Goal: Answer question/provide support: Share knowledge or assist other users

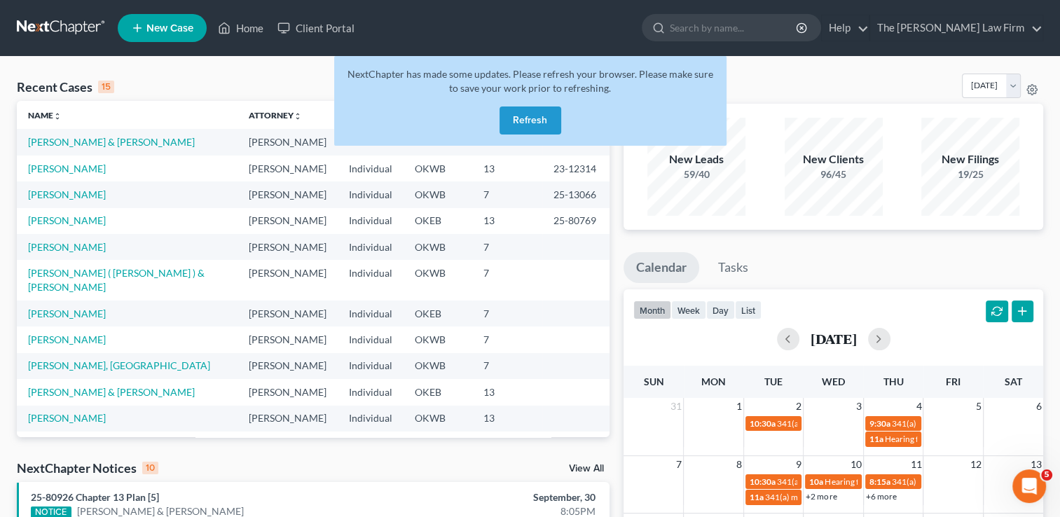
click at [69, 27] on link at bounding box center [62, 27] width 90 height 25
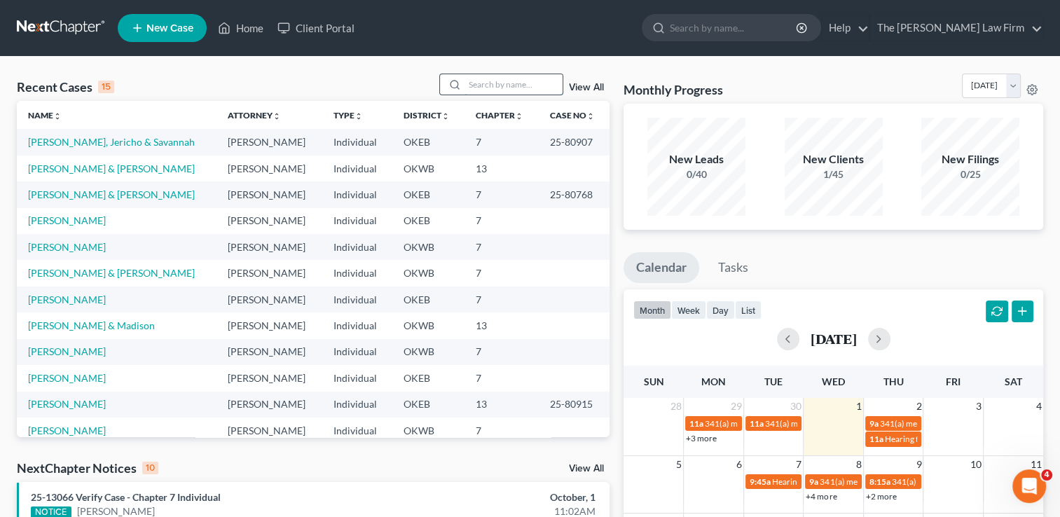
click at [506, 82] on input "search" at bounding box center [513, 84] width 98 height 20
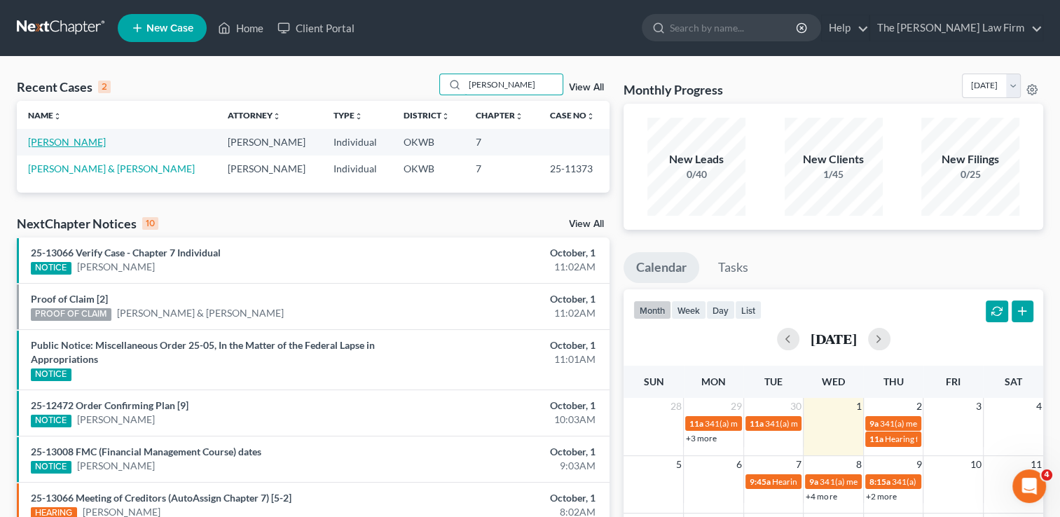
type input "stepp"
click at [69, 141] on link "[PERSON_NAME]" at bounding box center [67, 142] width 78 height 12
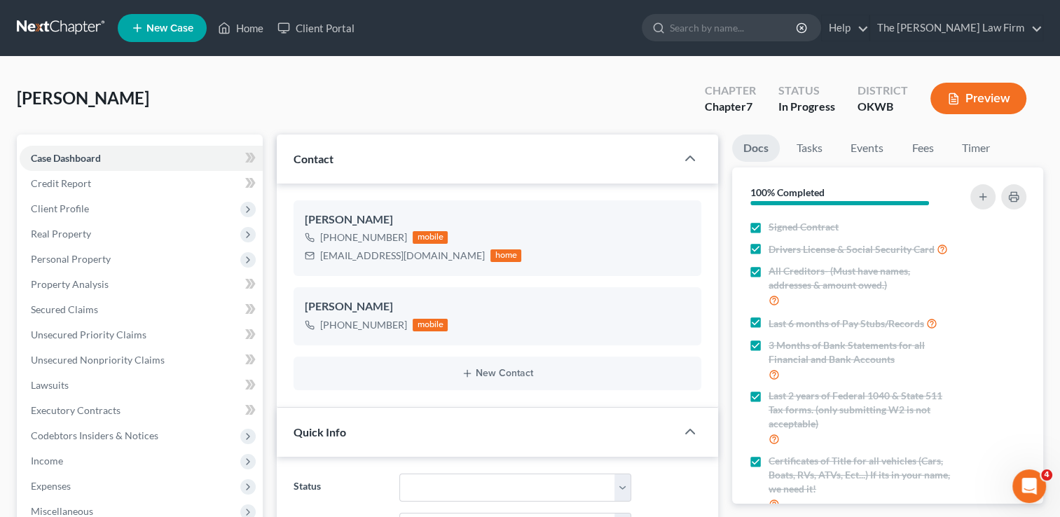
scroll to position [397, 0]
click at [927, 146] on link "Fees" at bounding box center [922, 147] width 45 height 27
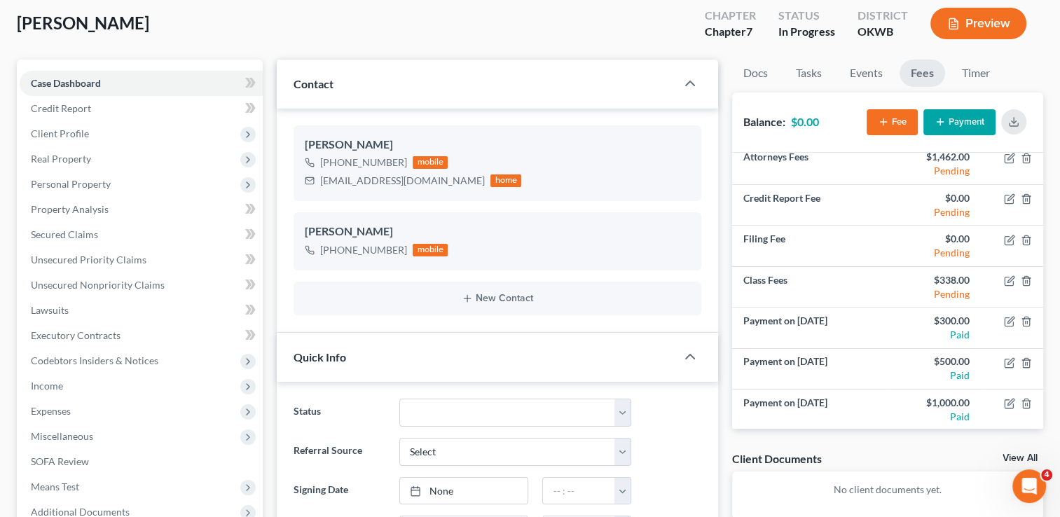
scroll to position [70, 0]
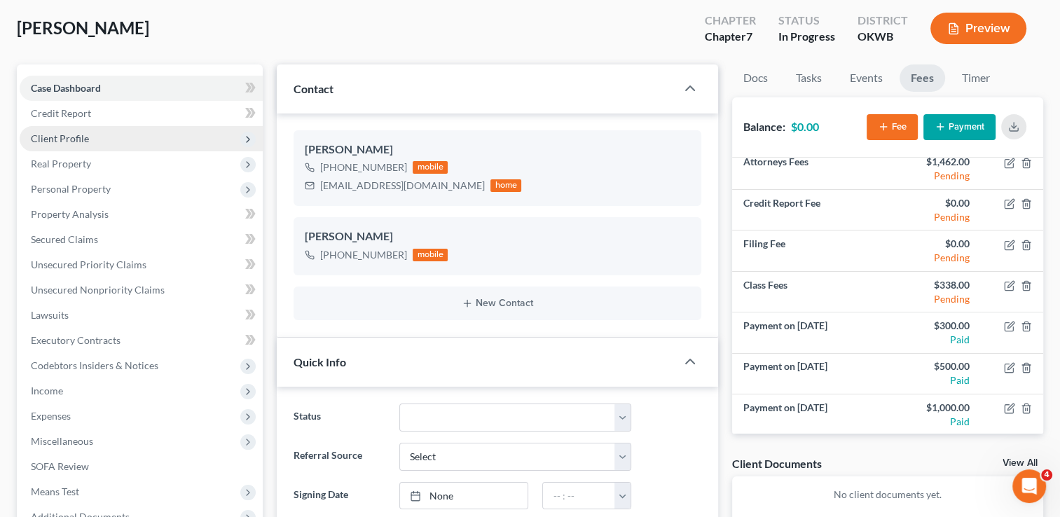
click at [70, 134] on span "Client Profile" at bounding box center [60, 138] width 58 height 12
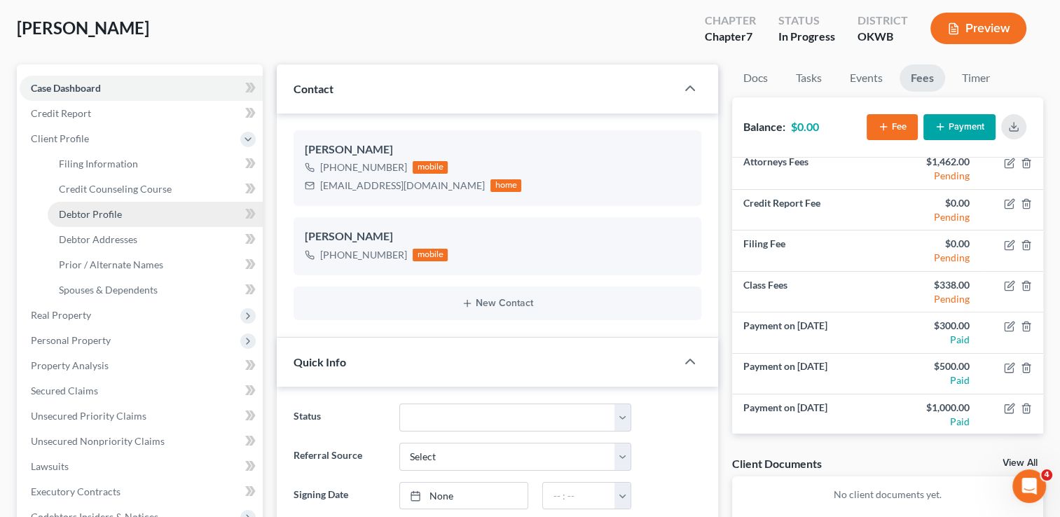
click at [102, 217] on span "Debtor Profile" at bounding box center [90, 214] width 63 height 12
select select "1"
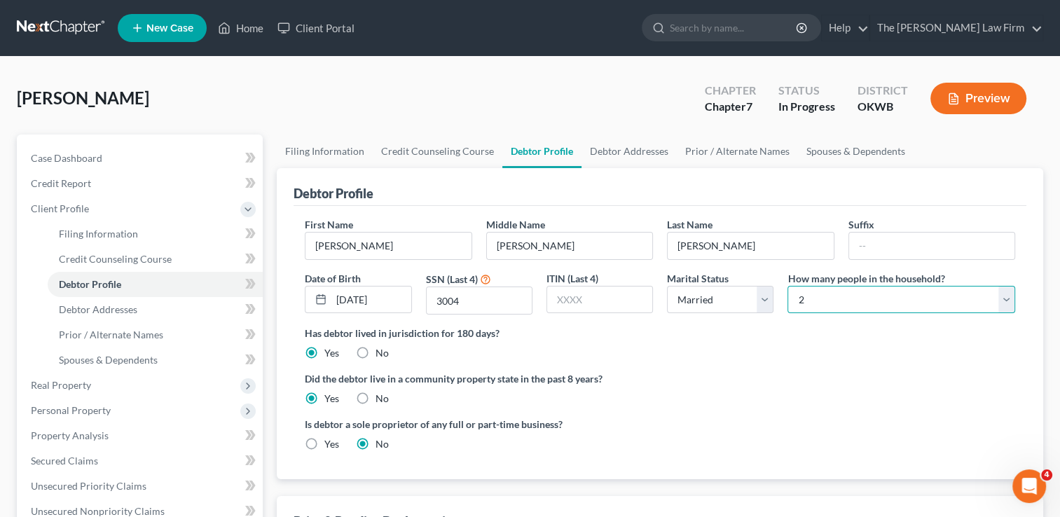
click at [863, 299] on select "Select 1 2 3 4 5 6 7 8 9 10 11 12 13 14 15 16 17 18 19 20" at bounding box center [901, 300] width 228 height 28
select select "3"
click at [787, 286] on select "Select 1 2 3 4 5 6 7 8 9 10 11 12 13 14 15 16 17 18 19 20" at bounding box center [901, 300] width 228 height 28
click at [665, 396] on div "Did the debtor live in a community property state in the past 8 years? Yes No" at bounding box center [660, 388] width 710 height 34
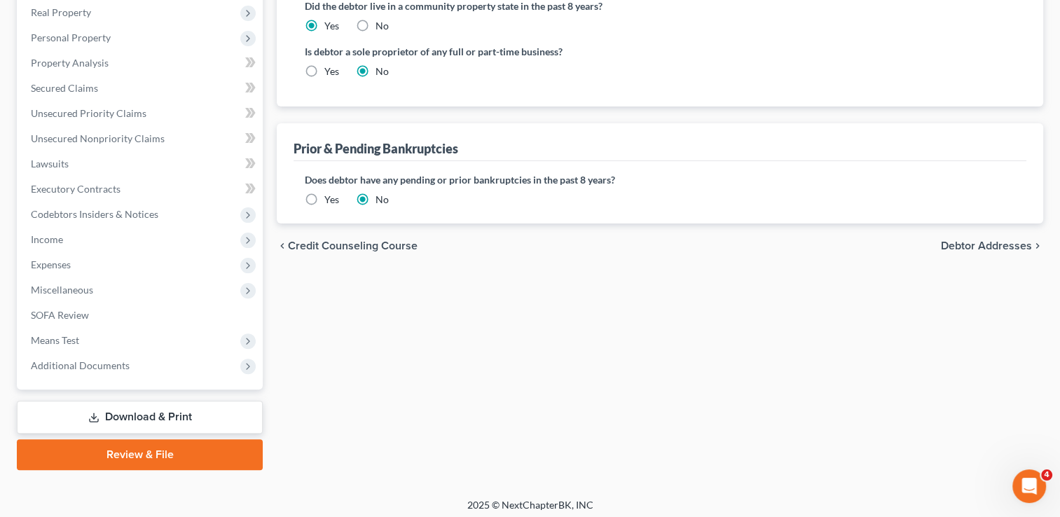
scroll to position [377, 0]
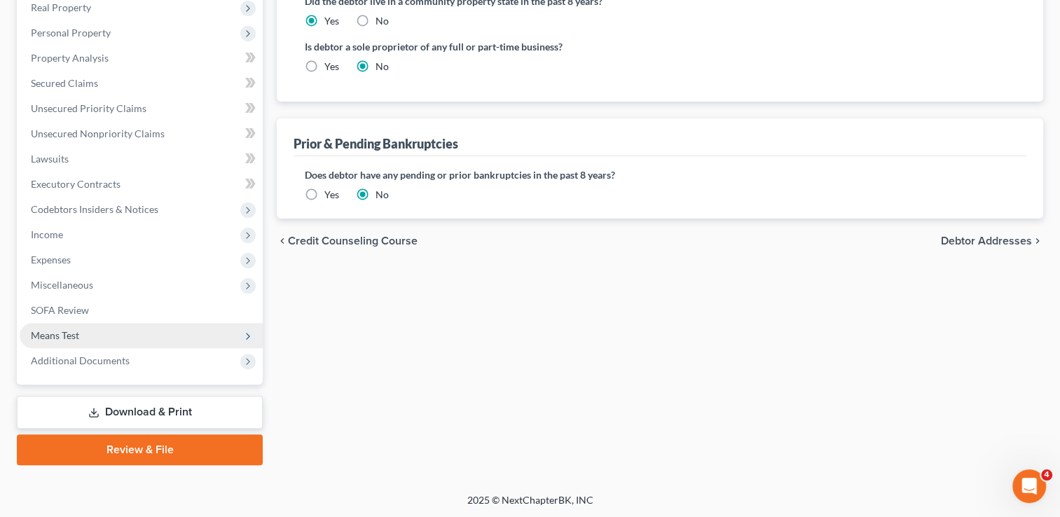
click at [70, 331] on span "Means Test" at bounding box center [55, 335] width 48 height 12
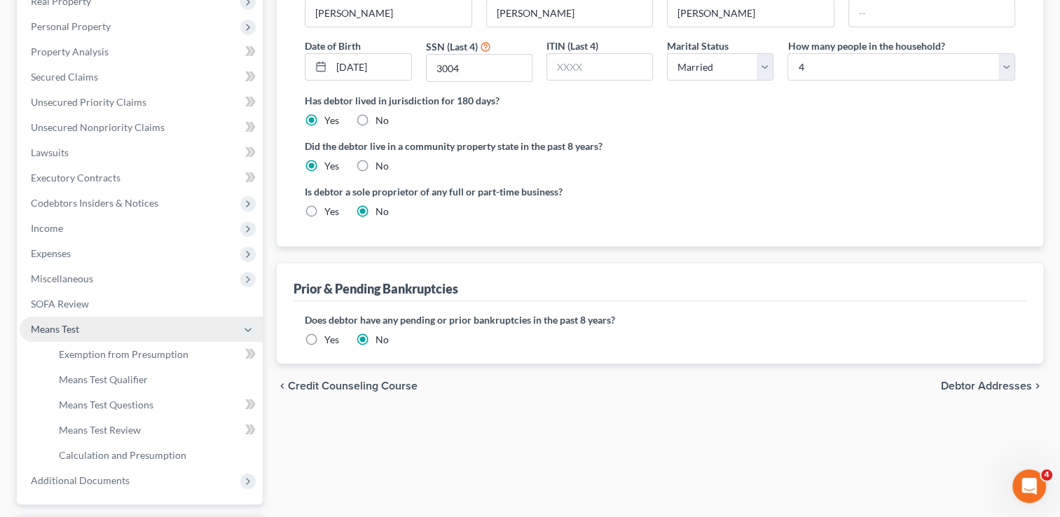
scroll to position [226, 0]
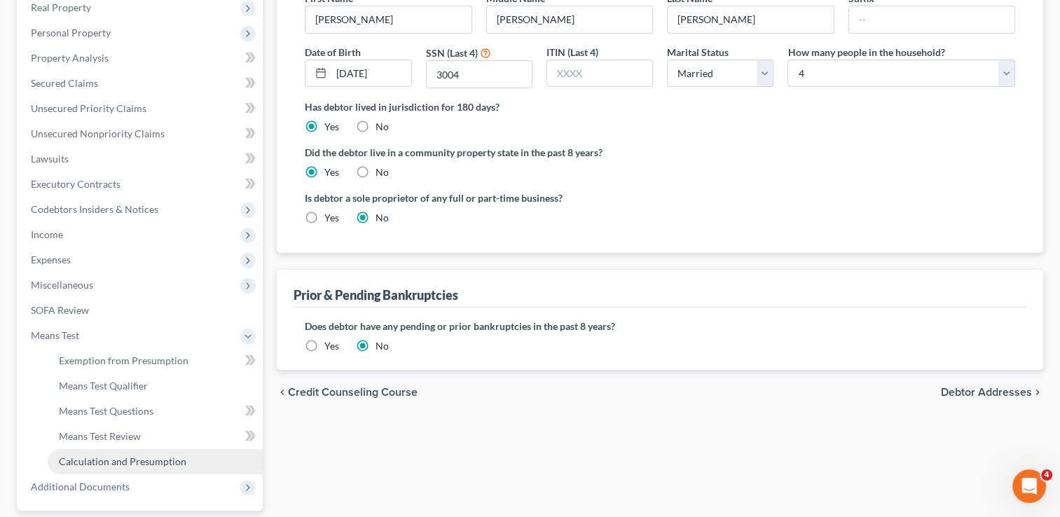
click at [96, 456] on span "Calculation and Presumption" at bounding box center [122, 461] width 127 height 12
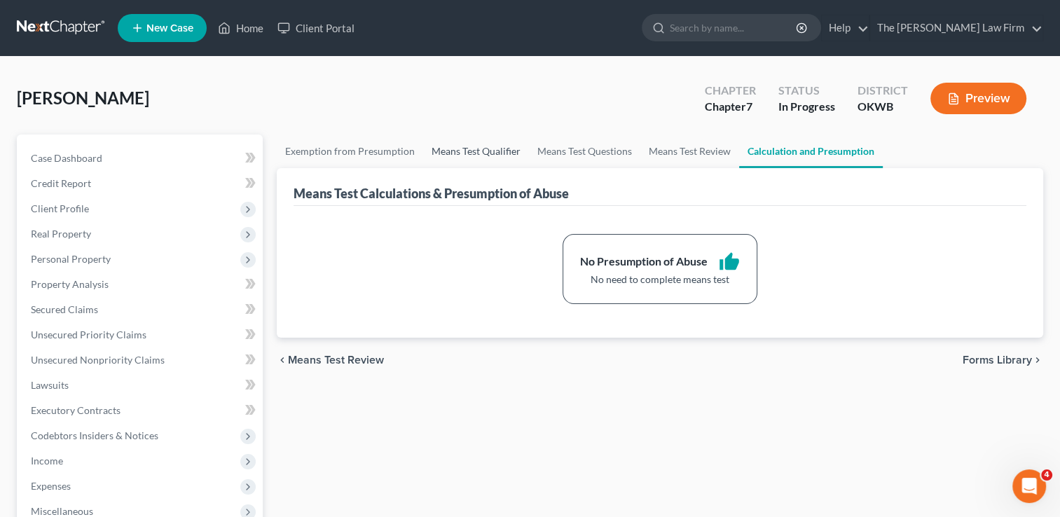
click at [460, 148] on link "Means Test Qualifier" at bounding box center [476, 151] width 106 height 34
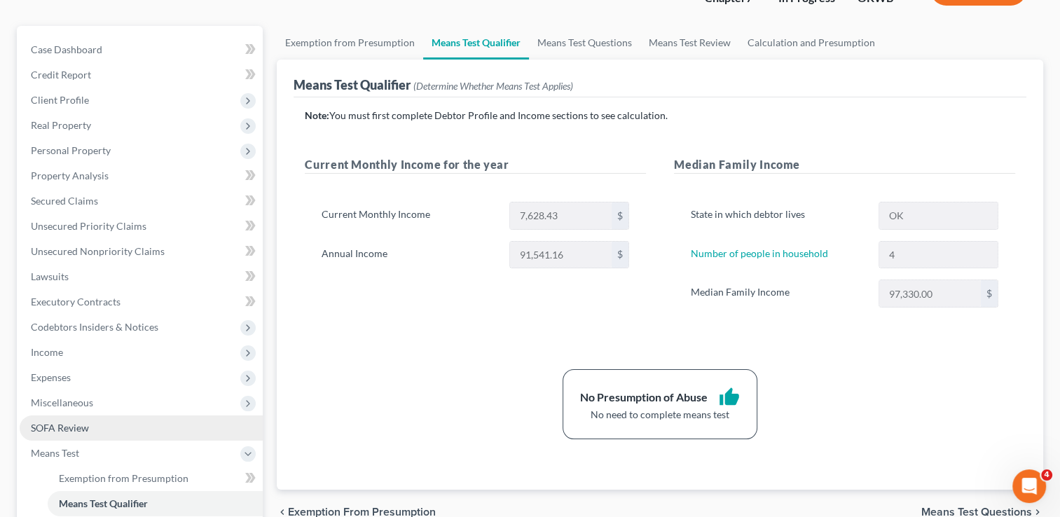
scroll to position [140, 0]
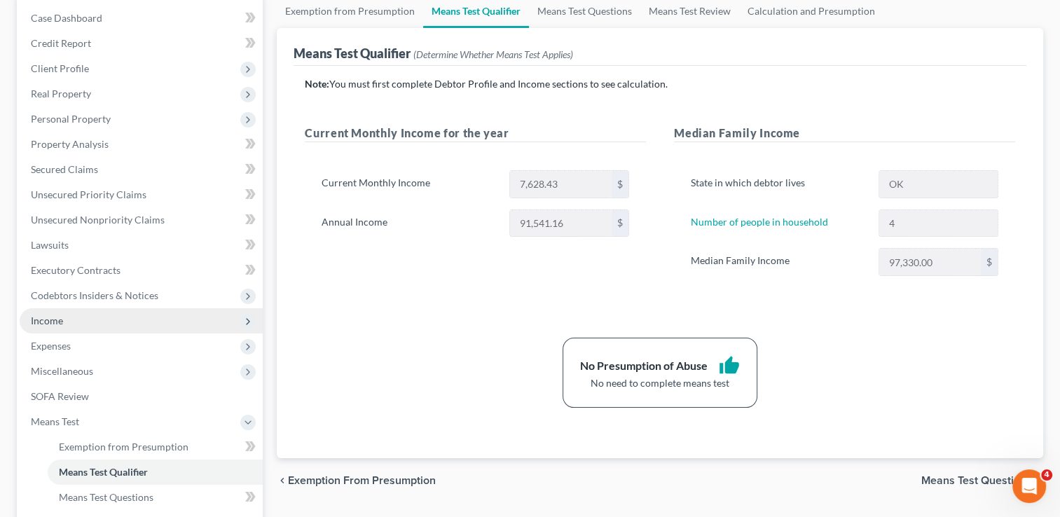
click at [53, 316] on span "Income" at bounding box center [47, 320] width 32 height 12
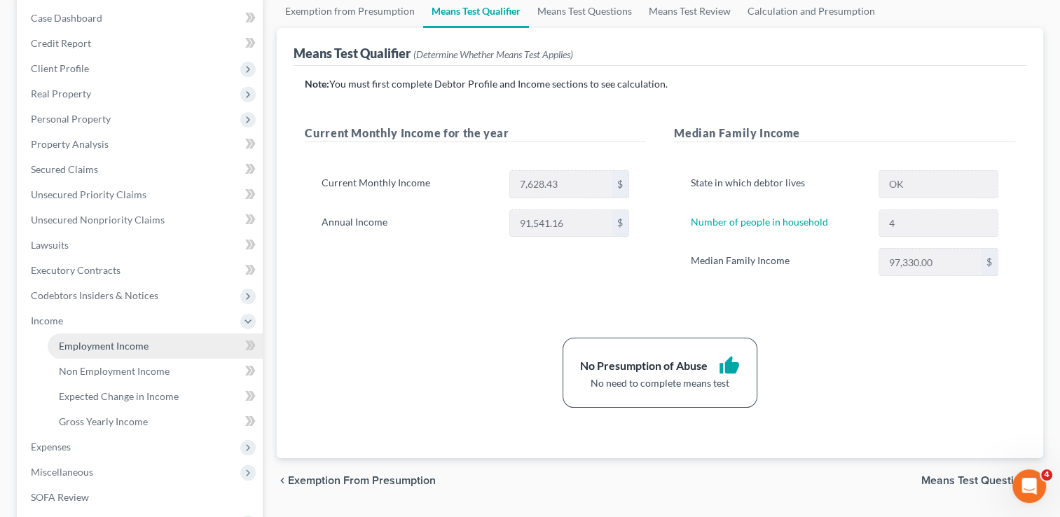
click at [116, 352] on link "Employment Income" at bounding box center [155, 345] width 215 height 25
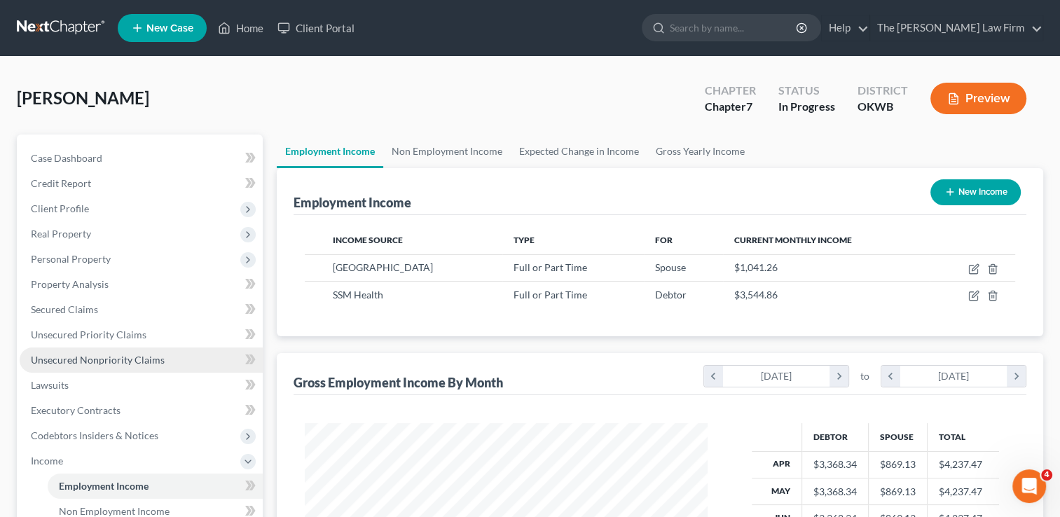
scroll to position [249, 431]
click at [438, 151] on link "Non Employment Income" at bounding box center [446, 151] width 127 height 34
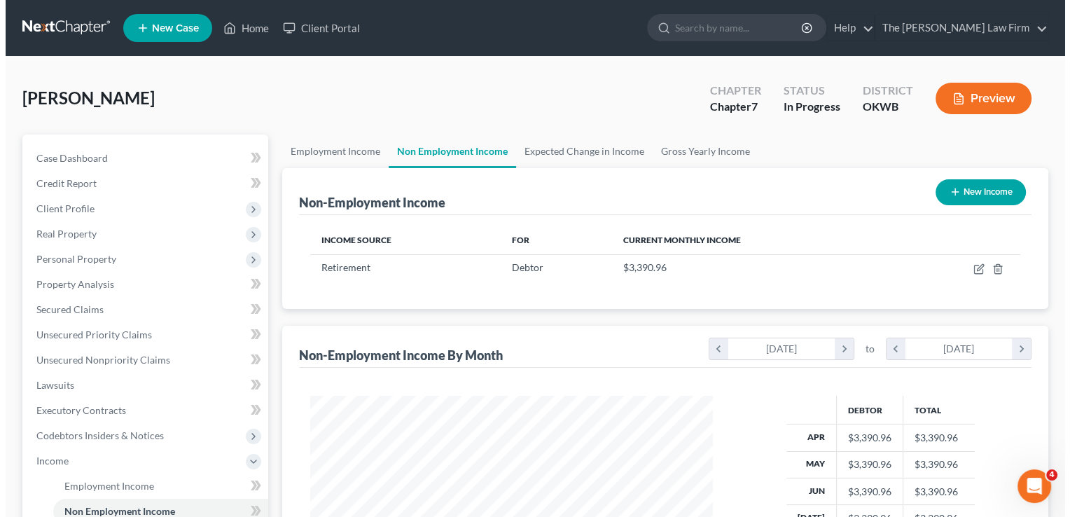
scroll to position [249, 431]
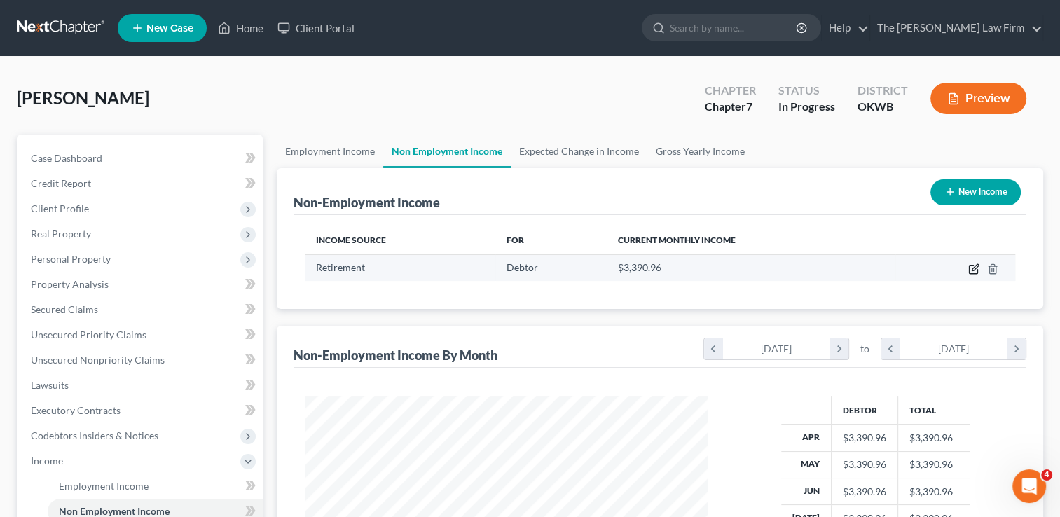
click at [972, 269] on icon "button" at bounding box center [974, 267] width 6 height 6
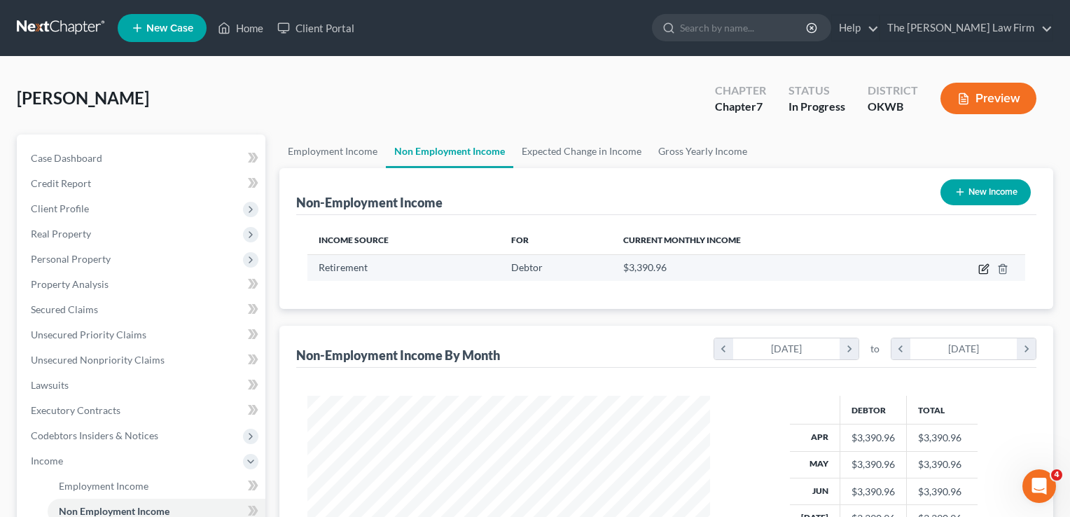
select select "3"
select select "0"
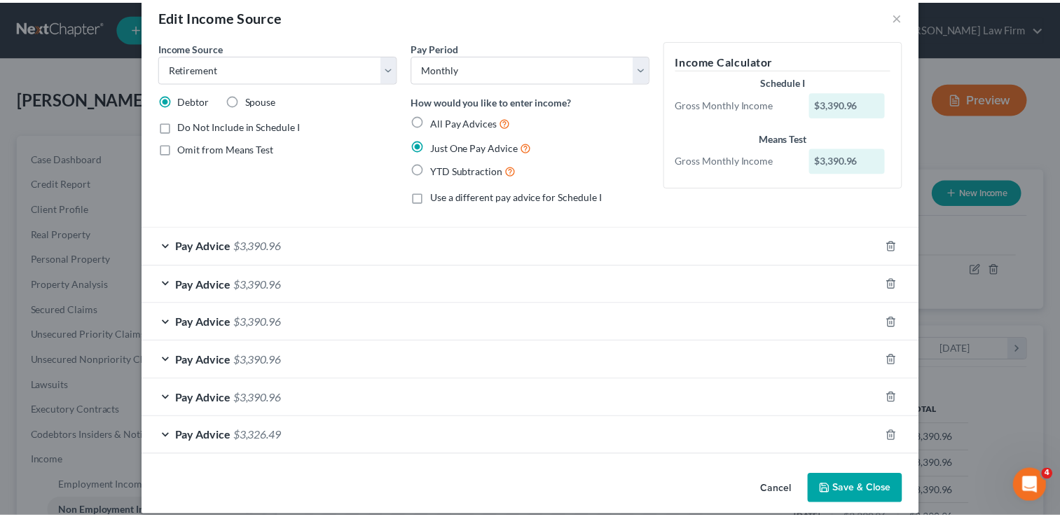
scroll to position [38, 0]
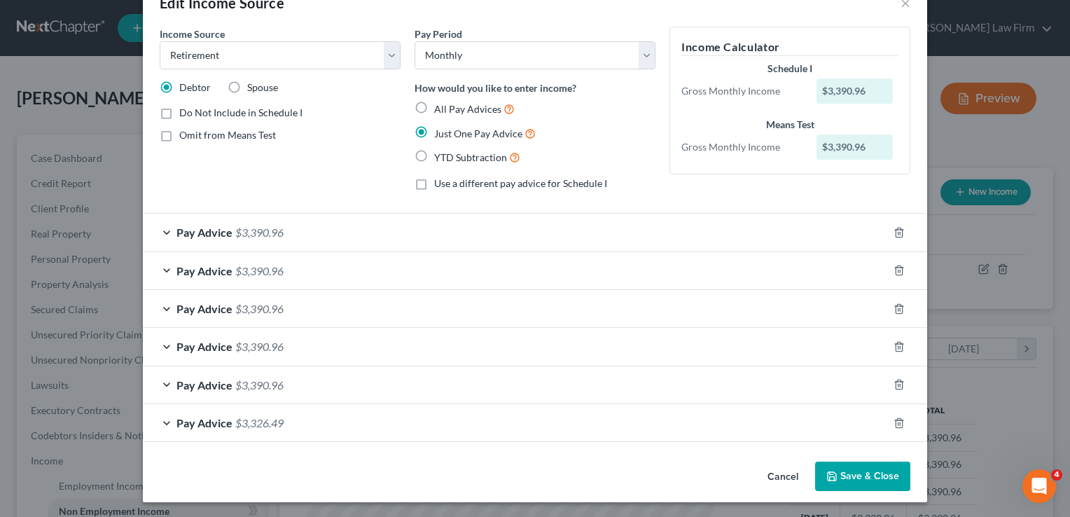
click at [846, 473] on button "Save & Close" at bounding box center [862, 475] width 95 height 29
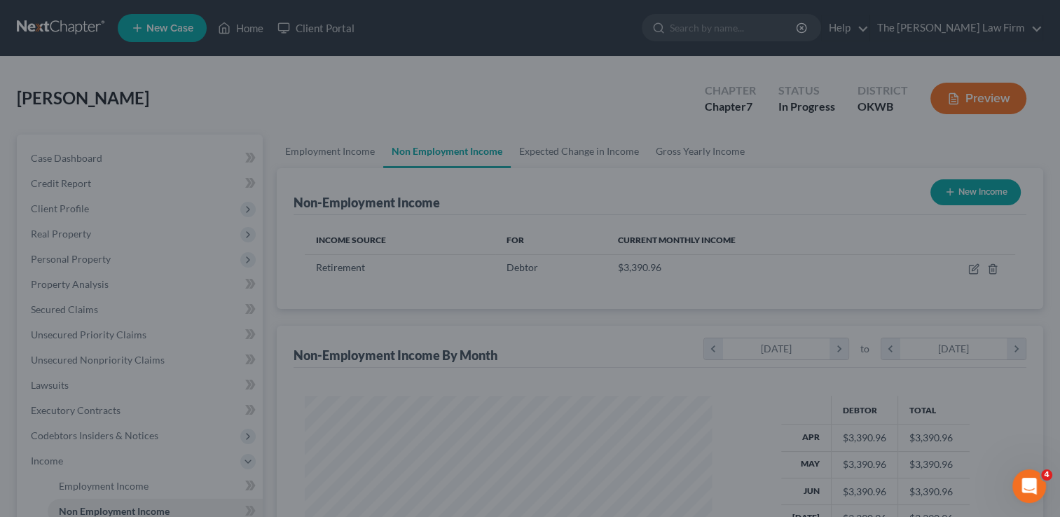
scroll to position [700051, 699870]
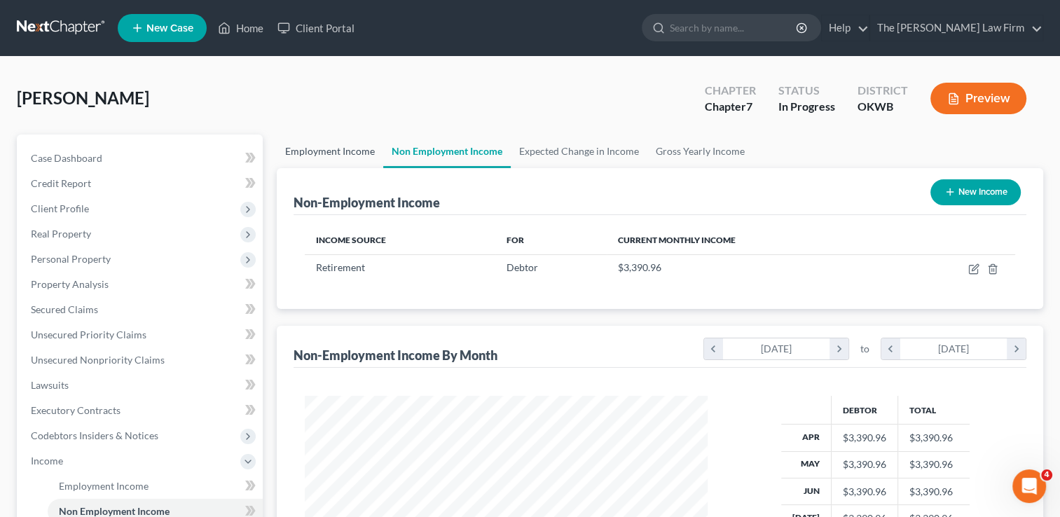
click at [305, 153] on link "Employment Income" at bounding box center [330, 151] width 106 height 34
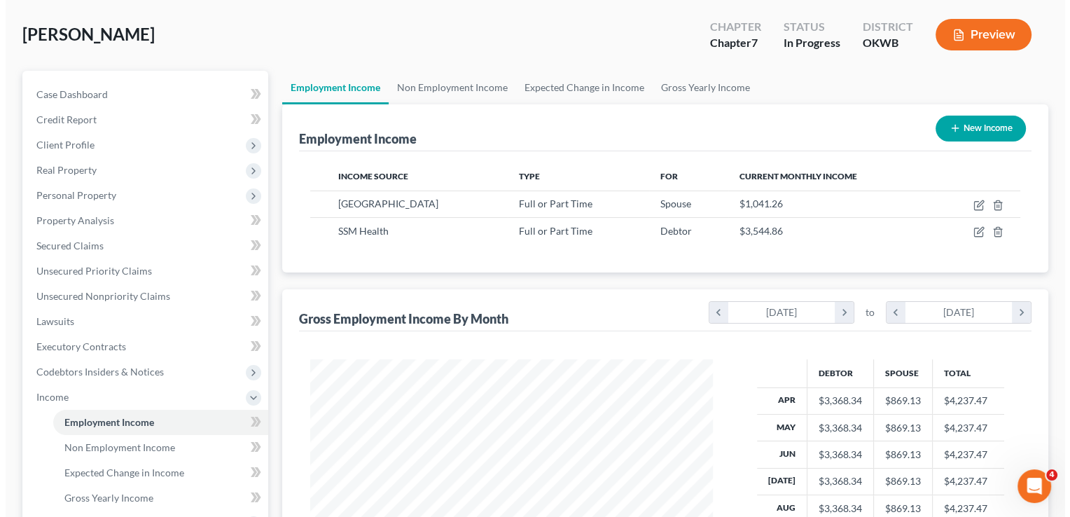
scroll to position [140, 0]
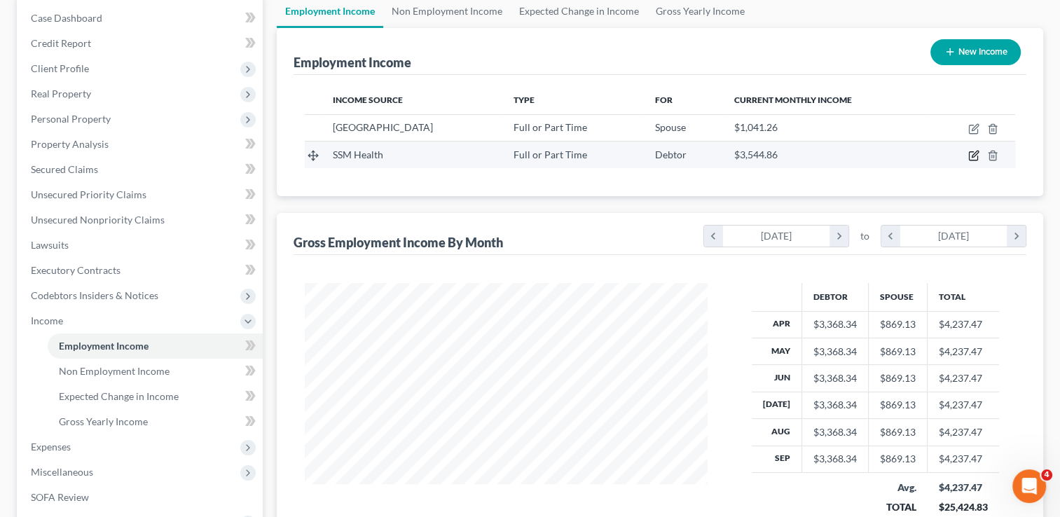
click at [973, 155] on icon "button" at bounding box center [974, 154] width 6 height 6
select select "0"
select select "26"
select select "2"
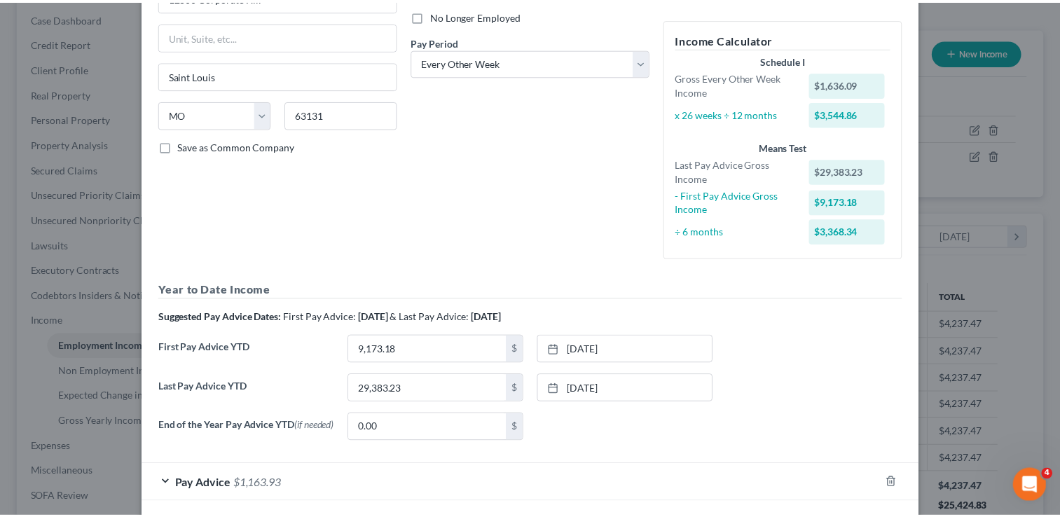
scroll to position [252, 0]
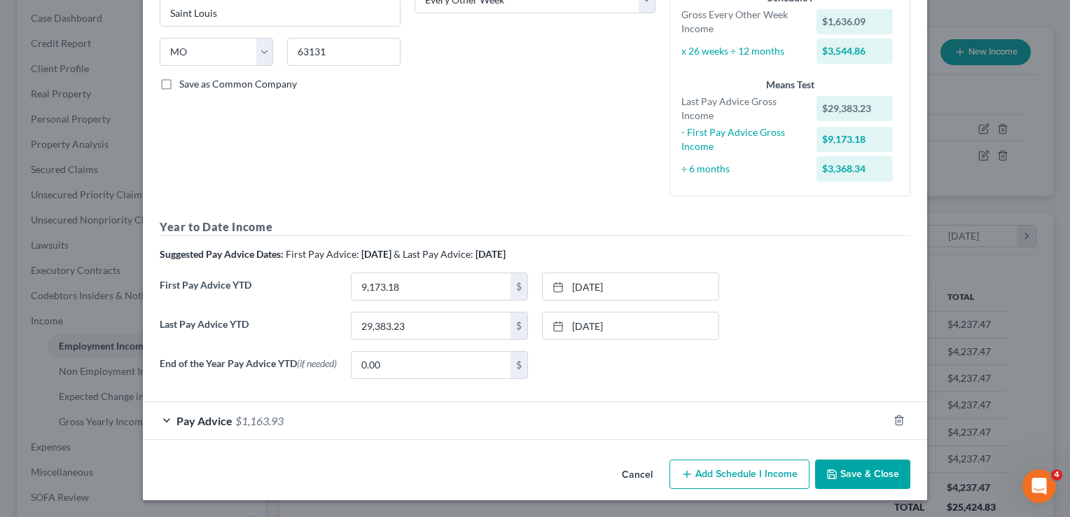
click at [625, 470] on button "Cancel" at bounding box center [637, 475] width 53 height 28
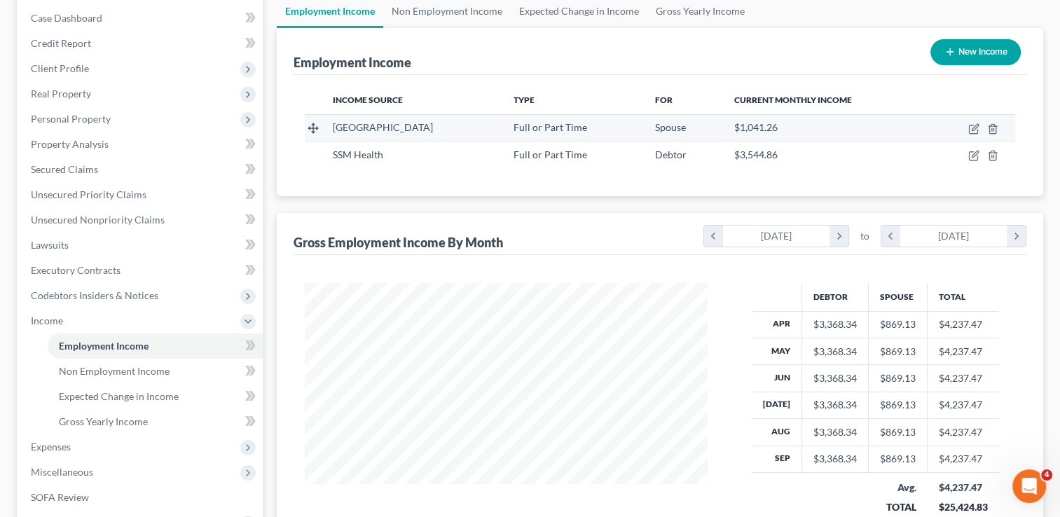
scroll to position [0, 0]
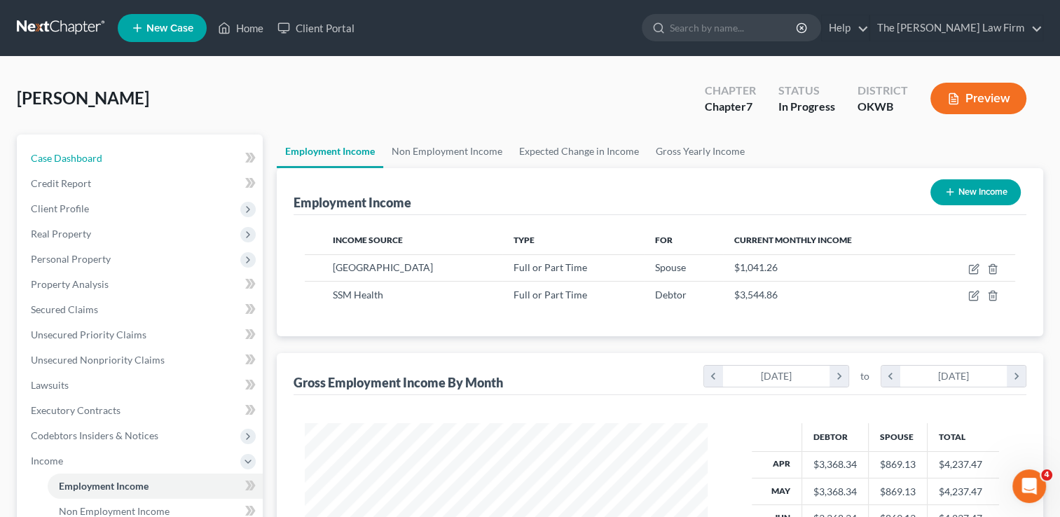
drag, startPoint x: 92, startPoint y: 162, endPoint x: 263, endPoint y: 115, distance: 177.4
click at [92, 162] on span "Case Dashboard" at bounding box center [66, 158] width 71 height 12
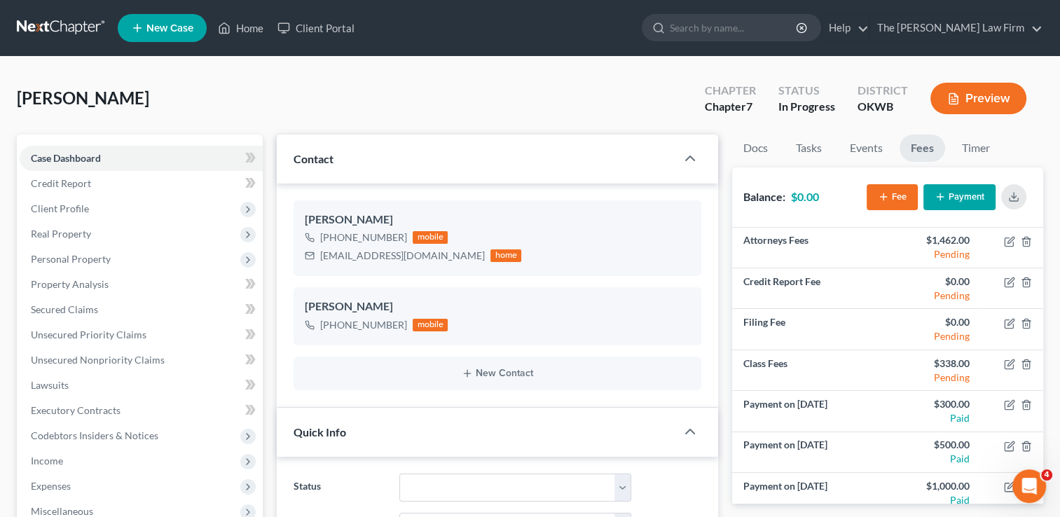
scroll to position [397, 0]
drag, startPoint x: 51, startPoint y: 24, endPoint x: 117, endPoint y: 53, distance: 72.1
click at [51, 24] on link at bounding box center [62, 27] width 90 height 25
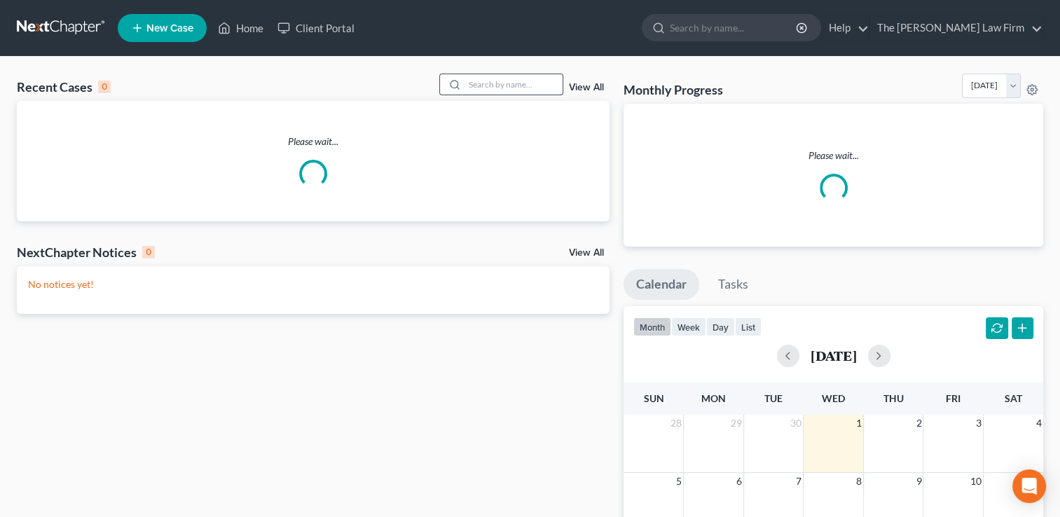
click at [499, 81] on input "search" at bounding box center [513, 84] width 98 height 20
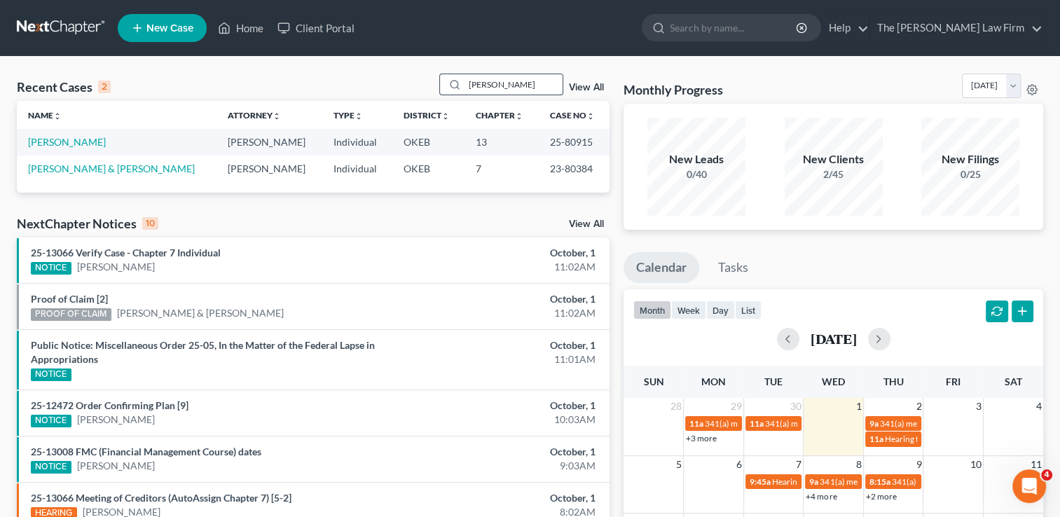
click at [490, 85] on input "sims" at bounding box center [513, 84] width 98 height 20
type input "s"
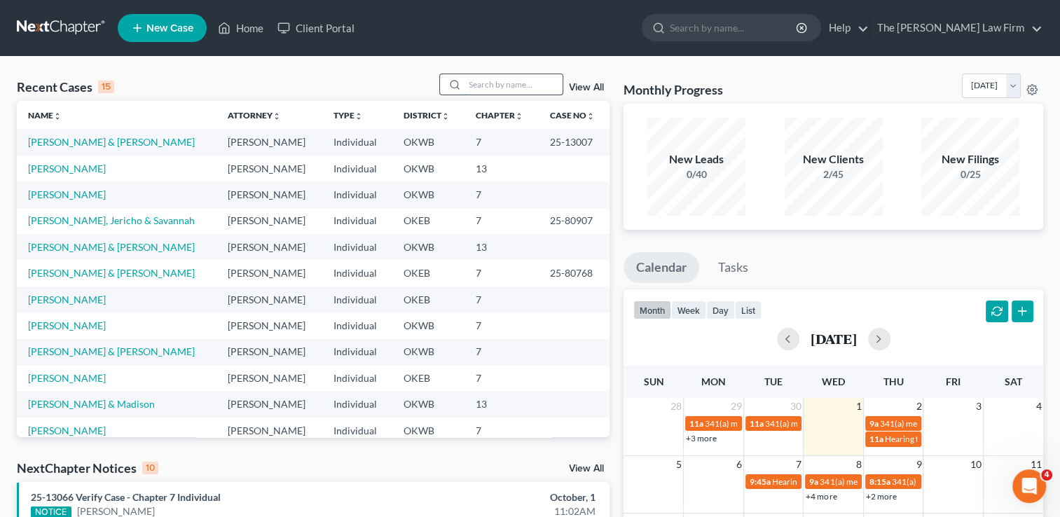
click at [499, 81] on input "search" at bounding box center [513, 84] width 98 height 20
type input "sims"
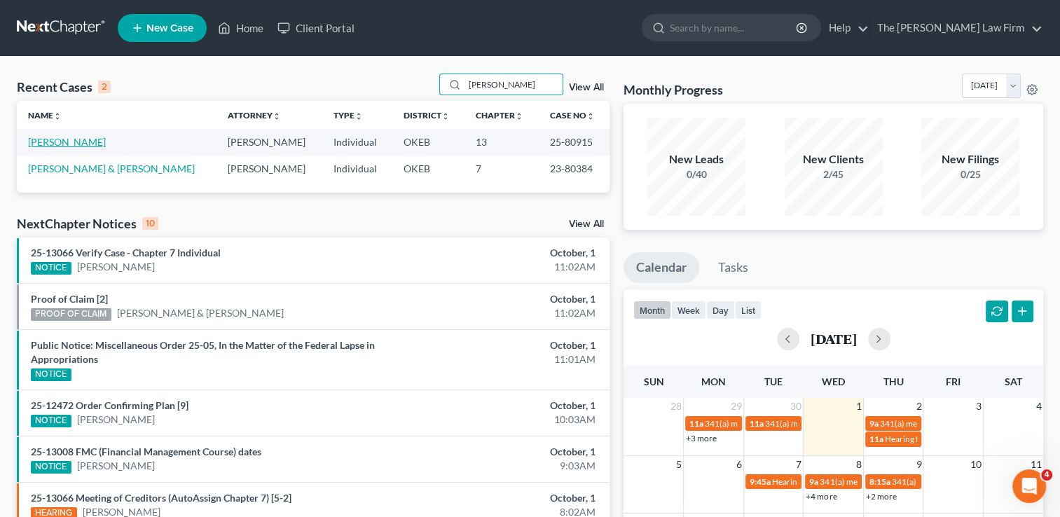
click at [50, 139] on link "[PERSON_NAME]" at bounding box center [67, 142] width 78 height 12
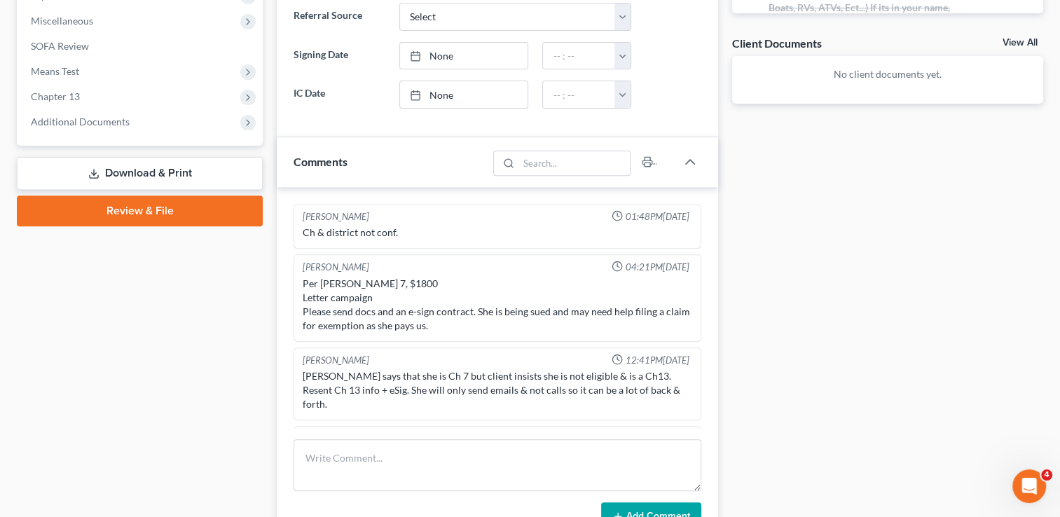
scroll to position [453, 0]
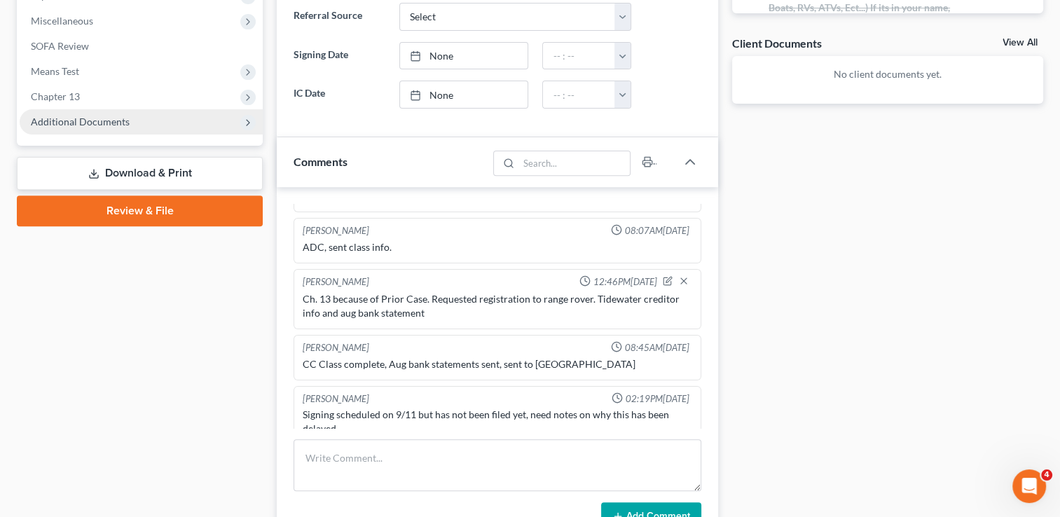
click at [87, 118] on span "Additional Documents" at bounding box center [80, 122] width 99 height 12
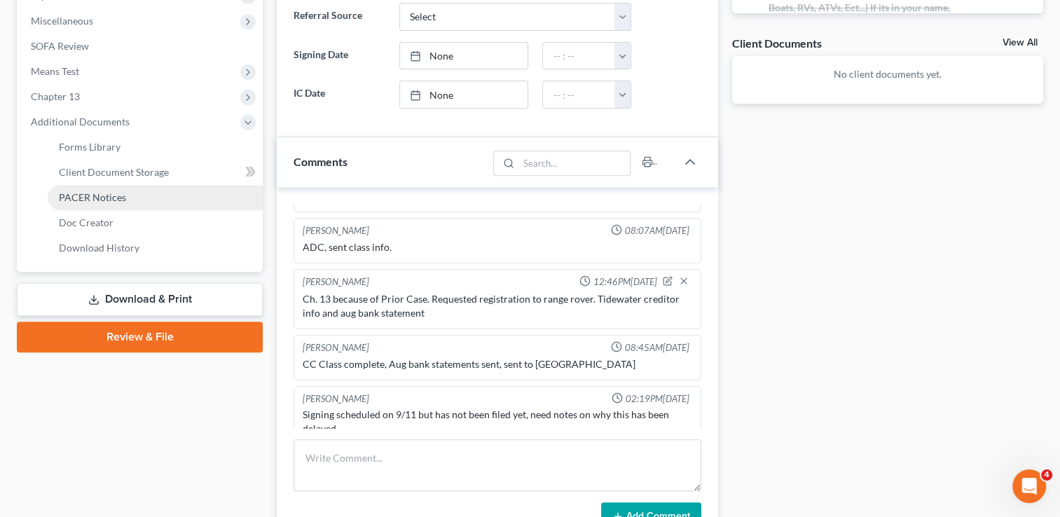
click at [101, 195] on span "PACER Notices" at bounding box center [92, 197] width 67 height 12
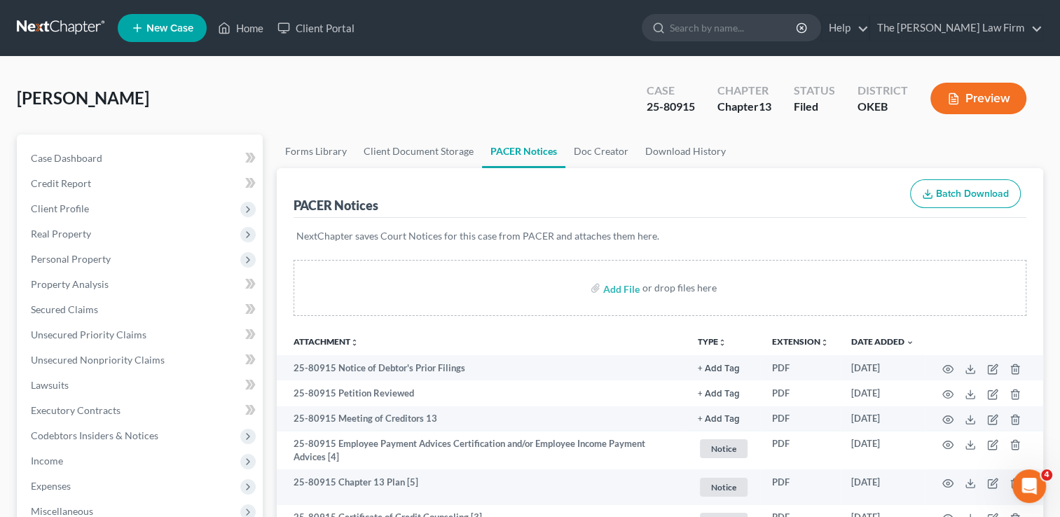
click at [64, 27] on link at bounding box center [62, 27] width 90 height 25
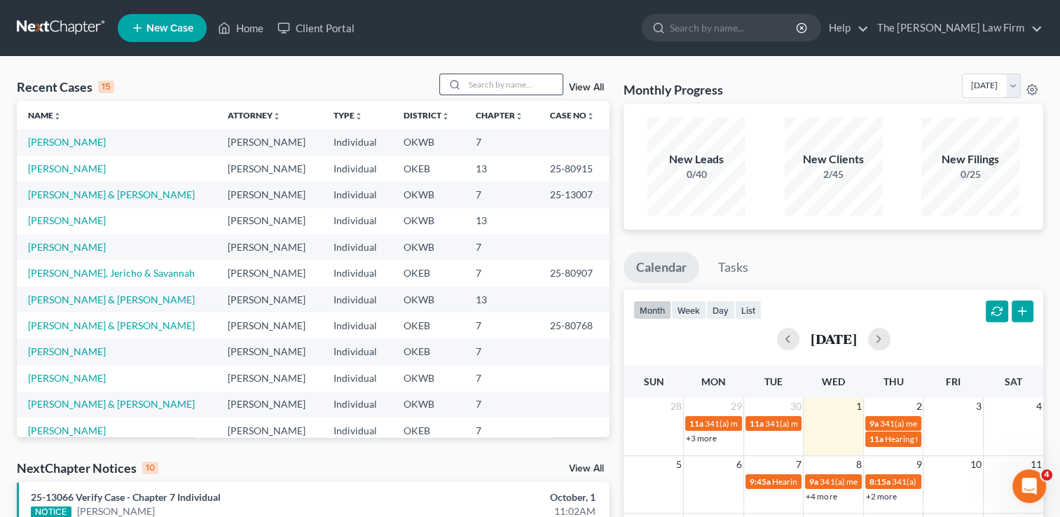
click at [501, 85] on input "search" at bounding box center [513, 84] width 98 height 20
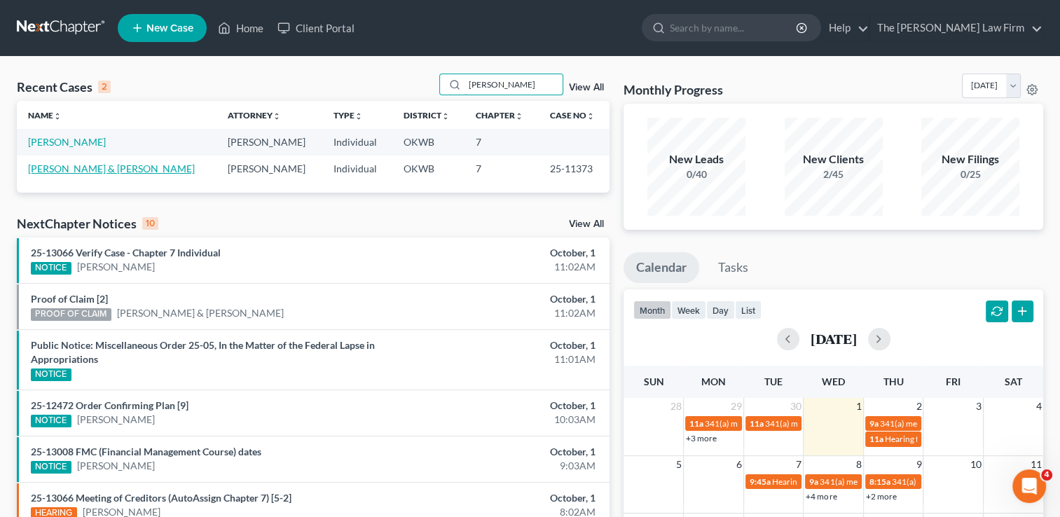
type input "stepp"
click at [54, 166] on link "[PERSON_NAME] & [PERSON_NAME]" at bounding box center [111, 168] width 167 height 12
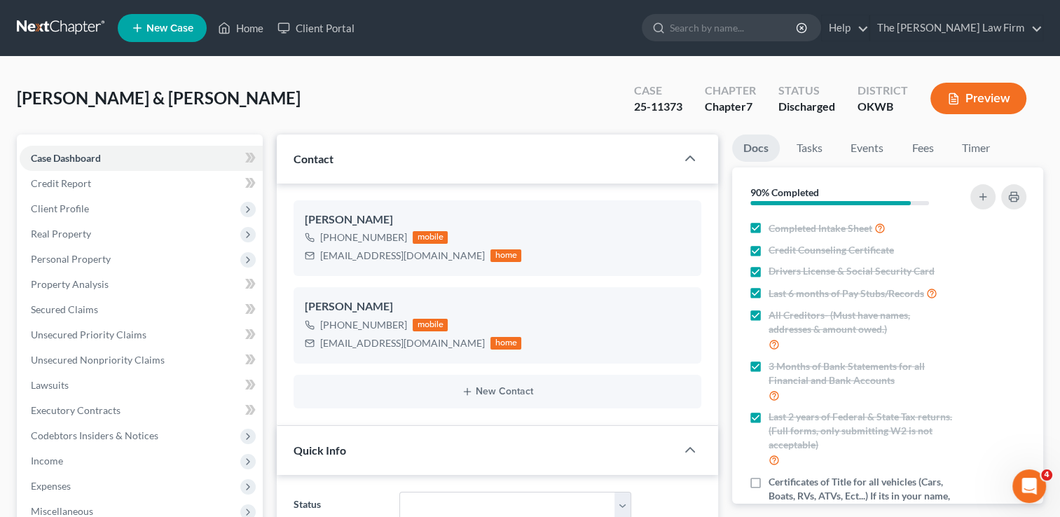
click at [61, 22] on link at bounding box center [62, 27] width 90 height 25
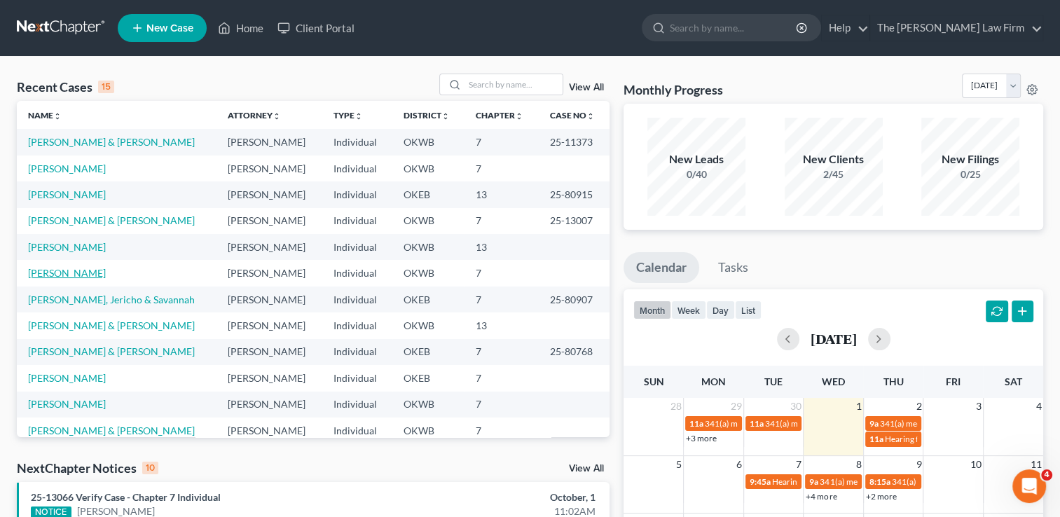
click at [68, 273] on link "[PERSON_NAME]" at bounding box center [67, 273] width 78 height 12
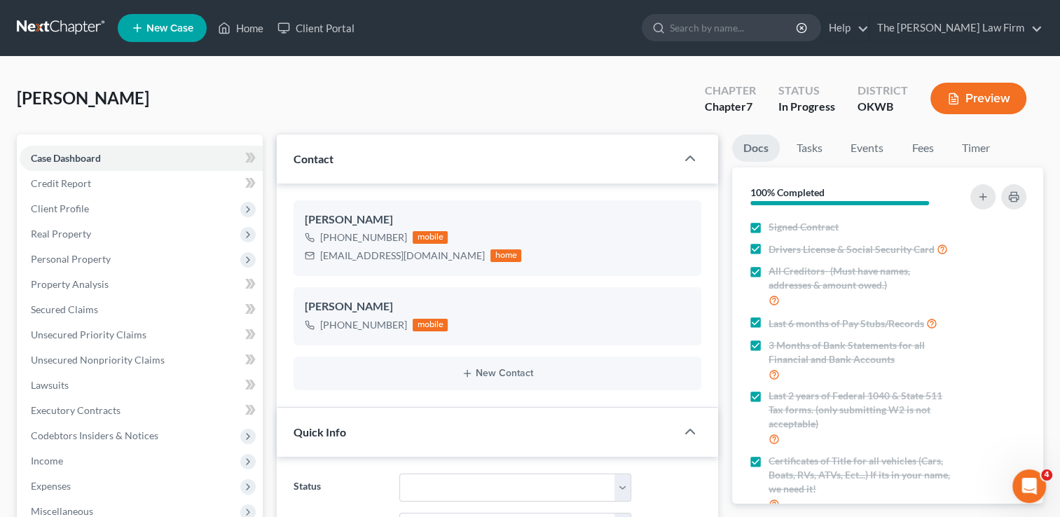
scroll to position [397, 0]
click at [57, 240] on span "Real Property" at bounding box center [141, 233] width 243 height 25
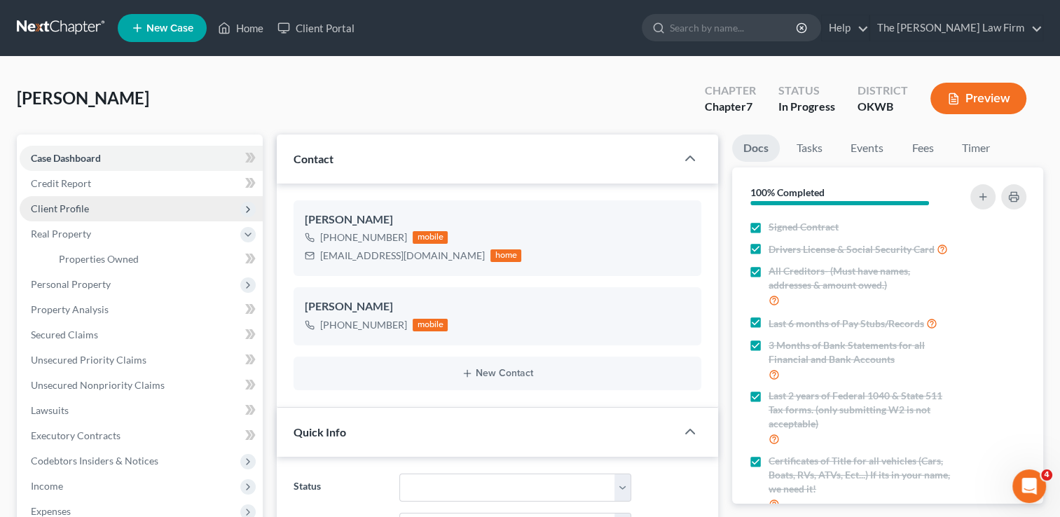
click at [68, 203] on span "Client Profile" at bounding box center [60, 208] width 58 height 12
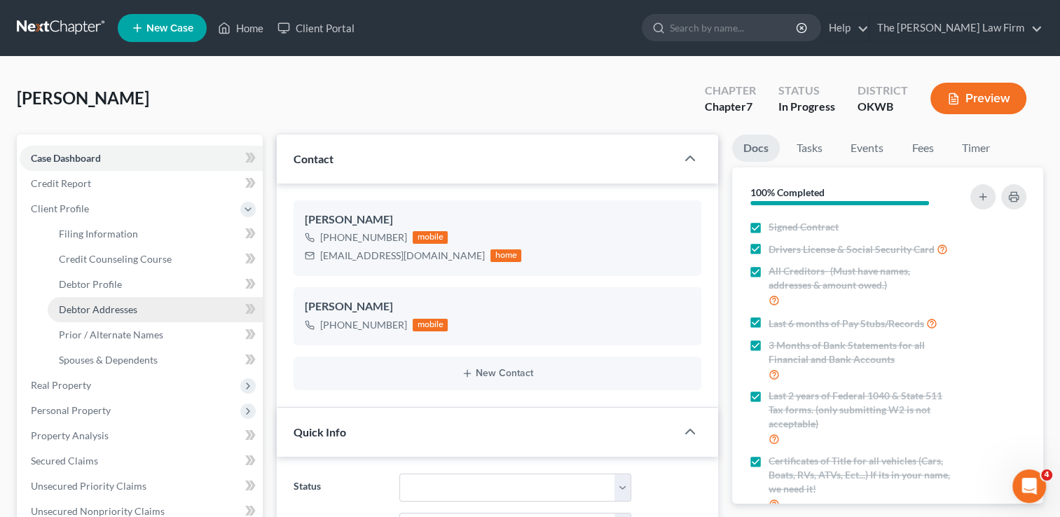
click at [109, 304] on span "Debtor Addresses" at bounding box center [98, 309] width 78 height 12
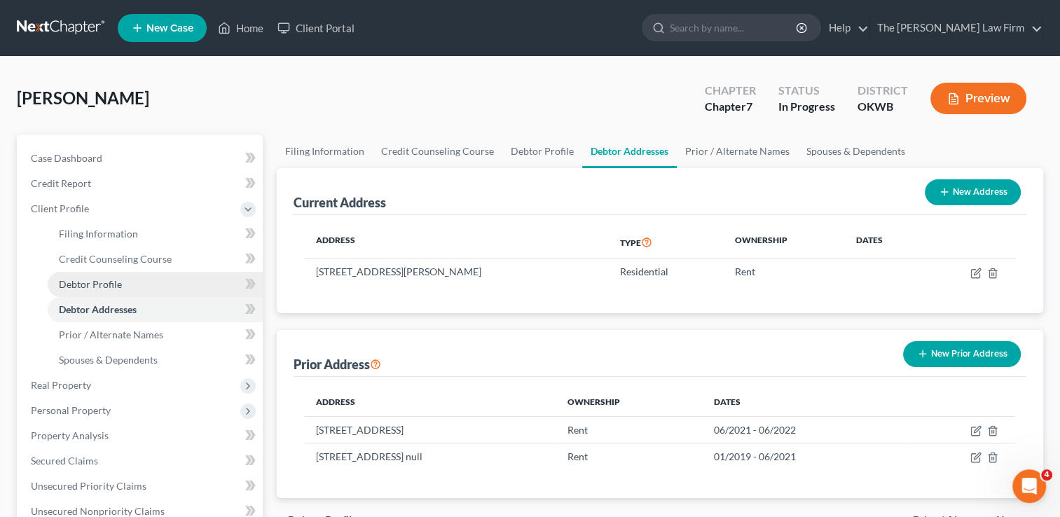
click at [94, 280] on span "Debtor Profile" at bounding box center [90, 284] width 63 height 12
select select "1"
select select "3"
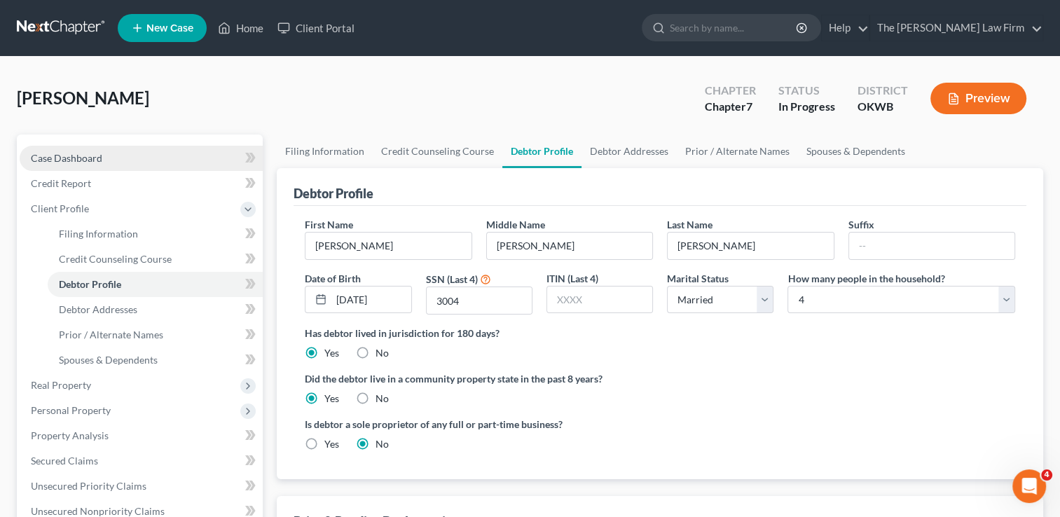
click at [69, 158] on span "Case Dashboard" at bounding box center [66, 158] width 71 height 12
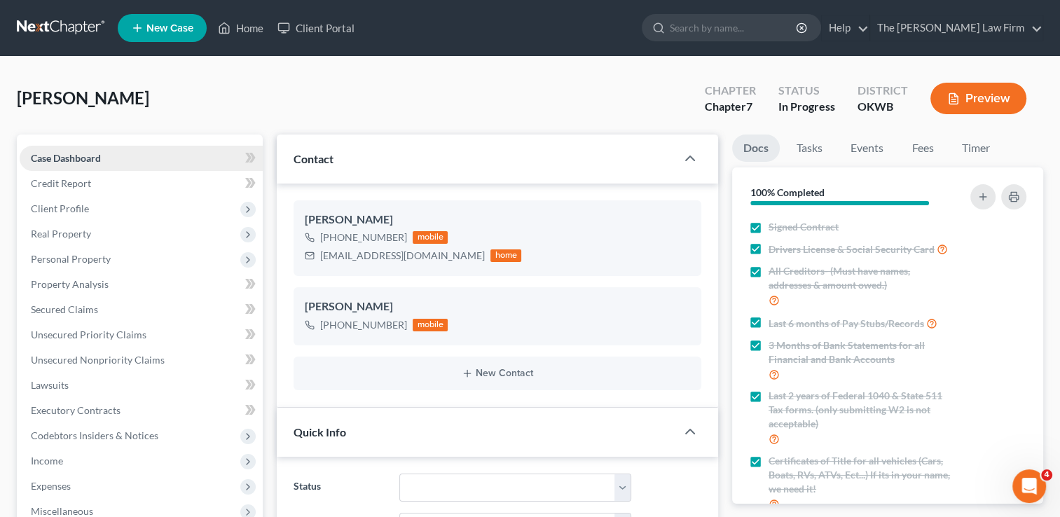
scroll to position [397, 0]
click at [916, 148] on link "Fees" at bounding box center [922, 147] width 45 height 27
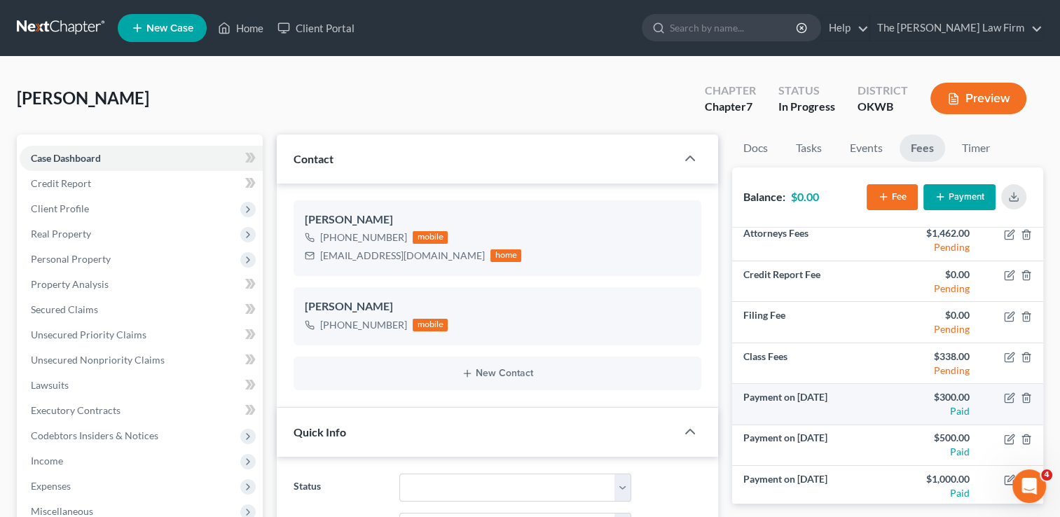
scroll to position [8, 0]
click at [50, 27] on link at bounding box center [62, 27] width 90 height 25
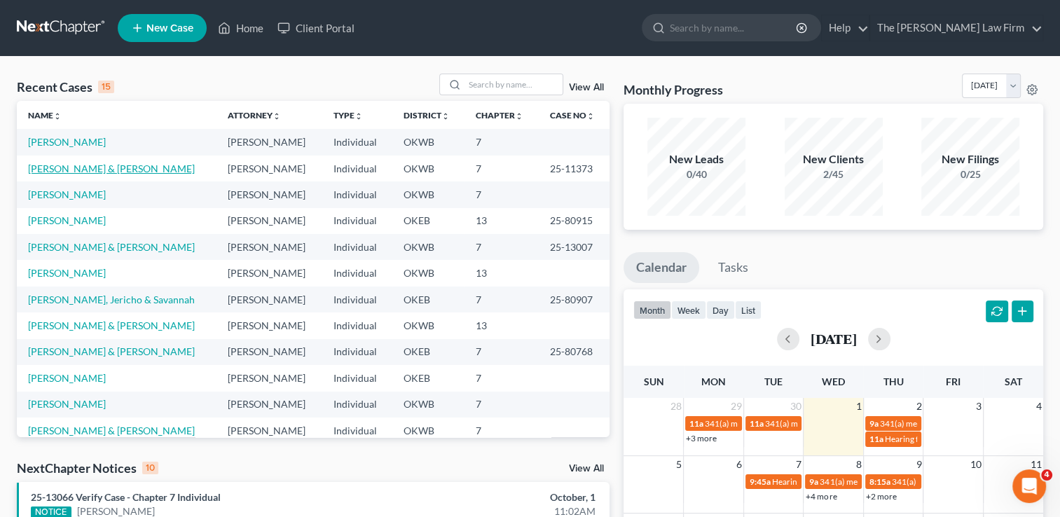
click at [62, 167] on link "[PERSON_NAME] & [PERSON_NAME]" at bounding box center [111, 168] width 167 height 12
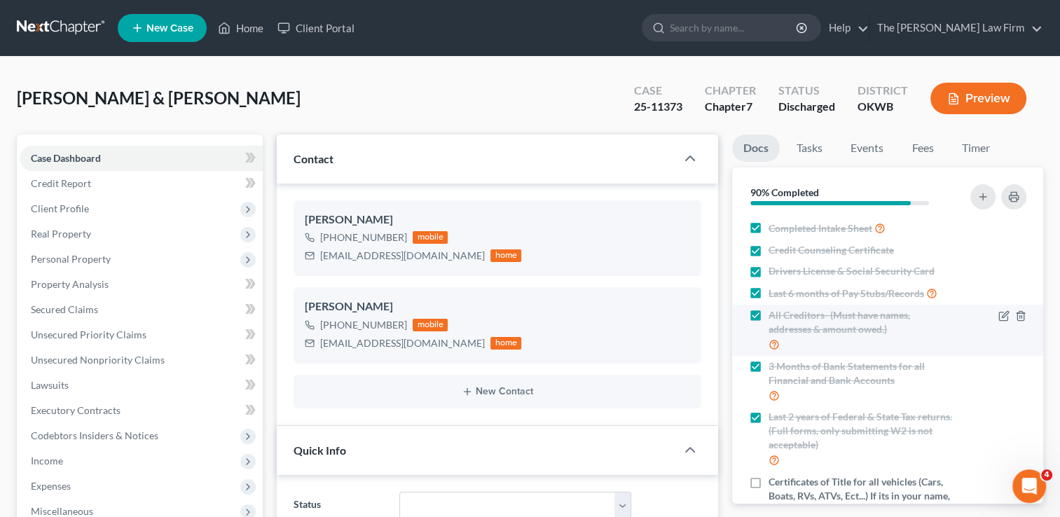
scroll to position [2931, 0]
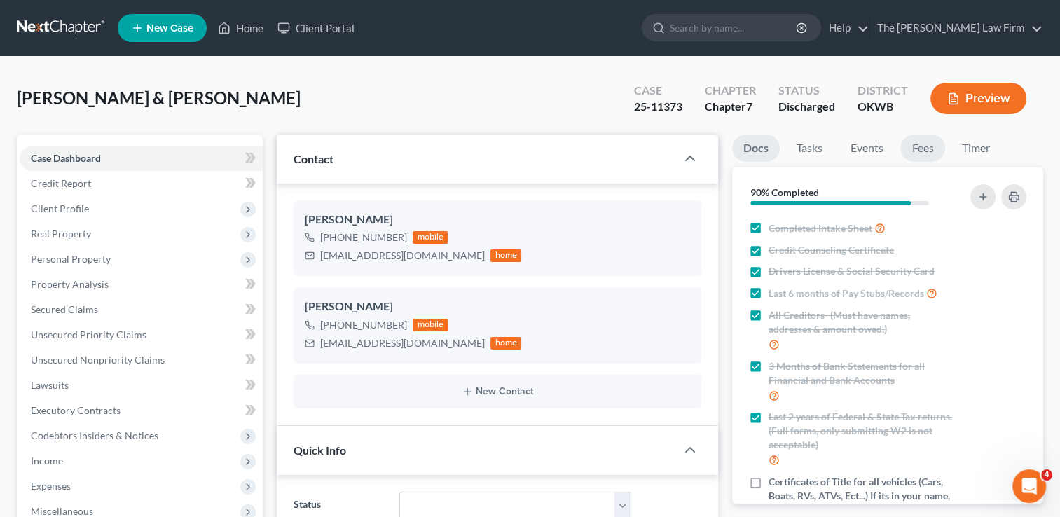
click at [927, 148] on link "Fees" at bounding box center [922, 147] width 45 height 27
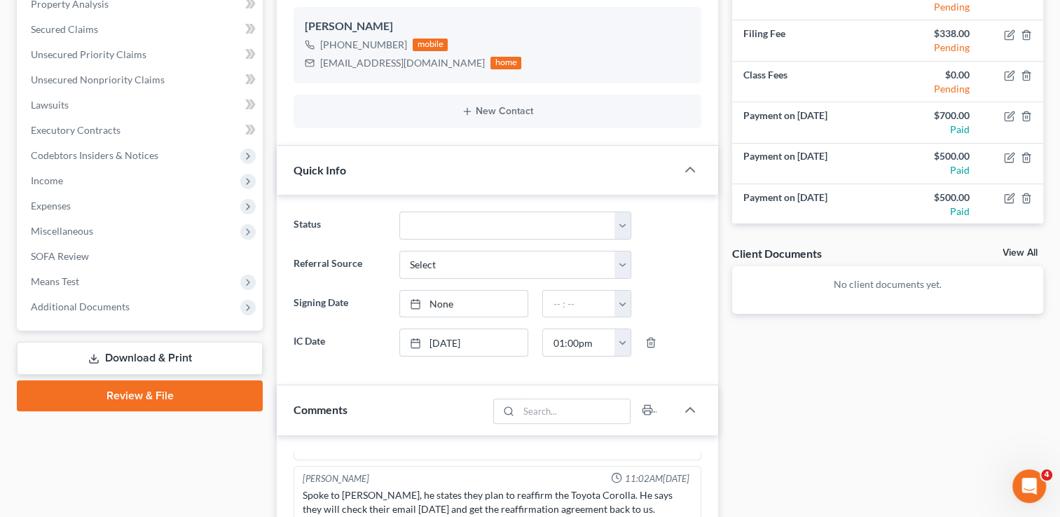
scroll to position [0, 0]
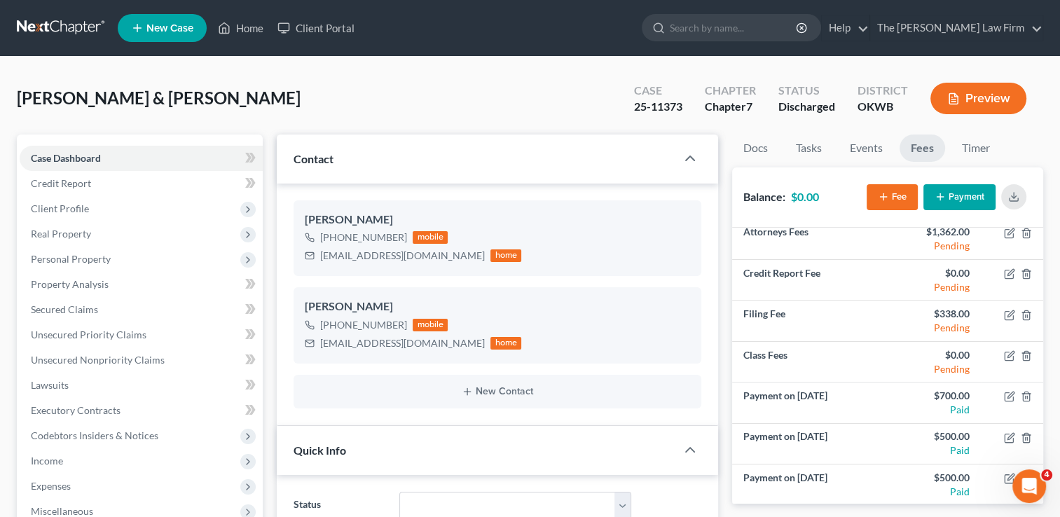
click at [51, 27] on link at bounding box center [62, 27] width 90 height 25
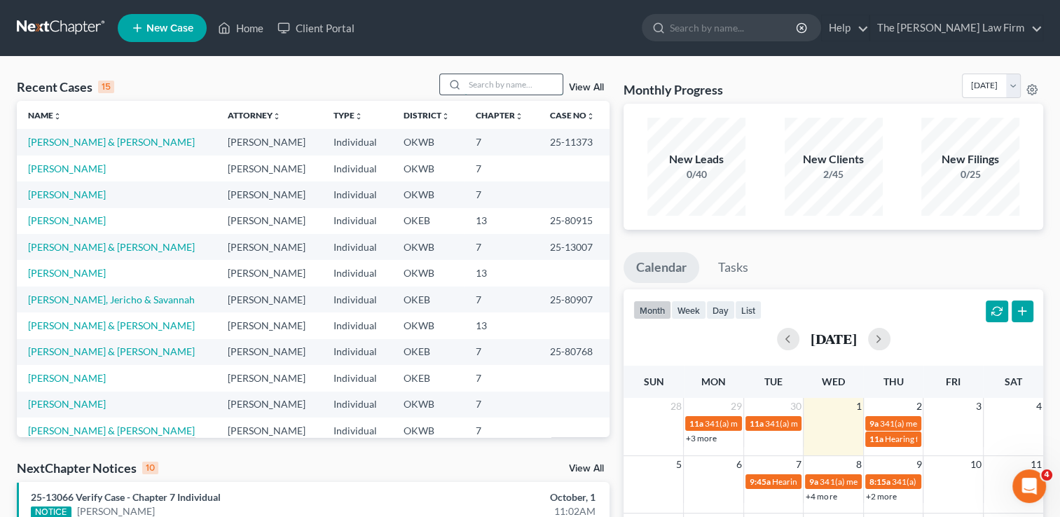
click at [492, 83] on input "search" at bounding box center [513, 84] width 98 height 20
type input "[PERSON_NAME]"
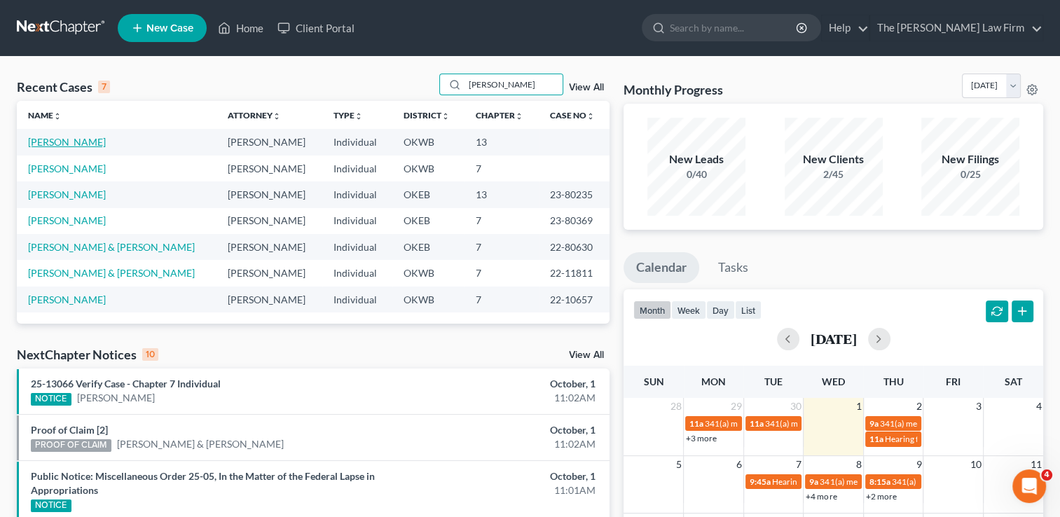
click at [60, 142] on link "[PERSON_NAME]" at bounding box center [67, 142] width 78 height 12
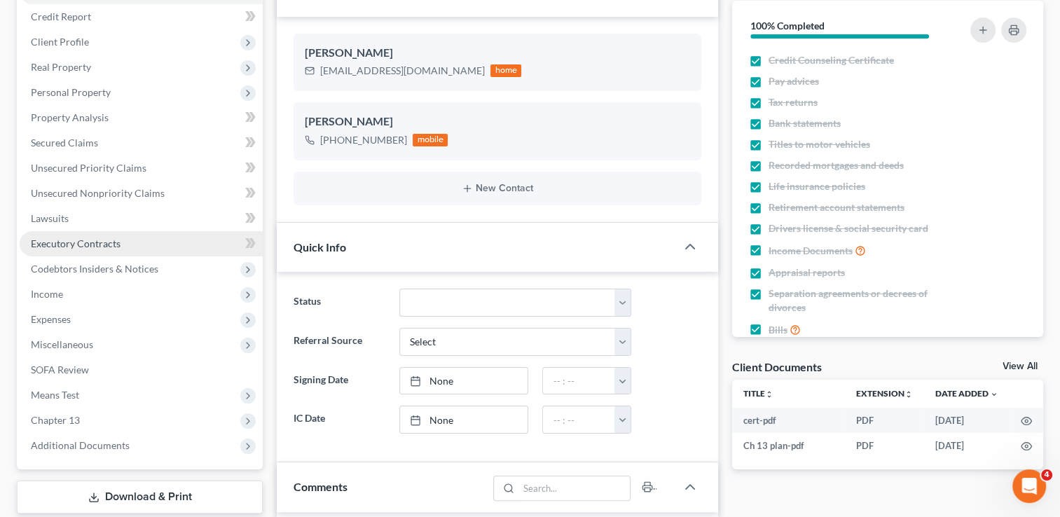
scroll to position [140, 0]
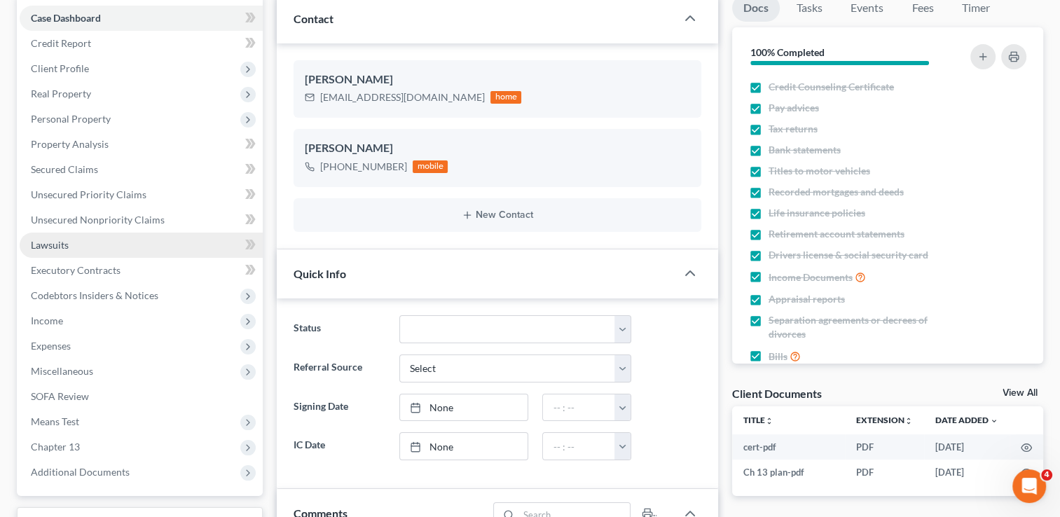
click at [78, 242] on link "Lawsuits" at bounding box center [141, 244] width 243 height 25
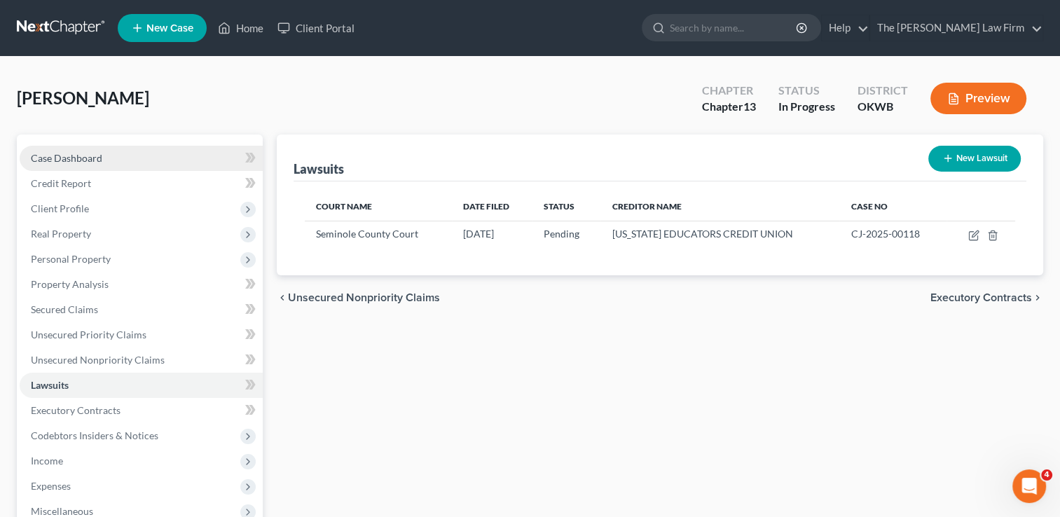
click at [101, 153] on span "Case Dashboard" at bounding box center [66, 158] width 71 height 12
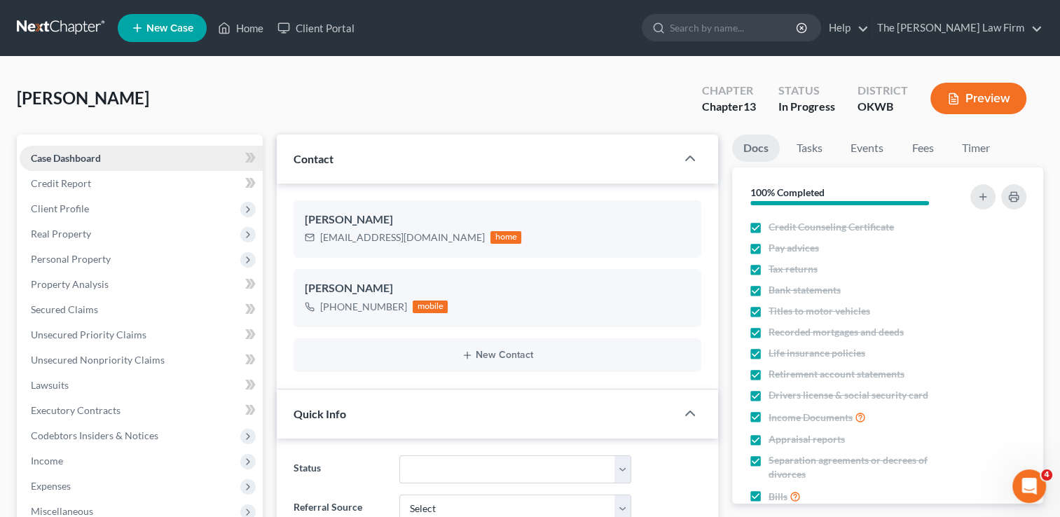
scroll to position [534, 0]
click at [926, 151] on link "Fees" at bounding box center [922, 147] width 45 height 27
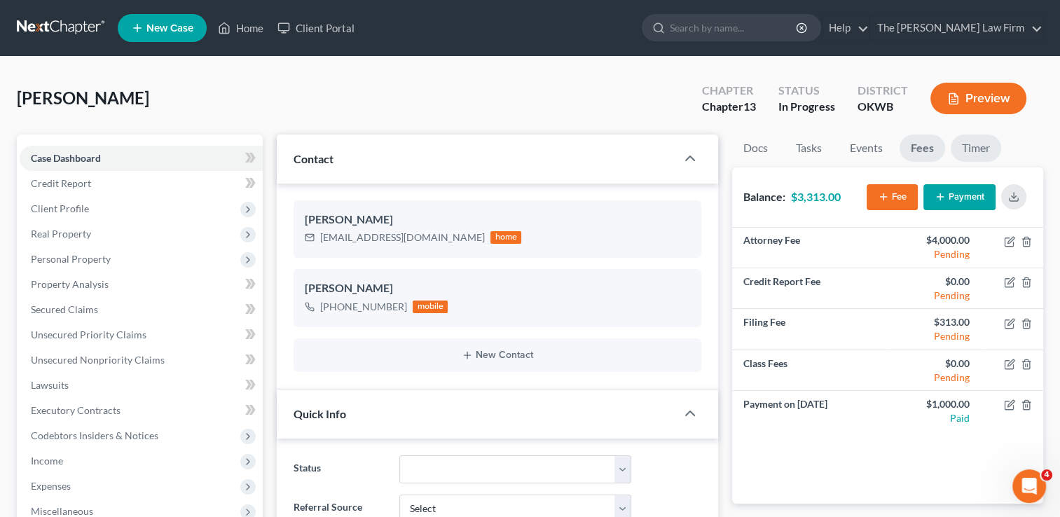
click at [981, 150] on link "Timer" at bounding box center [975, 147] width 50 height 27
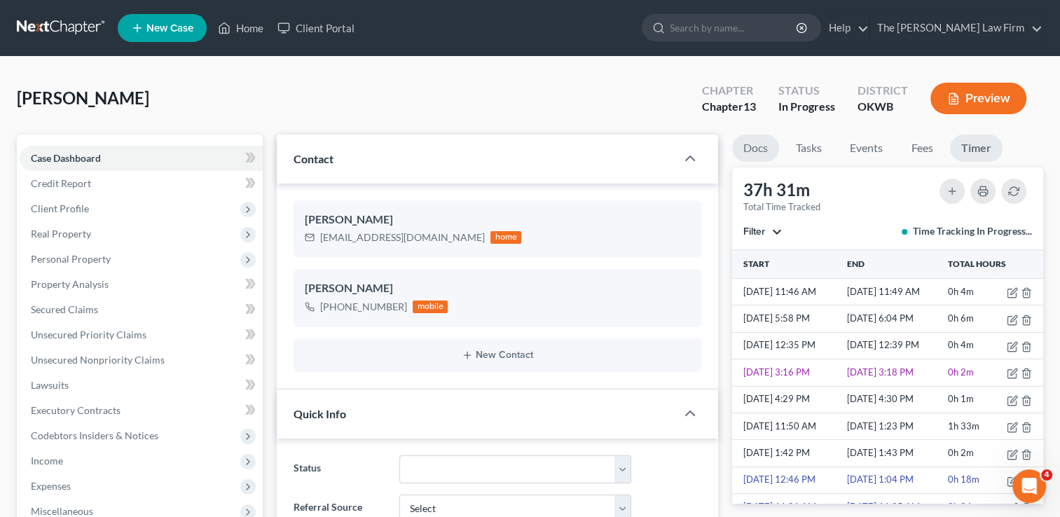
click at [757, 148] on link "Docs" at bounding box center [755, 147] width 47 height 27
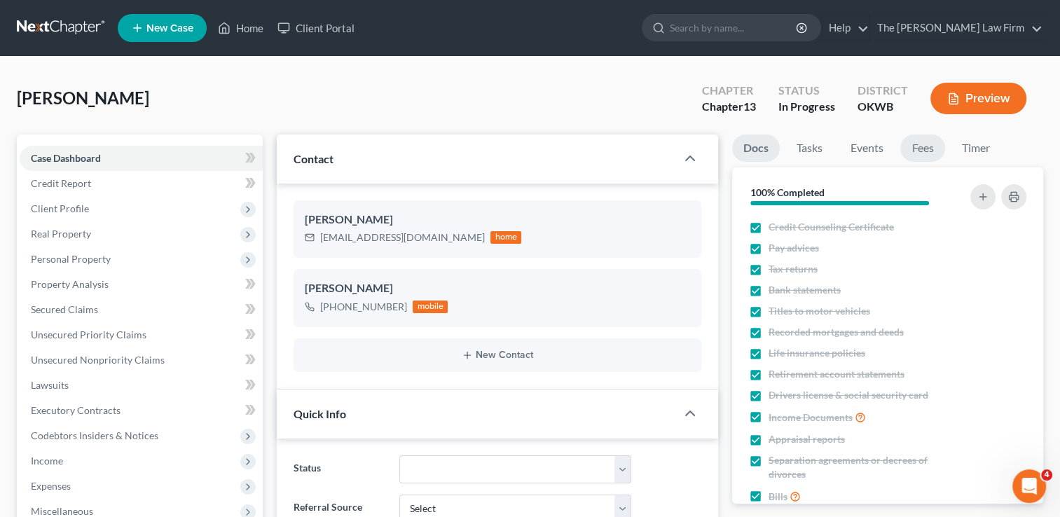
click at [924, 141] on link "Fees" at bounding box center [922, 147] width 45 height 27
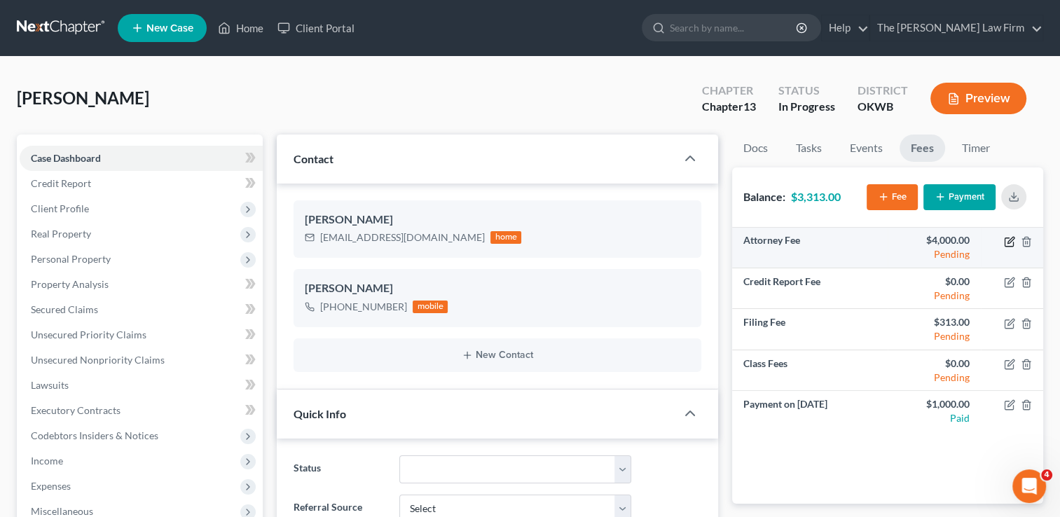
click at [1007, 242] on icon "button" at bounding box center [1010, 240] width 6 height 6
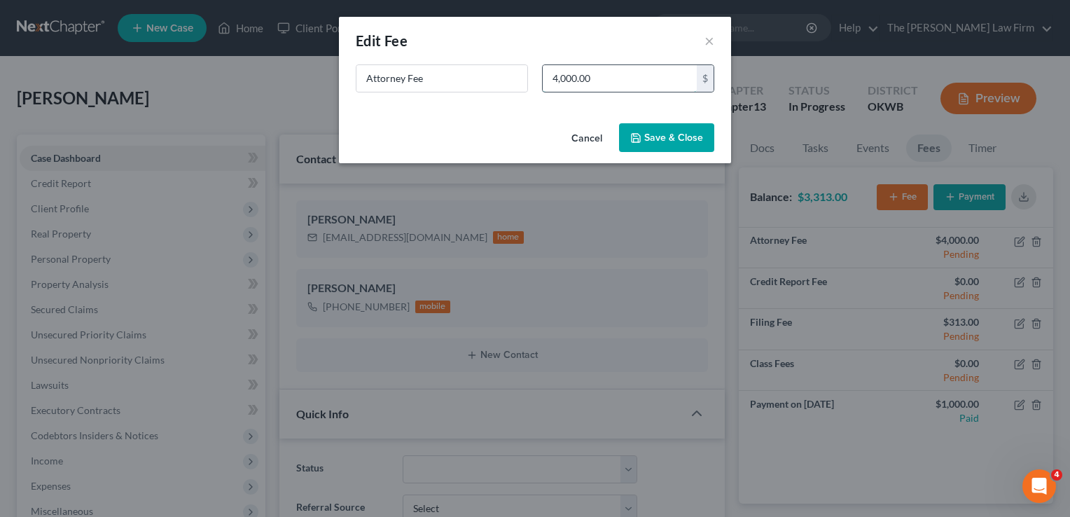
click at [621, 75] on input "4,000.00" at bounding box center [620, 78] width 154 height 27
type input "2,000"
click at [675, 140] on button "Save & Close" at bounding box center [666, 137] width 95 height 29
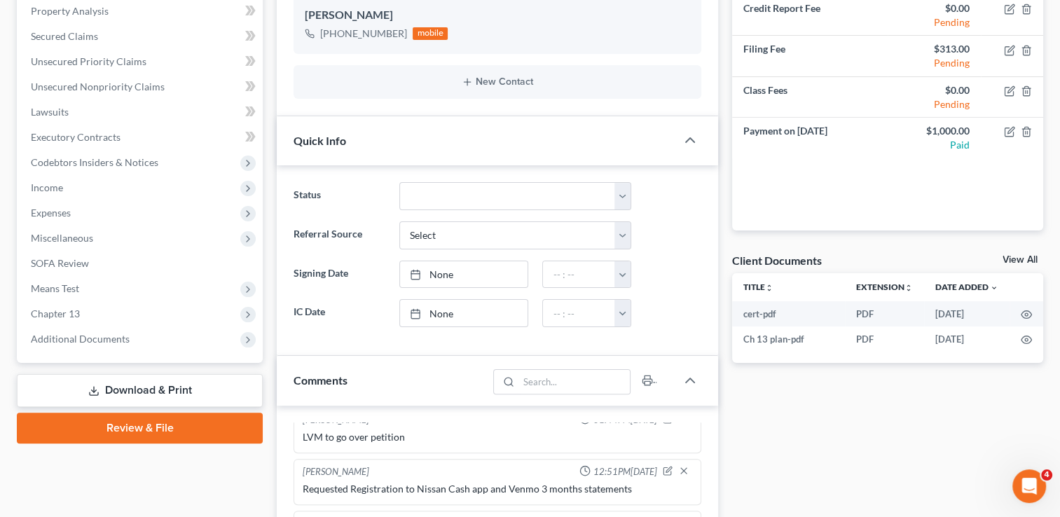
scroll to position [280, 0]
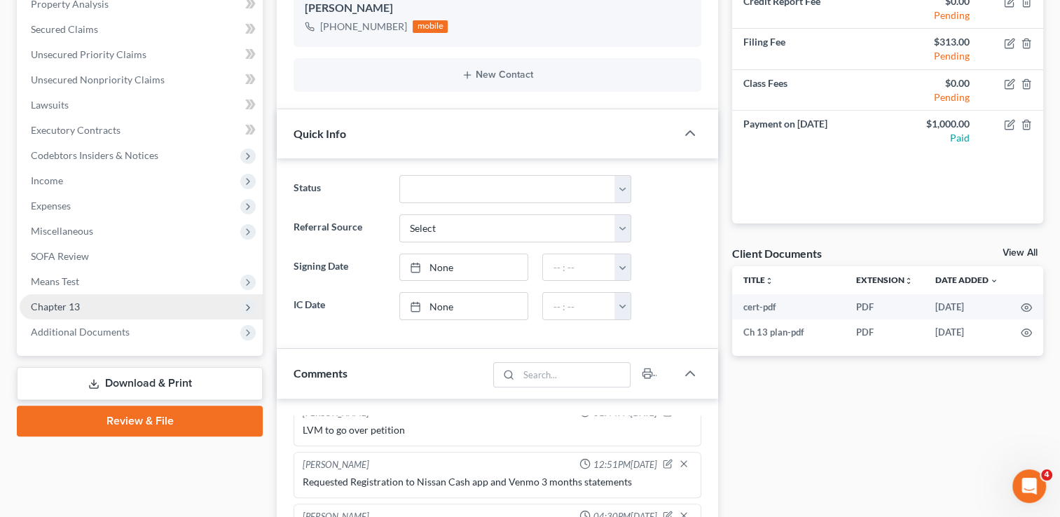
click at [87, 304] on span "Chapter 13" at bounding box center [141, 306] width 243 height 25
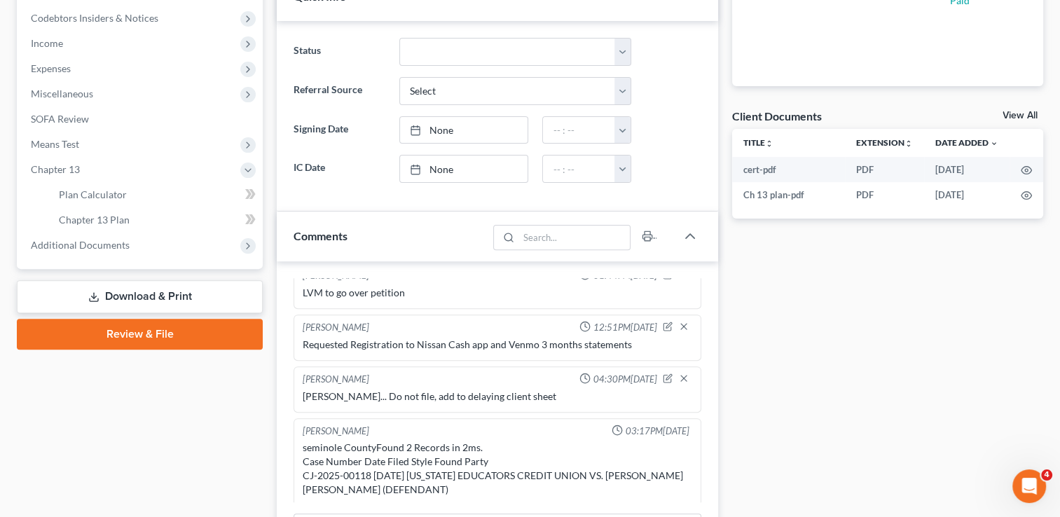
scroll to position [420, 0]
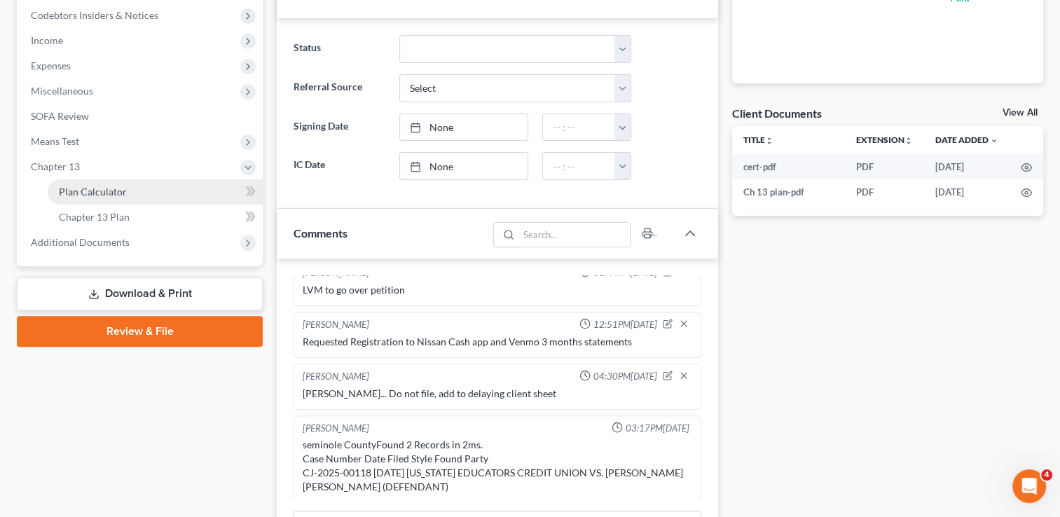
click at [137, 195] on link "Plan Calculator" at bounding box center [155, 191] width 215 height 25
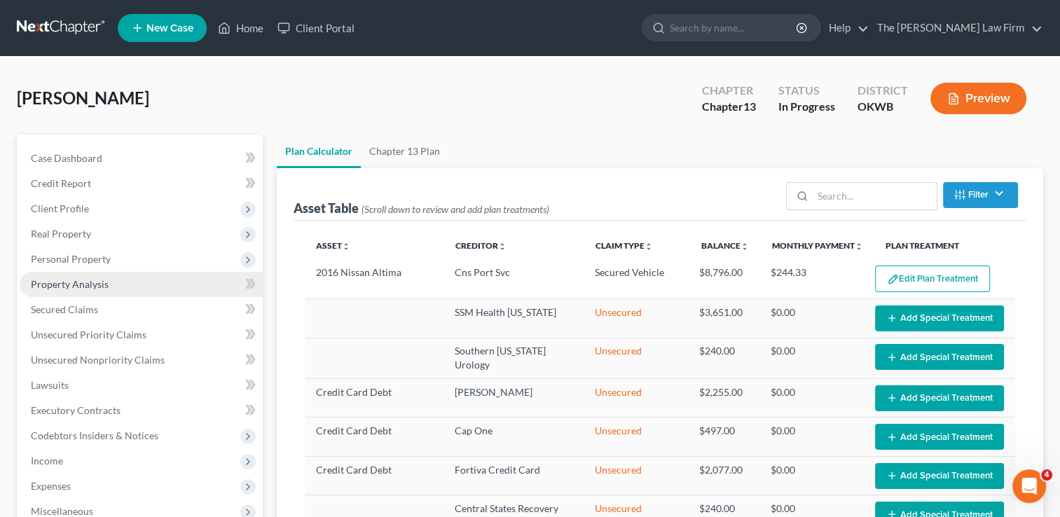
select select "35"
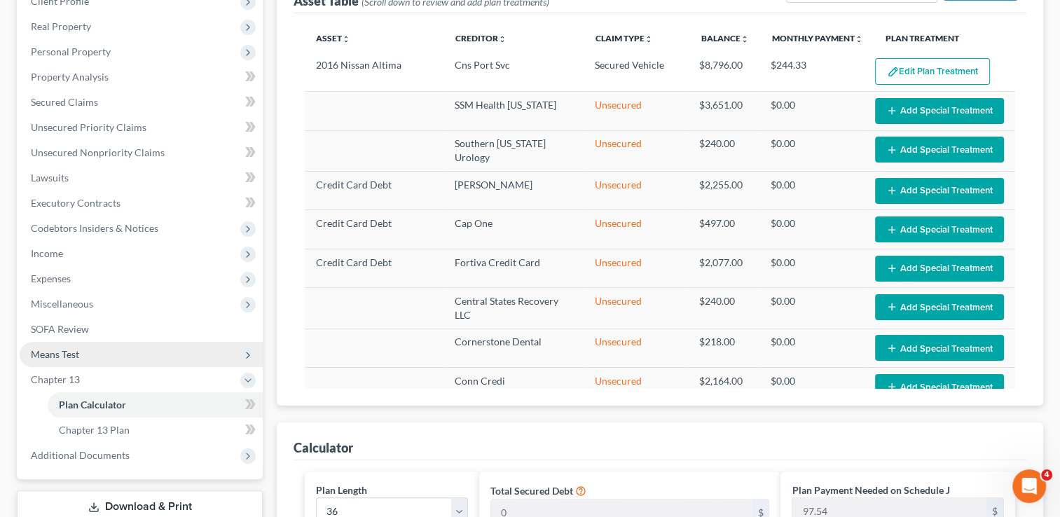
scroll to position [210, 0]
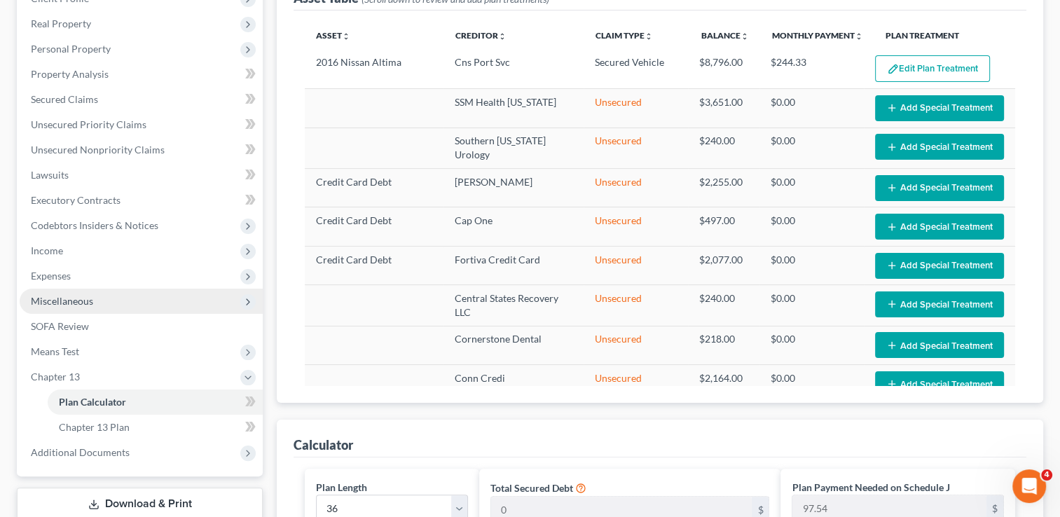
click at [81, 300] on span "Miscellaneous" at bounding box center [62, 301] width 62 height 12
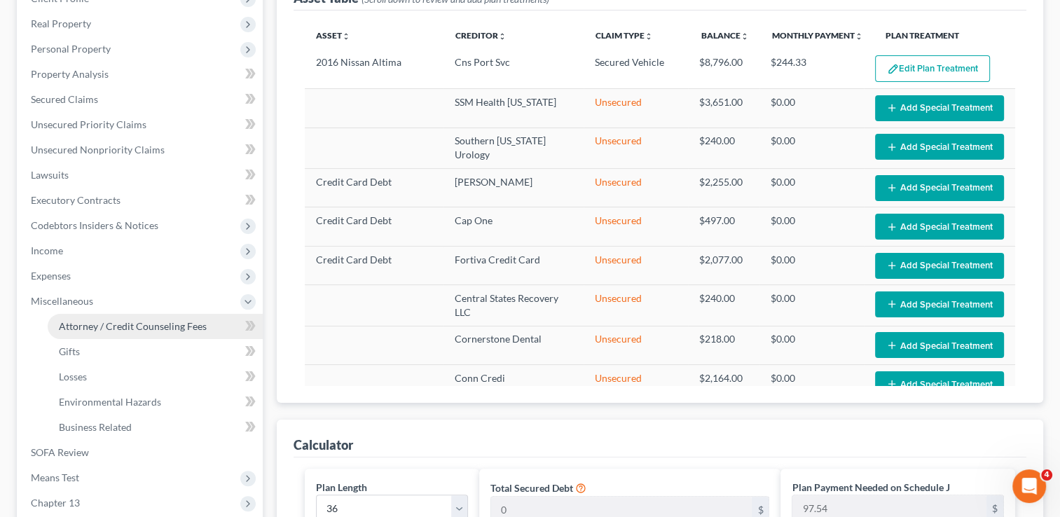
click at [115, 328] on span "Attorney / Credit Counseling Fees" at bounding box center [133, 326] width 148 height 12
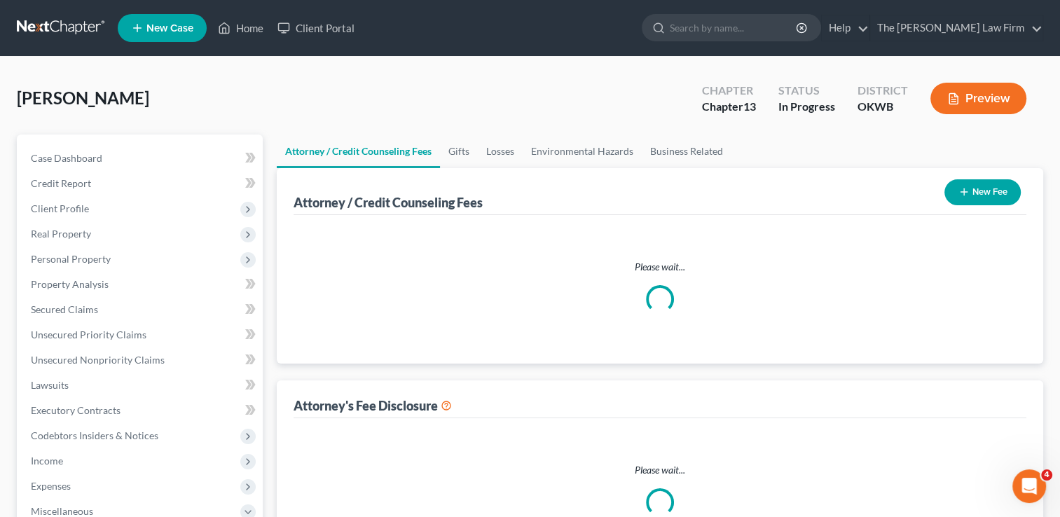
select select "0"
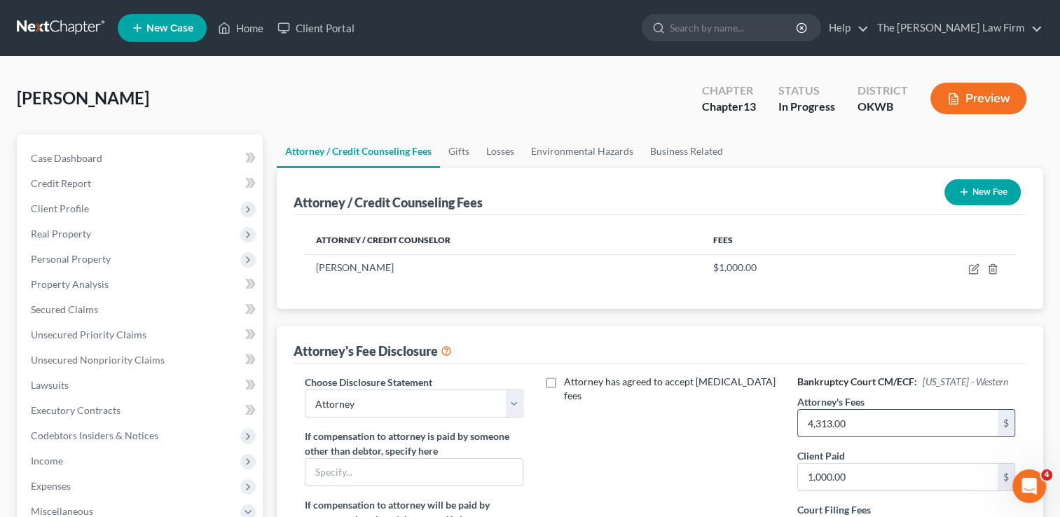
click at [866, 420] on input "4,313.00" at bounding box center [898, 423] width 200 height 27
type input "2,000"
click at [761, 428] on div "Attorney has agreed to accept retainer fees" at bounding box center [660, 505] width 246 height 260
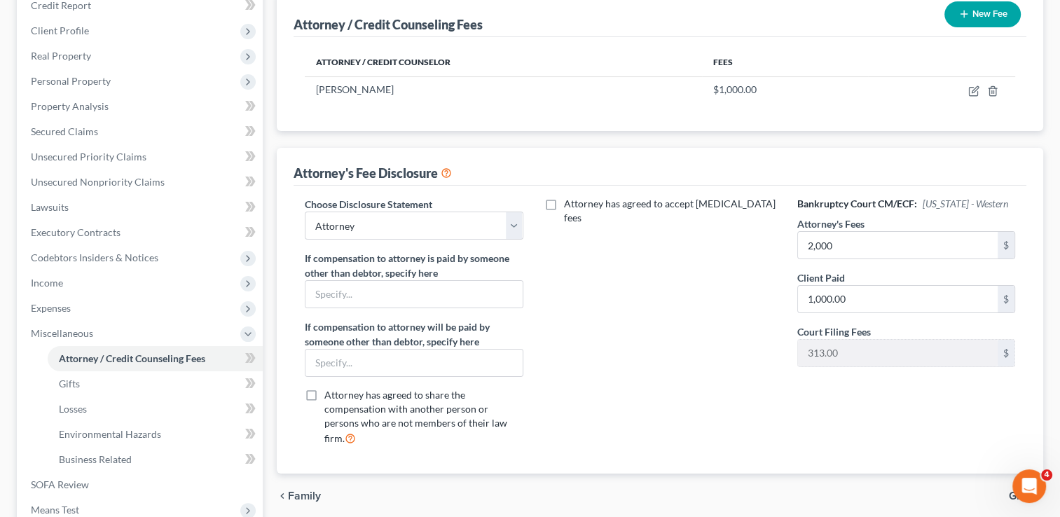
scroll to position [280, 0]
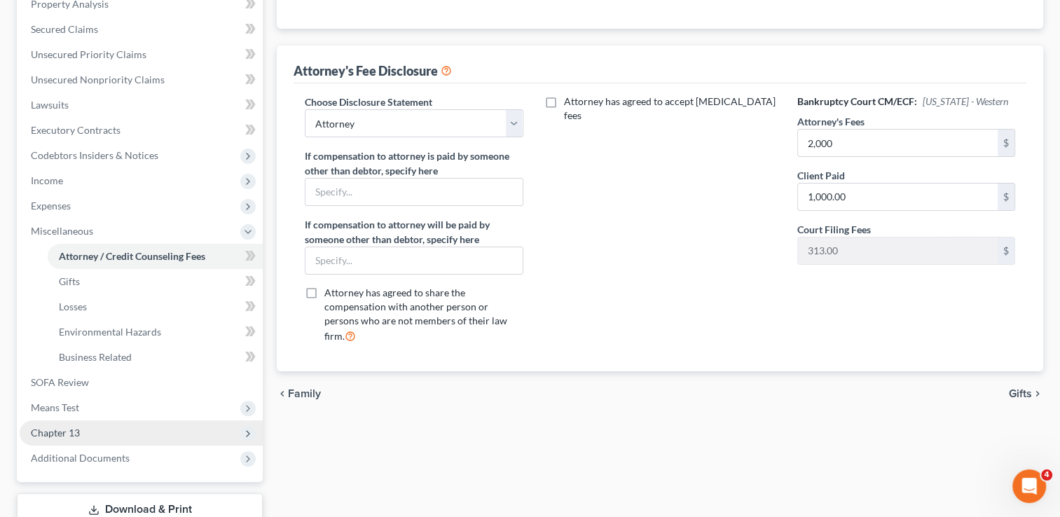
click at [74, 434] on span "Chapter 13" at bounding box center [55, 432] width 49 height 12
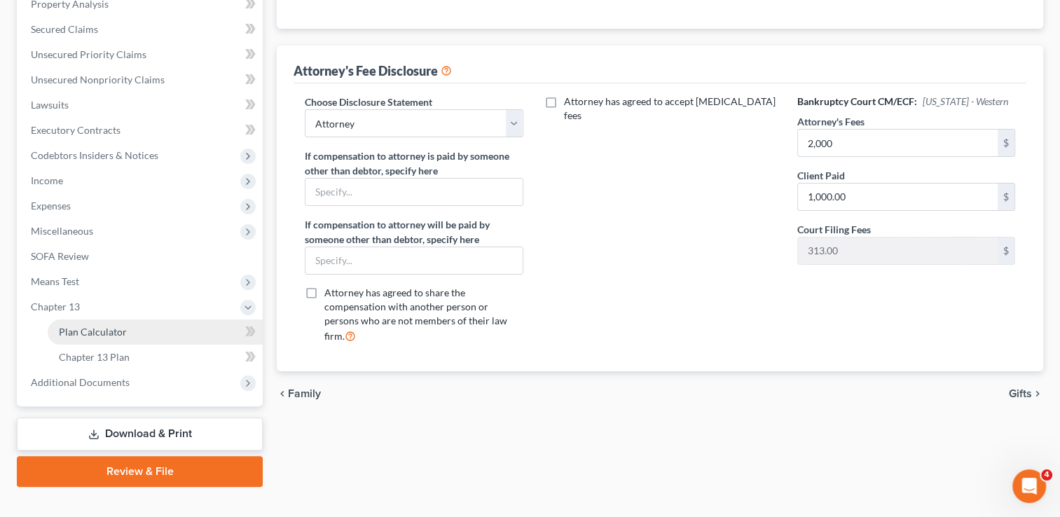
click at [136, 329] on link "Plan Calculator" at bounding box center [155, 331] width 215 height 25
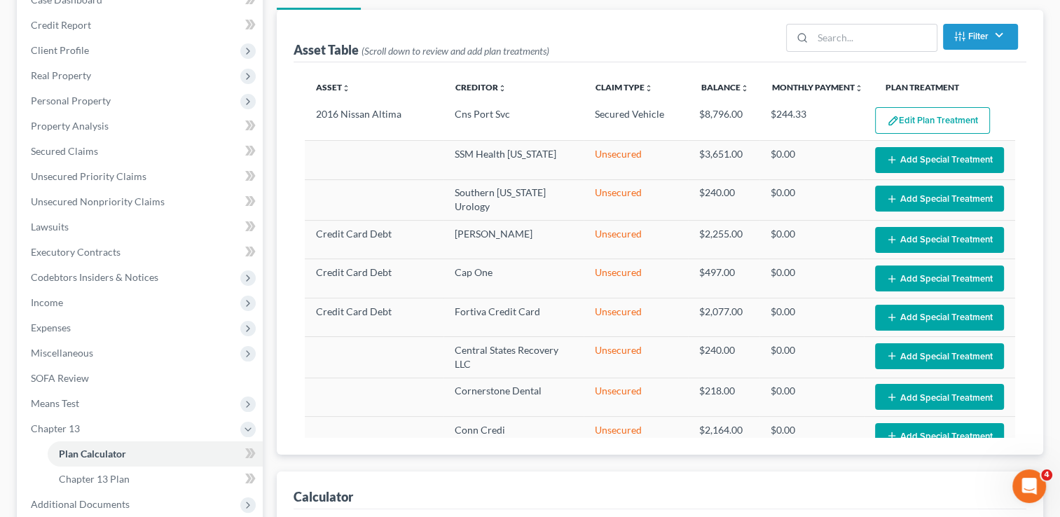
scroll to position [210, 0]
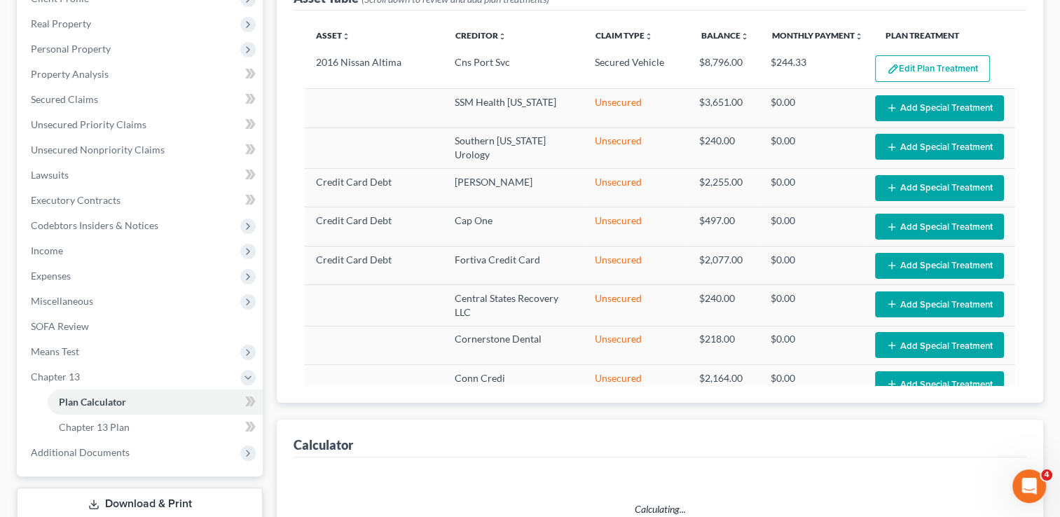
select select "35"
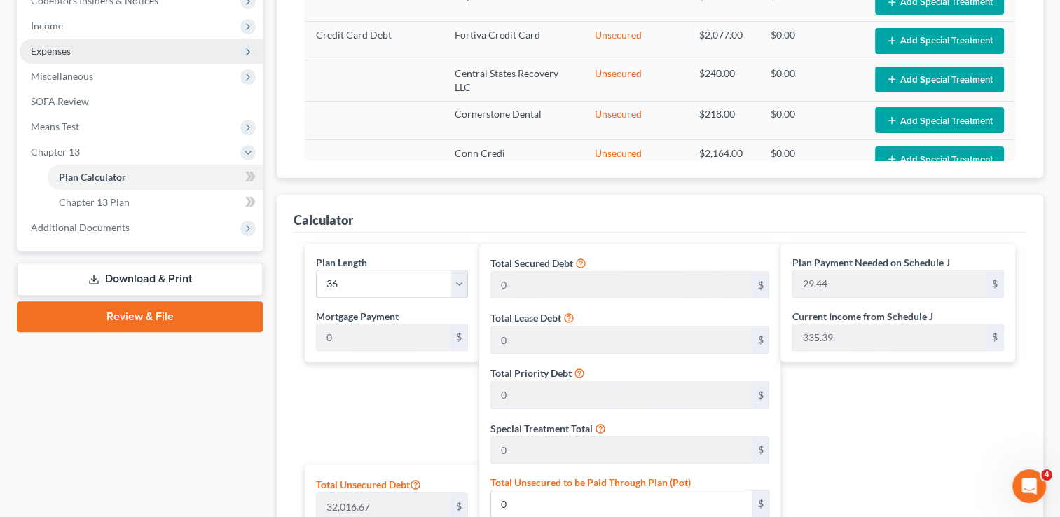
scroll to position [350, 0]
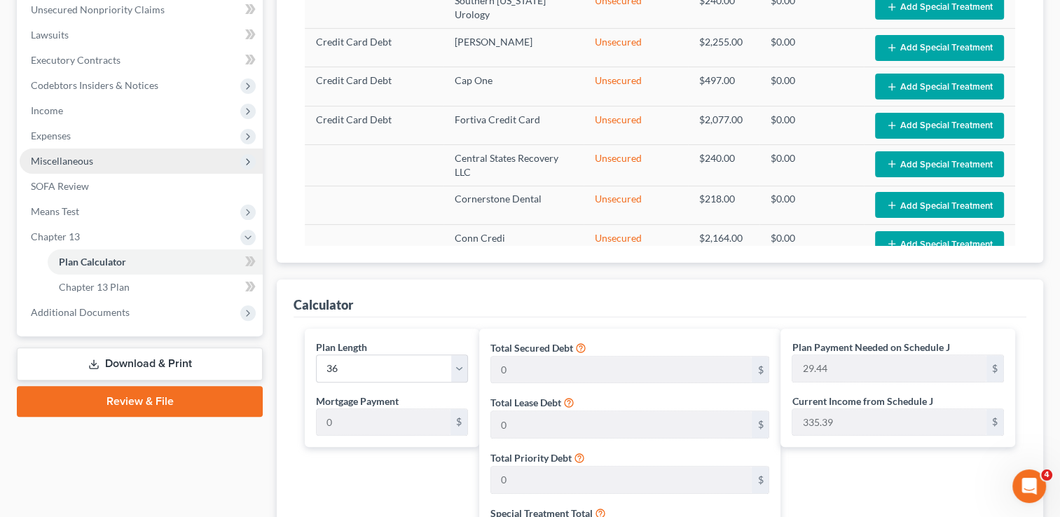
click at [78, 161] on span "Miscellaneous" at bounding box center [62, 161] width 62 height 12
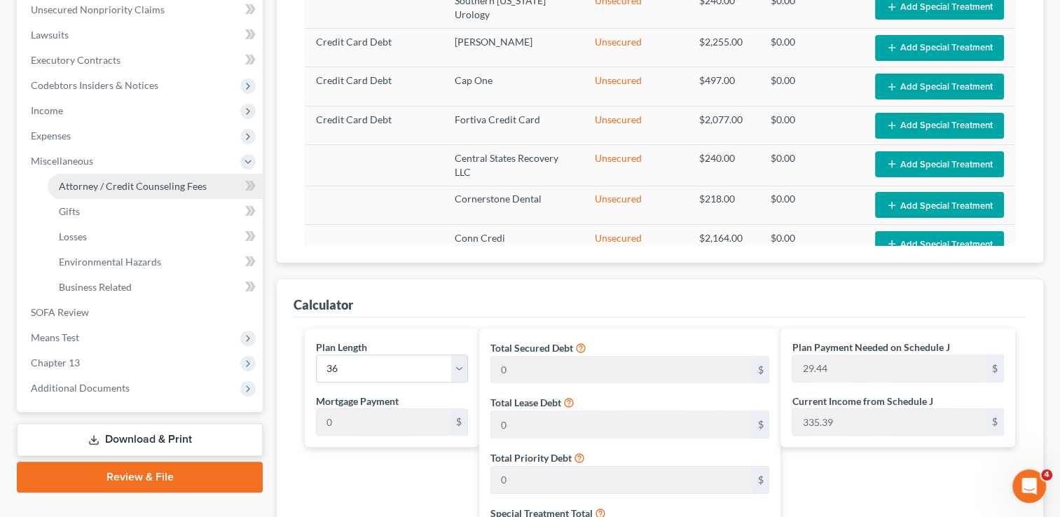
click at [102, 192] on link "Attorney / Credit Counseling Fees" at bounding box center [155, 186] width 215 height 25
select select "0"
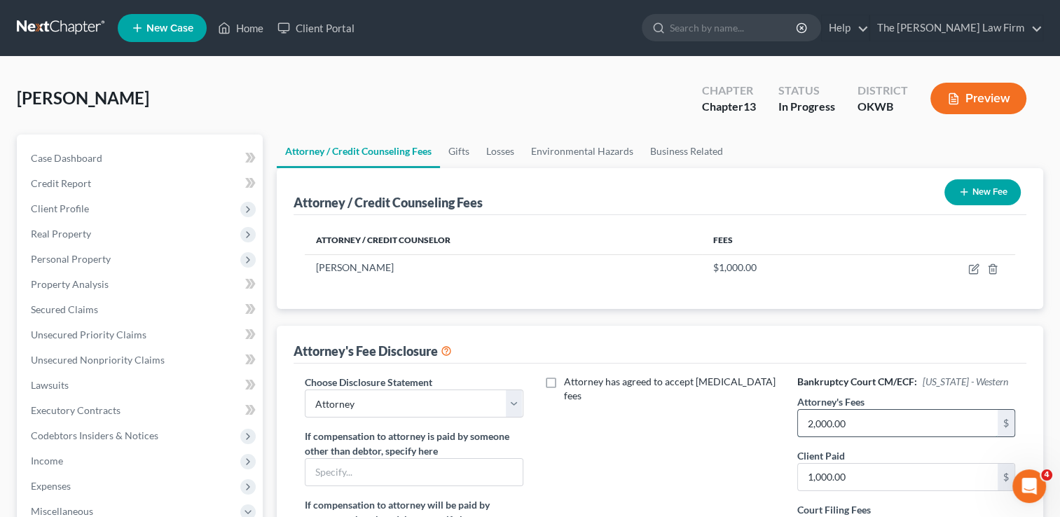
click at [871, 424] on input "2,000.00" at bounding box center [898, 423] width 200 height 27
type input "2,313"
click at [695, 426] on div "Attorney has agreed to accept retainer fees" at bounding box center [660, 505] width 246 height 260
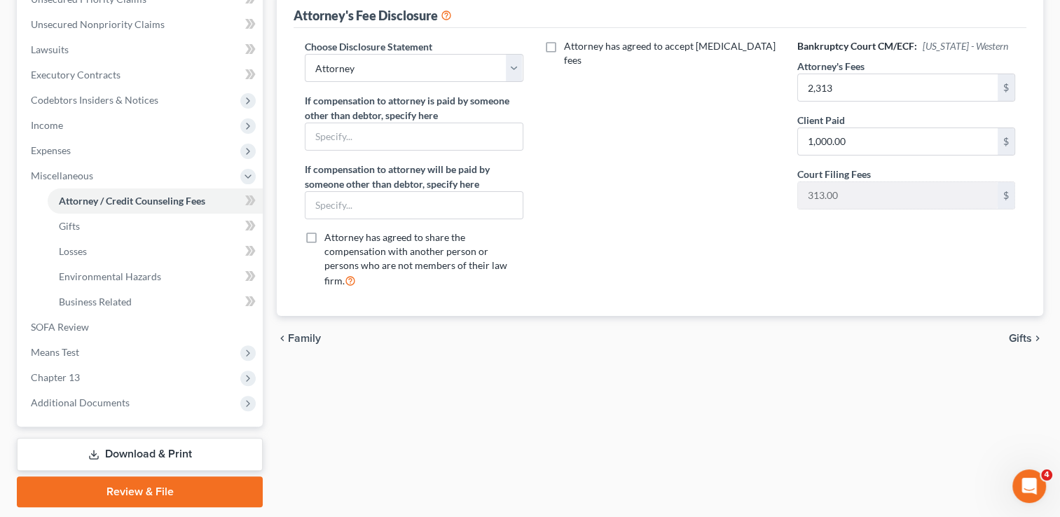
scroll to position [377, 0]
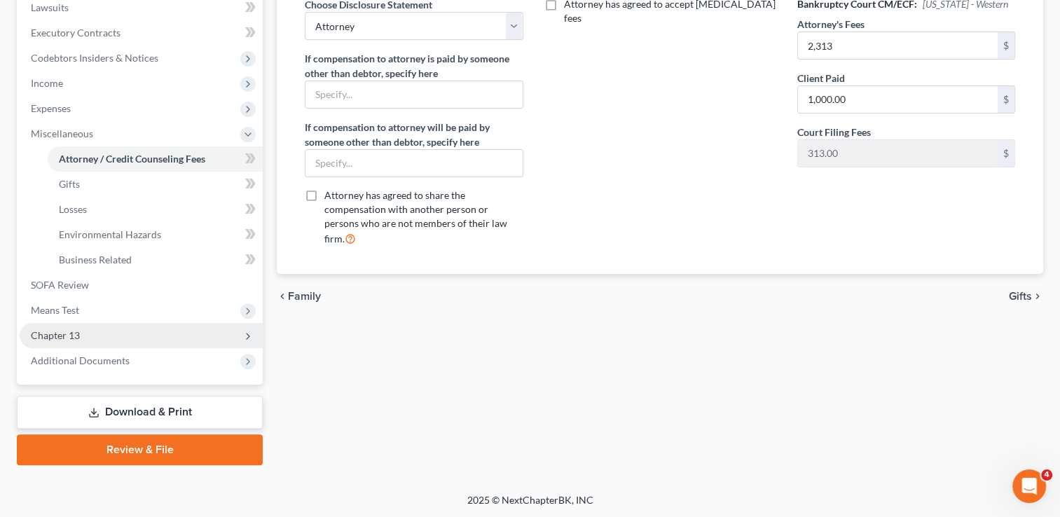
click at [88, 337] on span "Chapter 13" at bounding box center [141, 335] width 243 height 25
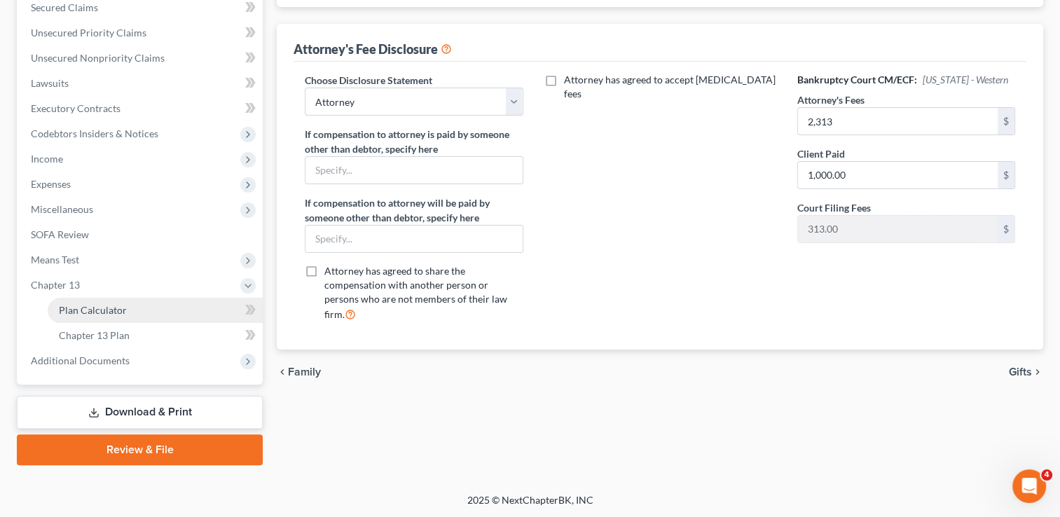
click at [126, 308] on link "Plan Calculator" at bounding box center [155, 310] width 215 height 25
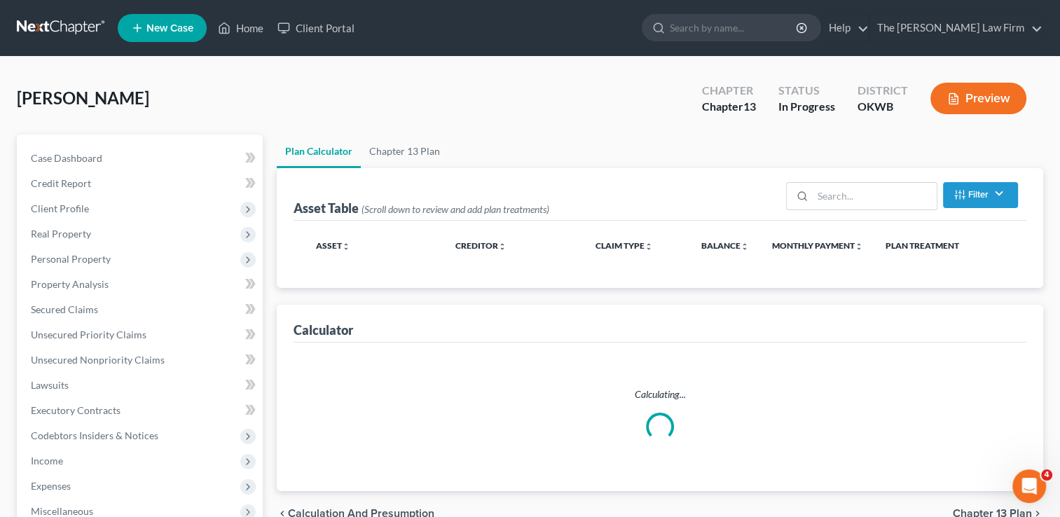
select select "35"
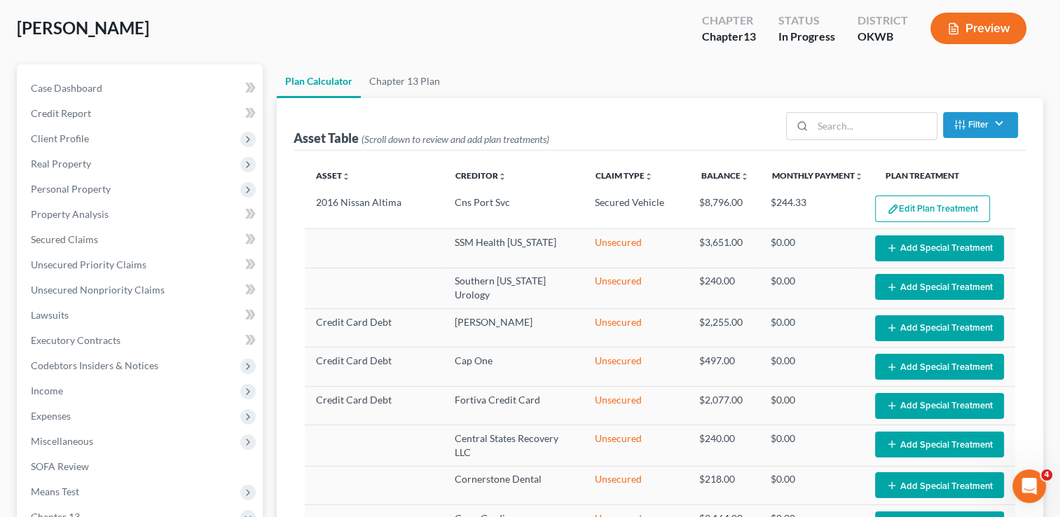
select select "35"
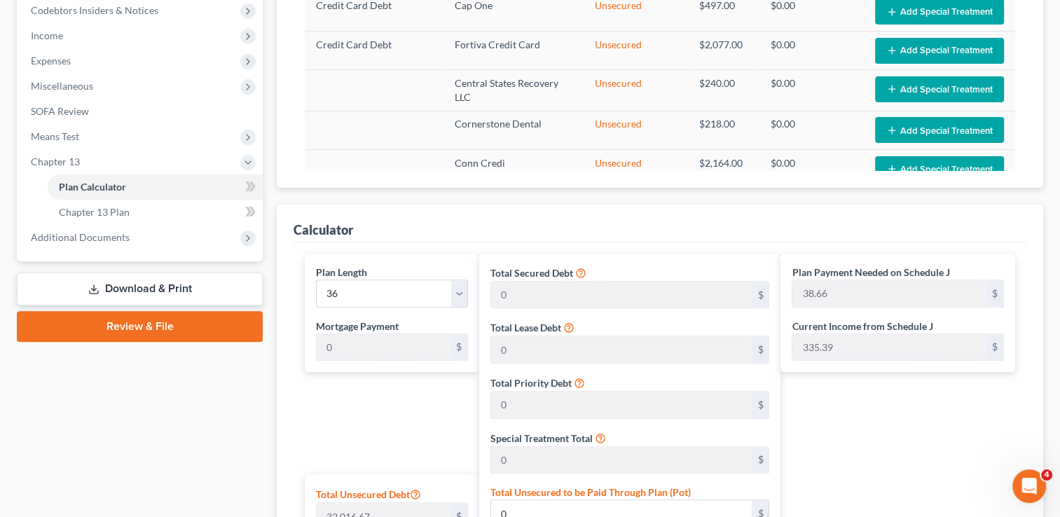
scroll to position [423, 0]
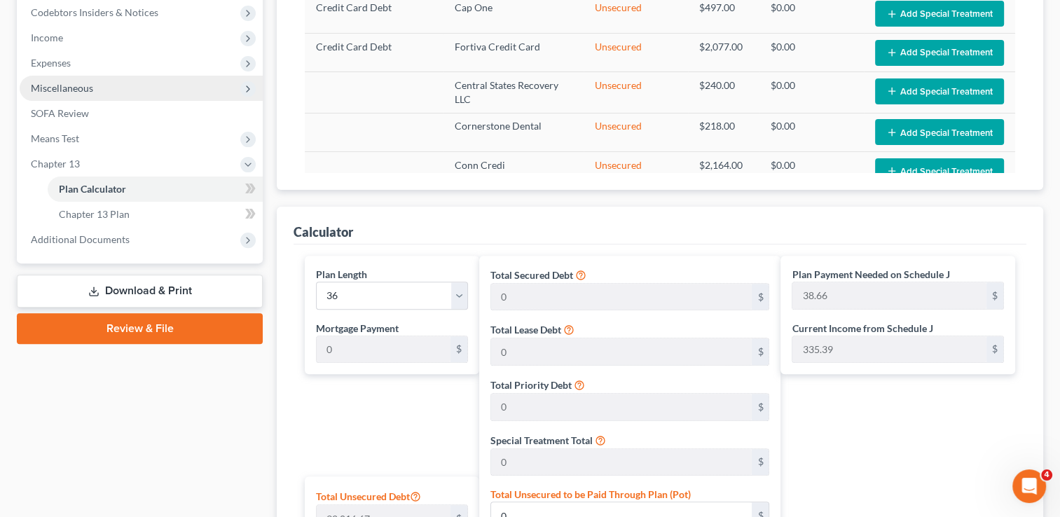
click at [88, 83] on span "Miscellaneous" at bounding box center [62, 88] width 62 height 12
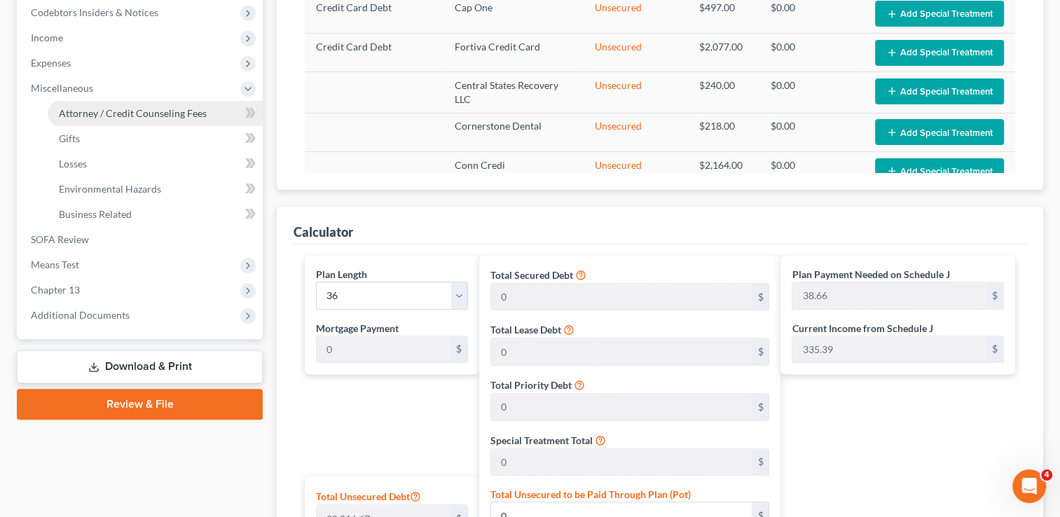
click at [134, 105] on link "Attorney / Credit Counseling Fees" at bounding box center [155, 113] width 215 height 25
select select "0"
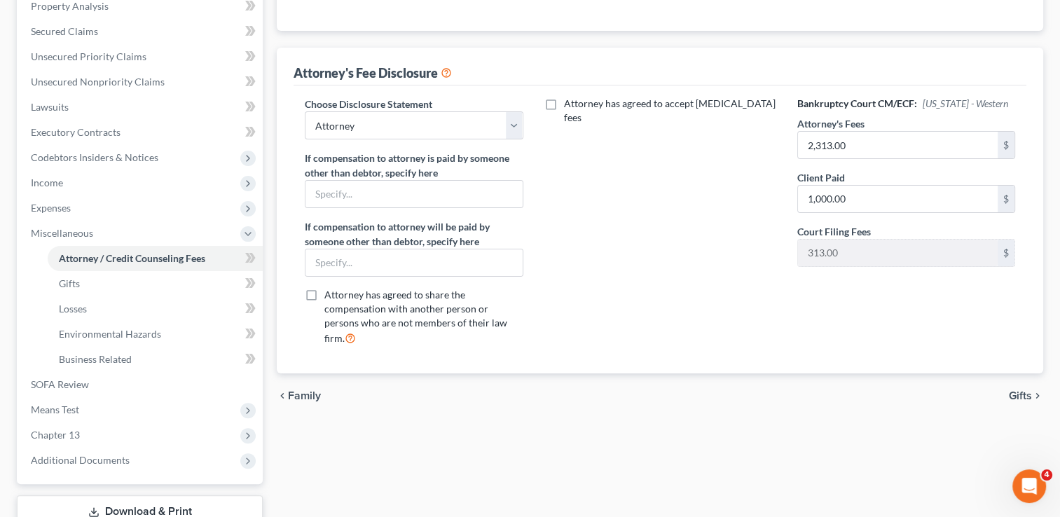
scroll to position [280, 0]
click at [866, 142] on input "2,313.00" at bounding box center [898, 143] width 200 height 27
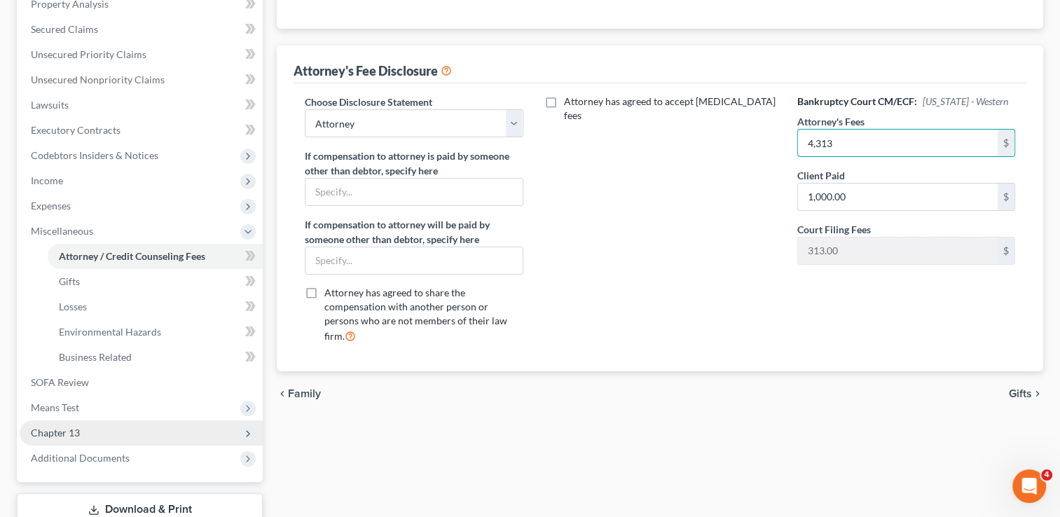
type input "4,313"
click at [64, 436] on span "Chapter 13" at bounding box center [55, 432] width 49 height 12
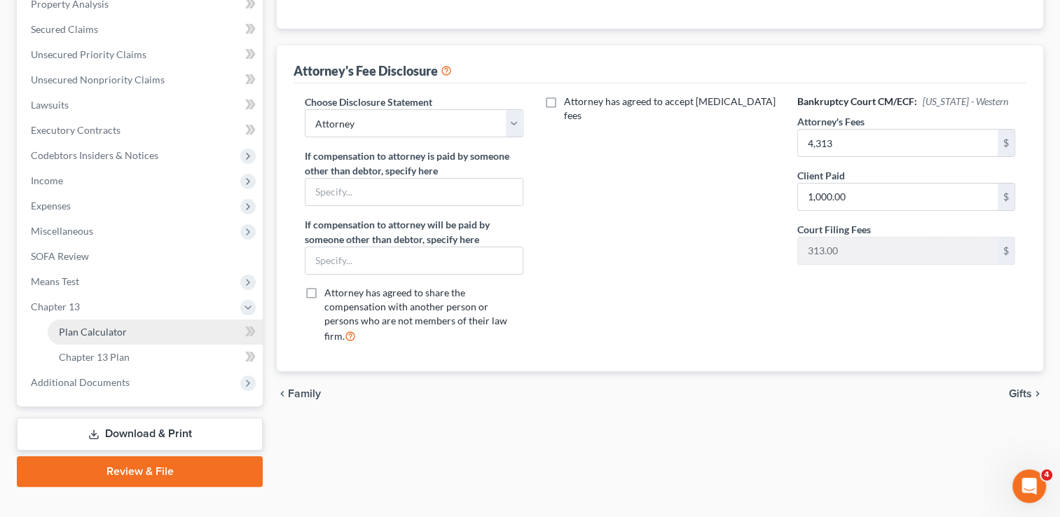
click at [109, 329] on span "Plan Calculator" at bounding box center [93, 332] width 68 height 12
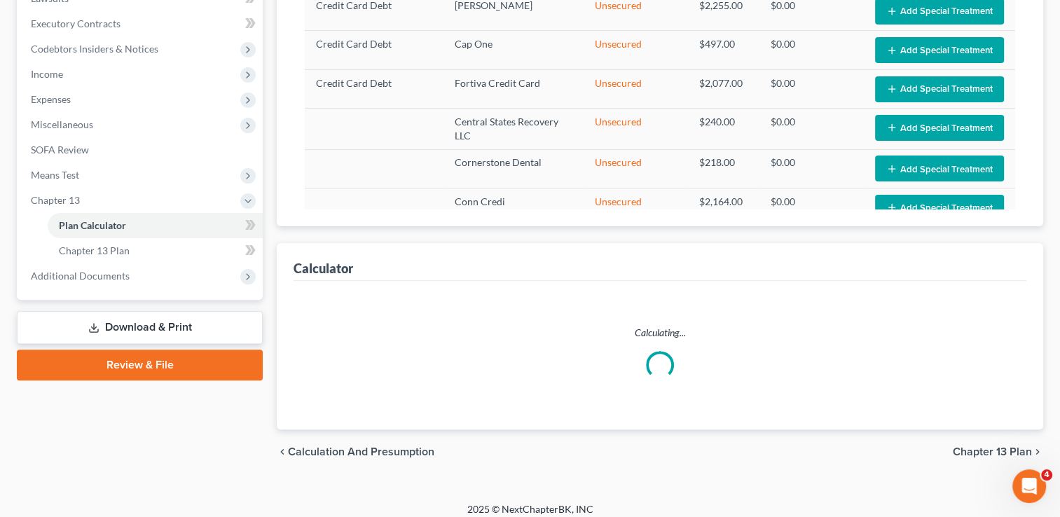
scroll to position [396, 0]
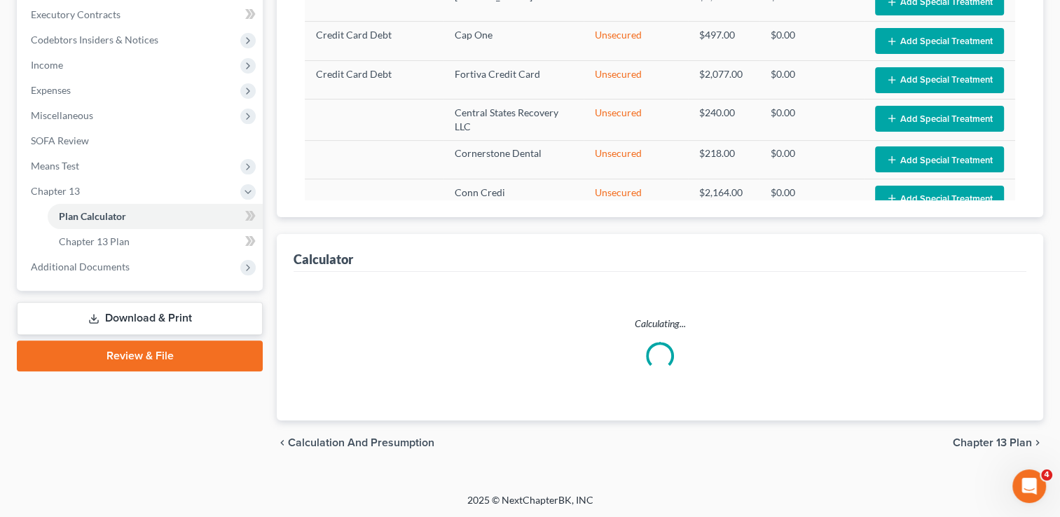
select select "35"
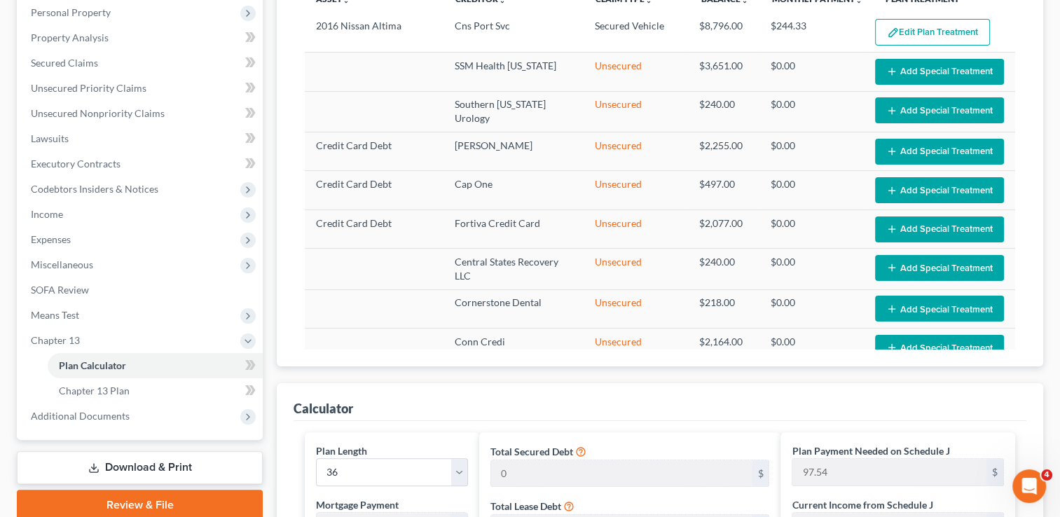
scroll to position [326, 0]
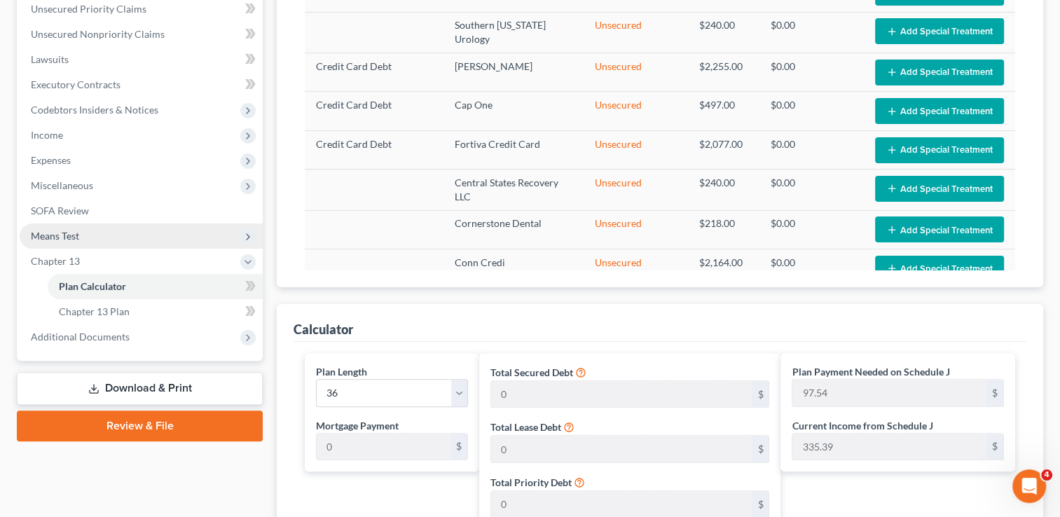
click at [83, 235] on span "Means Test" at bounding box center [141, 235] width 243 height 25
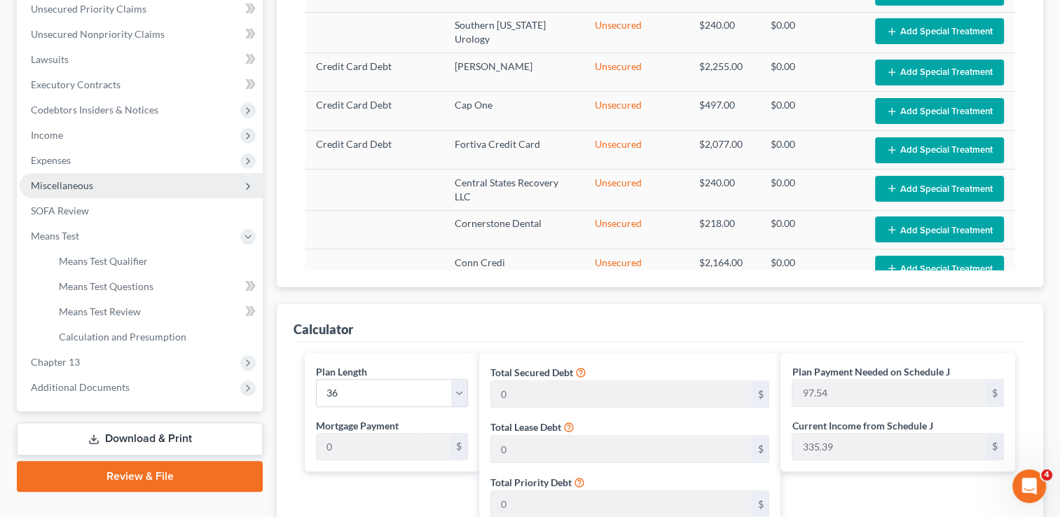
click at [86, 190] on span "Miscellaneous" at bounding box center [141, 185] width 243 height 25
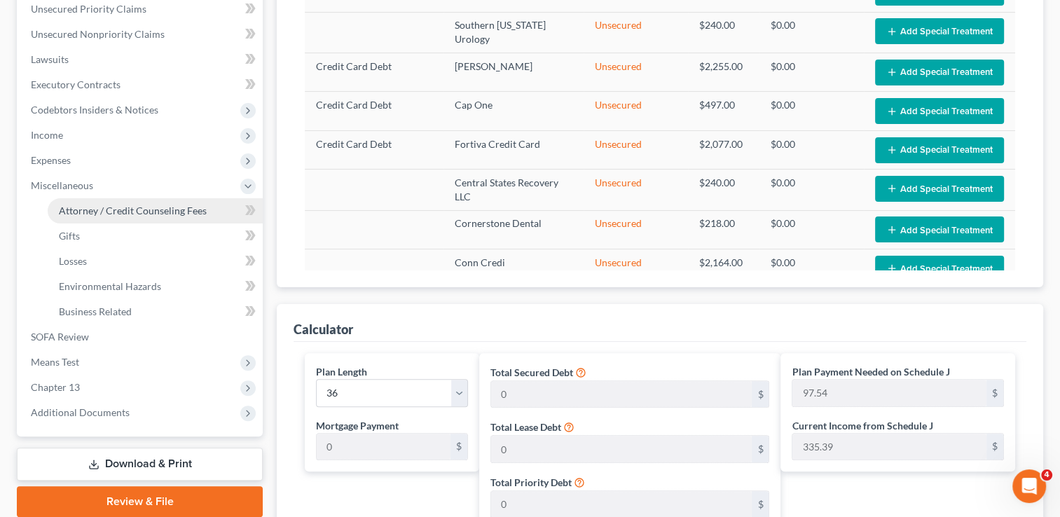
click at [156, 214] on span "Attorney / Credit Counseling Fees" at bounding box center [133, 210] width 148 height 12
select select "0"
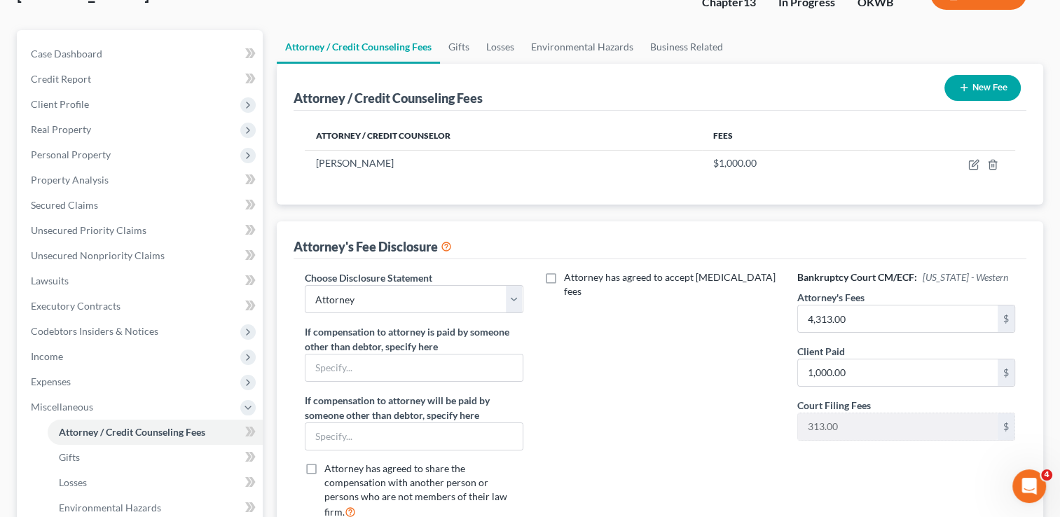
scroll to position [210, 0]
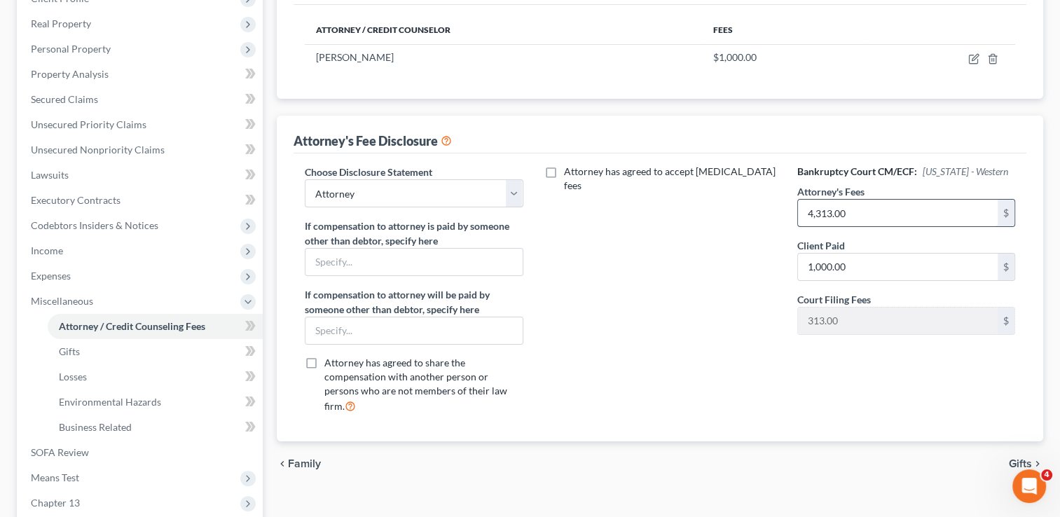
click at [863, 210] on input "4,313.00" at bounding box center [898, 213] width 200 height 27
drag, startPoint x: 842, startPoint y: 209, endPoint x: 770, endPoint y: 214, distance: 72.3
click at [775, 214] on div "Choose Disclosure Statement Select Attorney If compensation to attorney is paid…" at bounding box center [660, 295] width 738 height 260
type input "2,000"
click at [881, 261] on input "1,000.00" at bounding box center [898, 267] width 200 height 27
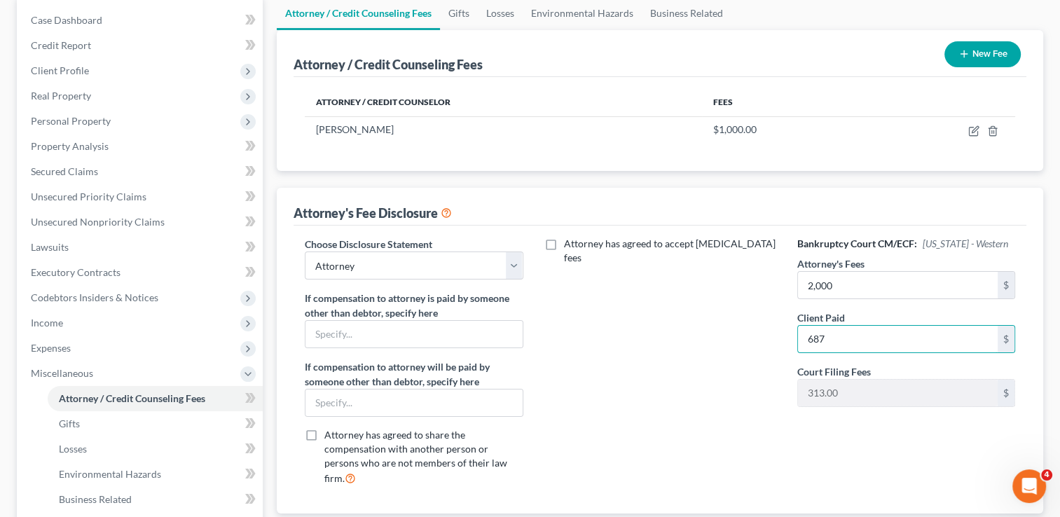
scroll to position [0, 0]
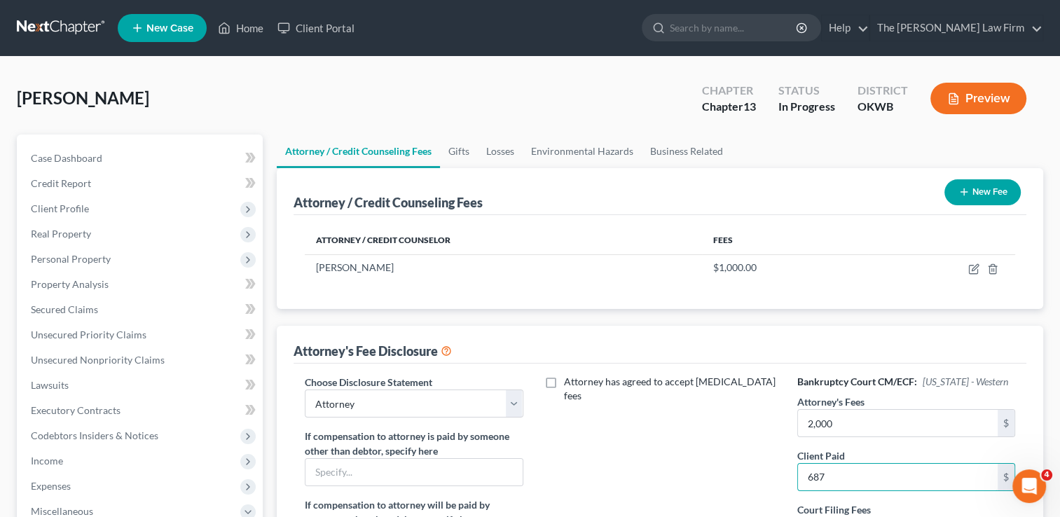
type input "687"
click at [53, 24] on link at bounding box center [62, 27] width 90 height 25
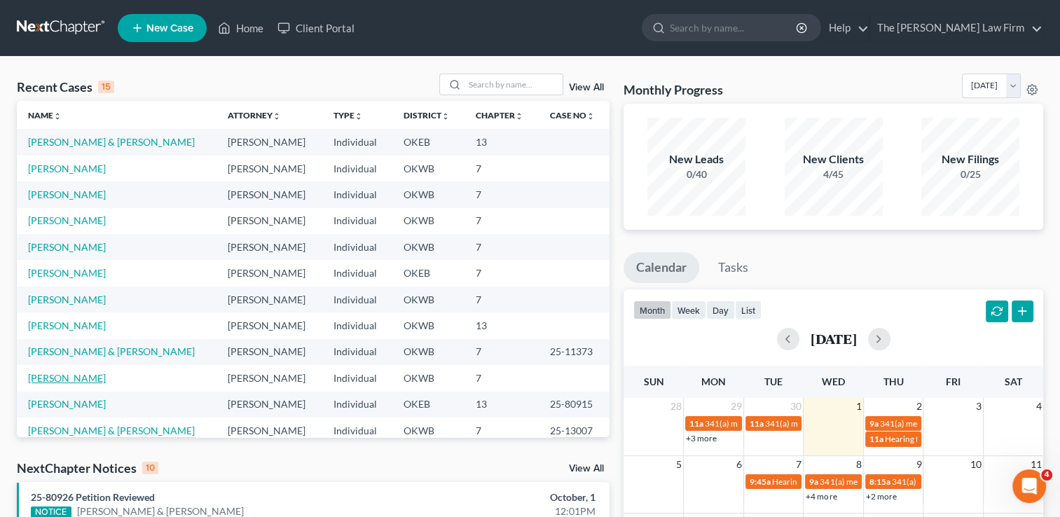
click at [60, 380] on link "[PERSON_NAME]" at bounding box center [67, 378] width 78 height 12
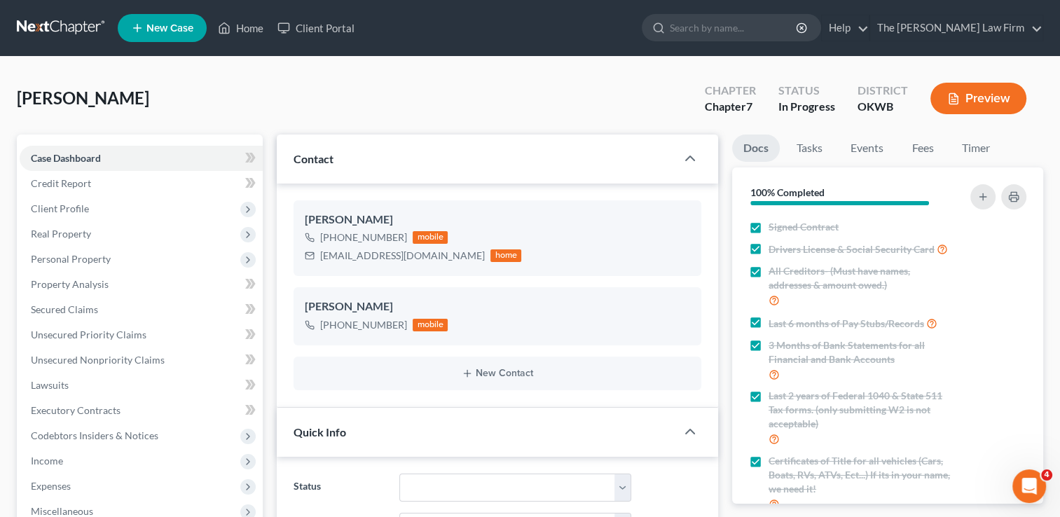
scroll to position [397, 0]
click at [667, 333] on icon "button" at bounding box center [667, 333] width 11 height 11
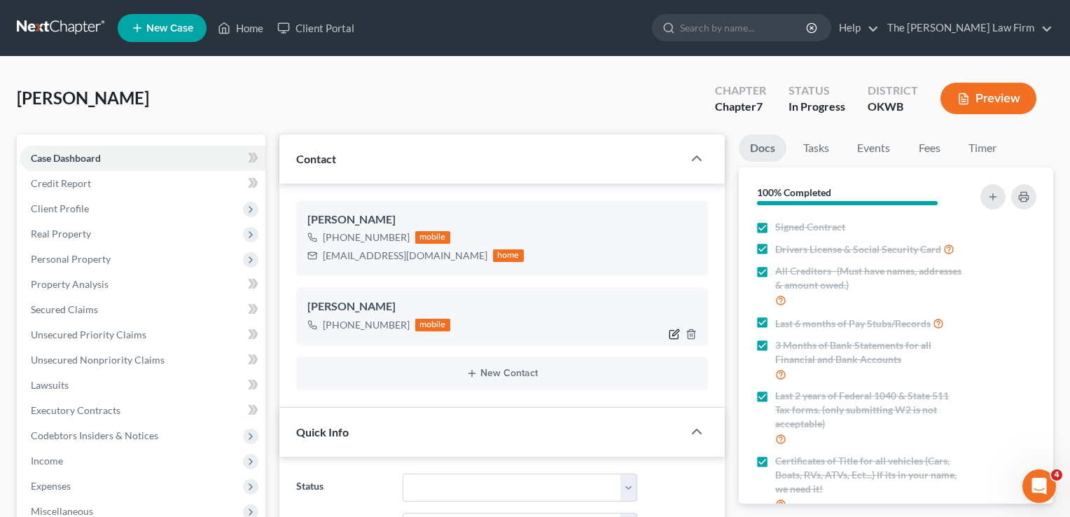
select select "0"
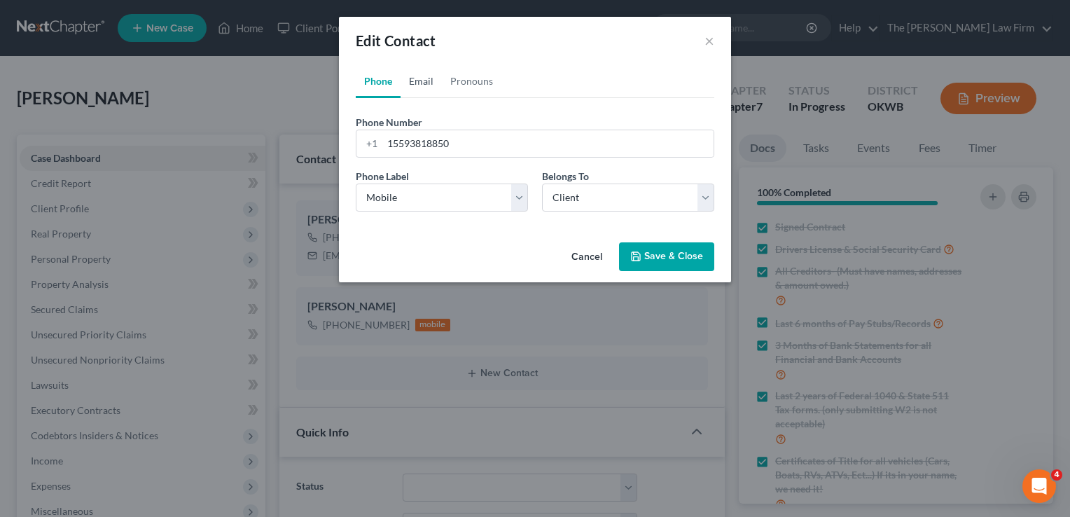
click at [422, 77] on link "Email" at bounding box center [421, 81] width 41 height 34
click at [706, 39] on button "×" at bounding box center [710, 40] width 10 height 17
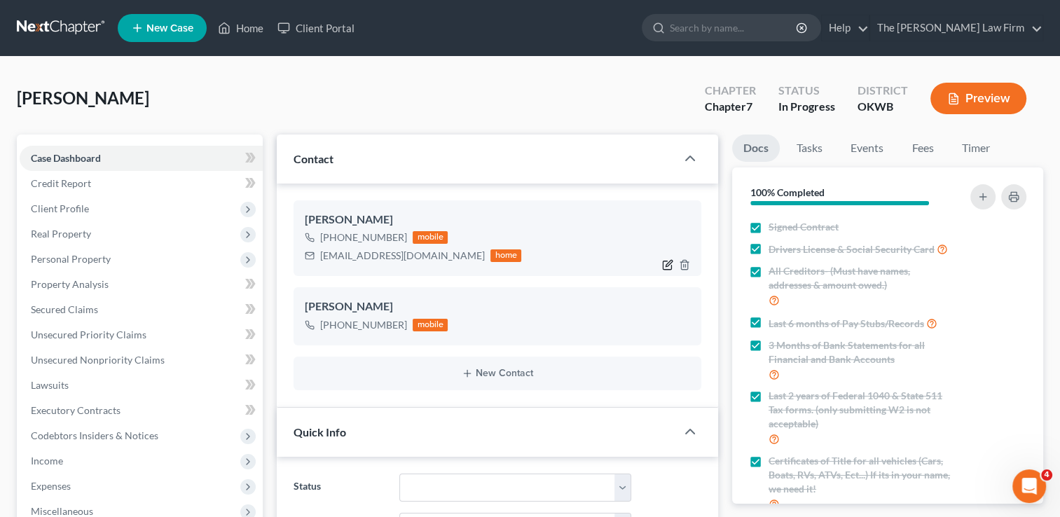
click at [667, 265] on icon "button" at bounding box center [668, 264] width 6 height 6
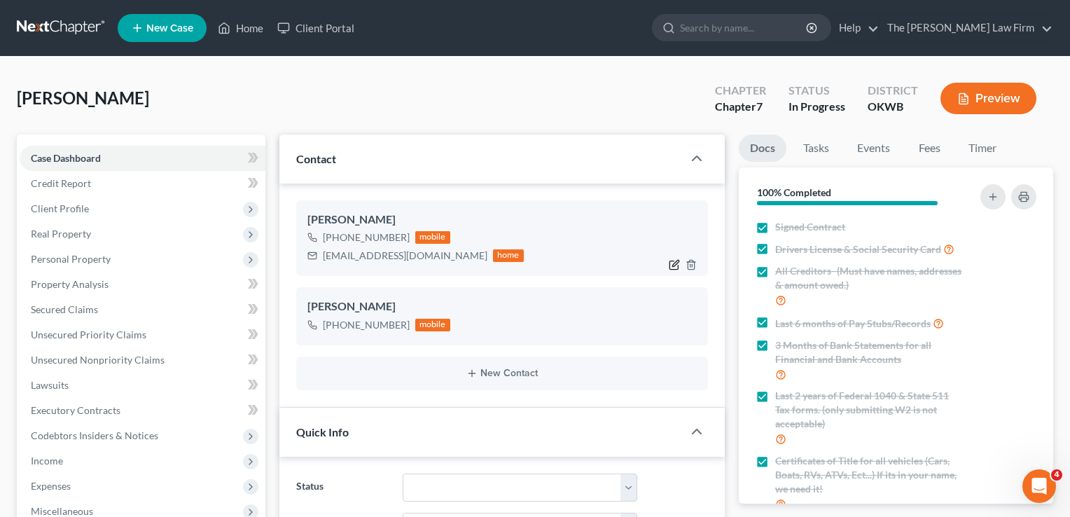
select select "0"
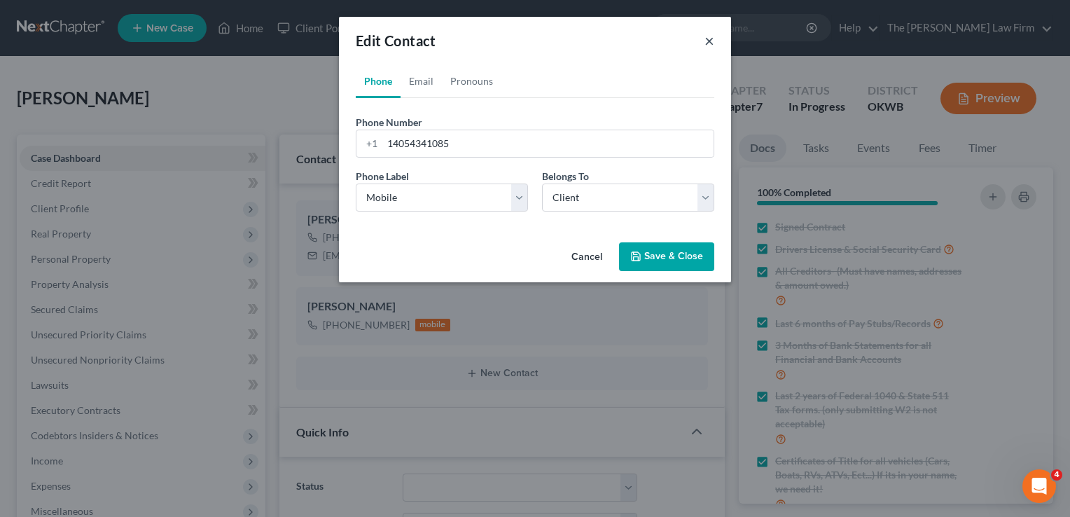
click at [712, 39] on button "×" at bounding box center [710, 40] width 10 height 17
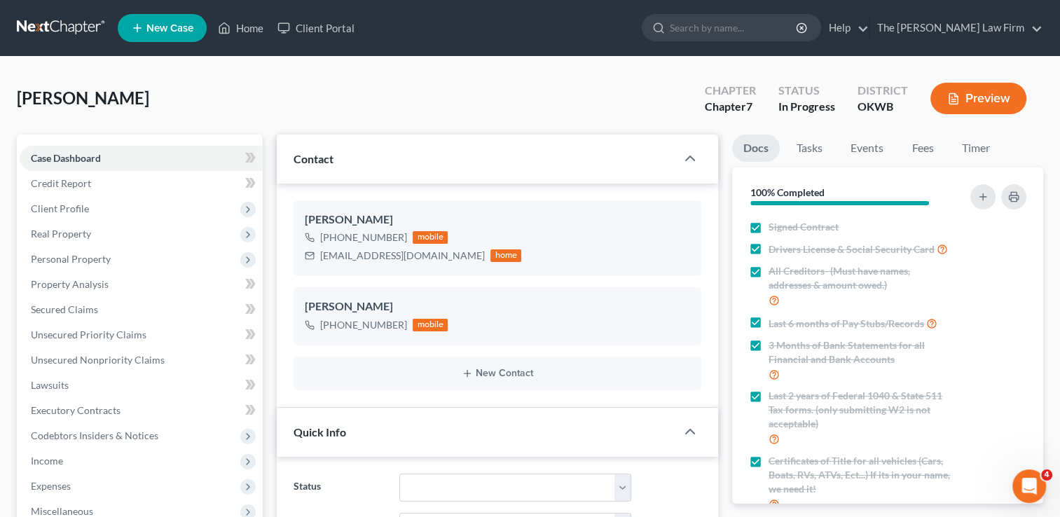
click at [54, 25] on link at bounding box center [62, 27] width 90 height 25
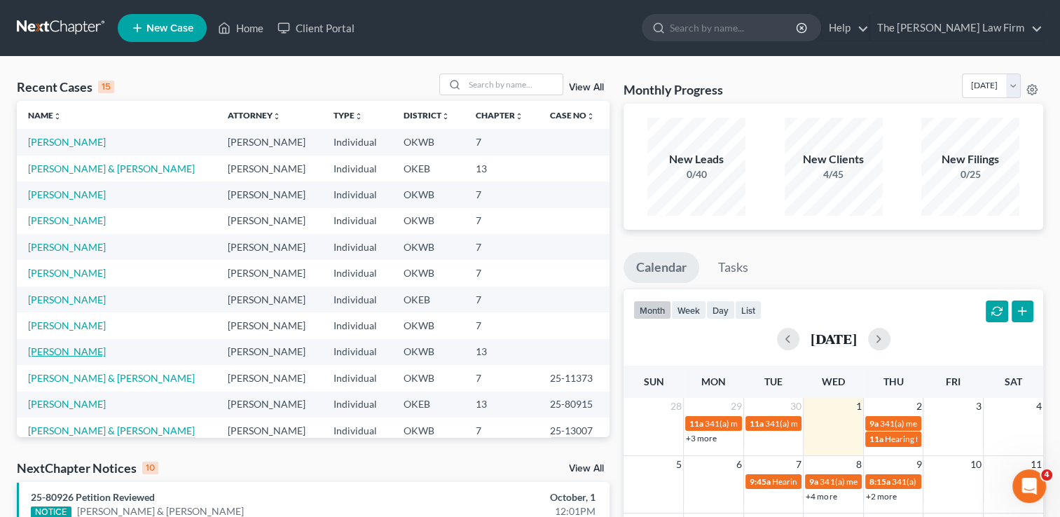
click at [63, 351] on link "[PERSON_NAME]" at bounding box center [67, 351] width 78 height 12
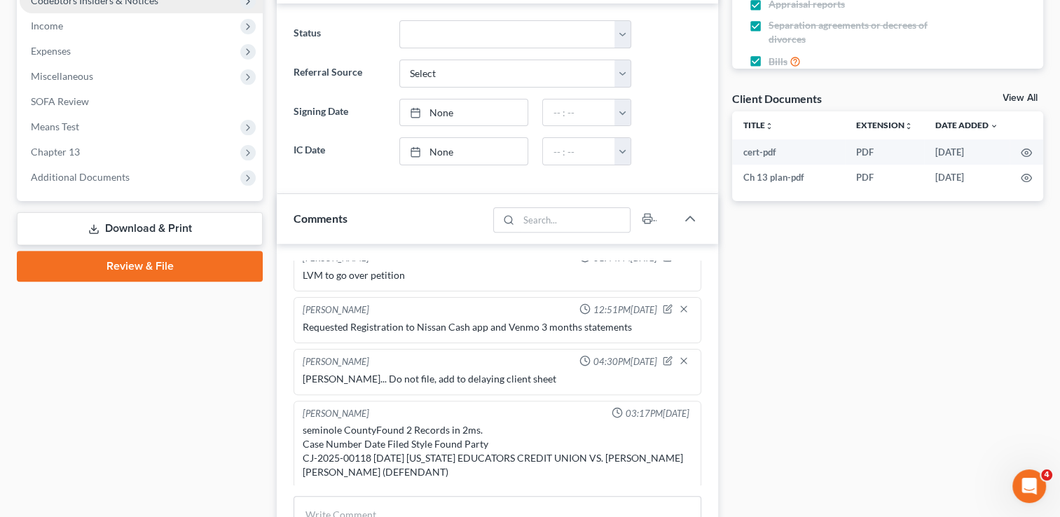
scroll to position [350, 0]
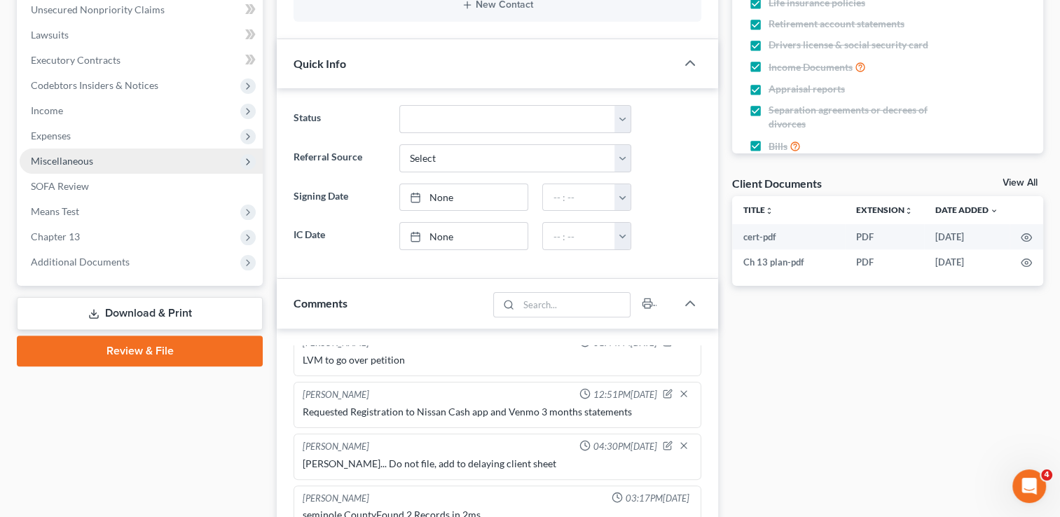
click at [50, 162] on span "Miscellaneous" at bounding box center [62, 161] width 62 height 12
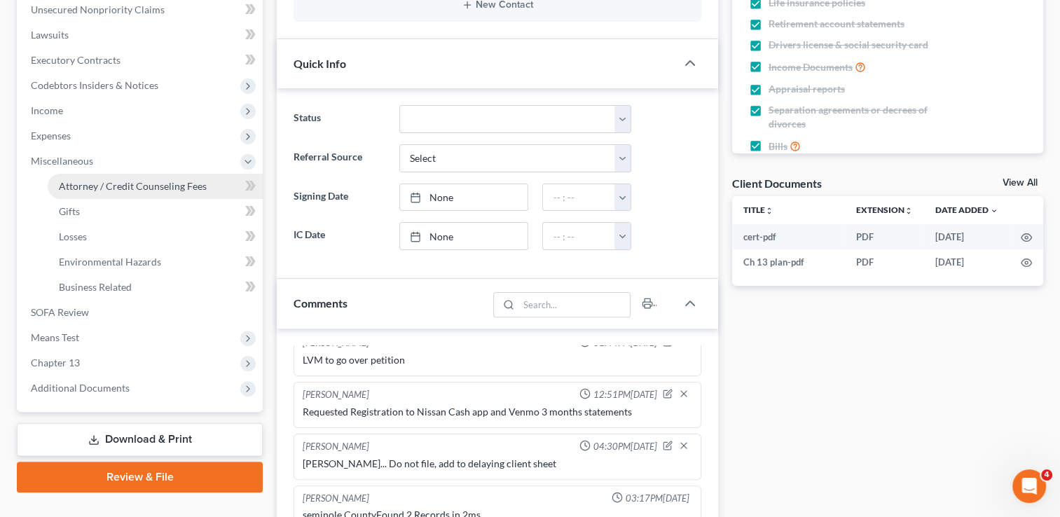
click at [92, 185] on span "Attorney / Credit Counseling Fees" at bounding box center [133, 186] width 148 height 12
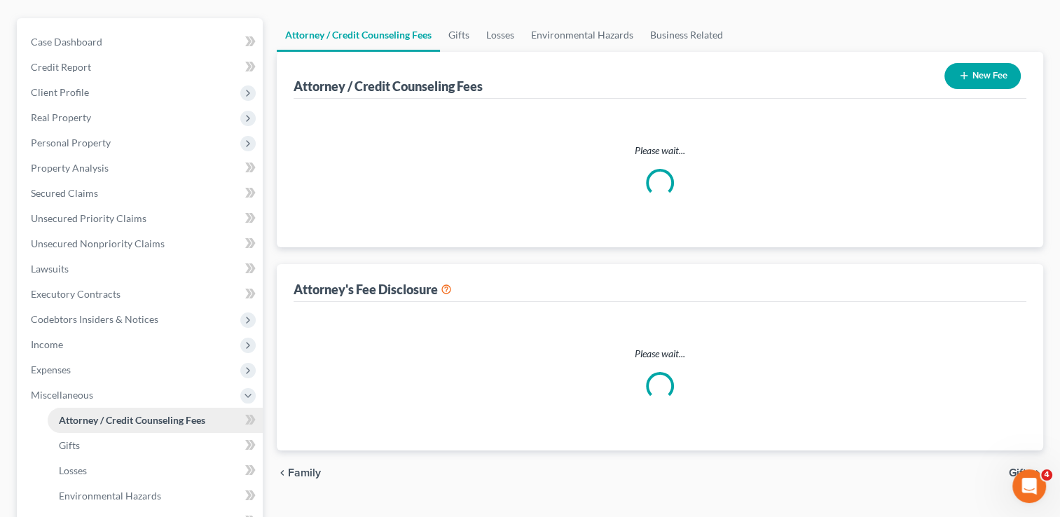
select select "0"
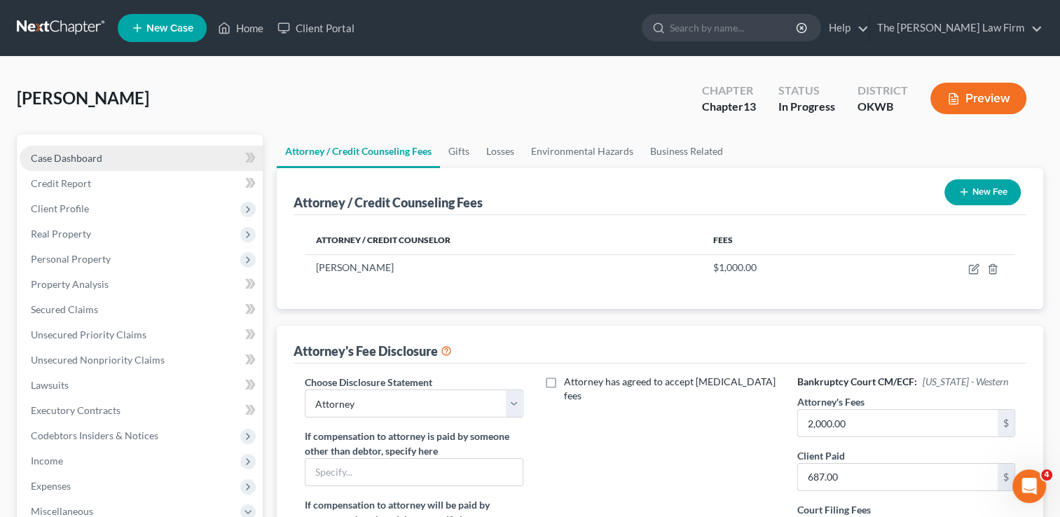
click at [101, 151] on link "Case Dashboard" at bounding box center [141, 158] width 243 height 25
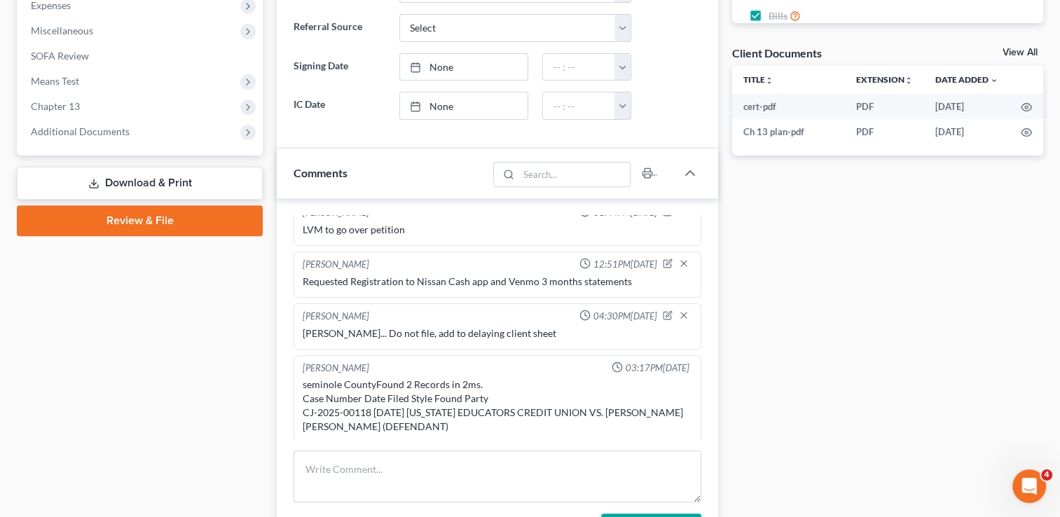
scroll to position [490, 0]
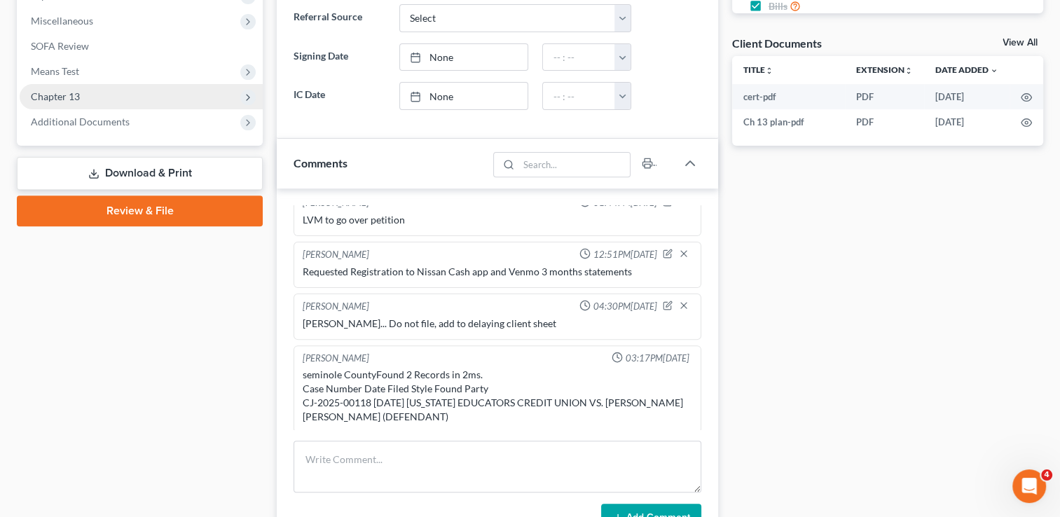
click at [70, 94] on span "Chapter 13" at bounding box center [55, 96] width 49 height 12
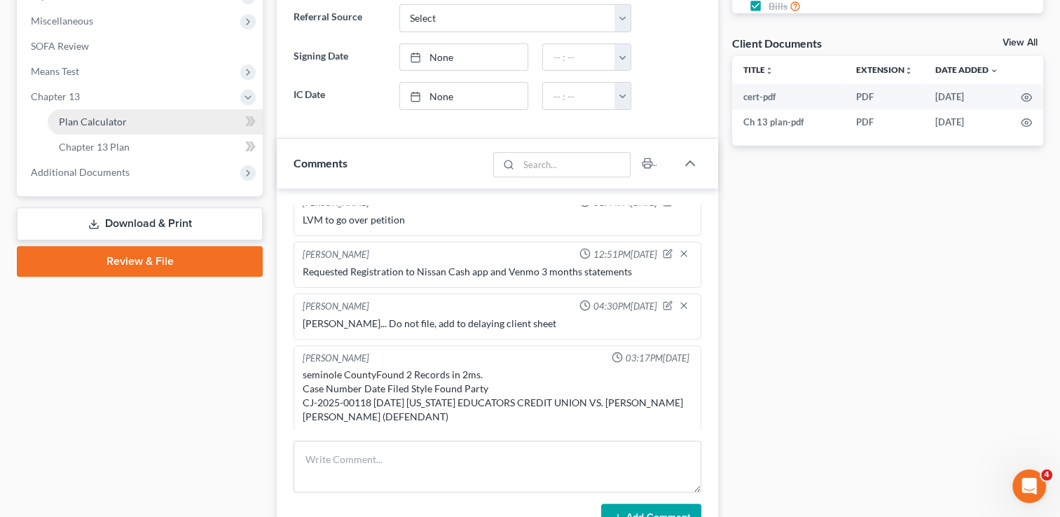
click at [101, 119] on span "Plan Calculator" at bounding box center [93, 122] width 68 height 12
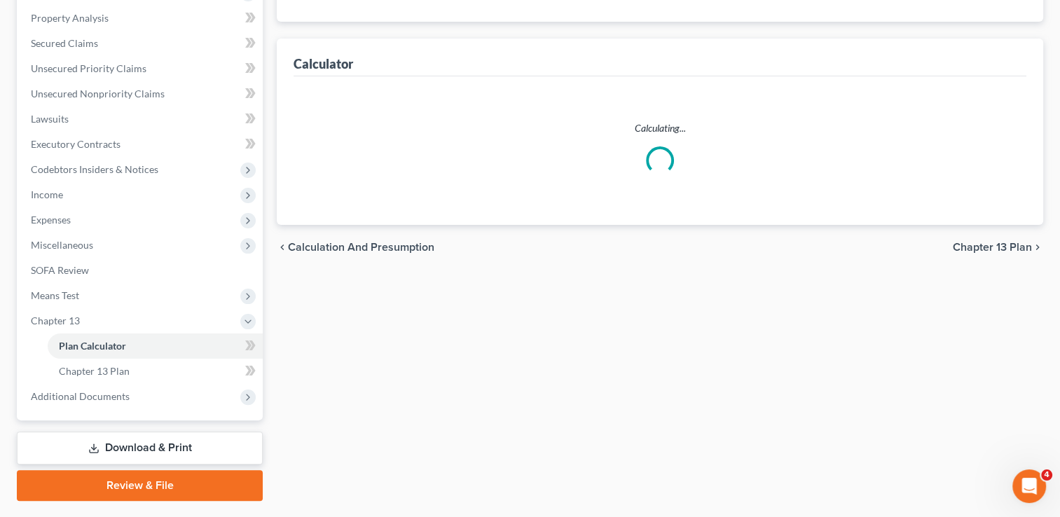
scroll to position [302, 0]
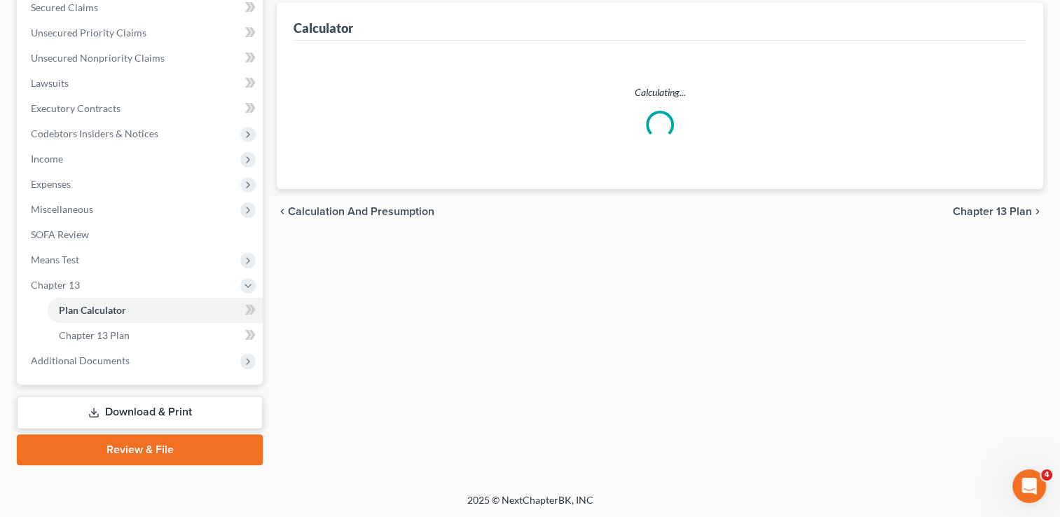
select select "35"
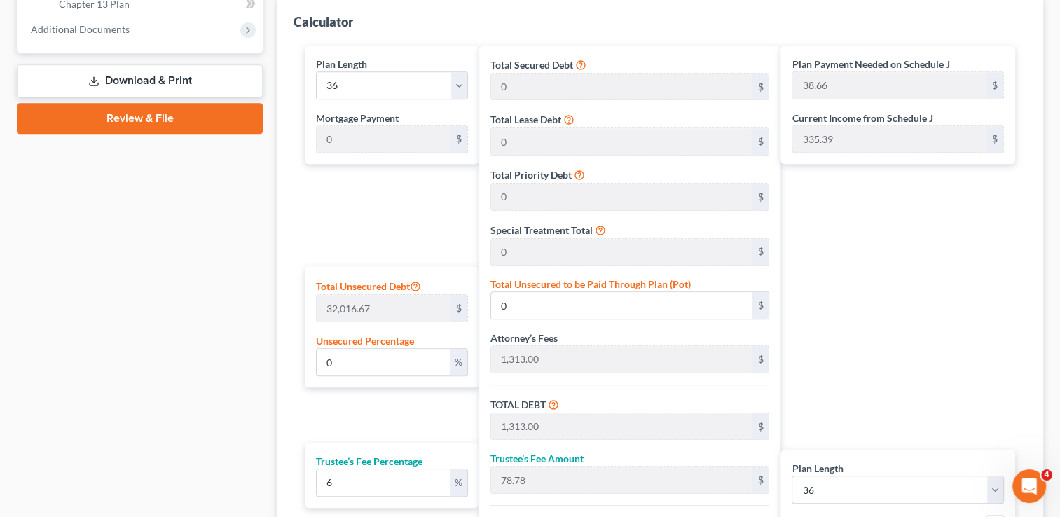
scroll to position [722, 0]
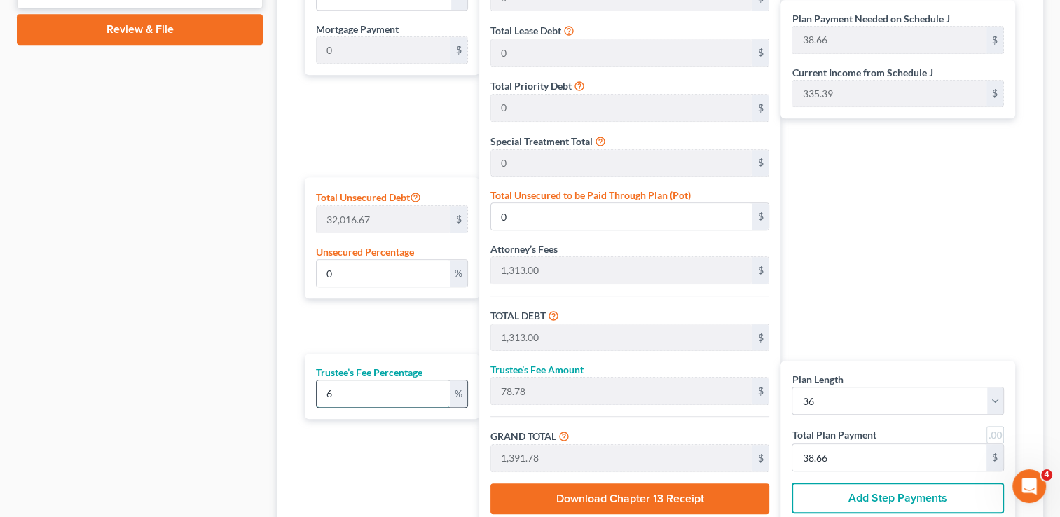
click at [356, 389] on input "6" at bounding box center [383, 393] width 132 height 27
type input "0"
type input "8"
type input "105.04"
type input "1,418.04"
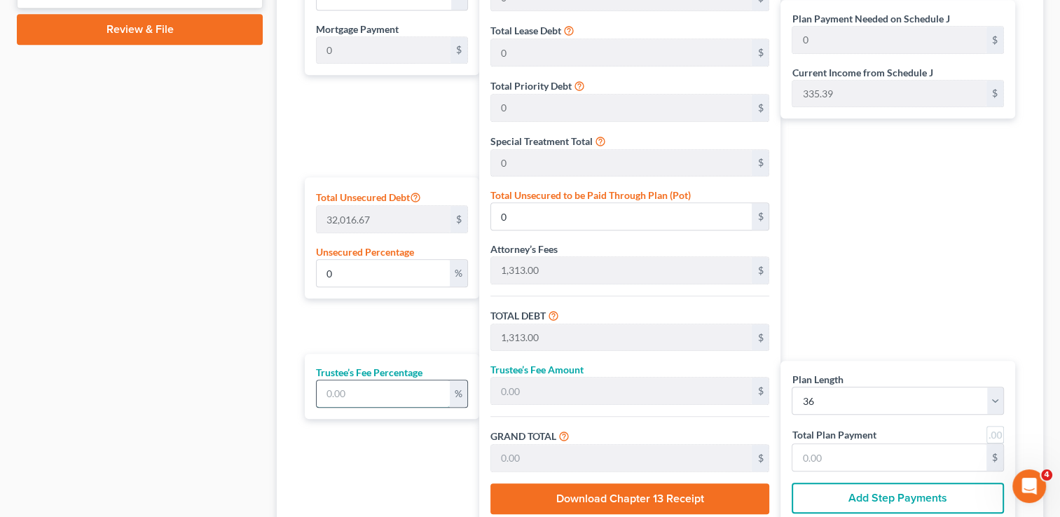
type input "39.39"
type input "8"
click at [370, 436] on div "Plan Length 1 2 3 4 5 6 7 8 9 10 11 12 13 14 15 16 17 18 19 20 21 22 23 24 25 2…" at bounding box center [388, 241] width 181 height 569
click at [342, 390] on input "8" at bounding box center [383, 393] width 132 height 27
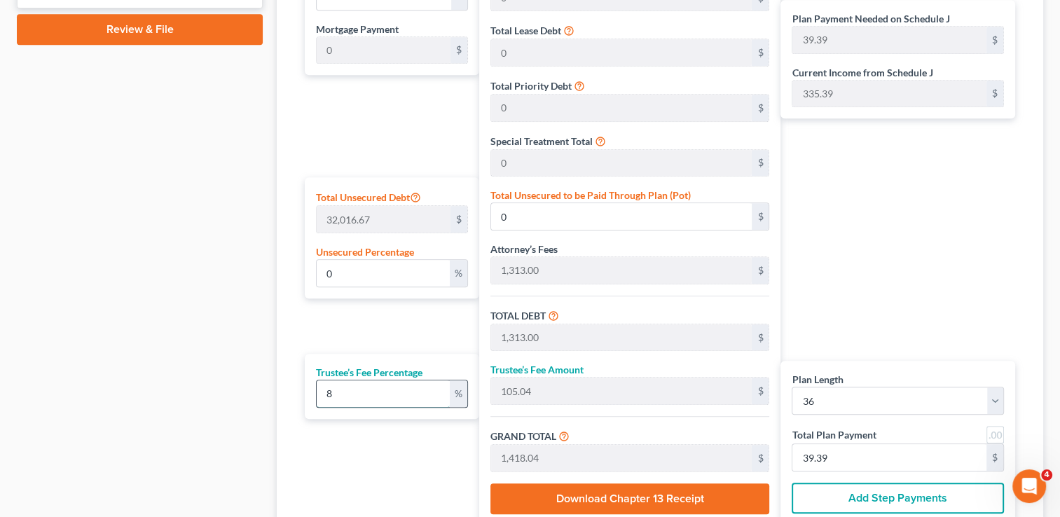
type input "0"
type input "1"
type input "13.13"
type input "1,326.13"
type input "36.83"
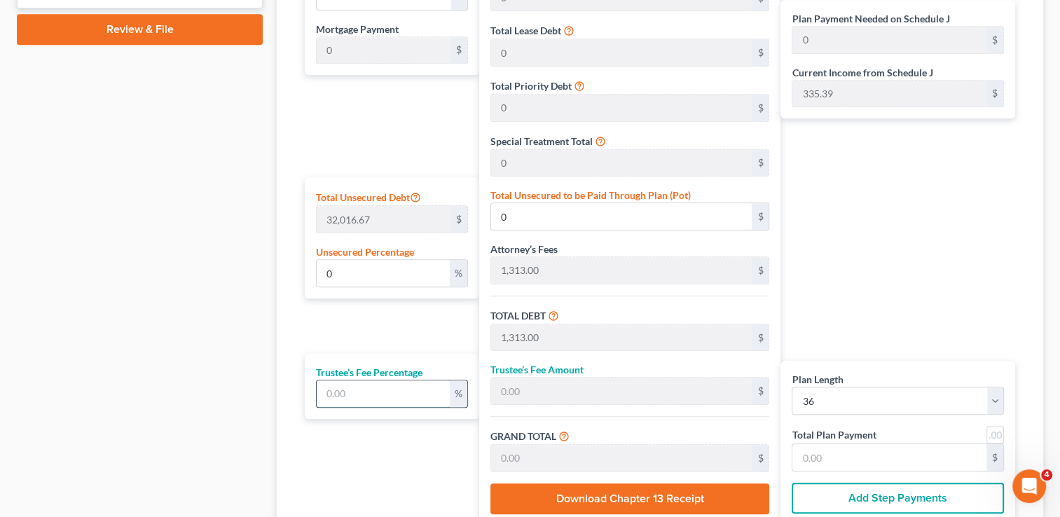
type input "36.83"
type input "10"
type input "131.30"
type input "1,444.30"
type input "40.11"
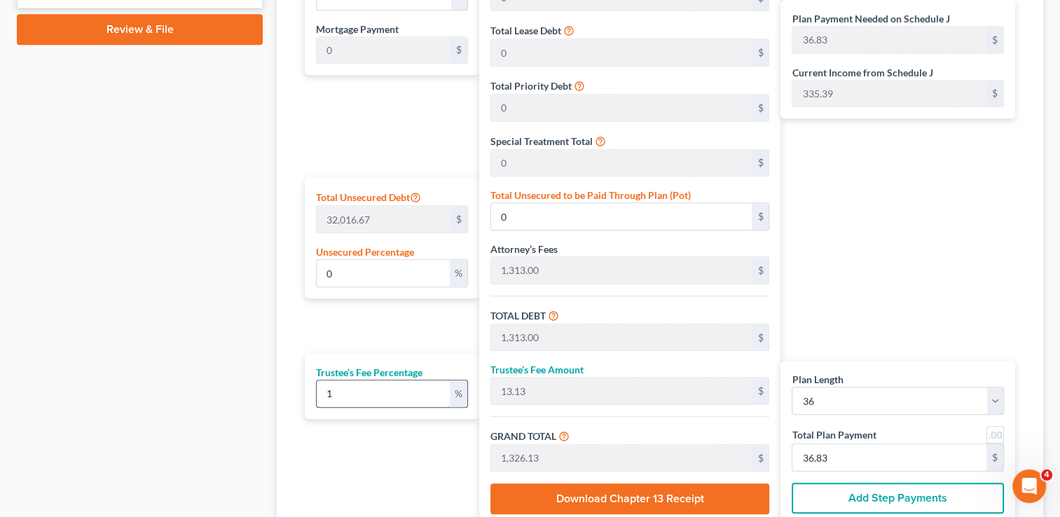
type input "40.11"
type input "10"
click at [328, 438] on div "Plan Length 1 2 3 4 5 6 7 8 9 10 11 12 13 14 15 16 17 18 19 20 21 22 23 24 25 2…" at bounding box center [388, 241] width 181 height 569
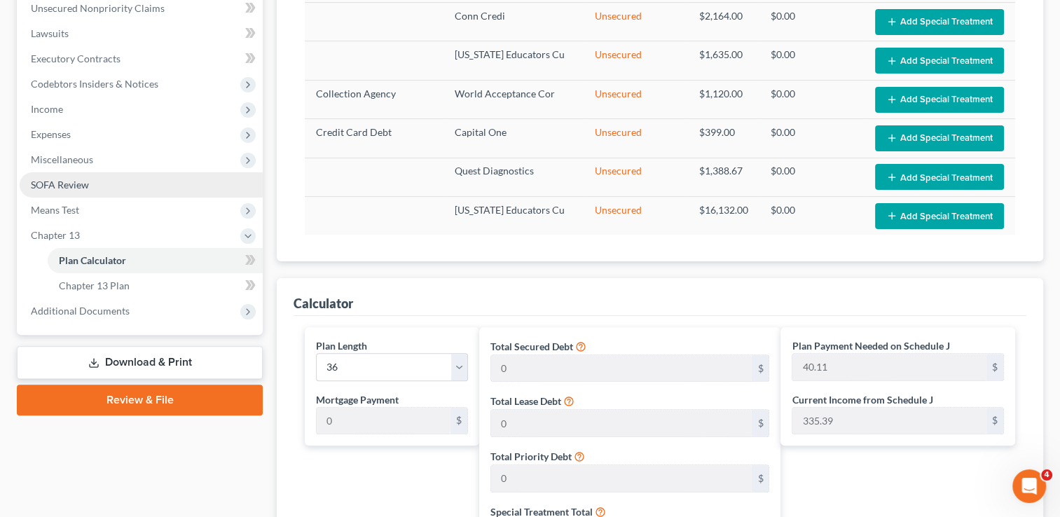
scroll to position [353, 0]
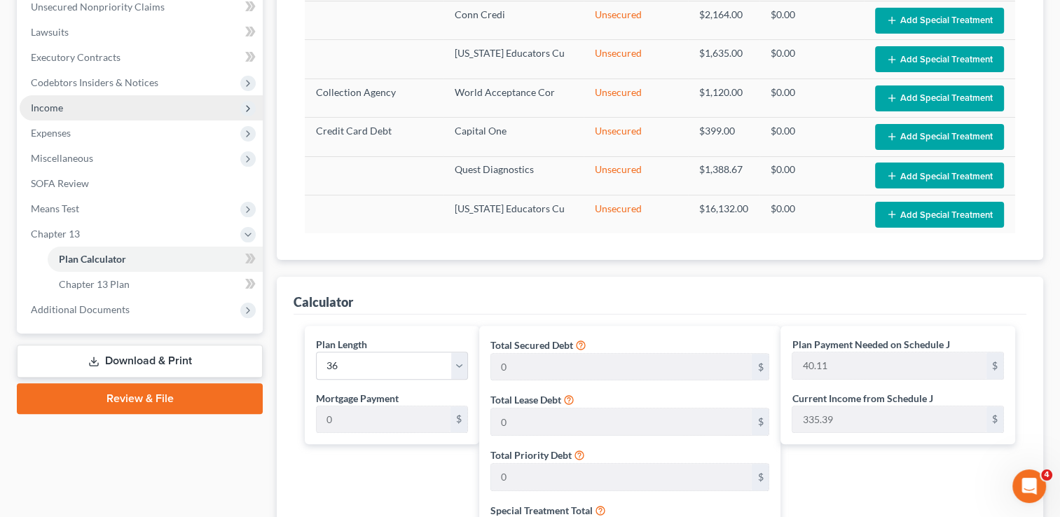
click at [50, 111] on span "Income" at bounding box center [47, 108] width 32 height 12
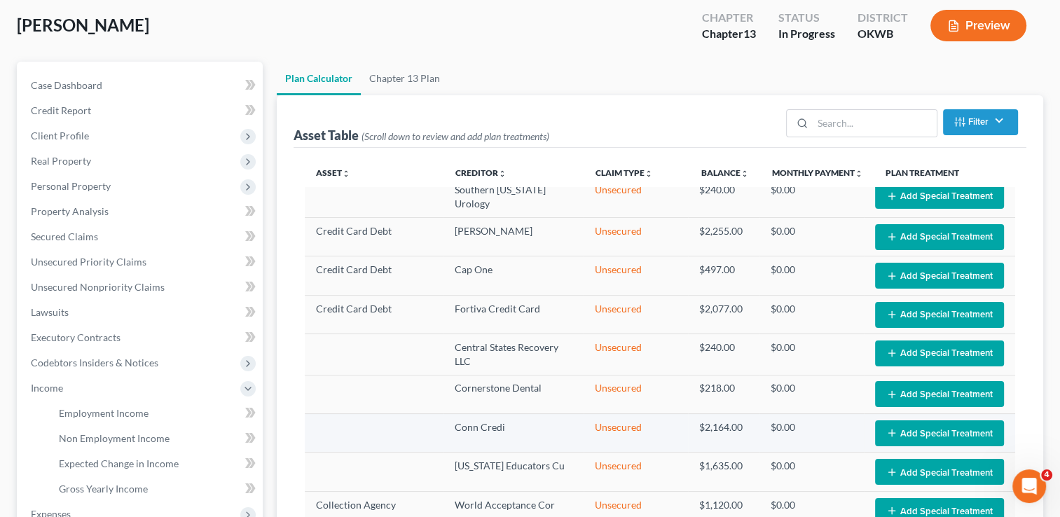
scroll to position [0, 0]
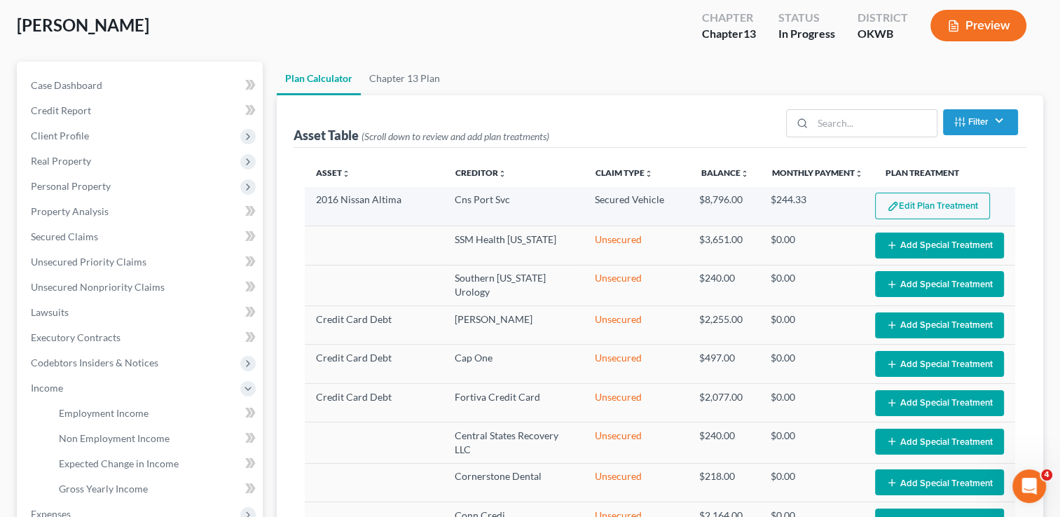
click at [912, 204] on button "Edit Plan Treatment" at bounding box center [932, 206] width 115 height 27
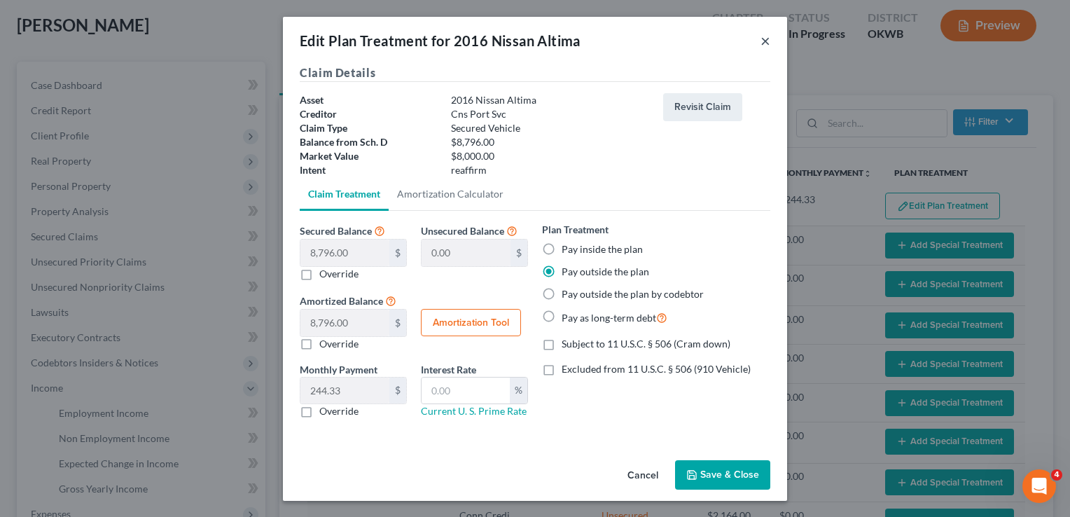
click at [764, 41] on button "×" at bounding box center [766, 40] width 10 height 17
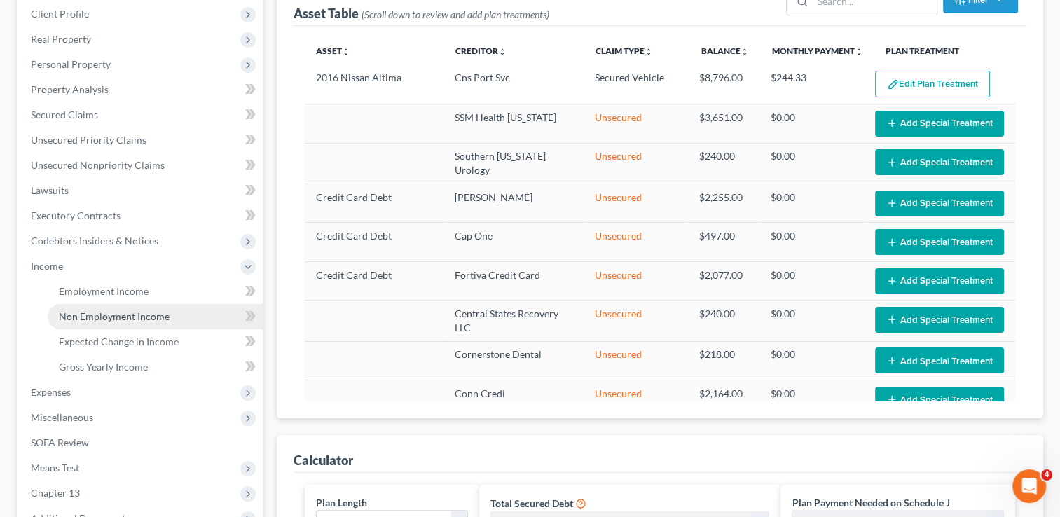
scroll to position [210, 0]
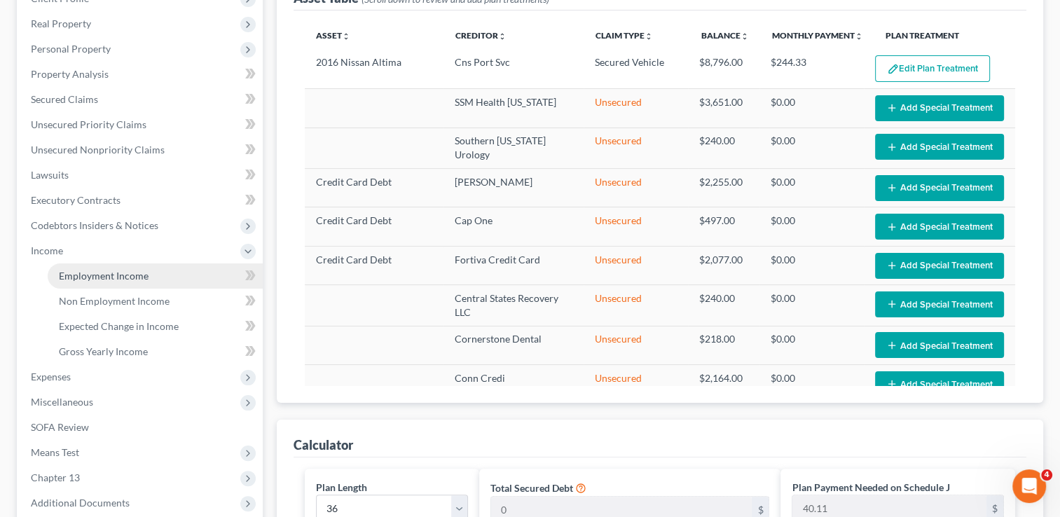
click at [98, 275] on span "Employment Income" at bounding box center [104, 276] width 90 height 12
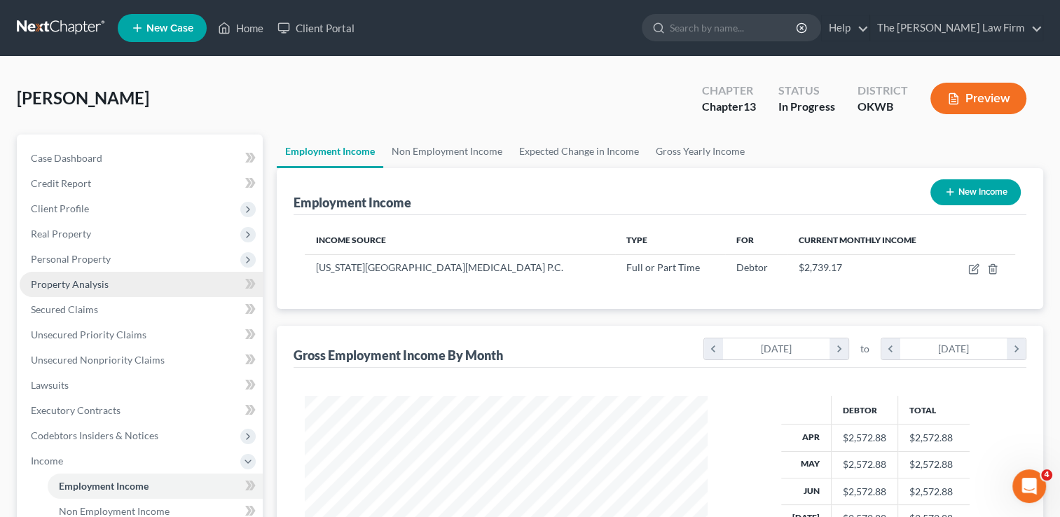
scroll to position [249, 431]
click at [427, 150] on link "Non Employment Income" at bounding box center [446, 151] width 127 height 34
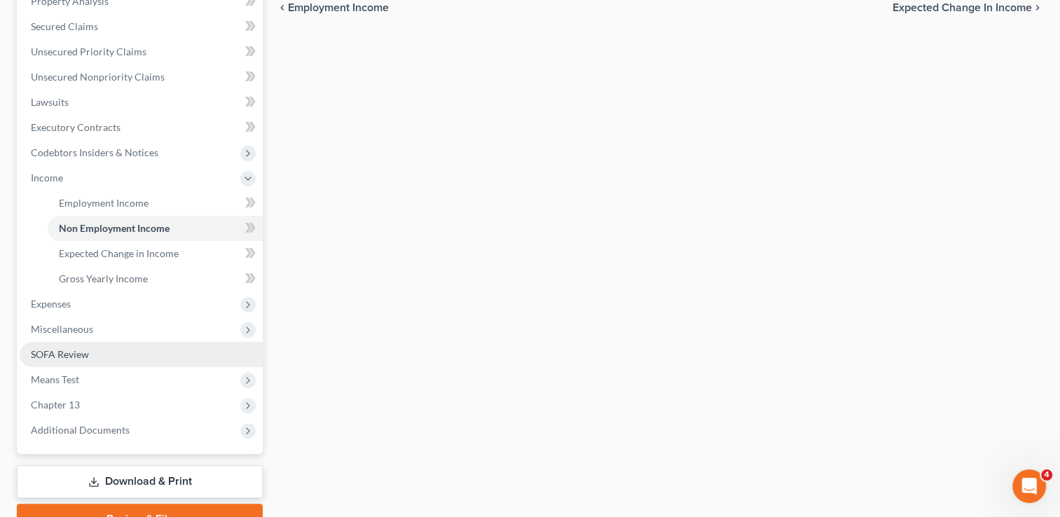
scroll to position [352, 0]
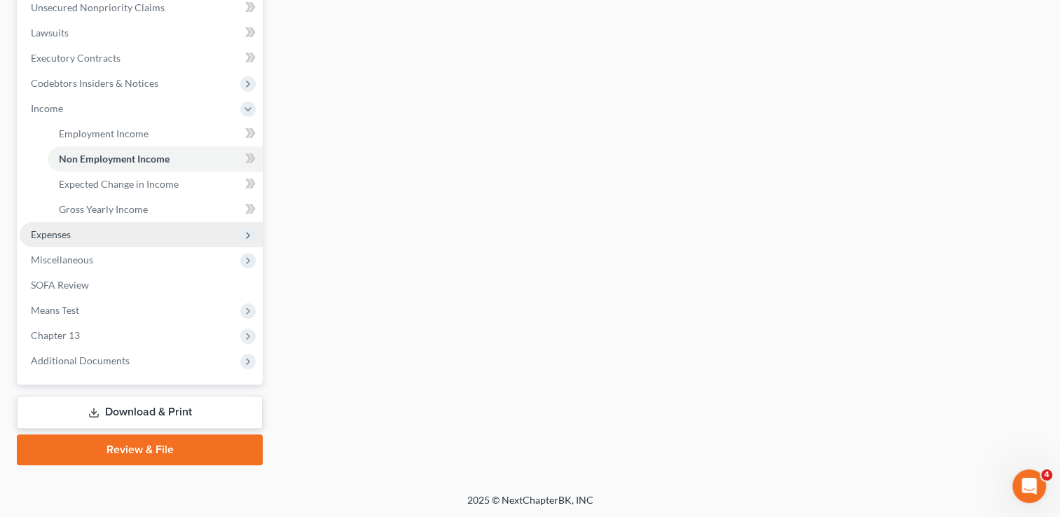
click at [72, 236] on span "Expenses" at bounding box center [141, 234] width 243 height 25
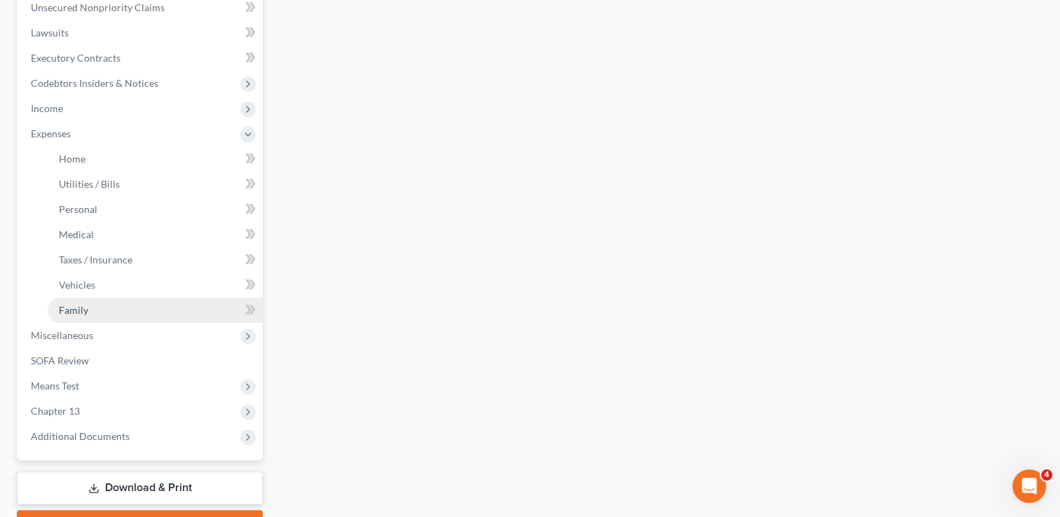
click at [78, 305] on span "Family" at bounding box center [73, 310] width 29 height 12
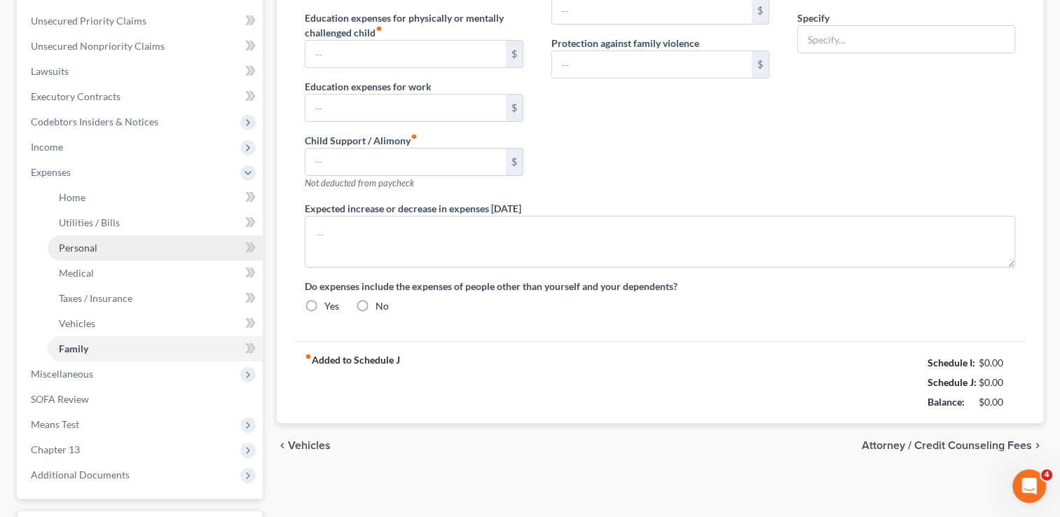
type input "0.00"
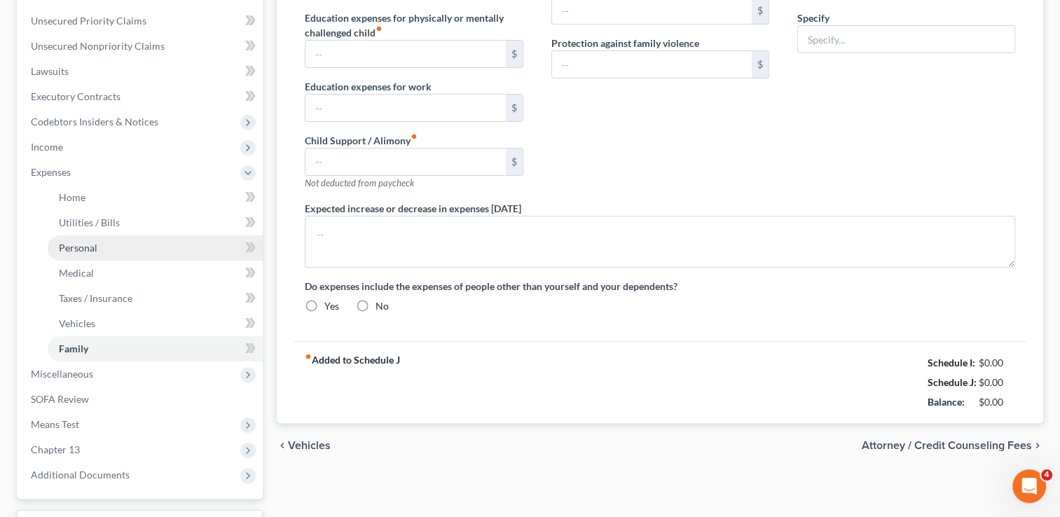
type input "0.00"
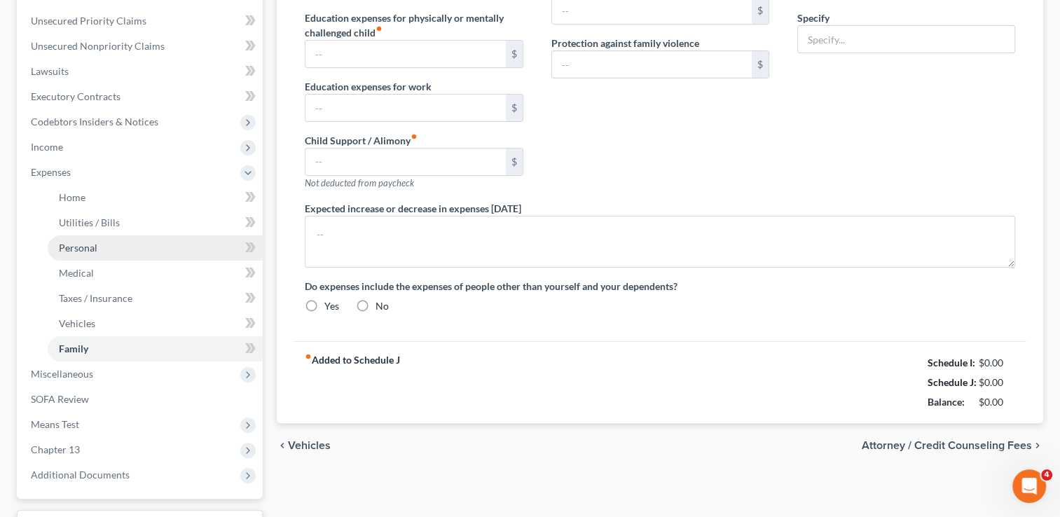
radio input "true"
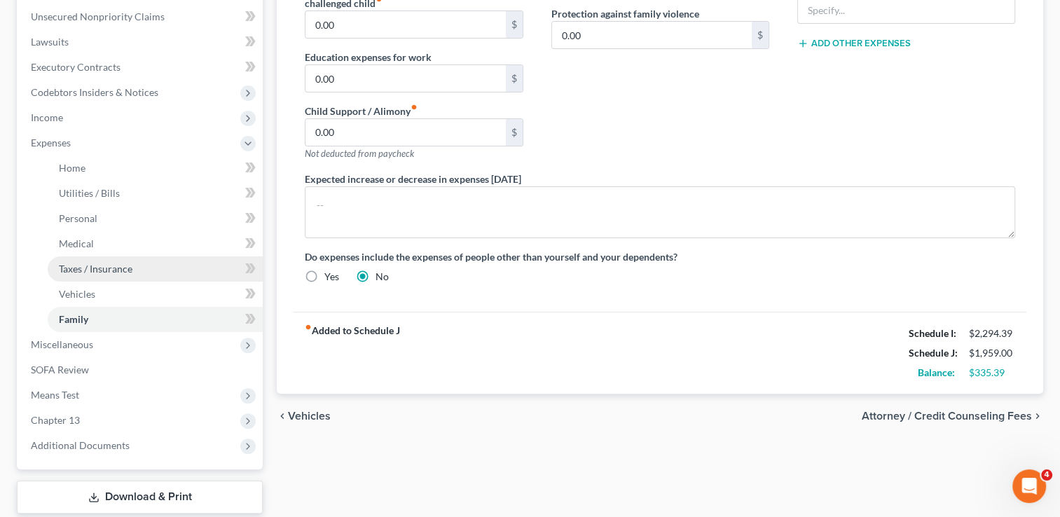
scroll to position [420, 0]
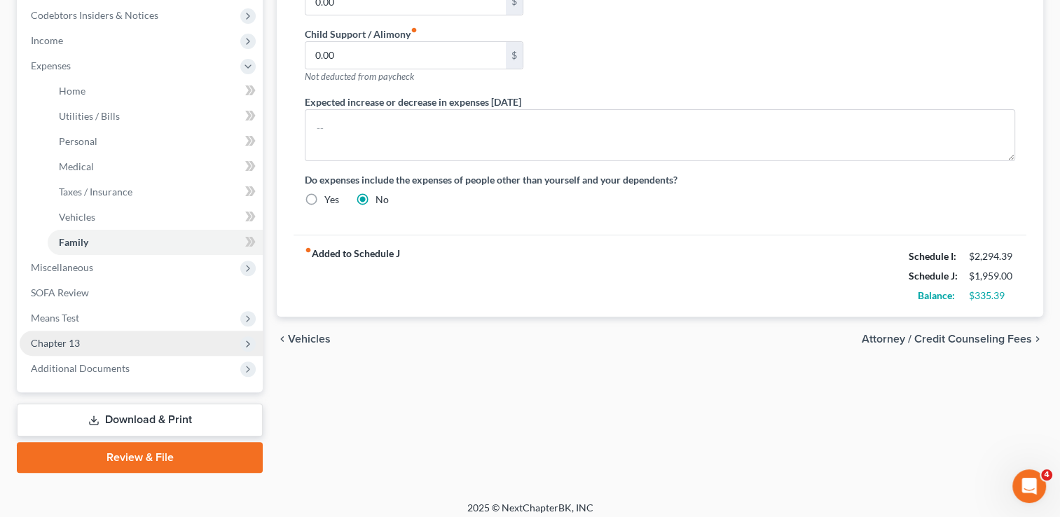
click at [67, 340] on span "Chapter 13" at bounding box center [55, 343] width 49 height 12
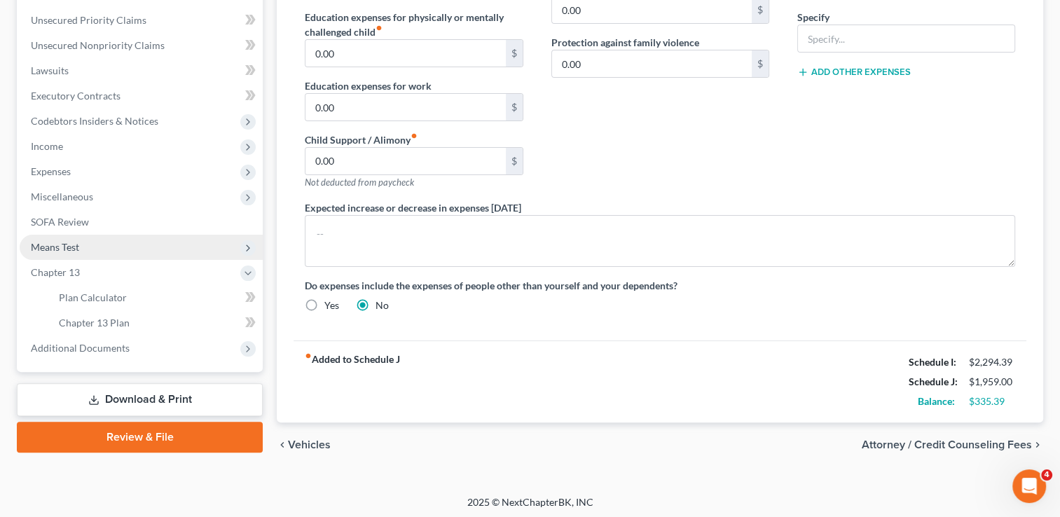
click at [84, 246] on span "Means Test" at bounding box center [141, 247] width 243 height 25
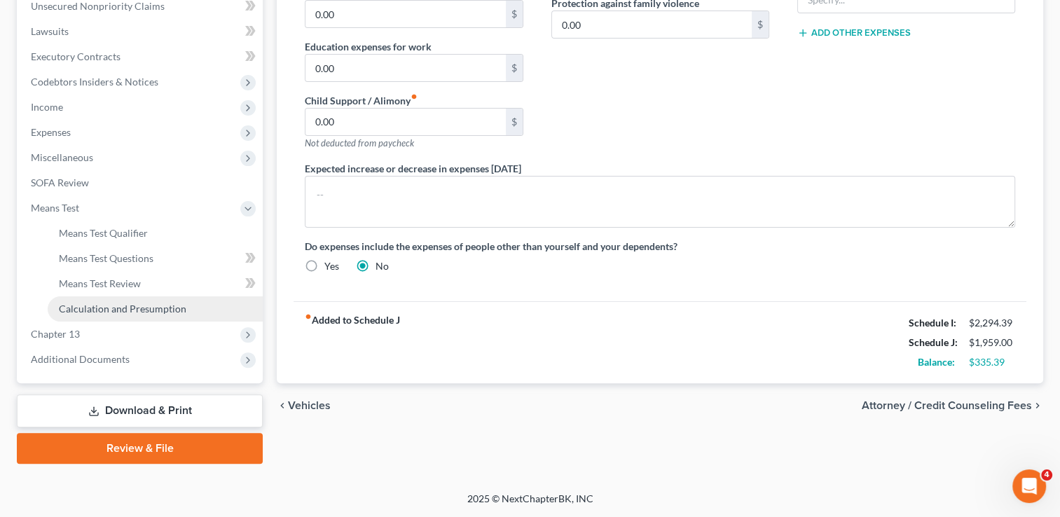
scroll to position [352, 0]
click at [118, 308] on span "Calculation and Presumption" at bounding box center [122, 310] width 127 height 12
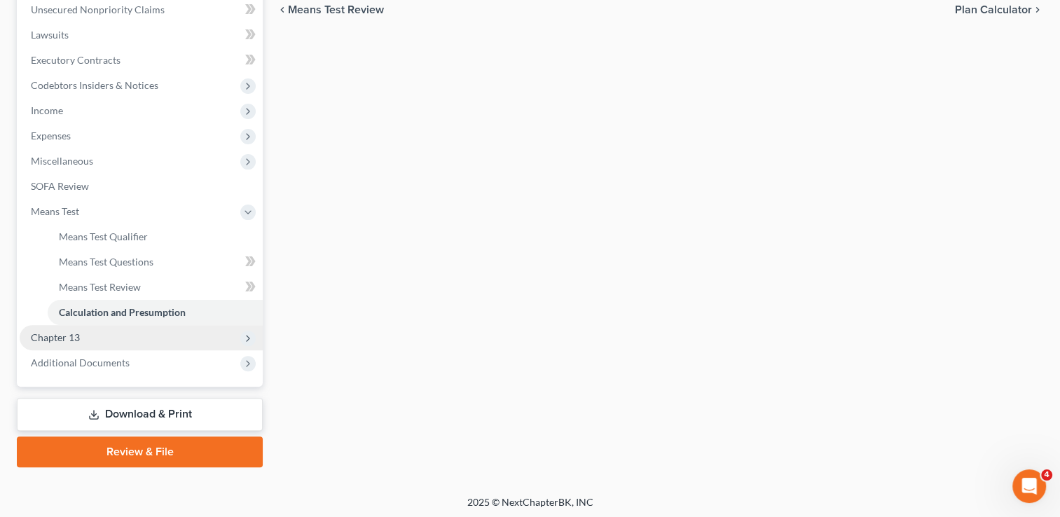
click at [86, 338] on span "Chapter 13" at bounding box center [141, 337] width 243 height 25
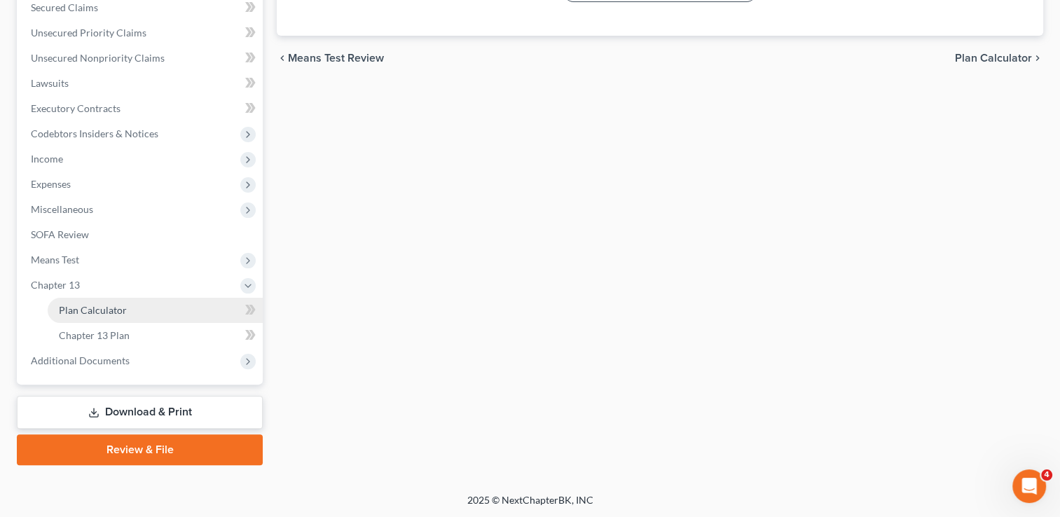
click at [126, 307] on link "Plan Calculator" at bounding box center [155, 310] width 215 height 25
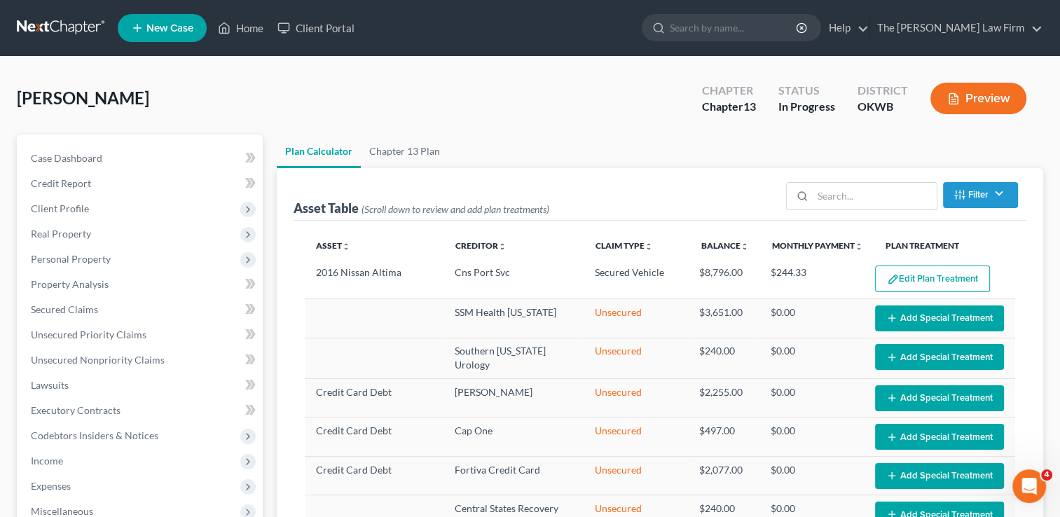
select select "35"
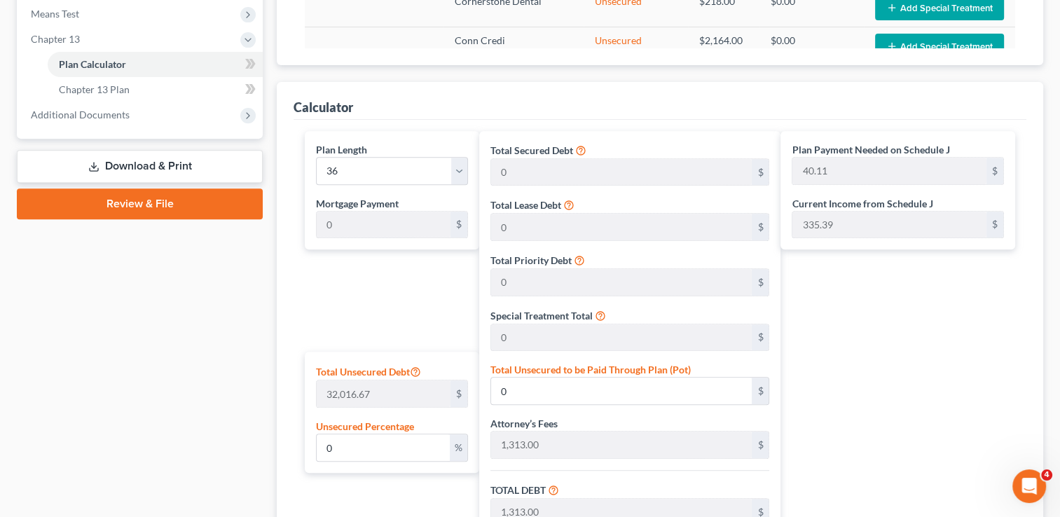
scroll to position [490, 0]
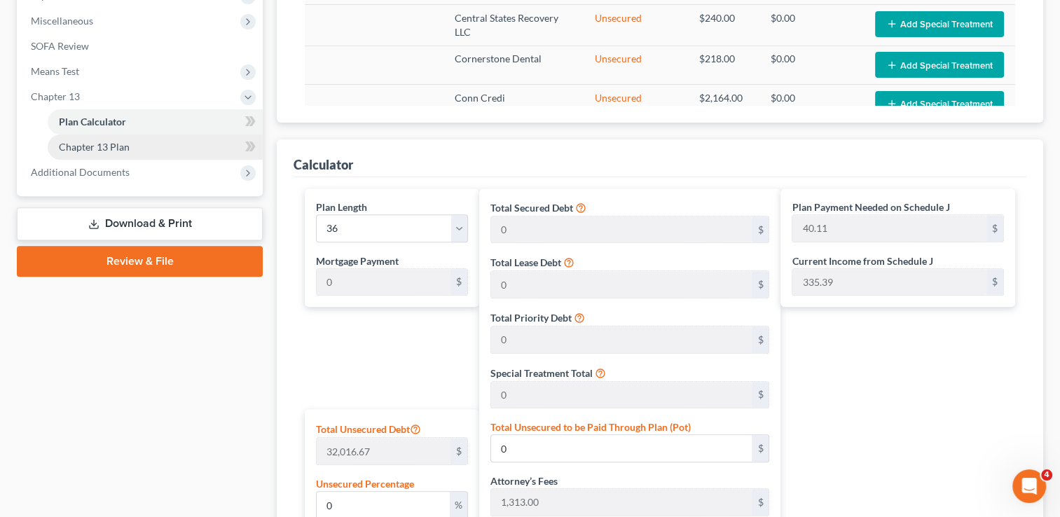
click at [132, 147] on link "Chapter 13 Plan" at bounding box center [155, 146] width 215 height 25
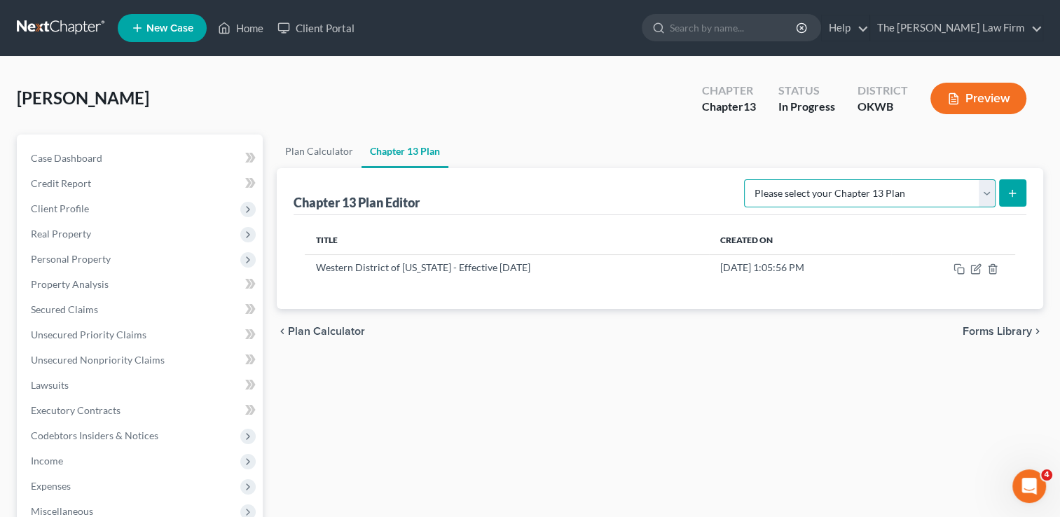
click at [985, 192] on select "Please select your Chapter 13 Plan National Form Plan - Official Form 113 Weste…" at bounding box center [869, 193] width 251 height 28
select select "2"
click at [746, 179] on select "Please select your Chapter 13 Plan National Form Plan - Official Form 113 Weste…" at bounding box center [869, 193] width 251 height 28
click at [1011, 189] on icon "submit" at bounding box center [1011, 193] width 11 height 11
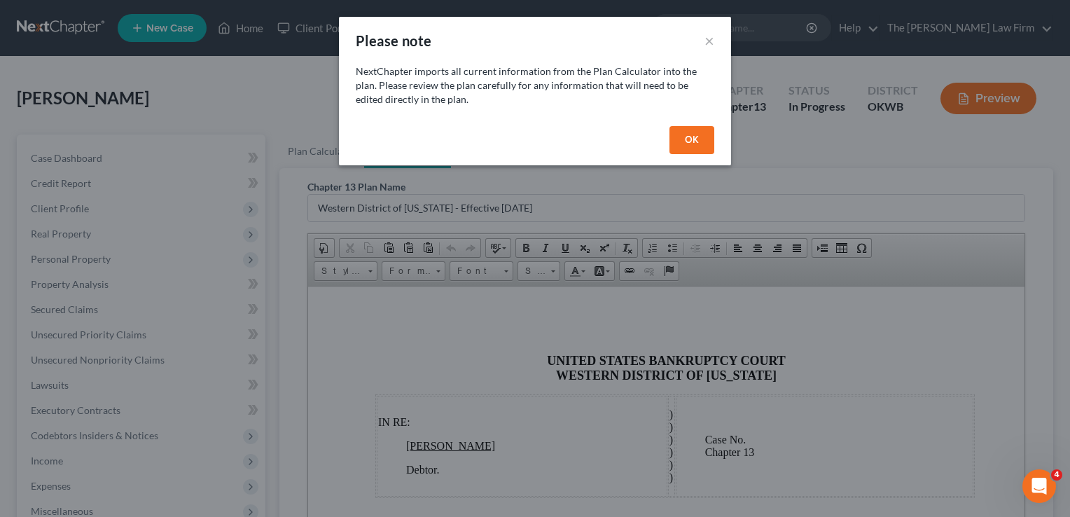
click at [686, 135] on button "OK" at bounding box center [691, 140] width 45 height 28
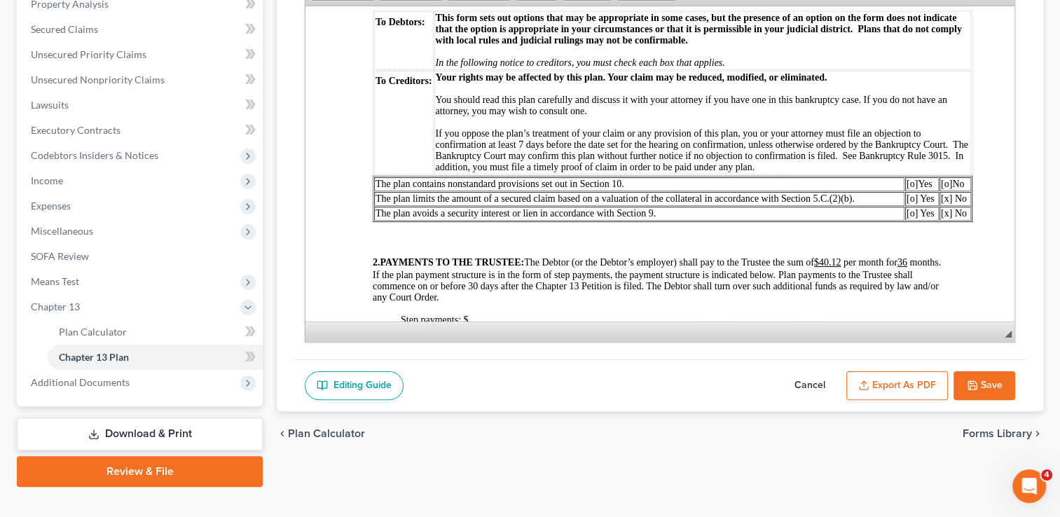
scroll to position [350, 0]
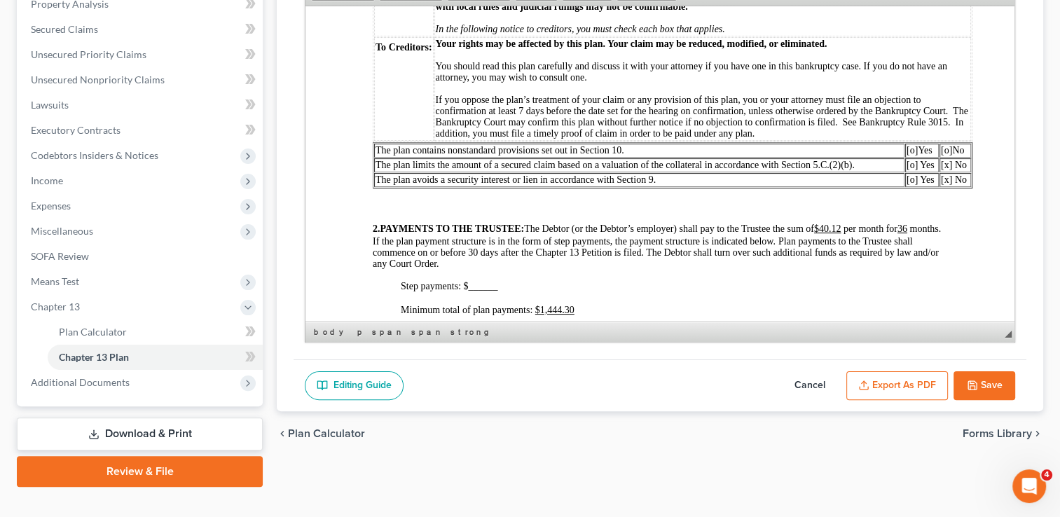
click at [948, 155] on span "[o]" at bounding box center [946, 149] width 11 height 11
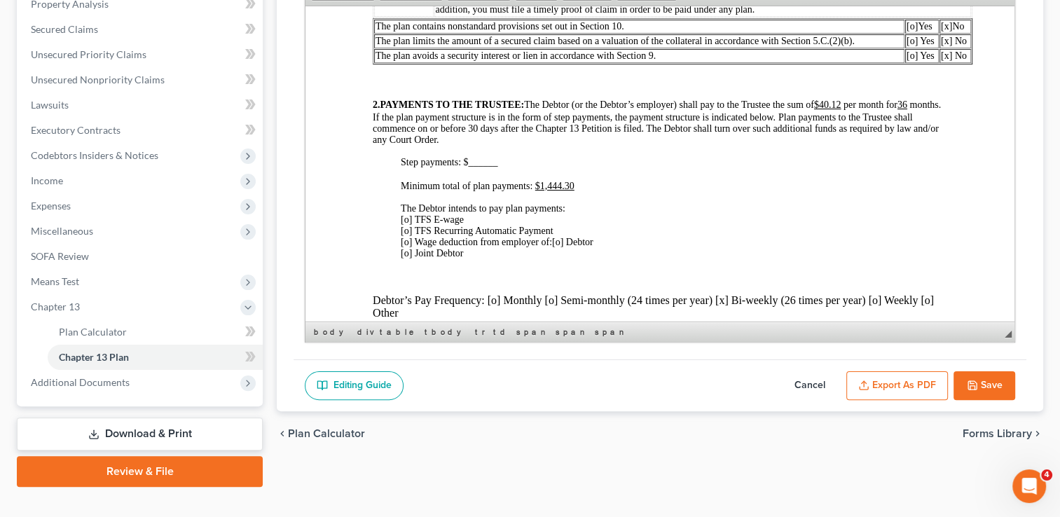
scroll to position [490, 0]
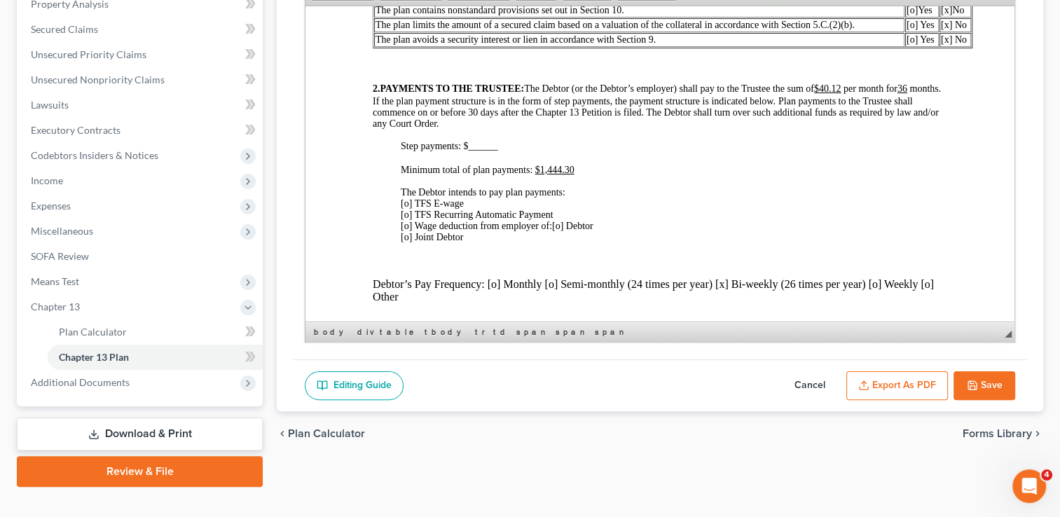
click at [409, 226] on span "[o] TFS E-wage [o] TFS Recurring Automatic Payment [o] Wage deduction from empl…" at bounding box center [477, 213] width 153 height 33
click at [562, 242] on span "[o] Debtor [o] Joint Debtor" at bounding box center [497, 231] width 193 height 22
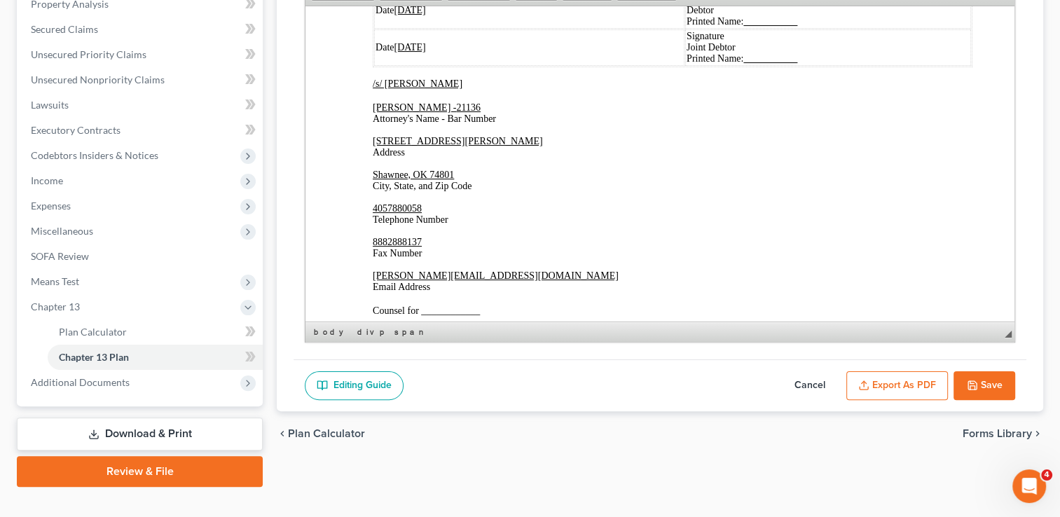
scroll to position [3151, 0]
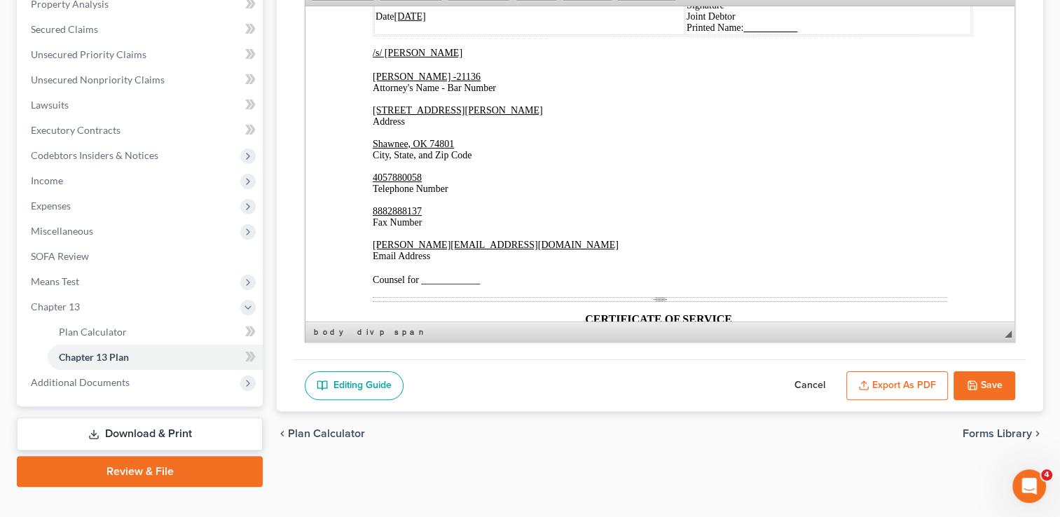
drag, startPoint x: 417, startPoint y: 67, endPoint x: 461, endPoint y: 129, distance: 75.8
click at [417, 21] on u "10/01/2025" at bounding box center [410, 16] width 32 height 11
click at [405, 21] on u "10/18/2025" at bounding box center [410, 16] width 32 height 11
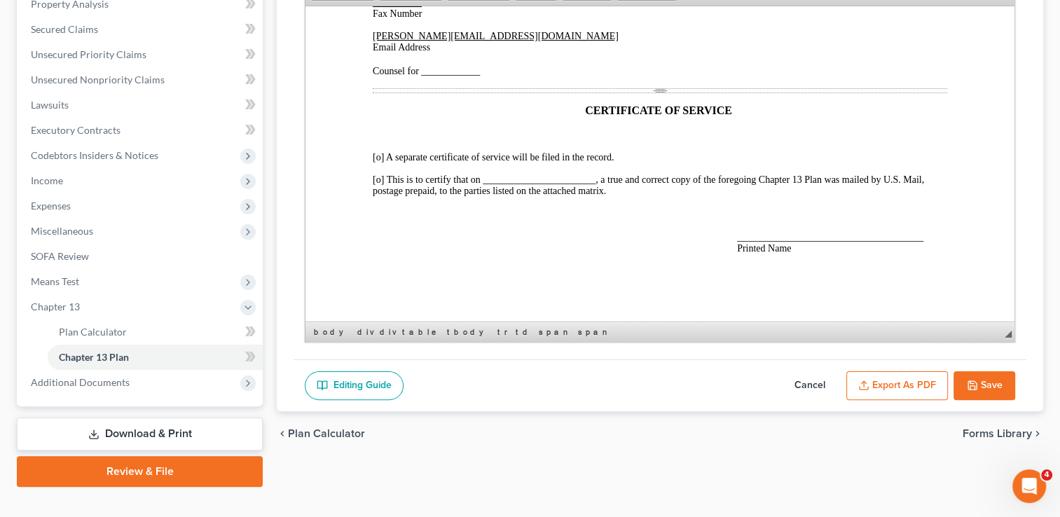
scroll to position [3431, 0]
click at [379, 195] on span "[o] This is to certify that on _______________________, a true and correct copy…" at bounding box center [648, 185] width 551 height 22
click at [494, 195] on span "[x ] This is to certify that on _______________________, a true and correct cop…" at bounding box center [648, 185] width 551 height 22
drag, startPoint x: 549, startPoint y: 207, endPoint x: 637, endPoint y: 214, distance: 87.9
click at [637, 195] on span "[x ] This is to certify that on __10/01/2025 _____________________, a true and …" at bounding box center [653, 185] width 560 height 22
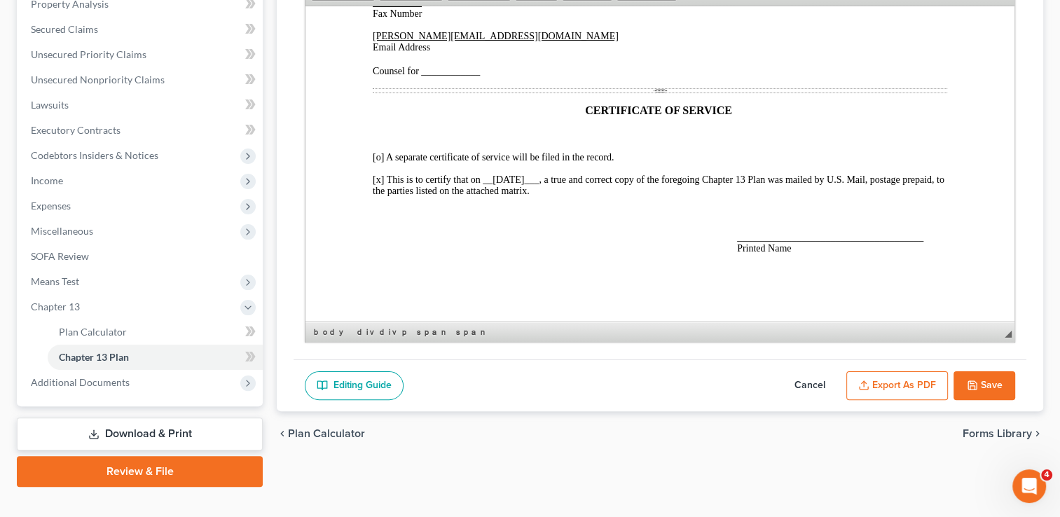
drag, startPoint x: 536, startPoint y: 209, endPoint x: 494, endPoint y: 207, distance: 41.4
click at [494, 195] on span "[x ] This is to certify that on __10/01/2025 ___, a true and correct copy of th…" at bounding box center [658, 185] width 571 height 22
click at [602, 229] on div "Date 9 /18/2025 Signature /s/ Robin Kay Dillon Debtor Printed Name: Date 09 /18…" at bounding box center [660, 2] width 574 height 503
click at [424, 76] on span "Counsel for ____________" at bounding box center [426, 70] width 107 height 11
drag, startPoint x: 449, startPoint y: 101, endPoint x: 428, endPoint y: 99, distance: 21.1
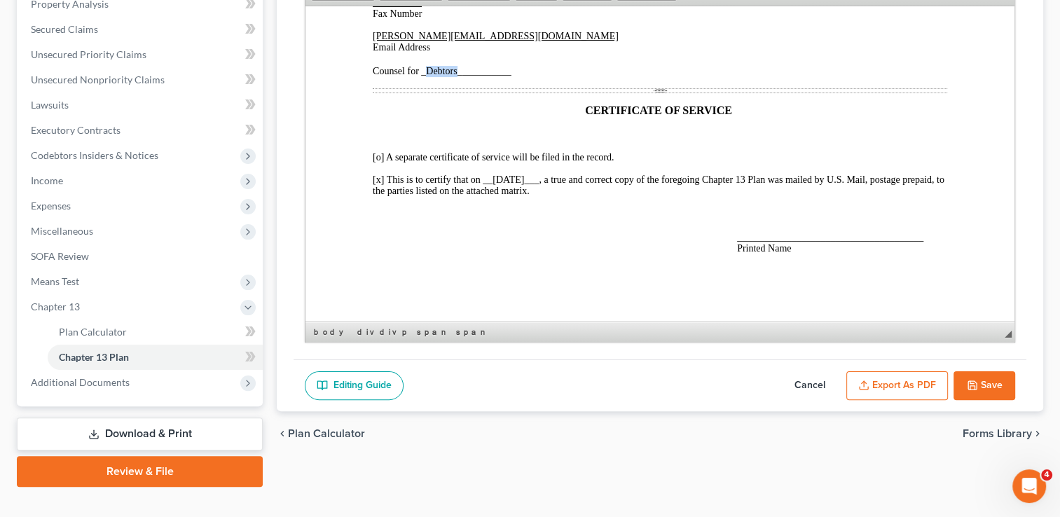
click at [428, 76] on span "Counsel for _Debtors___________" at bounding box center [442, 70] width 139 height 11
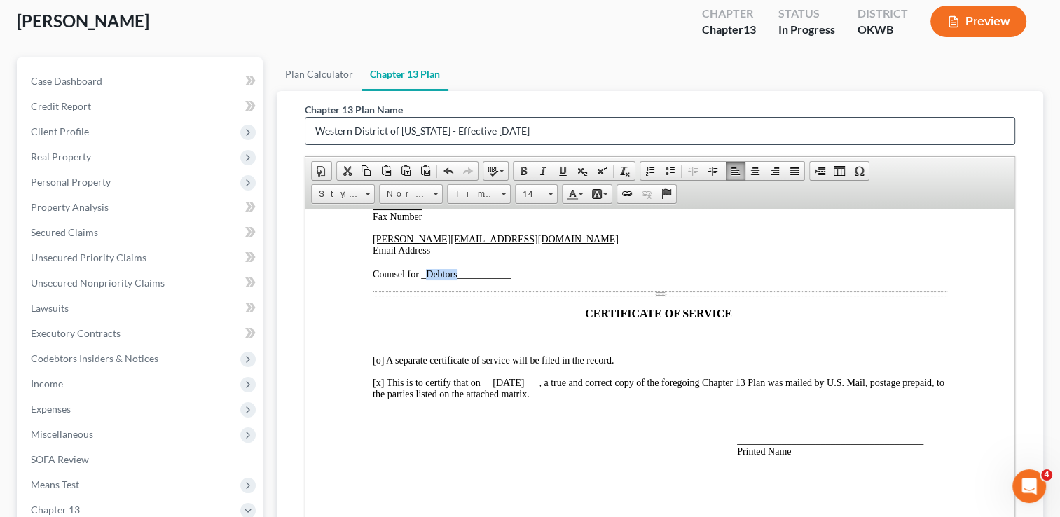
scroll to position [70, 0]
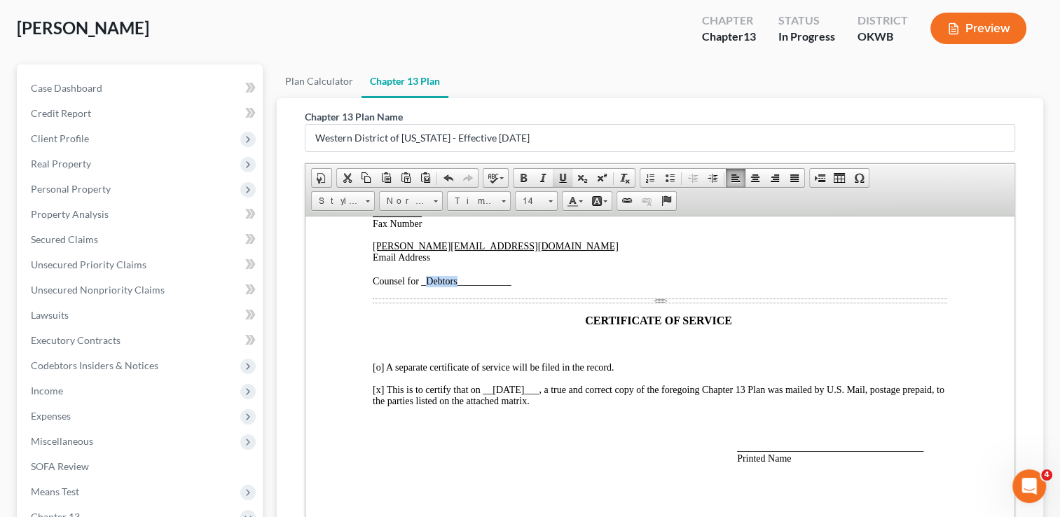
drag, startPoint x: 561, startPoint y: 172, endPoint x: 557, endPoint y: 183, distance: 11.7
click at [561, 172] on span at bounding box center [562, 177] width 11 height 11
drag, startPoint x: 511, startPoint y: 384, endPoint x: 465, endPoint y: 386, distance: 46.3
click at [463, 286] on p "paul@chapter7ok.com Email Address Counsel for _ Debtors ___________" at bounding box center [660, 263] width 574 height 46
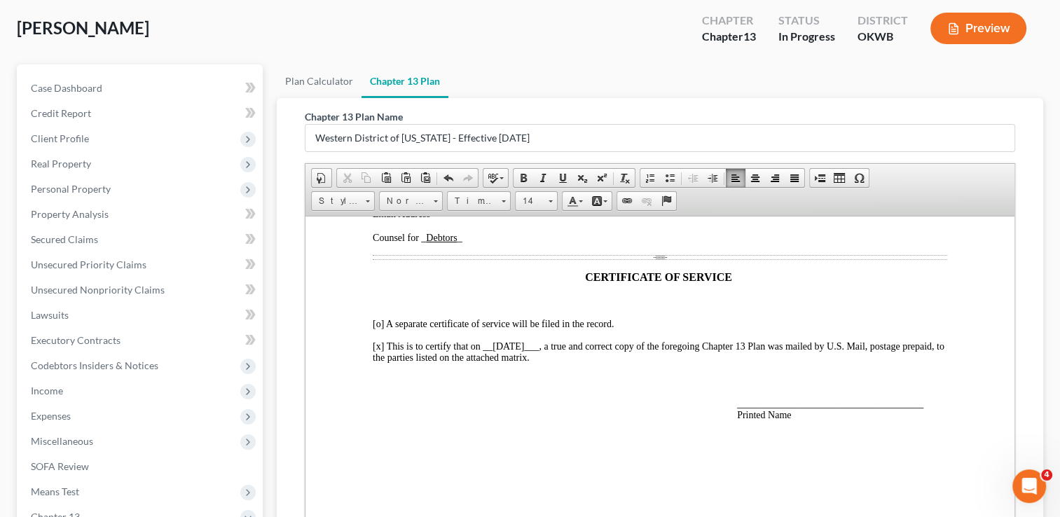
click at [744, 419] on span "______________________________________ Printed Name" at bounding box center [830, 409] width 186 height 22
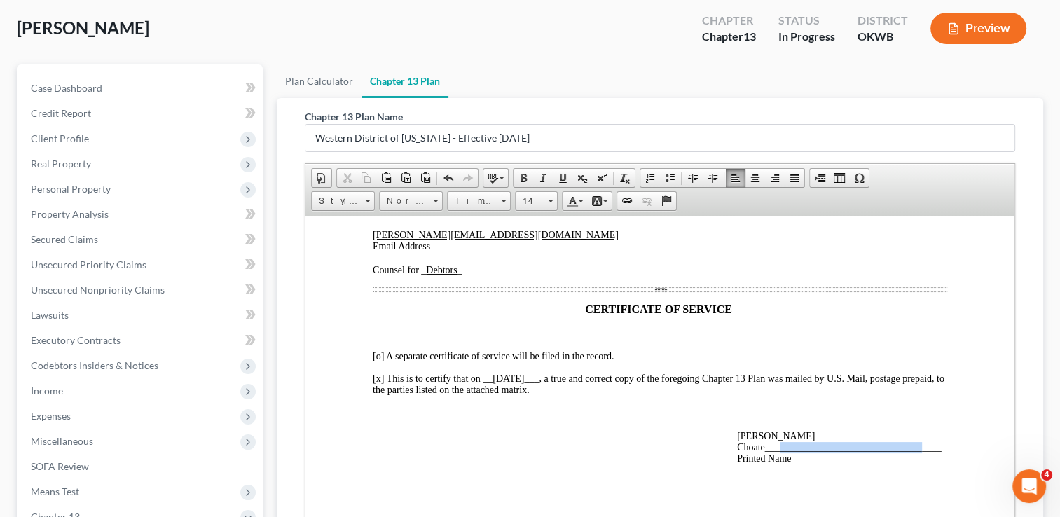
drag, startPoint x: 801, startPoint y: 459, endPoint x: 916, endPoint y: 464, distance: 115.0
click at [916, 464] on p "__Paul J. Choate____________________________________ Printed Name" at bounding box center [842, 447] width 210 height 34
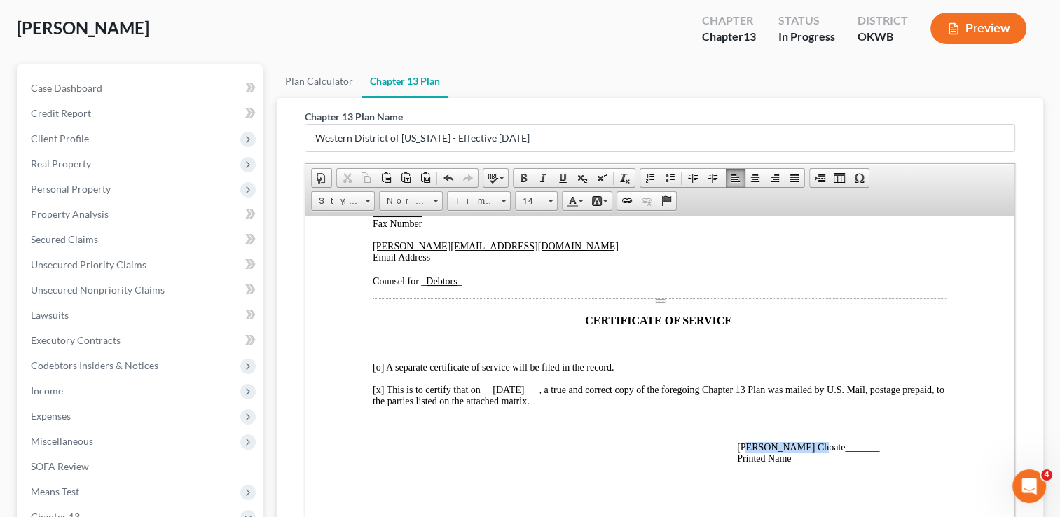
drag, startPoint x: 780, startPoint y: 443, endPoint x: 747, endPoint y: 440, distance: 33.7
click at [747, 441] on span "__Paul J. Choate_______ Printed Name" at bounding box center [808, 452] width 142 height 22
click at [560, 178] on span at bounding box center [562, 177] width 11 height 11
click at [821, 441] on span "__ Paul J. Choate _______ Printed Name" at bounding box center [798, 452] width 122 height 22
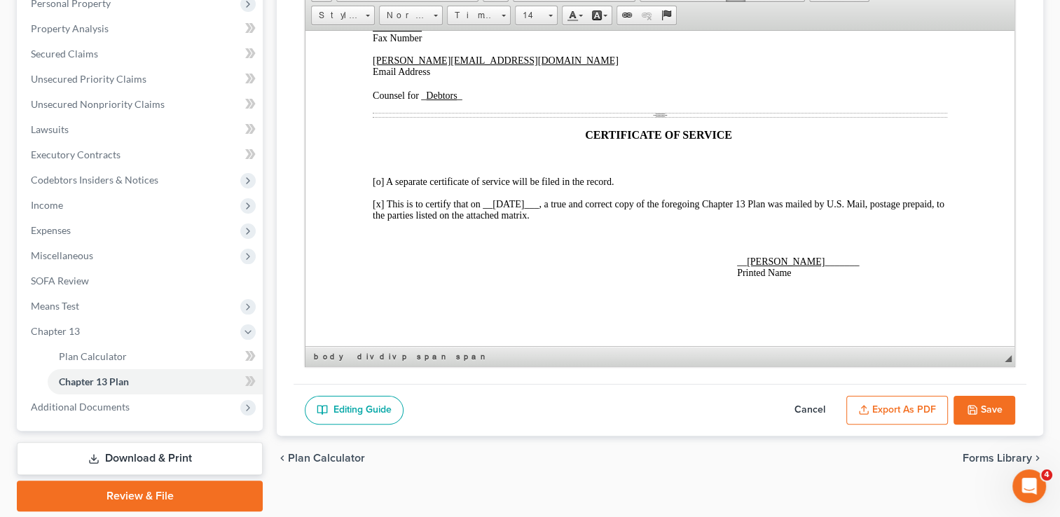
scroll to position [280, 0]
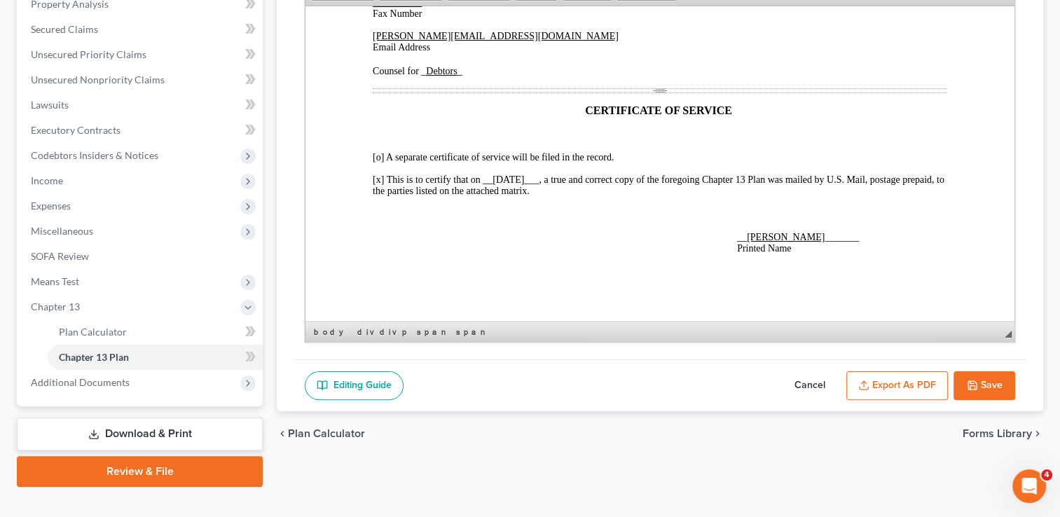
click at [989, 385] on button "Save" at bounding box center [984, 385] width 62 height 29
select select "2"
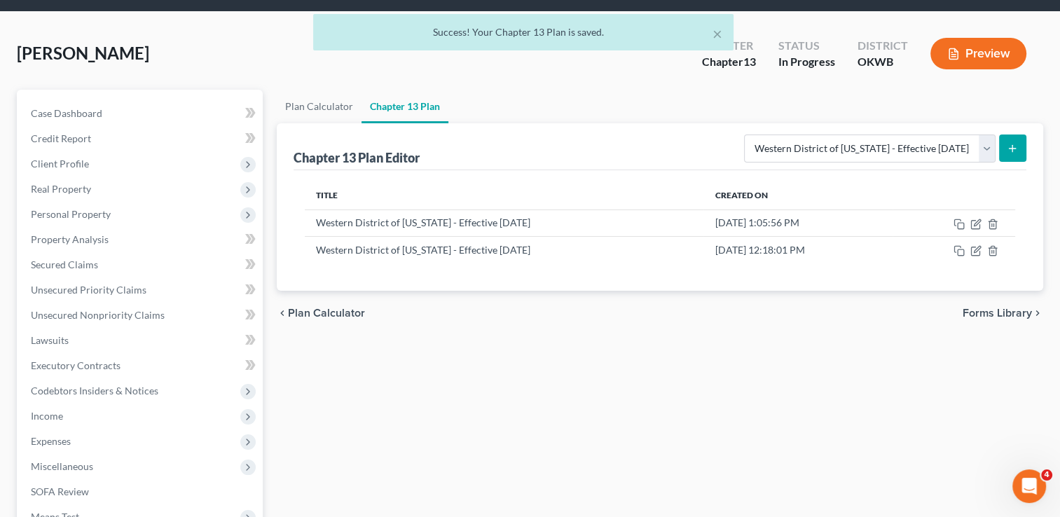
scroll to position [0, 0]
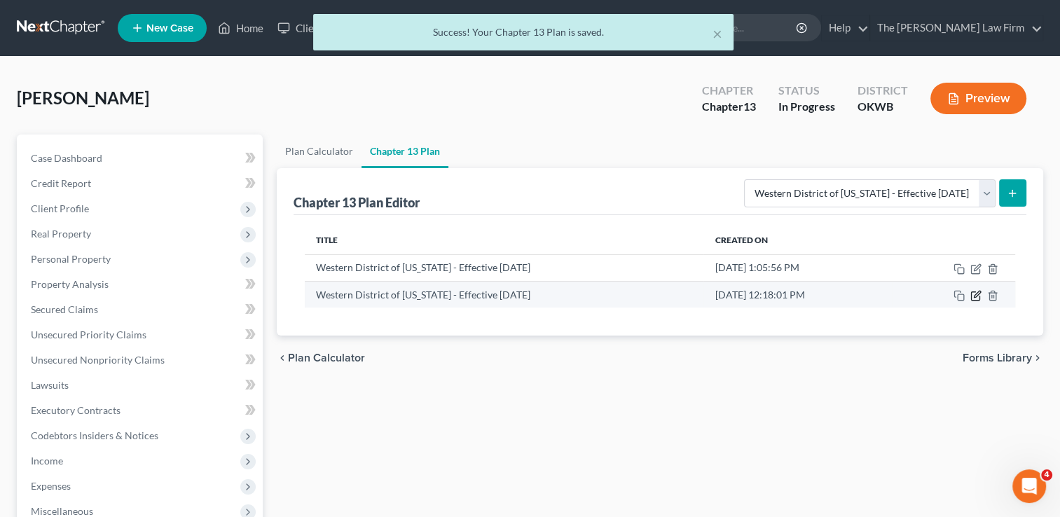
click at [977, 295] on icon "button" at bounding box center [975, 295] width 11 height 11
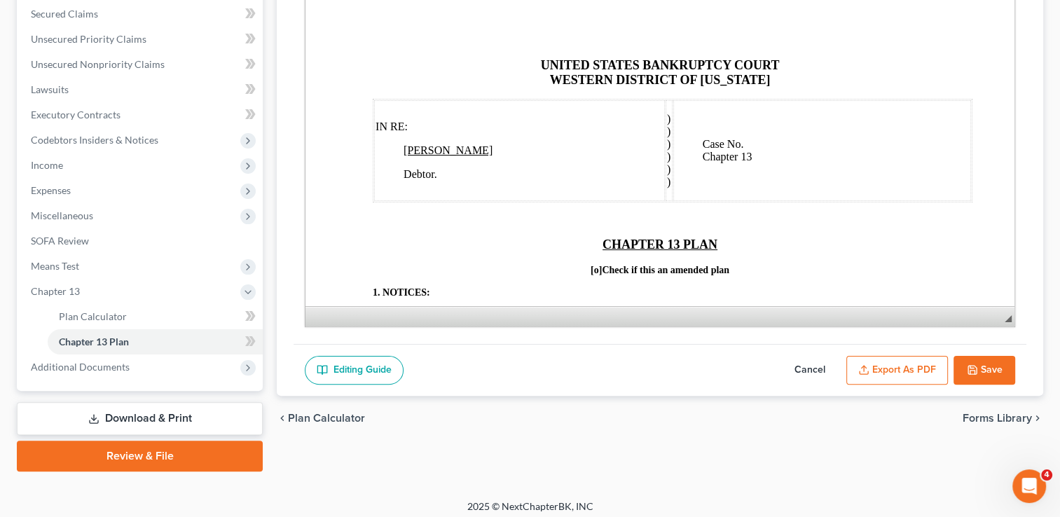
scroll to position [302, 0]
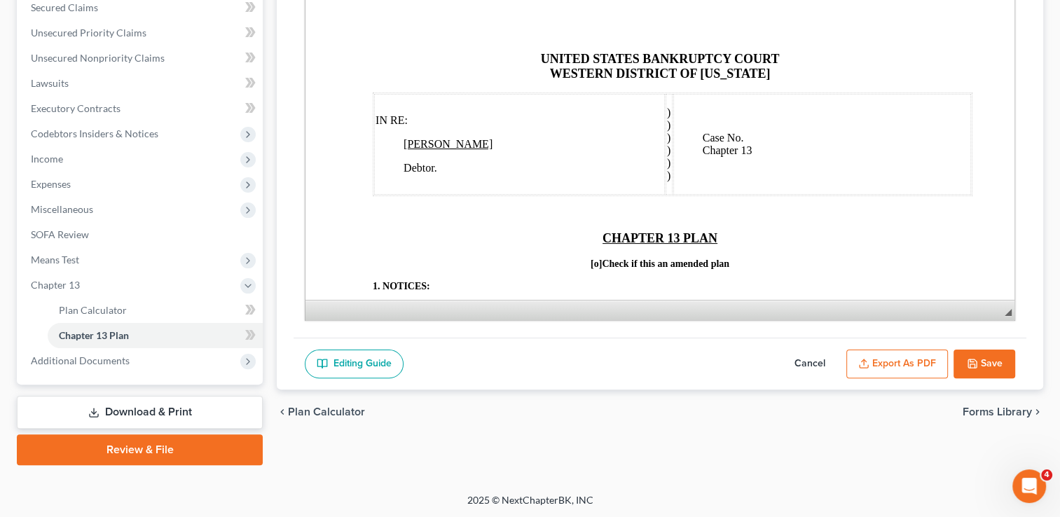
click at [896, 360] on button "Export as PDF" at bounding box center [897, 363] width 102 height 29
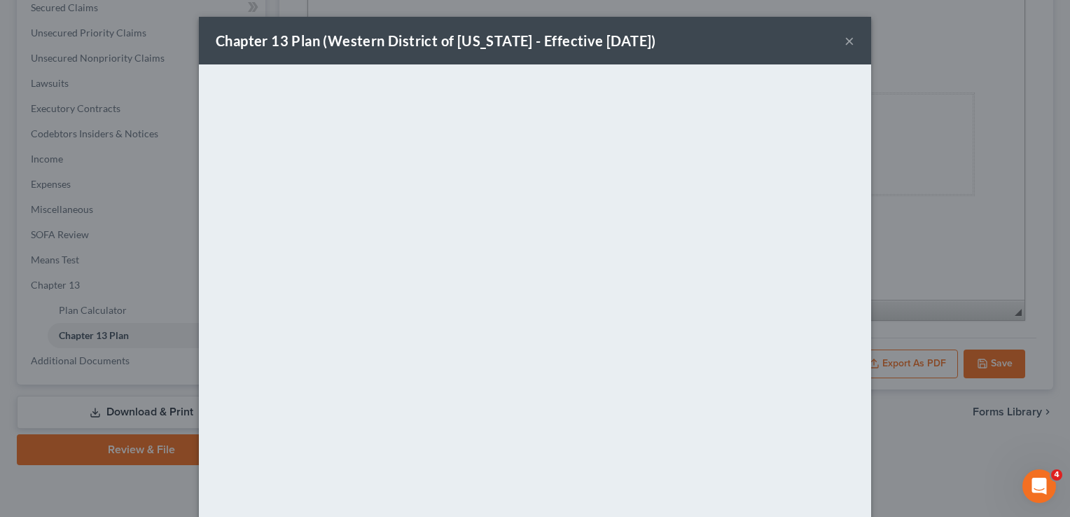
click at [679, 38] on div "Chapter 13 Plan (Western District of Oklahoma - Effective 9/1/24) ×" at bounding box center [535, 41] width 672 height 48
click at [845, 41] on button "×" at bounding box center [850, 40] width 10 height 17
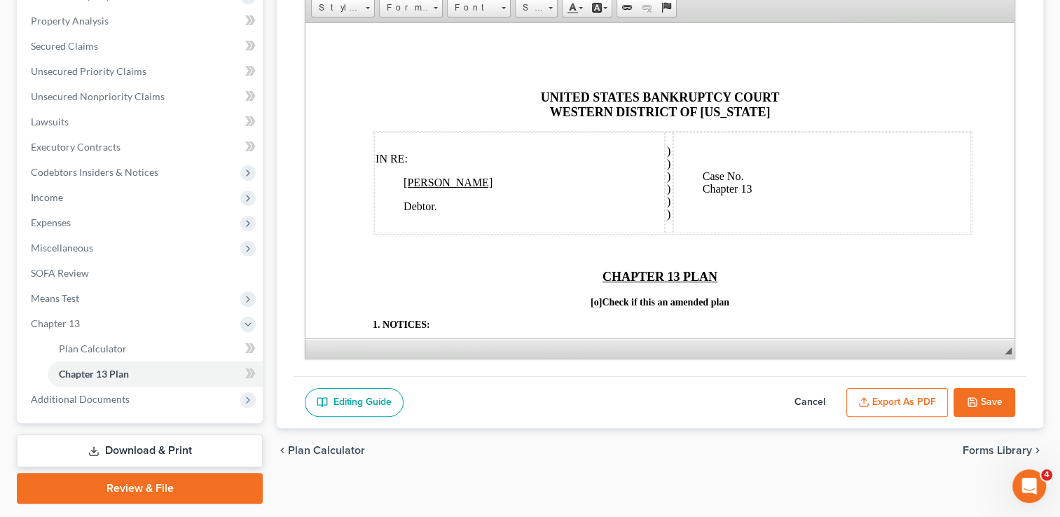
scroll to position [232, 0]
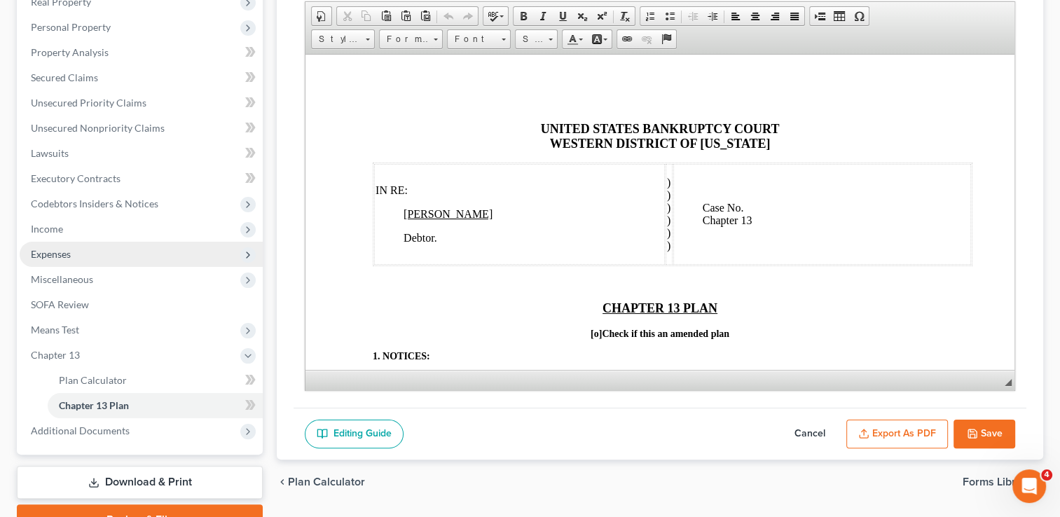
click at [69, 253] on span "Expenses" at bounding box center [51, 254] width 40 height 12
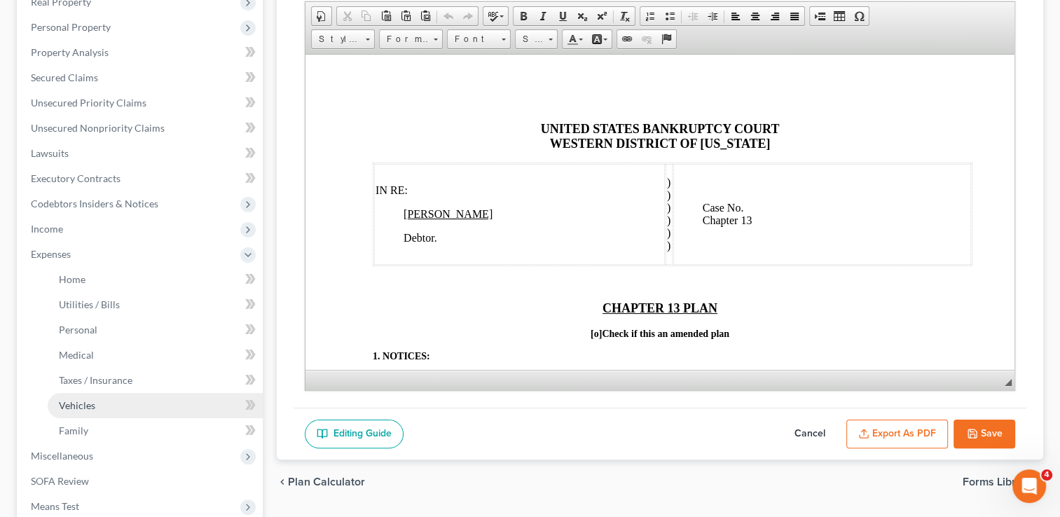
click at [84, 401] on span "Vehicles" at bounding box center [77, 405] width 36 height 12
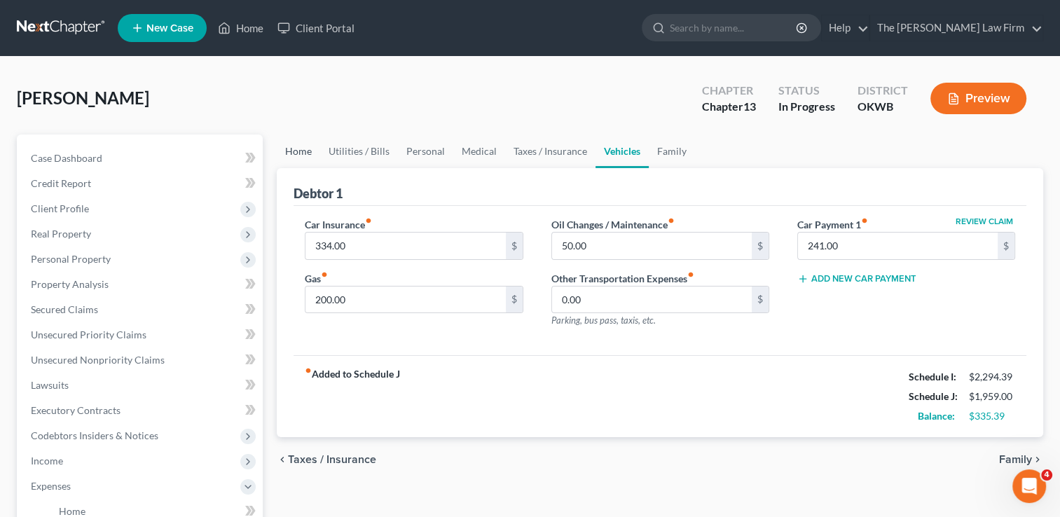
click at [305, 150] on link "Home" at bounding box center [298, 151] width 43 height 34
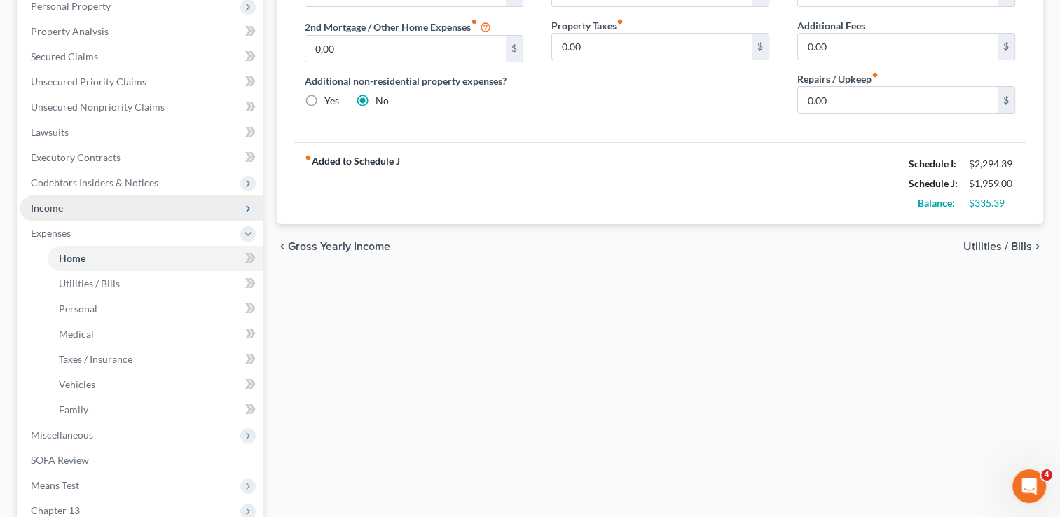
scroll to position [210, 0]
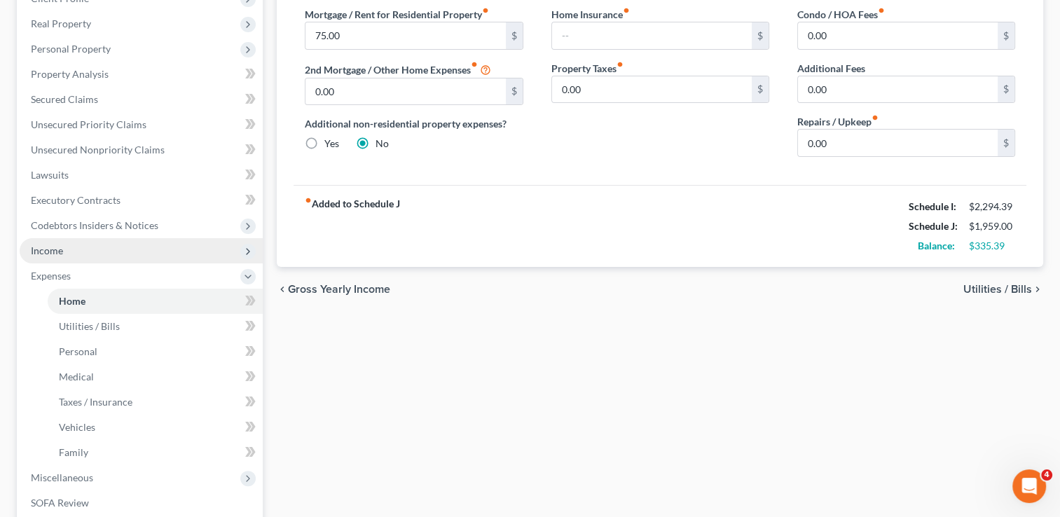
click at [66, 250] on span "Income" at bounding box center [141, 250] width 243 height 25
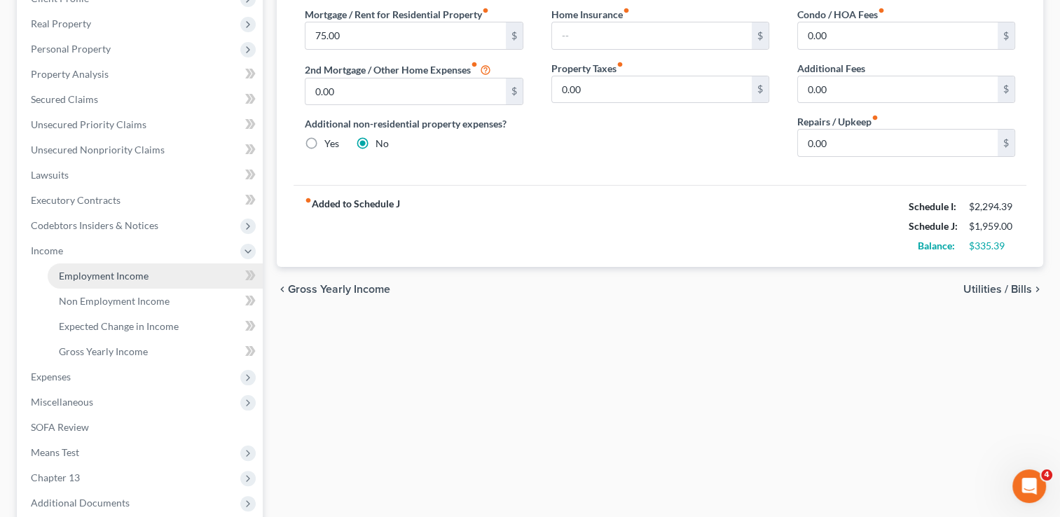
click at [132, 273] on span "Employment Income" at bounding box center [104, 276] width 90 height 12
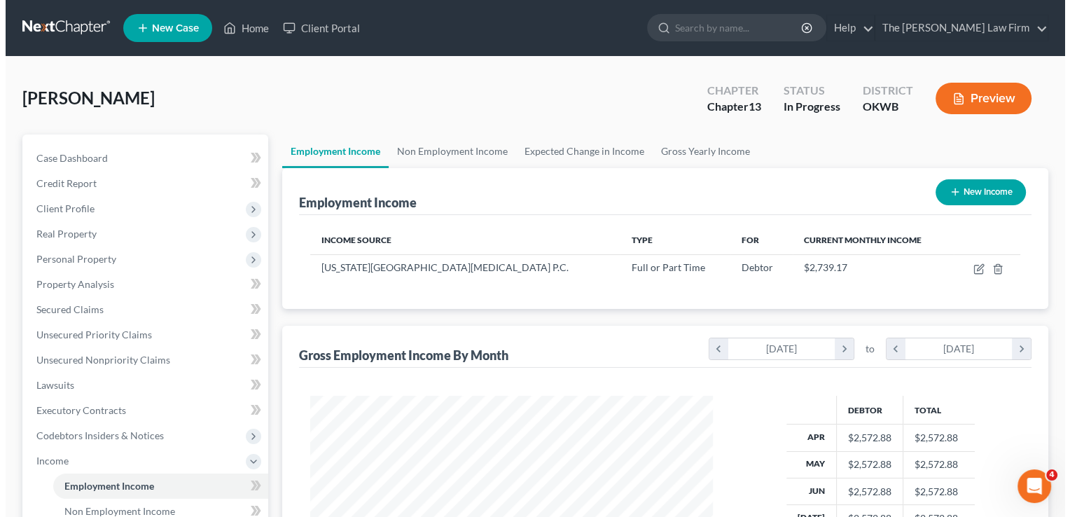
scroll to position [249, 431]
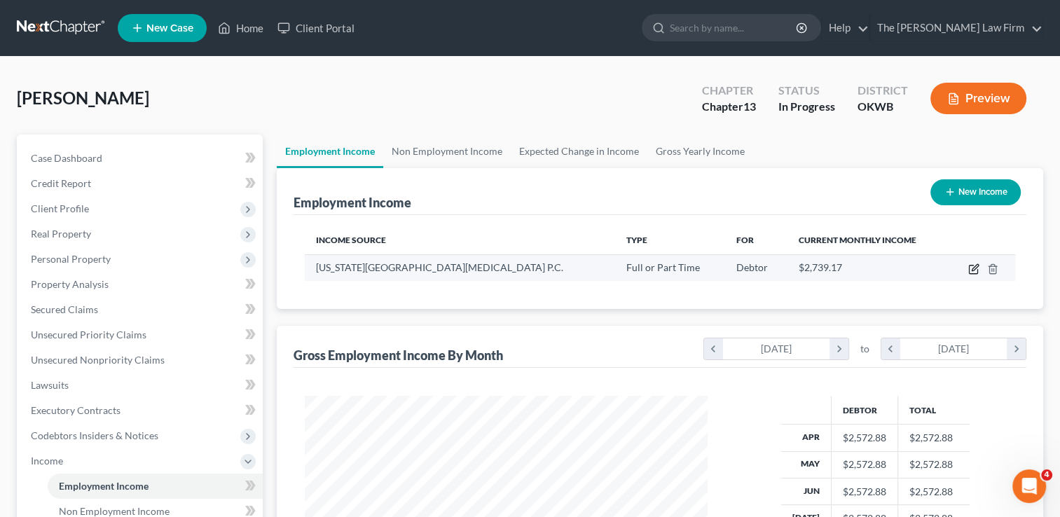
click at [973, 268] on icon "button" at bounding box center [973, 268] width 11 height 11
select select "0"
select select "37"
select select "2"
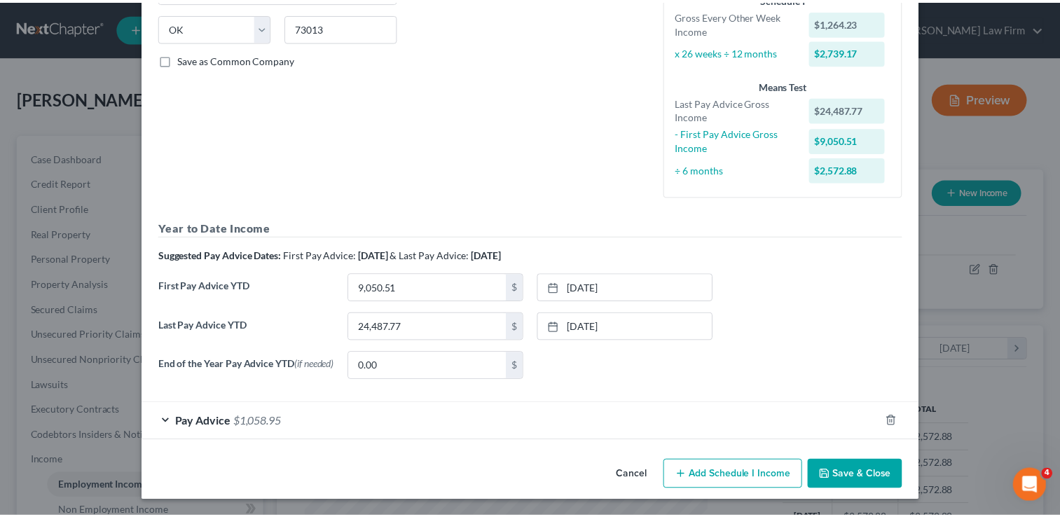
scroll to position [277, 0]
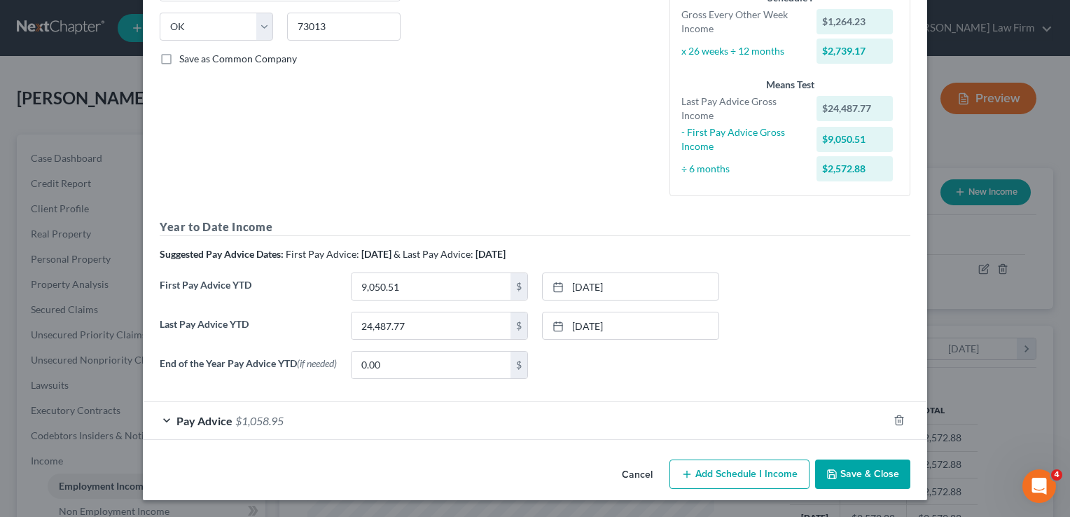
drag, startPoint x: 637, startPoint y: 472, endPoint x: 678, endPoint y: 510, distance: 56.0
click at [637, 471] on button "Cancel" at bounding box center [637, 475] width 53 height 28
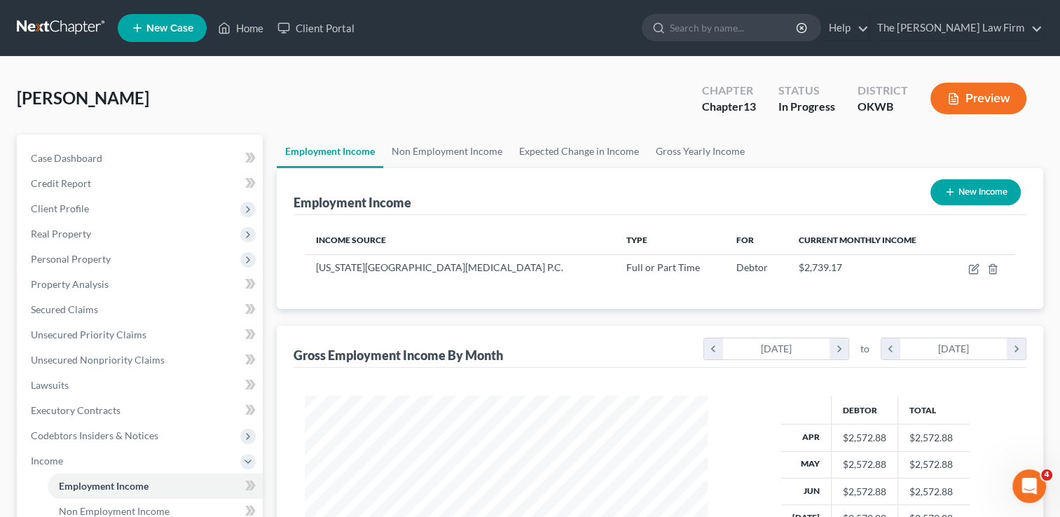
scroll to position [352, 0]
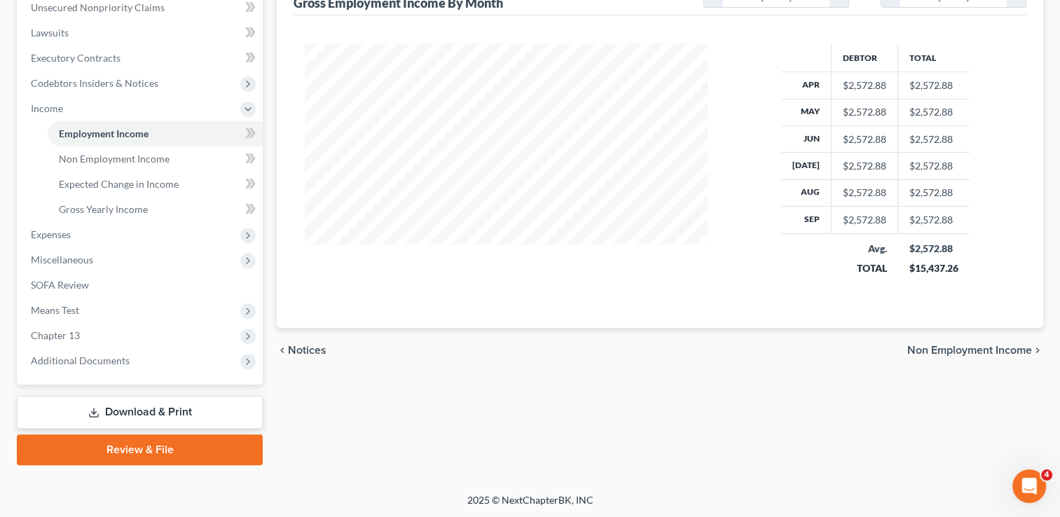
click at [188, 412] on link "Download & Print" at bounding box center [140, 412] width 246 height 33
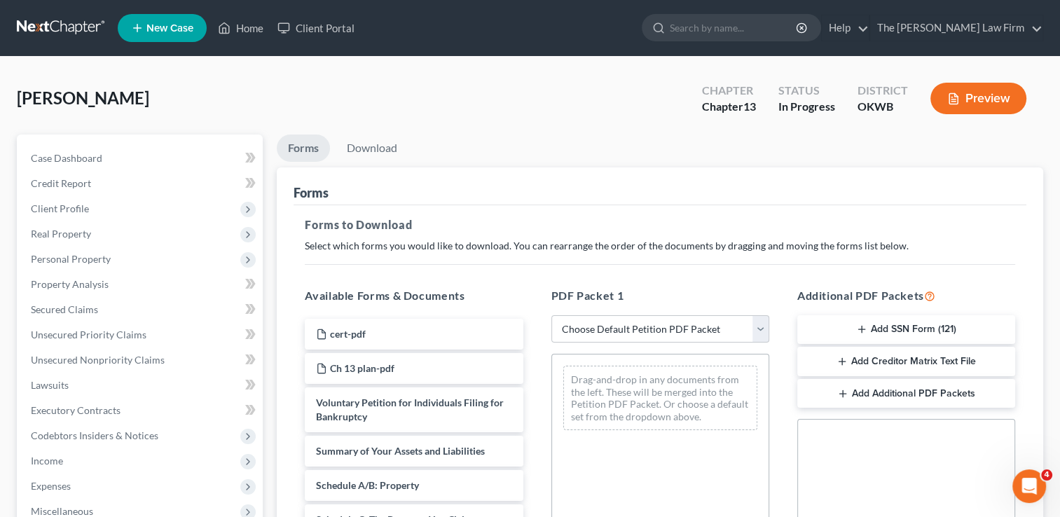
drag, startPoint x: 919, startPoint y: 358, endPoint x: 846, endPoint y: 359, distance: 72.8
click at [917, 357] on button "Add Creditor Matrix Text File" at bounding box center [906, 361] width 218 height 29
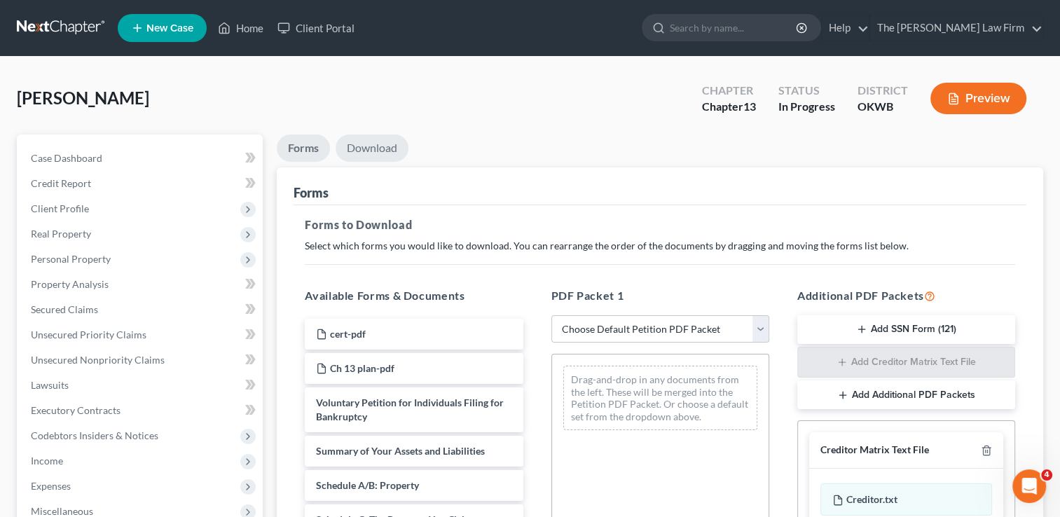
click at [387, 144] on link "Download" at bounding box center [371, 147] width 73 height 27
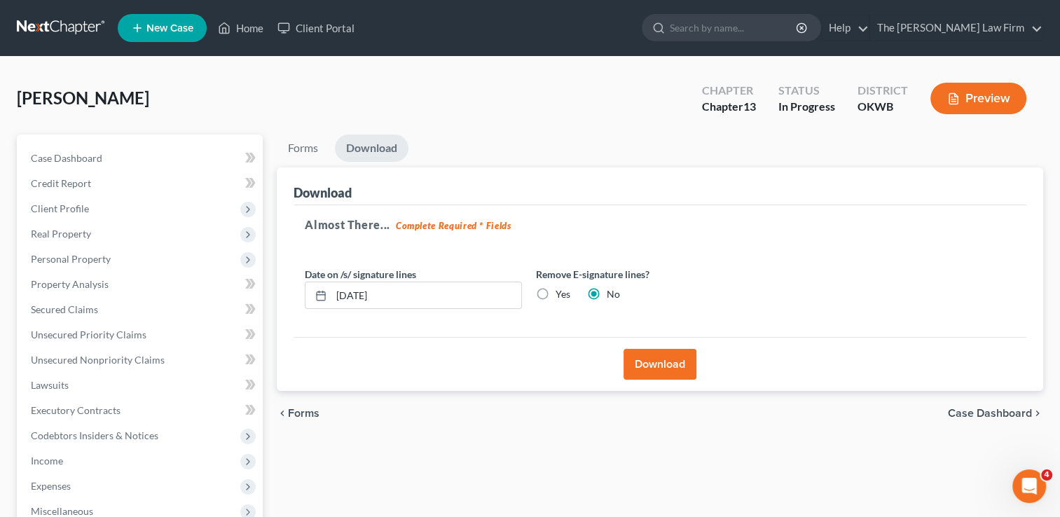
click at [655, 367] on button "Download" at bounding box center [659, 364] width 73 height 31
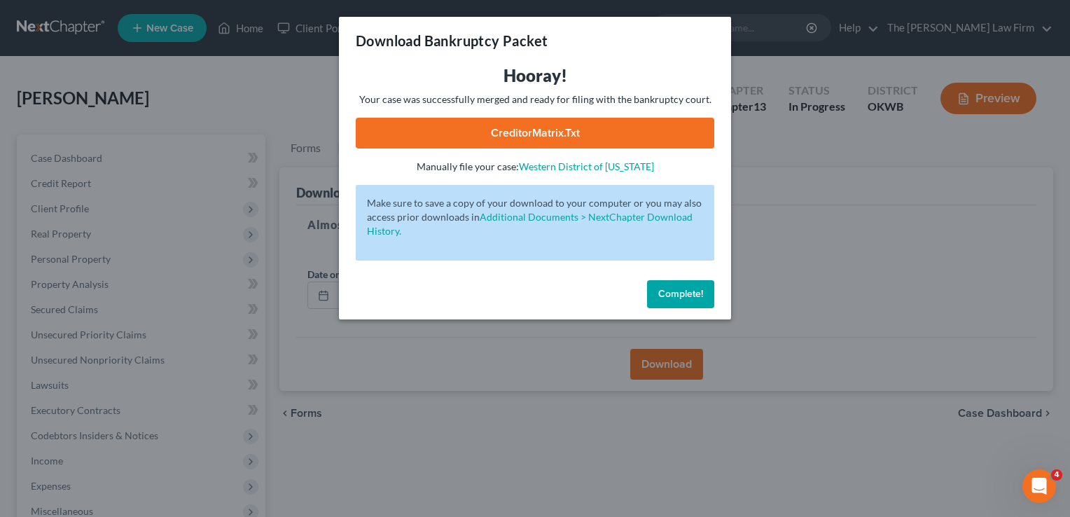
click at [594, 127] on link "CreditorMatrix.txt" at bounding box center [535, 133] width 359 height 31
click at [681, 293] on span "Complete!" at bounding box center [680, 294] width 45 height 12
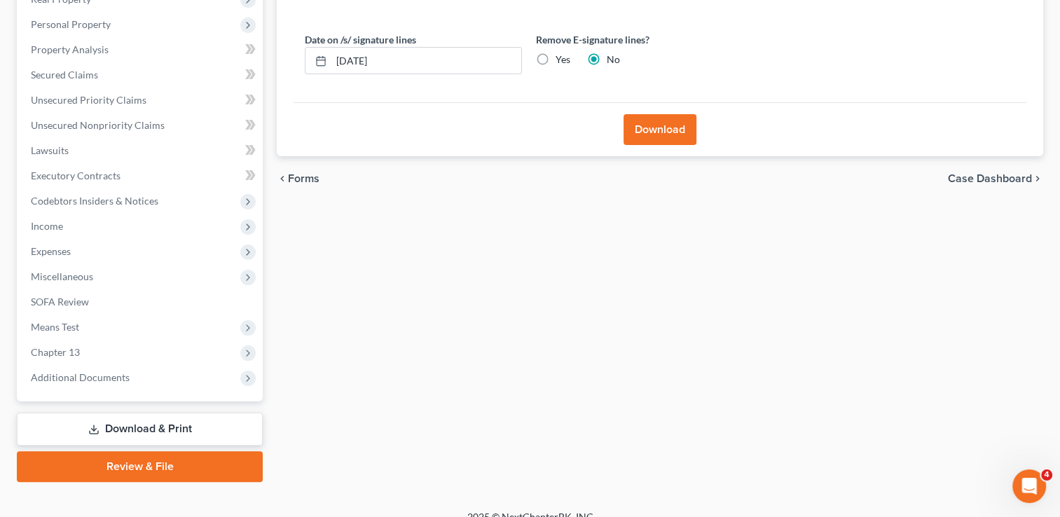
scroll to position [251, 0]
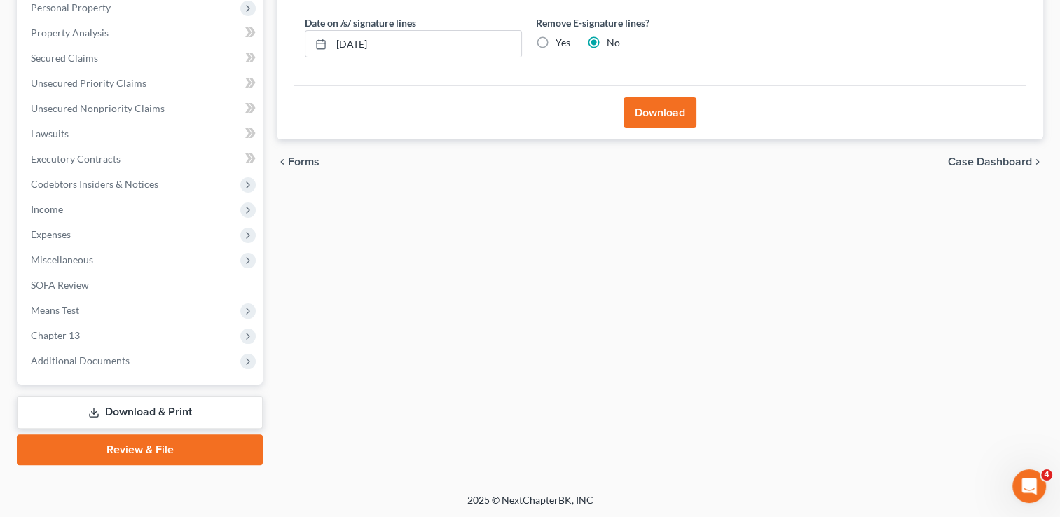
click at [134, 446] on link "Review & File" at bounding box center [140, 449] width 246 height 31
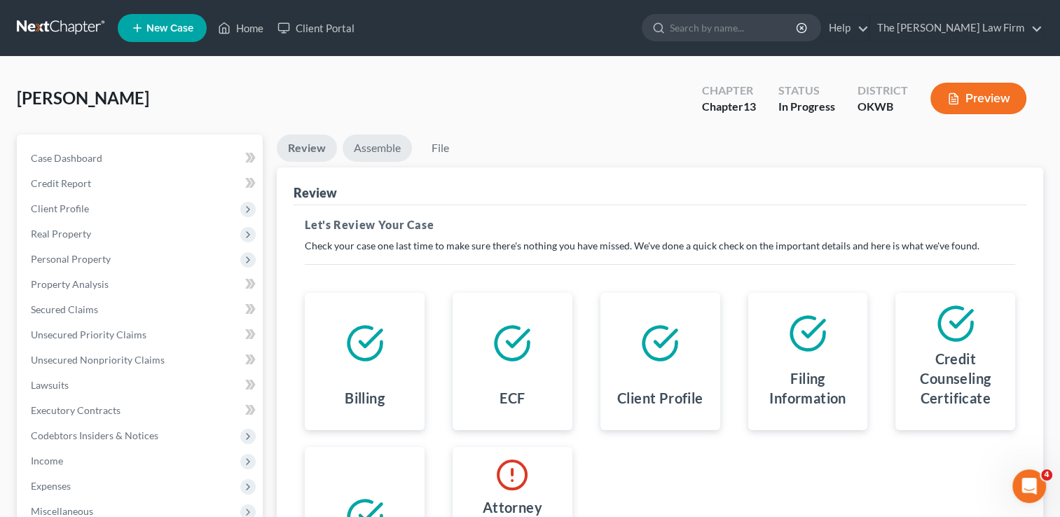
click at [359, 144] on link "Assemble" at bounding box center [376, 147] width 69 height 27
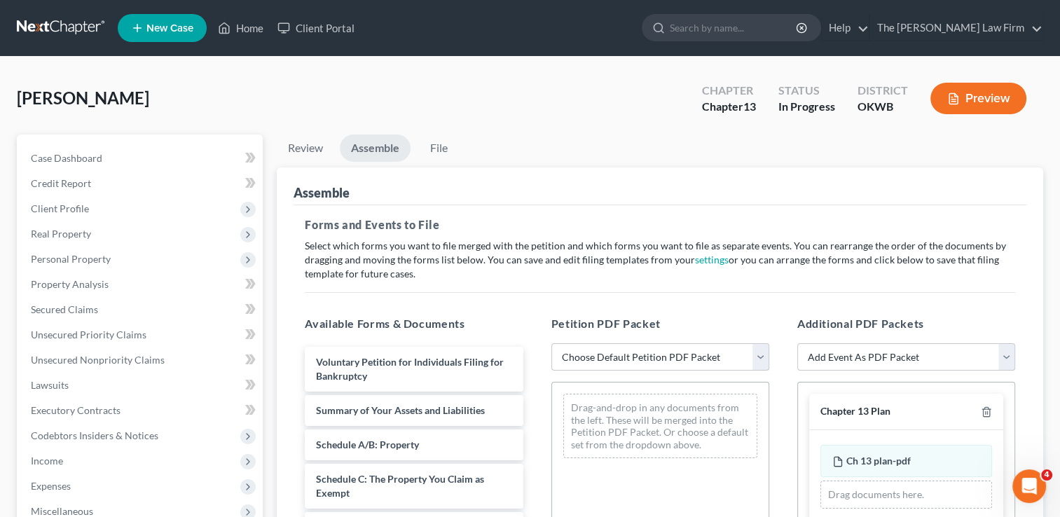
drag, startPoint x: 611, startPoint y: 354, endPoint x: 617, endPoint y: 359, distance: 8.0
click at [611, 354] on select "Choose Default Petition PDF Packet Complete Bankruptcy Petition (all forms and …" at bounding box center [660, 357] width 218 height 28
select select "0"
click at [551, 343] on select "Choose Default Petition PDF Packet Complete Bankruptcy Petition (all forms and …" at bounding box center [660, 357] width 218 height 28
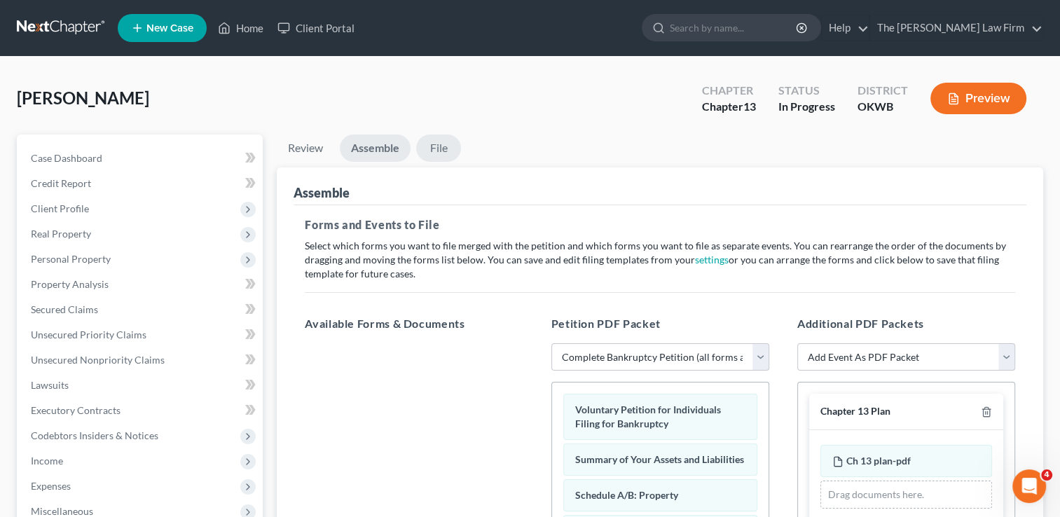
click at [441, 146] on link "File" at bounding box center [438, 147] width 45 height 27
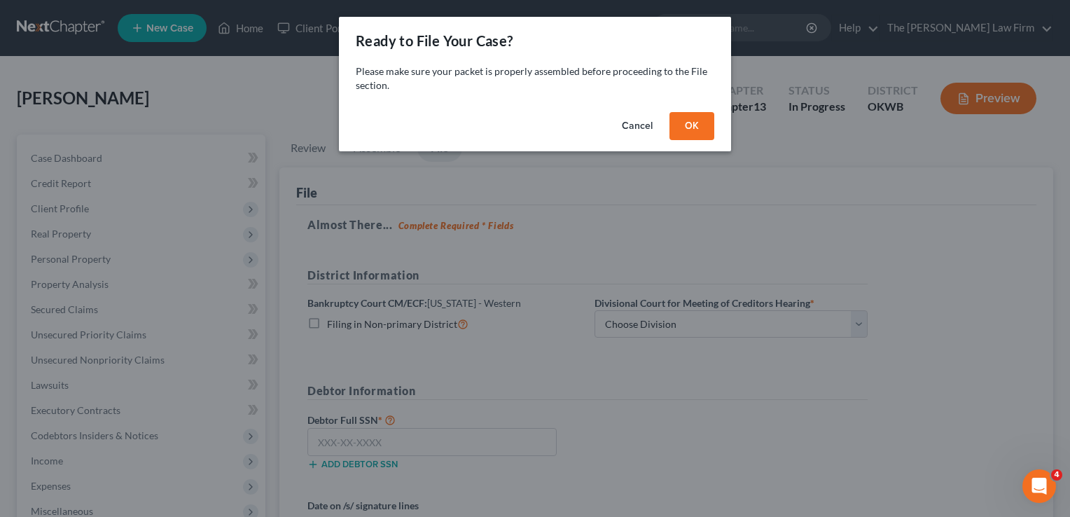
click at [687, 134] on button "OK" at bounding box center [691, 126] width 45 height 28
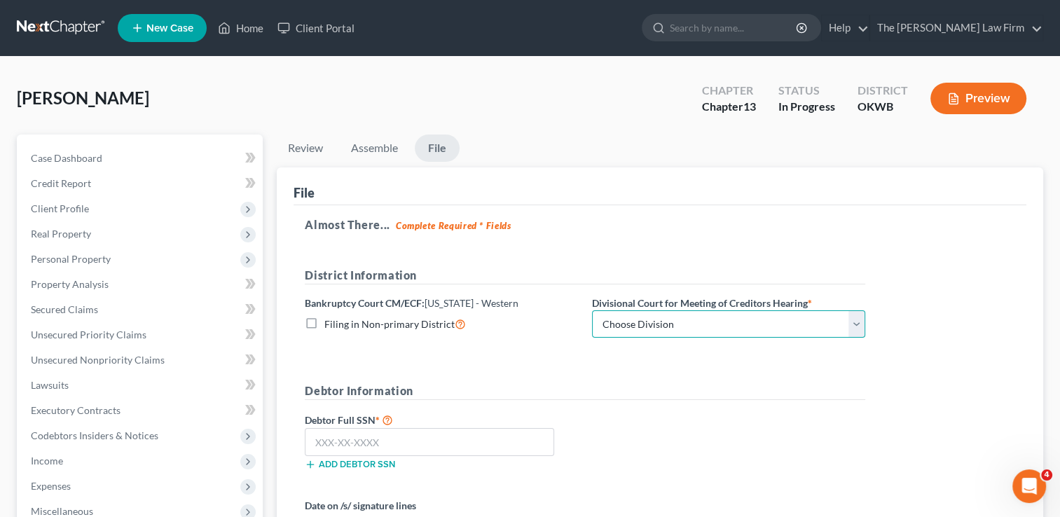
click at [737, 326] on select "Choose Division Oklahoma City" at bounding box center [728, 324] width 273 height 28
select select "0"
click at [592, 310] on select "Choose Division Oklahoma City" at bounding box center [728, 324] width 273 height 28
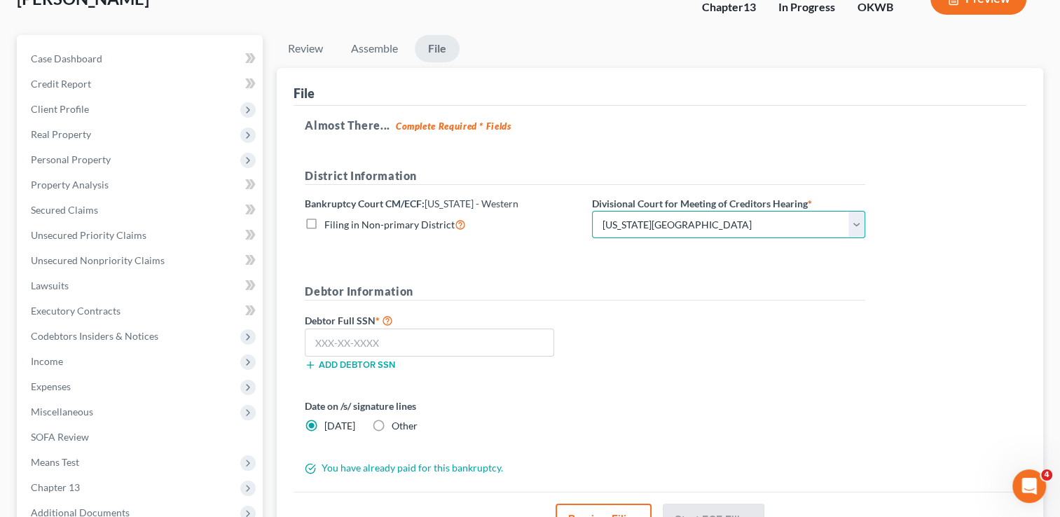
scroll to position [210, 0]
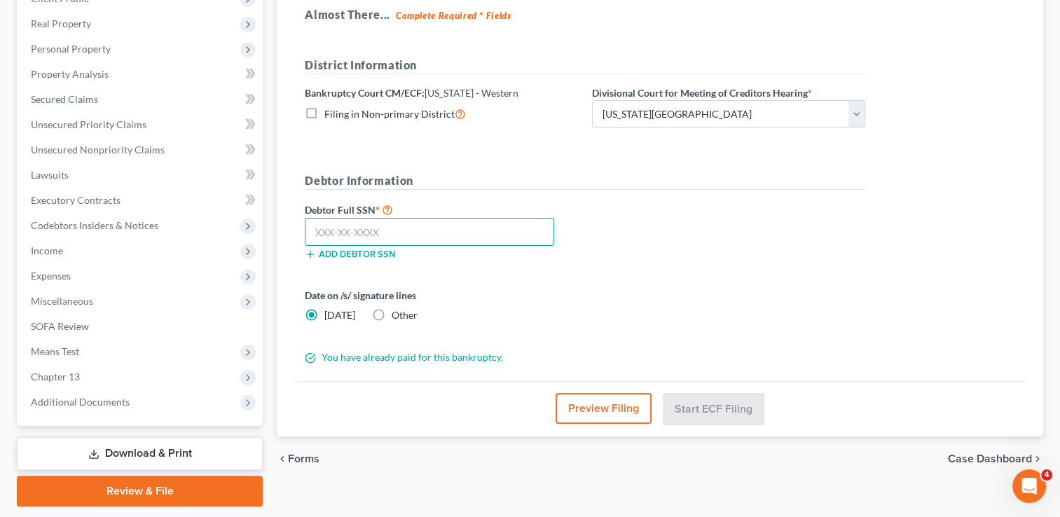
click at [440, 228] on input "text" at bounding box center [429, 232] width 249 height 28
type input "440-80-1596"
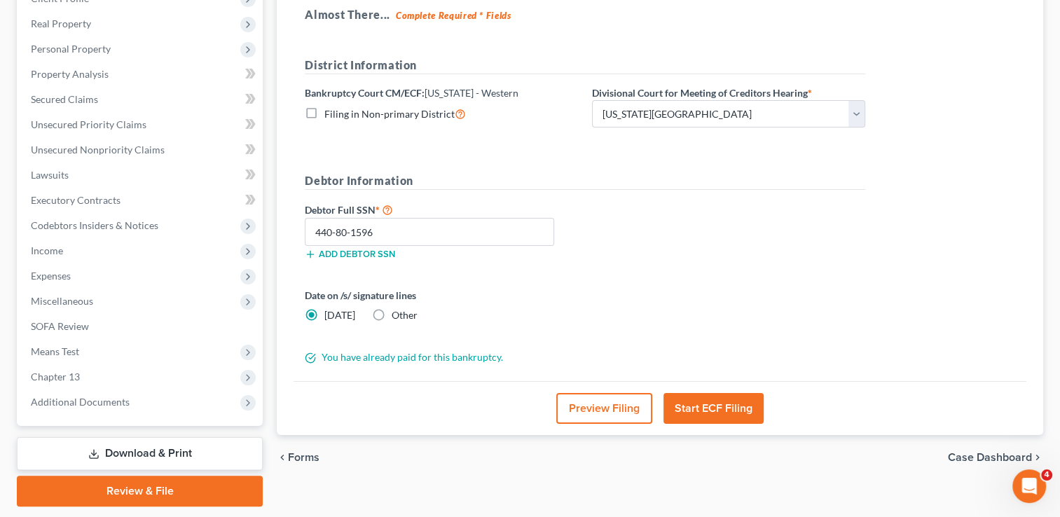
click at [391, 315] on label "Other" at bounding box center [404, 315] width 26 height 14
click at [397, 315] on input "Other" at bounding box center [401, 312] width 9 height 9
radio input "true"
radio input "false"
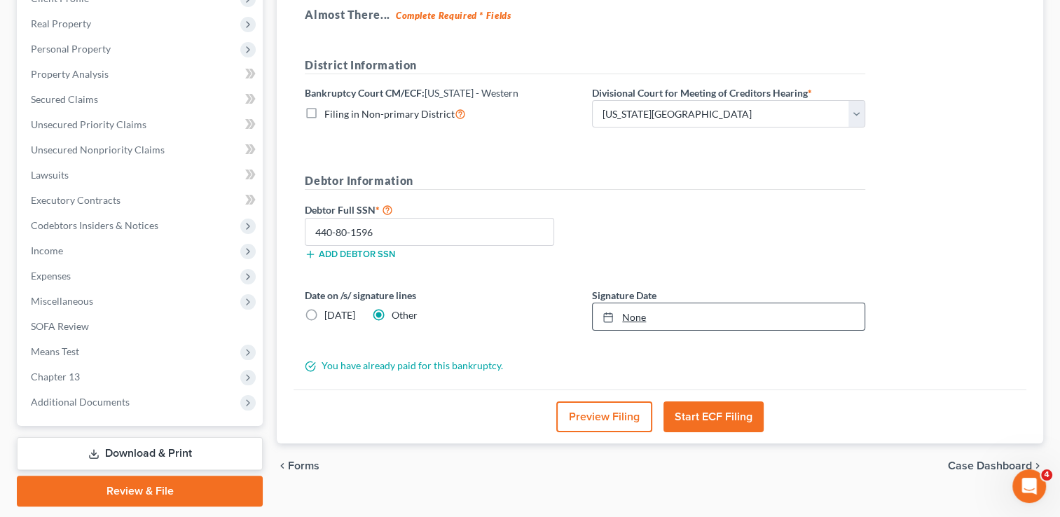
click at [670, 313] on link "None" at bounding box center [728, 316] width 272 height 27
type input "10/1/2025"
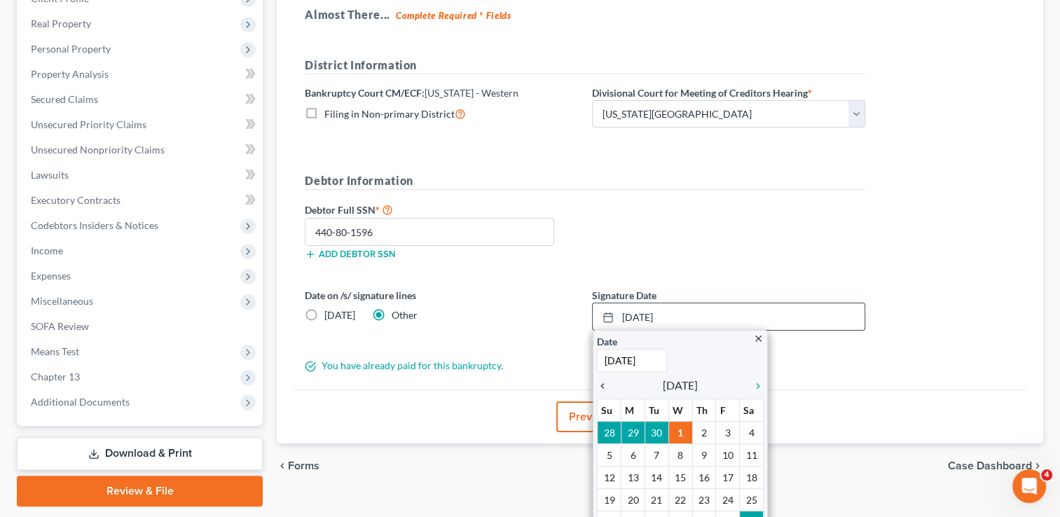
click at [605, 381] on icon "chevron_left" at bounding box center [606, 385] width 18 height 11
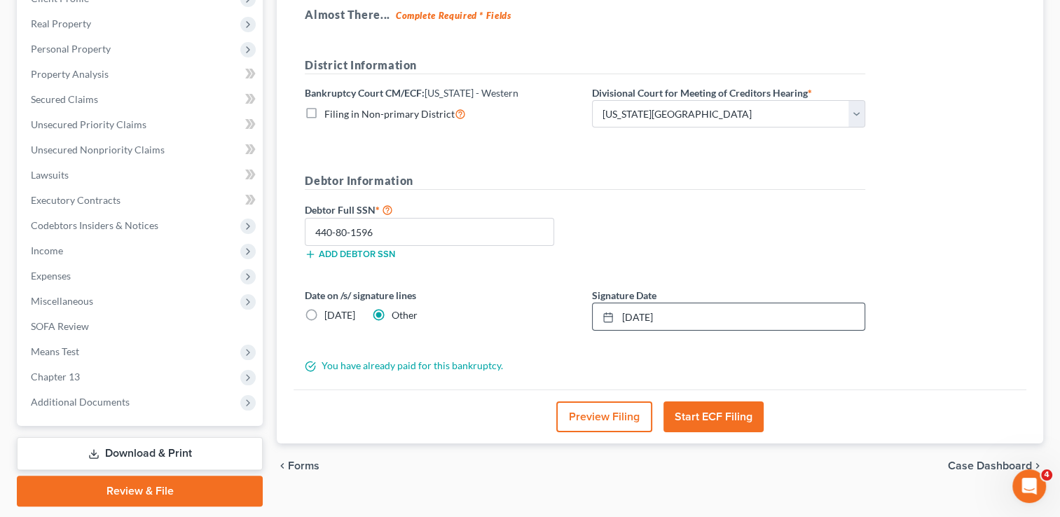
click at [728, 414] on button "Start ECF Filing" at bounding box center [713, 416] width 100 height 31
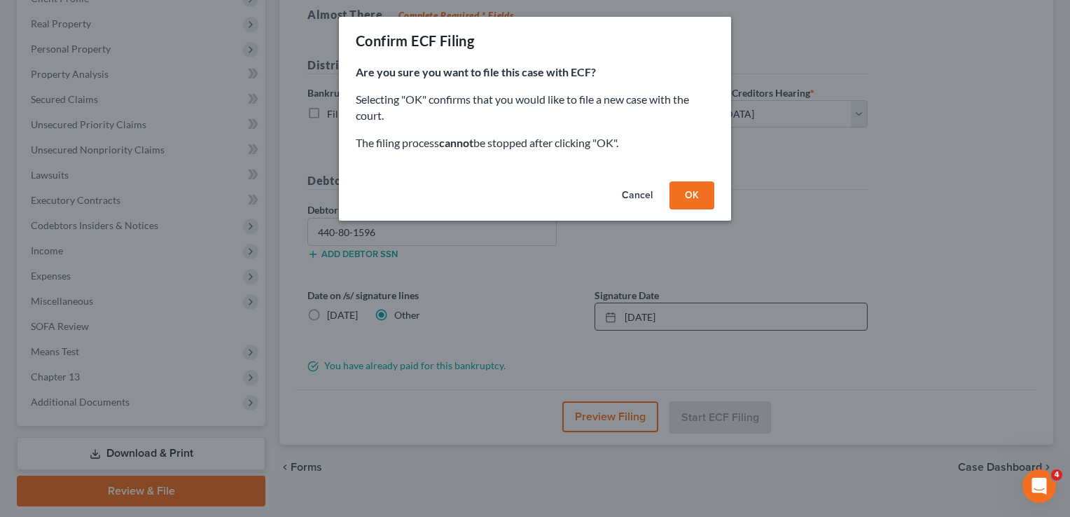
click at [700, 186] on button "OK" at bounding box center [691, 195] width 45 height 28
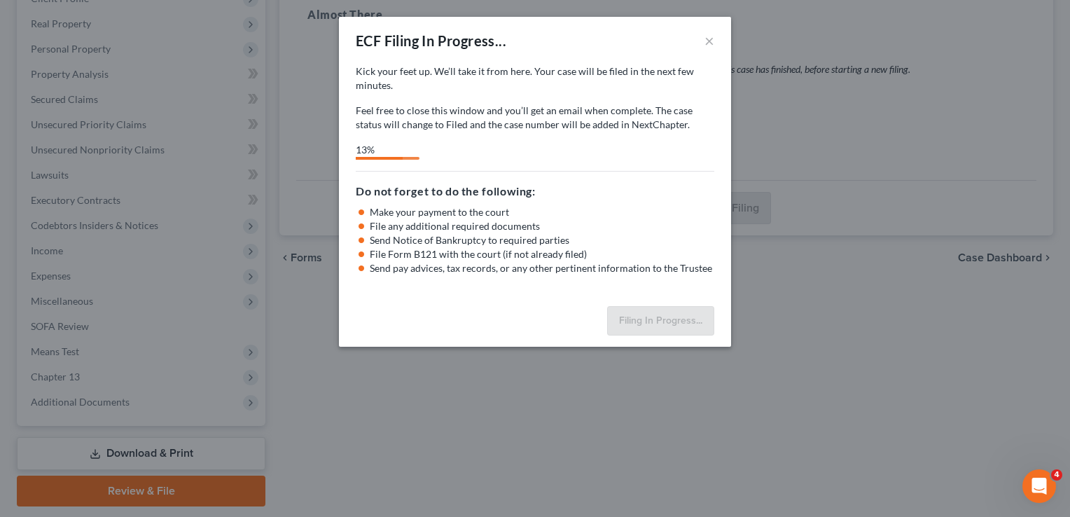
select select "0"
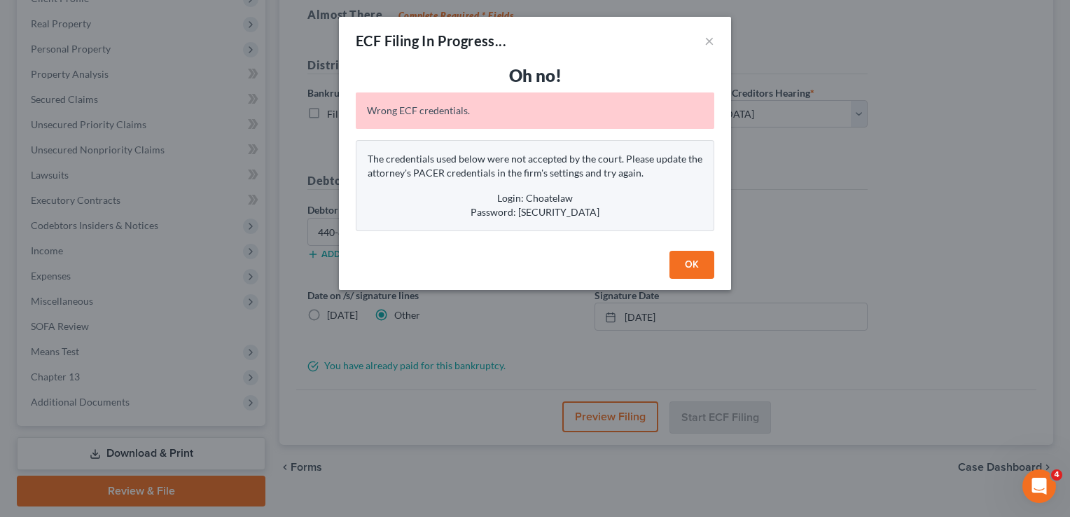
click at [702, 263] on button "OK" at bounding box center [691, 265] width 45 height 28
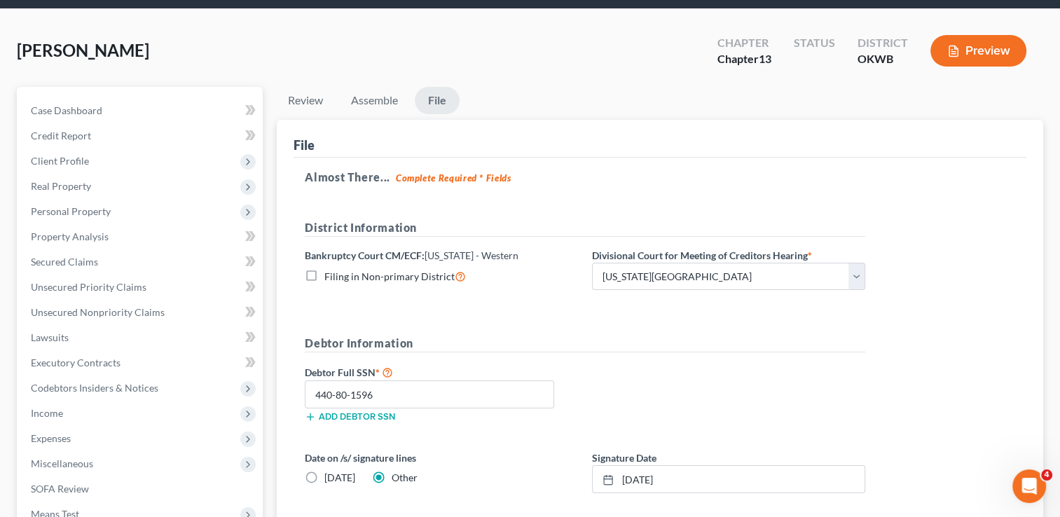
scroll to position [0, 0]
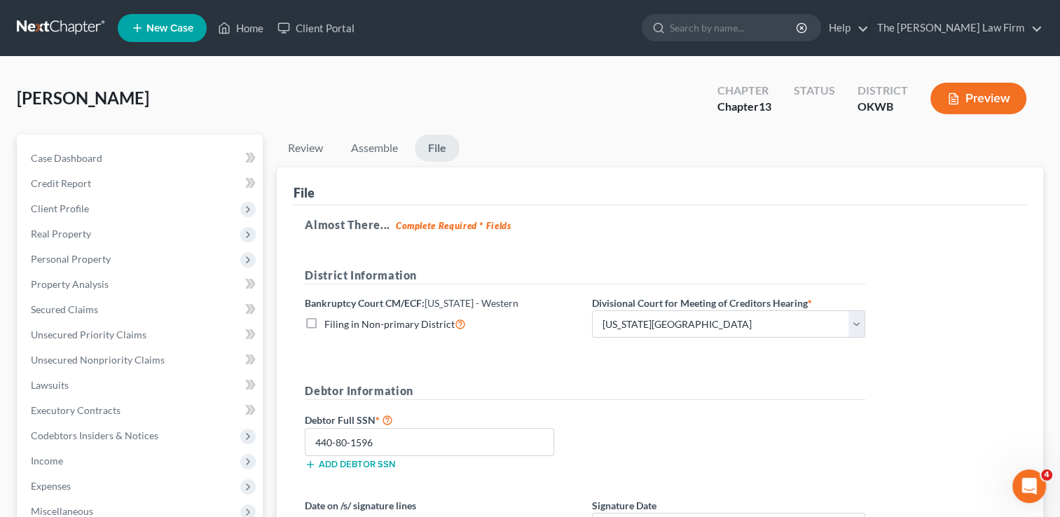
click at [41, 27] on link at bounding box center [62, 27] width 90 height 25
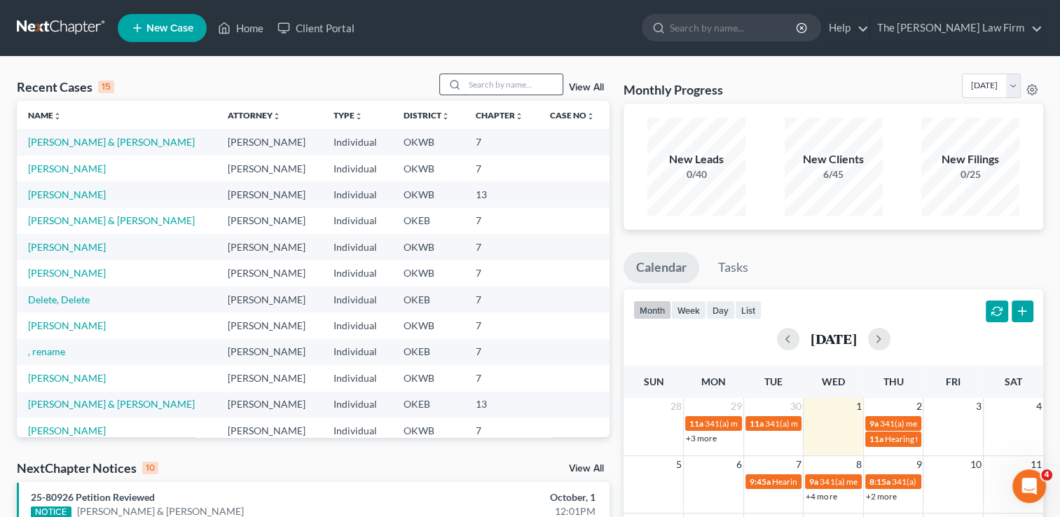
click at [494, 88] on input "search" at bounding box center [513, 84] width 98 height 20
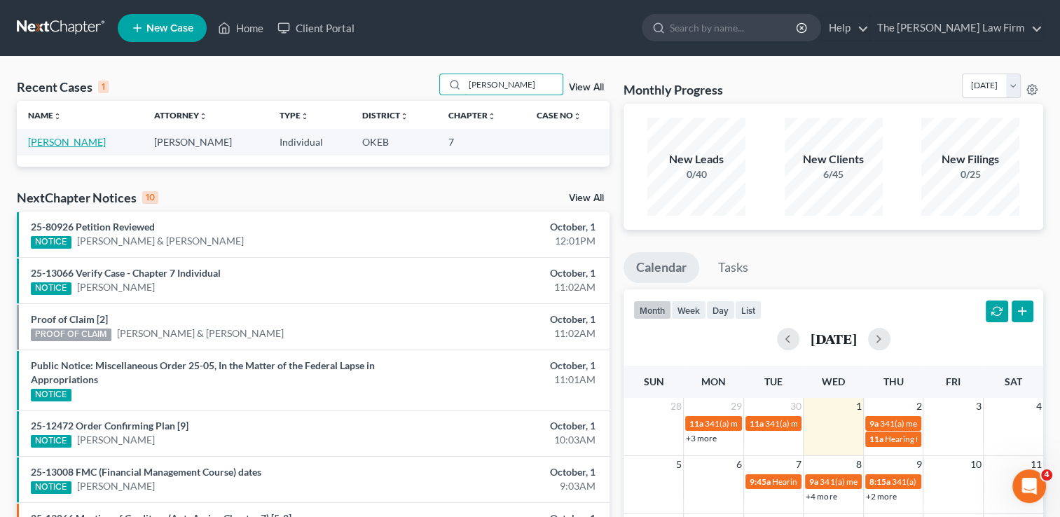
type input "scoggins"
click at [73, 143] on link "Scoggins, Joseph" at bounding box center [67, 142] width 78 height 12
select select "3"
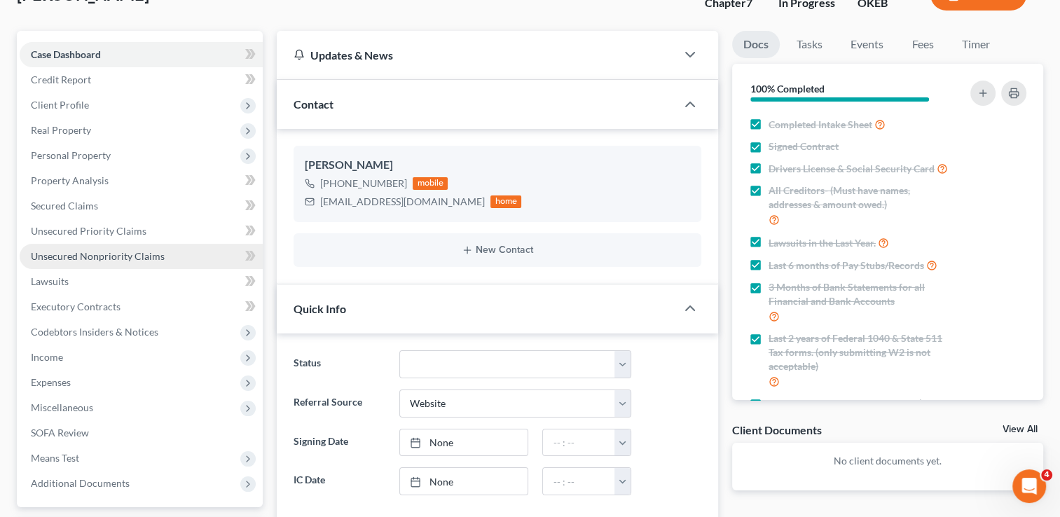
scroll to position [140, 0]
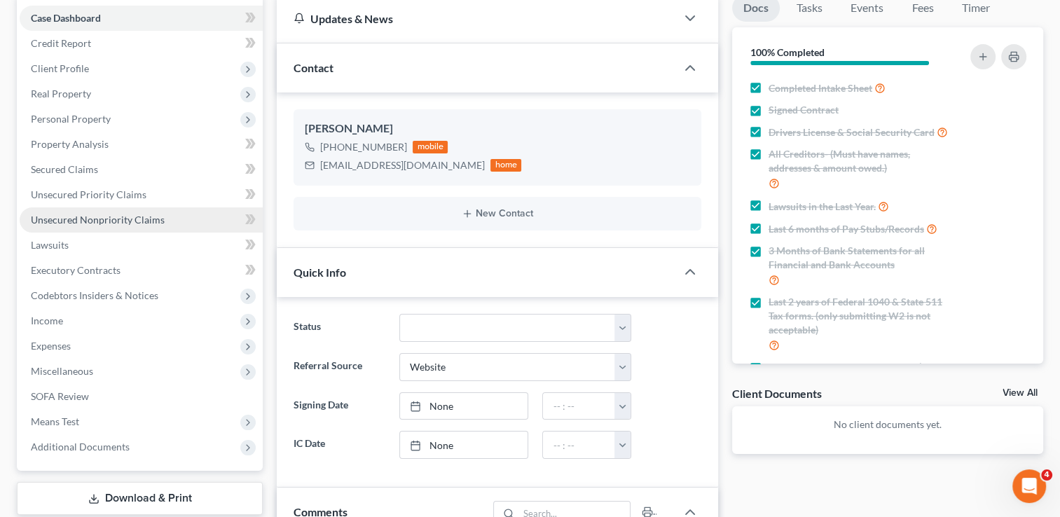
click at [101, 220] on span "Unsecured Nonpriority Claims" at bounding box center [98, 220] width 134 height 12
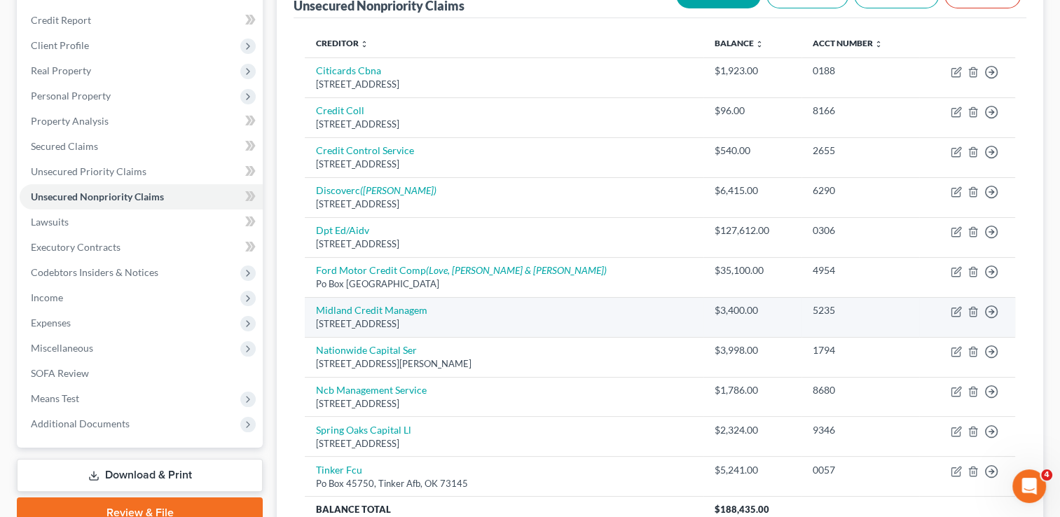
scroll to position [140, 0]
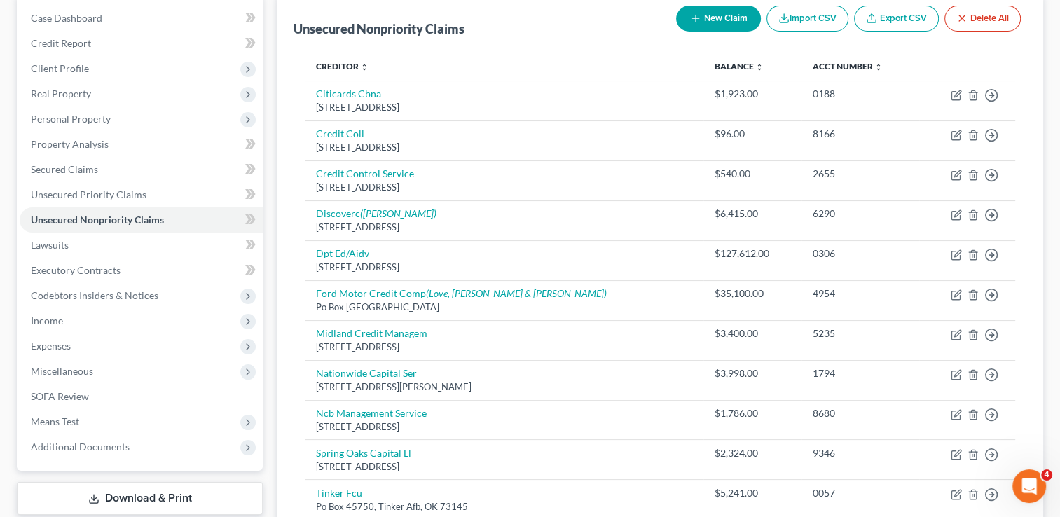
click at [731, 13] on button "New Claim" at bounding box center [718, 19] width 85 height 26
select select "0"
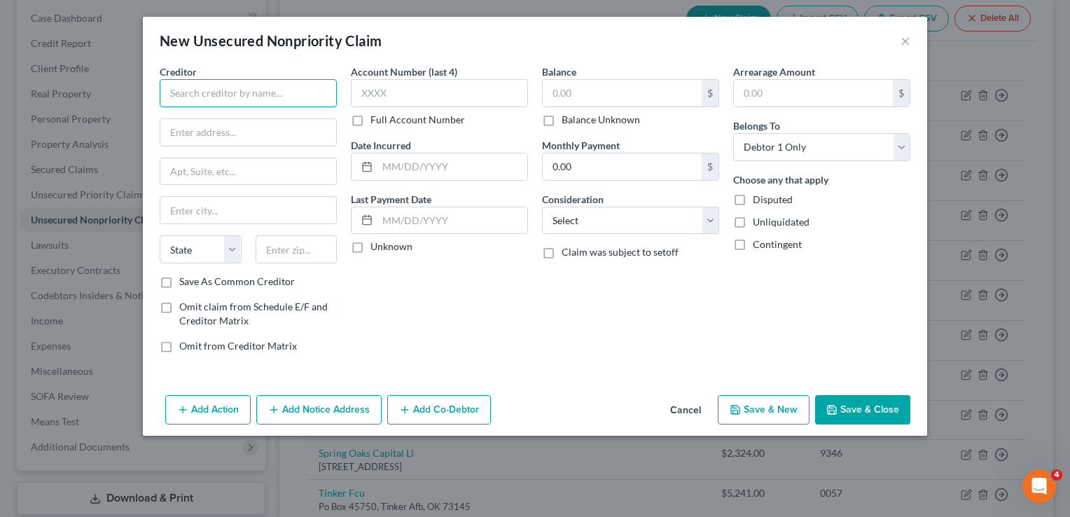
click at [244, 85] on input "text" at bounding box center [248, 93] width 177 height 28
type input "TrueAccord Corp"
type input "16011 College Blvd"
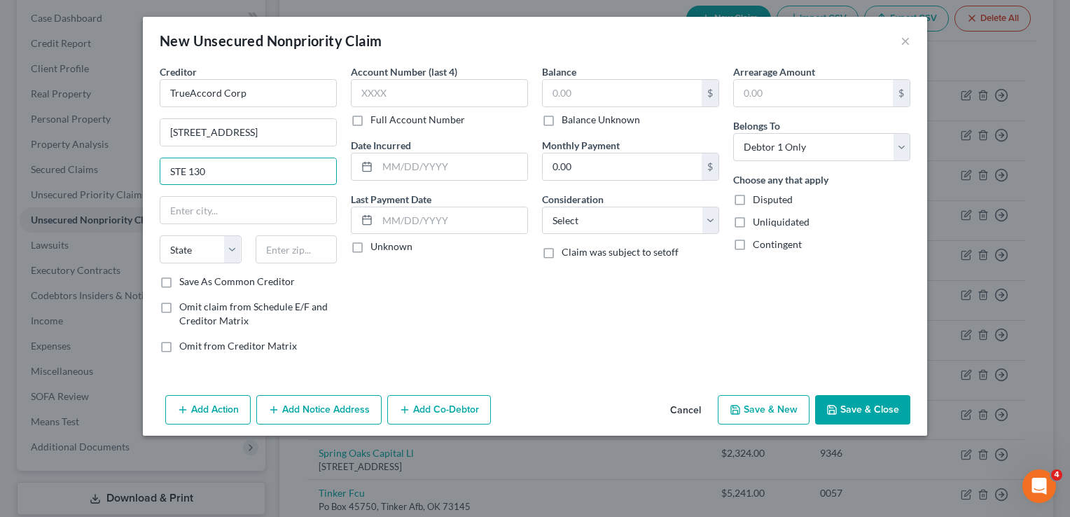
type input "STE 130"
click at [467, 294] on div "Account Number (last 4) Full Account Number Date Incurred Last Payment Date Unk…" at bounding box center [439, 214] width 191 height 300
click at [307, 249] on input "text" at bounding box center [297, 249] width 82 height 28
type input "78627"
click at [403, 267] on div "Account Number (last 4) Full Account Number Date Incurred Last Payment Date Unk…" at bounding box center [439, 214] width 191 height 300
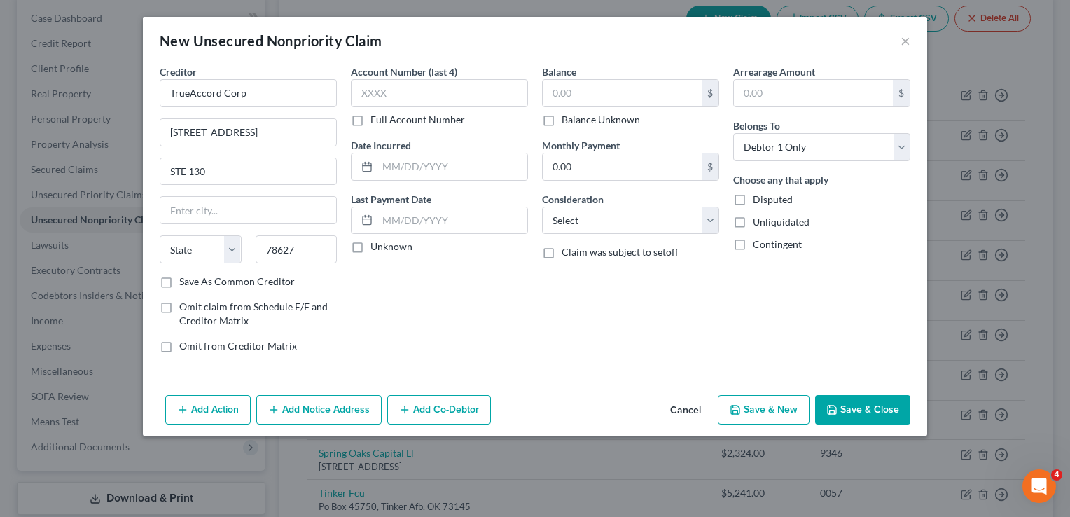
type input "Georgetown"
select select "45"
drag, startPoint x: 309, startPoint y: 250, endPoint x: 249, endPoint y: 247, distance: 59.6
click at [249, 247] on div "78627" at bounding box center [297, 249] width 96 height 28
type input "66219"
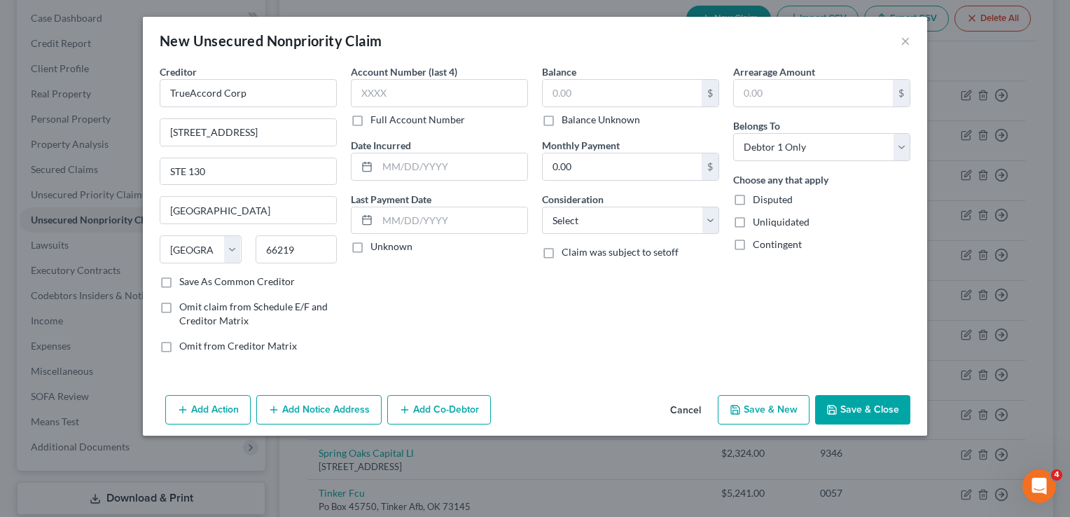
click at [435, 310] on div "Account Number (last 4) Full Account Number Date Incurred Last Payment Date Unk…" at bounding box center [439, 214] width 191 height 300
type input "Shawnee Mission"
select select "17"
drag, startPoint x: 191, startPoint y: 209, endPoint x: 135, endPoint y: 209, distance: 56.0
click at [140, 209] on div "New Unsecured Nonpriority Claim × Creditor * TrueAccord Corp 16011 College Blvd…" at bounding box center [535, 258] width 1070 height 517
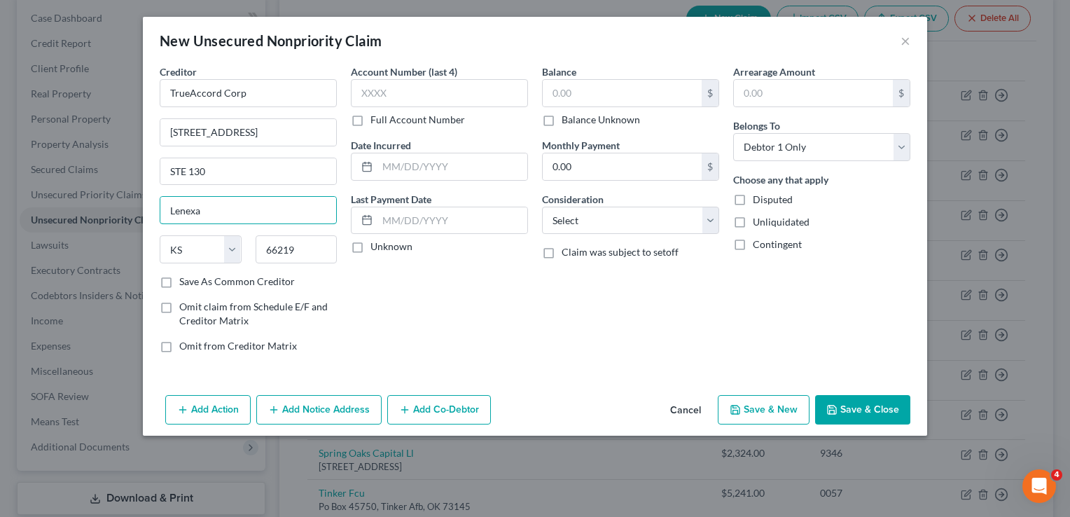
type input "Lenexa"
click at [437, 298] on div "Account Number (last 4) Full Account Number Date Incurred Last Payment Date Unk…" at bounding box center [439, 214] width 191 height 300
click at [600, 90] on input "text" at bounding box center [622, 93] width 159 height 27
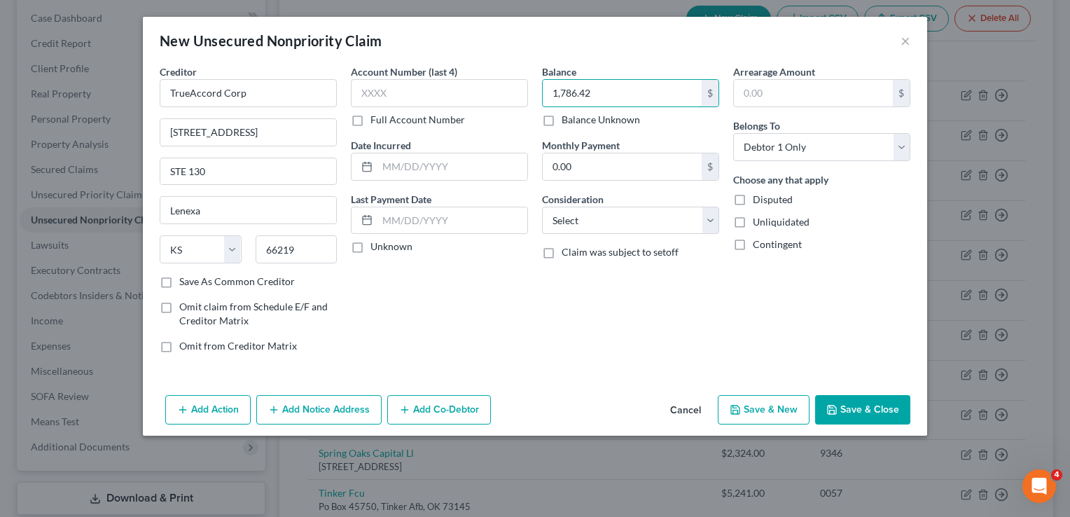
type input "1,786.42"
click at [871, 399] on button "Save & Close" at bounding box center [862, 409] width 95 height 29
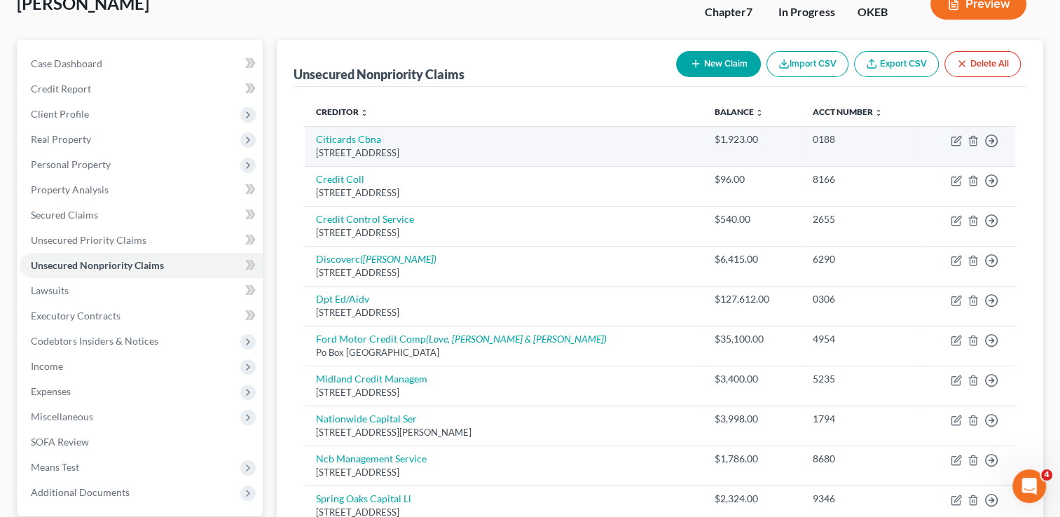
scroll to position [0, 0]
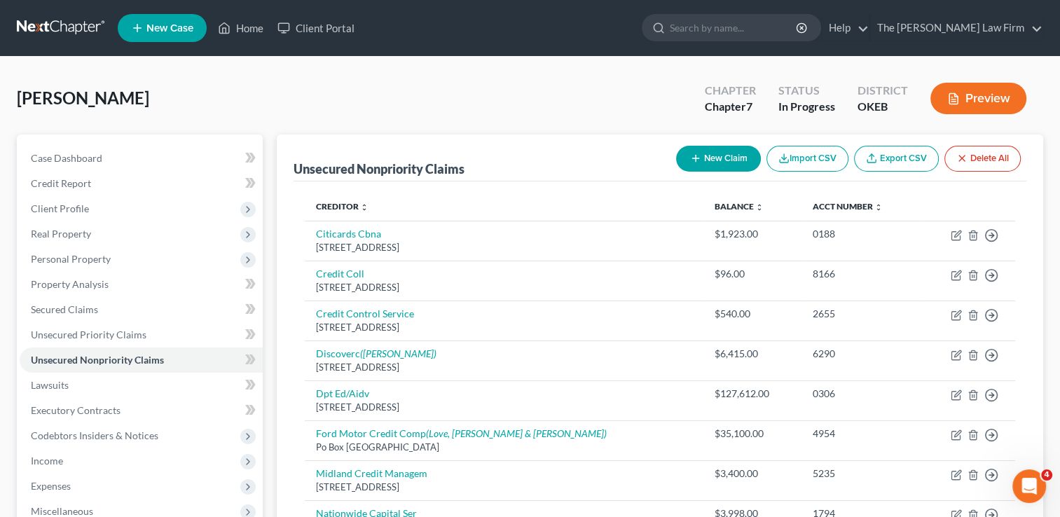
click at [712, 153] on button "New Claim" at bounding box center [718, 159] width 85 height 26
select select "0"
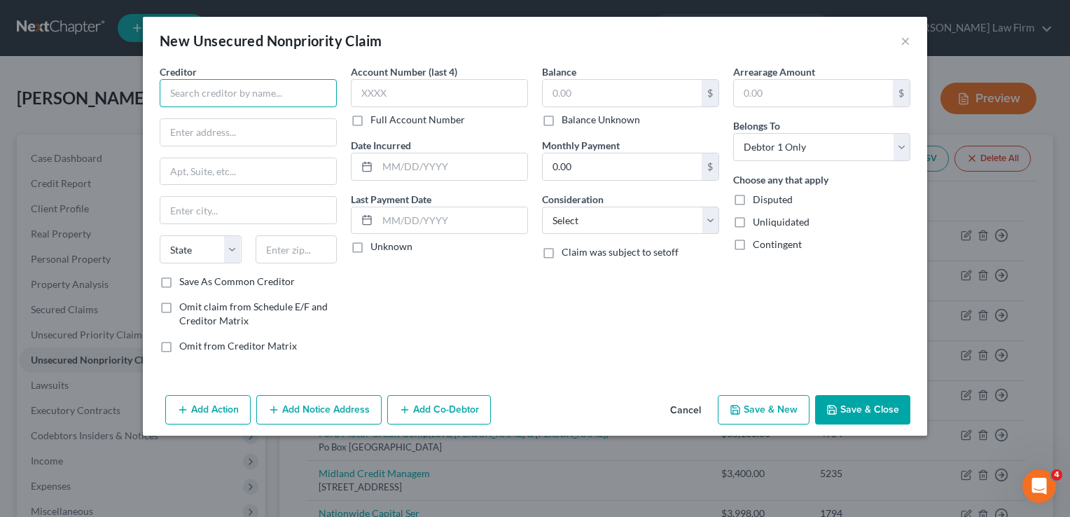
click at [280, 97] on input "text" at bounding box center [248, 93] width 177 height 28
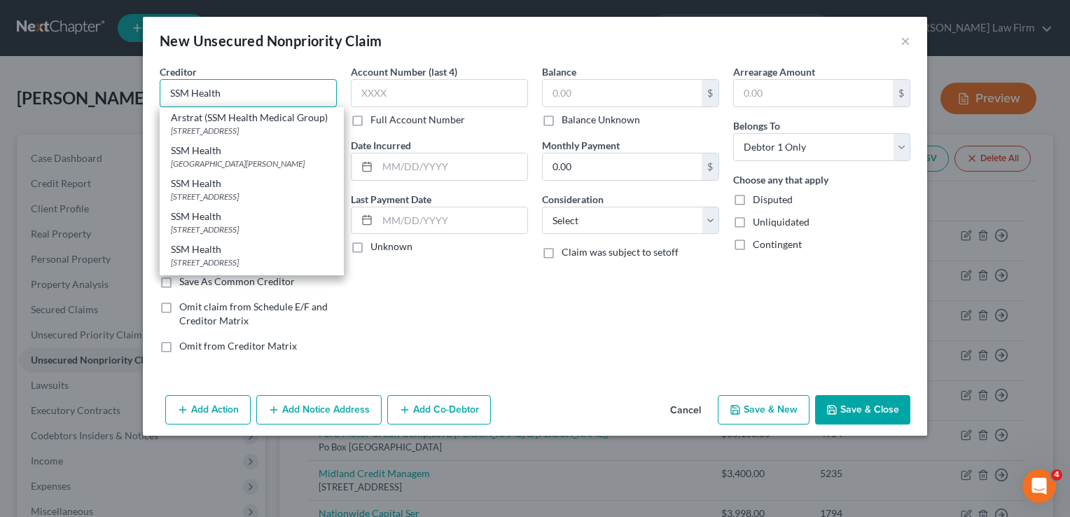
type input "SSM Health"
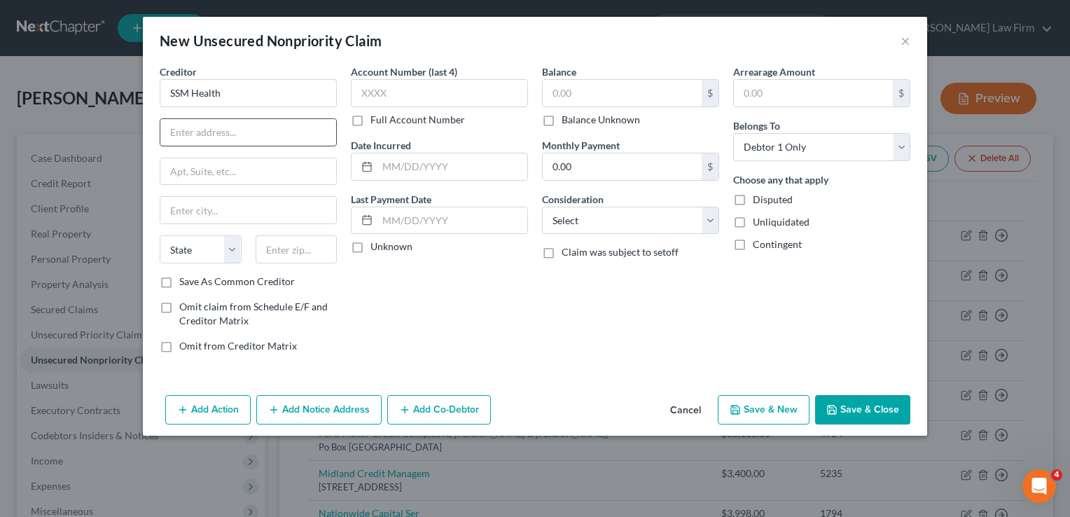
click at [255, 132] on input "text" at bounding box center [248, 132] width 176 height 27
type input "PO Box 776323"
click at [299, 249] on input "text" at bounding box center [297, 249] width 82 height 28
type input "60677"
click at [446, 290] on div "Account Number (last 4) Full Account Number Date Incurred Last Payment Date Unk…" at bounding box center [439, 214] width 191 height 300
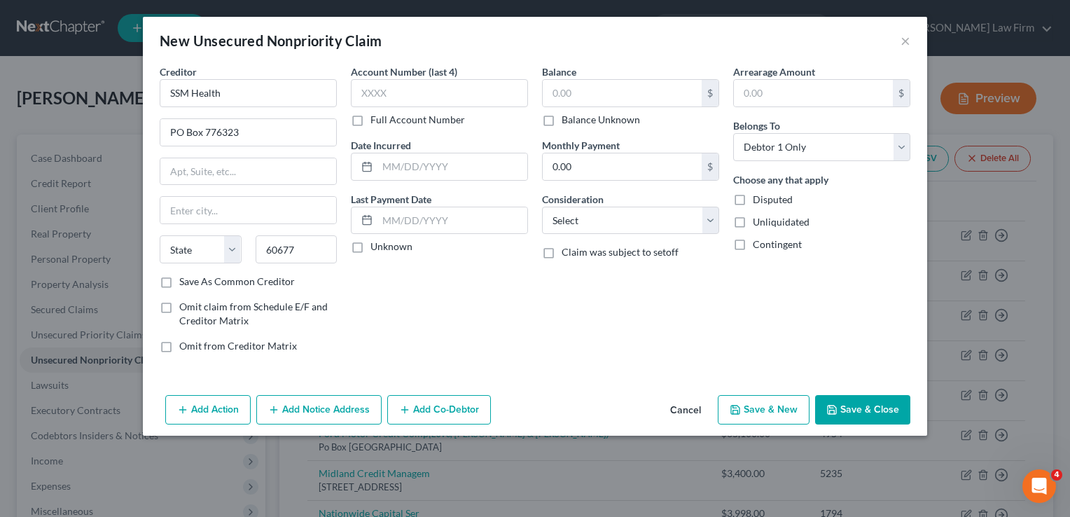
type input "Chicago"
select select "14"
click at [604, 92] on input "text" at bounding box center [622, 93] width 159 height 27
type input "1,694.91"
click at [857, 408] on button "Save & Close" at bounding box center [862, 409] width 95 height 29
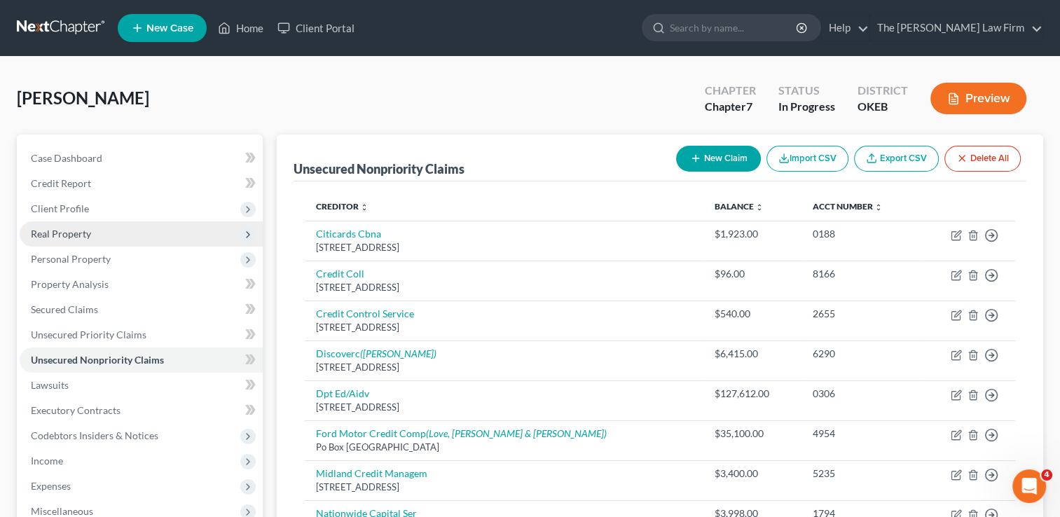
click at [60, 236] on span "Real Property" at bounding box center [61, 234] width 60 height 12
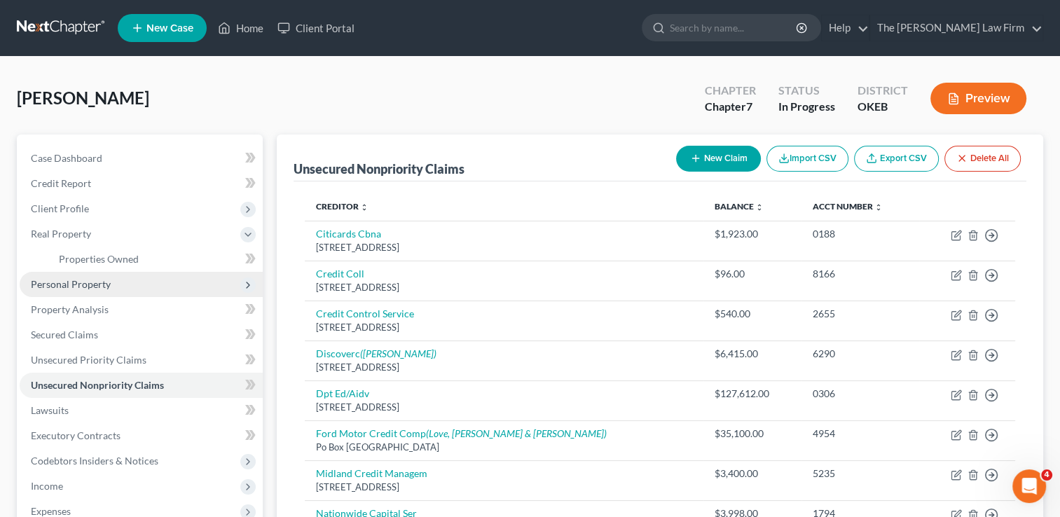
click at [60, 284] on span "Personal Property" at bounding box center [71, 284] width 80 height 12
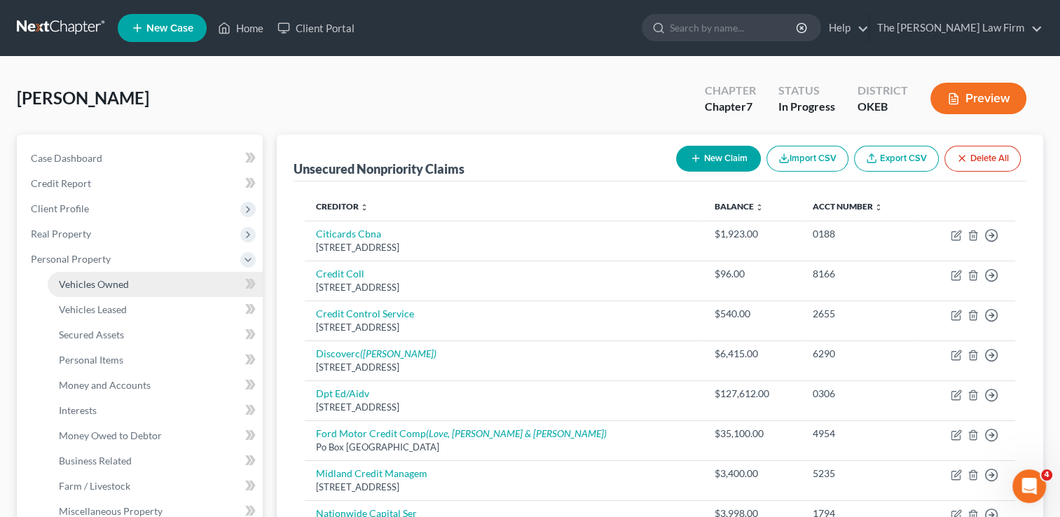
click at [95, 287] on span "Vehicles Owned" at bounding box center [94, 284] width 70 height 12
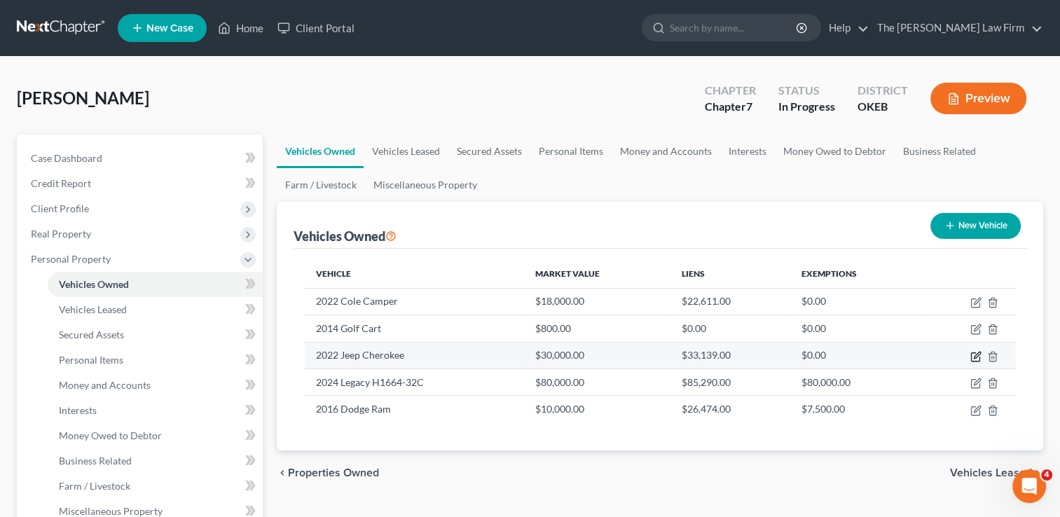
click at [973, 356] on icon "button" at bounding box center [976, 355] width 6 height 6
select select "0"
select select "4"
select select "3"
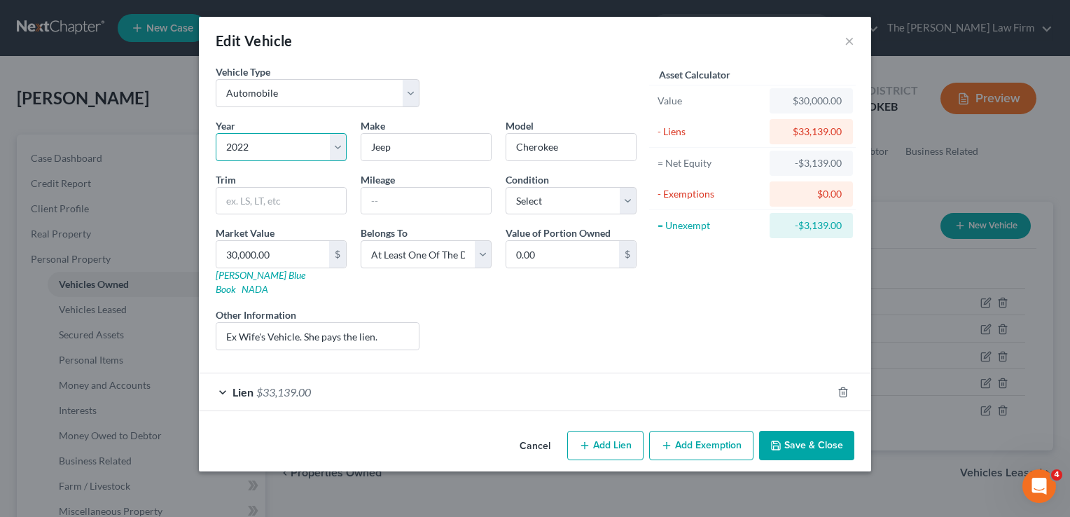
click at [266, 141] on select "Select 2026 2025 2024 2023 2022 2021 2020 2019 2018 2017 2016 2015 2014 2013 20…" at bounding box center [281, 147] width 131 height 28
select select "5"
click at [216, 133] on select "Select 2026 2025 2024 2023 2022 2021 2020 2019 2018 2017 2016 2015 2014 2013 20…" at bounding box center [281, 147] width 131 height 28
click at [597, 311] on div "Liens Select" at bounding box center [535, 328] width 218 height 43
click at [796, 431] on button "Save & Close" at bounding box center [806, 445] width 95 height 29
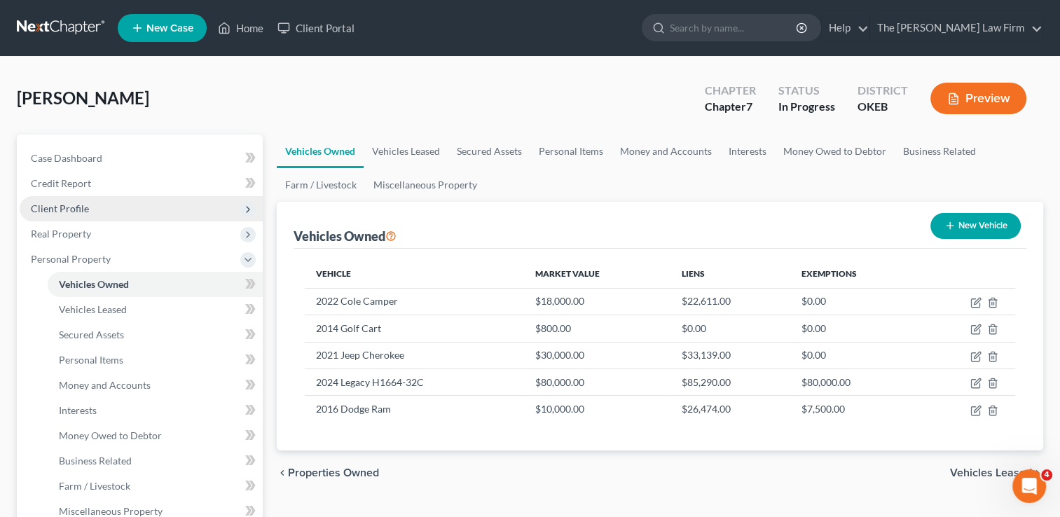
click at [87, 207] on span "Client Profile" at bounding box center [60, 208] width 58 height 12
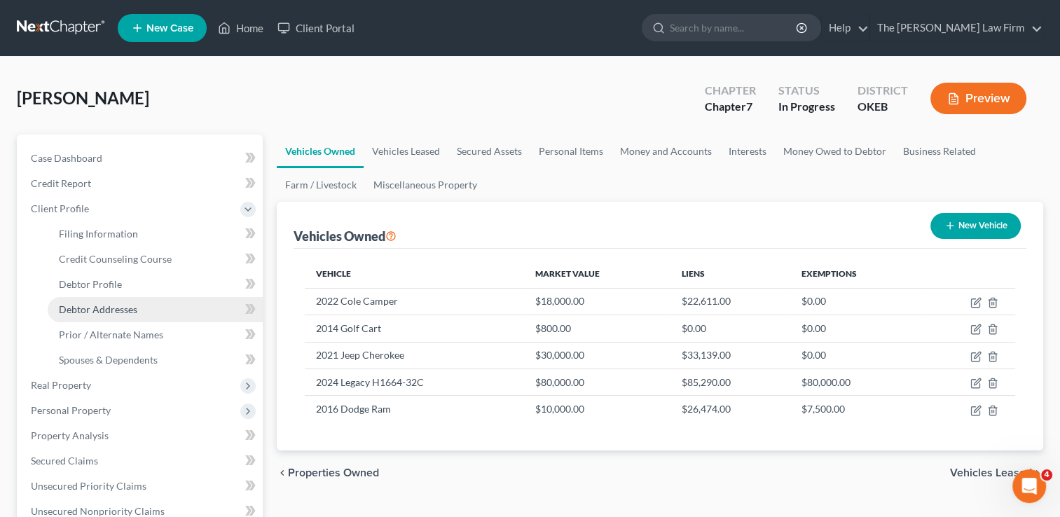
click at [114, 307] on span "Debtor Addresses" at bounding box center [98, 309] width 78 height 12
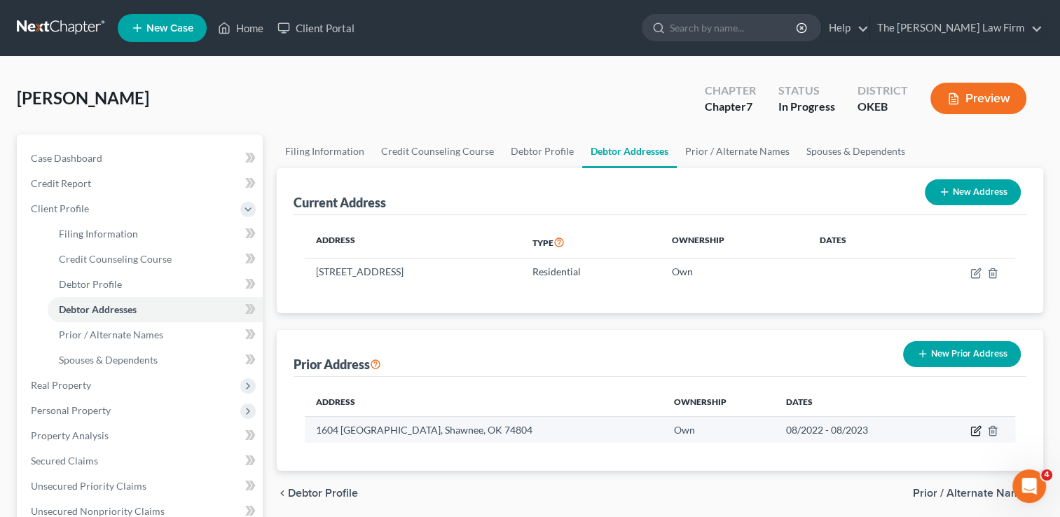
click at [974, 430] on icon "button" at bounding box center [976, 429] width 6 height 6
select select "37"
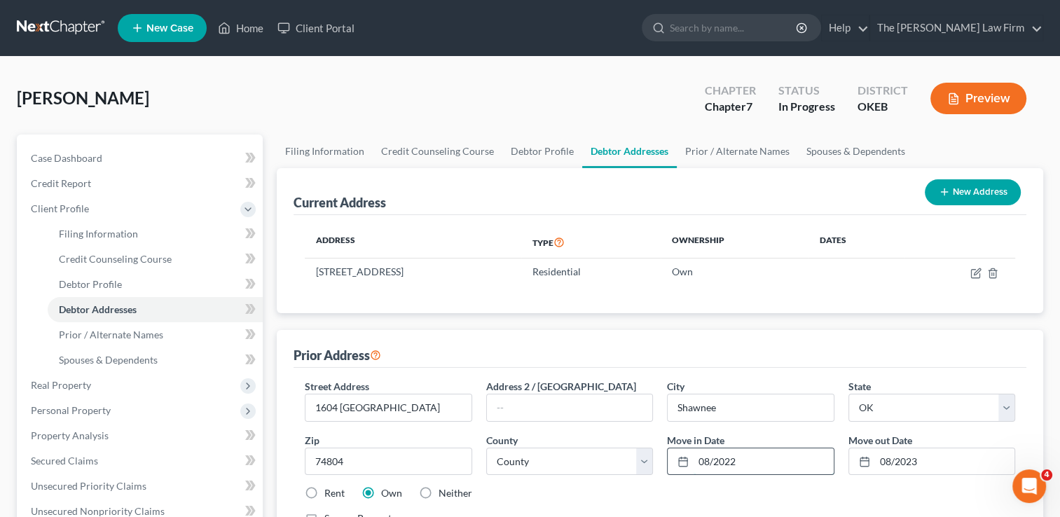
click at [772, 452] on input "08/2022" at bounding box center [762, 461] width 139 height 27
type input "08/2020"
click at [823, 483] on div "Street Address * 1604 Pecan Crossing Address 2 / PO Box City * Shawnee State * …" at bounding box center [660, 458] width 724 height 158
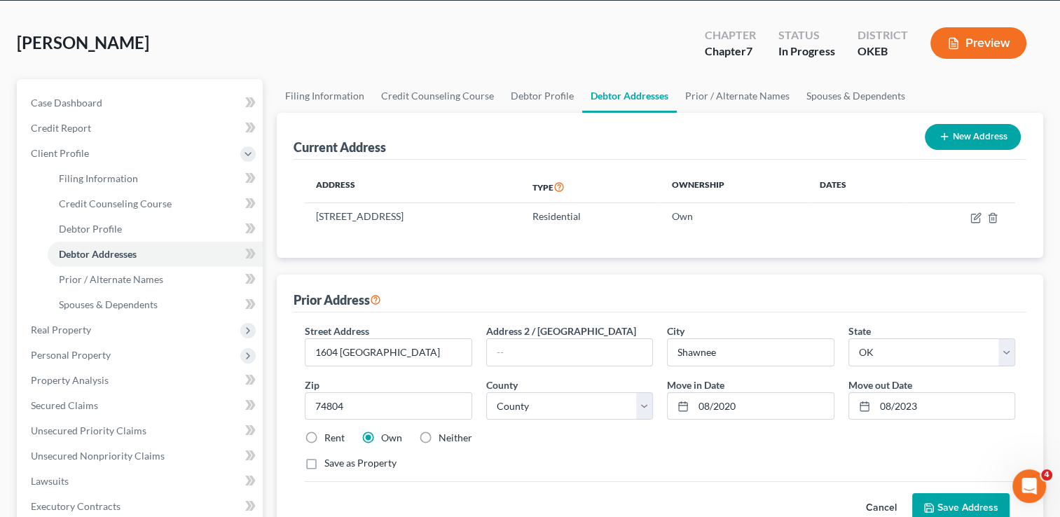
scroll to position [140, 0]
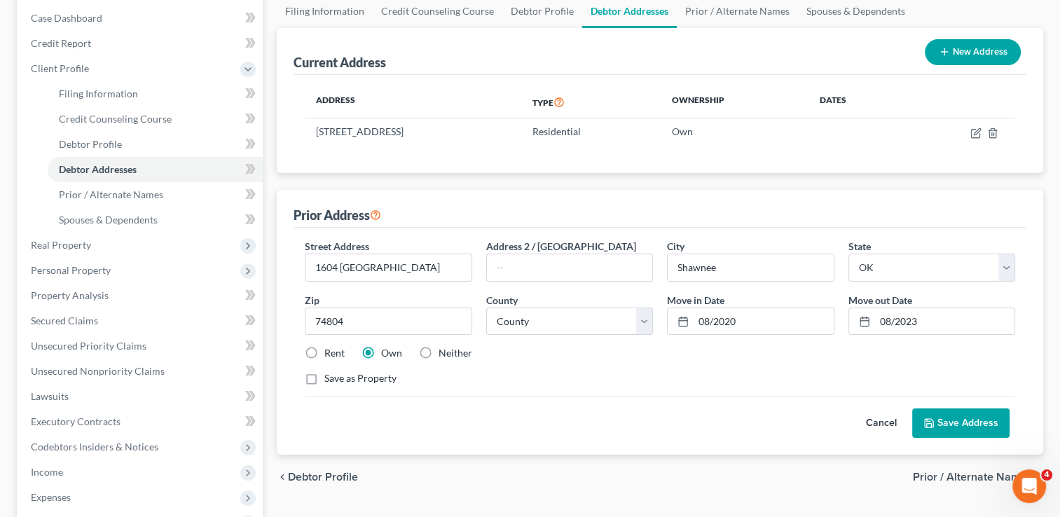
click at [957, 419] on button "Save Address" at bounding box center [960, 422] width 97 height 29
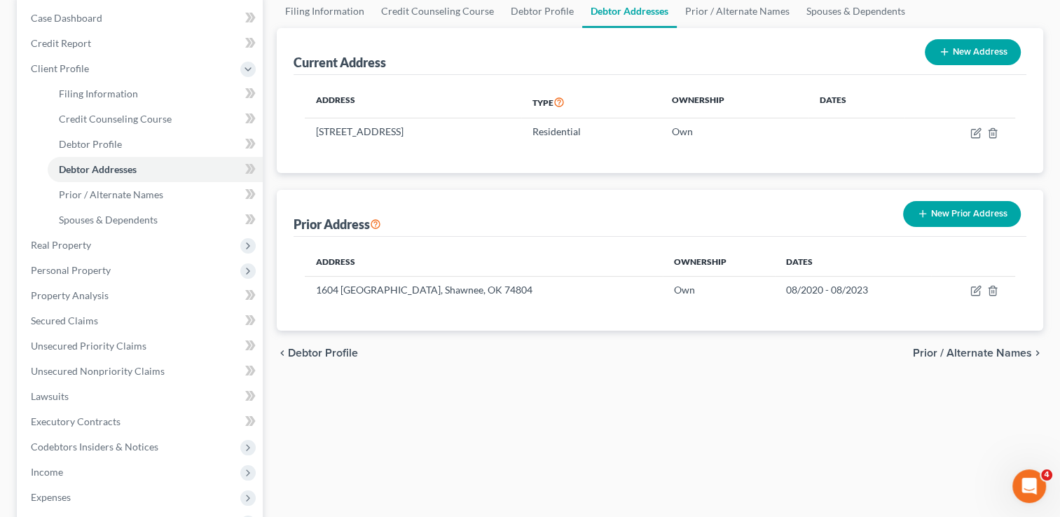
scroll to position [0, 0]
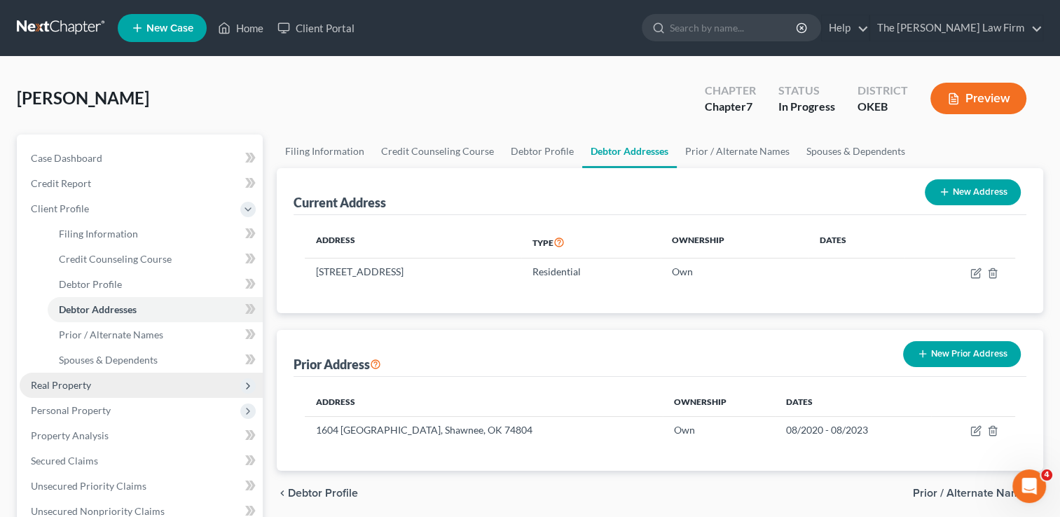
click at [78, 384] on span "Real Property" at bounding box center [61, 385] width 60 height 12
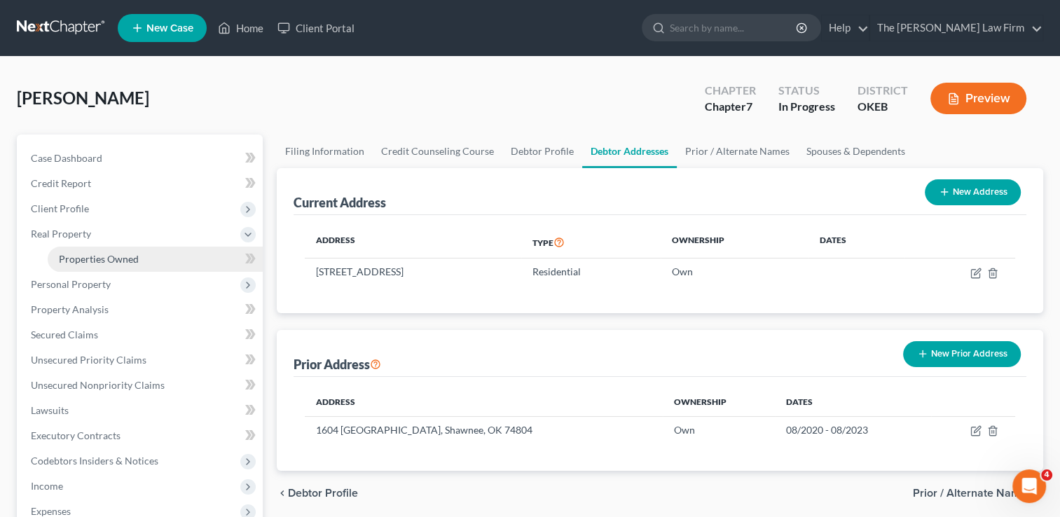
click at [120, 263] on span "Properties Owned" at bounding box center [99, 259] width 80 height 12
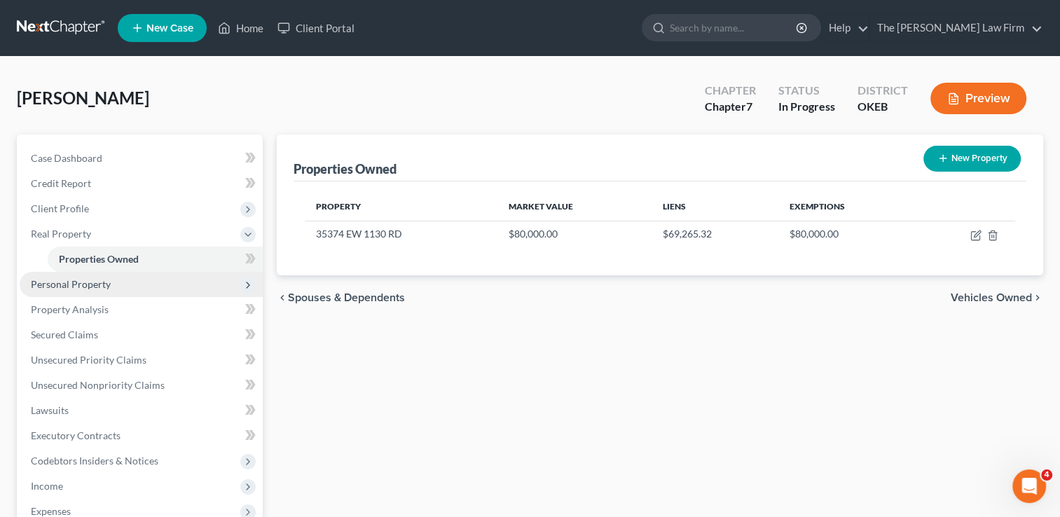
click at [97, 284] on span "Personal Property" at bounding box center [71, 284] width 80 height 12
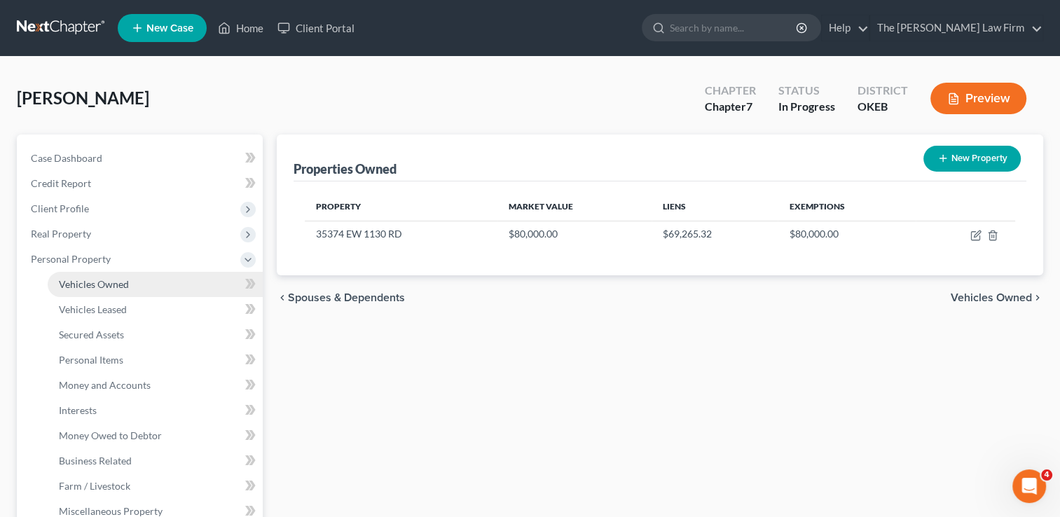
click at [113, 287] on span "Vehicles Owned" at bounding box center [94, 284] width 70 height 12
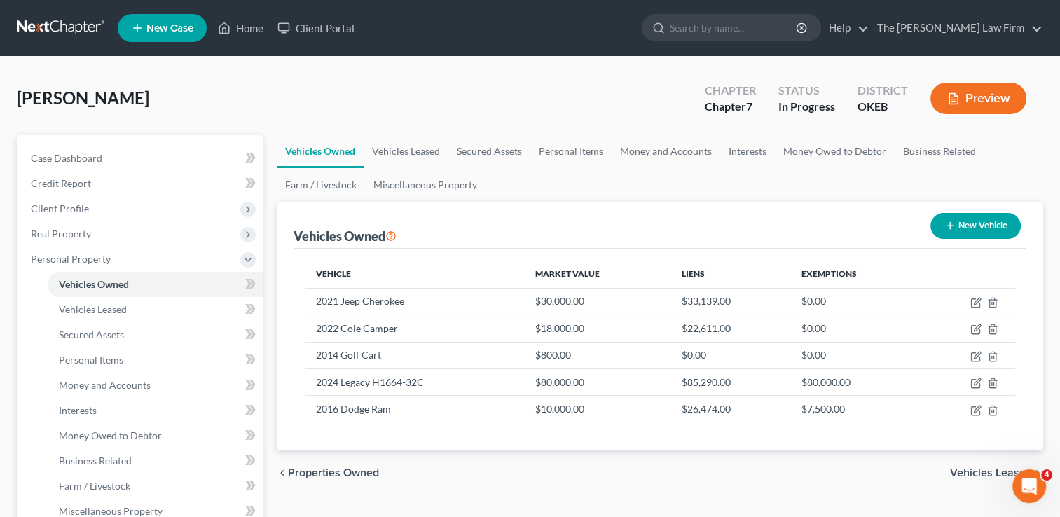
click at [61, 21] on link at bounding box center [62, 27] width 90 height 25
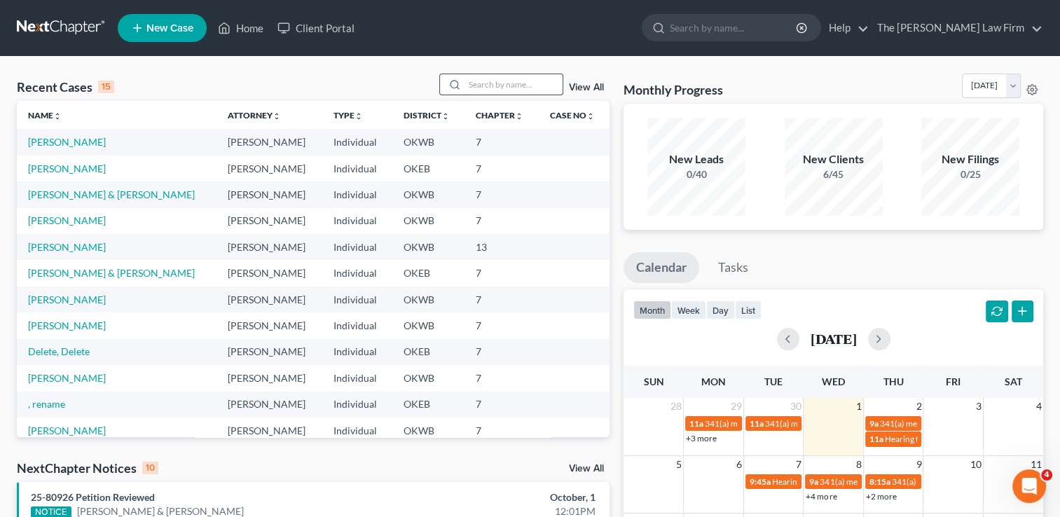
click at [496, 83] on input "search" at bounding box center [513, 84] width 98 height 20
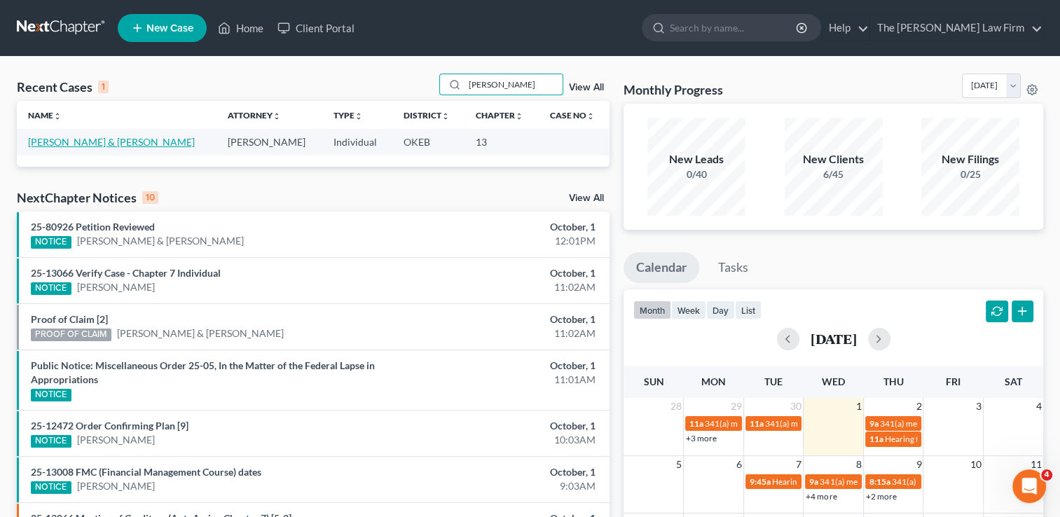
type input "[PERSON_NAME]"
click at [101, 138] on link "[PERSON_NAME] & [PERSON_NAME]" at bounding box center [111, 142] width 167 height 12
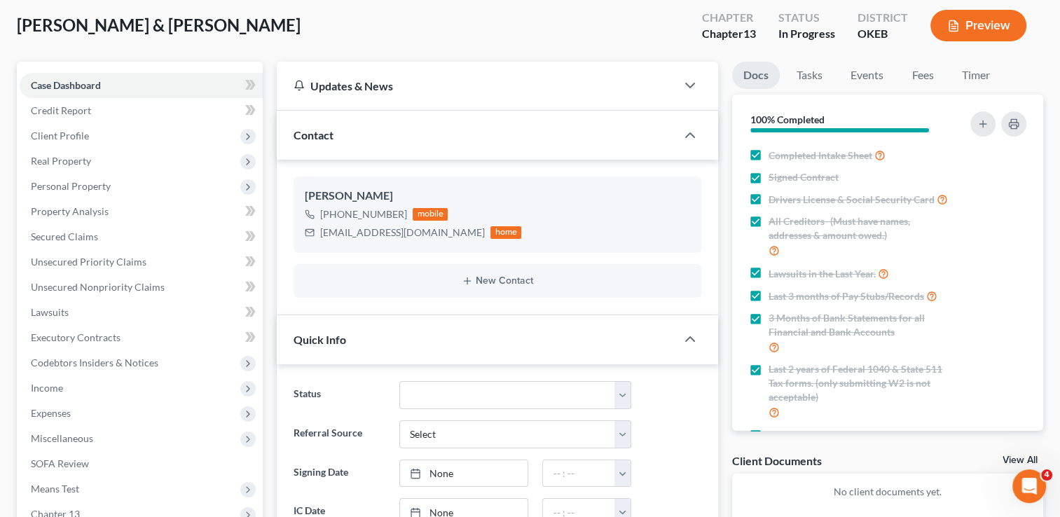
scroll to position [70, 0]
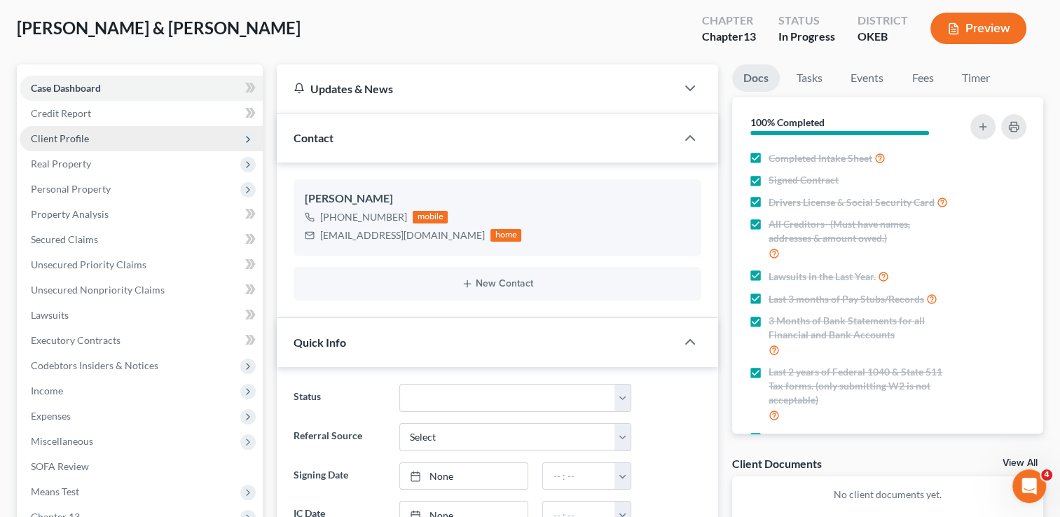
click at [70, 136] on span "Client Profile" at bounding box center [60, 138] width 58 height 12
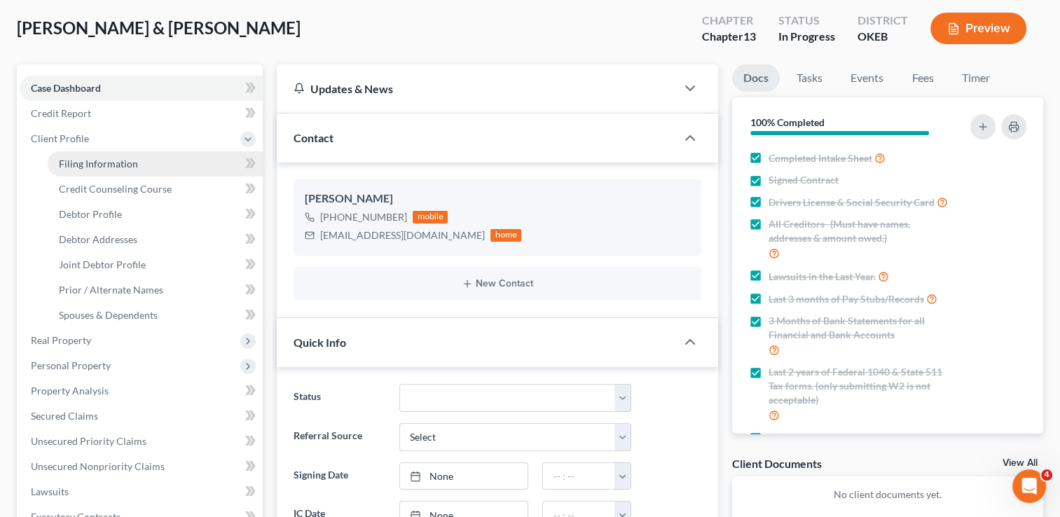
click at [106, 164] on span "Filing Information" at bounding box center [98, 164] width 79 height 12
select select "1"
select select "3"
select select "37"
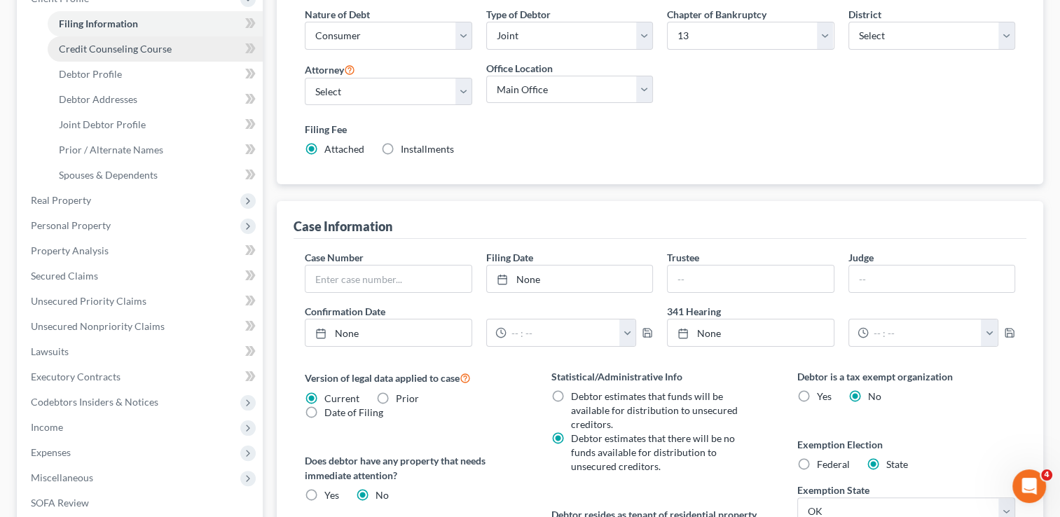
click at [122, 46] on span "Credit Counseling Course" at bounding box center [115, 49] width 113 height 12
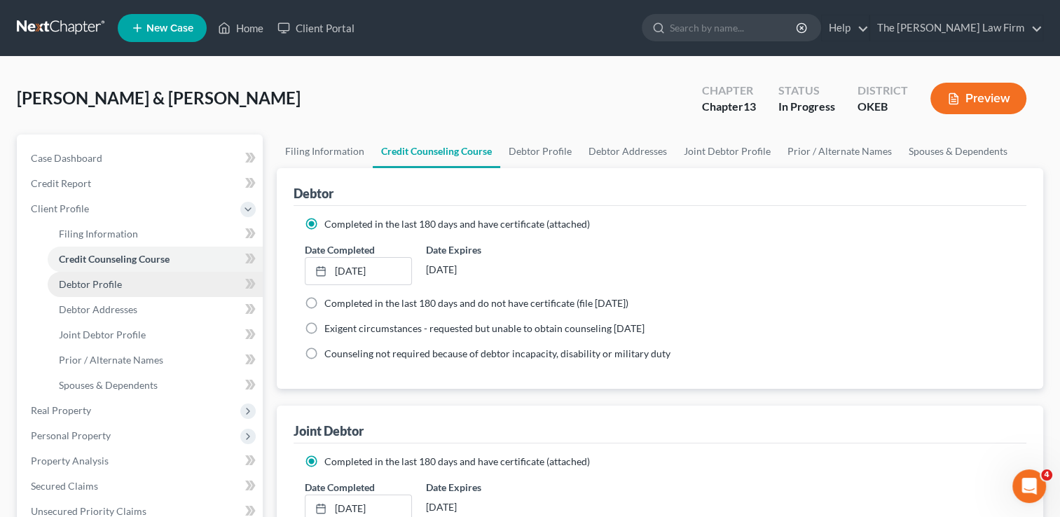
click at [93, 284] on span "Debtor Profile" at bounding box center [90, 284] width 63 height 12
select select "1"
select select "3"
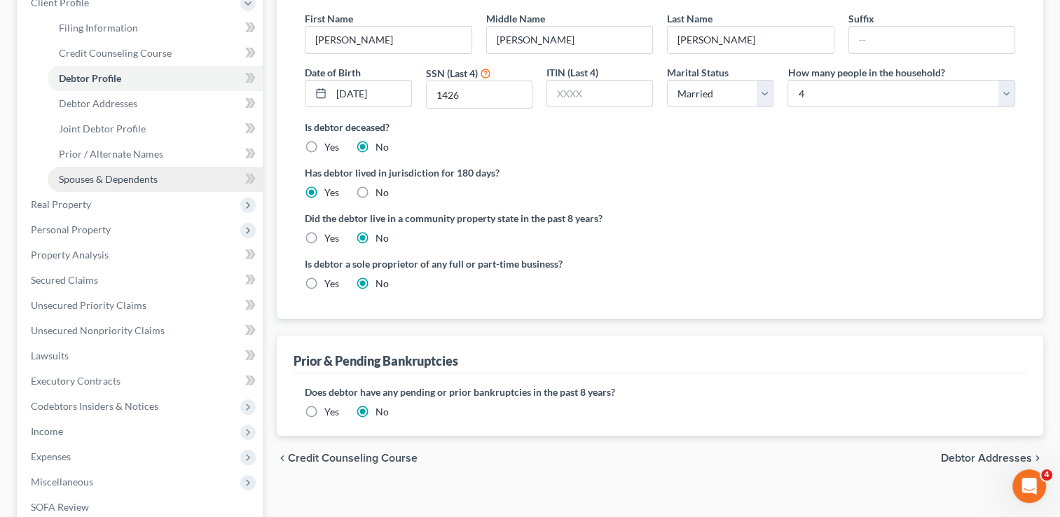
scroll to position [140, 0]
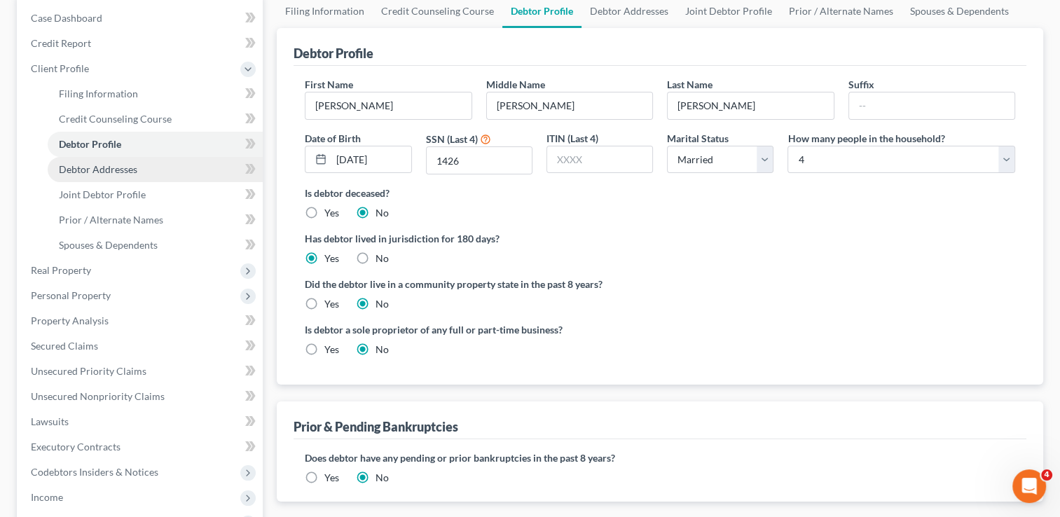
click at [120, 167] on span "Debtor Addresses" at bounding box center [98, 169] width 78 height 12
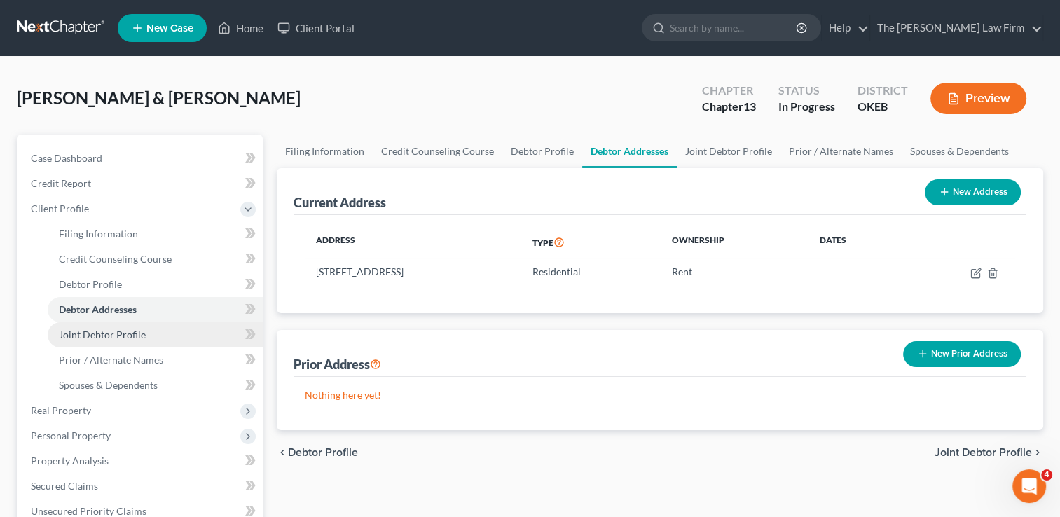
click at [146, 332] on link "Joint Debtor Profile" at bounding box center [155, 334] width 215 height 25
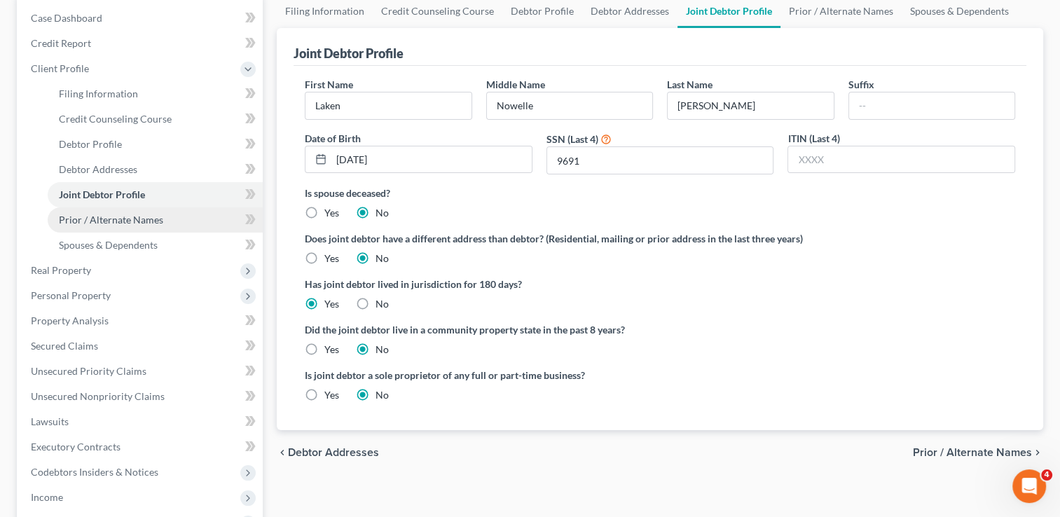
click at [123, 215] on span "Prior / Alternate Names" at bounding box center [111, 220] width 104 height 12
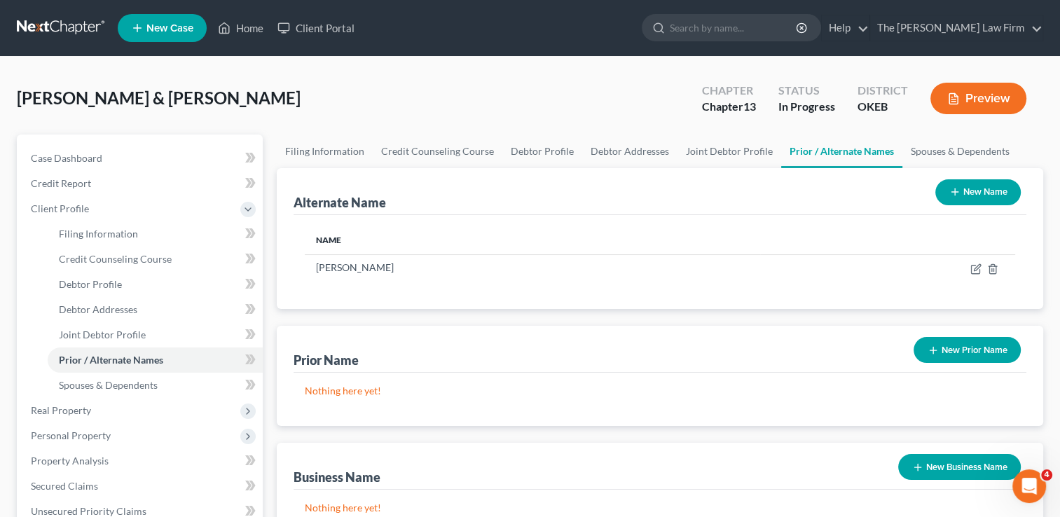
click at [64, 24] on link at bounding box center [62, 27] width 90 height 25
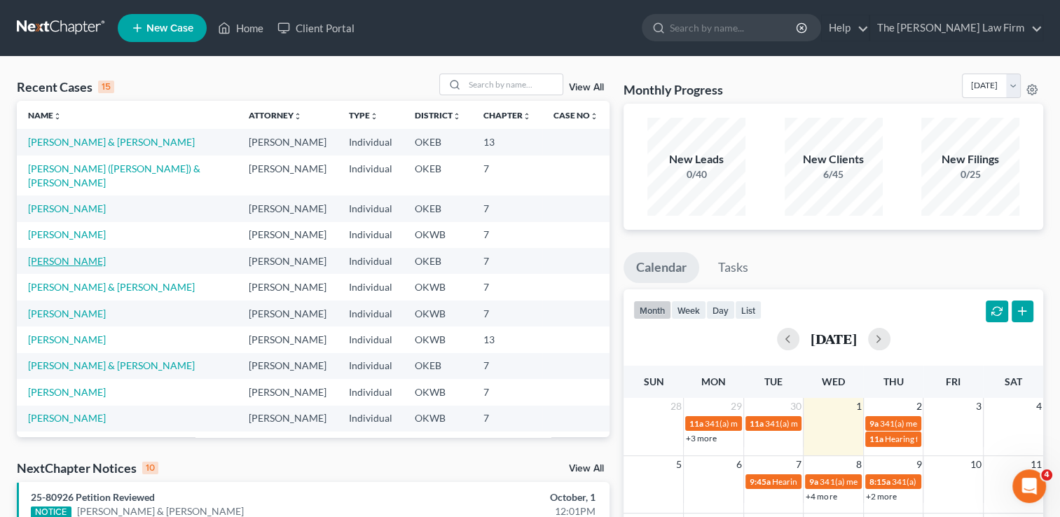
click at [66, 255] on link "[PERSON_NAME]" at bounding box center [67, 261] width 78 height 12
select select "3"
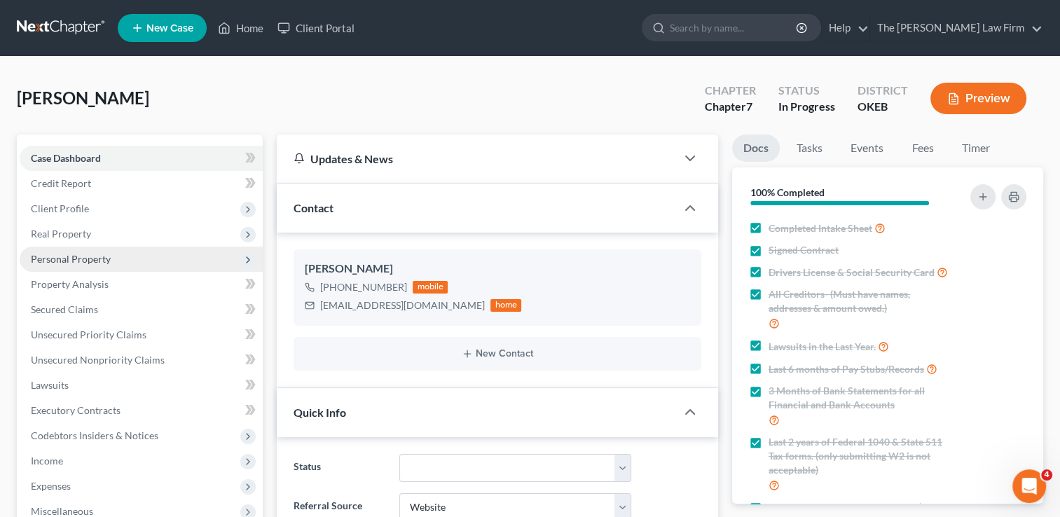
scroll to position [563, 0]
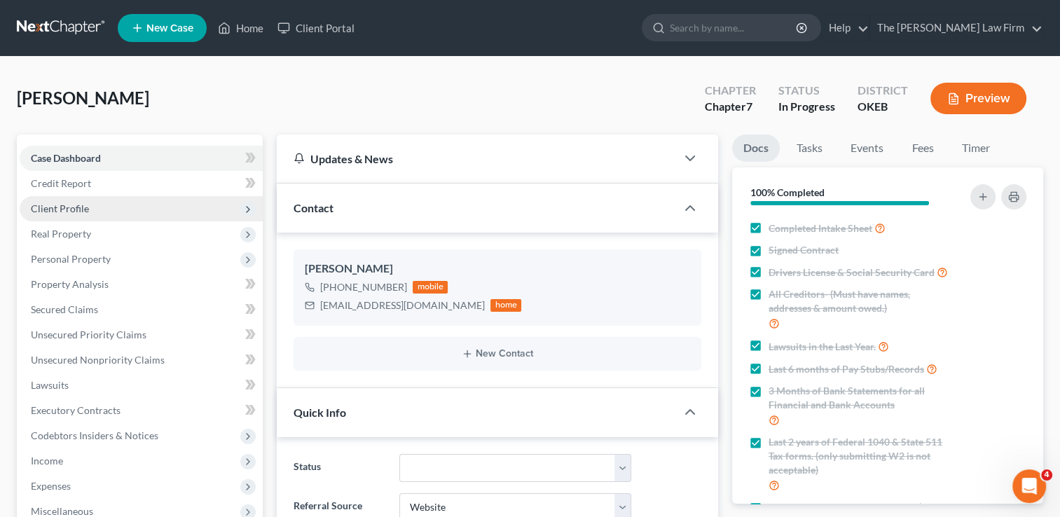
click at [74, 209] on span "Client Profile" at bounding box center [60, 208] width 58 height 12
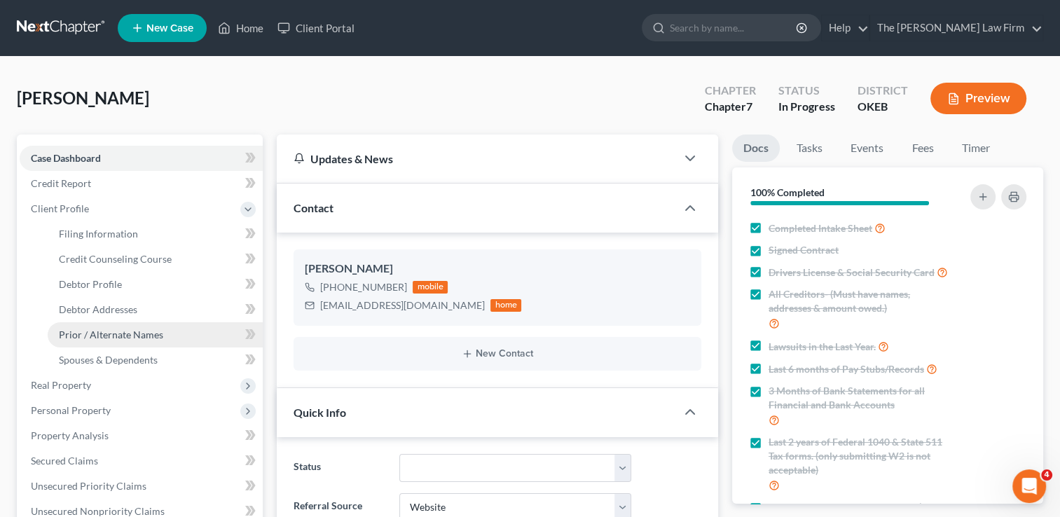
click at [104, 333] on span "Prior / Alternate Names" at bounding box center [111, 334] width 104 height 12
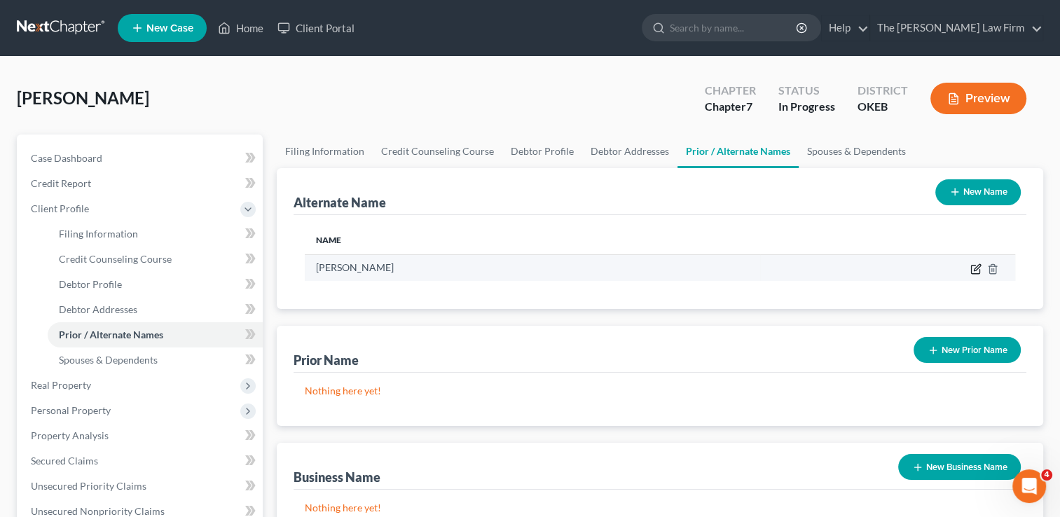
click at [978, 268] on icon at bounding box center [975, 268] width 11 height 11
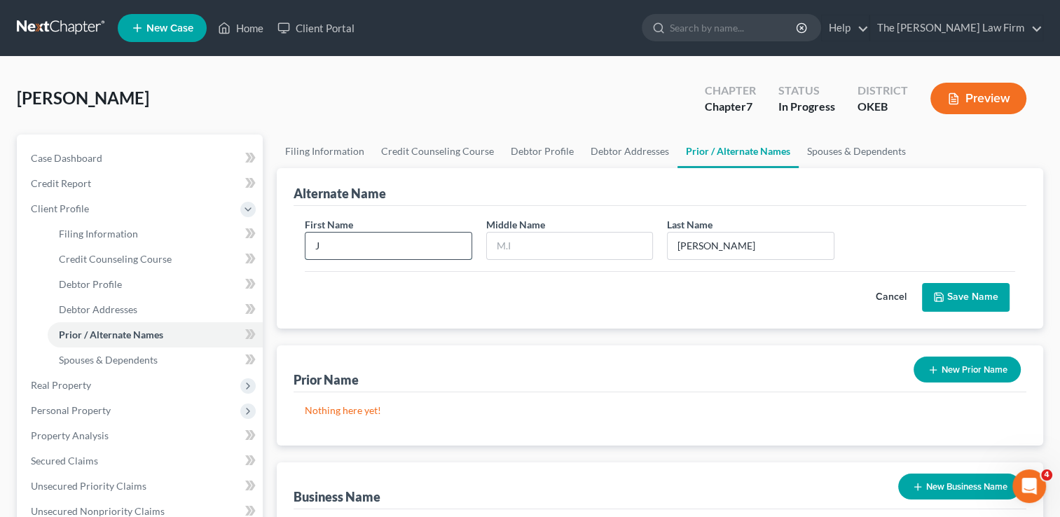
click at [387, 245] on input "J" at bounding box center [387, 245] width 165 height 27
type input "[PERSON_NAME]"
click at [975, 300] on button "Save Name" at bounding box center [966, 297] width 88 height 29
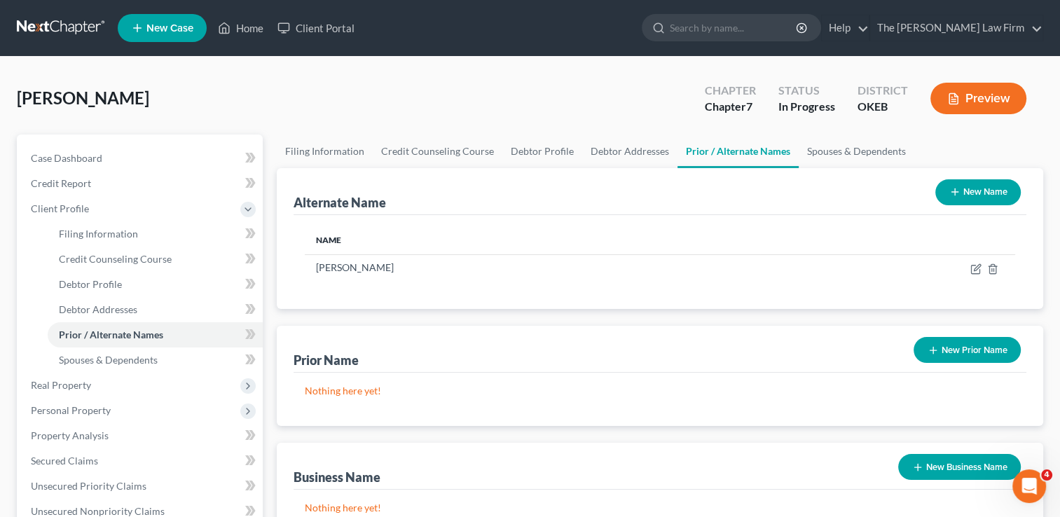
click at [55, 27] on link at bounding box center [62, 27] width 90 height 25
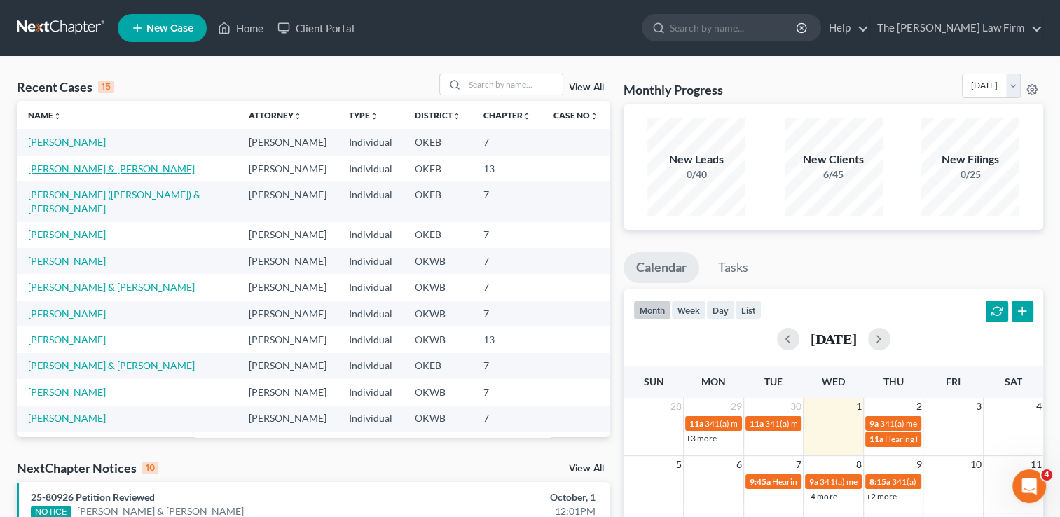
click at [64, 167] on link "[PERSON_NAME] & [PERSON_NAME]" at bounding box center [111, 168] width 167 height 12
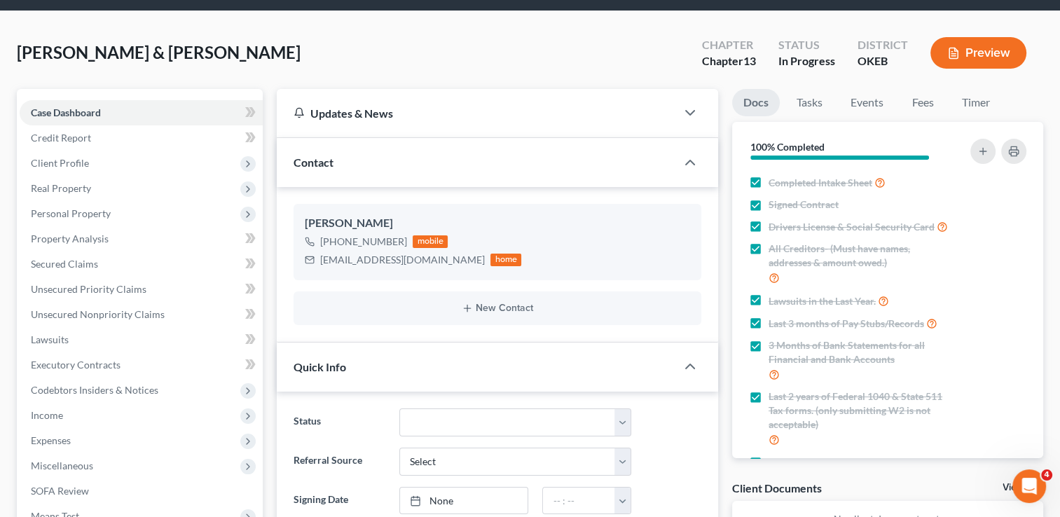
scroll to position [70, 0]
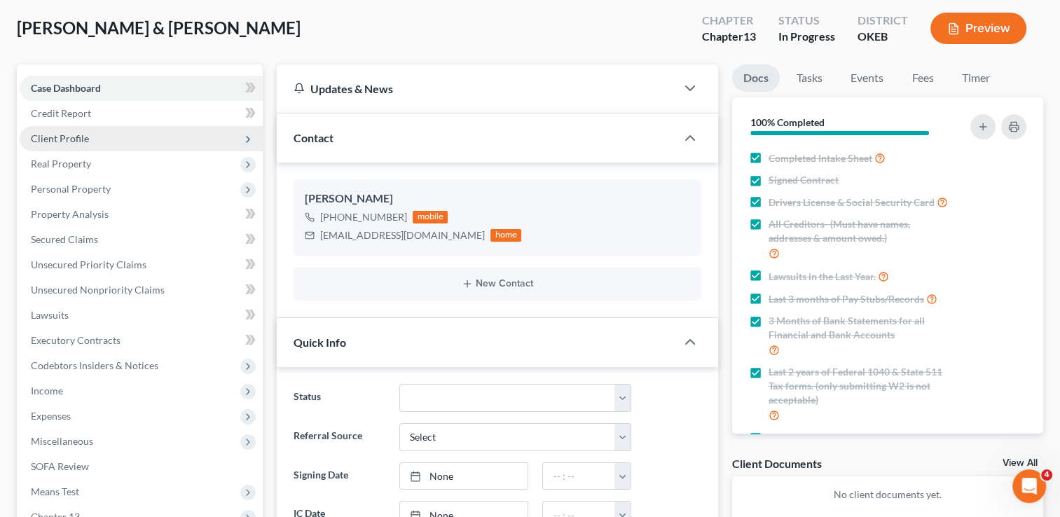
click at [95, 138] on span "Client Profile" at bounding box center [141, 138] width 243 height 25
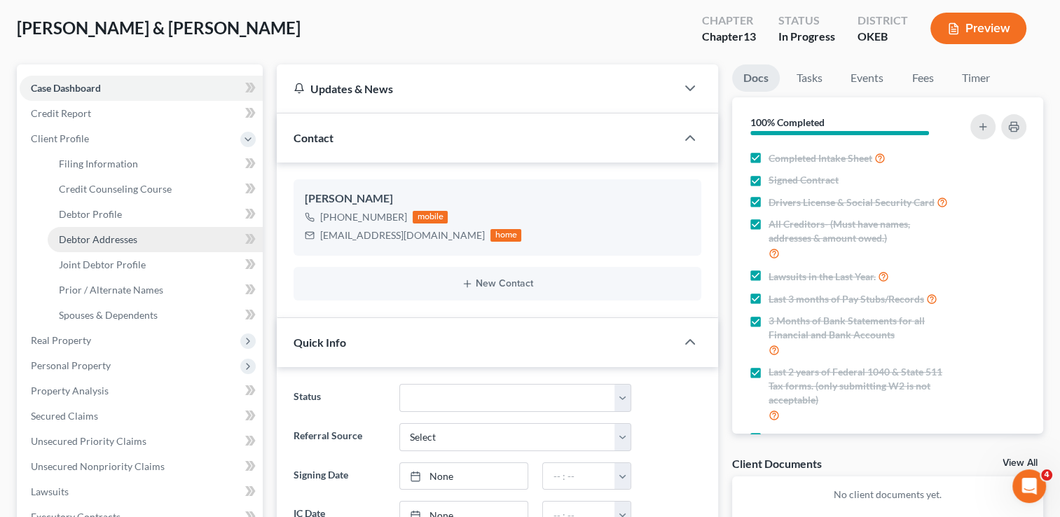
click at [109, 239] on span "Debtor Addresses" at bounding box center [98, 239] width 78 height 12
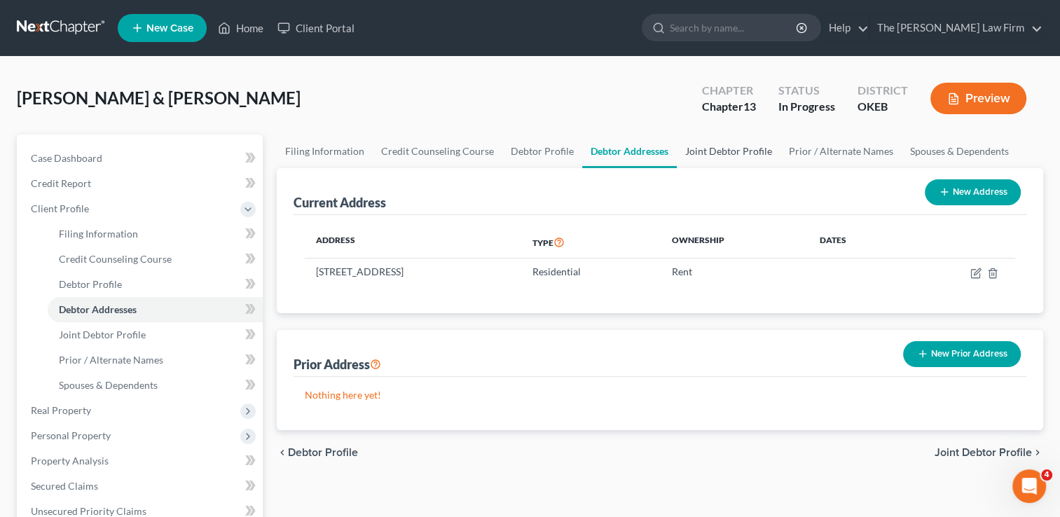
click at [720, 153] on link "Joint Debtor Profile" at bounding box center [728, 151] width 104 height 34
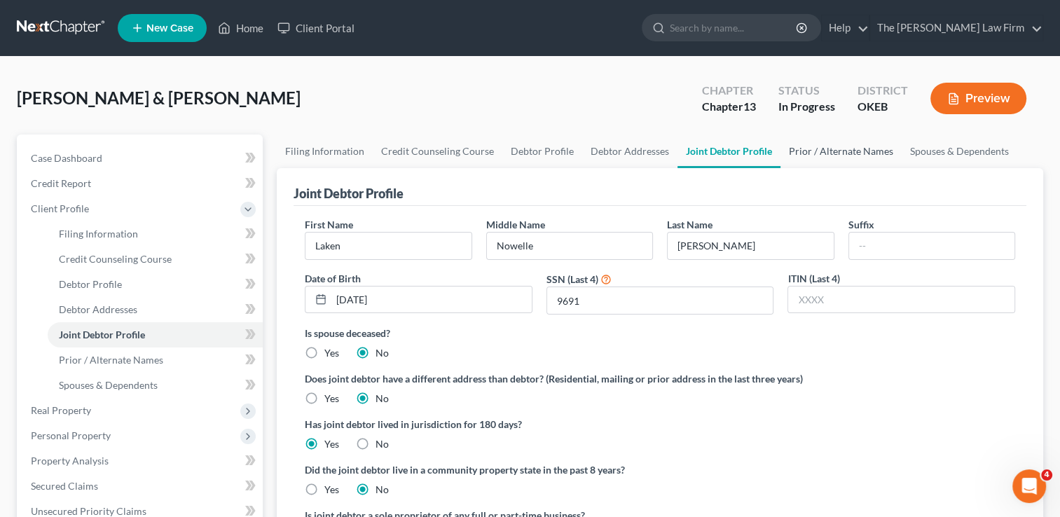
click at [824, 150] on link "Prior / Alternate Names" at bounding box center [840, 151] width 121 height 34
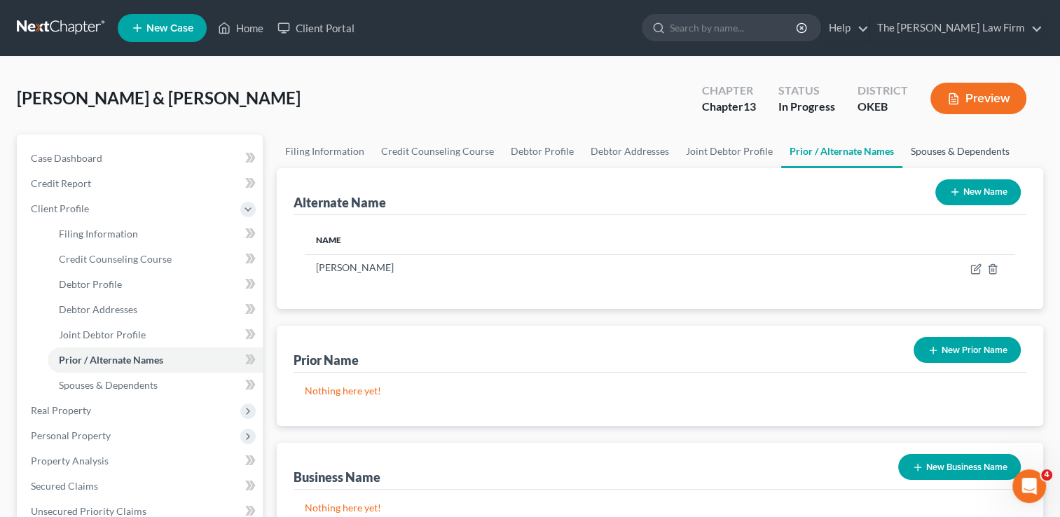
click at [926, 149] on link "Spouses & Dependents" at bounding box center [960, 151] width 116 height 34
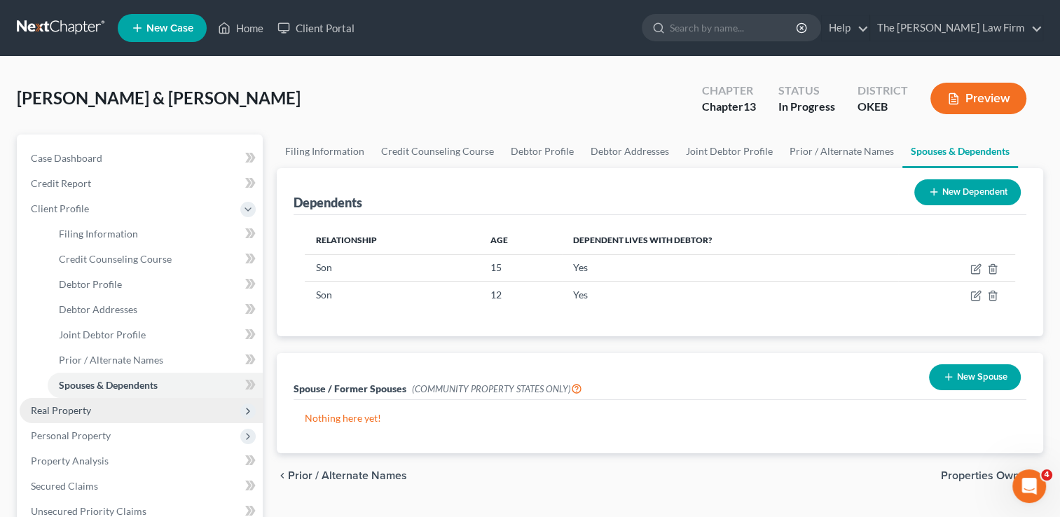
click at [56, 413] on span "Real Property" at bounding box center [61, 410] width 60 height 12
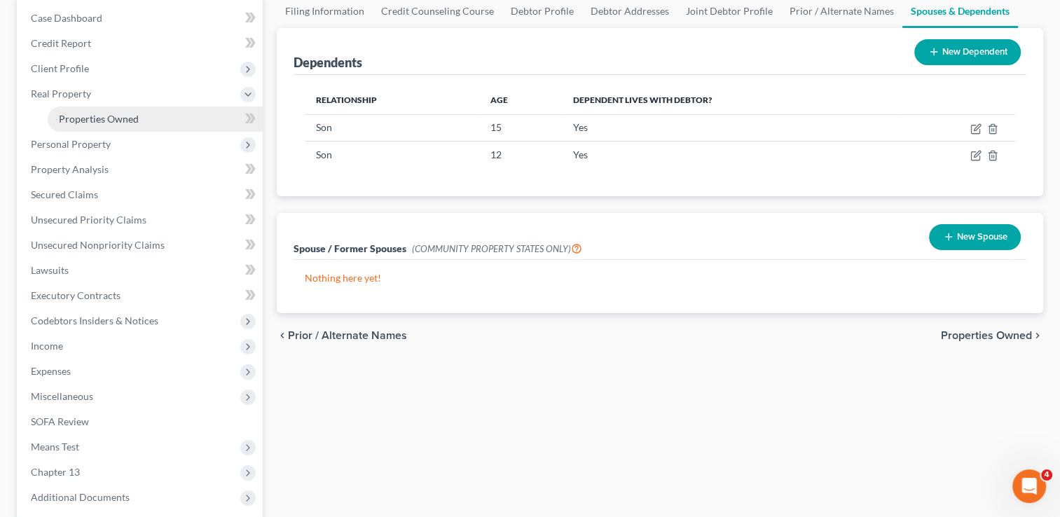
click at [127, 116] on span "Properties Owned" at bounding box center [99, 119] width 80 height 12
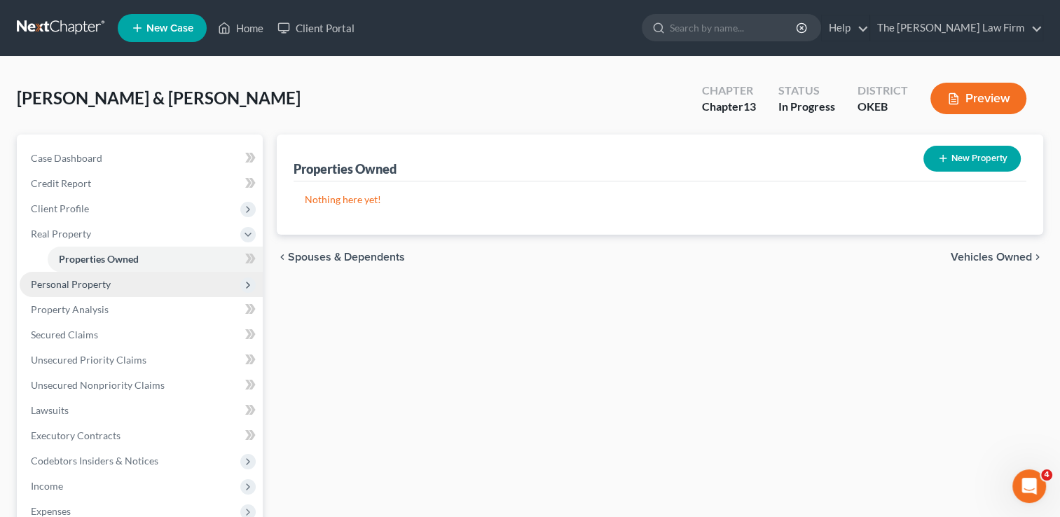
click at [78, 284] on span "Personal Property" at bounding box center [71, 284] width 80 height 12
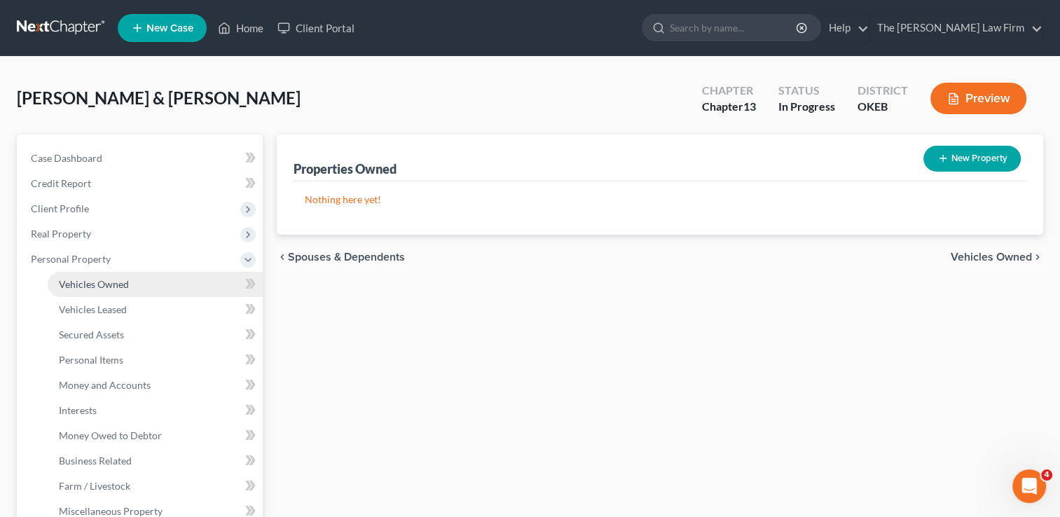
click at [114, 284] on span "Vehicles Owned" at bounding box center [94, 284] width 70 height 12
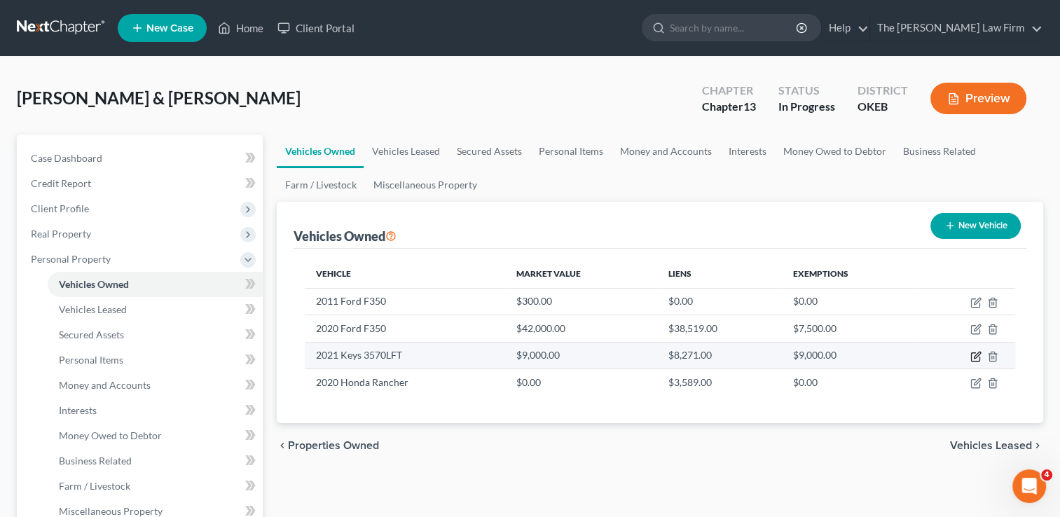
click at [972, 354] on icon "button" at bounding box center [975, 356] width 11 height 11
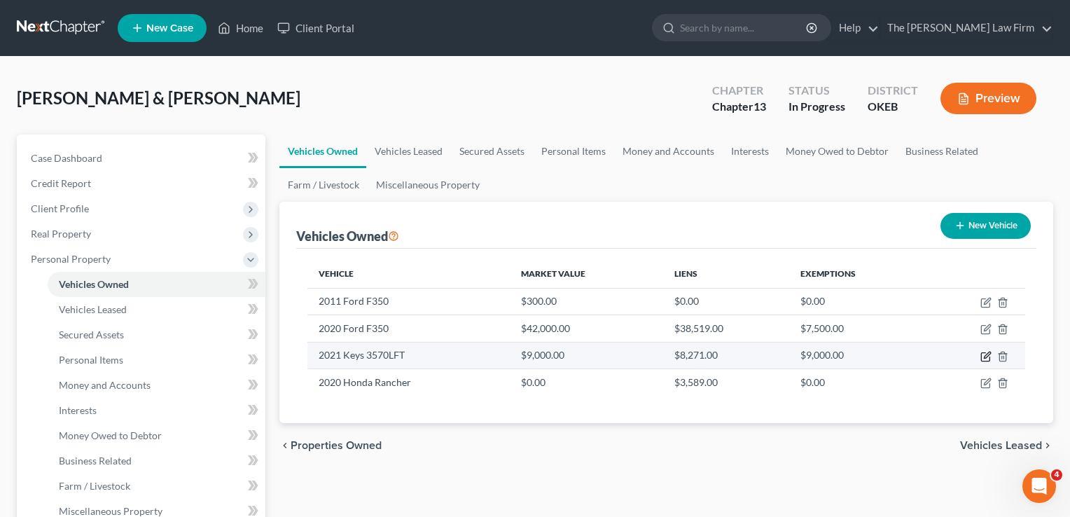
select select "7"
select select "5"
select select "3"
select select "2"
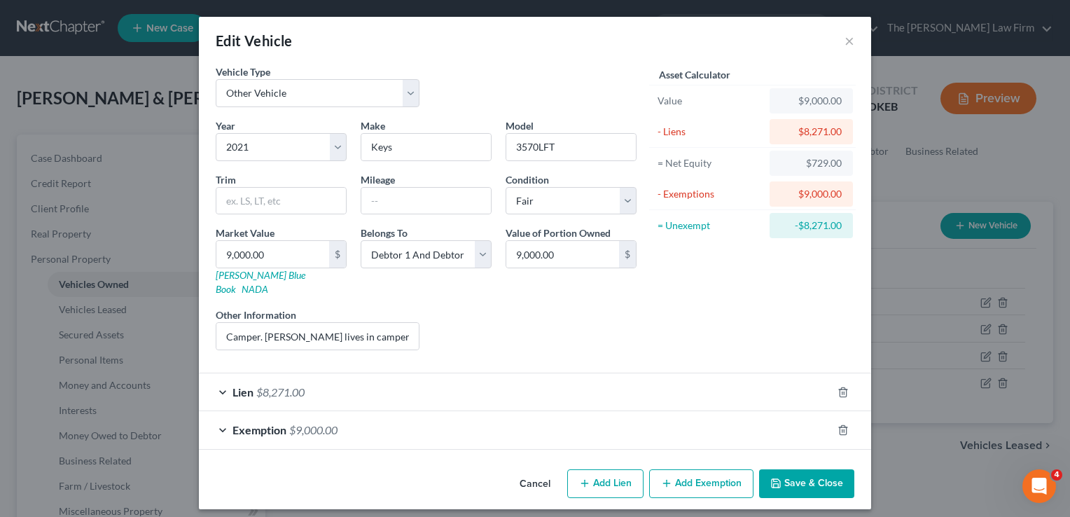
click at [366, 414] on div "Exemption $9,000.00" at bounding box center [515, 429] width 633 height 37
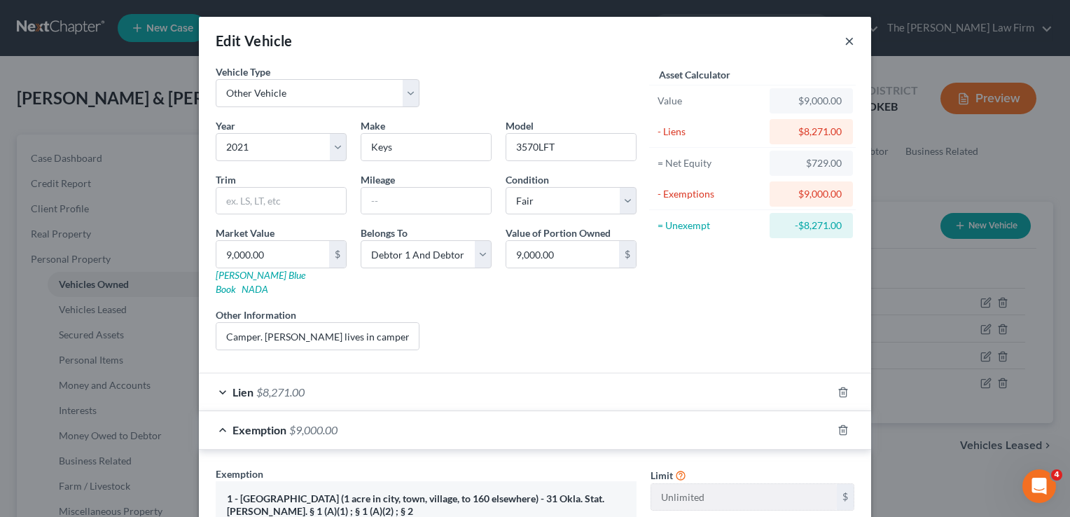
click at [845, 41] on button "×" at bounding box center [850, 40] width 10 height 17
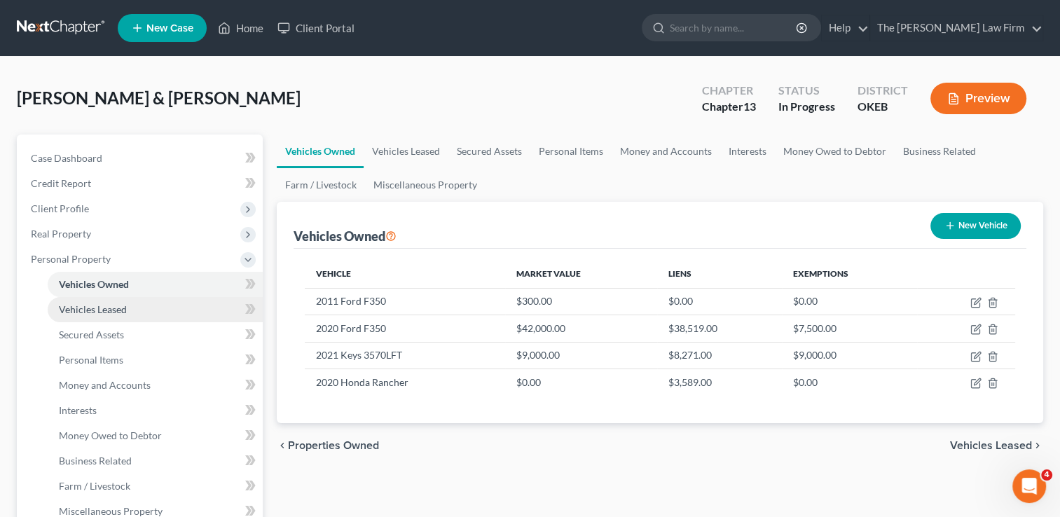
click at [126, 310] on span "Vehicles Leased" at bounding box center [93, 309] width 68 height 12
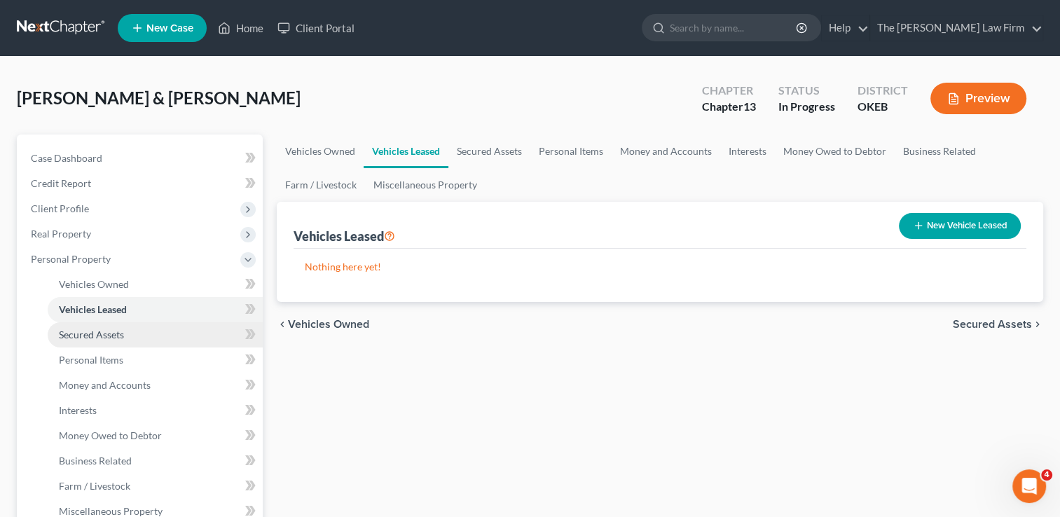
click at [104, 335] on span "Secured Assets" at bounding box center [91, 334] width 65 height 12
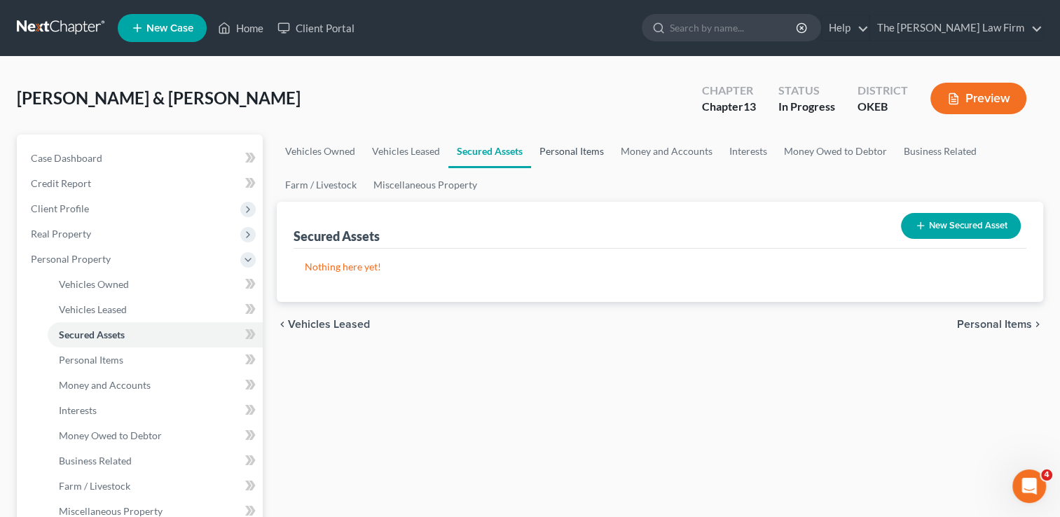
click at [567, 153] on link "Personal Items" at bounding box center [571, 151] width 81 height 34
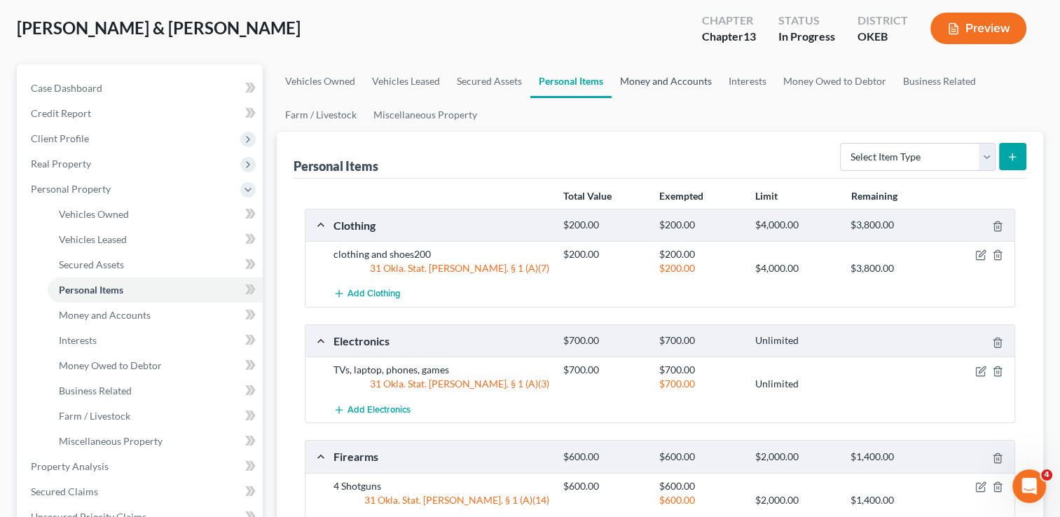
click at [683, 79] on link "Money and Accounts" at bounding box center [665, 81] width 109 height 34
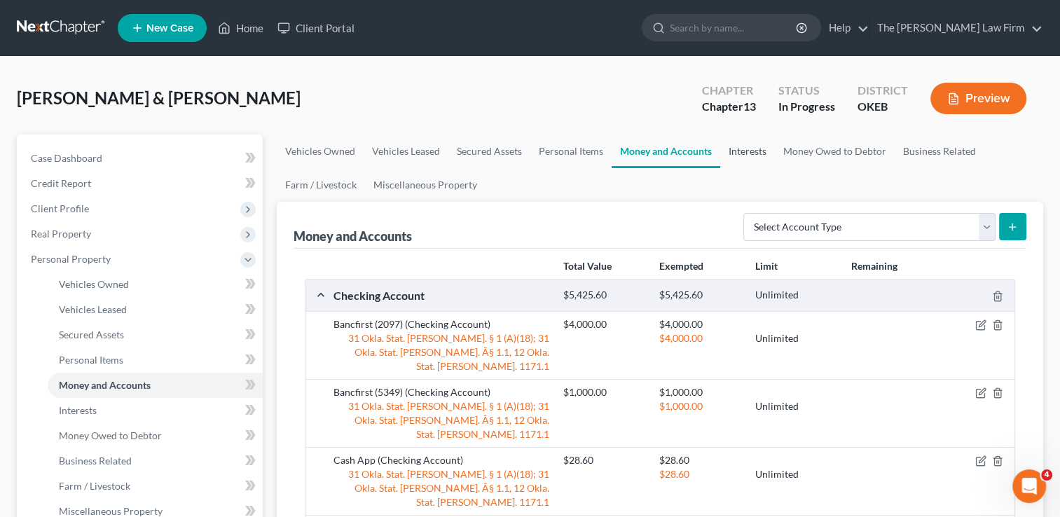
click at [753, 151] on link "Interests" at bounding box center [747, 151] width 55 height 34
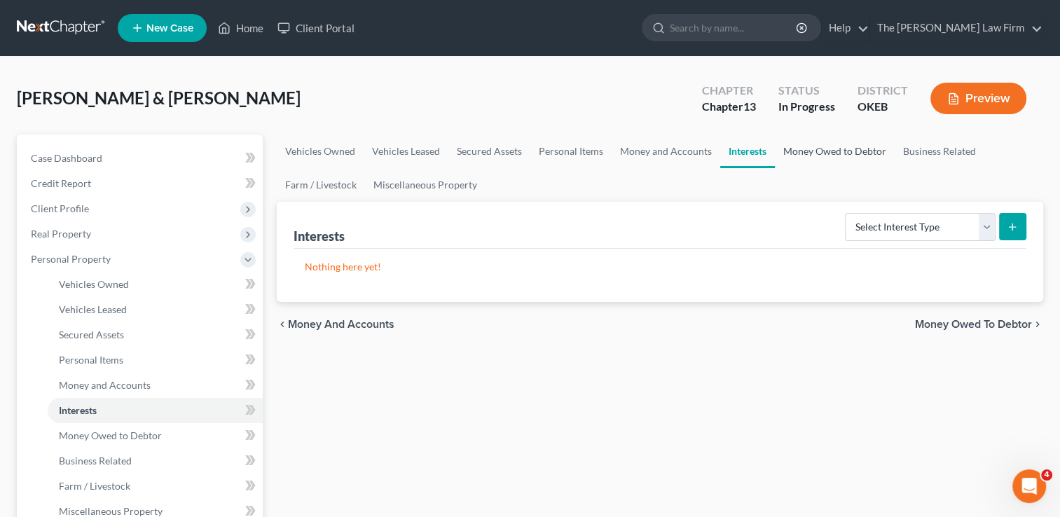
click at [805, 152] on link "Money Owed to Debtor" at bounding box center [835, 151] width 120 height 34
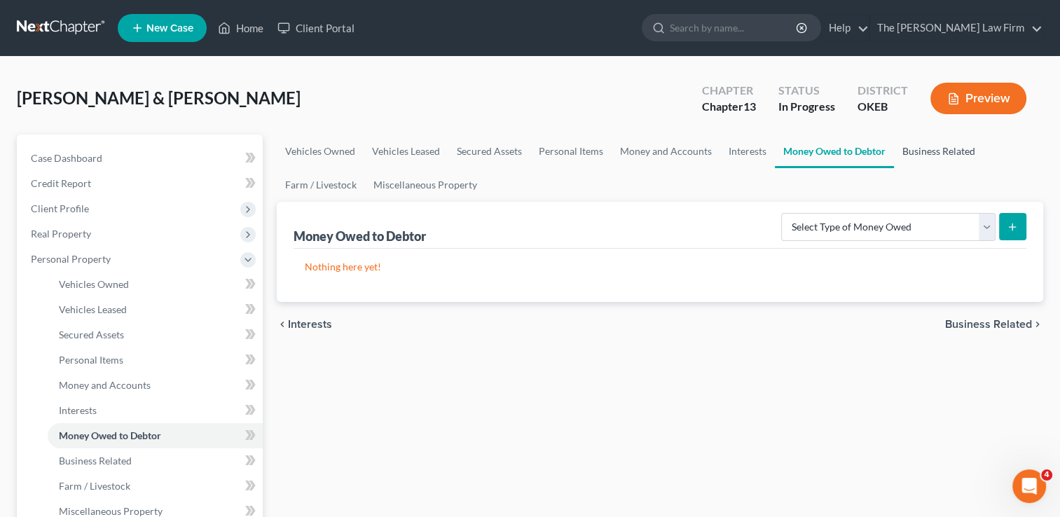
click at [936, 153] on link "Business Related" at bounding box center [939, 151] width 90 height 34
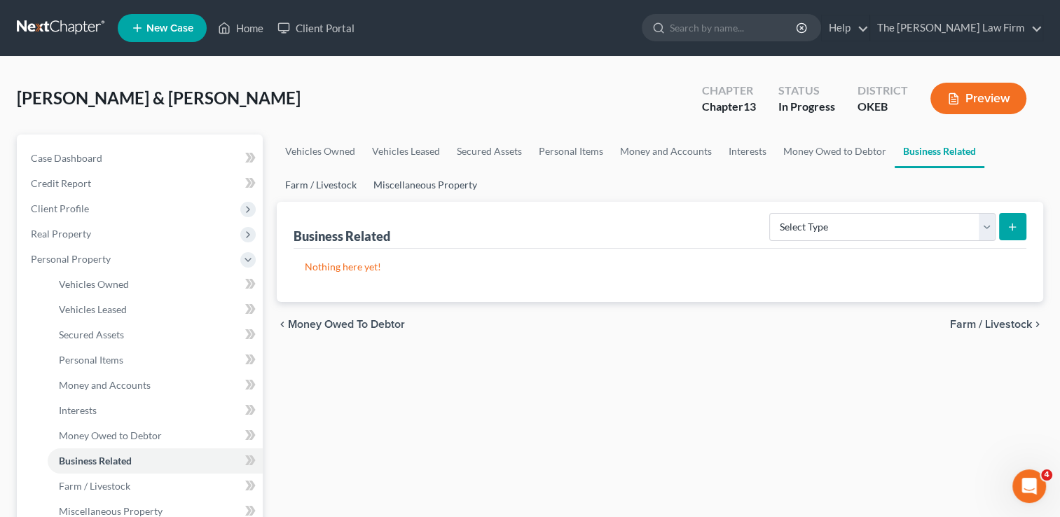
click at [326, 185] on link "Farm / Livestock" at bounding box center [321, 185] width 88 height 34
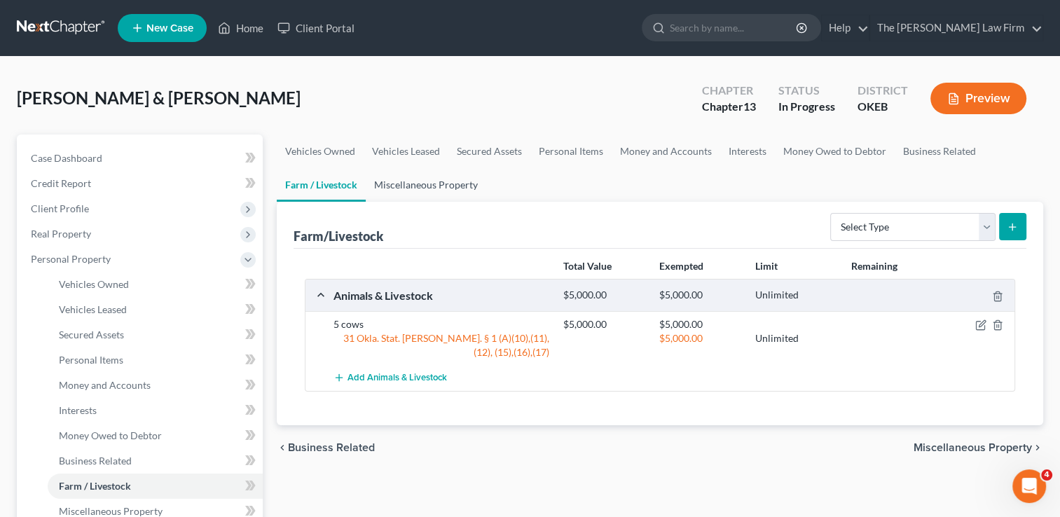
click at [421, 183] on link "Miscellaneous Property" at bounding box center [426, 185] width 120 height 34
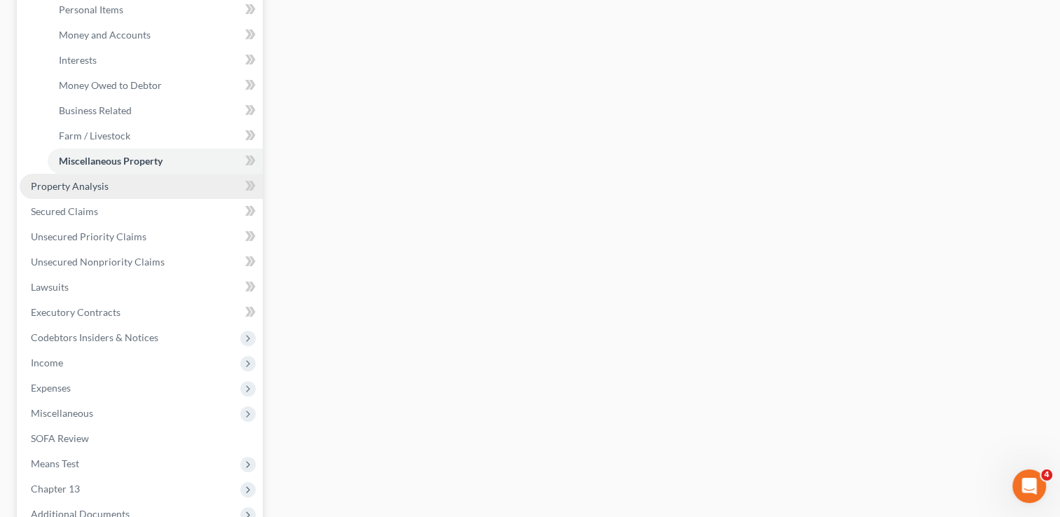
click at [95, 183] on span "Property Analysis" at bounding box center [70, 186] width 78 height 12
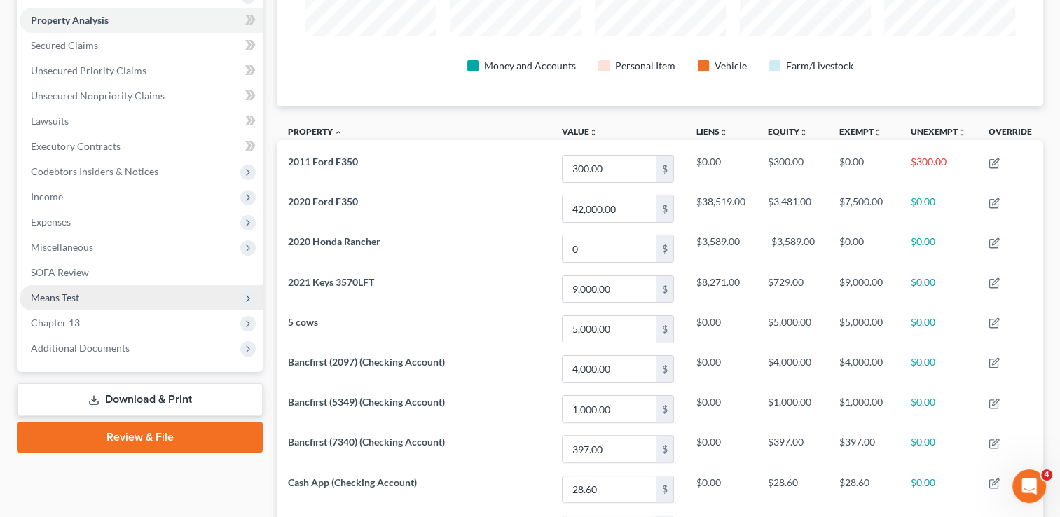
scroll to position [240, 0]
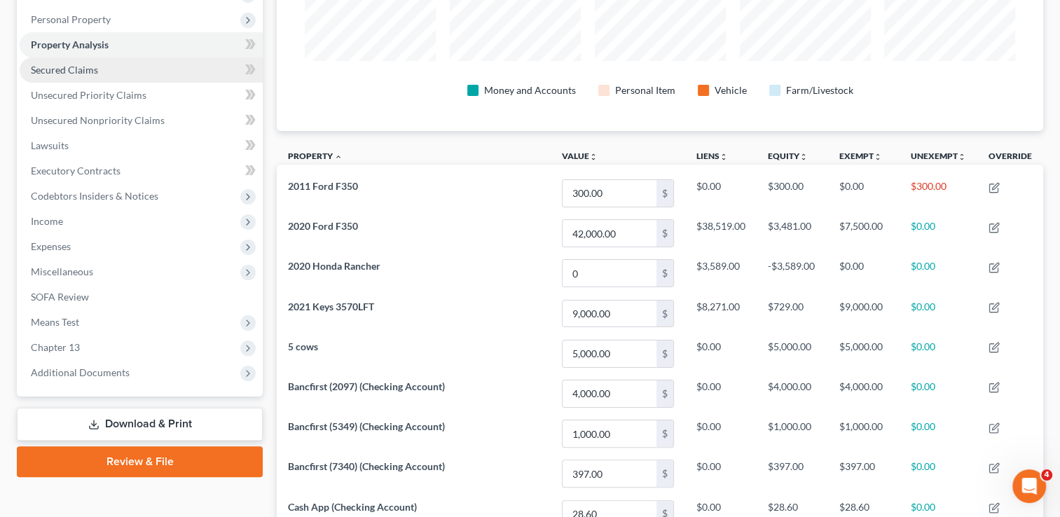
click at [101, 71] on link "Secured Claims" at bounding box center [141, 69] width 243 height 25
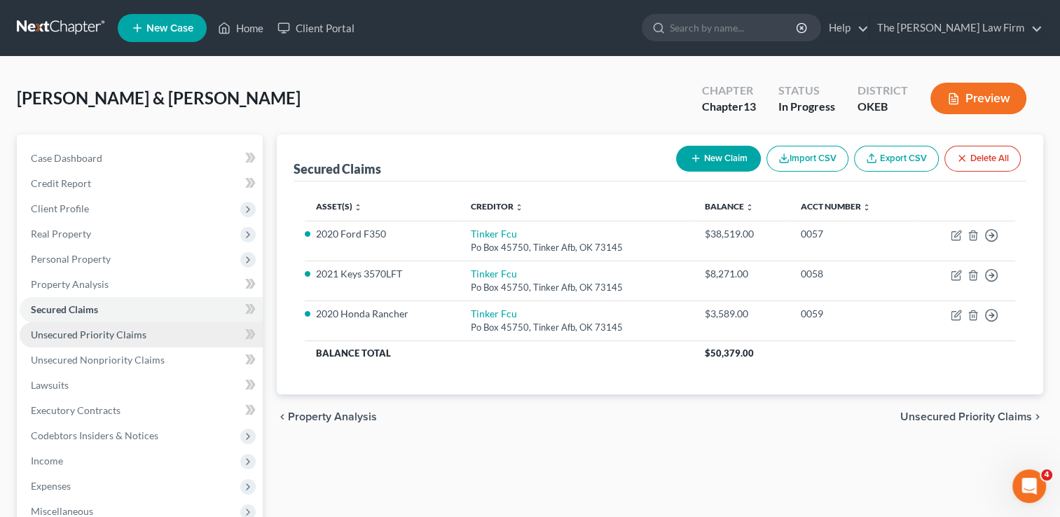
click at [86, 334] on span "Unsecured Priority Claims" at bounding box center [89, 334] width 116 height 12
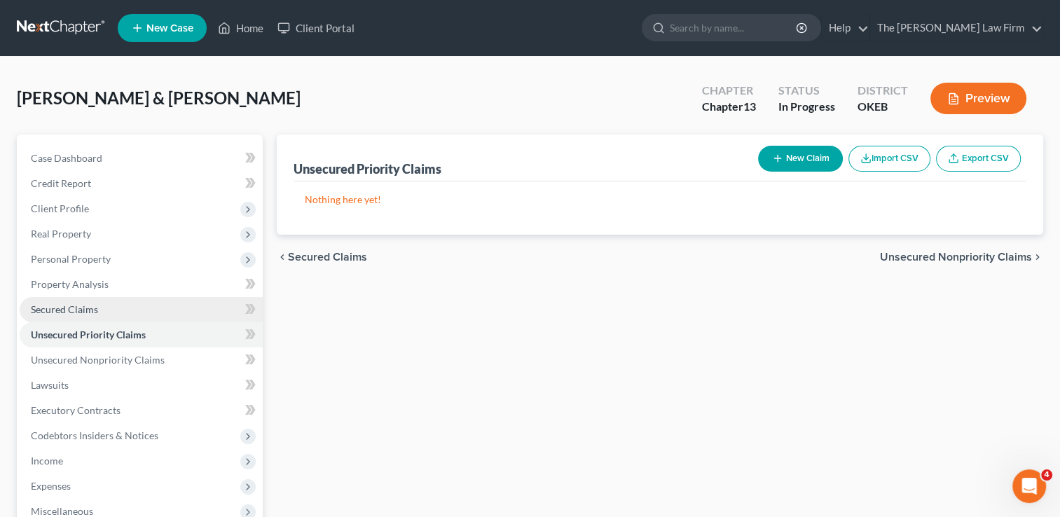
click at [90, 305] on span "Secured Claims" at bounding box center [64, 309] width 67 height 12
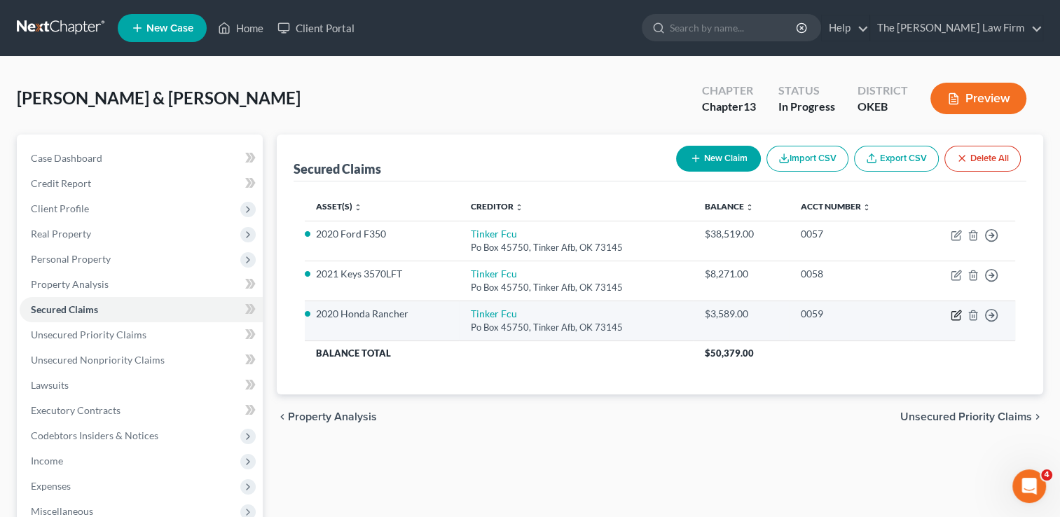
click at [955, 315] on icon "button" at bounding box center [957, 313] width 6 height 6
select select "37"
select select "0"
select select "2"
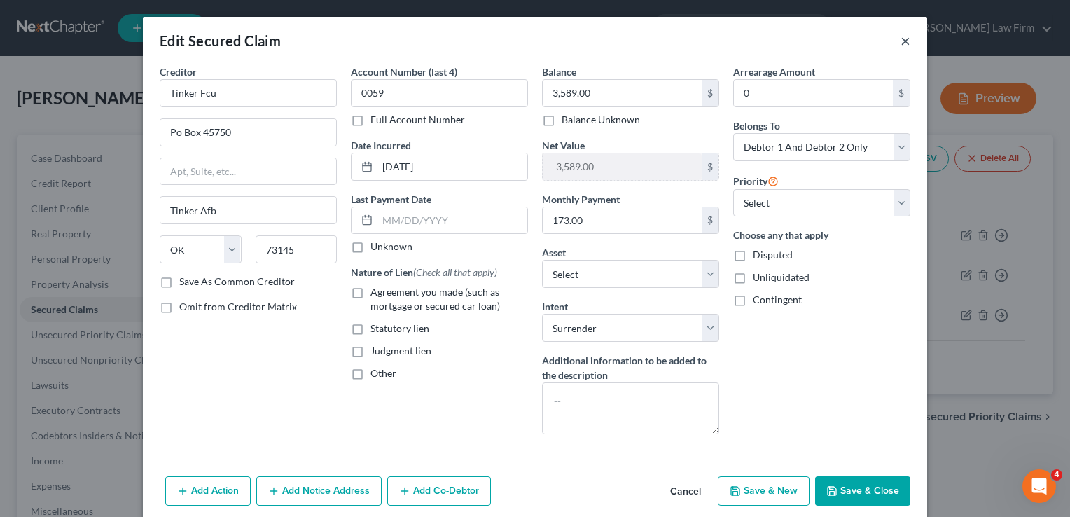
click at [901, 40] on button "×" at bounding box center [906, 40] width 10 height 17
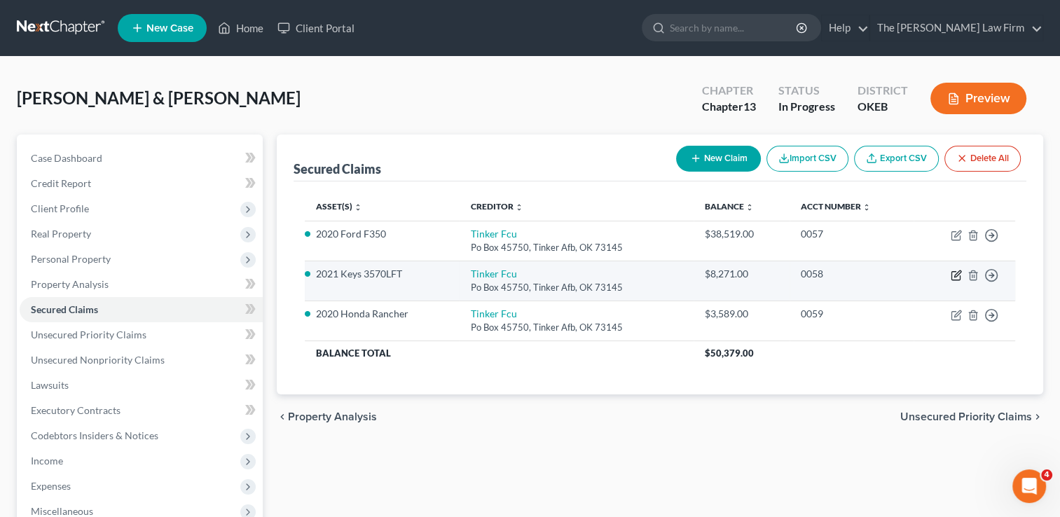
click at [954, 274] on icon "button" at bounding box center [957, 273] width 6 height 6
select select "37"
select select "11"
select select "2"
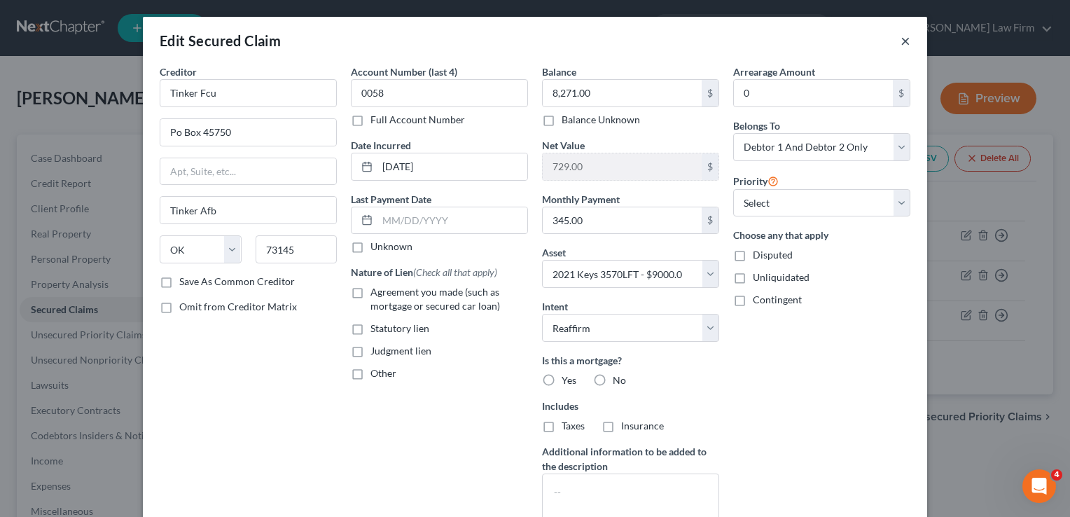
click at [901, 41] on button "×" at bounding box center [906, 40] width 10 height 17
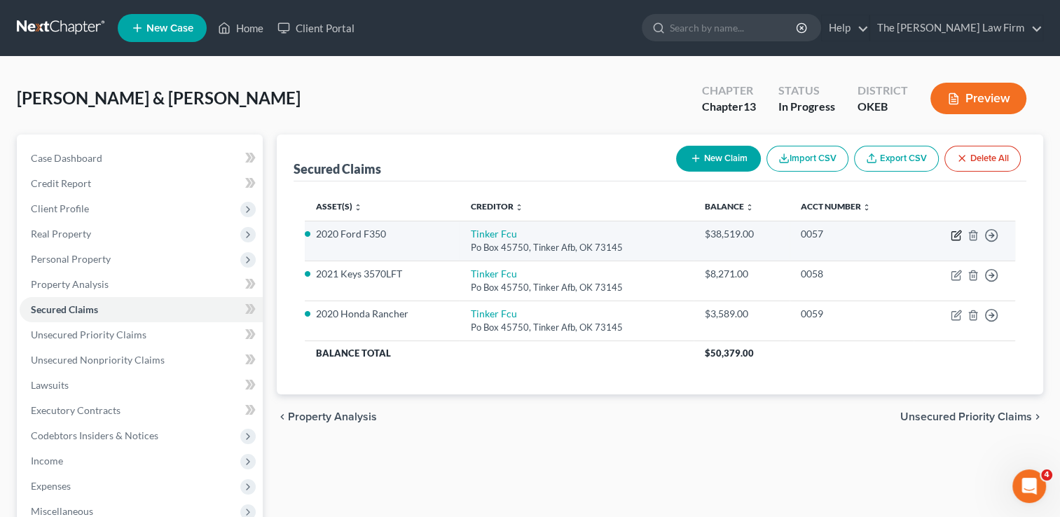
click at [955, 235] on icon "button" at bounding box center [955, 235] width 11 height 11
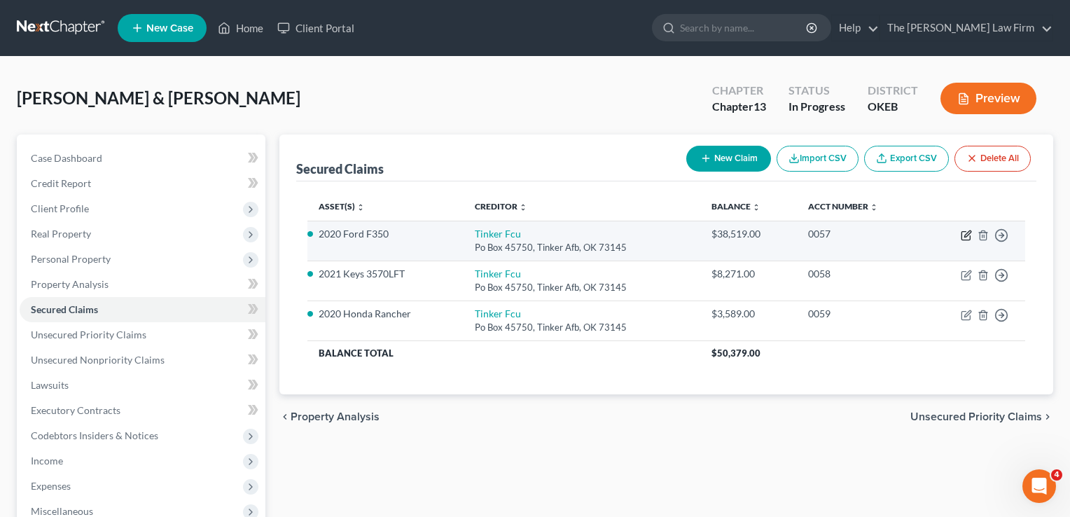
select select "37"
select select "10"
select select "2"
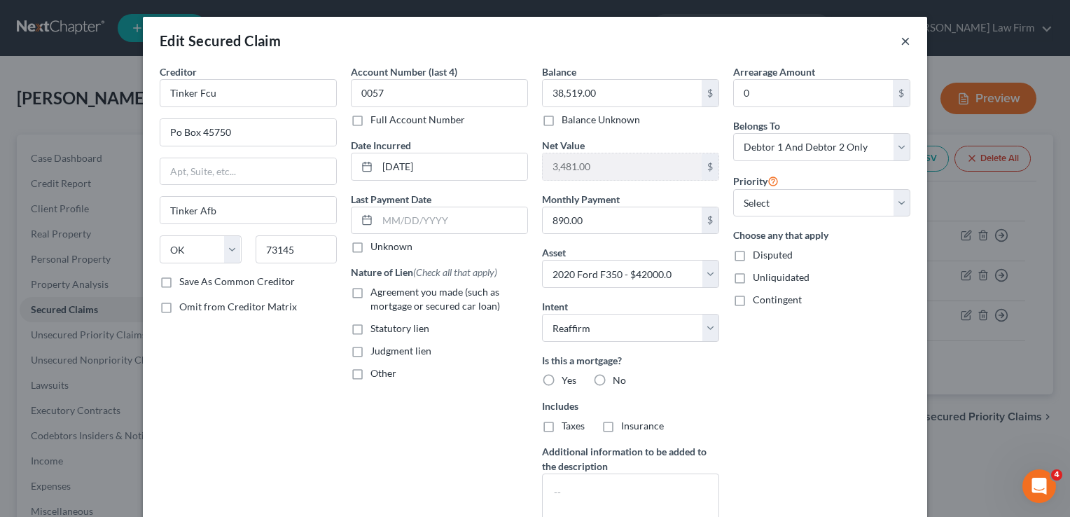
click at [902, 40] on button "×" at bounding box center [906, 40] width 10 height 17
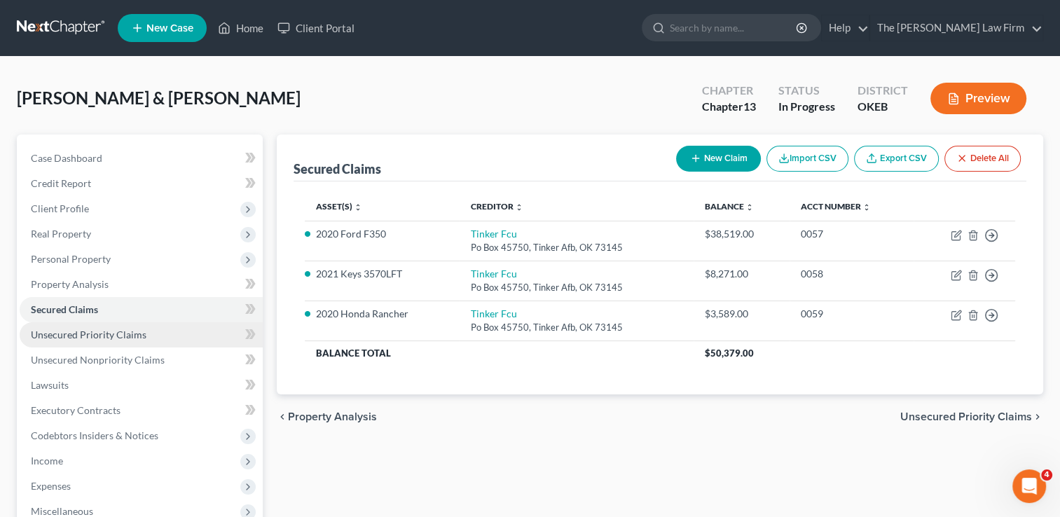
click at [102, 333] on span "Unsecured Priority Claims" at bounding box center [89, 334] width 116 height 12
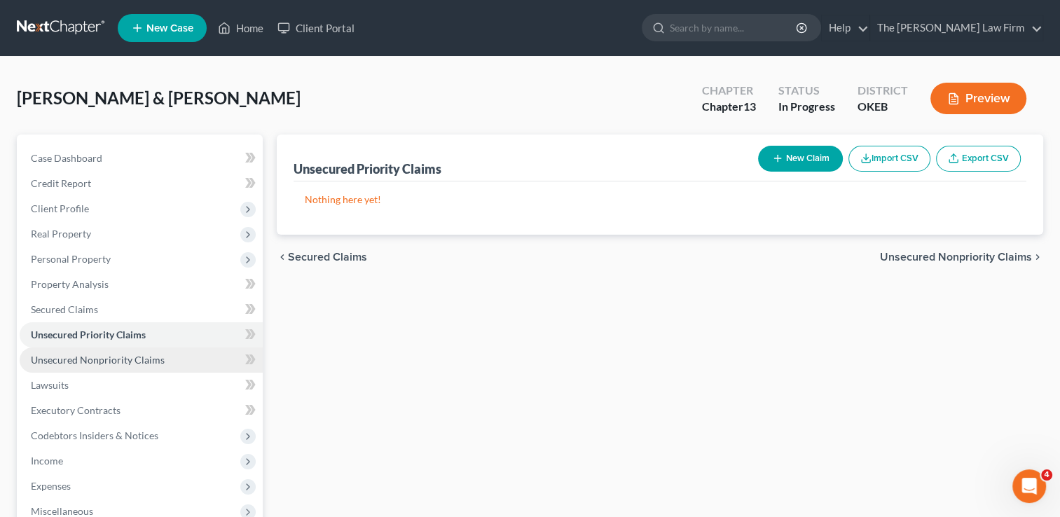
click at [132, 359] on span "Unsecured Nonpriority Claims" at bounding box center [98, 360] width 134 height 12
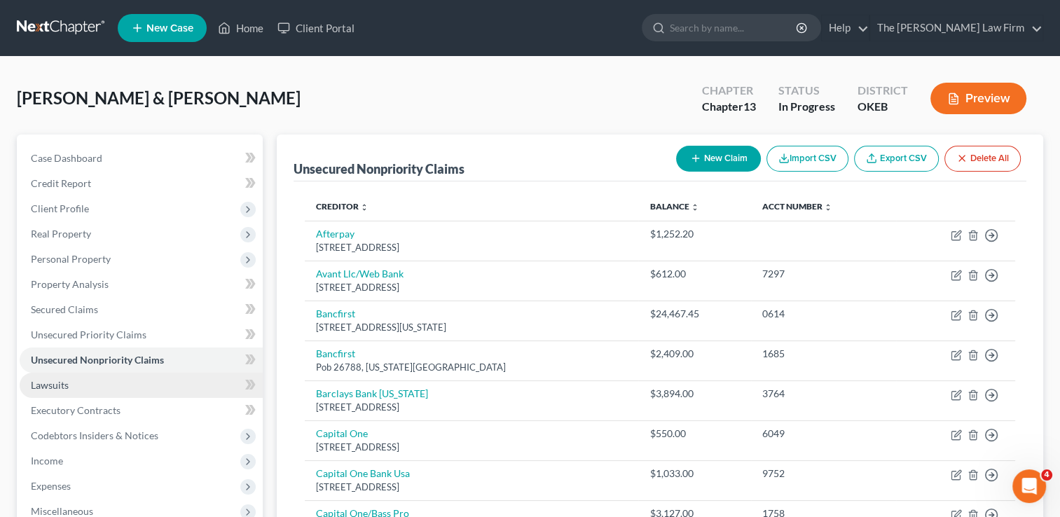
click at [59, 385] on span "Lawsuits" at bounding box center [50, 385] width 38 height 12
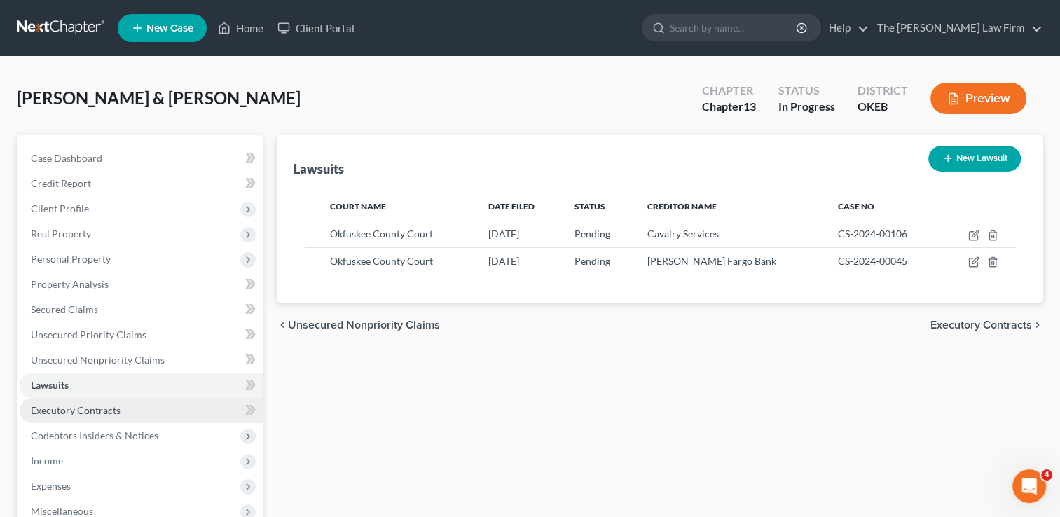
click at [70, 409] on span "Executory Contracts" at bounding box center [76, 410] width 90 height 12
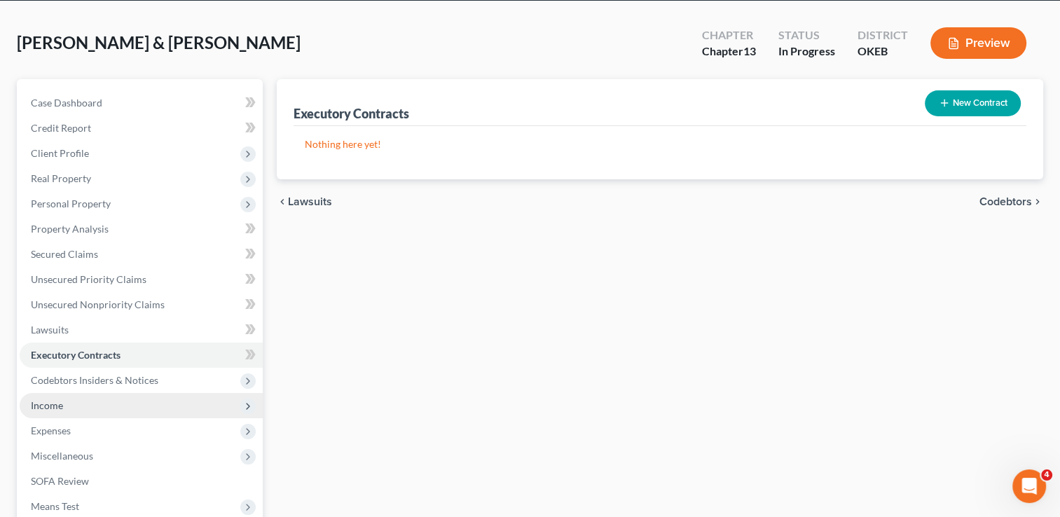
scroll to position [140, 0]
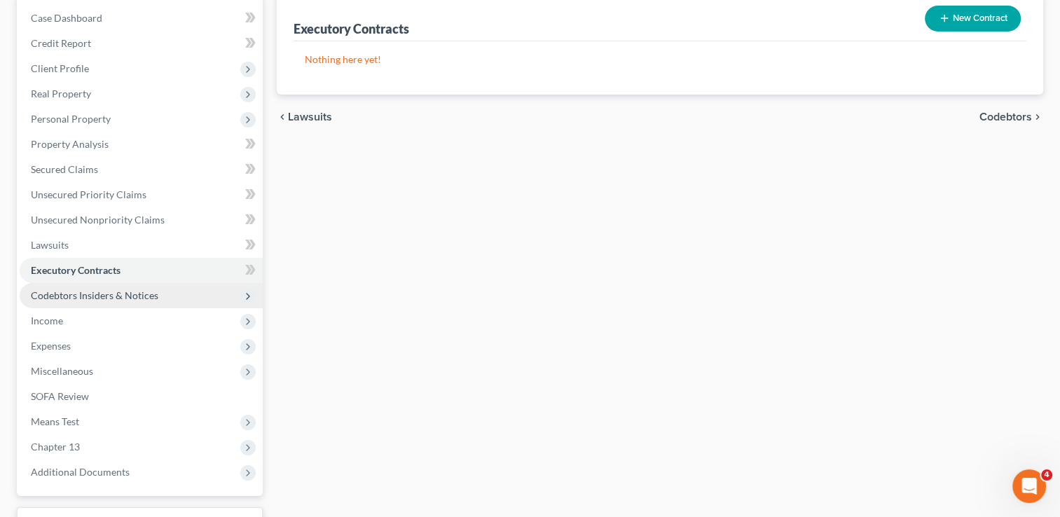
click at [120, 287] on span "Codebtors Insiders & Notices" at bounding box center [141, 295] width 243 height 25
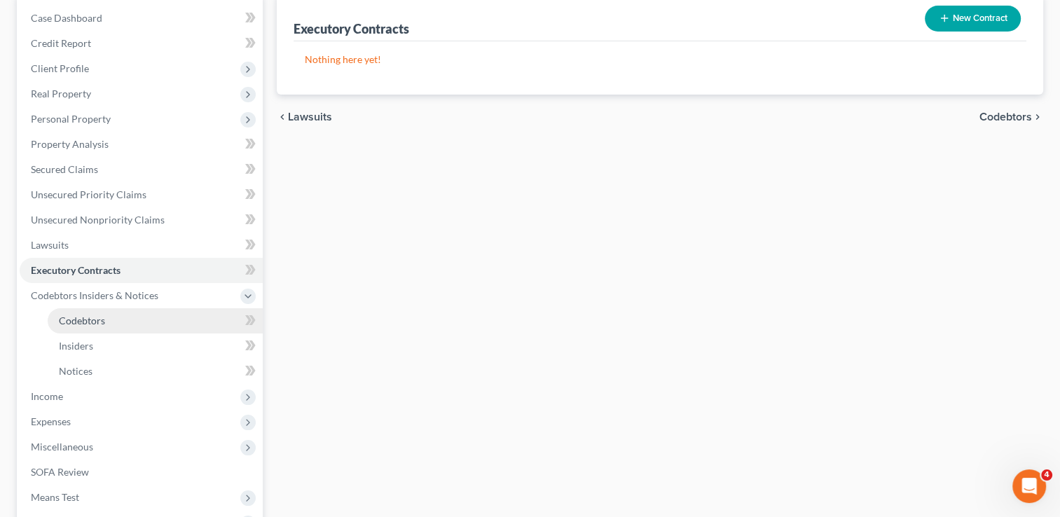
click at [95, 324] on span "Codebtors" at bounding box center [82, 320] width 46 height 12
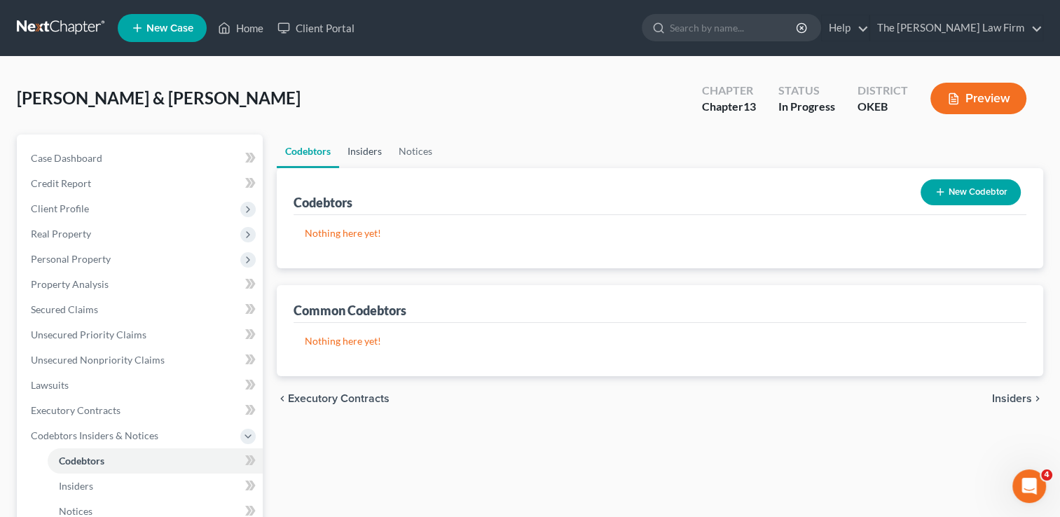
click at [367, 153] on link "Insiders" at bounding box center [364, 151] width 51 height 34
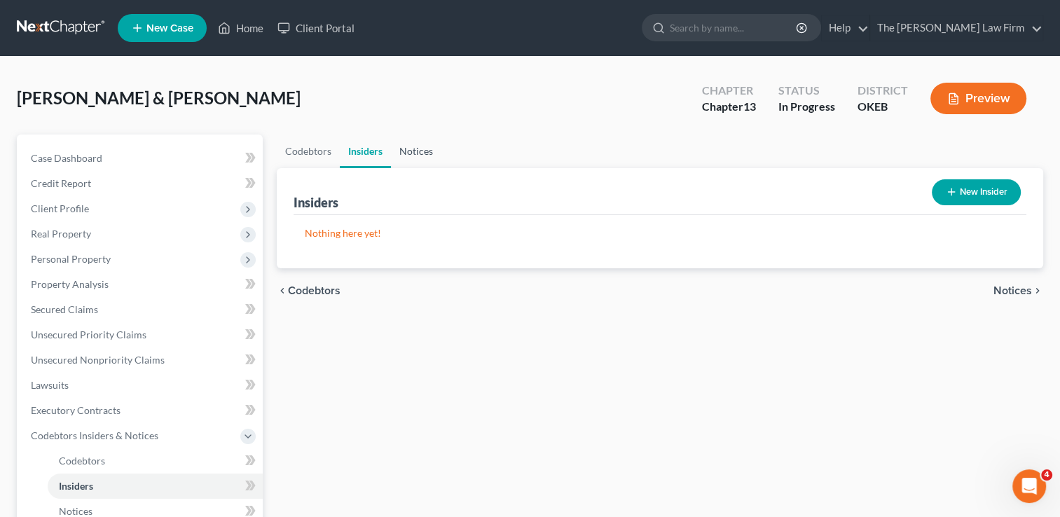
click at [415, 152] on link "Notices" at bounding box center [416, 151] width 50 height 34
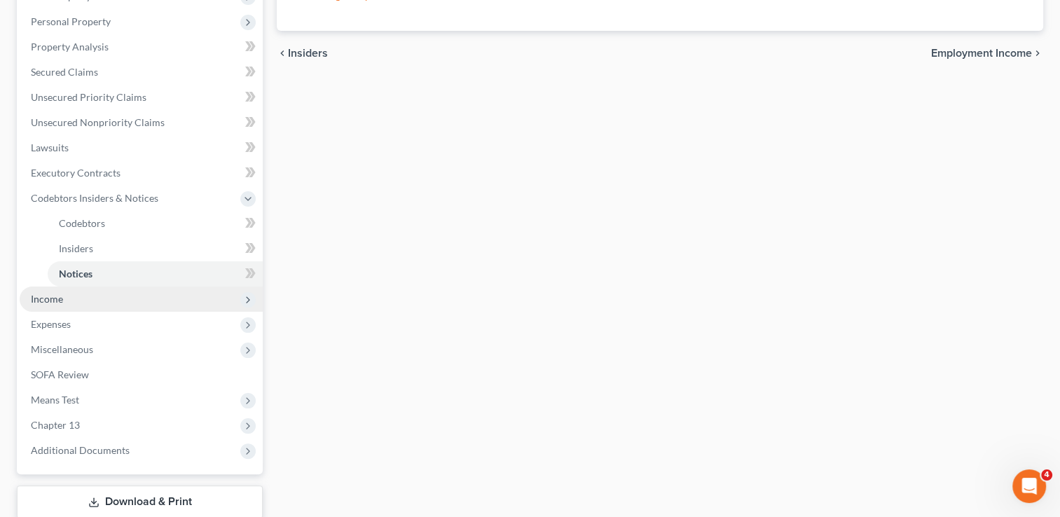
scroll to position [280, 0]
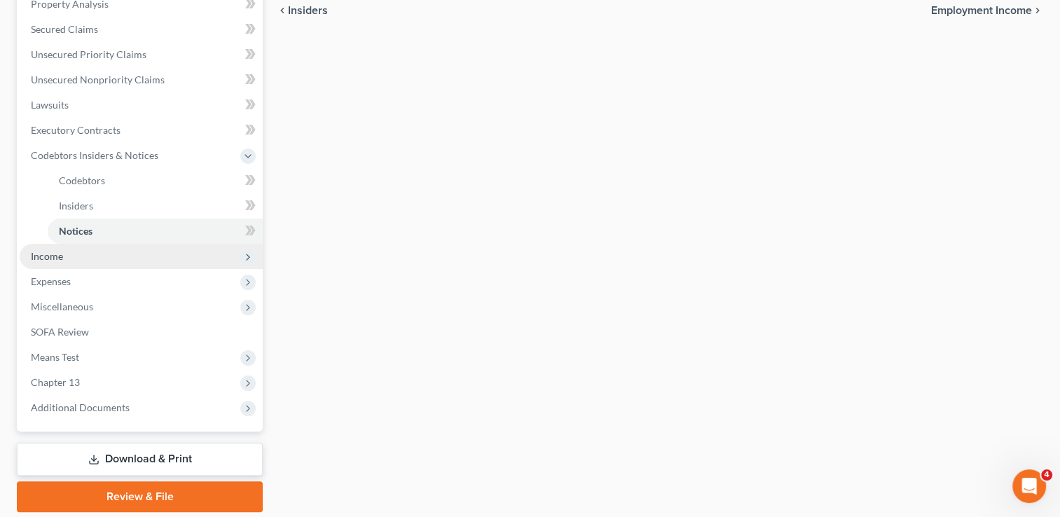
click at [70, 255] on span "Income" at bounding box center [141, 256] width 243 height 25
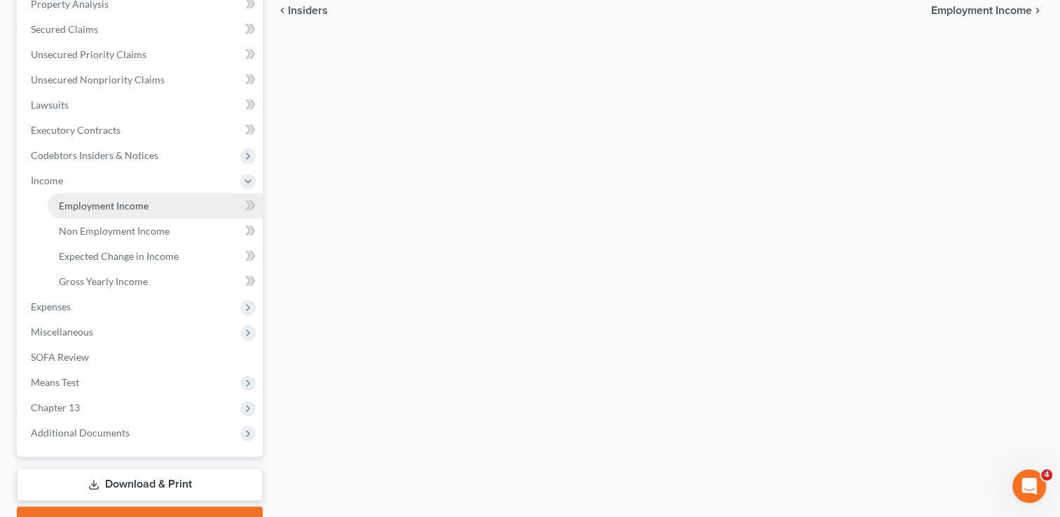
click at [123, 204] on span "Employment Income" at bounding box center [104, 206] width 90 height 12
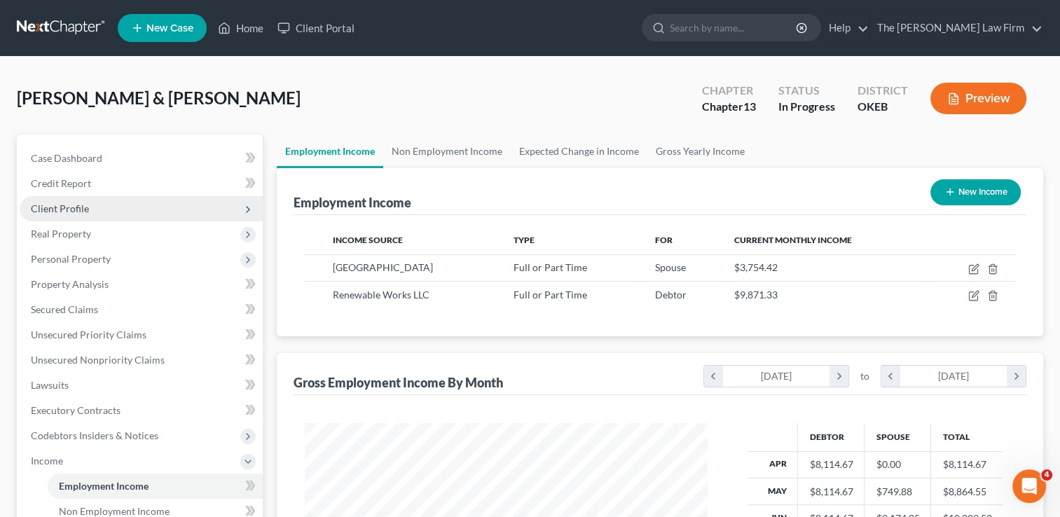
scroll to position [249, 431]
click at [451, 150] on link "Non Employment Income" at bounding box center [446, 151] width 127 height 34
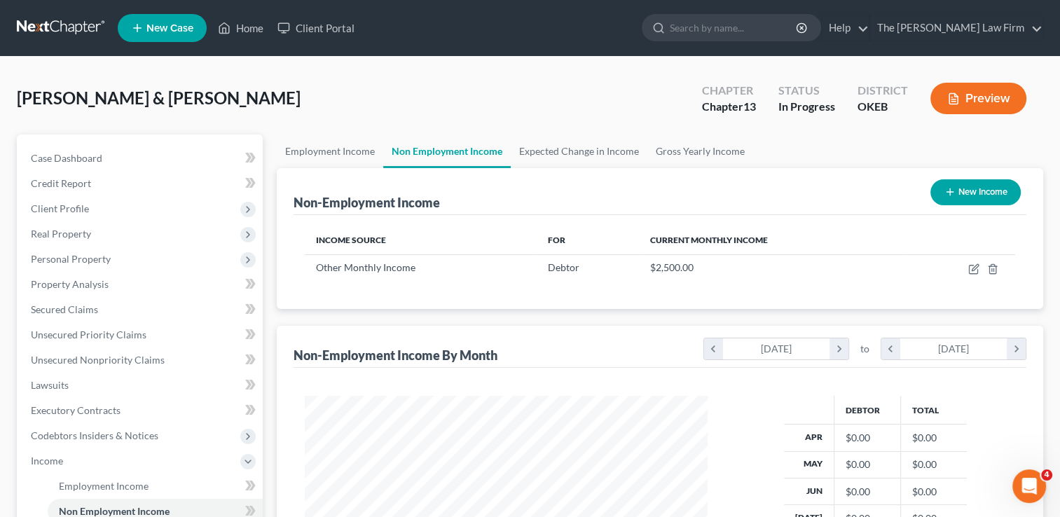
scroll to position [249, 431]
click at [562, 153] on link "Expected Change in Income" at bounding box center [579, 151] width 137 height 34
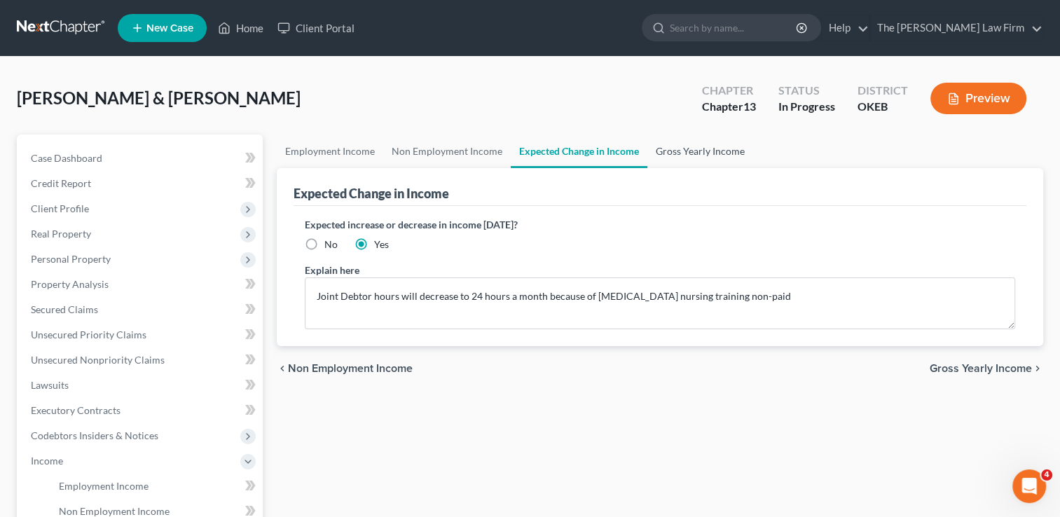
click at [691, 150] on link "Gross Yearly Income" at bounding box center [700, 151] width 106 height 34
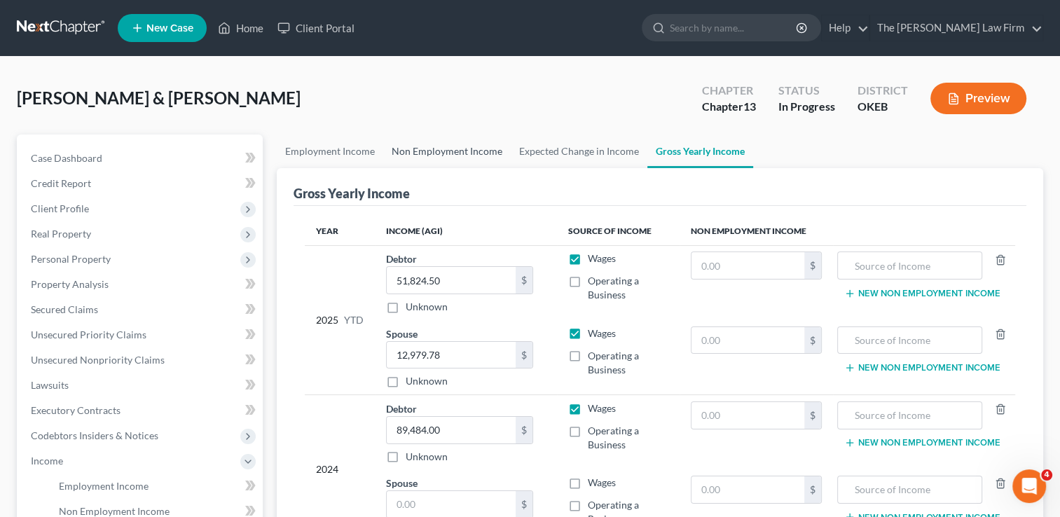
click at [437, 148] on link "Non Employment Income" at bounding box center [446, 151] width 127 height 34
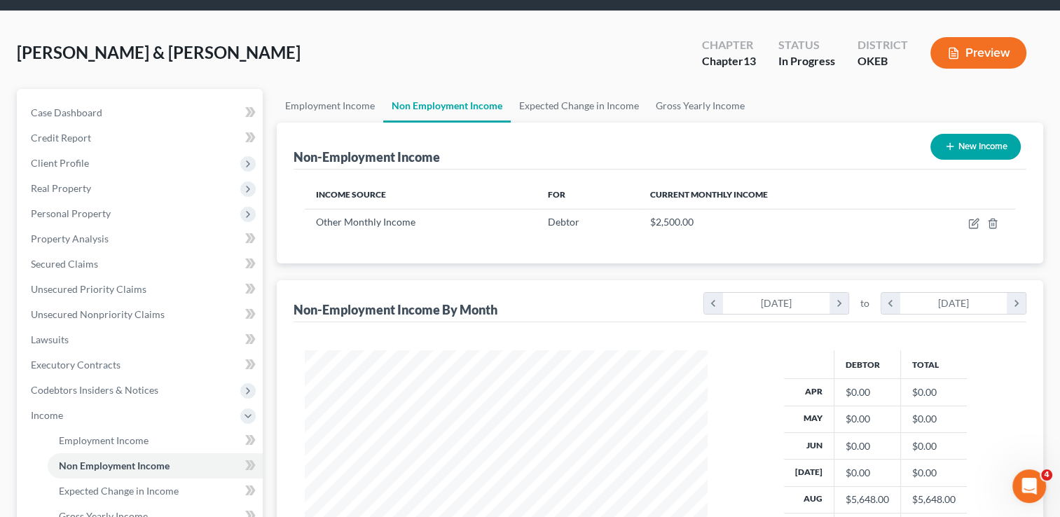
scroll to position [70, 0]
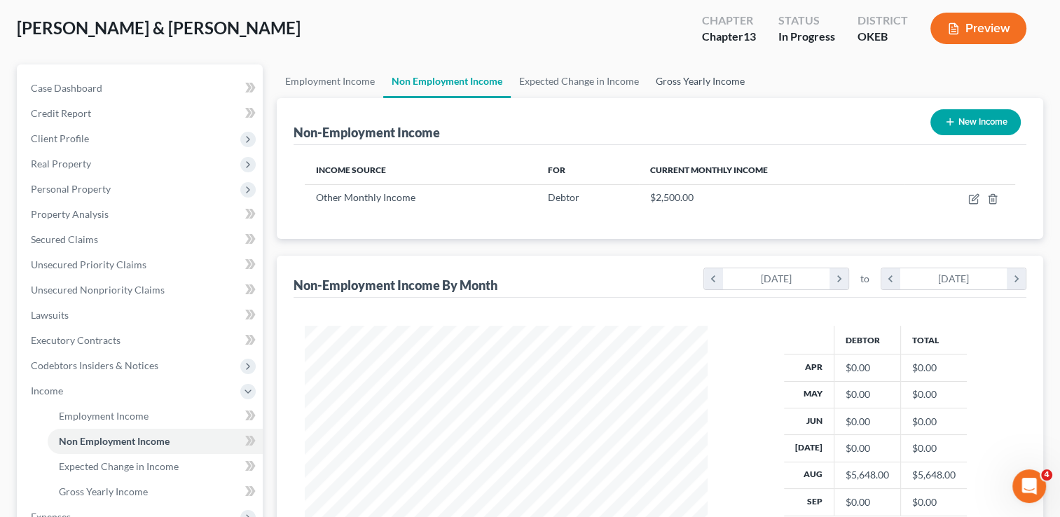
click at [683, 81] on link "Gross Yearly Income" at bounding box center [700, 81] width 106 height 34
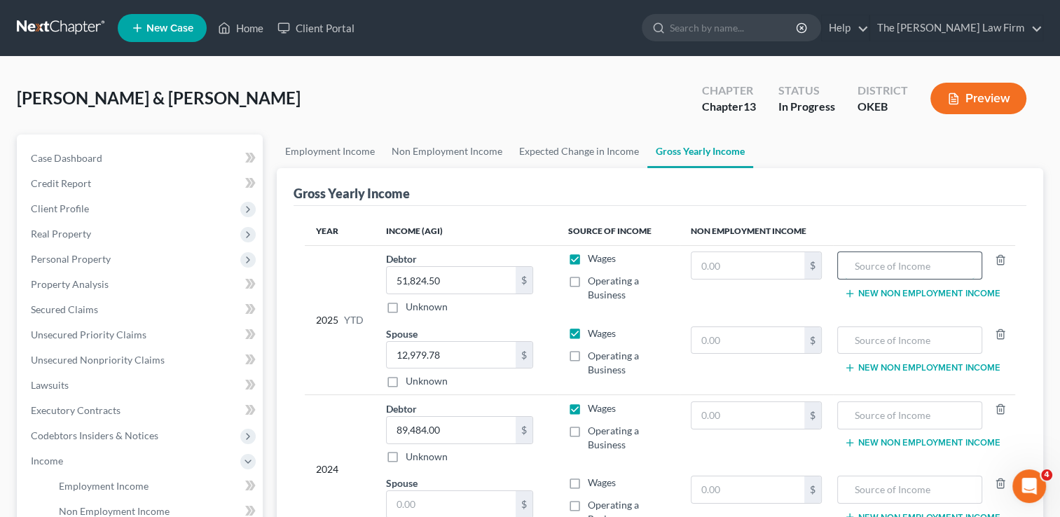
click at [871, 263] on input "text" at bounding box center [910, 265] width 130 height 27
type input "Hay Sold"
click at [741, 268] on input "text" at bounding box center [747, 265] width 113 height 27
type input "2,500"
click at [590, 150] on link "Expected Change in Income" at bounding box center [579, 151] width 137 height 34
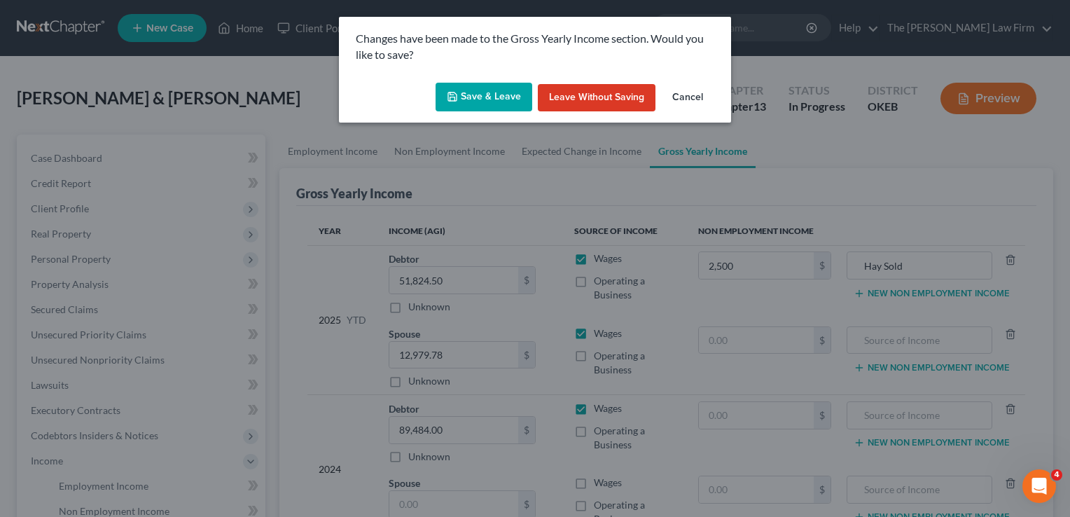
click at [496, 94] on button "Save & Leave" at bounding box center [484, 97] width 97 height 29
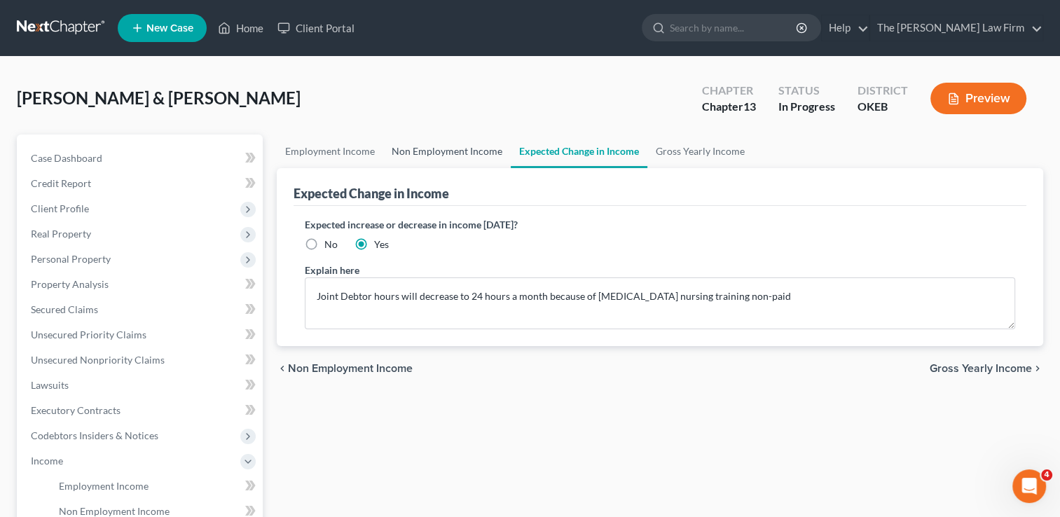
click at [464, 148] on link "Non Employment Income" at bounding box center [446, 151] width 127 height 34
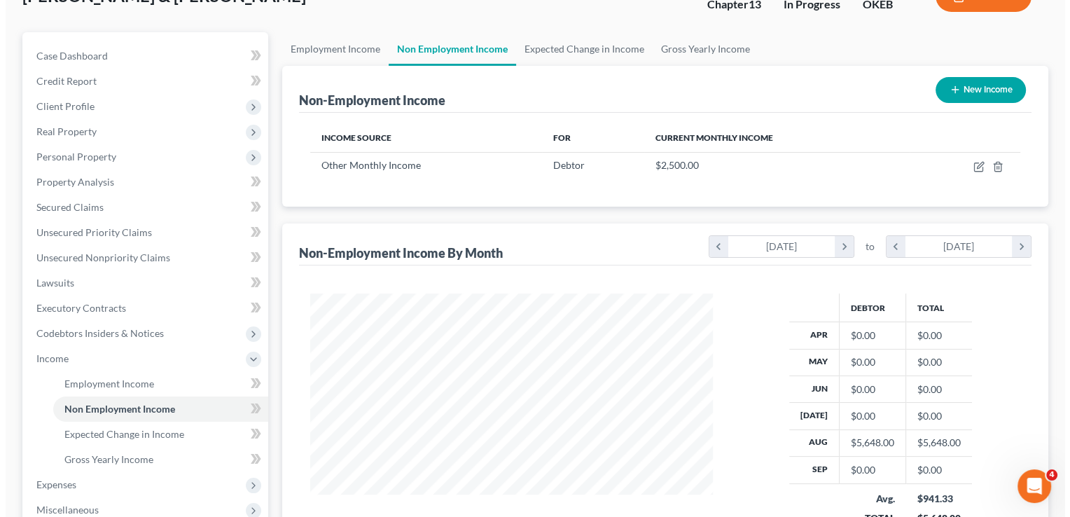
scroll to position [70, 0]
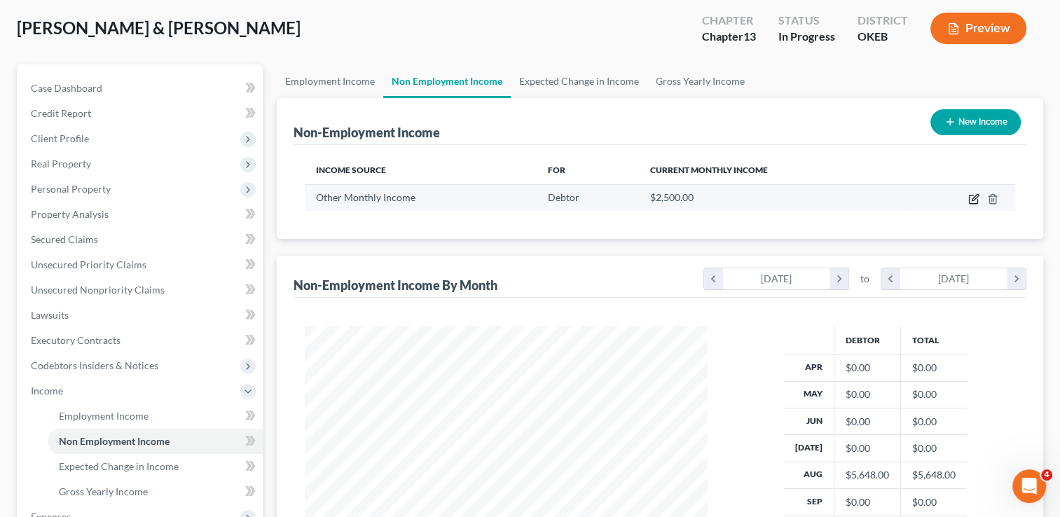
click at [971, 197] on icon "button" at bounding box center [973, 198] width 11 height 11
select select "13"
select select "0"
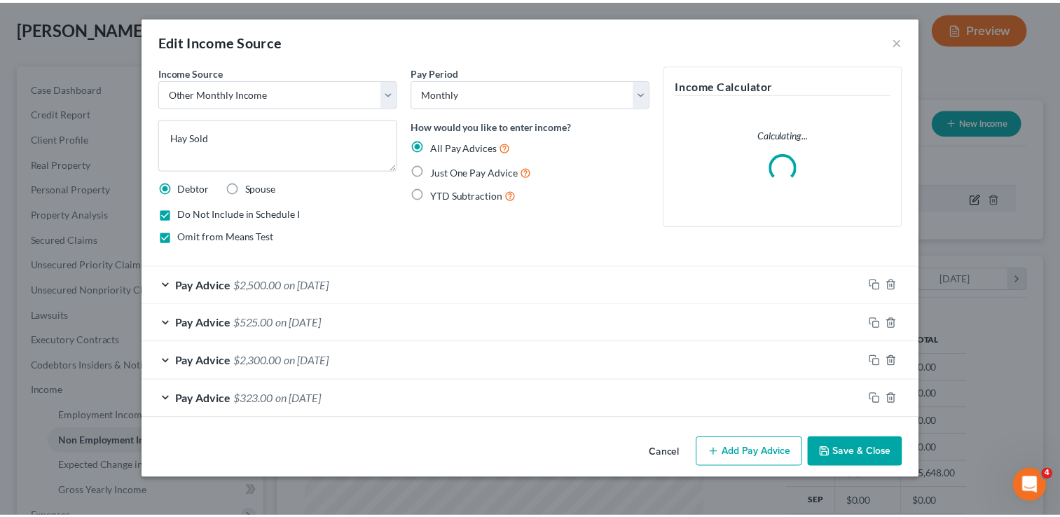
scroll to position [249, 434]
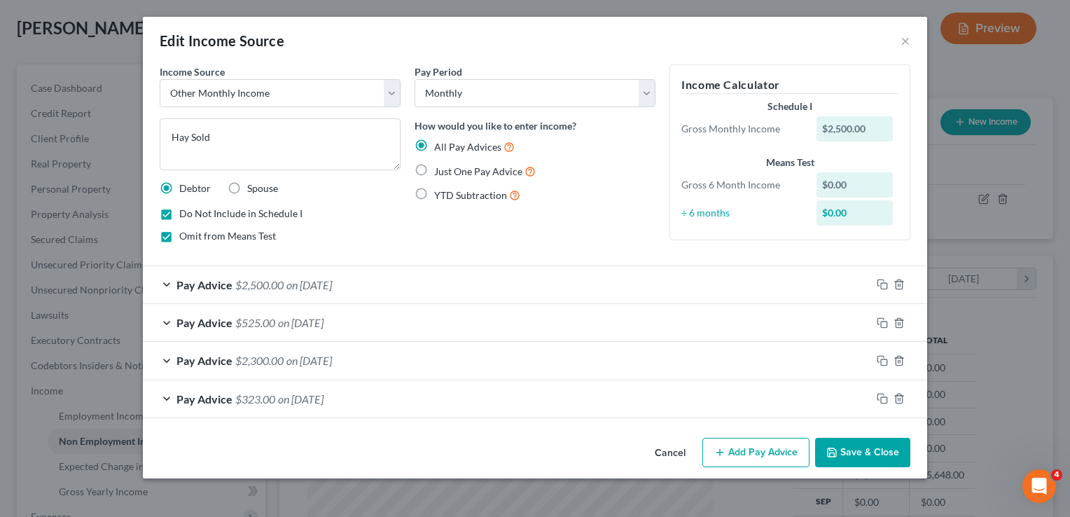
click at [672, 458] on button "Cancel" at bounding box center [670, 453] width 53 height 28
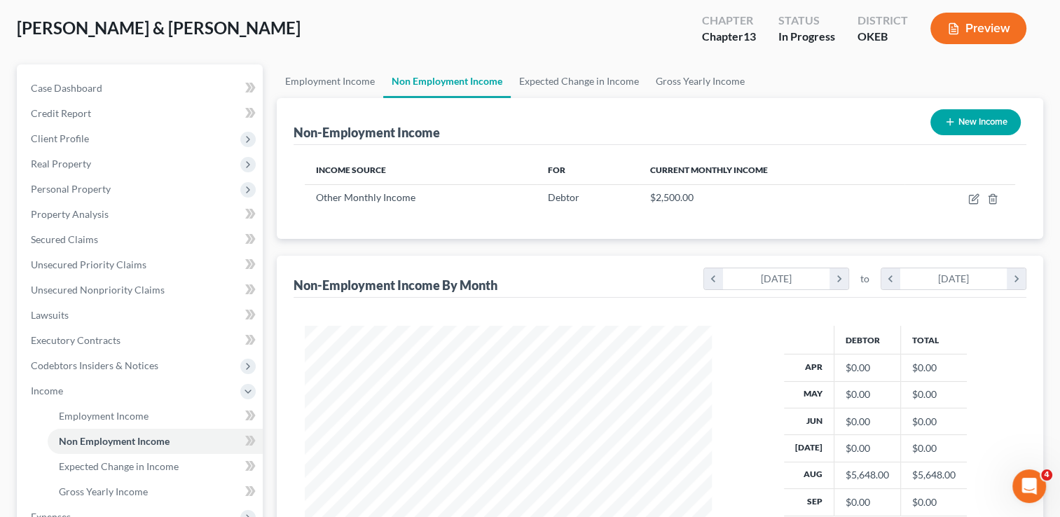
scroll to position [700051, 699870]
click at [699, 83] on link "Gross Yearly Income" at bounding box center [700, 81] width 106 height 34
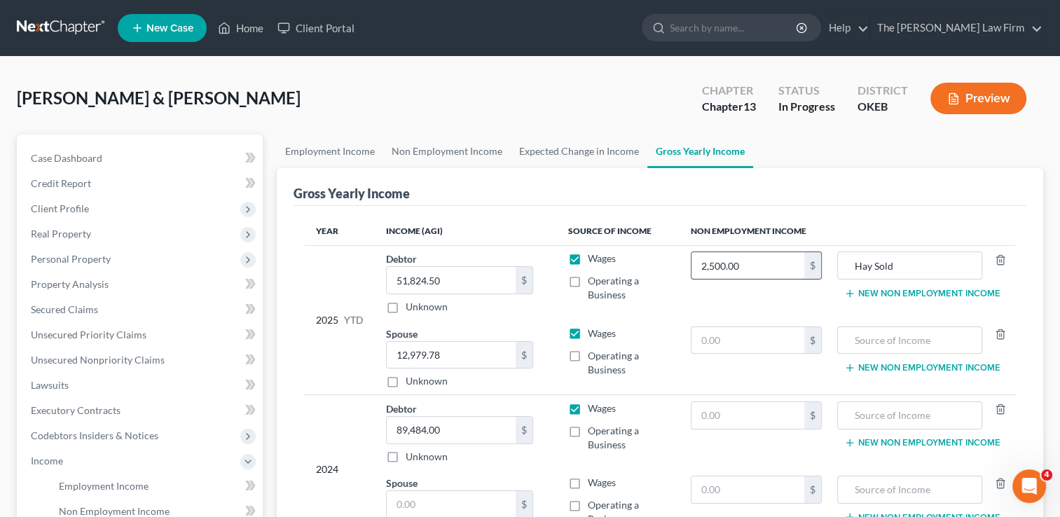
click at [762, 258] on input "2,500.00" at bounding box center [747, 265] width 113 height 27
click at [894, 193] on div "Gross Yearly Income" at bounding box center [659, 187] width 733 height 38
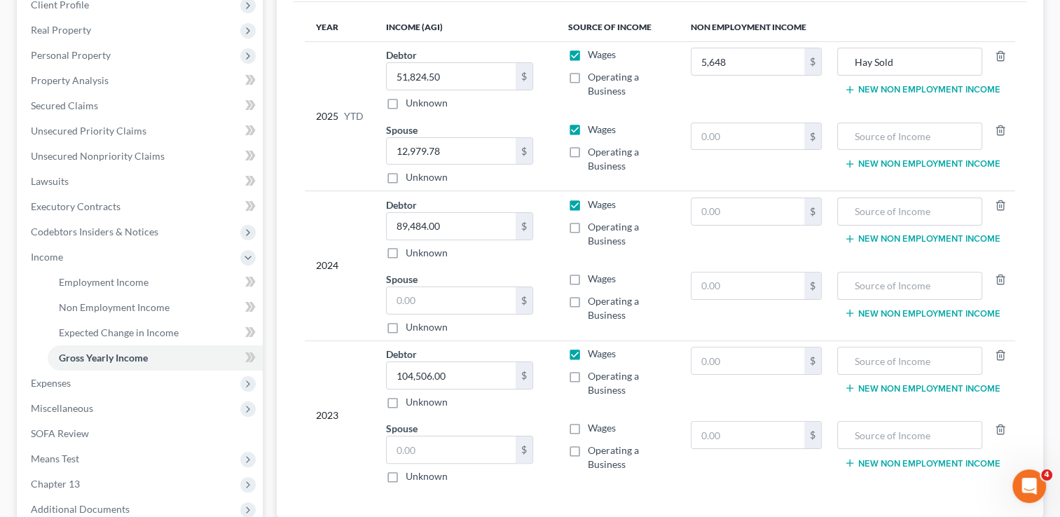
scroll to position [210, 0]
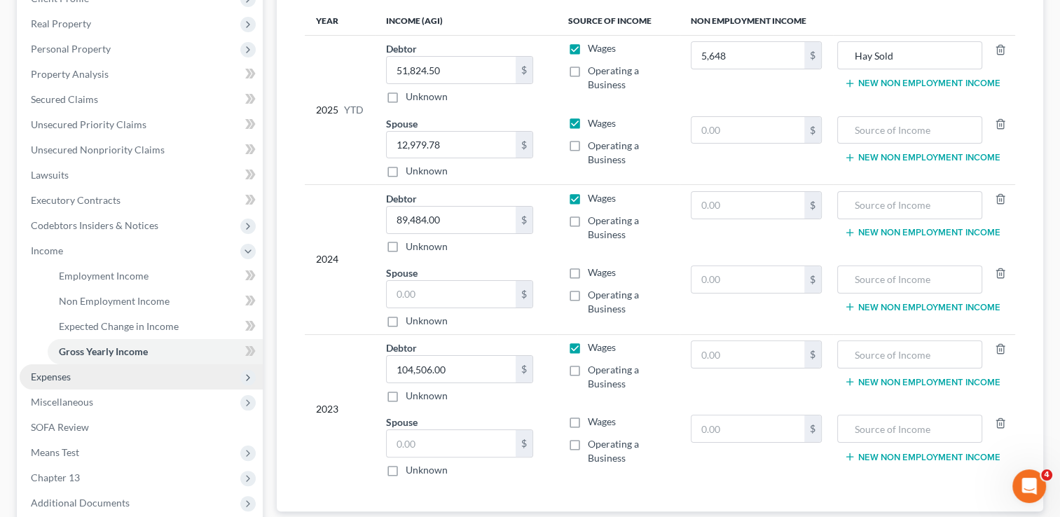
click at [64, 374] on span "Expenses" at bounding box center [51, 376] width 40 height 12
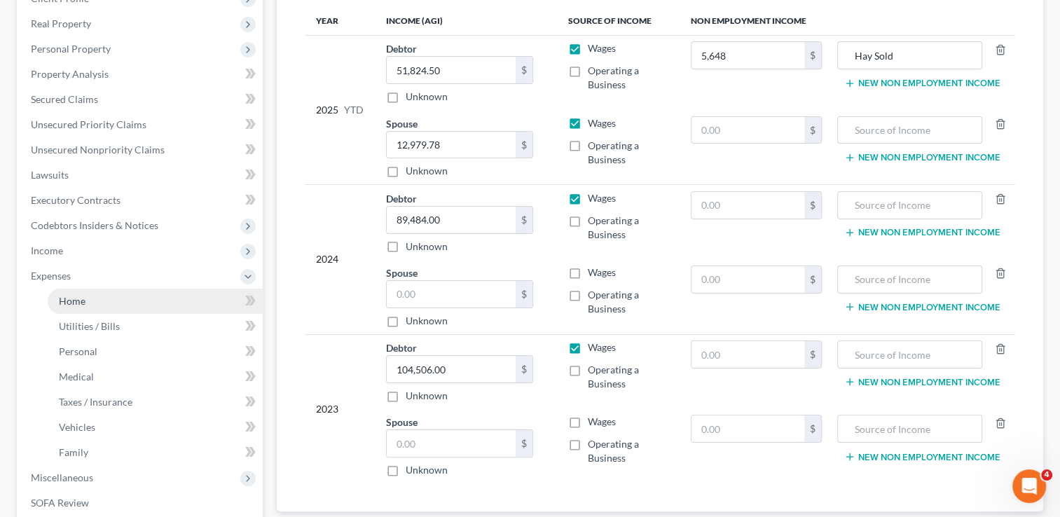
click at [102, 299] on link "Home" at bounding box center [155, 301] width 215 height 25
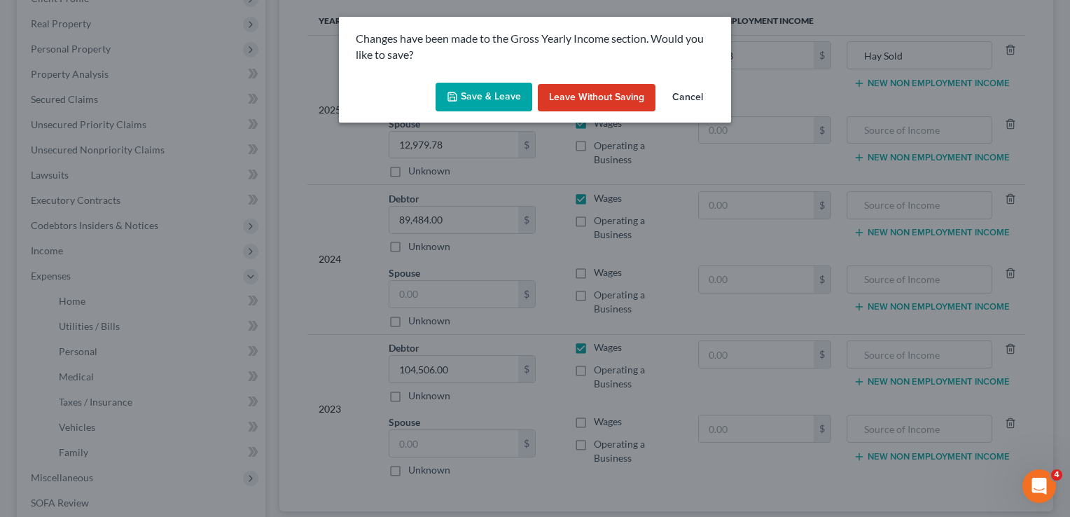
click at [506, 97] on button "Save & Leave" at bounding box center [484, 97] width 97 height 29
type input "5,648.00"
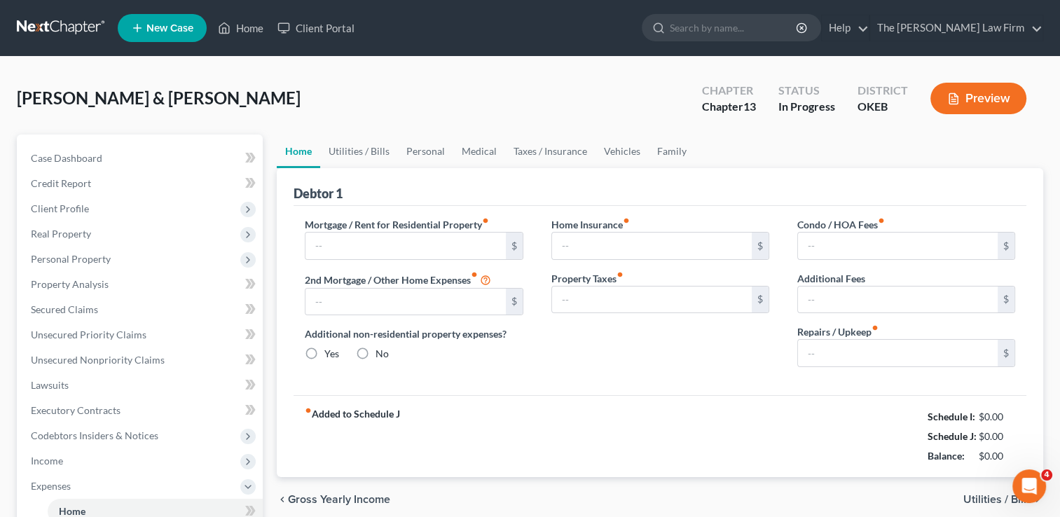
type input "670.00"
type input "0.00"
radio input "true"
type input "0.00"
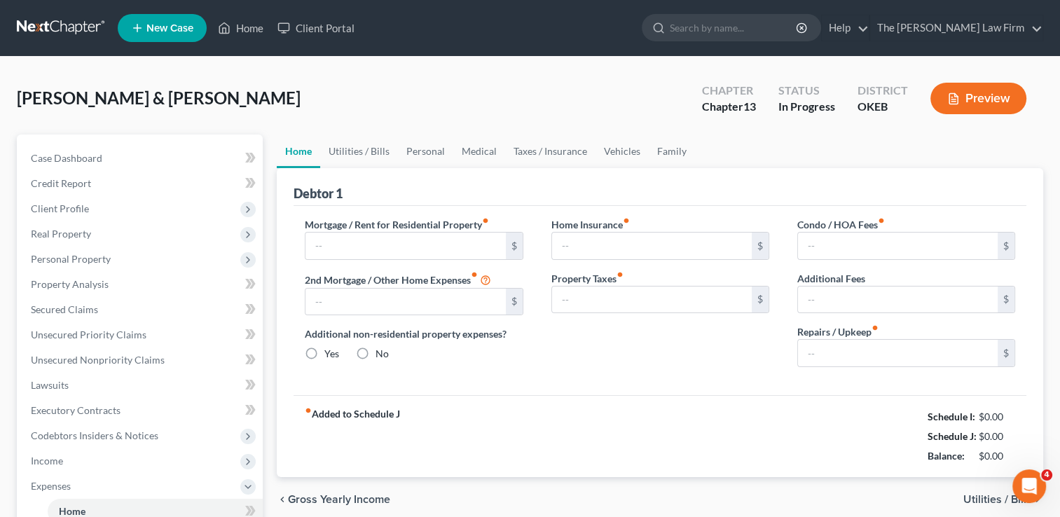
type input "0.00"
type input "200.00"
click at [370, 144] on link "Utilities / Bills" at bounding box center [359, 151] width 78 height 34
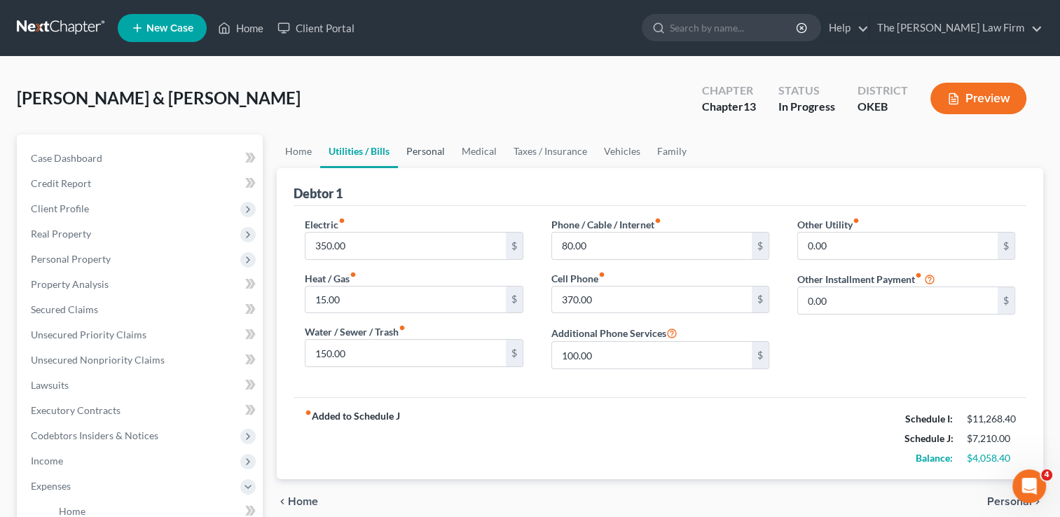
click at [436, 147] on link "Personal" at bounding box center [425, 151] width 55 height 34
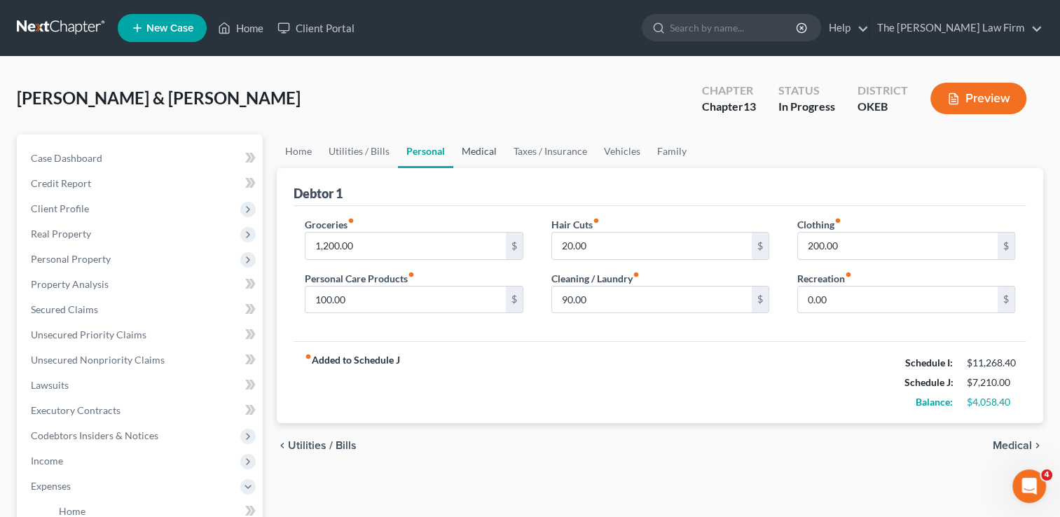
click at [482, 148] on link "Medical" at bounding box center [479, 151] width 52 height 34
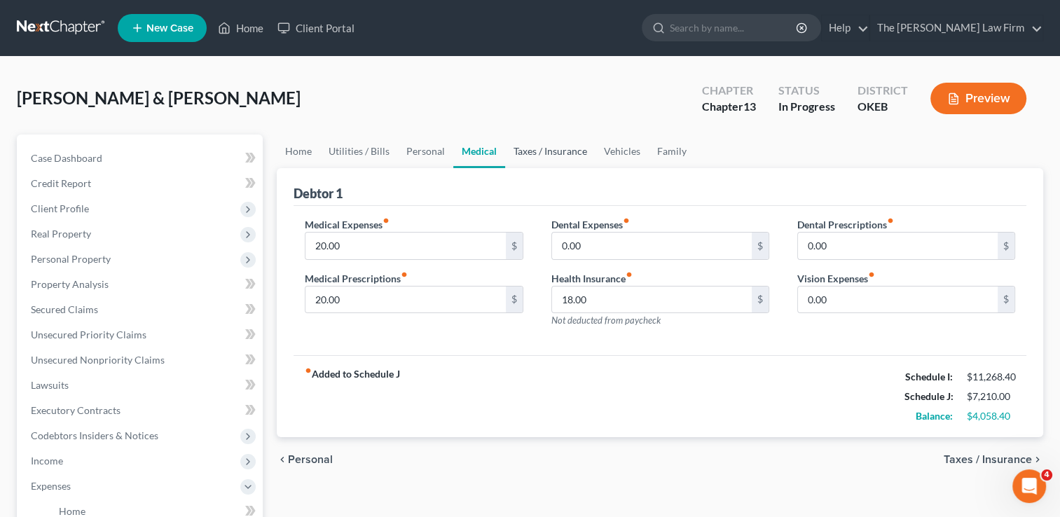
click at [549, 140] on link "Taxes / Insurance" at bounding box center [550, 151] width 90 height 34
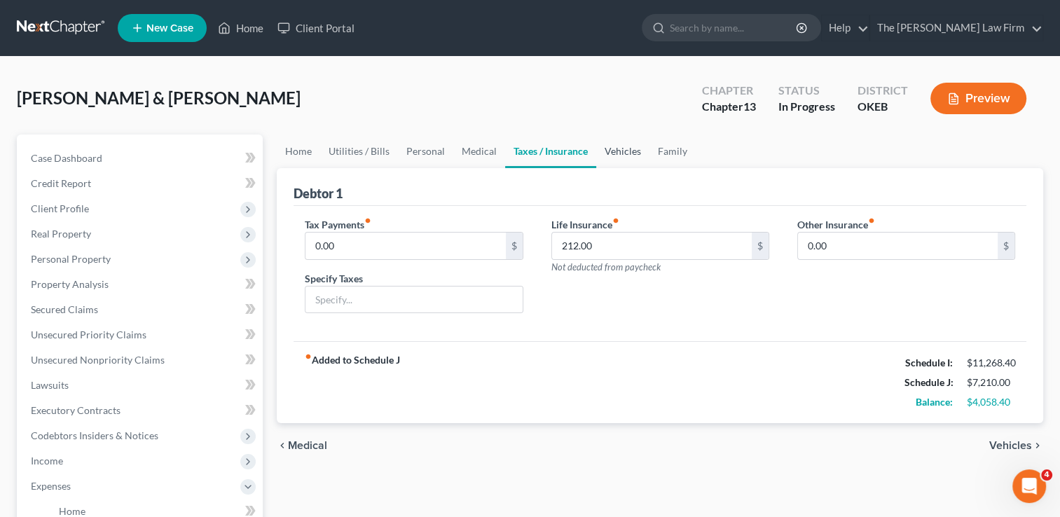
click at [622, 147] on link "Vehicles" at bounding box center [622, 151] width 53 height 34
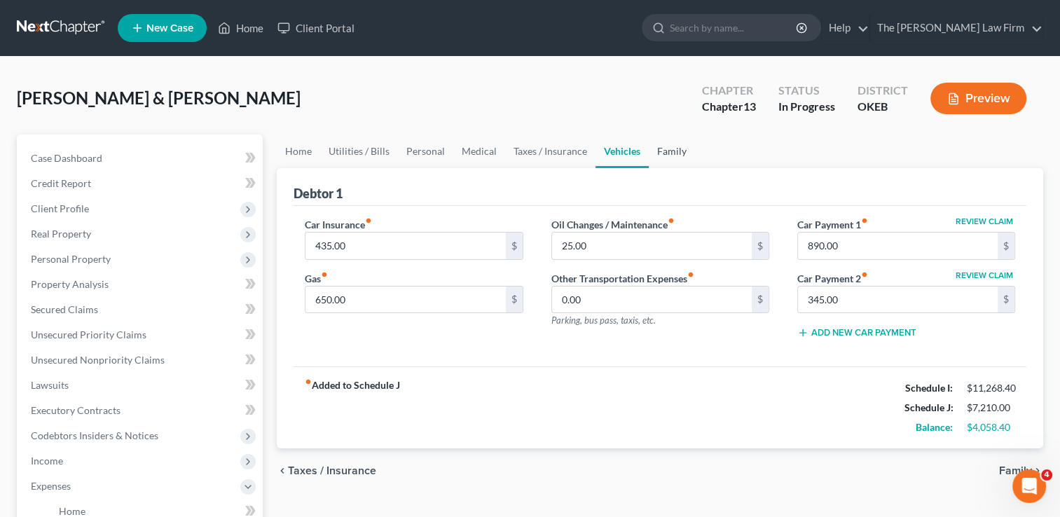
click at [678, 151] on link "Family" at bounding box center [671, 151] width 46 height 34
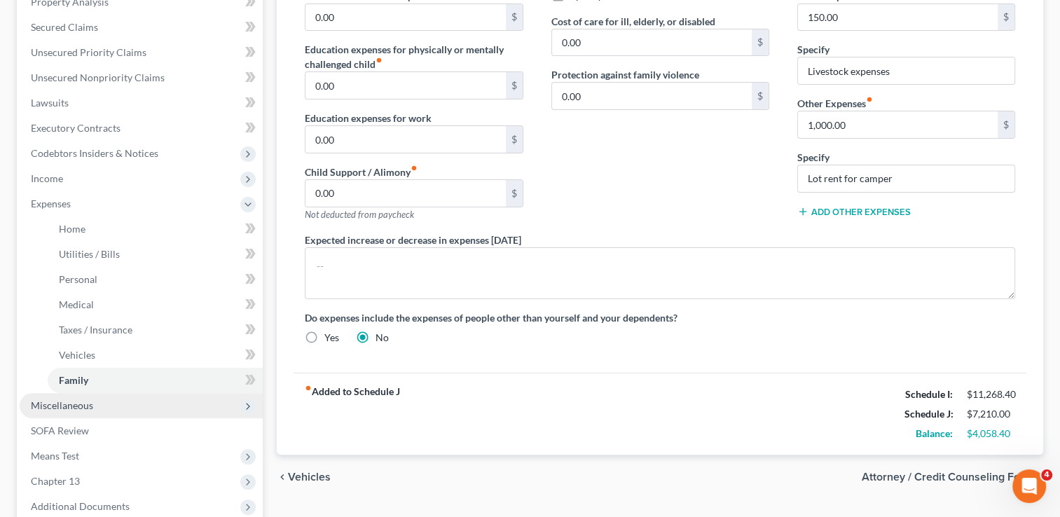
scroll to position [420, 0]
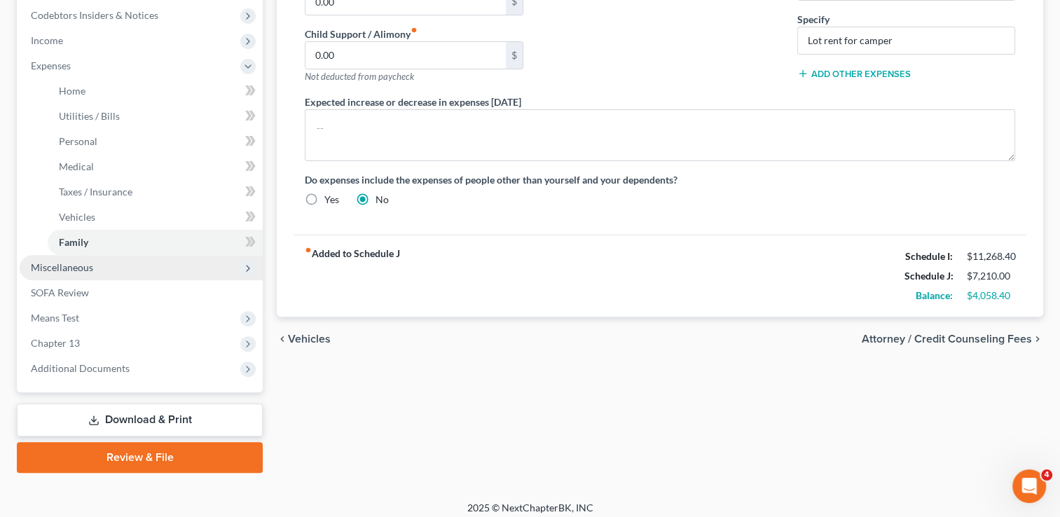
click at [103, 265] on span "Miscellaneous" at bounding box center [141, 267] width 243 height 25
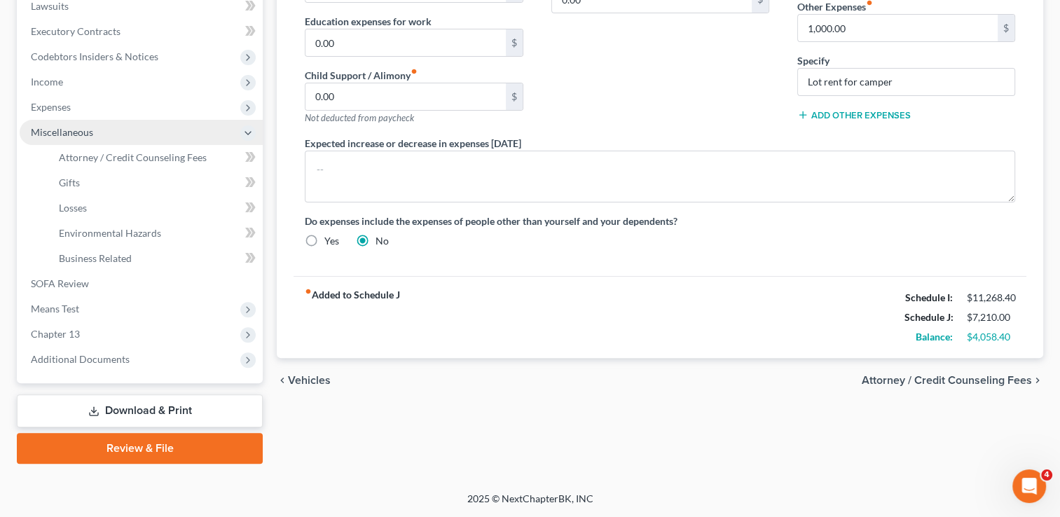
scroll to position [377, 0]
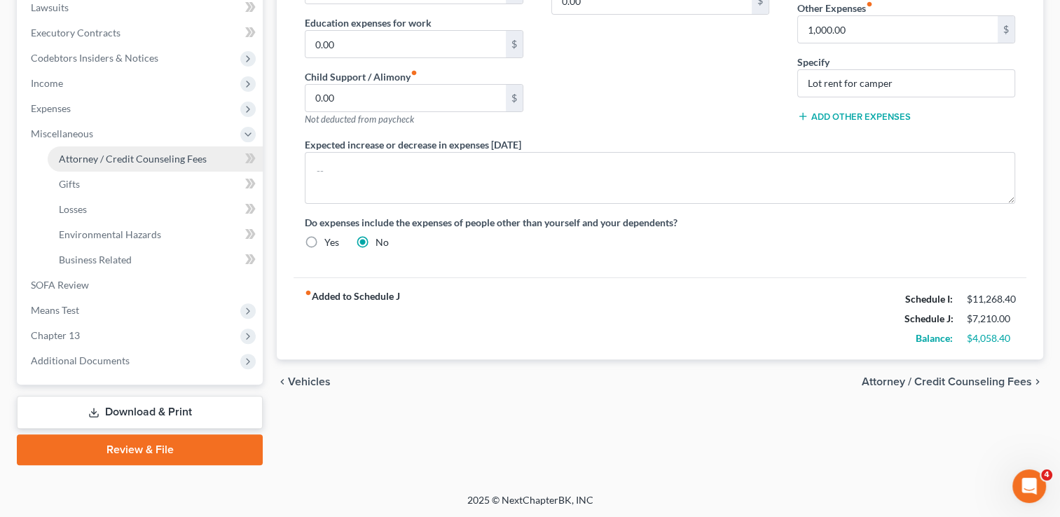
click at [146, 156] on span "Attorney / Credit Counseling Fees" at bounding box center [133, 159] width 148 height 12
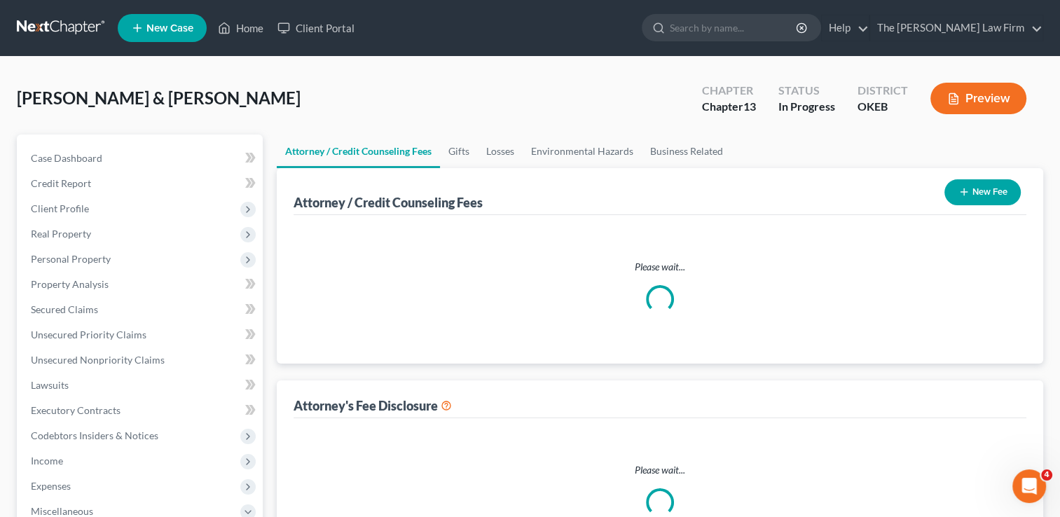
select select "0"
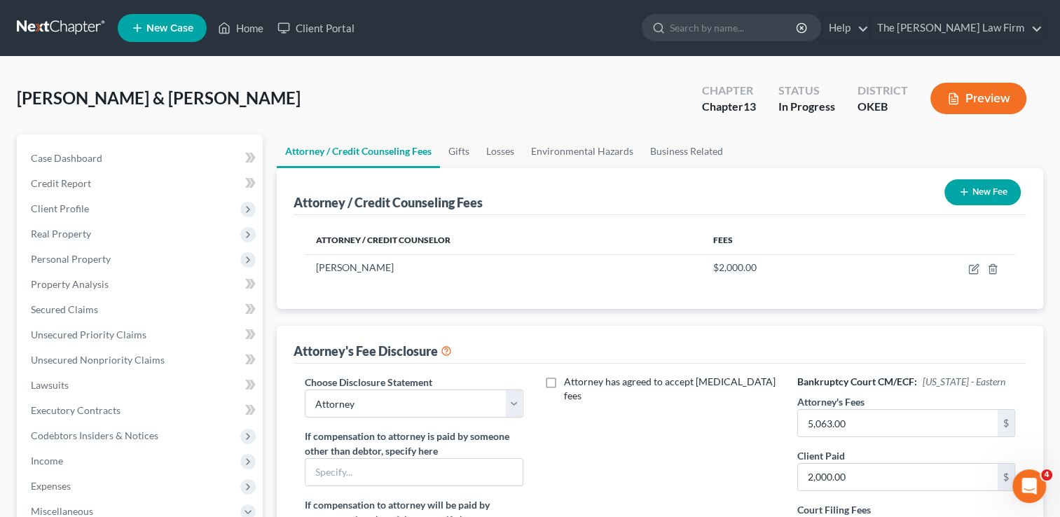
scroll to position [140, 0]
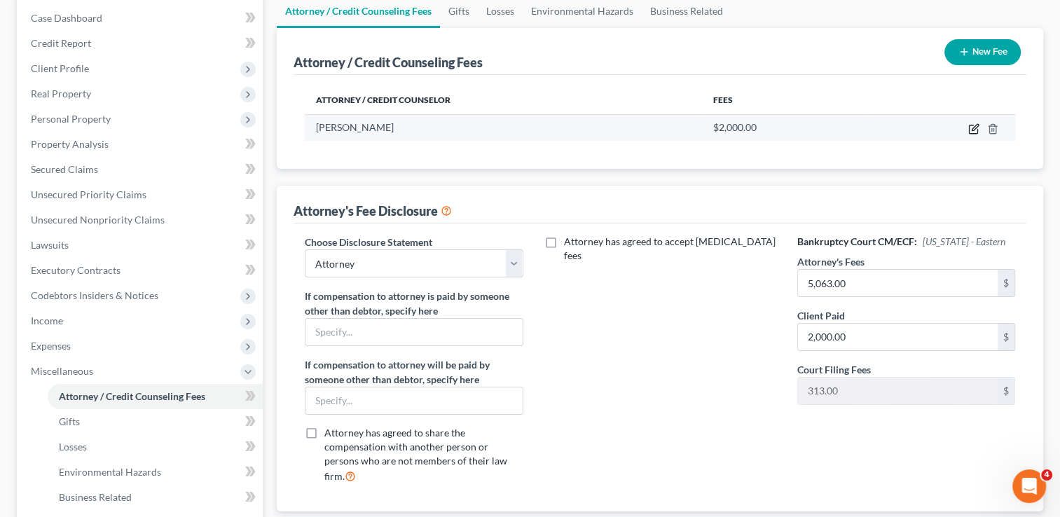
click at [971, 130] on icon "button" at bounding box center [973, 128] width 11 height 11
select select "37"
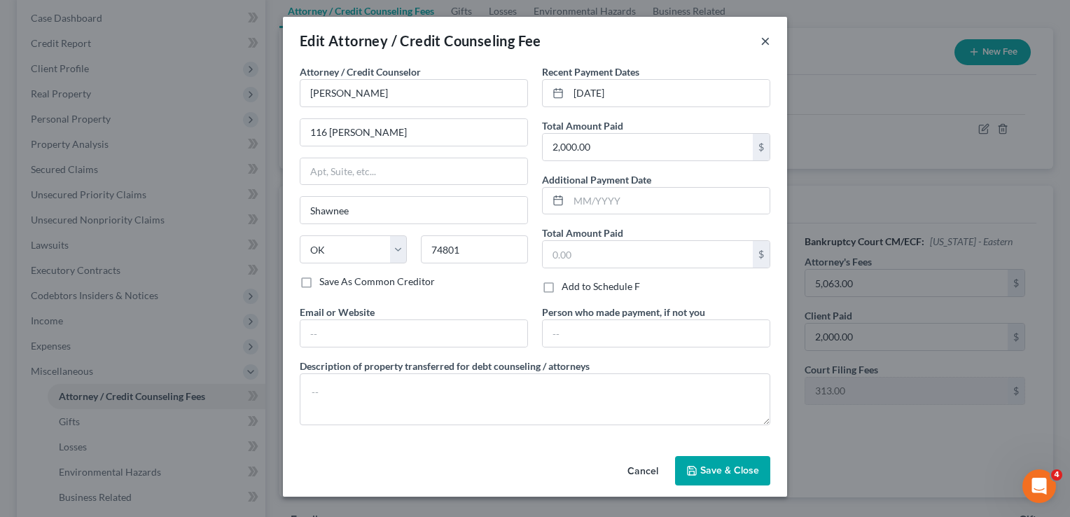
click at [763, 41] on button "×" at bounding box center [766, 40] width 10 height 17
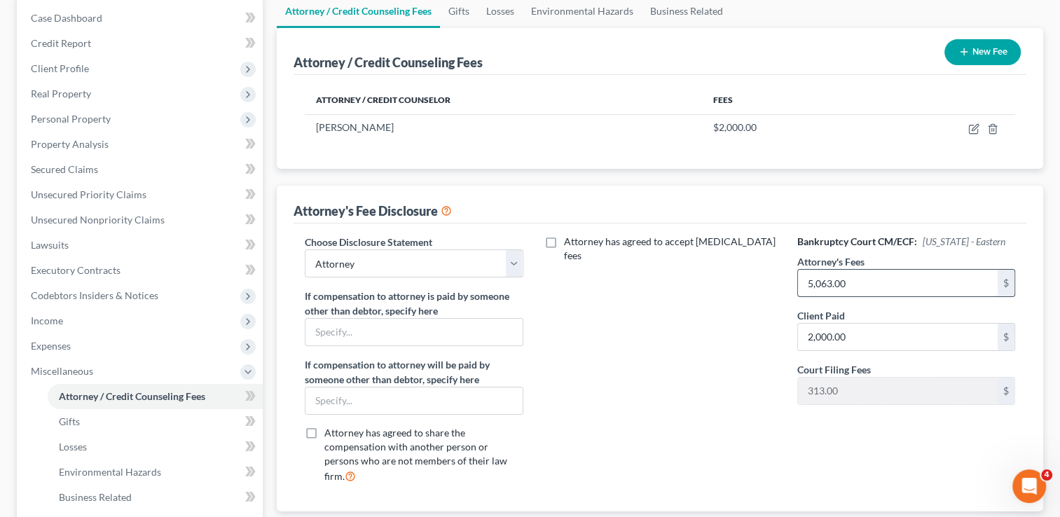
click at [857, 280] on input "5,063.00" at bounding box center [898, 283] width 200 height 27
type input "4,750"
click at [757, 308] on div "Attorney has agreed to accept retainer fees" at bounding box center [660, 365] width 246 height 260
click at [871, 331] on input "2,000.00" at bounding box center [898, 337] width 200 height 27
type input "1,687"
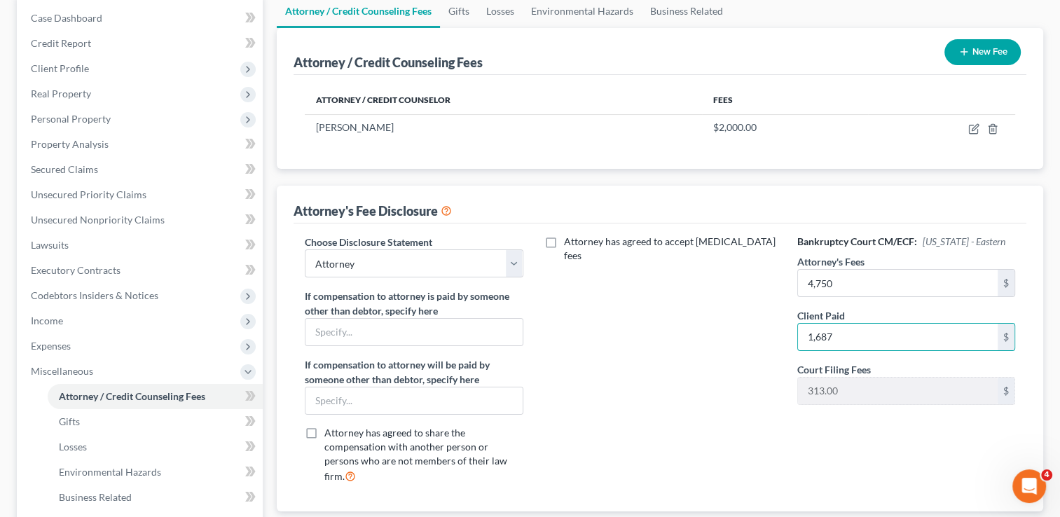
click at [749, 354] on div "Attorney has agreed to accept retainer fees" at bounding box center [660, 365] width 246 height 260
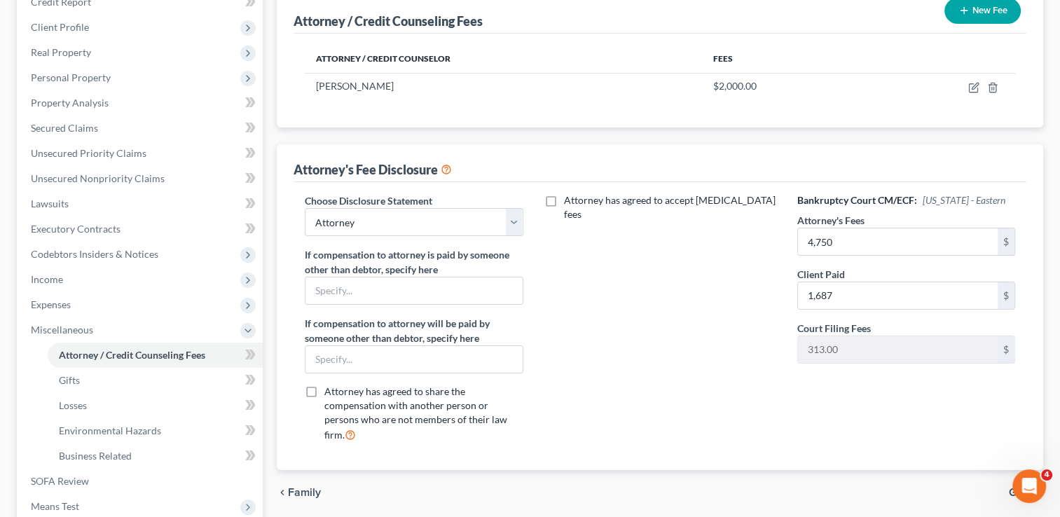
scroll to position [280, 0]
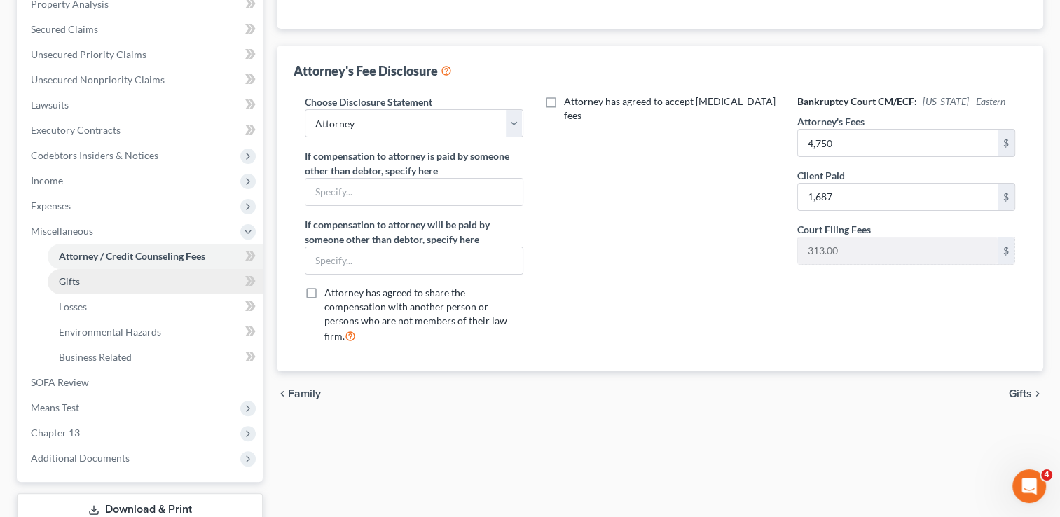
click at [95, 279] on link "Gifts" at bounding box center [155, 281] width 215 height 25
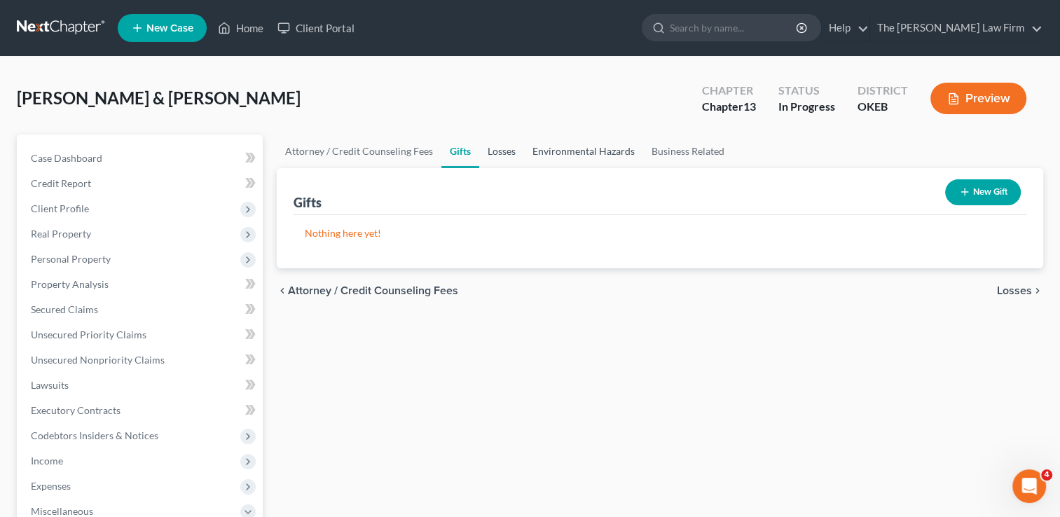
click at [486, 151] on link "Losses" at bounding box center [501, 151] width 45 height 34
click at [584, 156] on link "Environmental Hazards" at bounding box center [583, 151] width 119 height 34
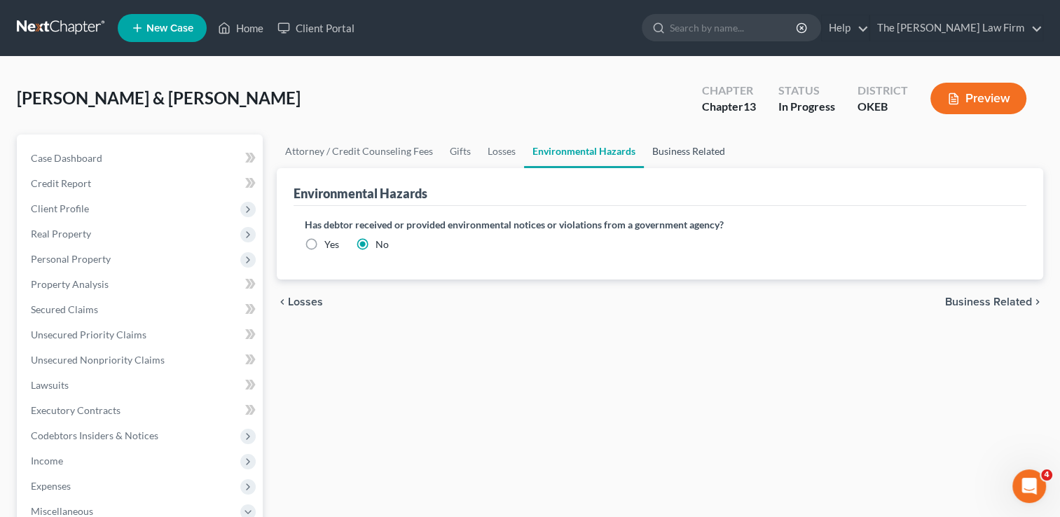
click at [686, 151] on link "Business Related" at bounding box center [689, 151] width 90 height 34
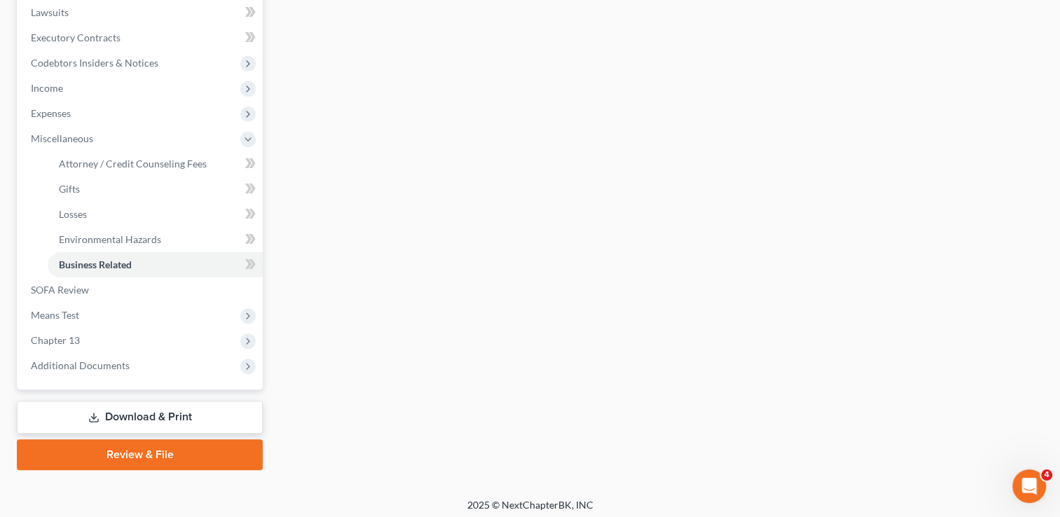
scroll to position [377, 0]
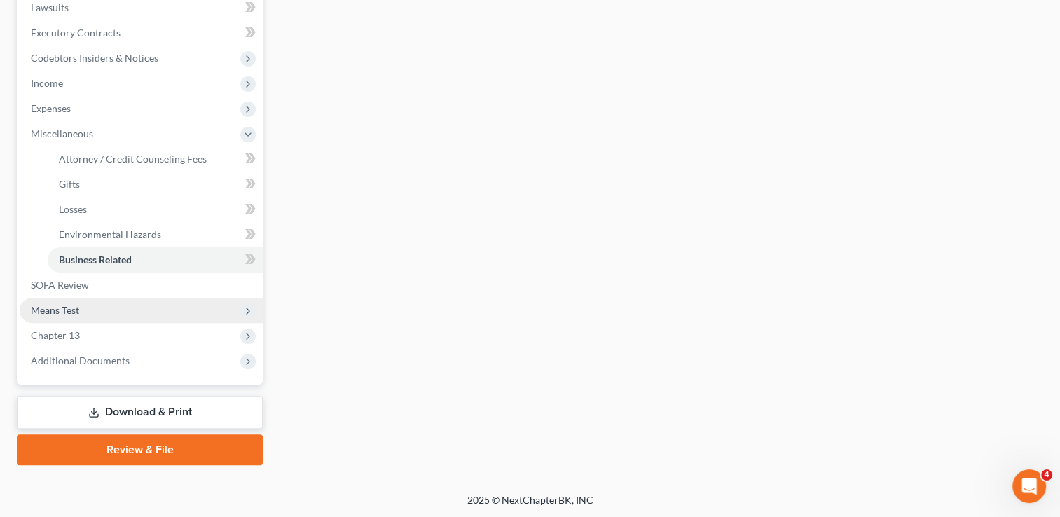
click at [85, 310] on span "Means Test" at bounding box center [141, 310] width 243 height 25
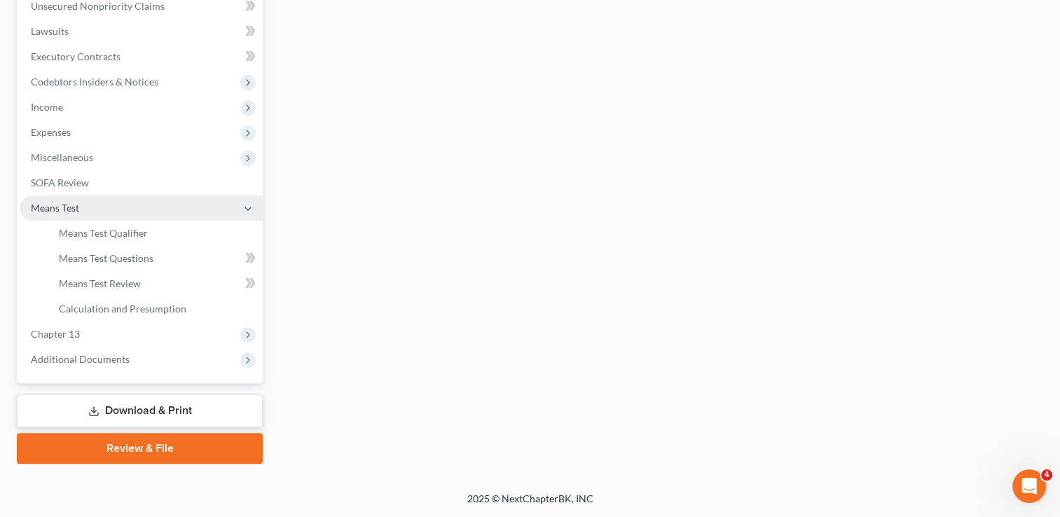
scroll to position [352, 0]
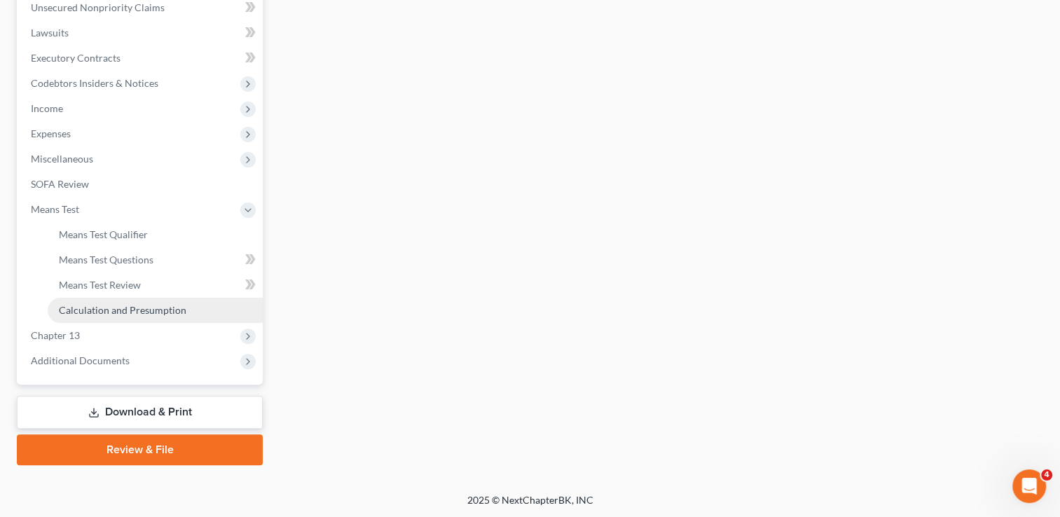
click at [125, 305] on span "Calculation and Presumption" at bounding box center [122, 310] width 127 height 12
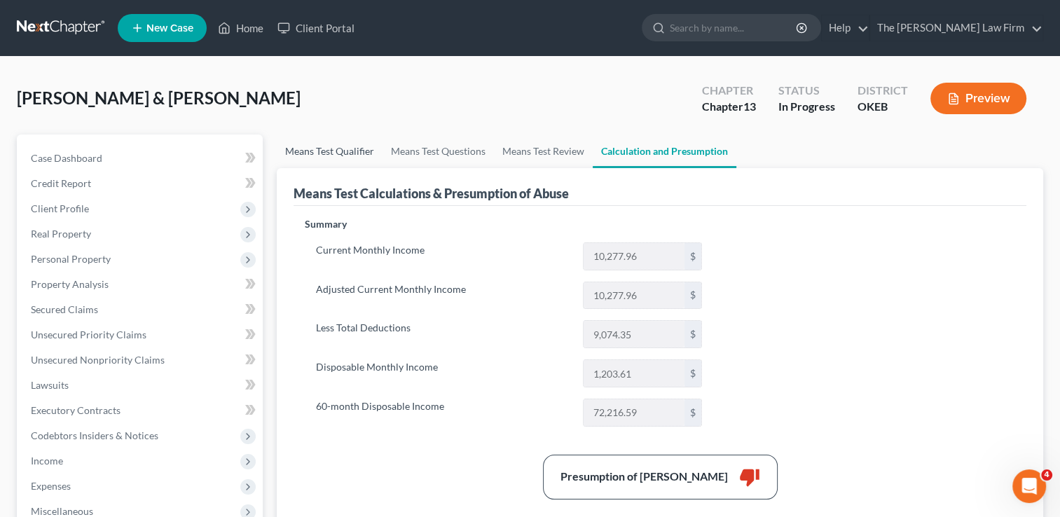
click at [335, 148] on link "Means Test Qualifier" at bounding box center [330, 151] width 106 height 34
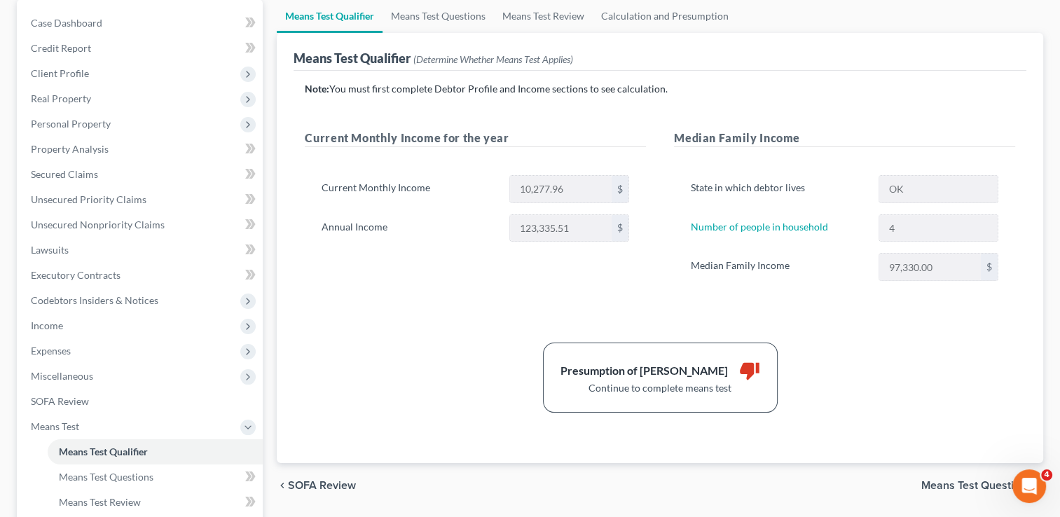
scroll to position [140, 0]
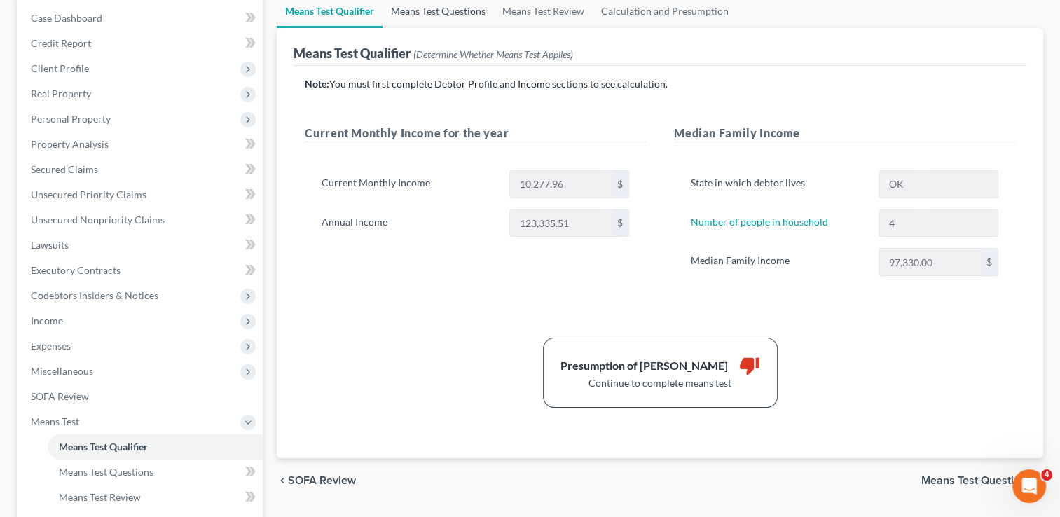
click at [450, 13] on link "Means Test Questions" at bounding box center [437, 11] width 111 height 34
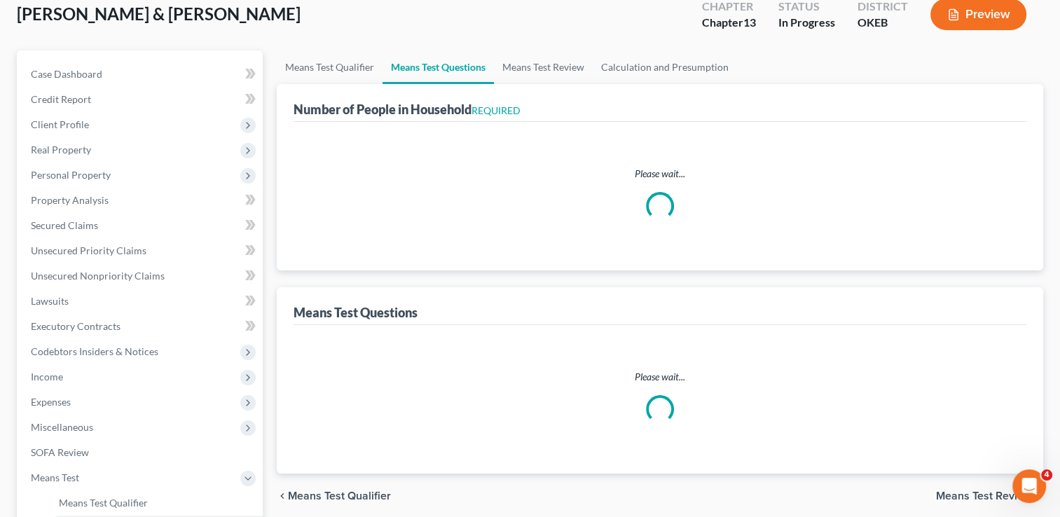
scroll to position [39, 0]
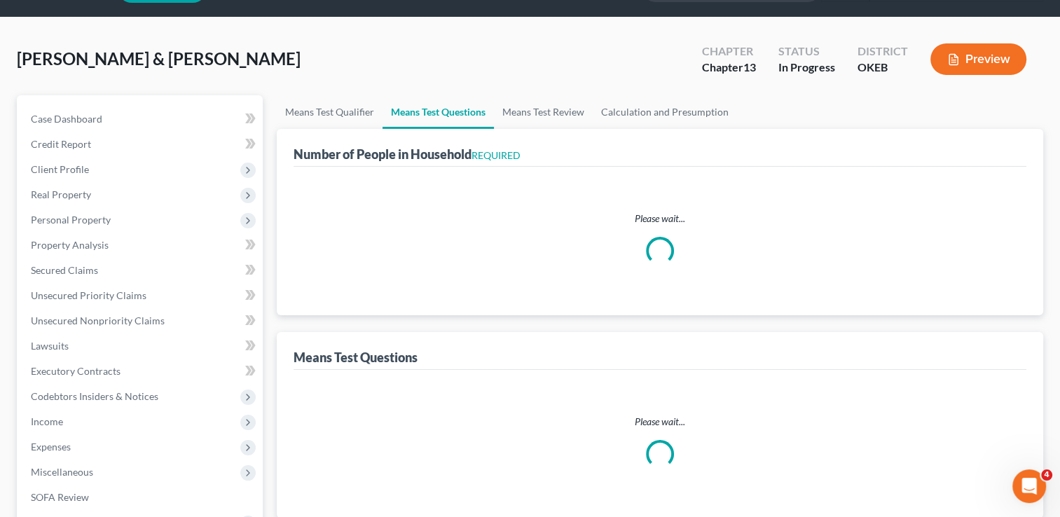
select select "1"
select select "60"
select select "1"
select select "60"
select select "4"
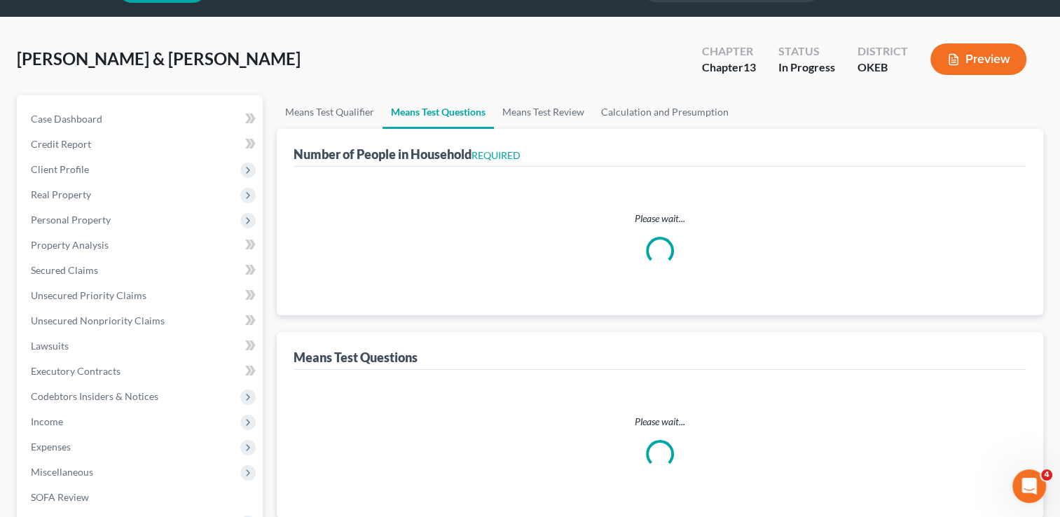
select select "4"
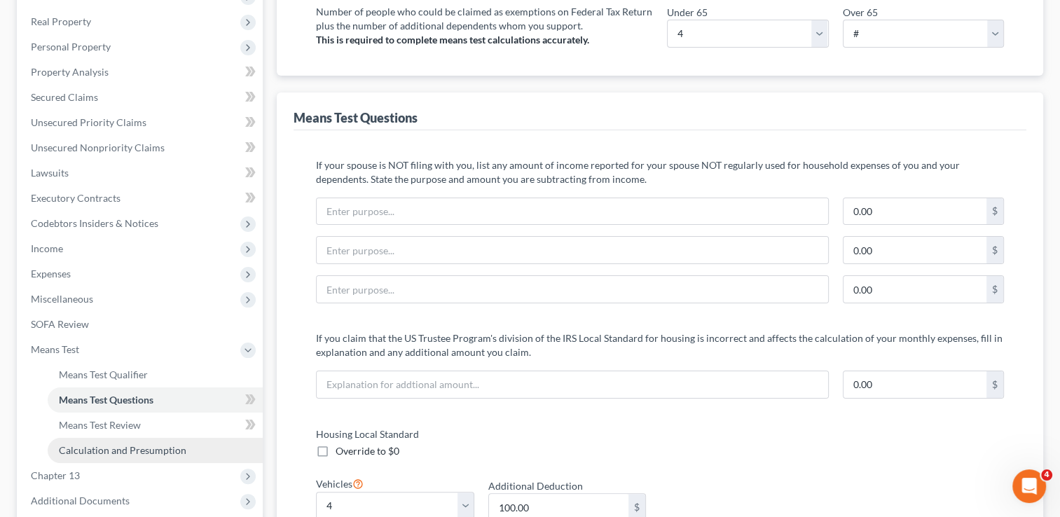
scroll to position [210, 0]
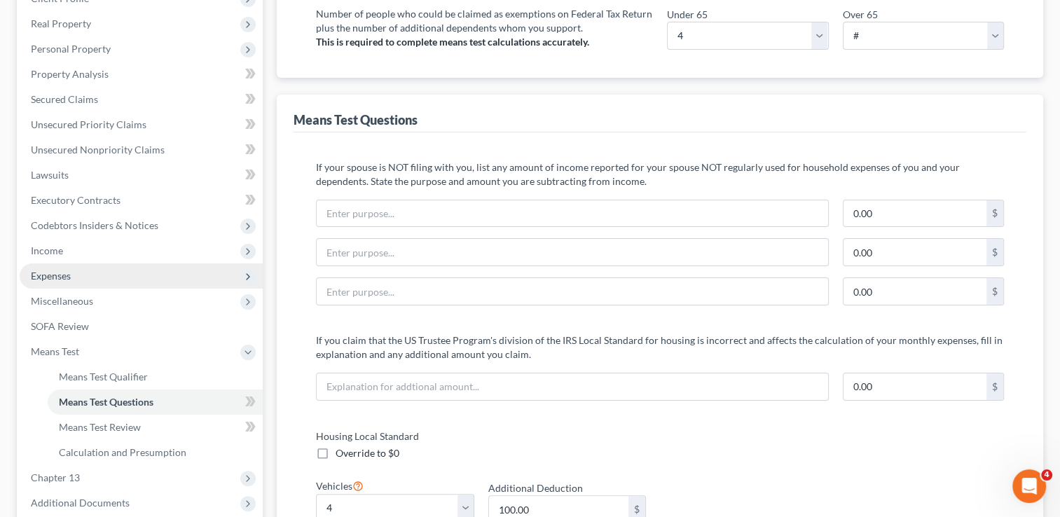
click at [78, 276] on span "Expenses" at bounding box center [141, 275] width 243 height 25
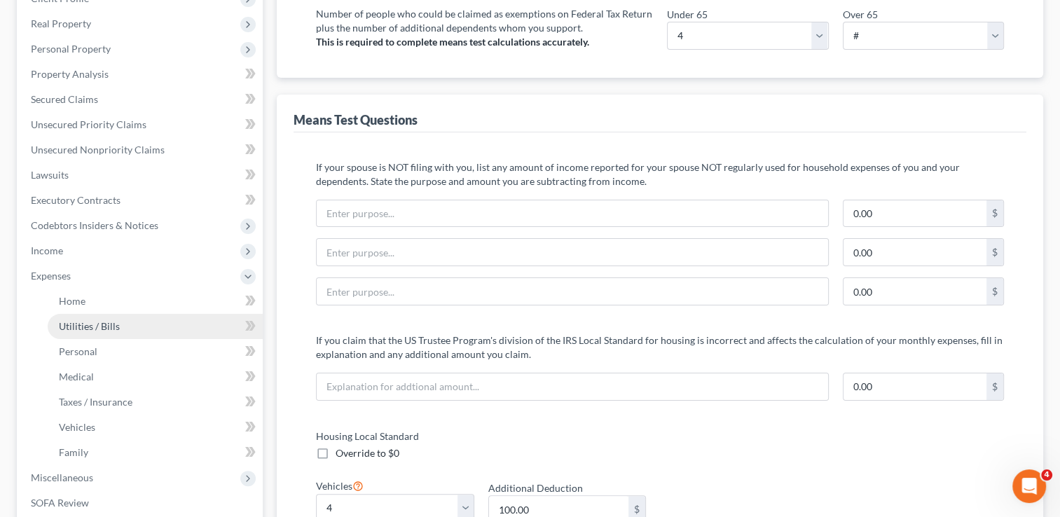
click at [104, 324] on span "Utilities / Bills" at bounding box center [89, 326] width 61 height 12
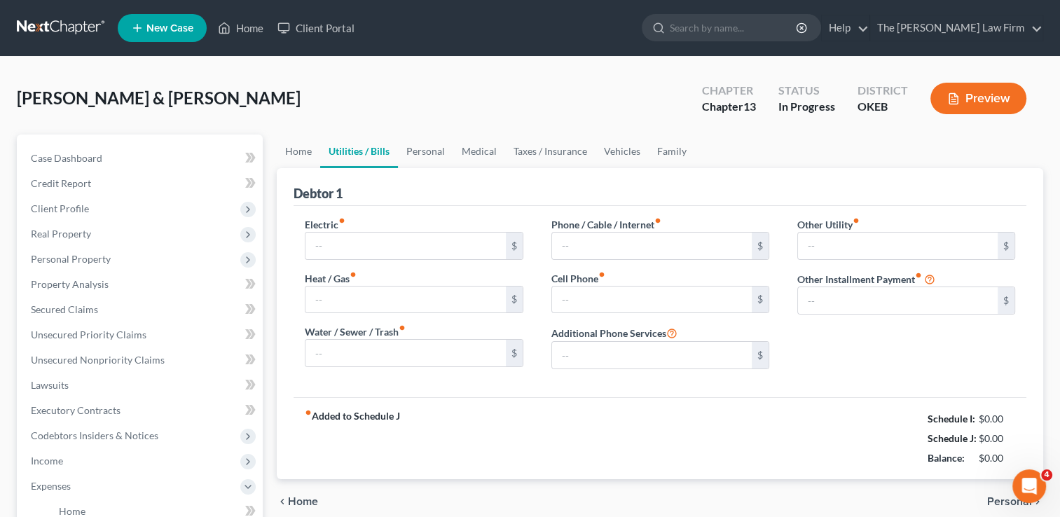
type input "350.00"
type input "15.00"
type input "150.00"
type input "80.00"
type input "370.00"
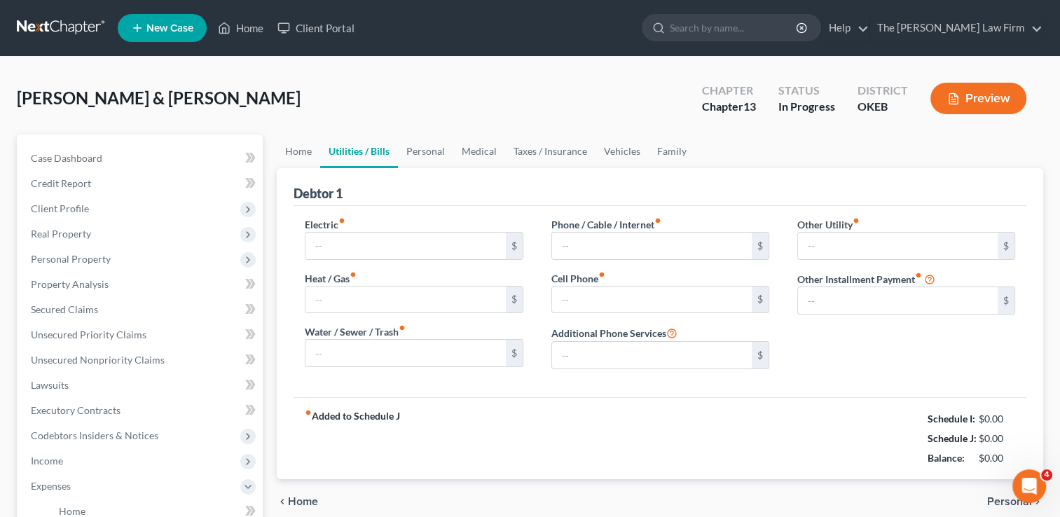
type input "100.00"
type input "0.00"
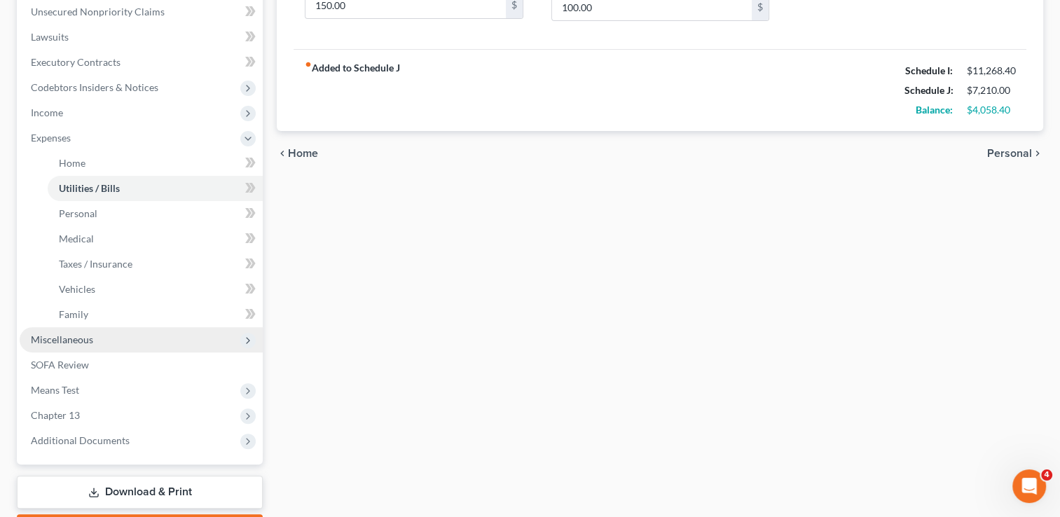
scroll to position [350, 0]
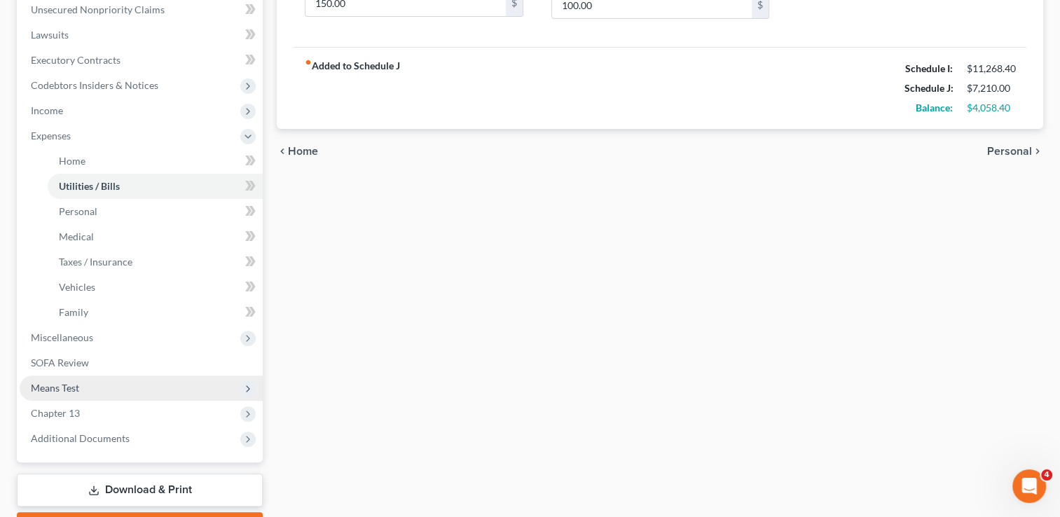
click at [91, 386] on span "Means Test" at bounding box center [141, 387] width 243 height 25
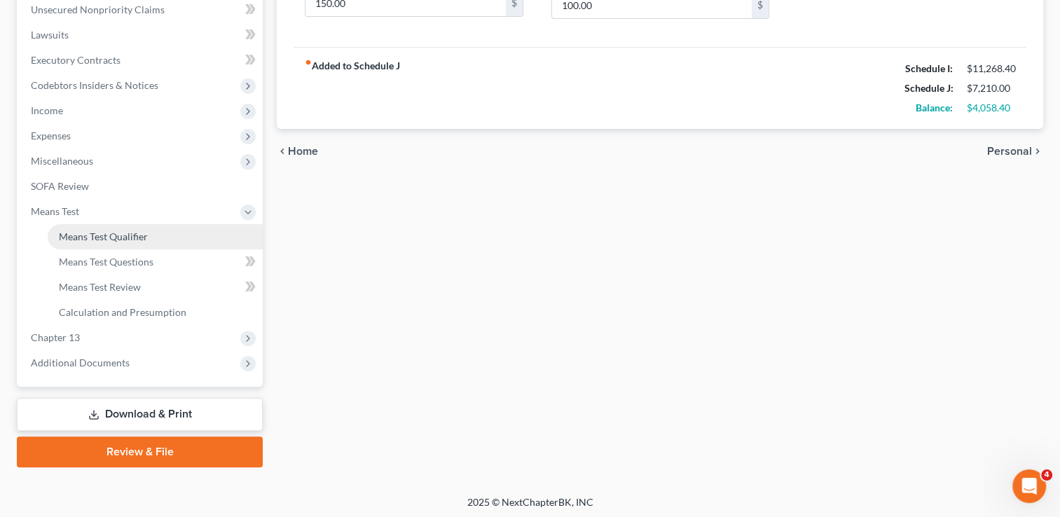
click at [152, 239] on link "Means Test Qualifier" at bounding box center [155, 236] width 215 height 25
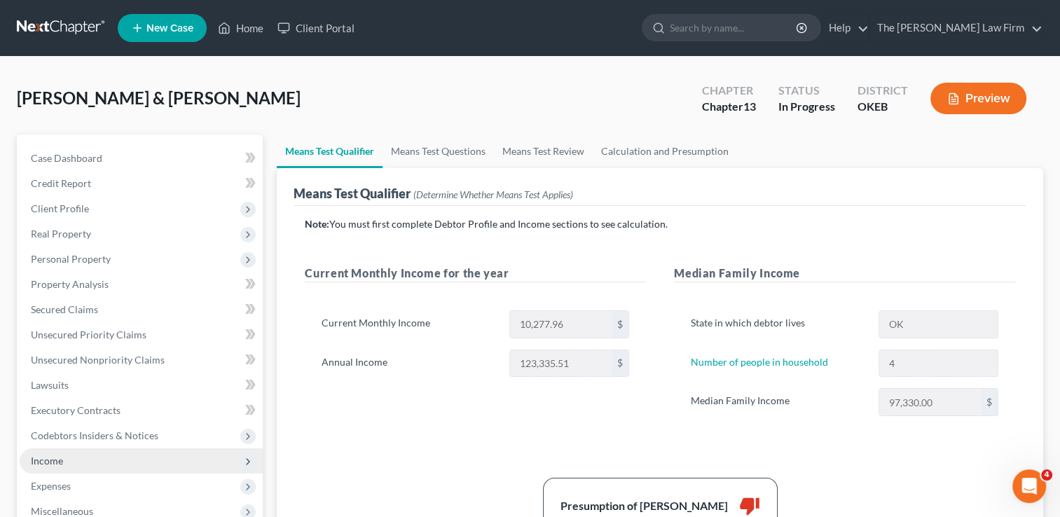
drag, startPoint x: 51, startPoint y: 456, endPoint x: 144, endPoint y: 401, distance: 107.4
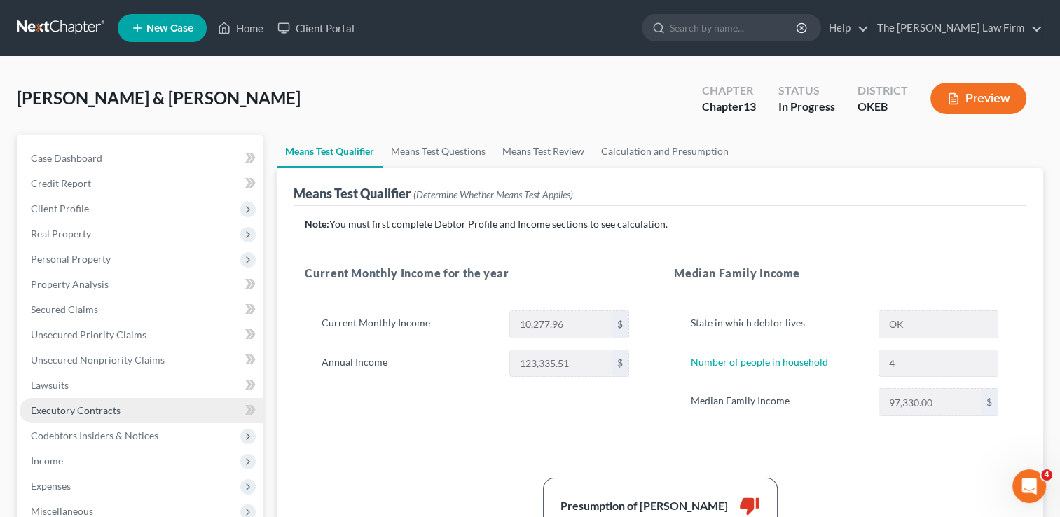
click at [52, 456] on span "Income" at bounding box center [47, 460] width 32 height 12
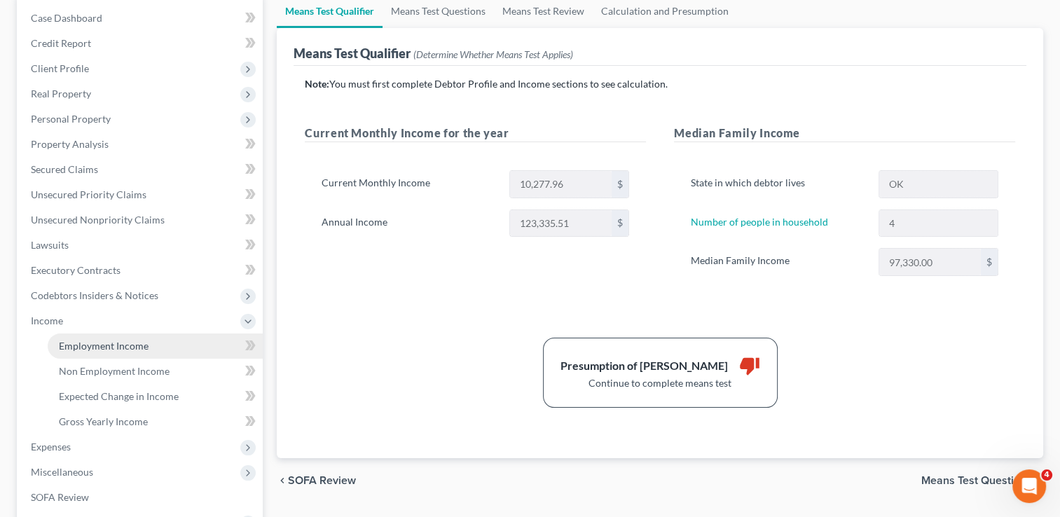
click at [111, 341] on span "Employment Income" at bounding box center [104, 346] width 90 height 12
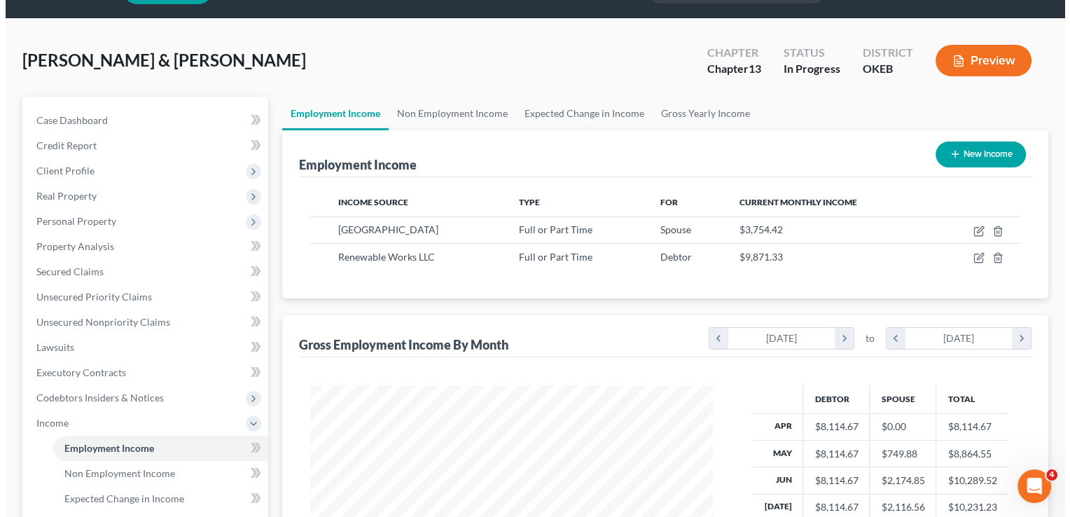
scroll to position [140, 0]
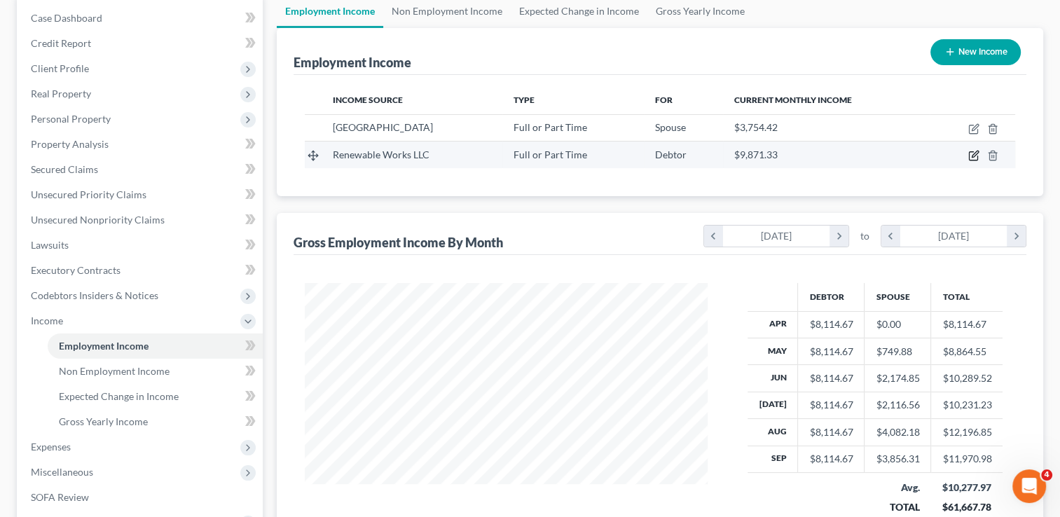
click at [973, 154] on icon "button" at bounding box center [974, 154] width 6 height 6
select select "0"
select select "3"
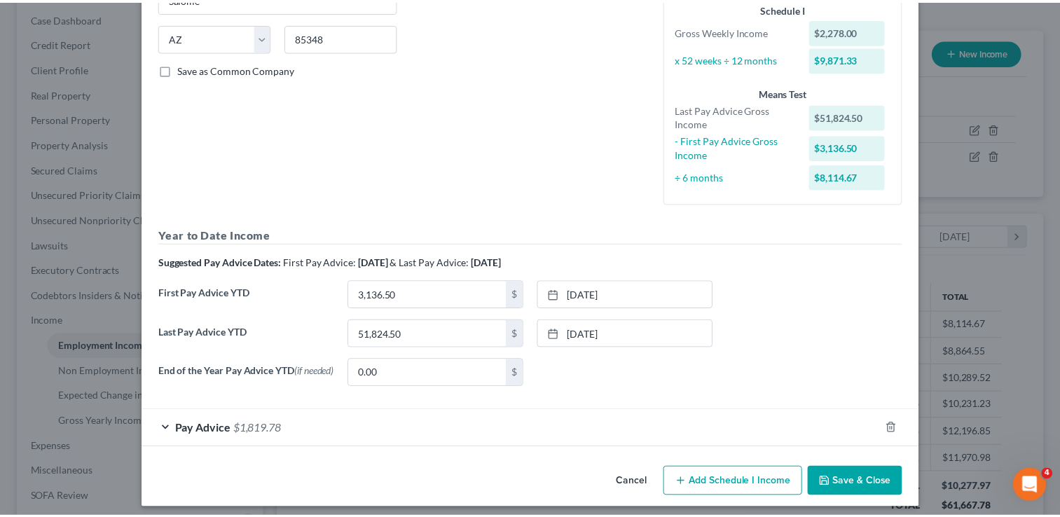
scroll to position [275, 0]
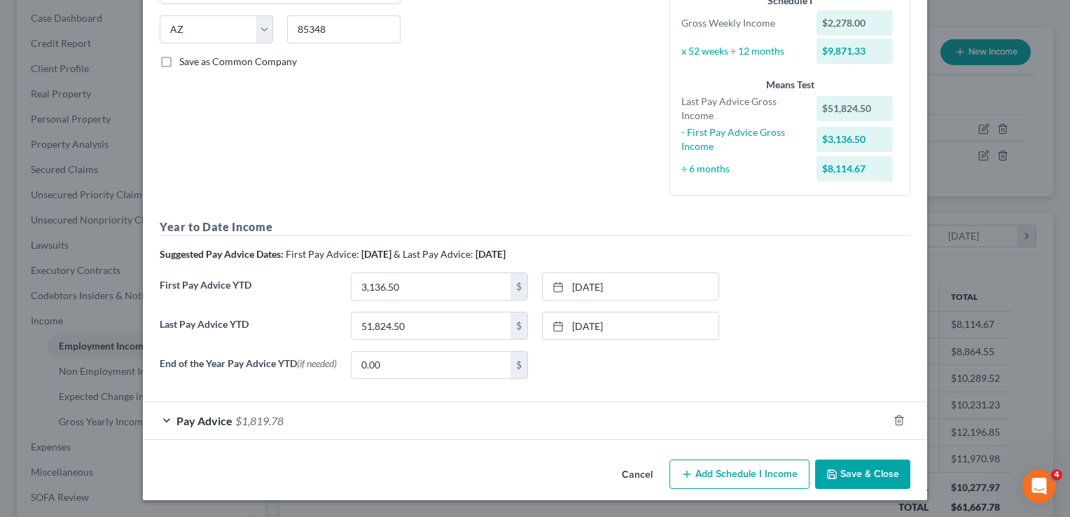
click at [636, 471] on button "Cancel" at bounding box center [637, 475] width 53 height 28
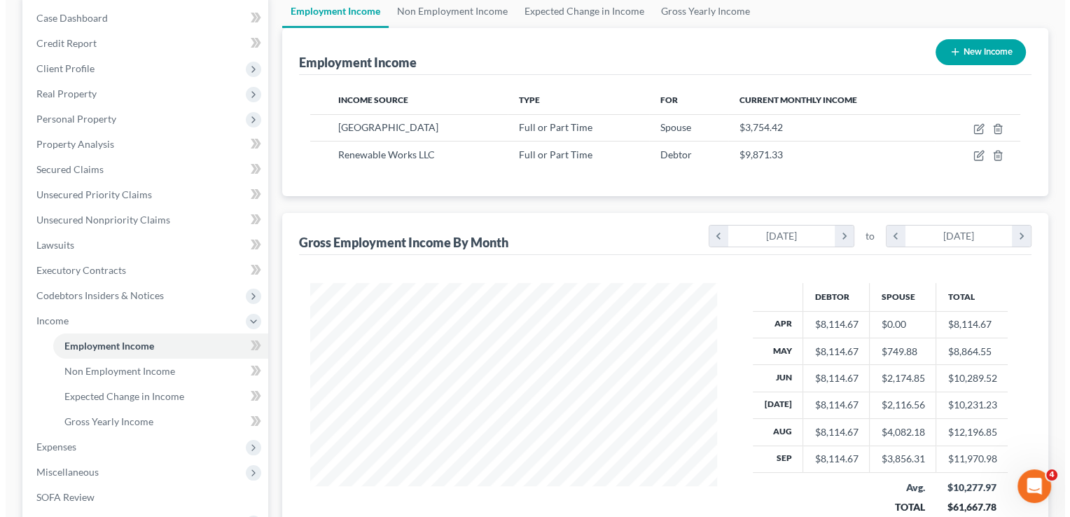
scroll to position [700051, 699870]
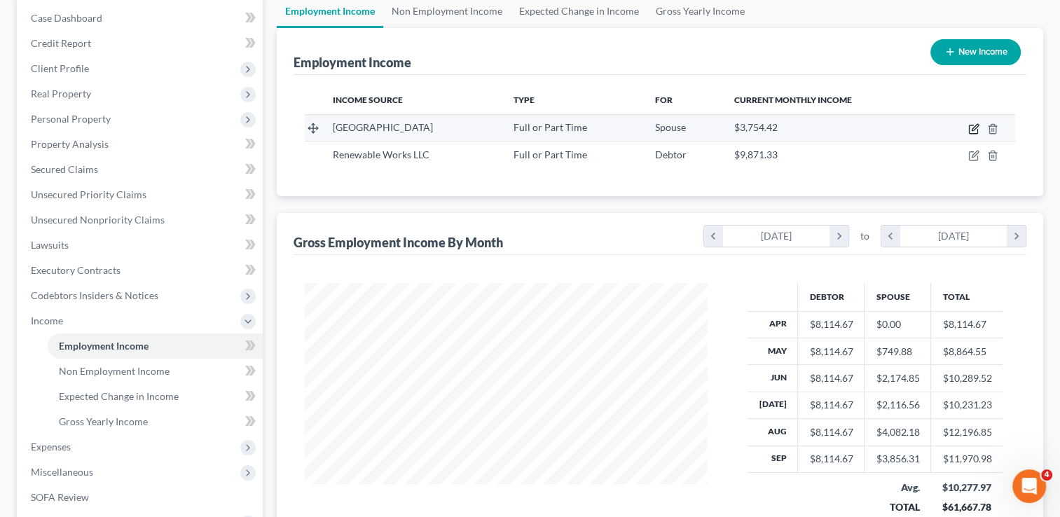
click at [975, 130] on icon "button" at bounding box center [973, 128] width 11 height 11
select select "0"
select select "37"
select select "2"
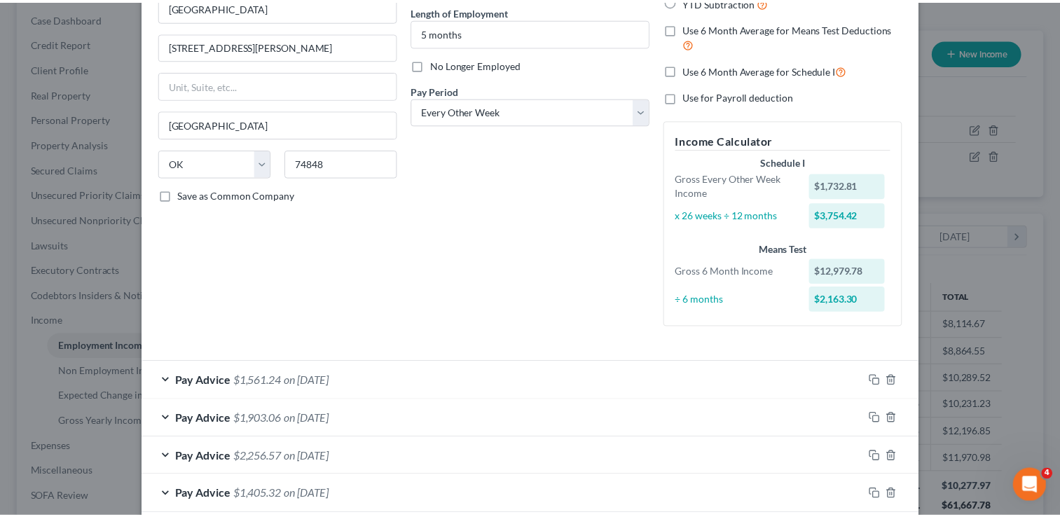
scroll to position [0, 0]
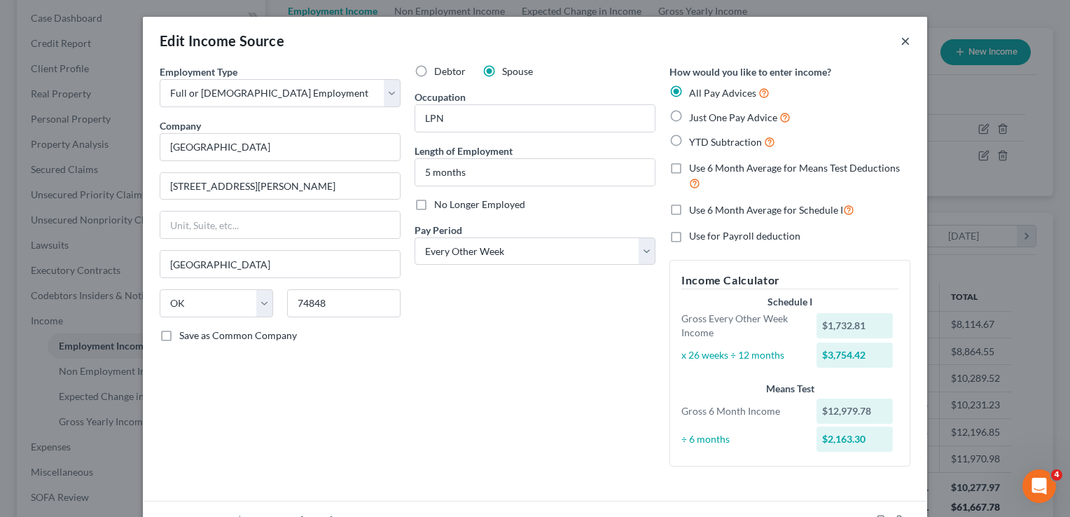
click at [901, 38] on button "×" at bounding box center [906, 40] width 10 height 17
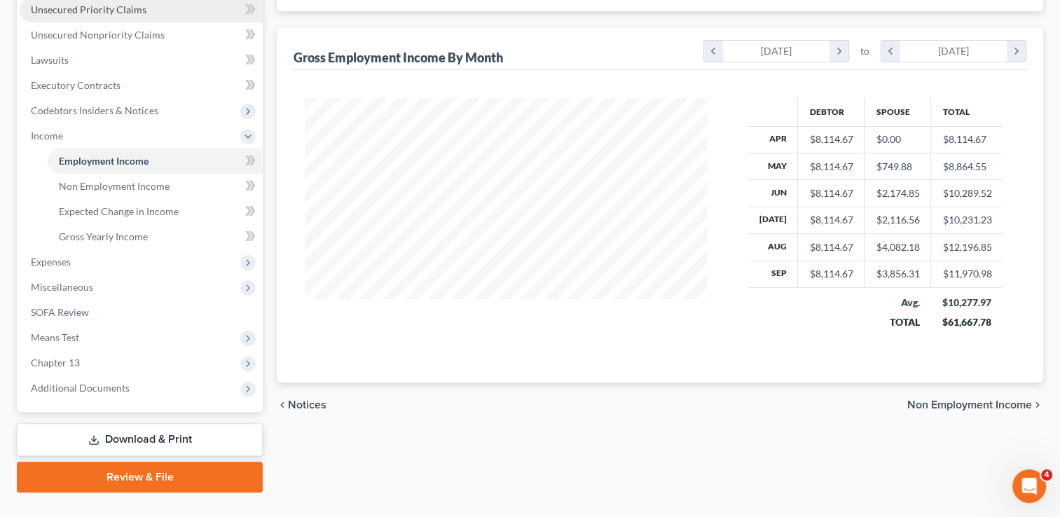
scroll to position [352, 0]
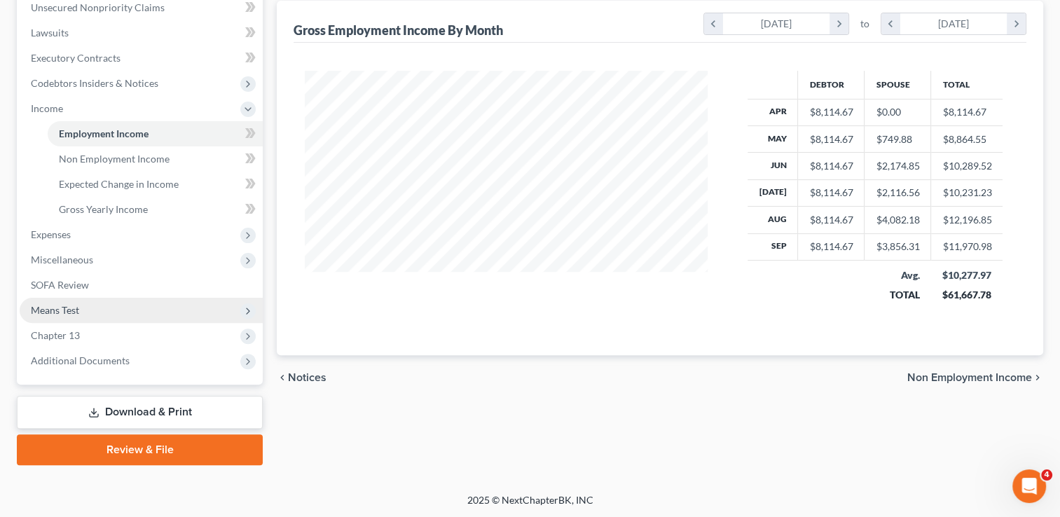
click at [69, 310] on span "Means Test" at bounding box center [55, 310] width 48 height 12
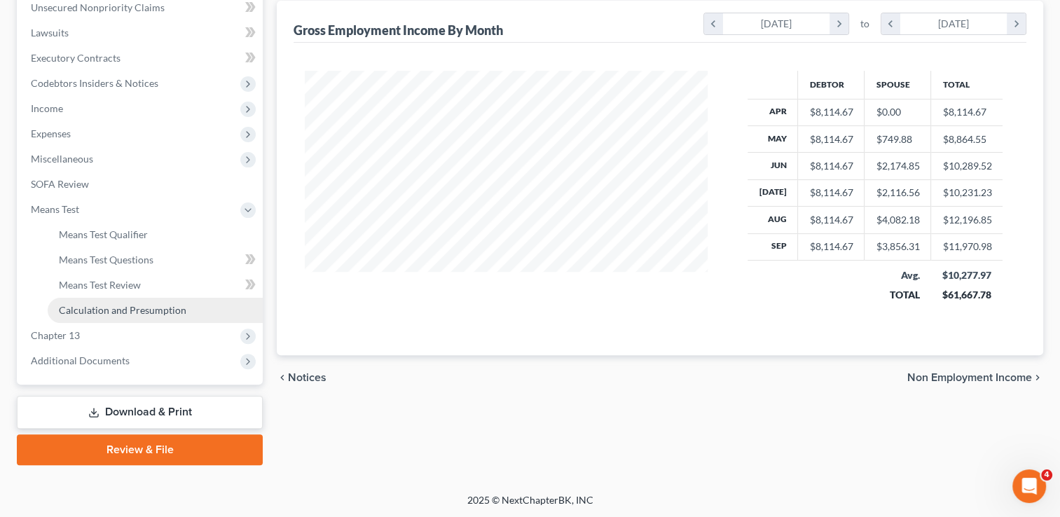
click at [123, 305] on span "Calculation and Presumption" at bounding box center [122, 310] width 127 height 12
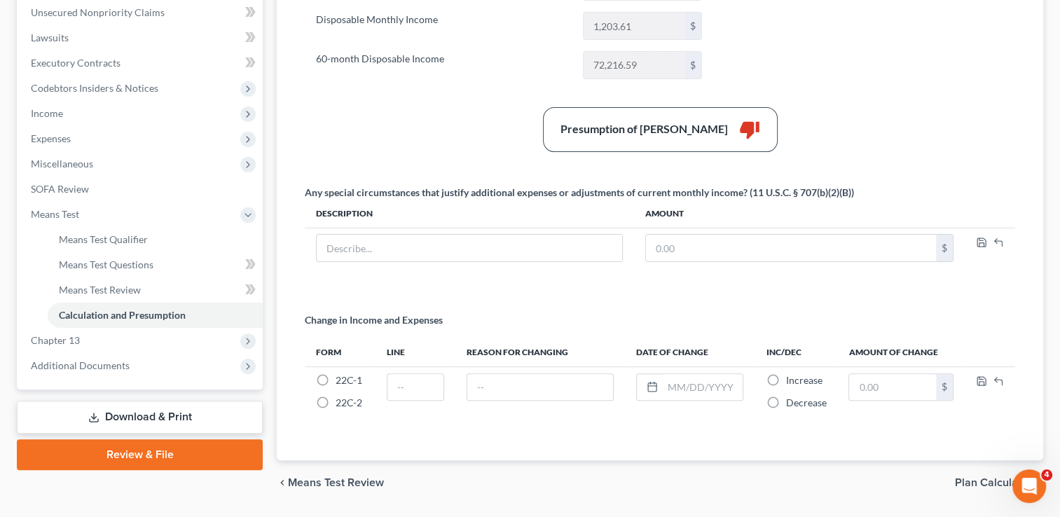
scroll to position [350, 0]
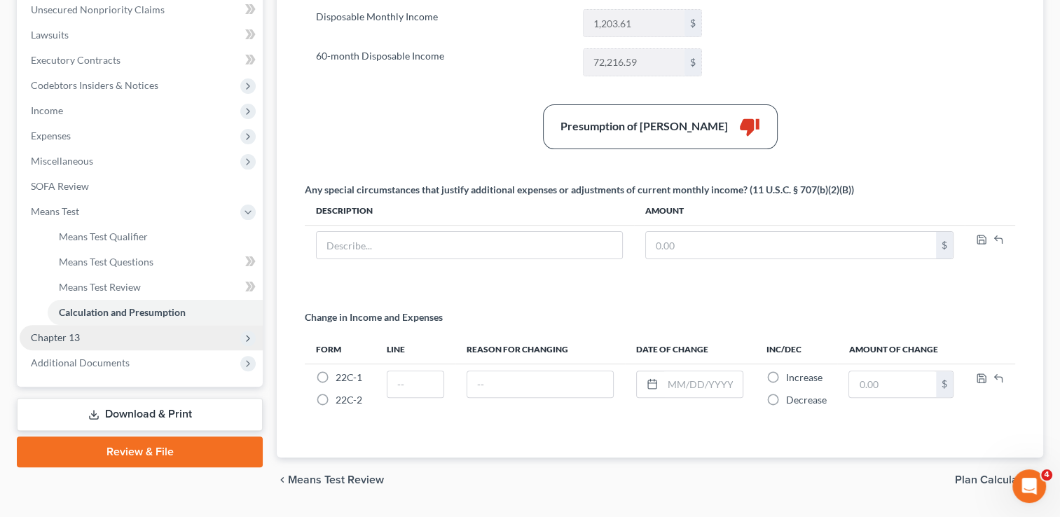
click at [76, 333] on span "Chapter 13" at bounding box center [55, 337] width 49 height 12
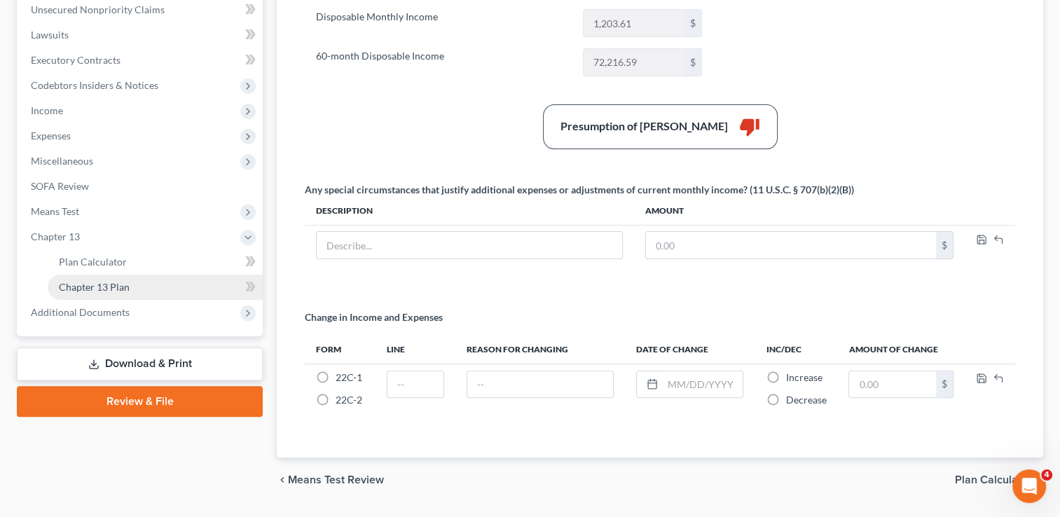
click at [126, 282] on span "Chapter 13 Plan" at bounding box center [94, 287] width 71 height 12
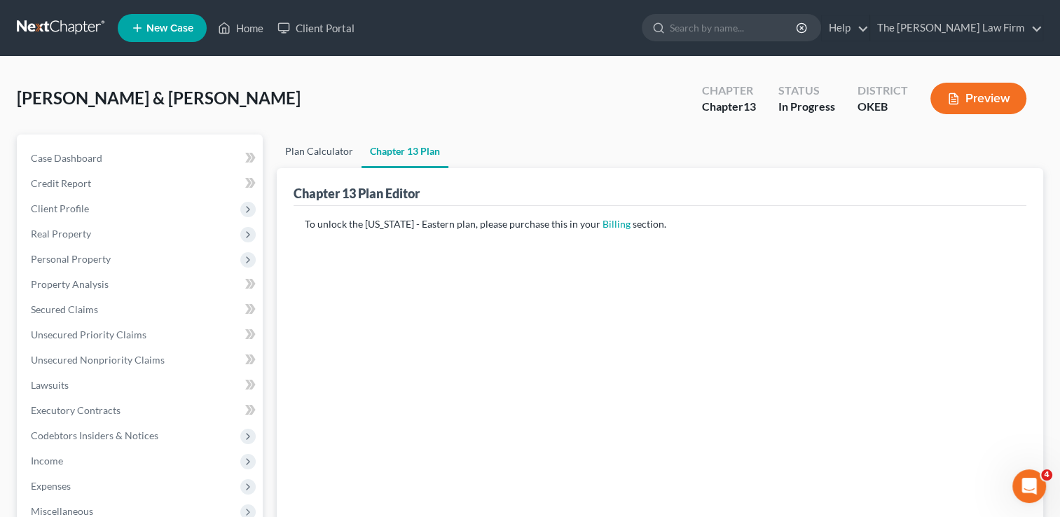
click at [313, 149] on link "Plan Calculator" at bounding box center [319, 151] width 85 height 34
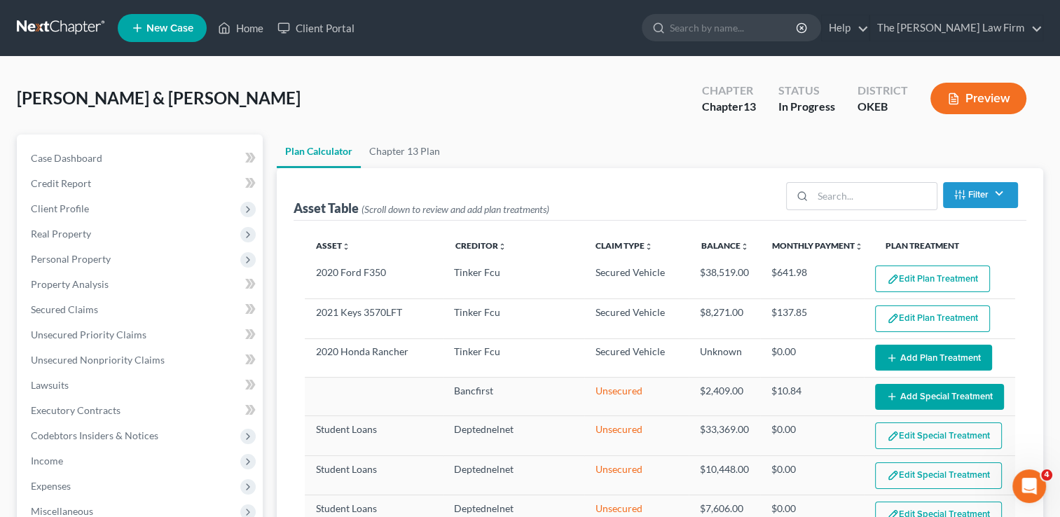
select select "59"
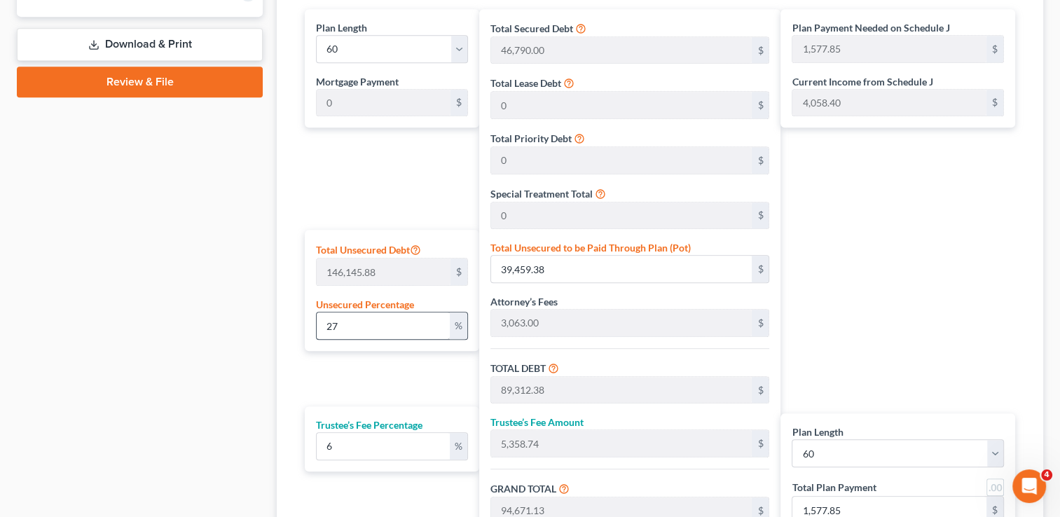
scroll to position [700, 0]
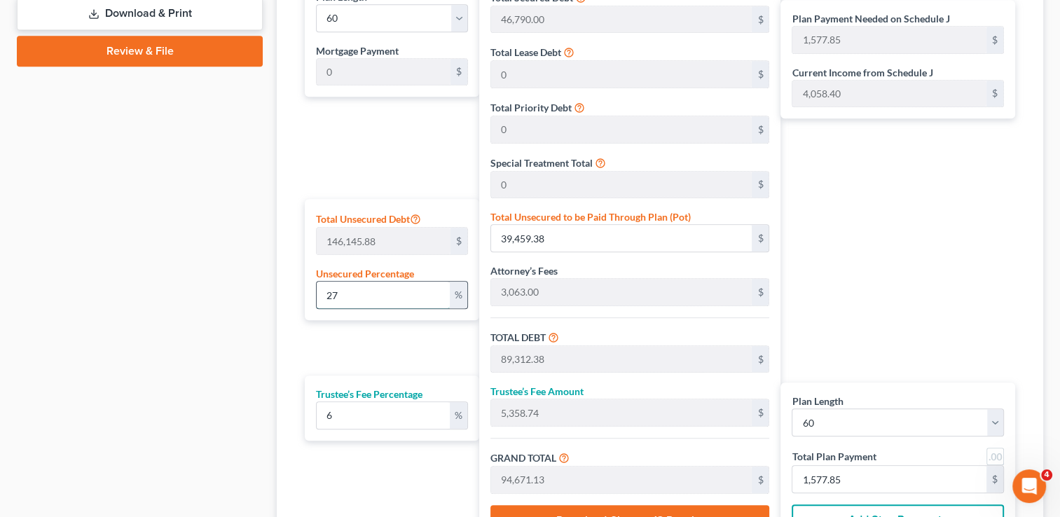
click at [350, 291] on input "27" at bounding box center [383, 295] width 132 height 27
type input "2"
type input "2,922.91"
type input "52,775.91"
type input "3,166.55"
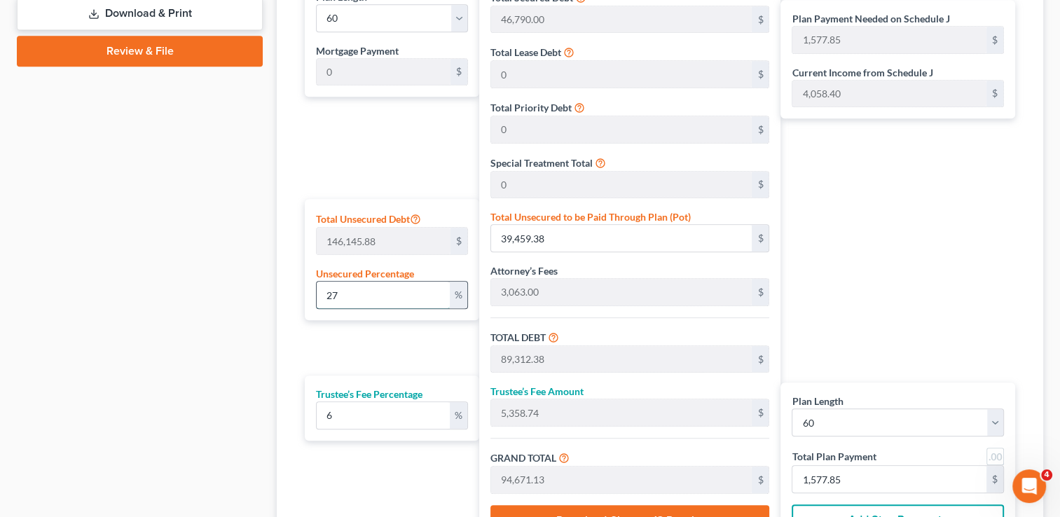
type input "55,942.47"
type input "932.37"
type input "49,853.00"
type input "2,991.18"
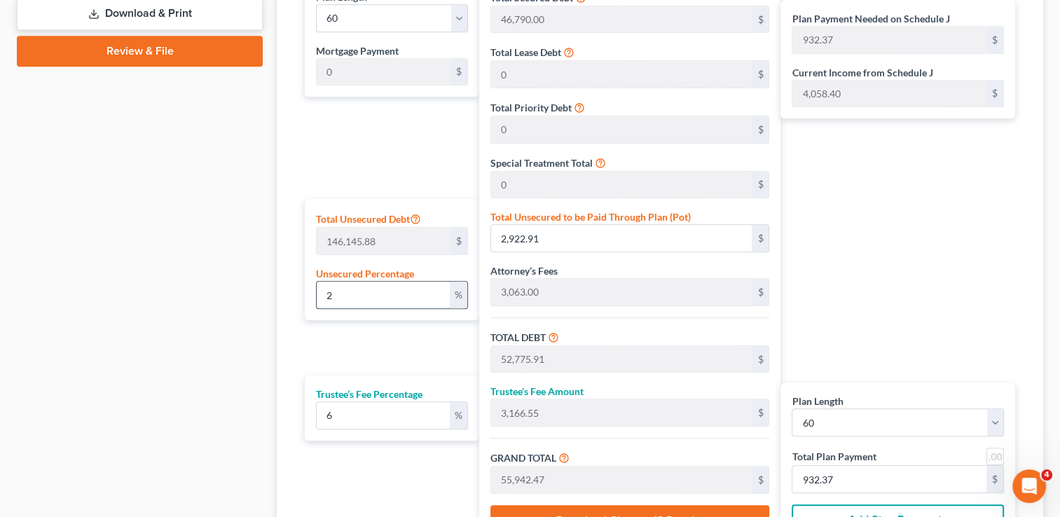
type input "52,844.18"
type input "880.73"
type input "1"
type input "1,461.45"
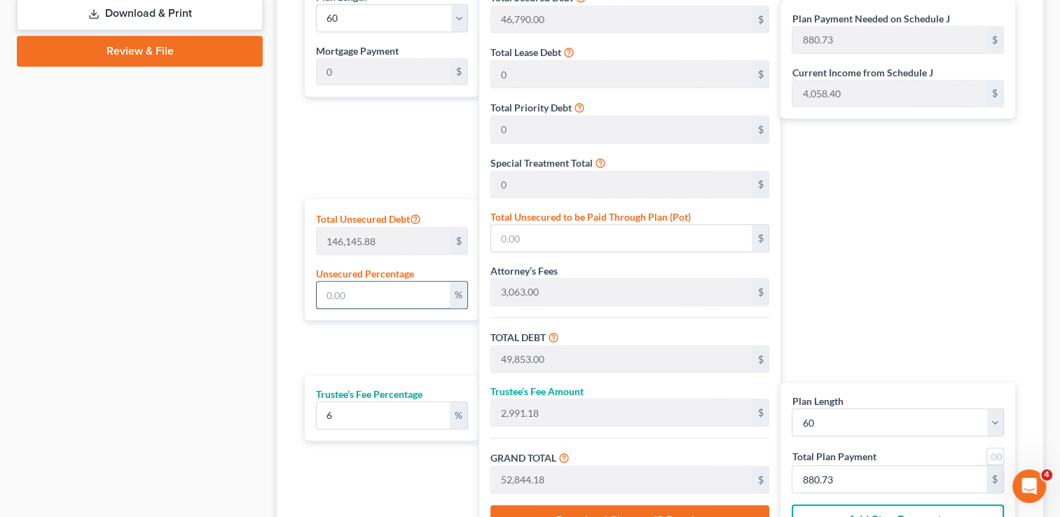
type input "51,314.45"
type input "3,078.86"
type input "54,393.32"
type input "906.55"
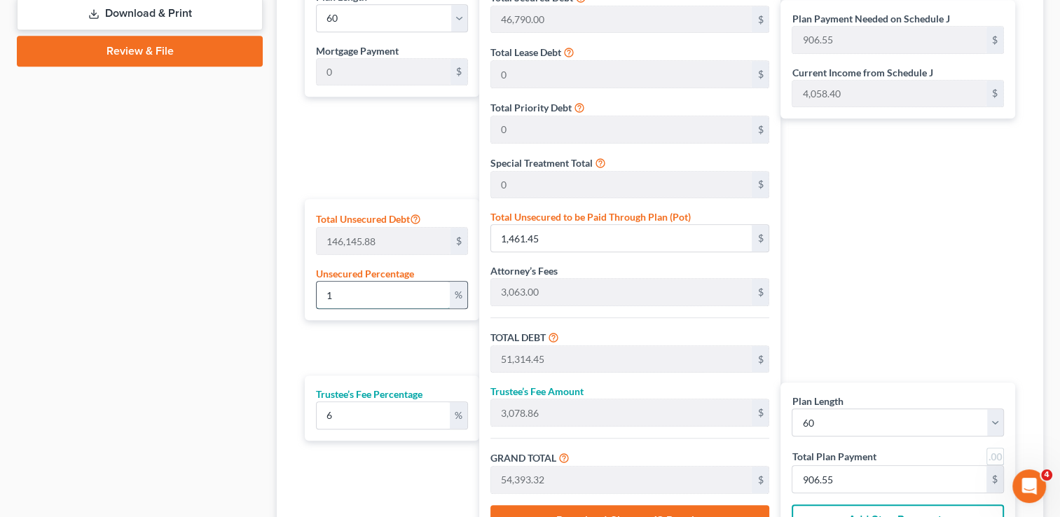
type input "10"
type input "14,614.58"
type input "64,467.58"
type input "3,868.05"
type input "68,335.64"
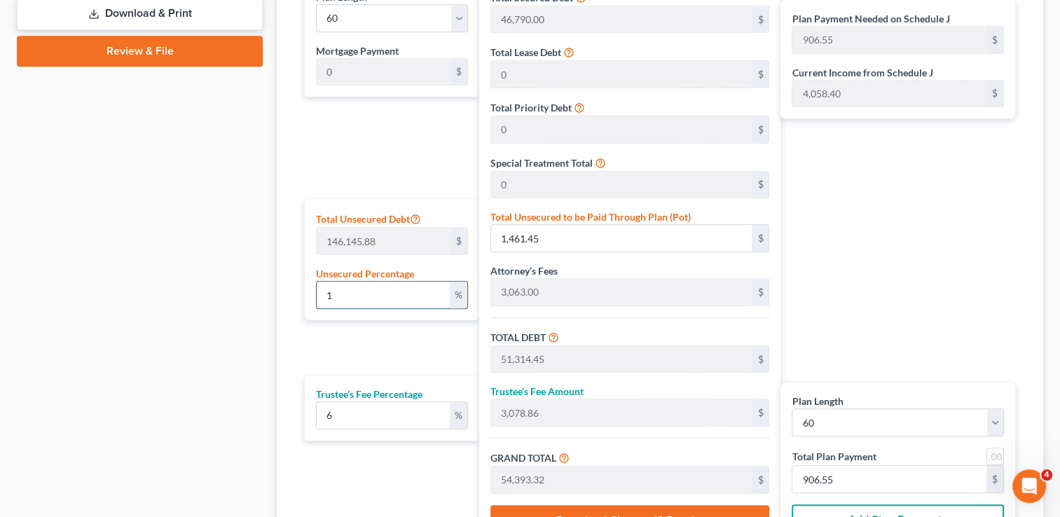
type input "1,138.92"
type input "100"
type input "146,145.88"
type input "195,998.88"
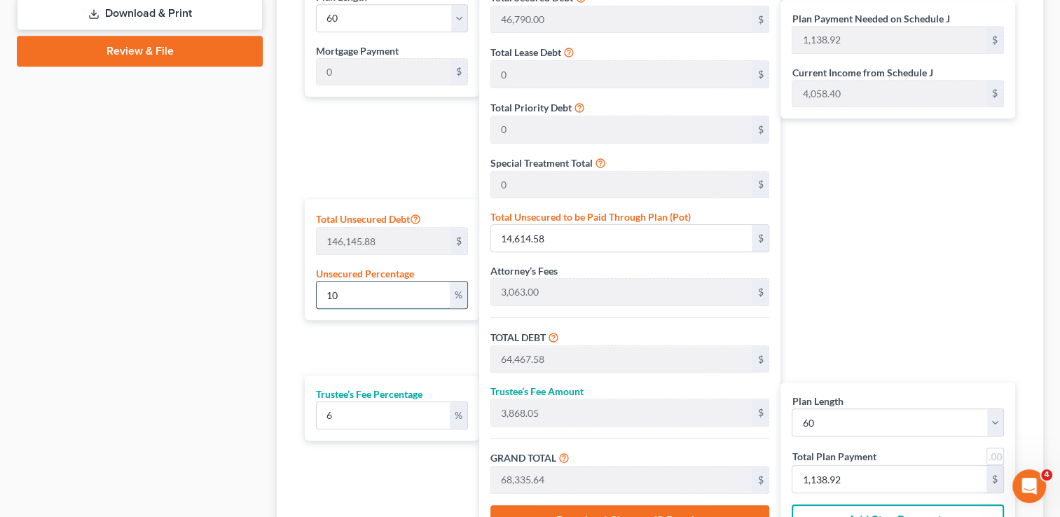
type input "11,759.93"
type input "207,758.81"
type input "3,462.64"
drag, startPoint x: 354, startPoint y: 294, endPoint x: 280, endPoint y: 296, distance: 74.3
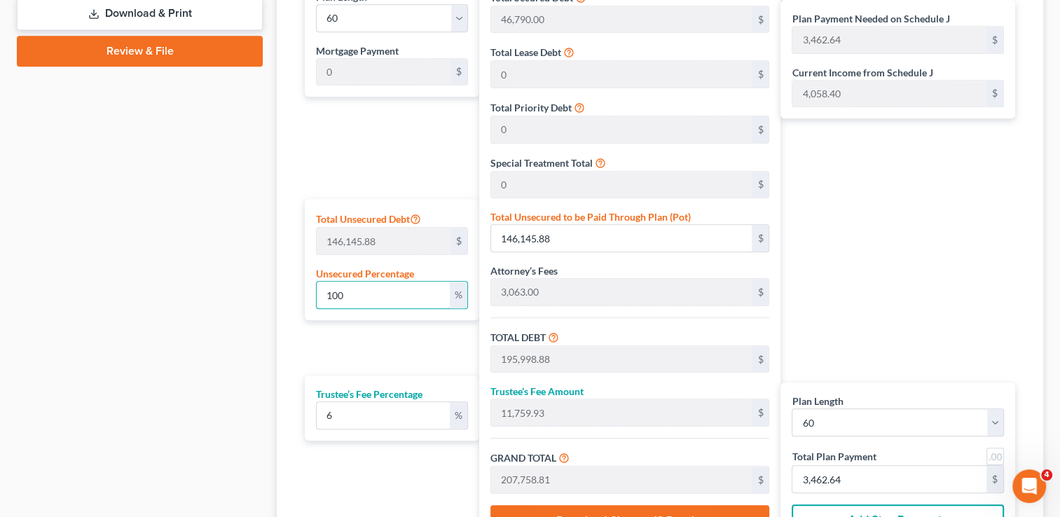
click at [280, 296] on div "Calculator Plan Length 1 2 3 4 5 6 7 8 9 10 11 12 13 14 15 16 17 18 19 20 21 22…" at bounding box center [660, 246] width 766 height 634
type input "5"
type input "7,307.29"
type input "57,160.29"
type input "3,429.61"
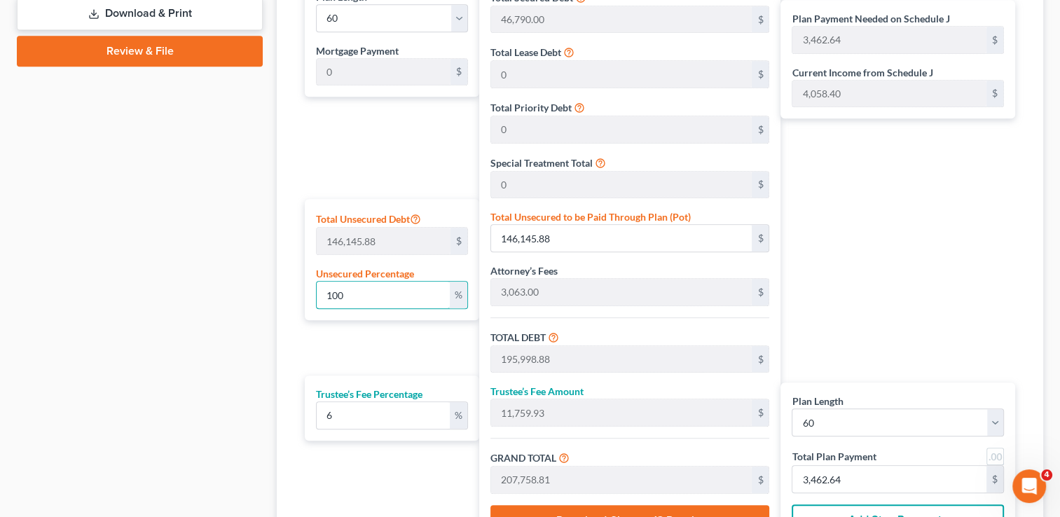
type input "60,589.91"
type input "1,009.83"
type input "50"
type input "73,072.94"
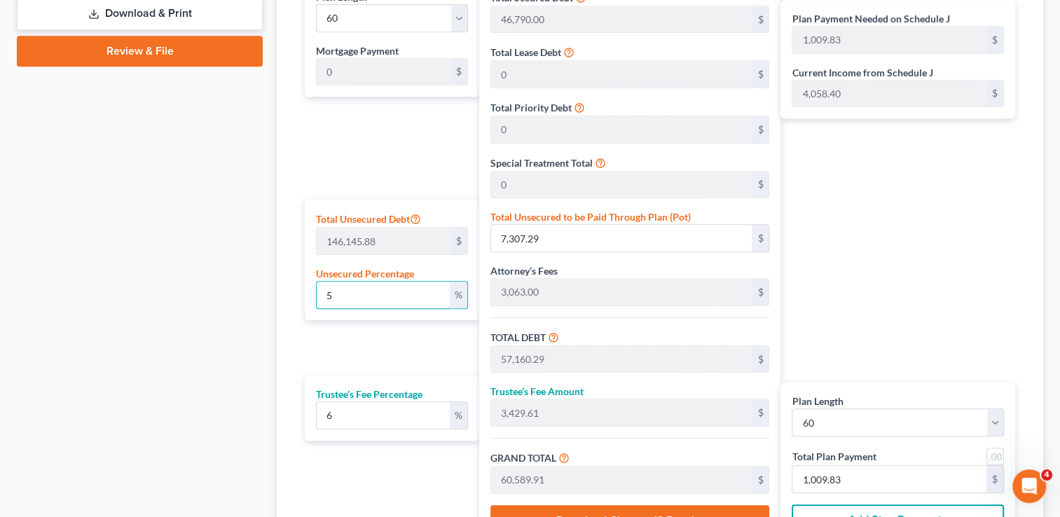
type input "122,925.94"
type input "7,375.55"
type input "130,301.49"
type input "2,171.69"
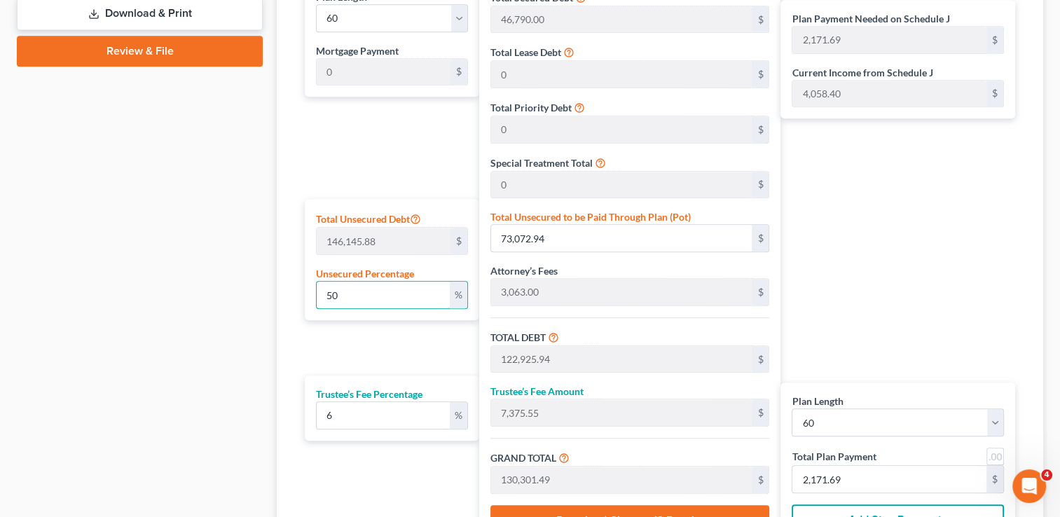
type input "5"
type input "7,307.29"
type input "57,160.29"
type input "3,429.61"
type input "60,589.91"
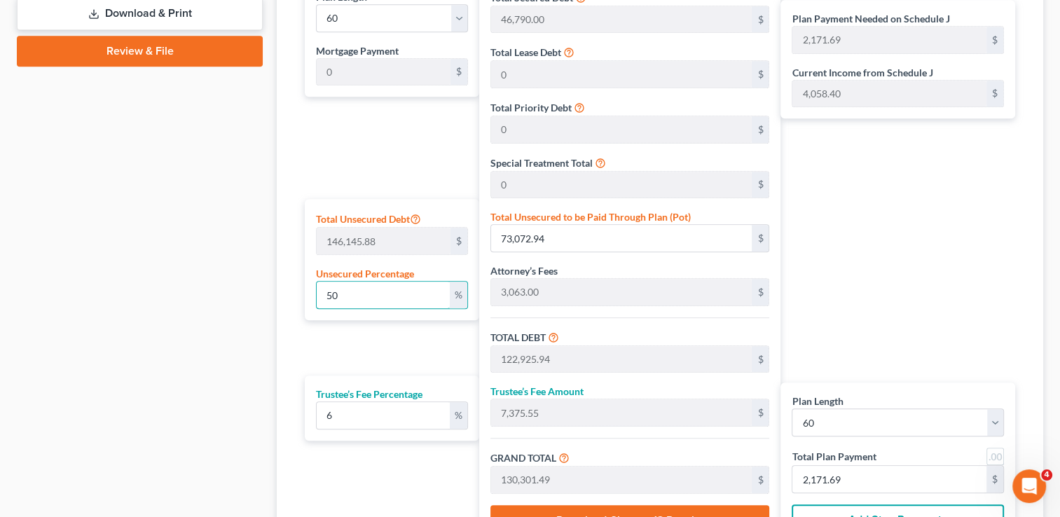
type input "1,009.83"
type input "49,853.00"
type input "2,991.18"
type input "52,844.18"
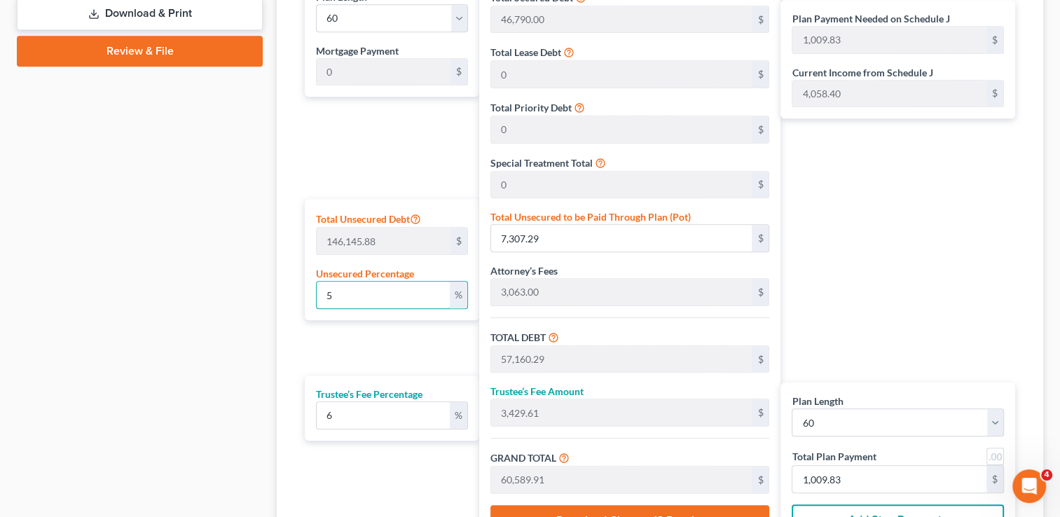
type input "880.73"
type input "4"
type input "5,845.83"
type input "55,698.83"
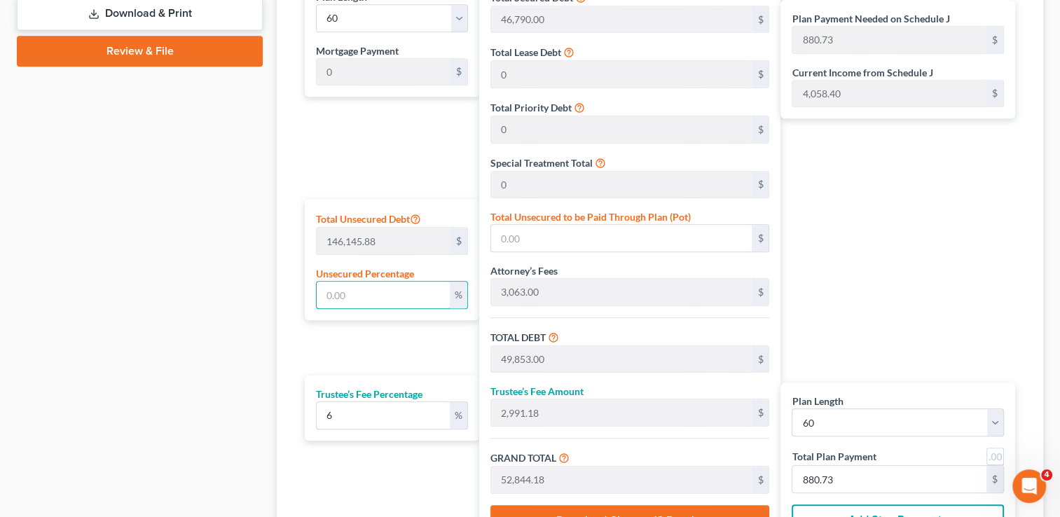
type input "3,341.93"
type input "59,040.76"
type input "984.01"
type input "49"
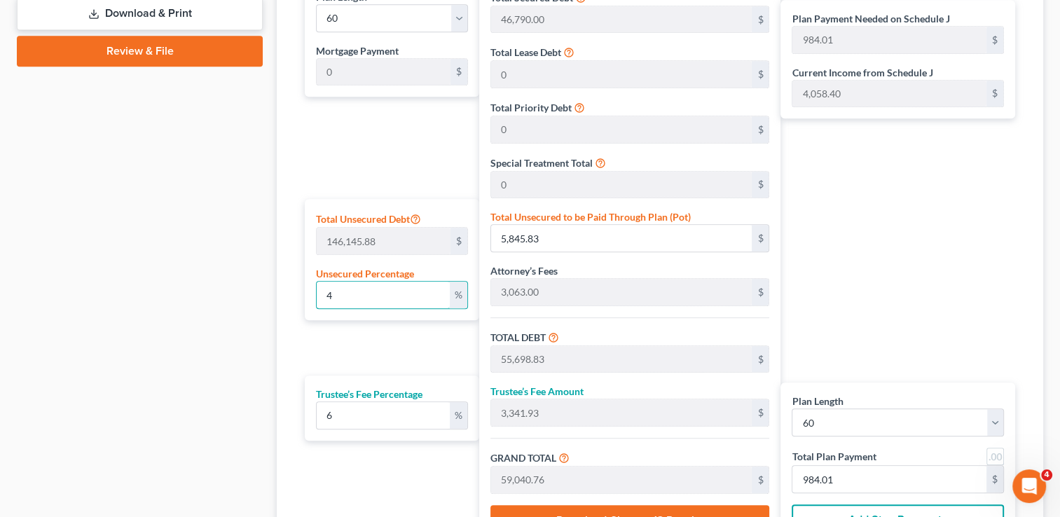
type input "71,611.48"
type input "121,464.48"
type input "7,287.86"
type input "128,752.35"
type input "2,145.87"
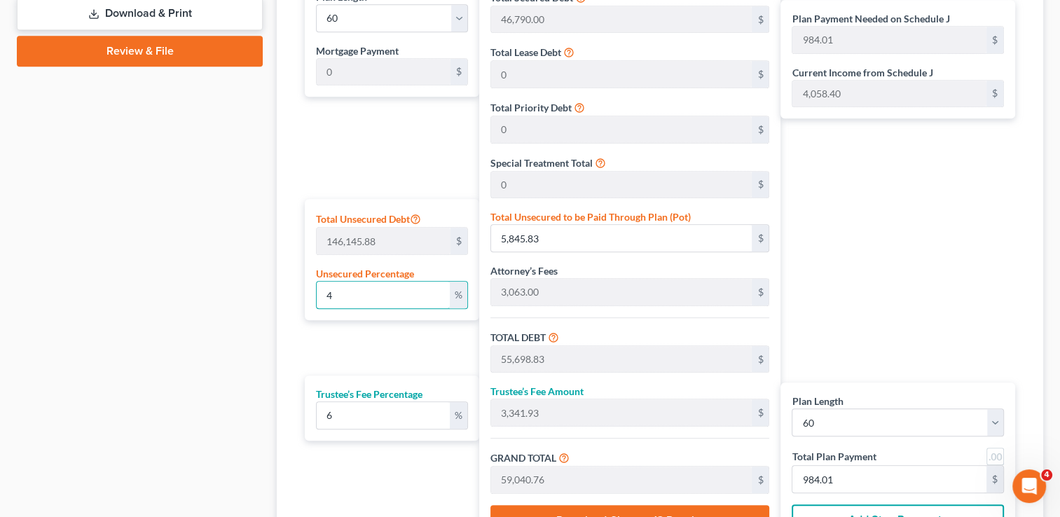
type input "2,145.87"
type input "4"
type input "5,845.83"
type input "55,698.83"
type input "3,341.93"
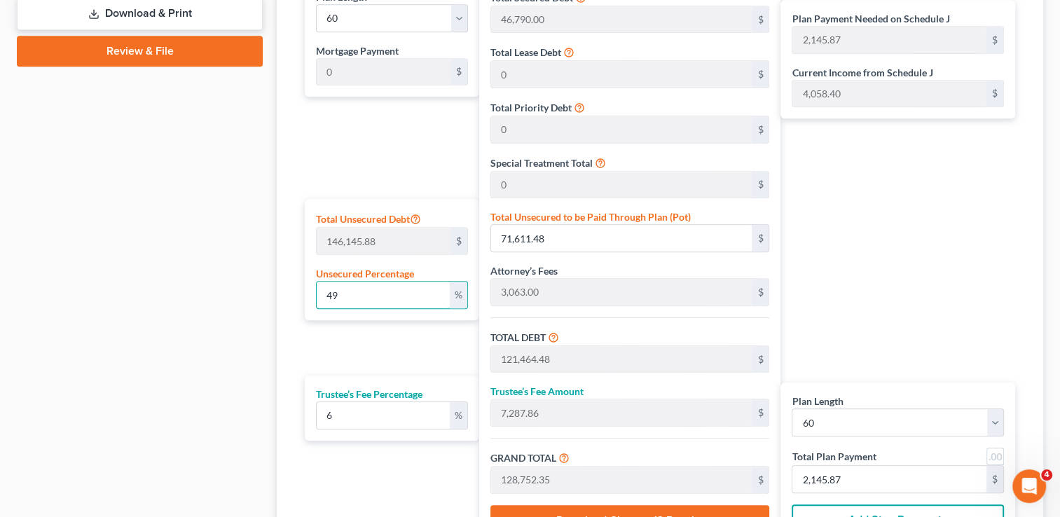
type input "59,040.76"
type input "984.01"
type input "49,853.00"
type input "2,991.18"
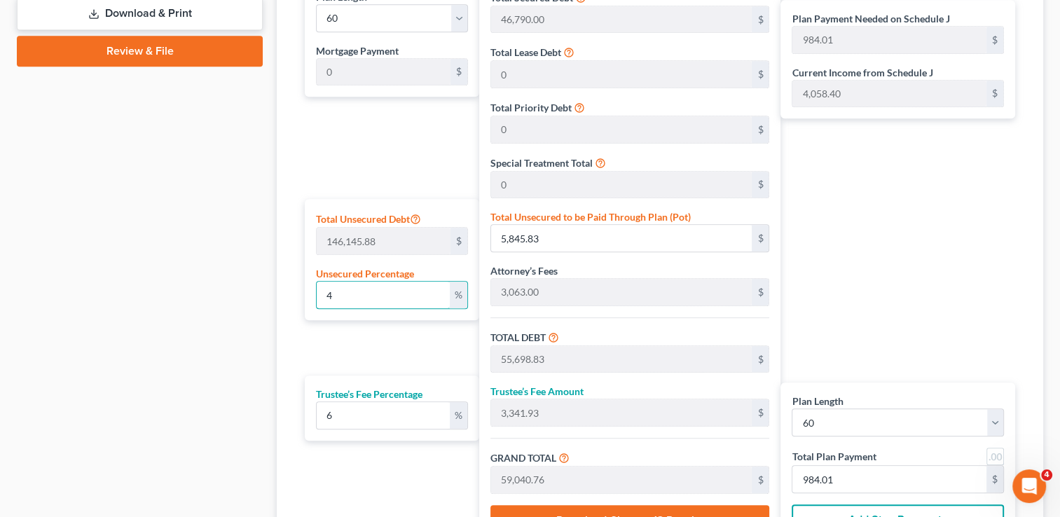
type input "52,844.18"
type input "880.73"
type input "5"
type input "7,307.29"
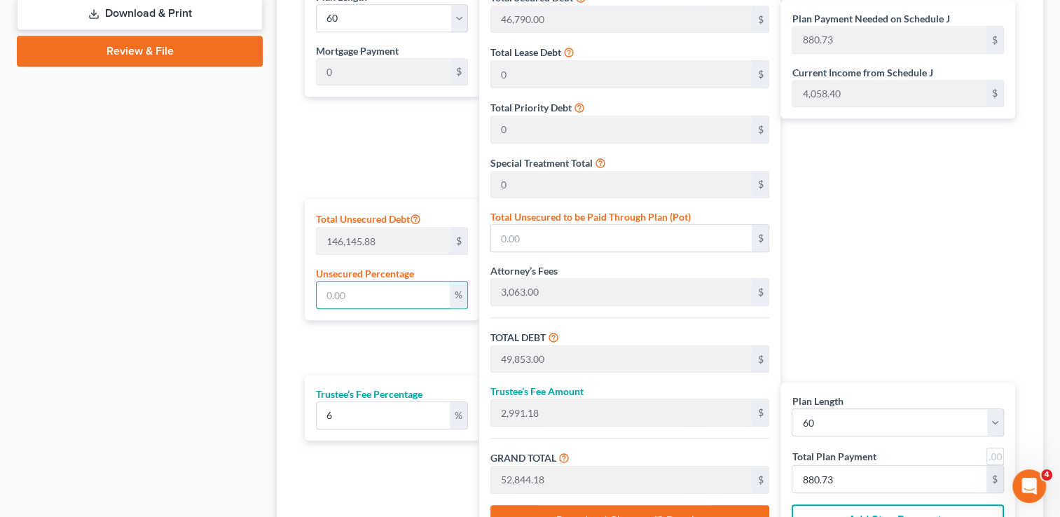
type input "57,160.29"
type input "3,429.61"
type input "60,589.91"
type input "1,009.83"
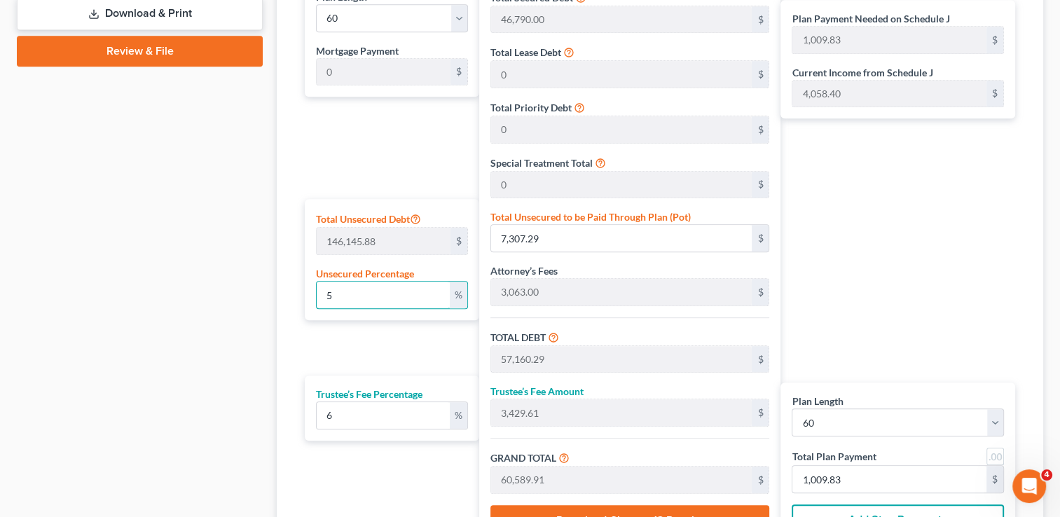
type input "50"
type input "73,072.94"
type input "122,925.94"
type input "7,375.55"
type input "130,301.49"
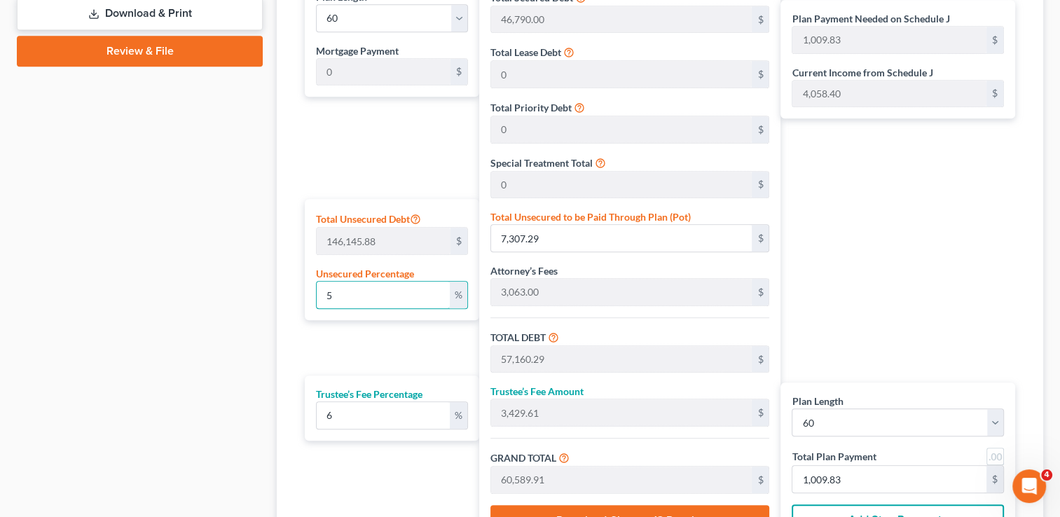
type input "2,171.69"
type input "50"
click at [280, 296] on div "Calculator Plan Length 1 2 3 4 5 6 7 8 9 10 11 12 13 14 15 16 17 18 19 20 21 22…" at bounding box center [660, 246] width 766 height 634
click at [356, 411] on input "6" at bounding box center [383, 415] width 132 height 27
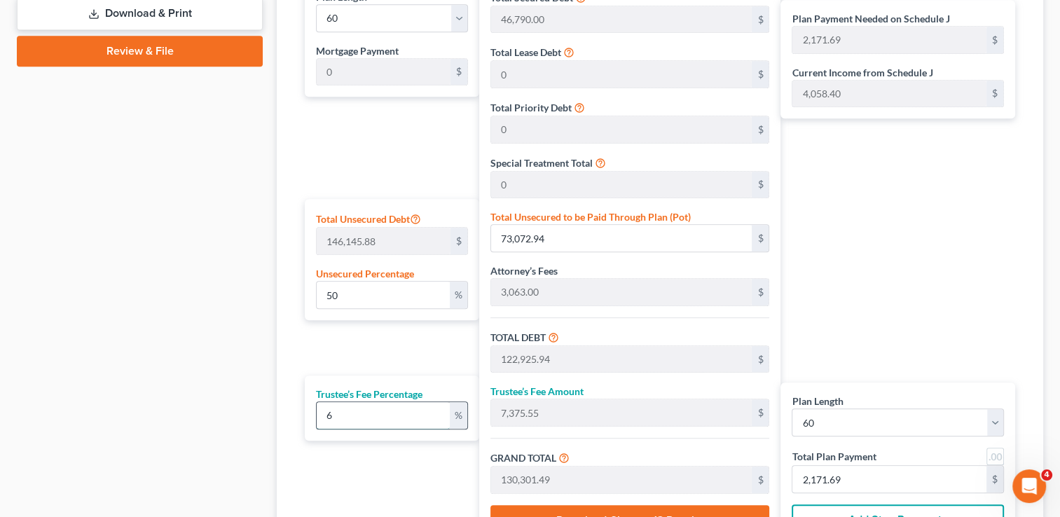
type input "0"
type input "5"
type input "6,146.29"
type input "129,072.23"
type input "2,151.20"
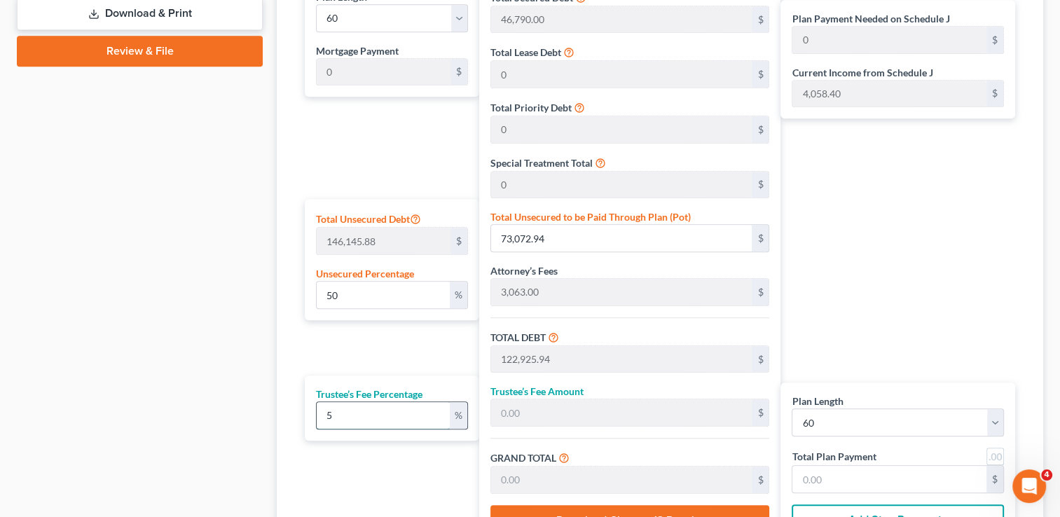
type input "2,151.20"
type input "5"
click at [277, 348] on div "Calculator Plan Length 1 2 3 4 5 6 7 8 9 10 11 12 13 14 15 16 17 18 19 20 21 22…" at bounding box center [660, 246] width 766 height 634
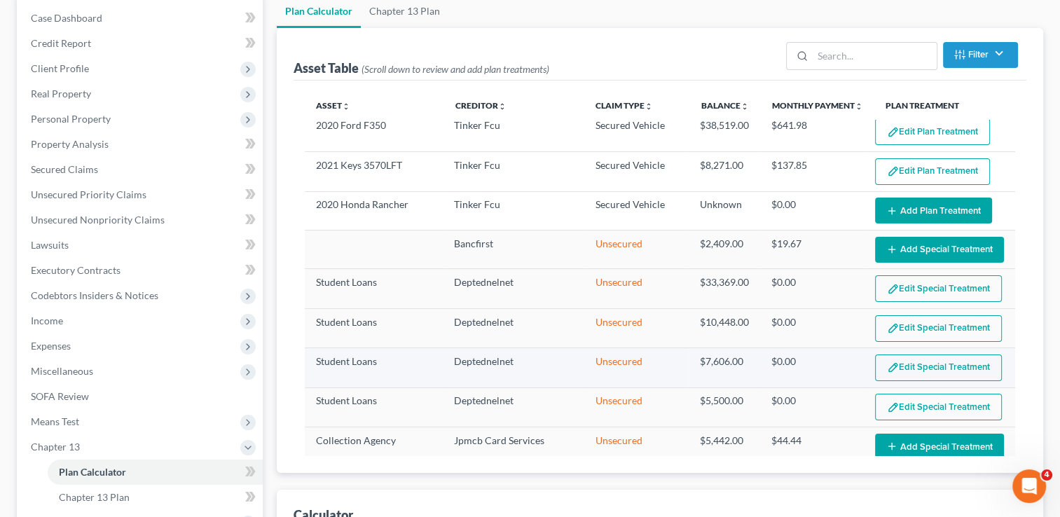
scroll to position [0, 0]
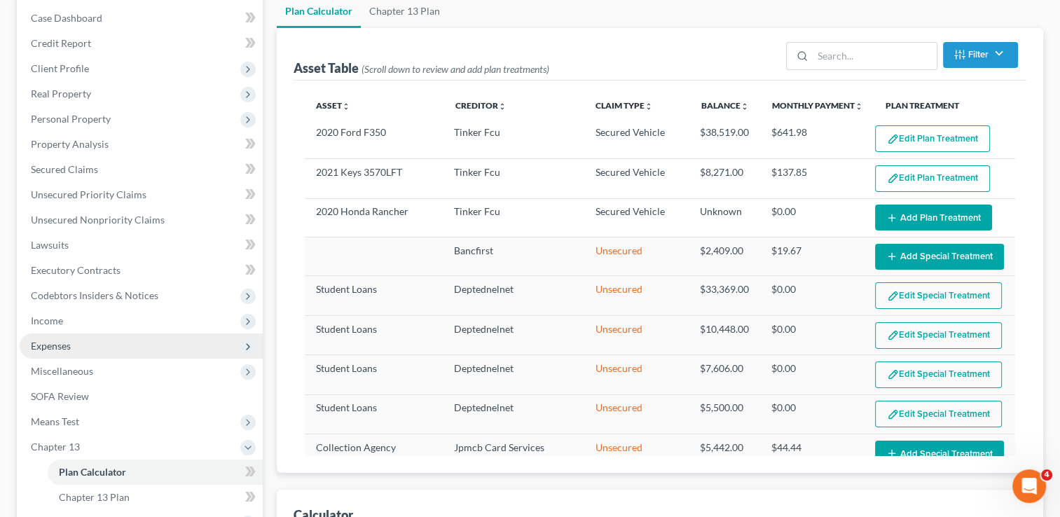
click at [70, 347] on span "Expenses" at bounding box center [51, 346] width 40 height 12
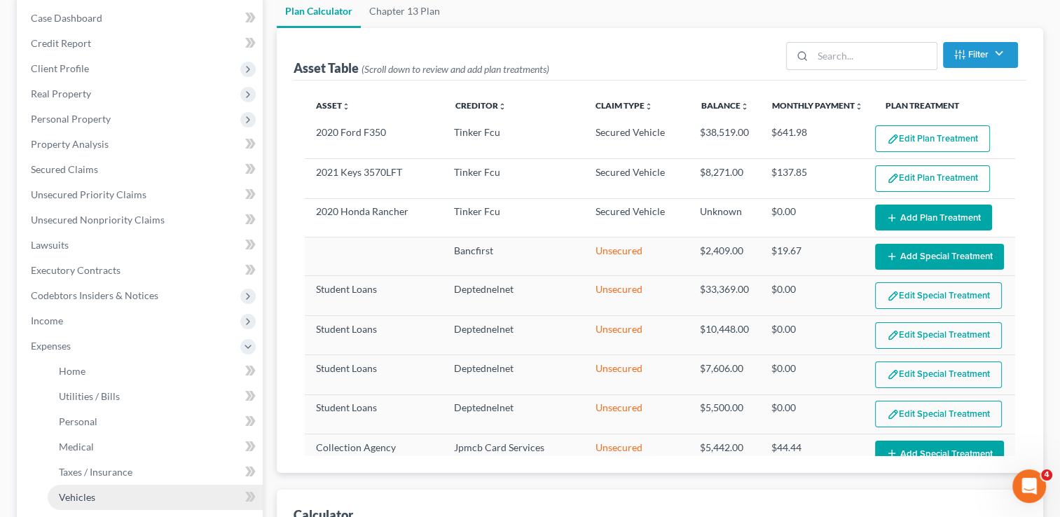
click at [84, 492] on span "Vehicles" at bounding box center [77, 497] width 36 height 12
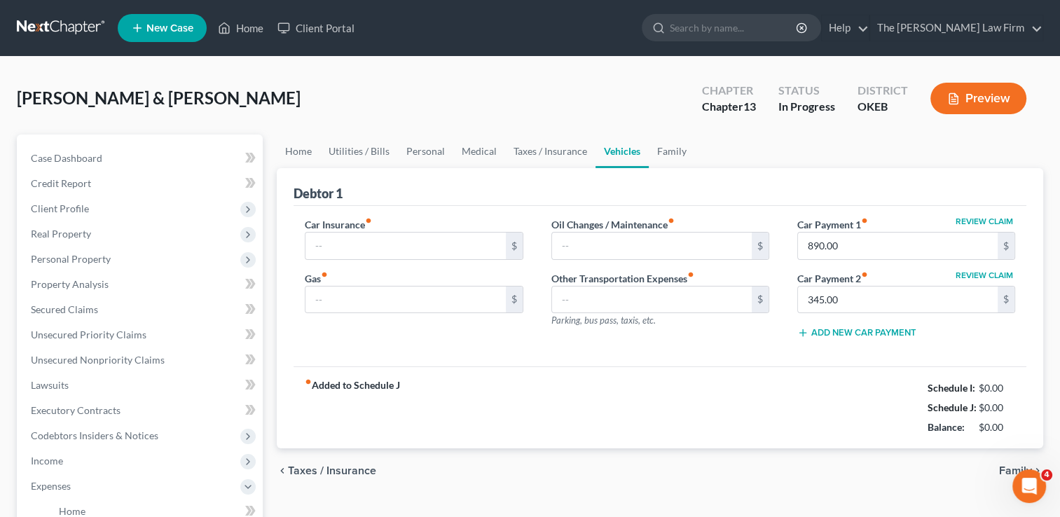
type input "435.00"
type input "650.00"
type input "25.00"
type input "0.00"
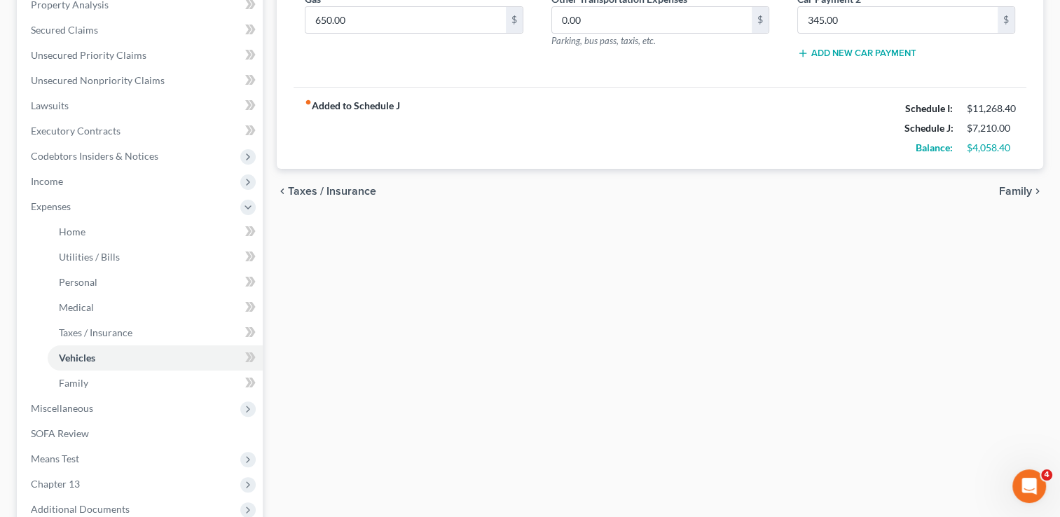
scroll to position [420, 0]
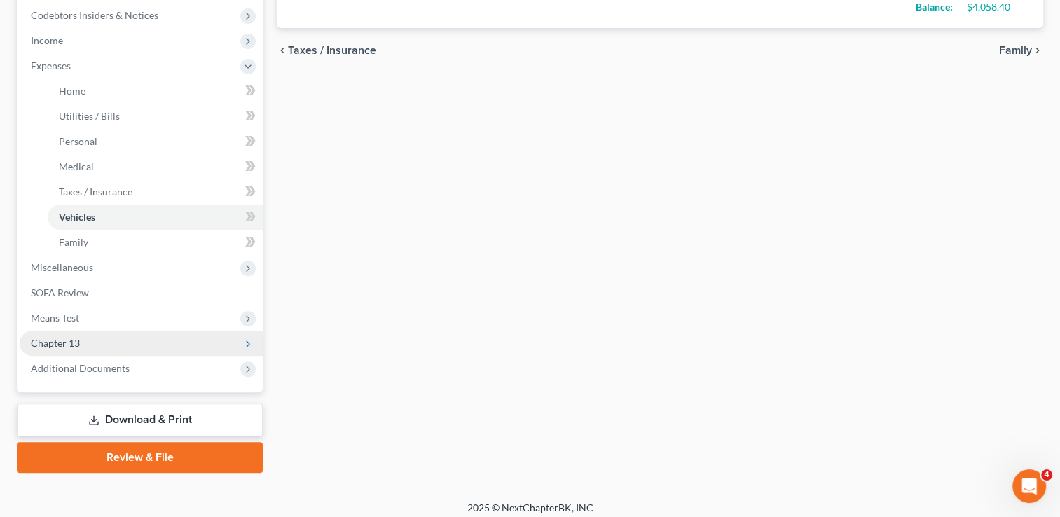
click at [72, 344] on span "Chapter 13" at bounding box center [55, 343] width 49 height 12
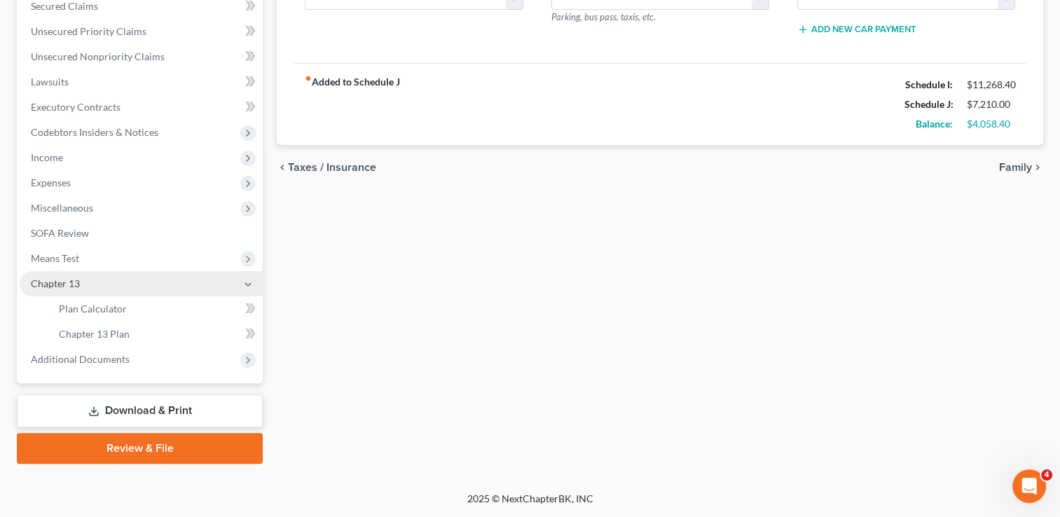
scroll to position [302, 0]
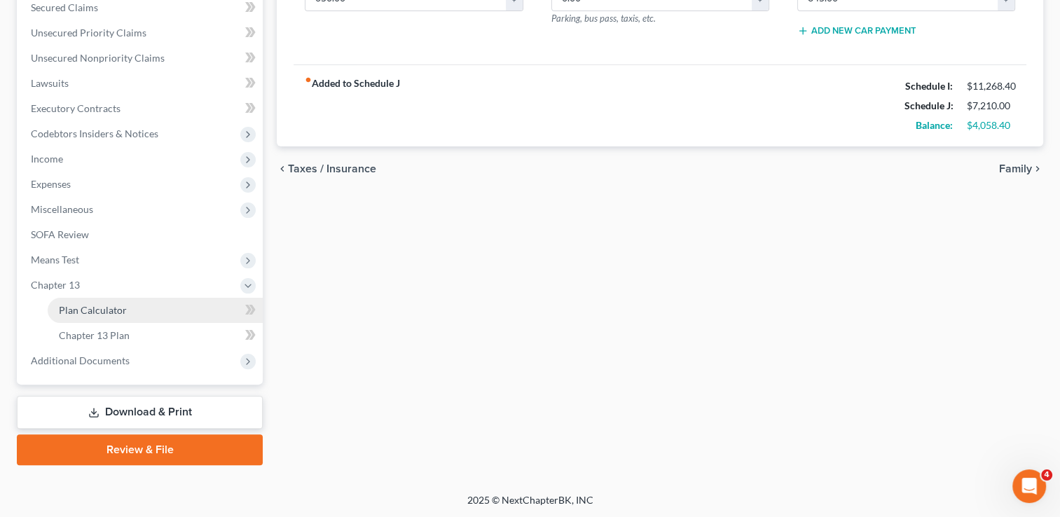
click at [126, 310] on link "Plan Calculator" at bounding box center [155, 310] width 215 height 25
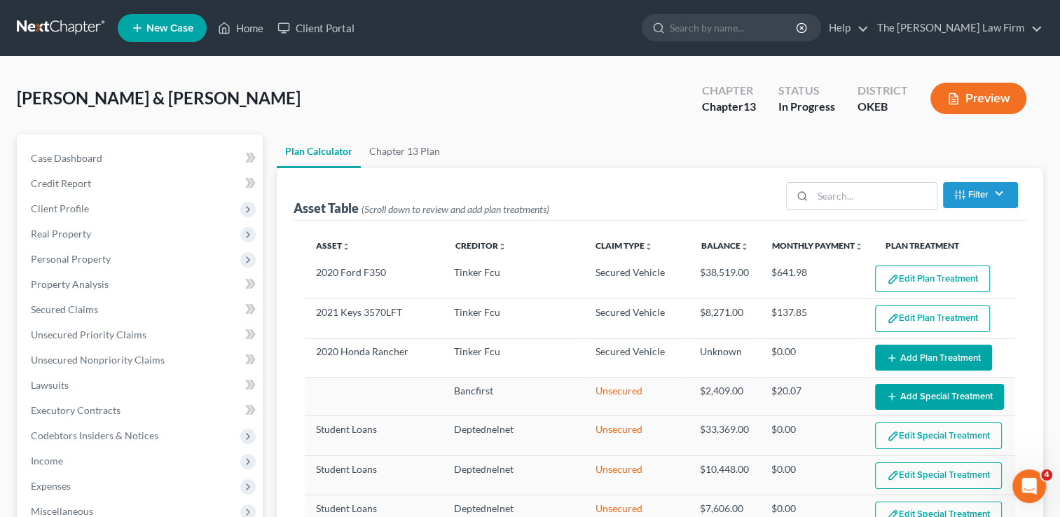
select select "59"
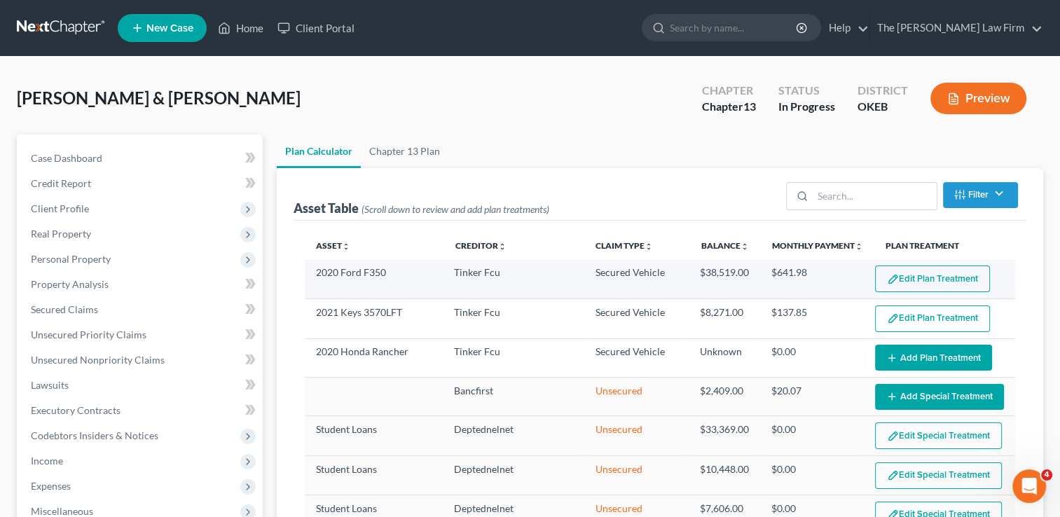
click at [904, 273] on button "Edit Plan Treatment" at bounding box center [932, 278] width 115 height 27
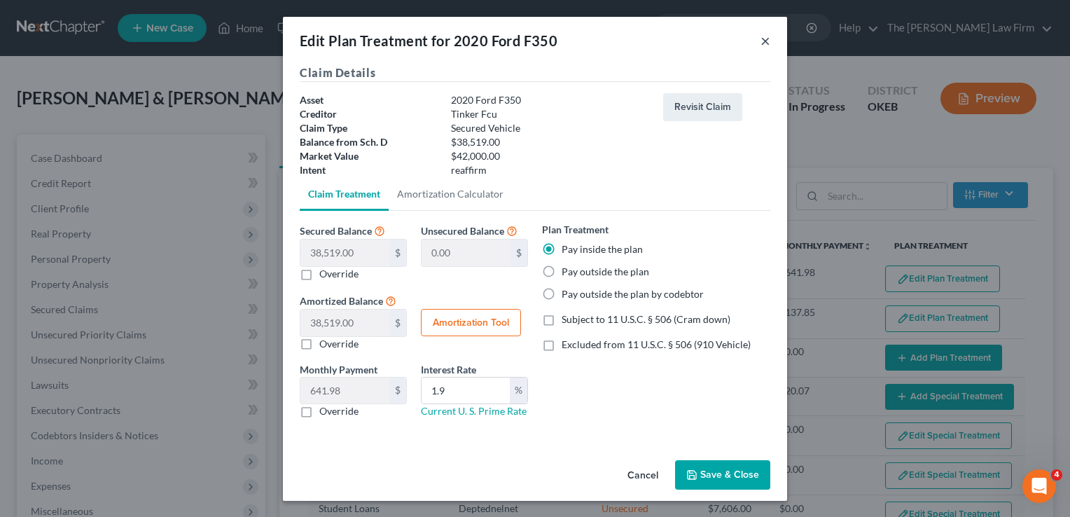
click at [765, 39] on button "×" at bounding box center [766, 40] width 10 height 17
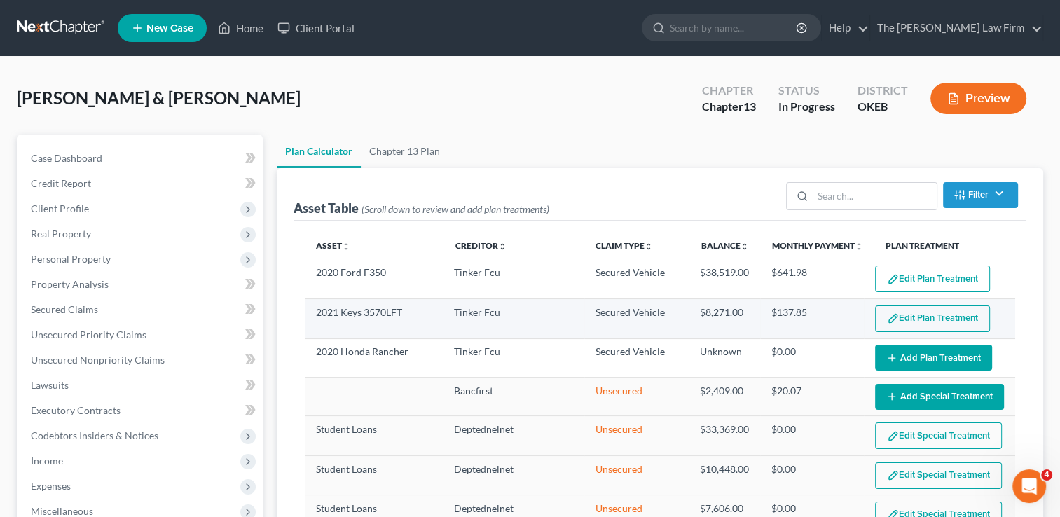
click at [896, 317] on button "Edit Plan Treatment" at bounding box center [932, 318] width 115 height 27
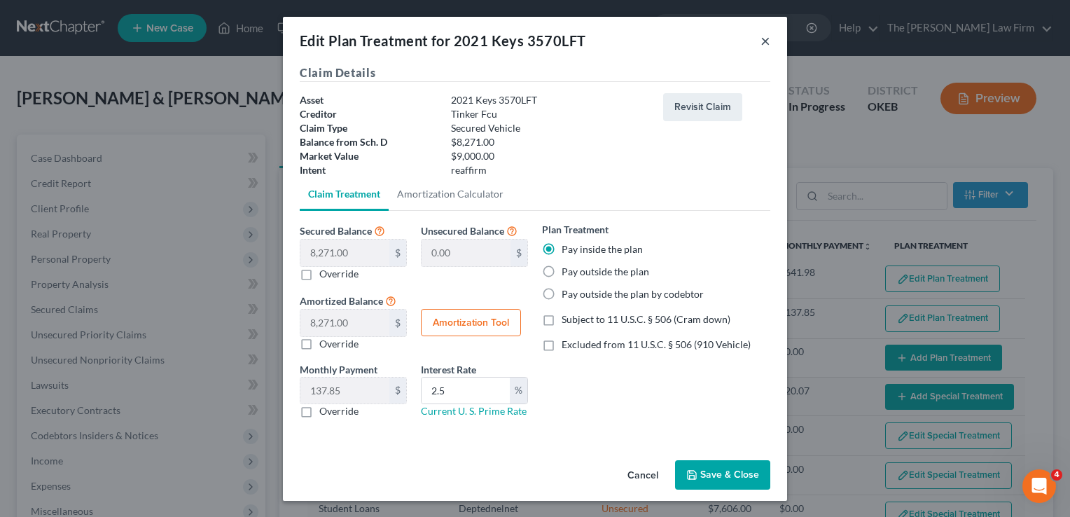
click at [766, 39] on button "×" at bounding box center [766, 40] width 10 height 17
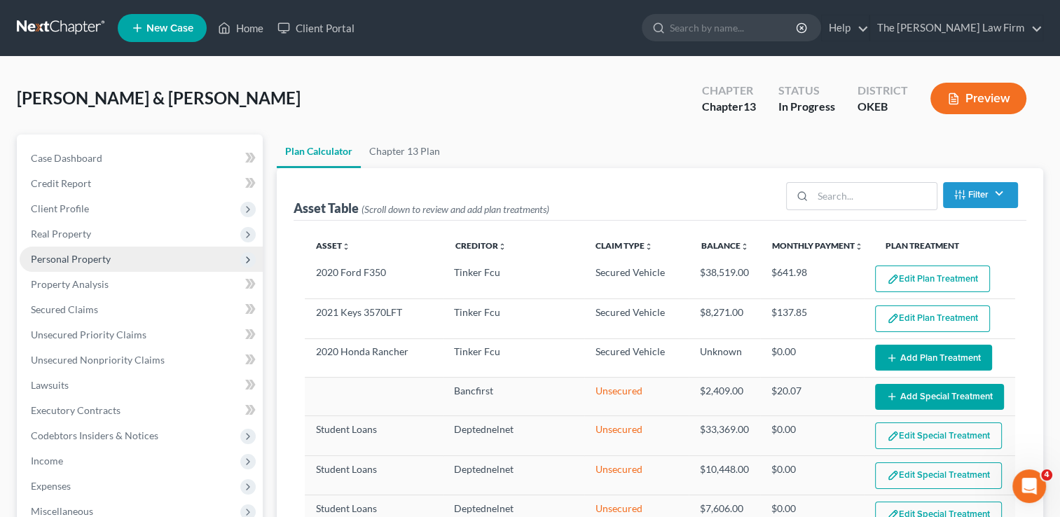
click at [72, 261] on span "Personal Property" at bounding box center [71, 259] width 80 height 12
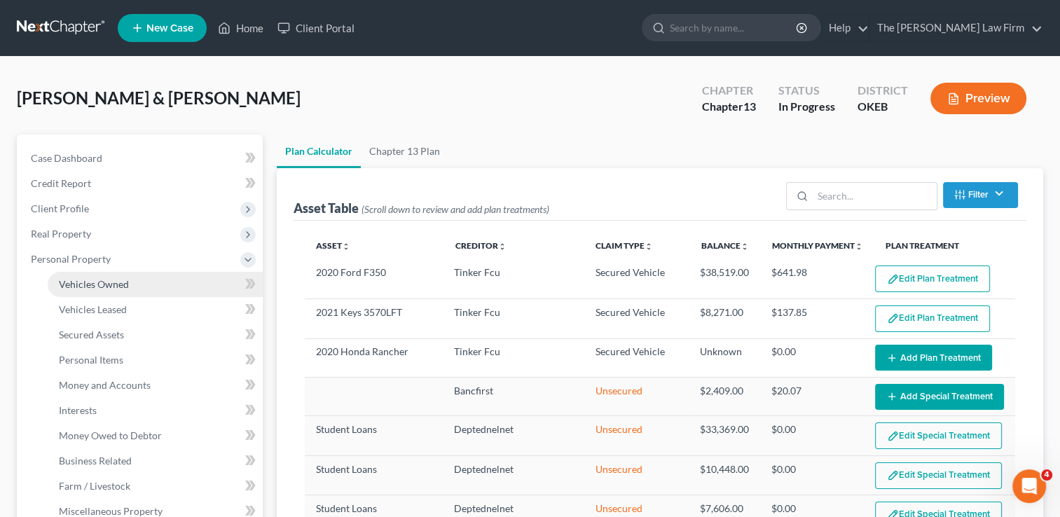
click at [133, 281] on link "Vehicles Owned" at bounding box center [155, 284] width 215 height 25
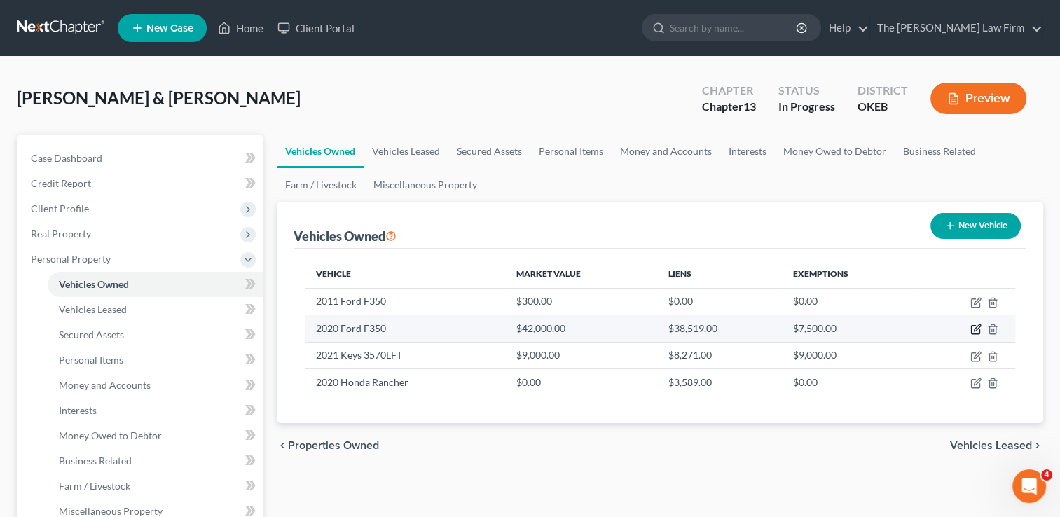
click at [973, 328] on icon "button" at bounding box center [975, 329] width 11 height 11
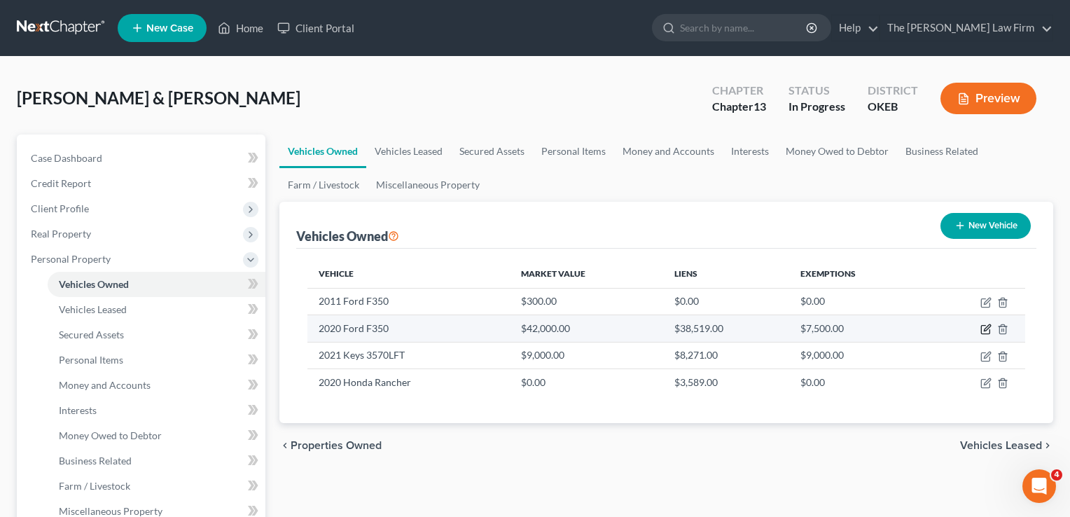
select select "1"
select select "6"
select select "2"
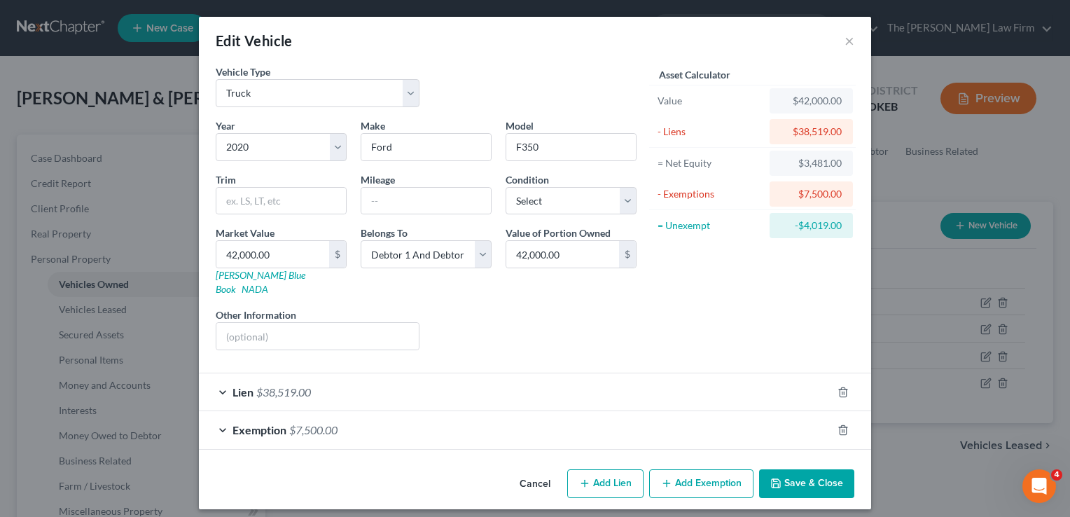
click at [417, 373] on div "Lien $38,519.00" at bounding box center [515, 391] width 633 height 37
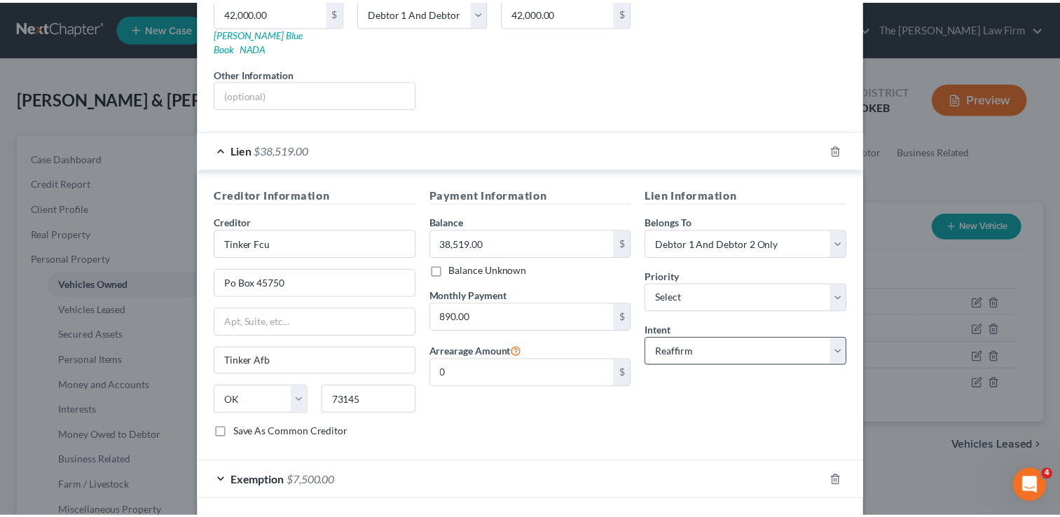
scroll to position [280, 0]
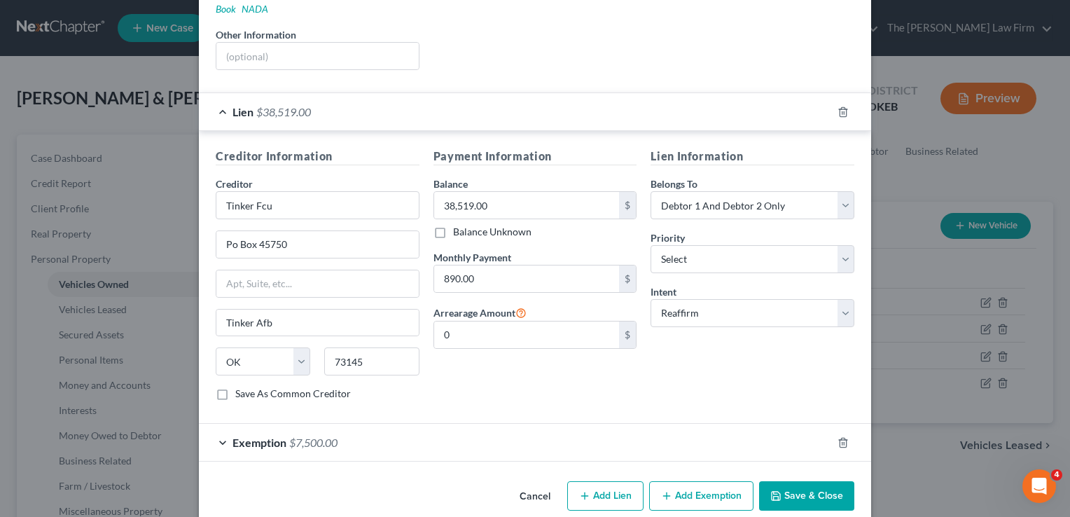
click at [531, 483] on button "Cancel" at bounding box center [534, 497] width 53 height 28
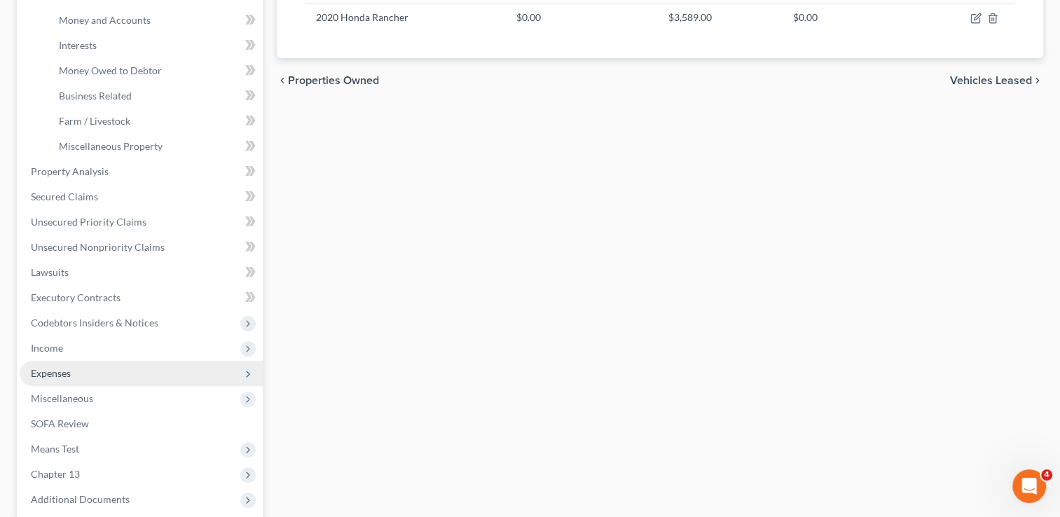
scroll to position [420, 0]
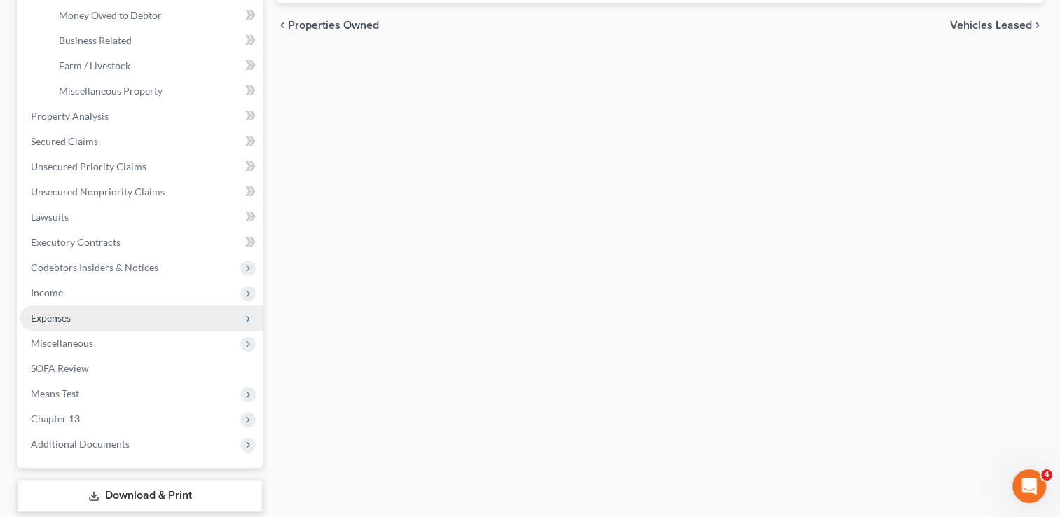
click at [62, 321] on span "Expenses" at bounding box center [51, 318] width 40 height 12
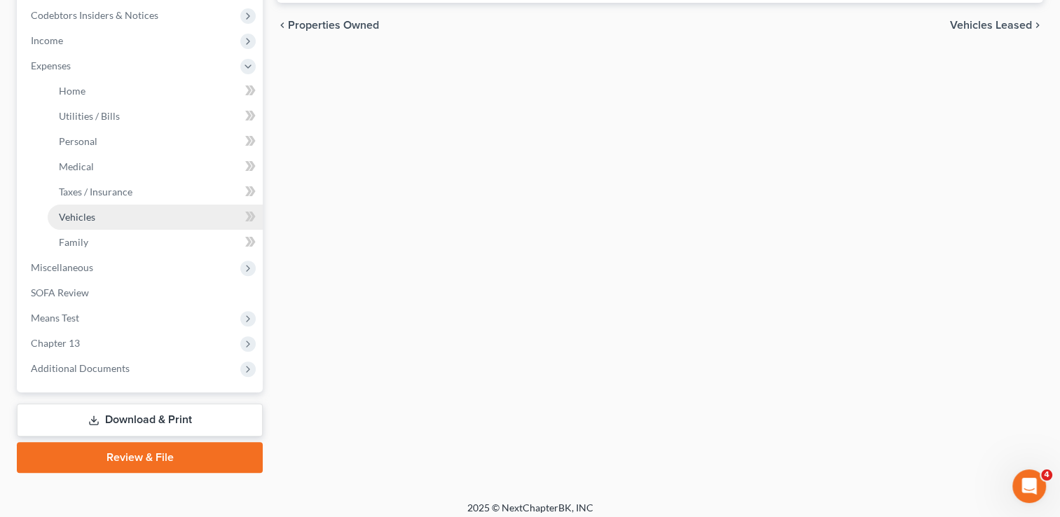
click at [92, 216] on span "Vehicles" at bounding box center [77, 217] width 36 height 12
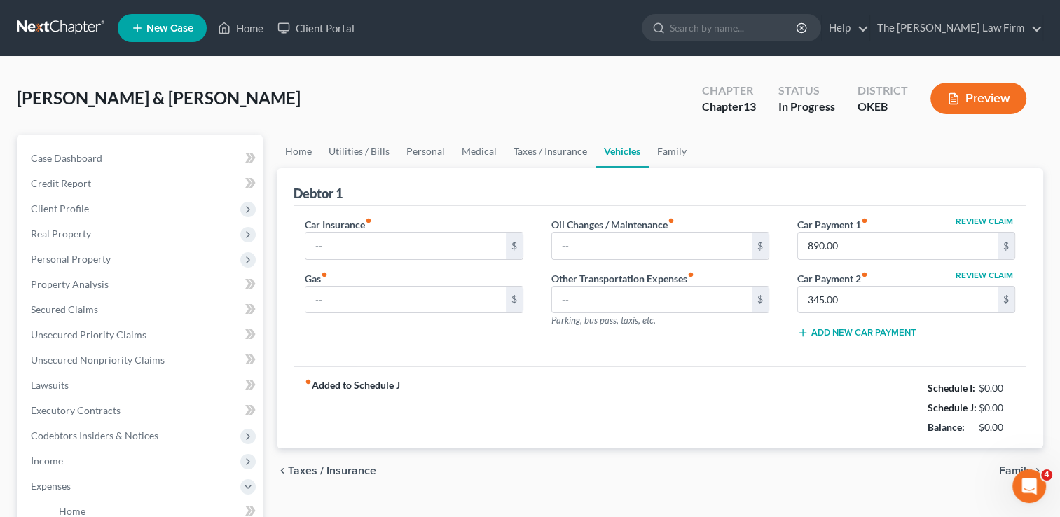
type input "435.00"
type input "650.00"
type input "25.00"
type input "0.00"
click at [877, 242] on input "890.00" at bounding box center [898, 245] width 200 height 27
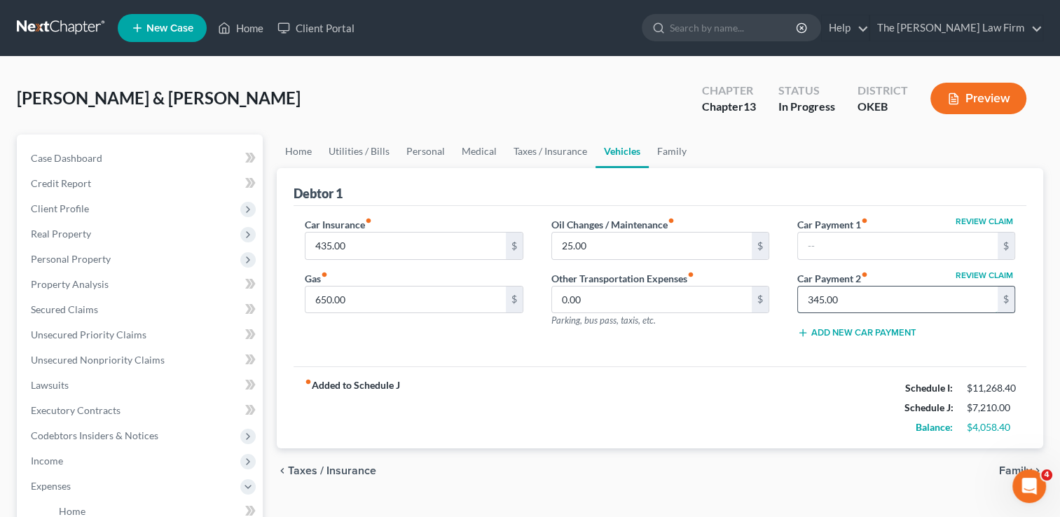
click at [856, 301] on input "345.00" at bounding box center [898, 299] width 200 height 27
click at [751, 348] on div "Oil Changes / Maintenance fiber_manual_record 25.00 $ Other Transportation Expe…" at bounding box center [660, 283] width 246 height 133
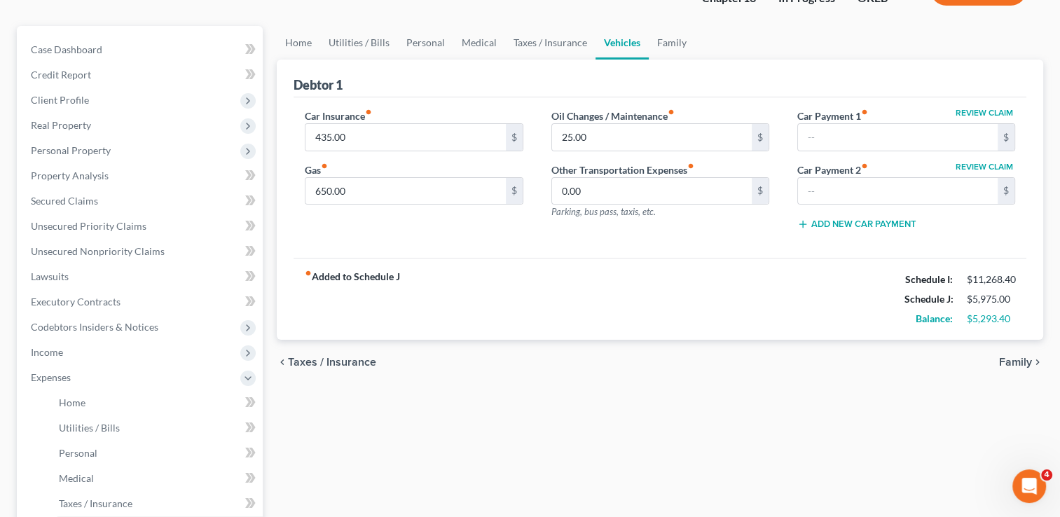
scroll to position [210, 0]
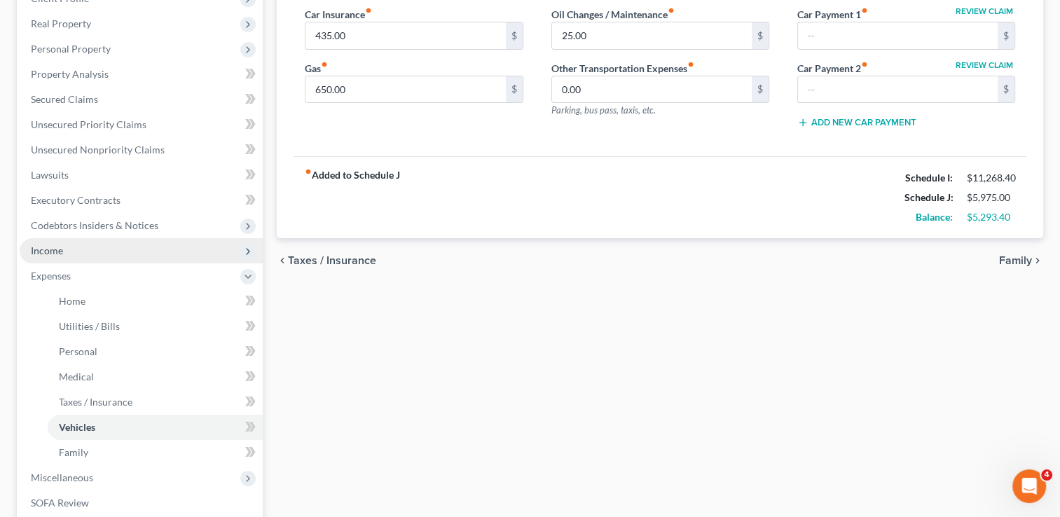
click at [71, 251] on span "Income" at bounding box center [141, 250] width 243 height 25
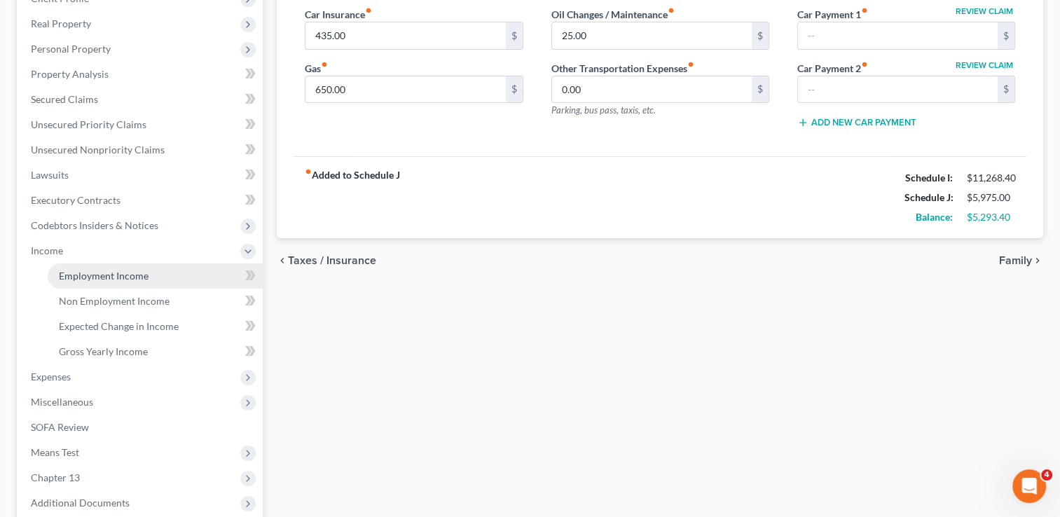
click at [102, 272] on span "Employment Income" at bounding box center [104, 276] width 90 height 12
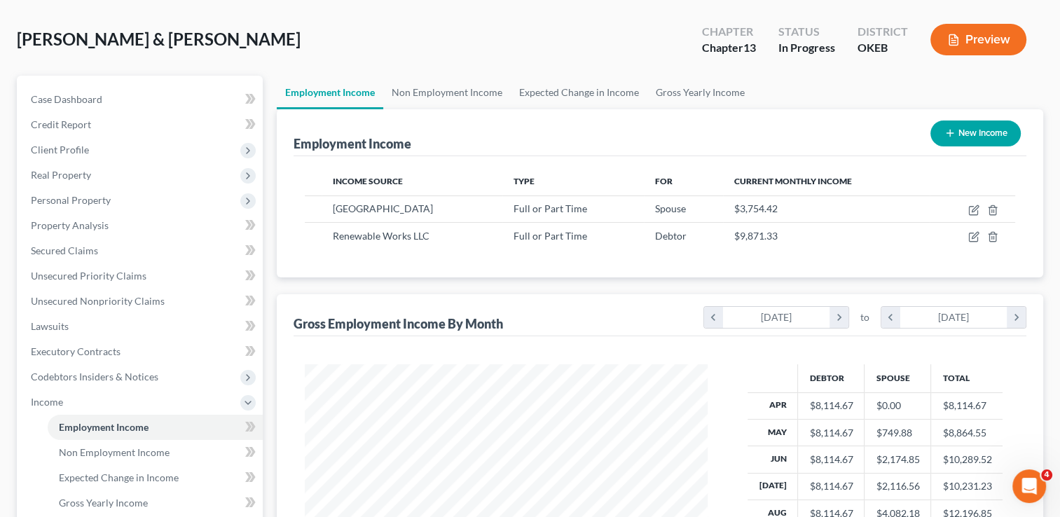
scroll to position [352, 0]
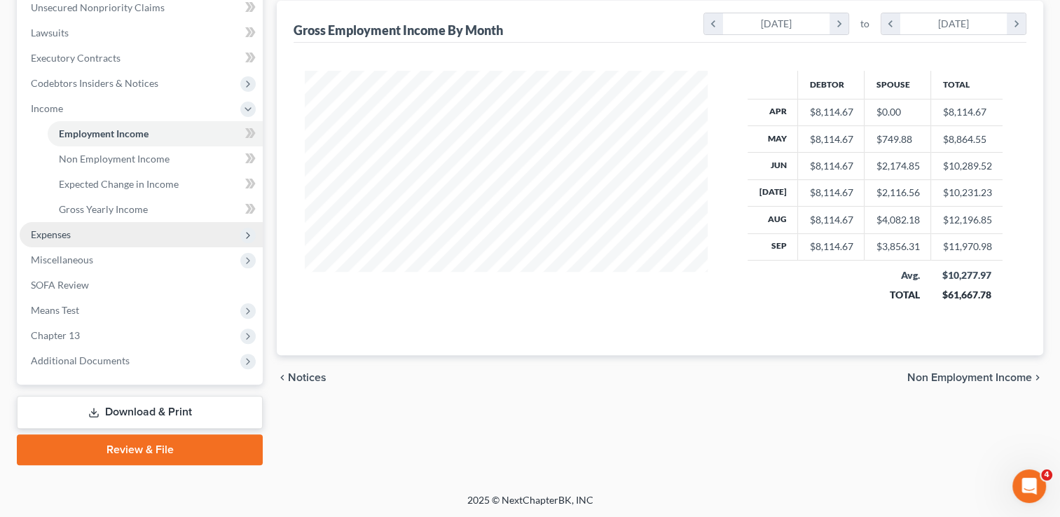
click at [66, 233] on span "Expenses" at bounding box center [51, 234] width 40 height 12
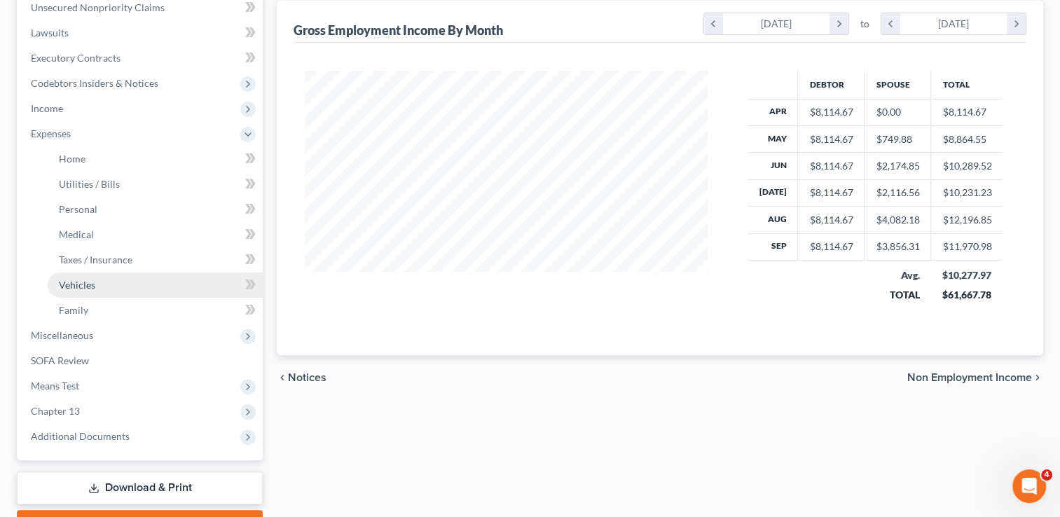
click at [84, 285] on span "Vehicles" at bounding box center [77, 285] width 36 height 12
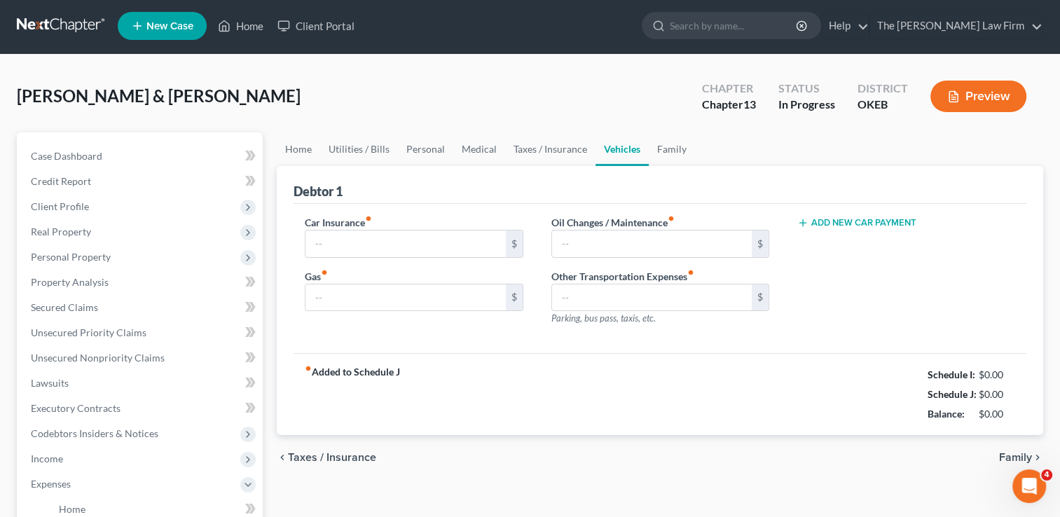
type input "435.00"
type input "650.00"
type input "25.00"
type input "0.00"
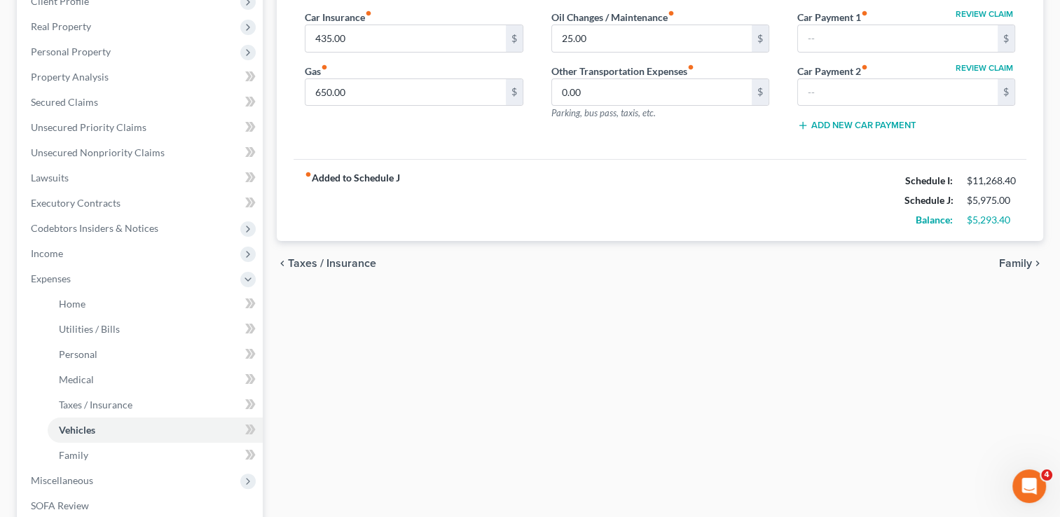
scroll to position [210, 0]
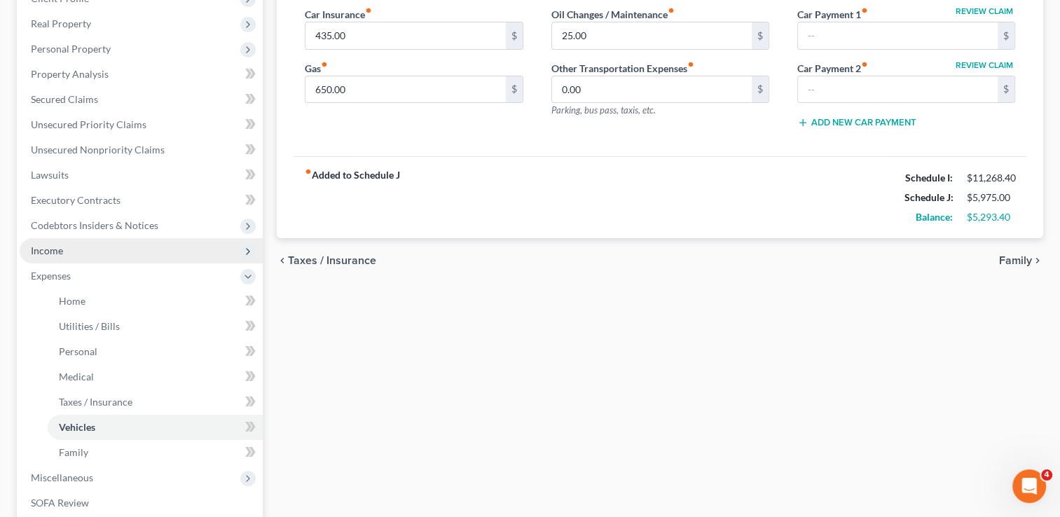
click at [59, 248] on span "Income" at bounding box center [47, 250] width 32 height 12
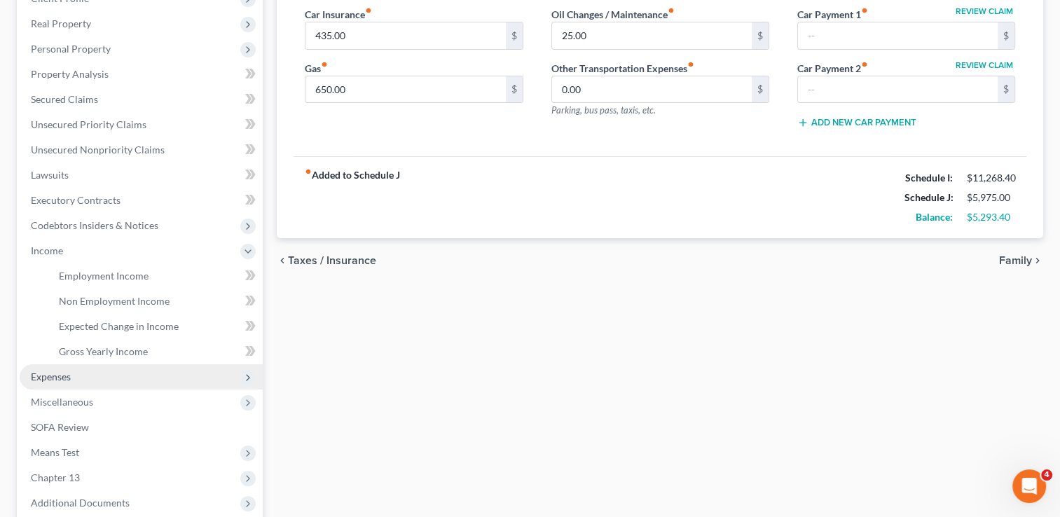
click at [46, 374] on span "Expenses" at bounding box center [51, 376] width 40 height 12
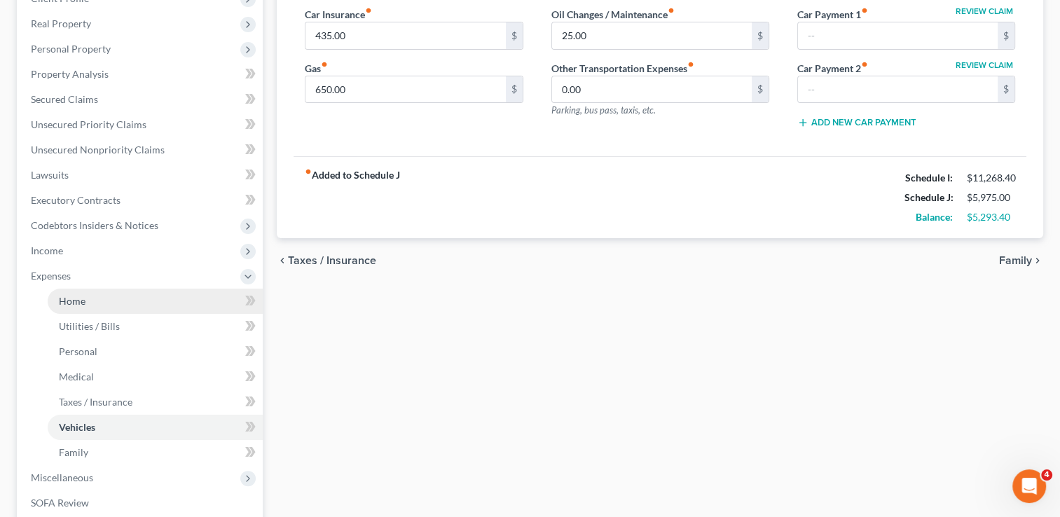
click at [85, 300] on link "Home" at bounding box center [155, 301] width 215 height 25
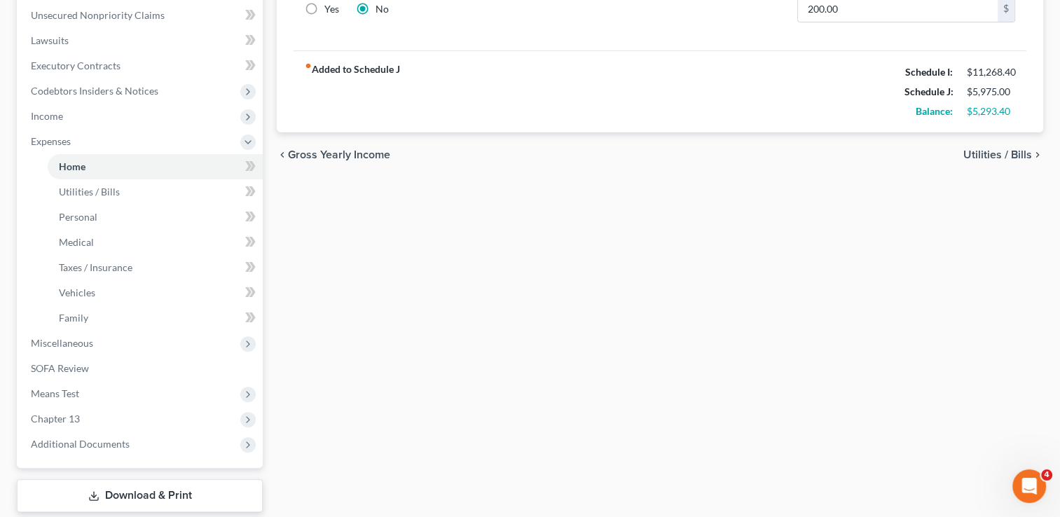
scroll to position [350, 0]
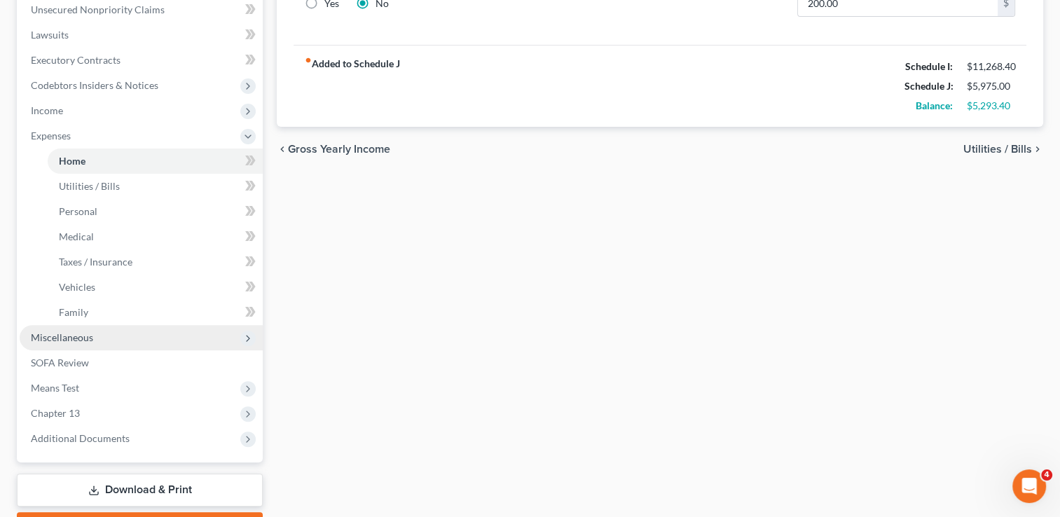
click at [78, 339] on span "Miscellaneous" at bounding box center [62, 337] width 62 height 12
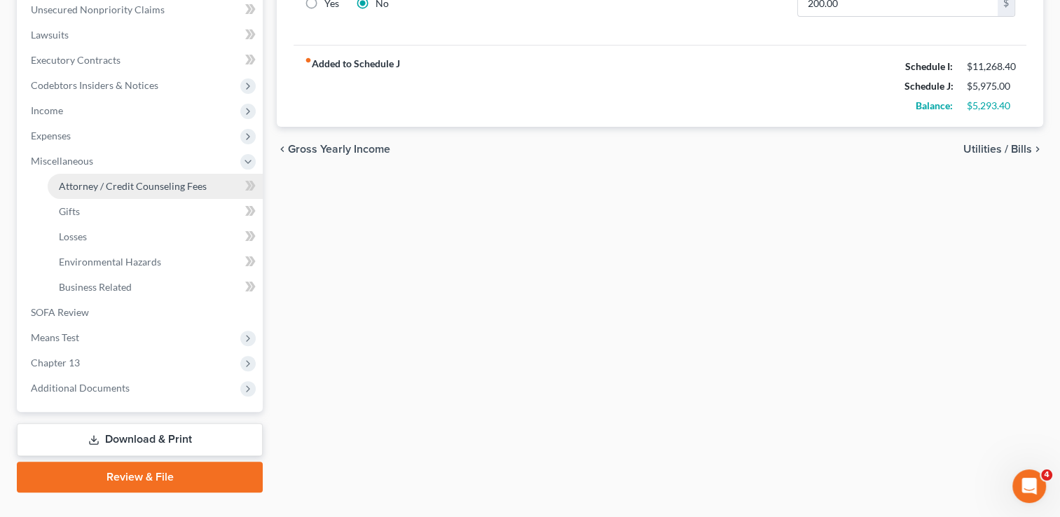
click at [118, 188] on span "Attorney / Credit Counseling Fees" at bounding box center [133, 186] width 148 height 12
select select "0"
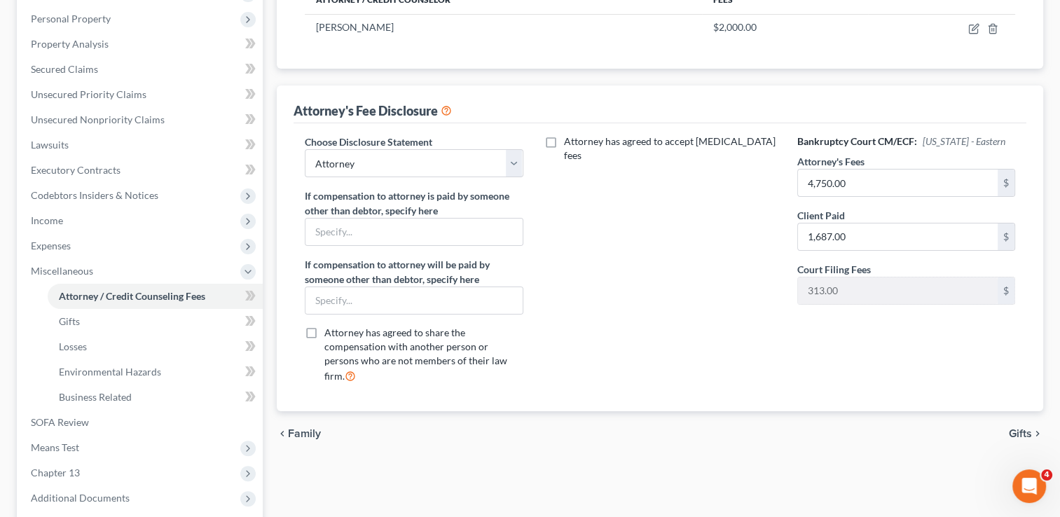
scroll to position [280, 0]
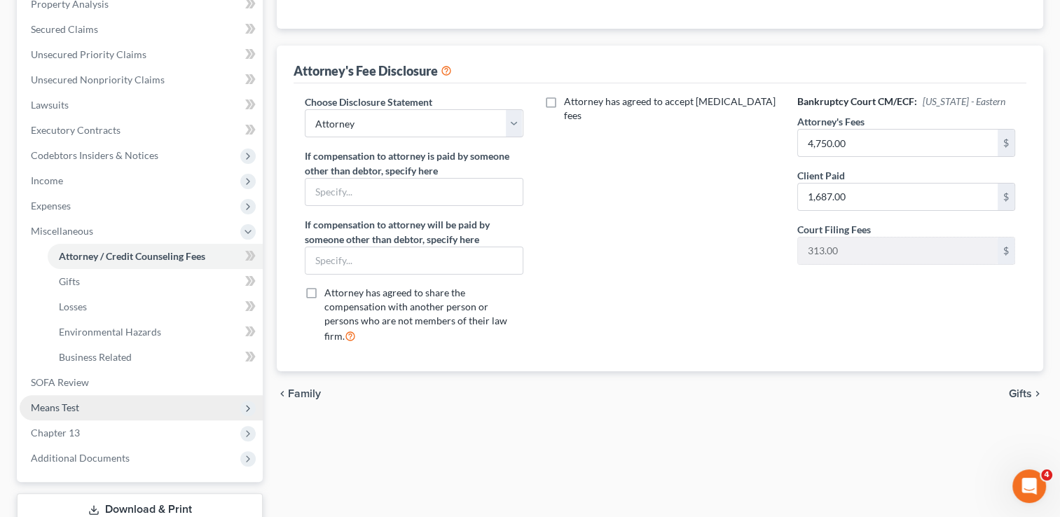
click at [90, 407] on span "Means Test" at bounding box center [141, 407] width 243 height 25
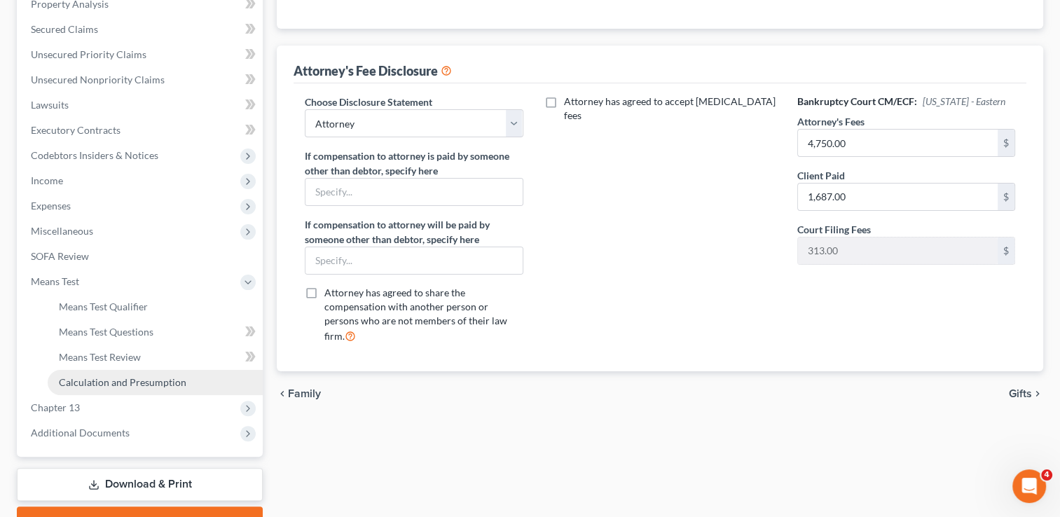
click at [92, 385] on span "Calculation and Presumption" at bounding box center [122, 382] width 127 height 12
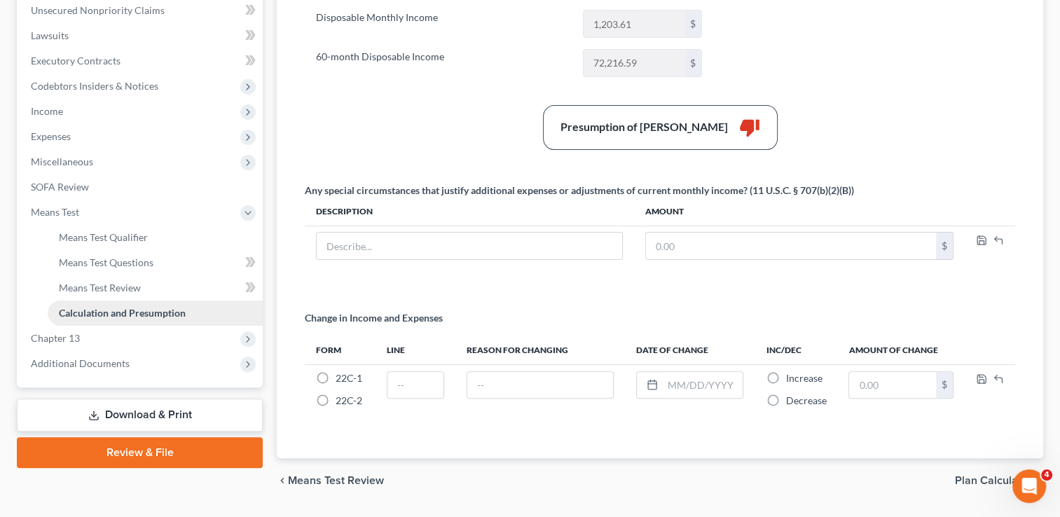
scroll to position [350, 0]
click at [81, 333] on span "Chapter 13" at bounding box center [141, 337] width 243 height 25
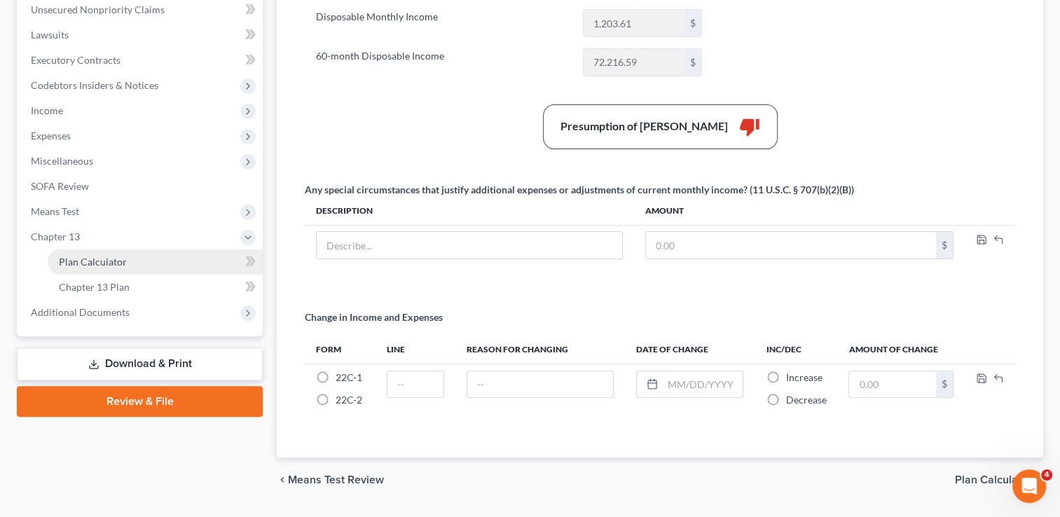
click at [120, 265] on span "Plan Calculator" at bounding box center [93, 262] width 68 height 12
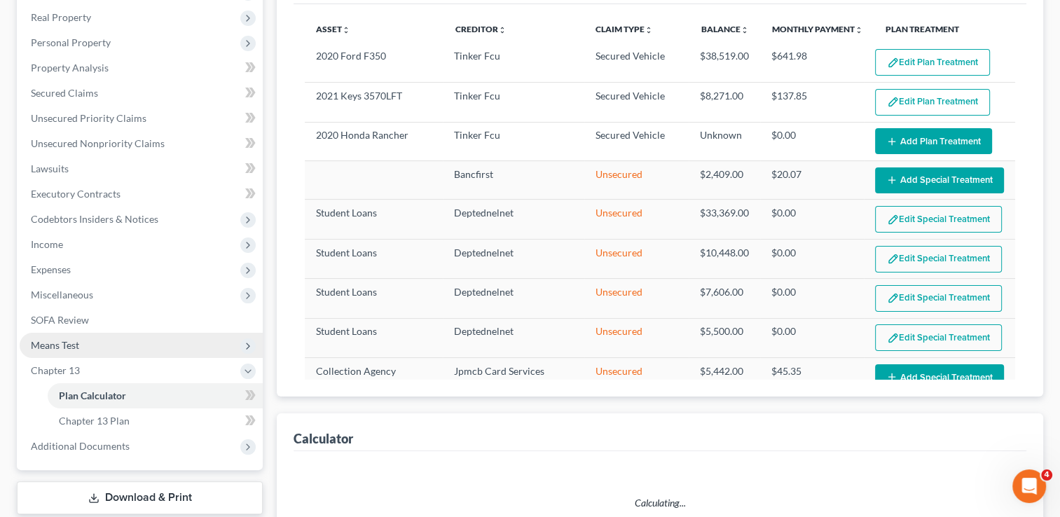
select select "59"
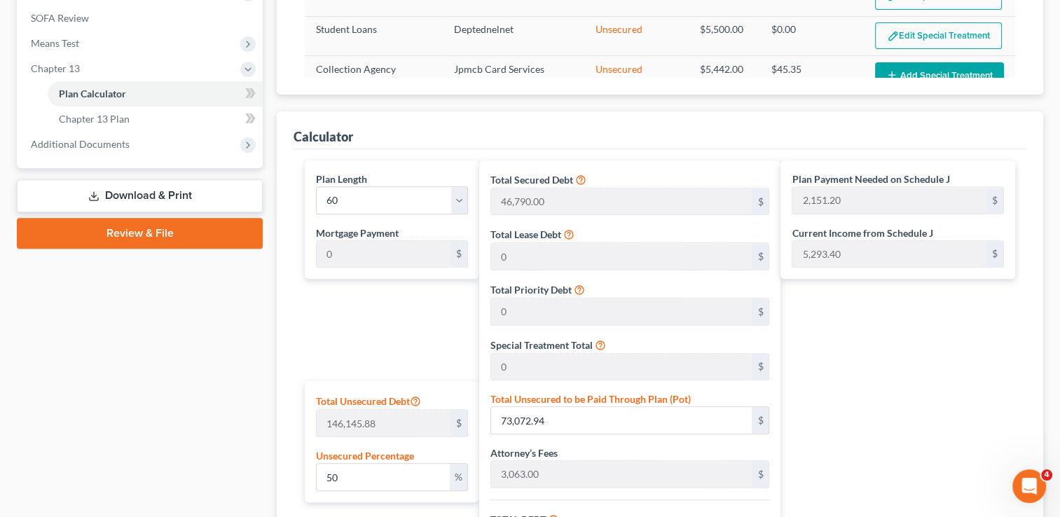
scroll to position [283, 0]
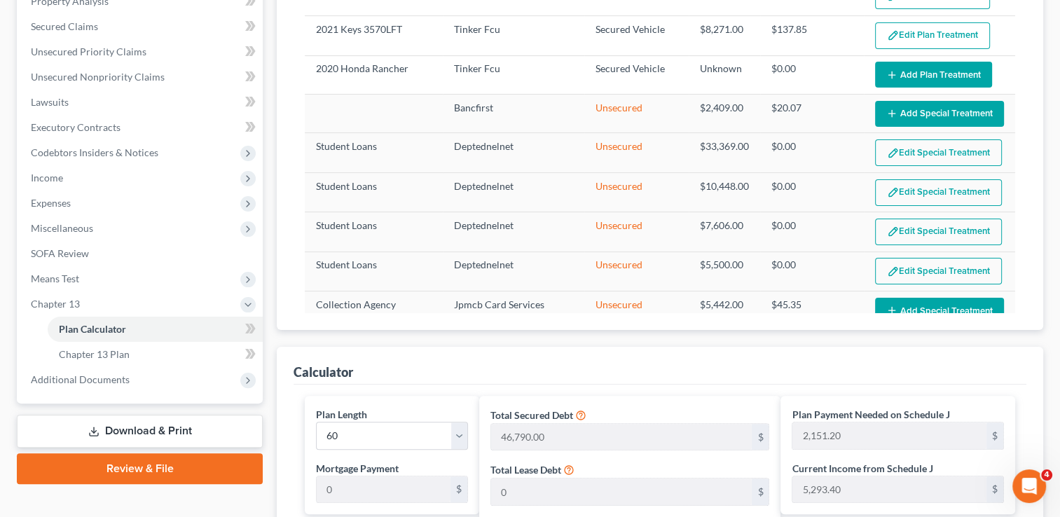
click at [131, 429] on link "Download & Print" at bounding box center [140, 431] width 246 height 33
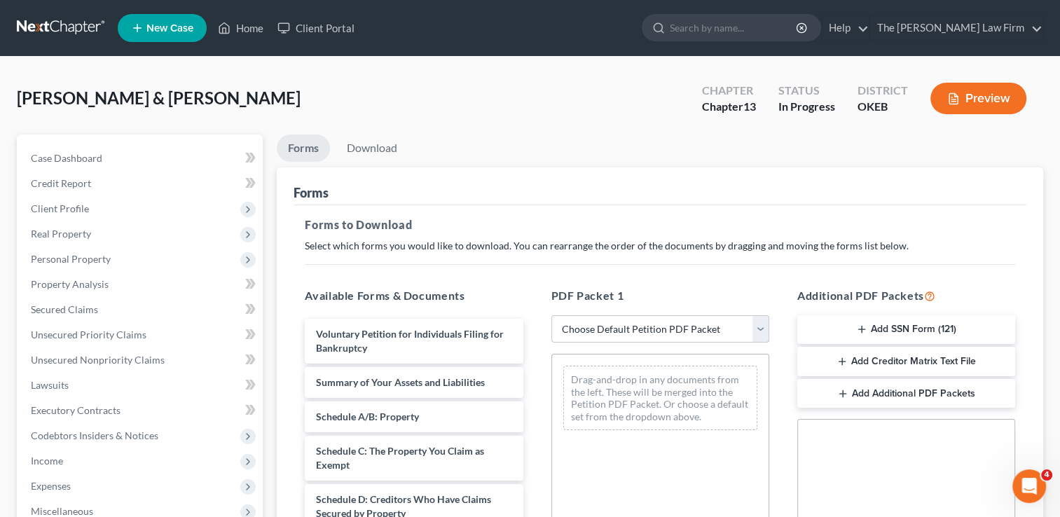
drag, startPoint x: 643, startPoint y: 328, endPoint x: 644, endPoint y: 336, distance: 8.5
click at [643, 328] on select "Choose Default Petition PDF Packet Complete Bankruptcy Petition (all forms and …" at bounding box center [660, 329] width 218 height 28
select select "0"
click at [551, 315] on select "Choose Default Petition PDF Packet Complete Bankruptcy Petition (all forms and …" at bounding box center [660, 329] width 218 height 28
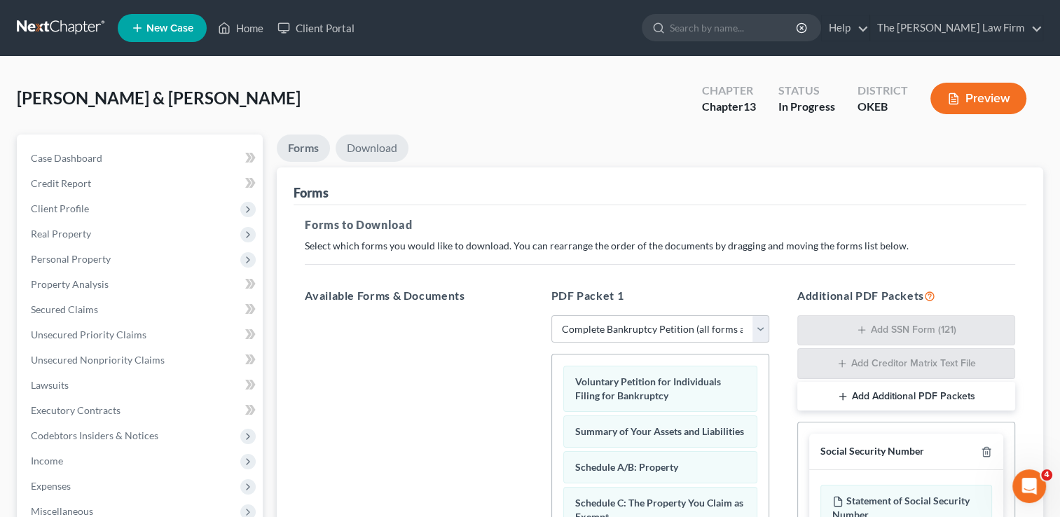
click at [373, 147] on link "Download" at bounding box center [371, 147] width 73 height 27
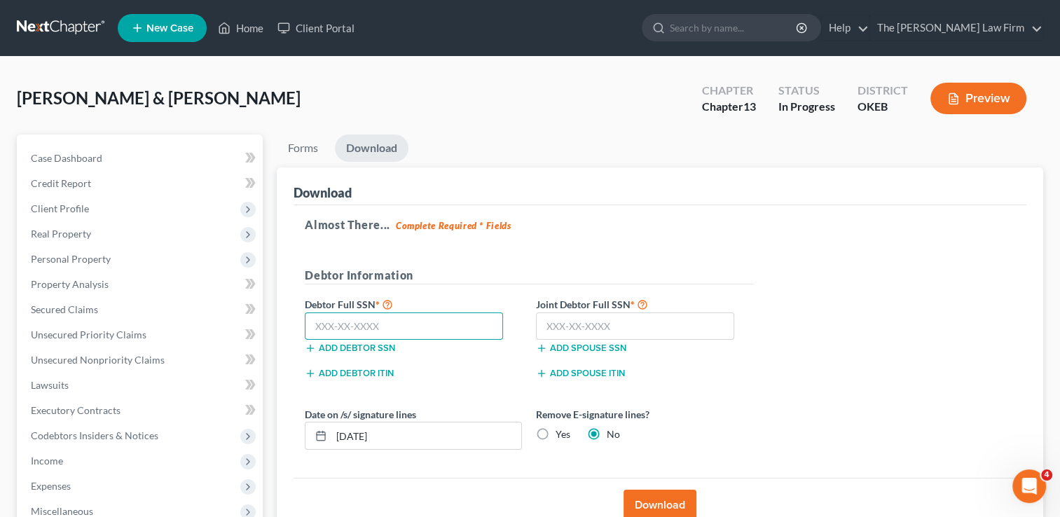
click at [399, 322] on input "text" at bounding box center [404, 326] width 198 height 28
click at [408, 431] on input "10/01/2025" at bounding box center [426, 435] width 190 height 27
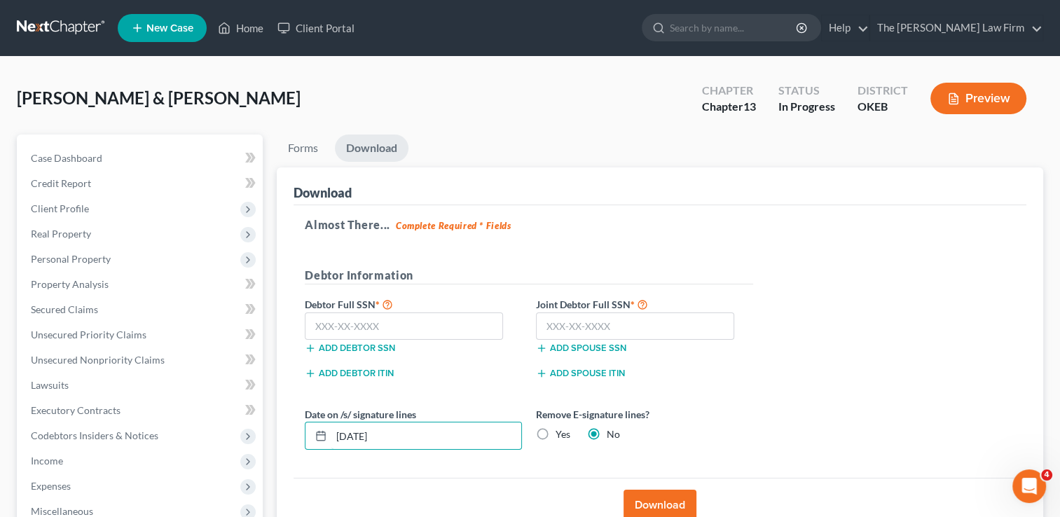
drag, startPoint x: 372, startPoint y: 436, endPoint x: 275, endPoint y: 436, distance: 97.3
click at [275, 437] on div "Forms Download Forms Forms to Download Select which forms you would like to dow…" at bounding box center [660, 425] width 780 height 582
type input "10/03/2025"
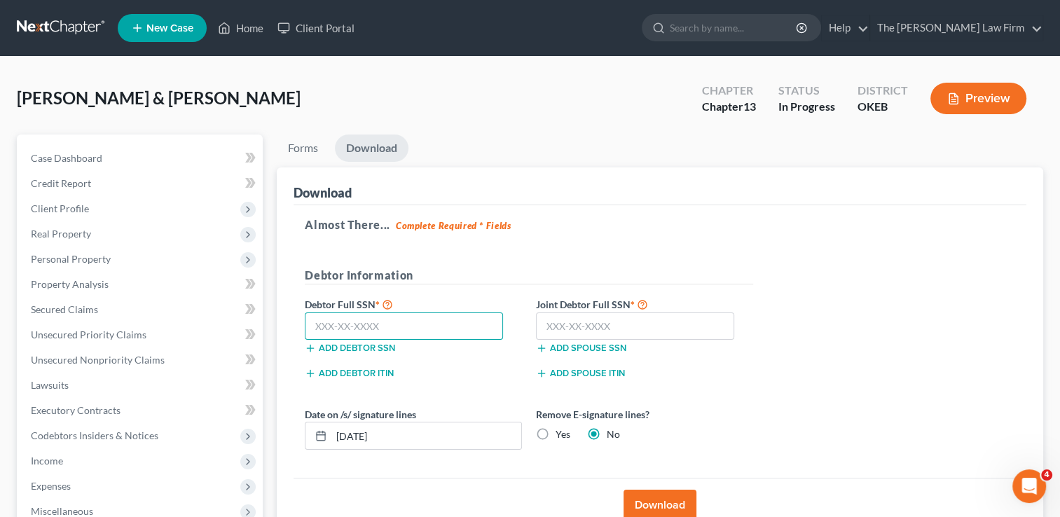
click at [398, 322] on input "text" at bounding box center [404, 326] width 198 height 28
type input "444-92-1426"
click at [574, 327] on input "text" at bounding box center [635, 326] width 198 height 28
type input "448-88-9691"
click at [653, 497] on button "Download" at bounding box center [659, 505] width 73 height 31
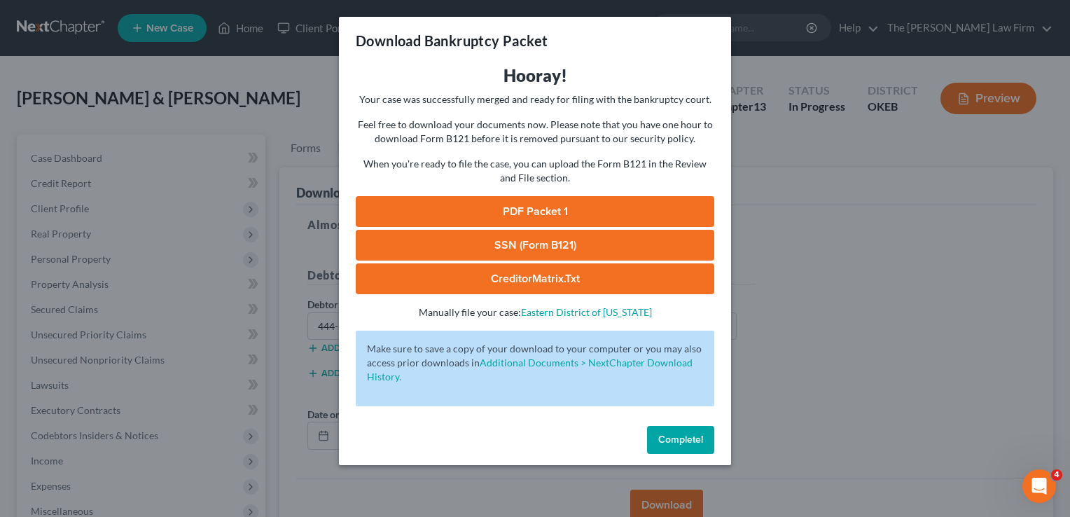
click at [601, 245] on link "SSN (Form B121)" at bounding box center [535, 245] width 359 height 31
click at [583, 206] on link "PDF Packet 1" at bounding box center [535, 211] width 359 height 31
click at [674, 438] on span "Complete!" at bounding box center [680, 439] width 45 height 12
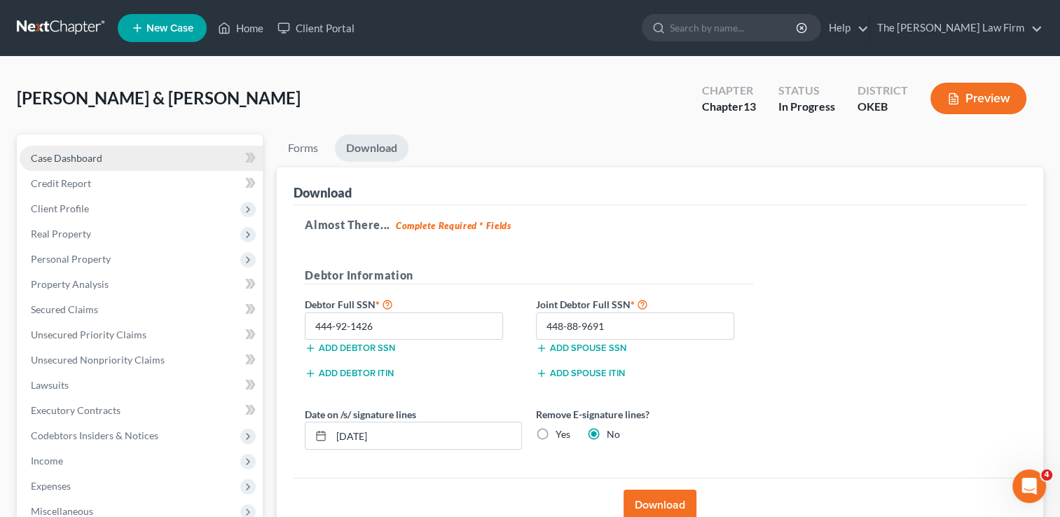
click at [92, 155] on span "Case Dashboard" at bounding box center [66, 158] width 71 height 12
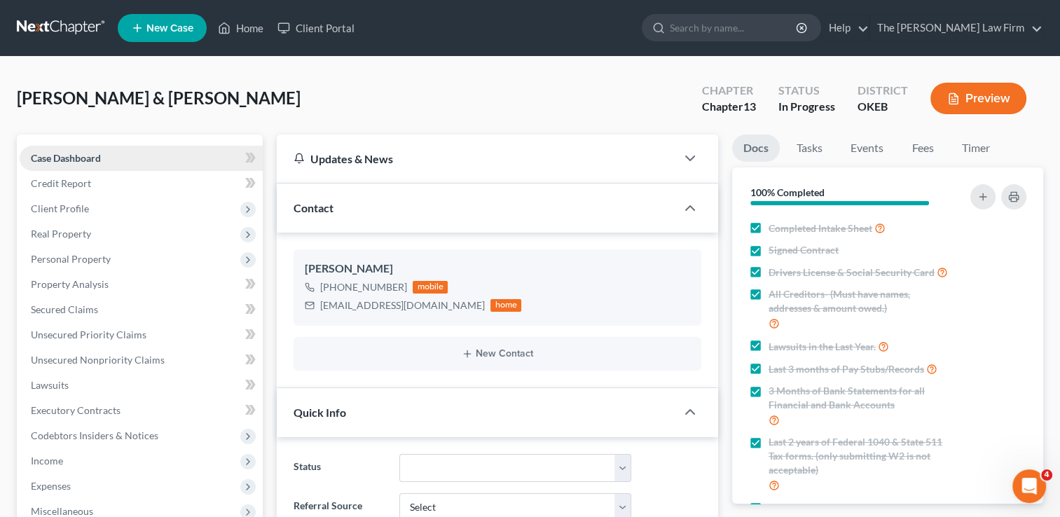
scroll to position [239, 0]
drag, startPoint x: 319, startPoint y: 305, endPoint x: 421, endPoint y: 307, distance: 101.6
click at [421, 307] on div "tinkler2010@gmail.com home" at bounding box center [413, 305] width 216 height 18
copy div "tinkler2010@gmail.com"
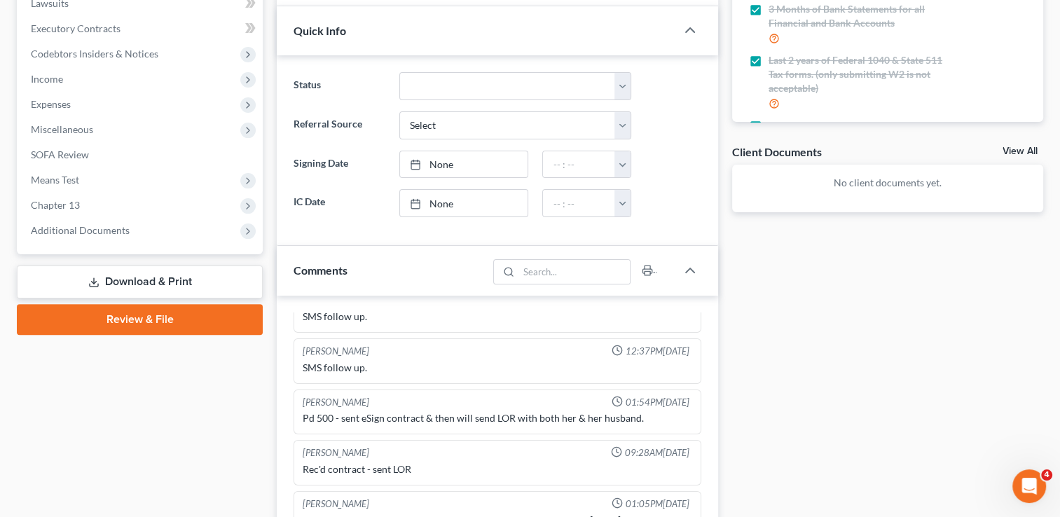
scroll to position [369, 0]
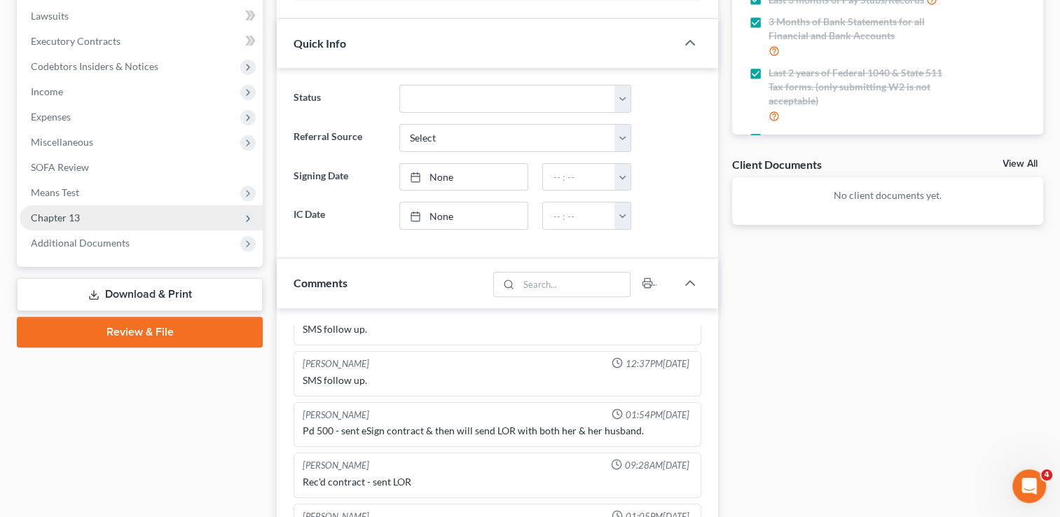
click at [71, 214] on span "Chapter 13" at bounding box center [55, 217] width 49 height 12
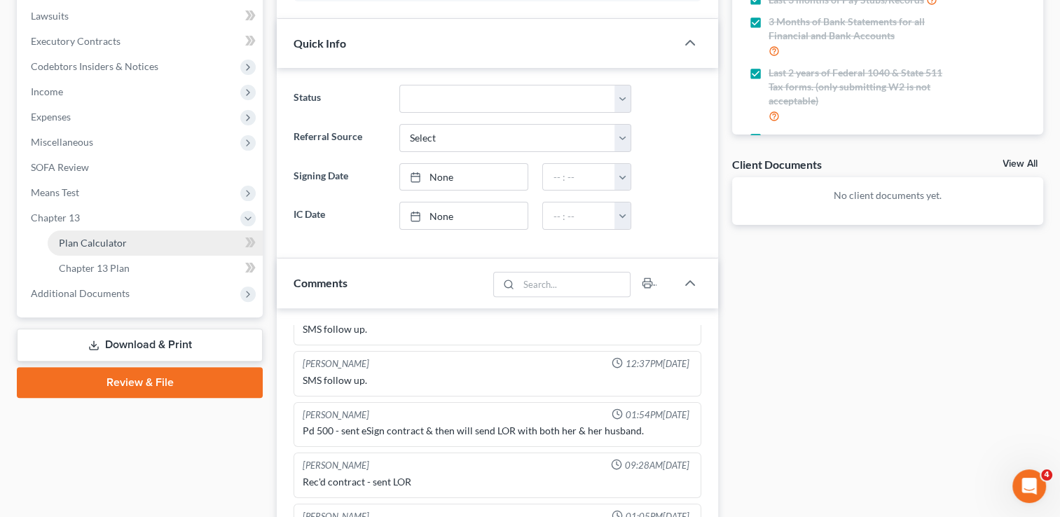
click at [125, 244] on link "Plan Calculator" at bounding box center [155, 242] width 215 height 25
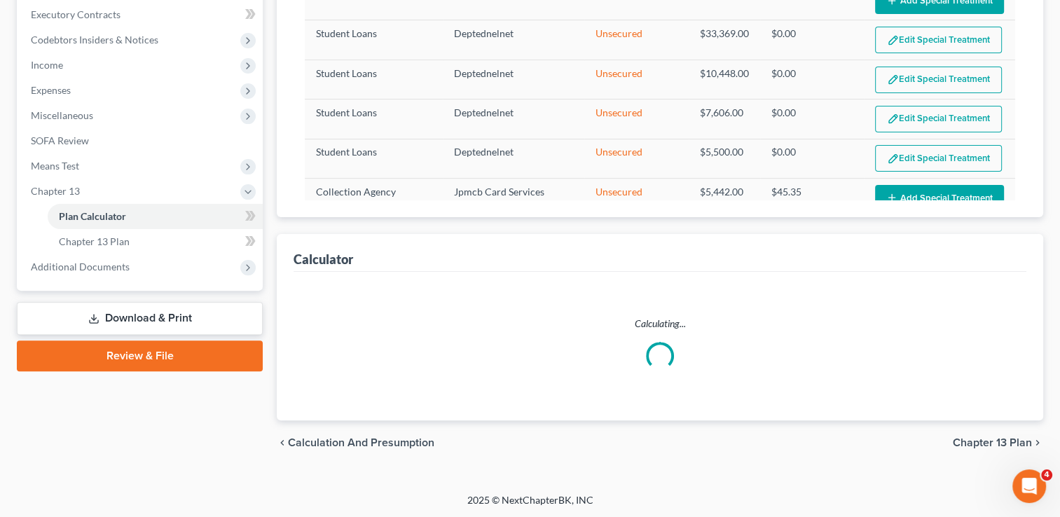
select select "59"
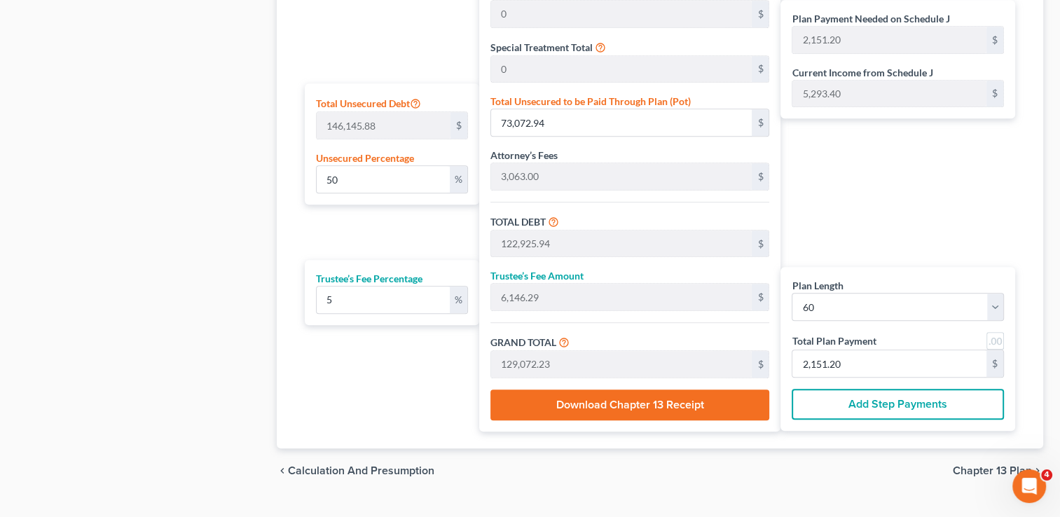
scroll to position [843, 0]
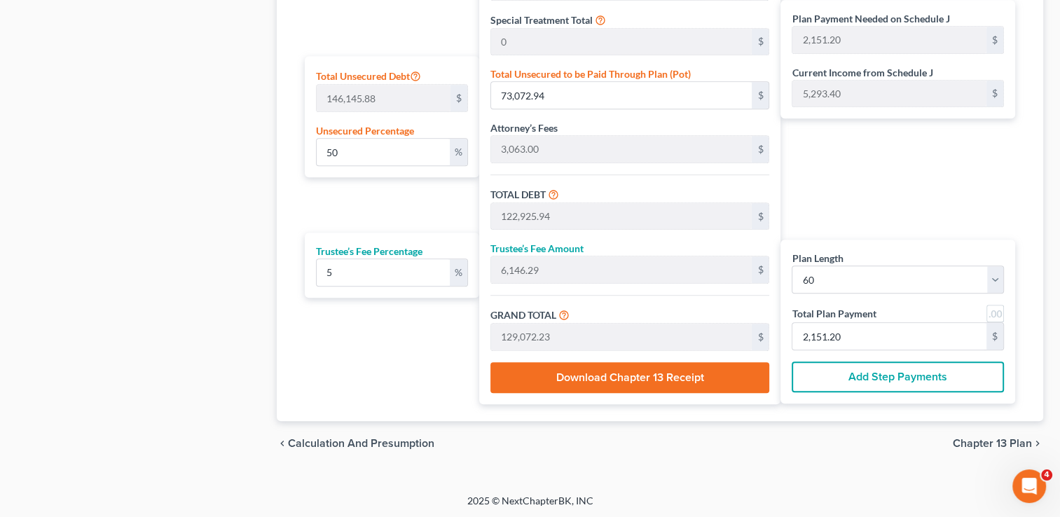
click at [630, 377] on button "Download Chapter 13 Receipt" at bounding box center [629, 377] width 279 height 31
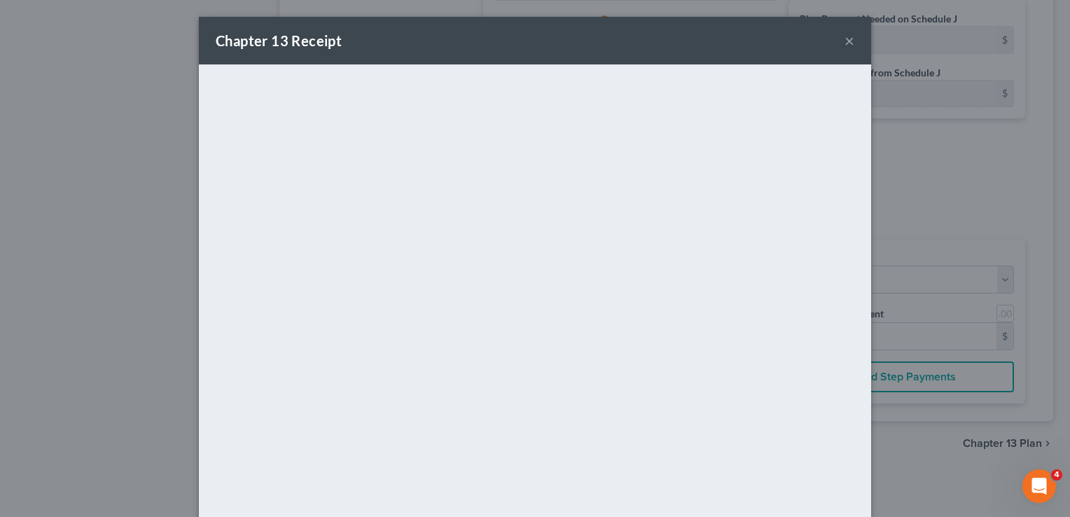
drag, startPoint x: 604, startPoint y: 41, endPoint x: 830, endPoint y: 46, distance: 225.5
click at [604, 41] on div "Chapter 13 Receipt ×" at bounding box center [535, 41] width 672 height 48
click at [845, 44] on button "×" at bounding box center [850, 40] width 10 height 17
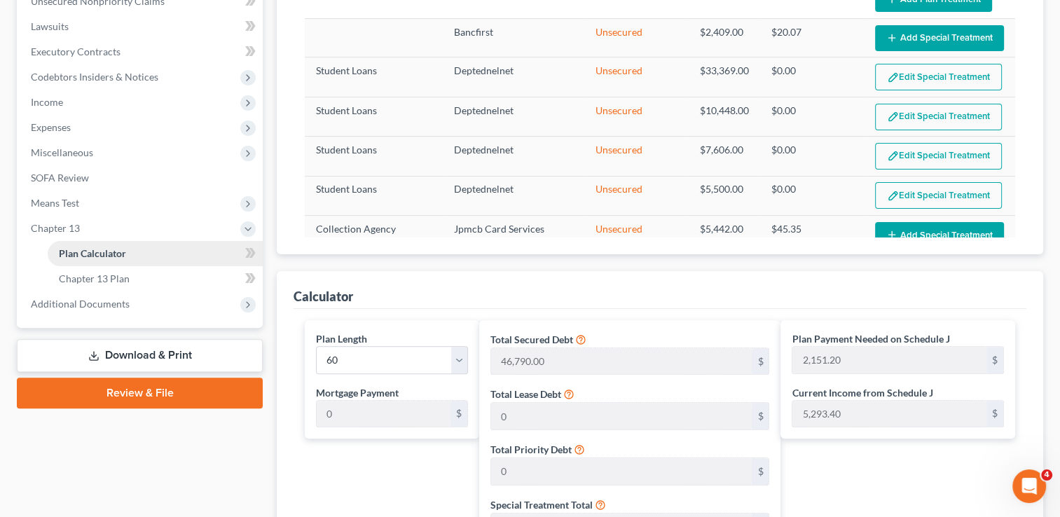
scroll to position [353, 0]
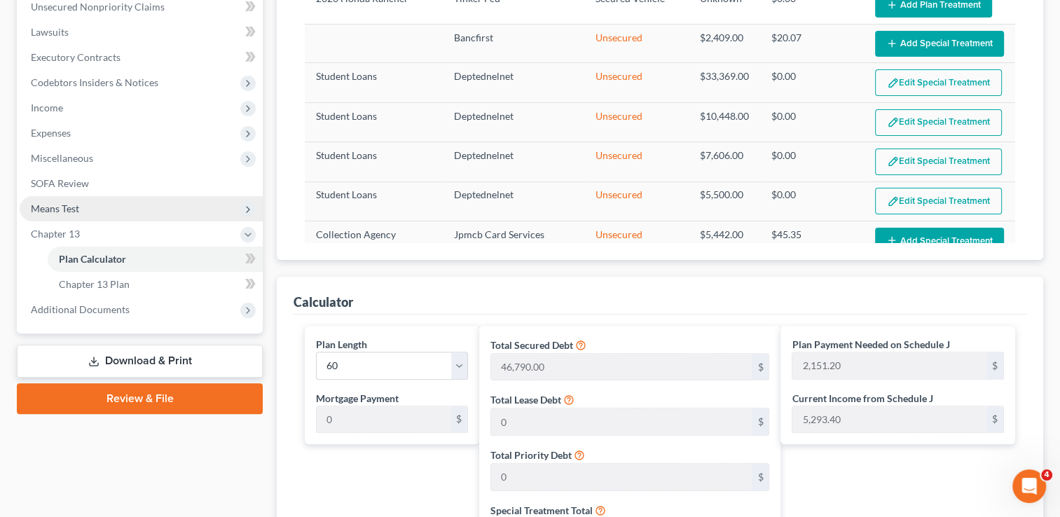
click at [92, 207] on span "Means Test" at bounding box center [141, 208] width 243 height 25
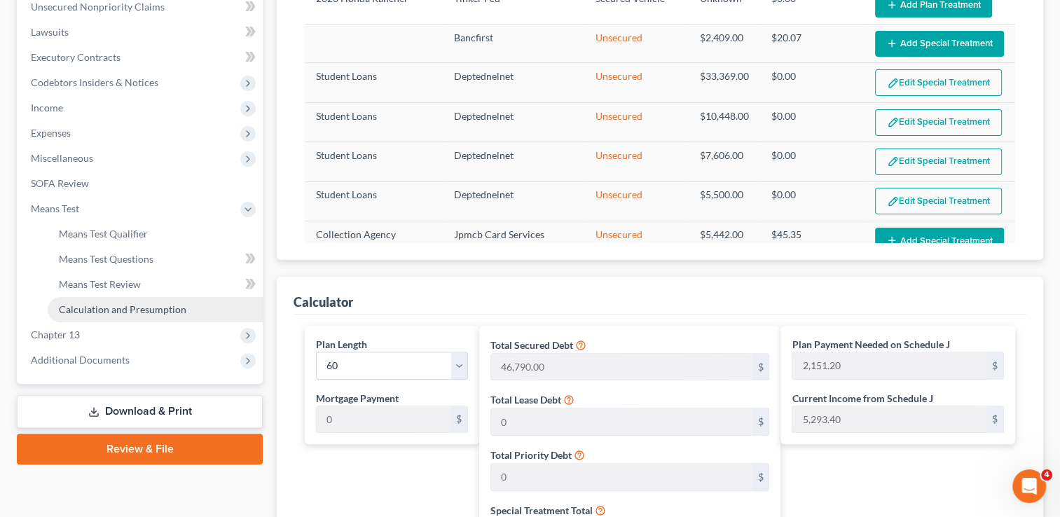
click at [144, 305] on span "Calculation and Presumption" at bounding box center [122, 309] width 127 height 12
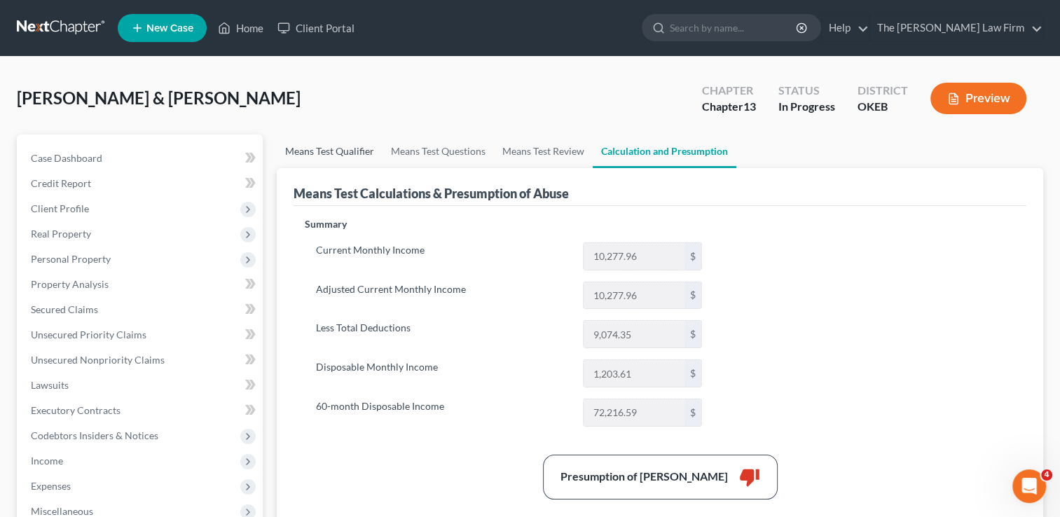
drag, startPoint x: 331, startPoint y: 153, endPoint x: 352, endPoint y: 155, distance: 21.2
click at [331, 153] on link "Means Test Qualifier" at bounding box center [330, 151] width 106 height 34
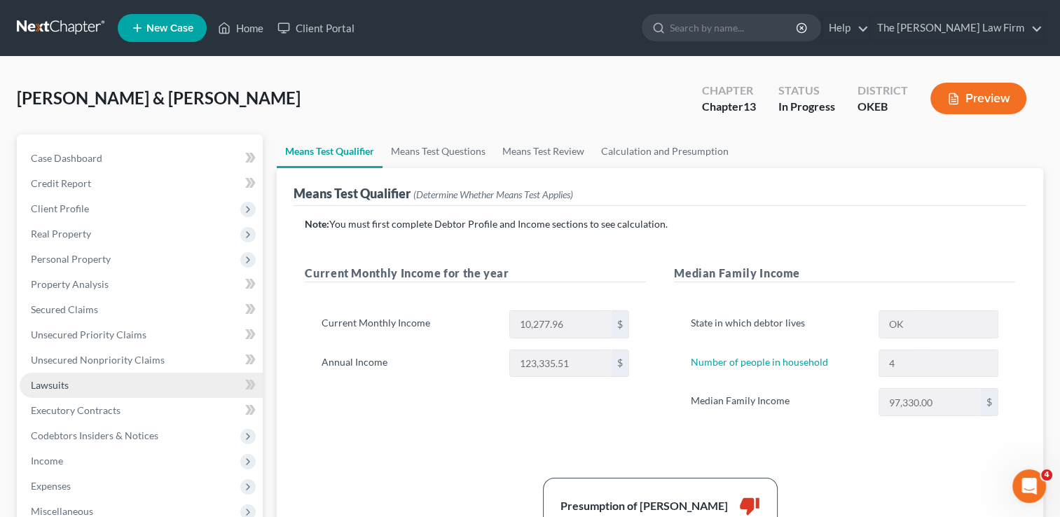
click at [70, 385] on link "Lawsuits" at bounding box center [141, 385] width 243 height 25
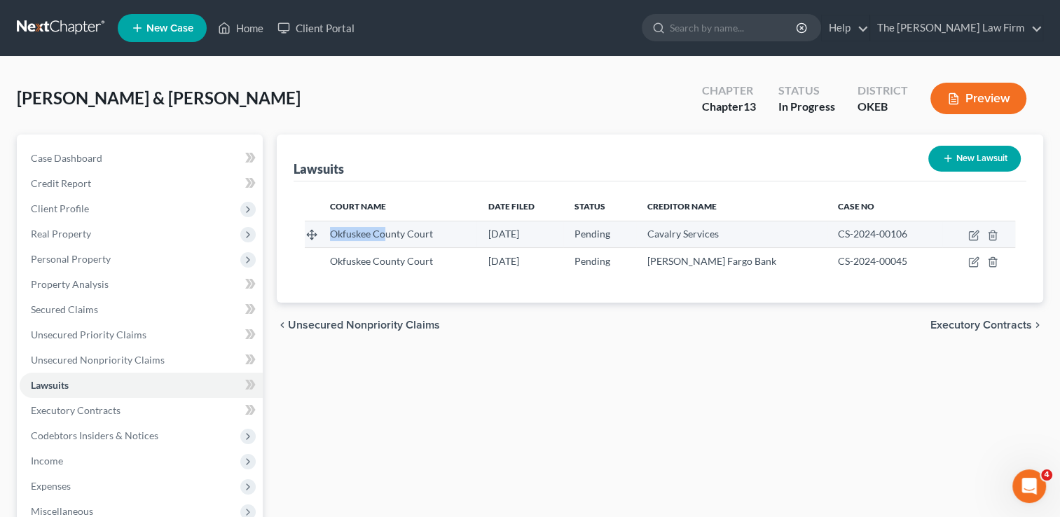
drag, startPoint x: 333, startPoint y: 231, endPoint x: 386, endPoint y: 232, distance: 53.2
click at [386, 232] on span "Okfuskee County Court" at bounding box center [381, 234] width 103 height 12
drag, startPoint x: 370, startPoint y: 236, endPoint x: 356, endPoint y: 233, distance: 14.3
copy span "Okfuskee Co"
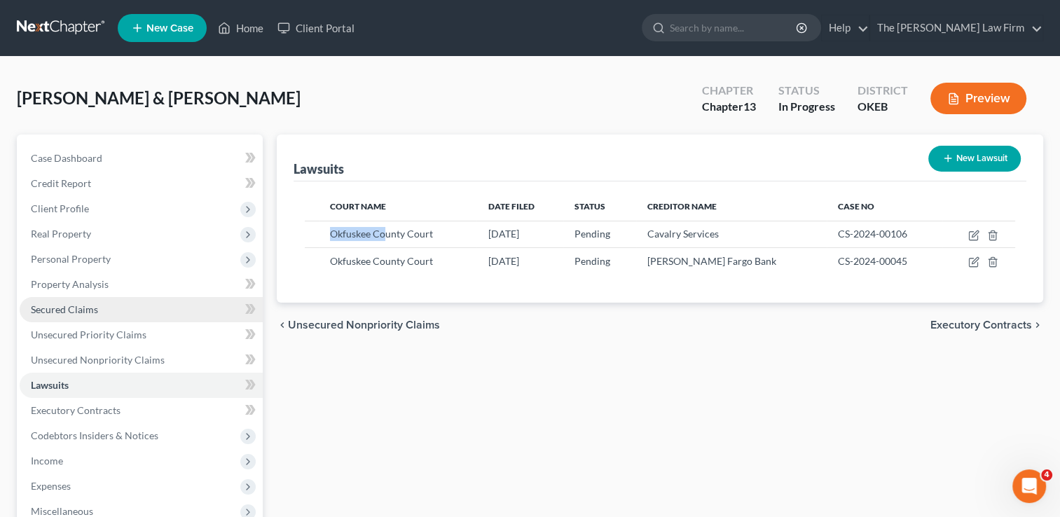
click at [77, 310] on span "Secured Claims" at bounding box center [64, 309] width 67 height 12
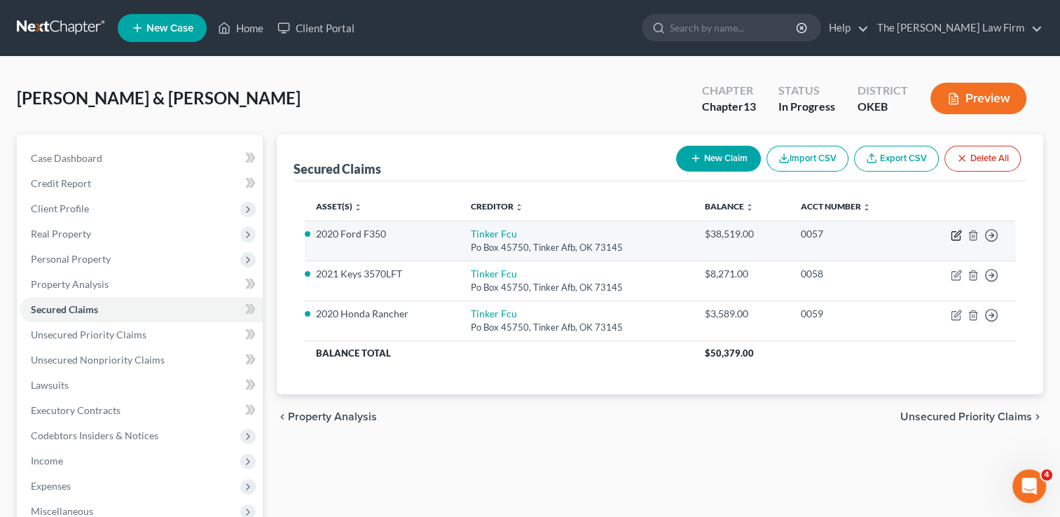
click at [955, 235] on icon "button" at bounding box center [955, 235] width 11 height 11
select select "37"
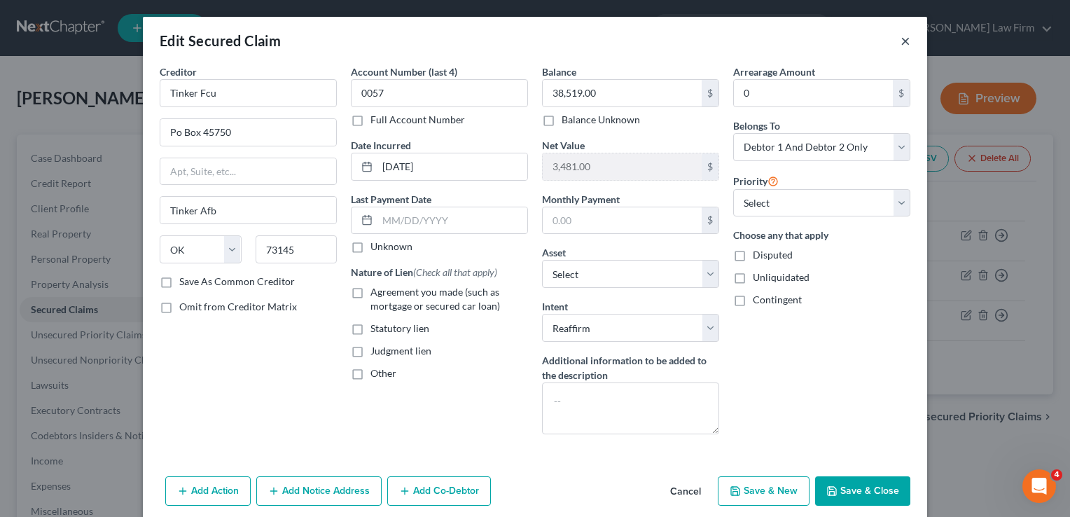
click at [901, 43] on button "×" at bounding box center [906, 40] width 10 height 17
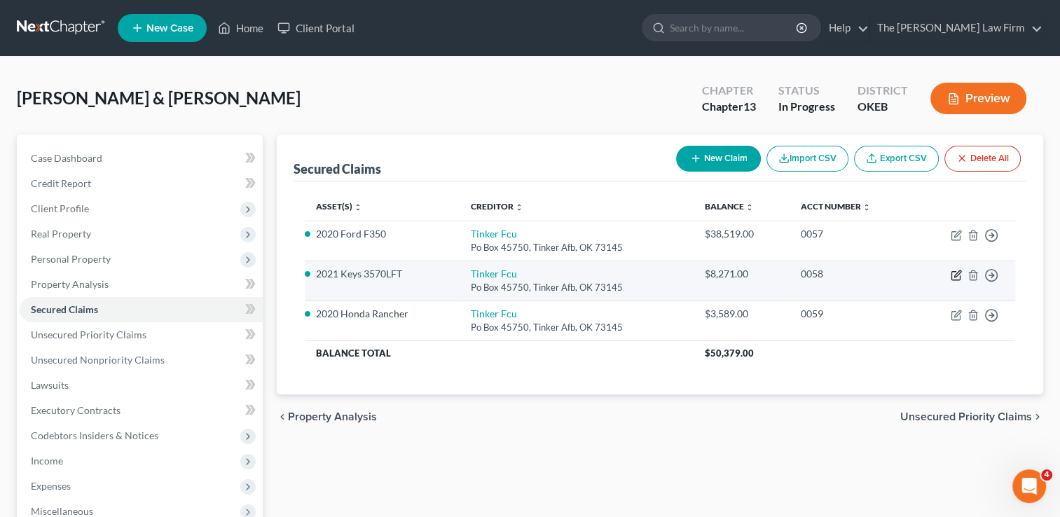
click at [952, 276] on icon "button" at bounding box center [955, 275] width 11 height 11
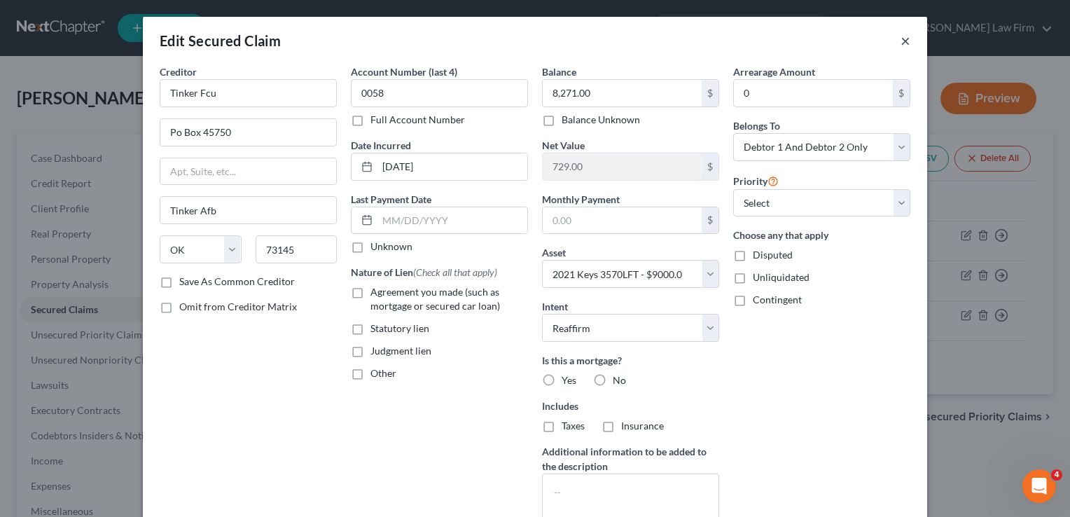
click at [901, 43] on button "×" at bounding box center [906, 40] width 10 height 17
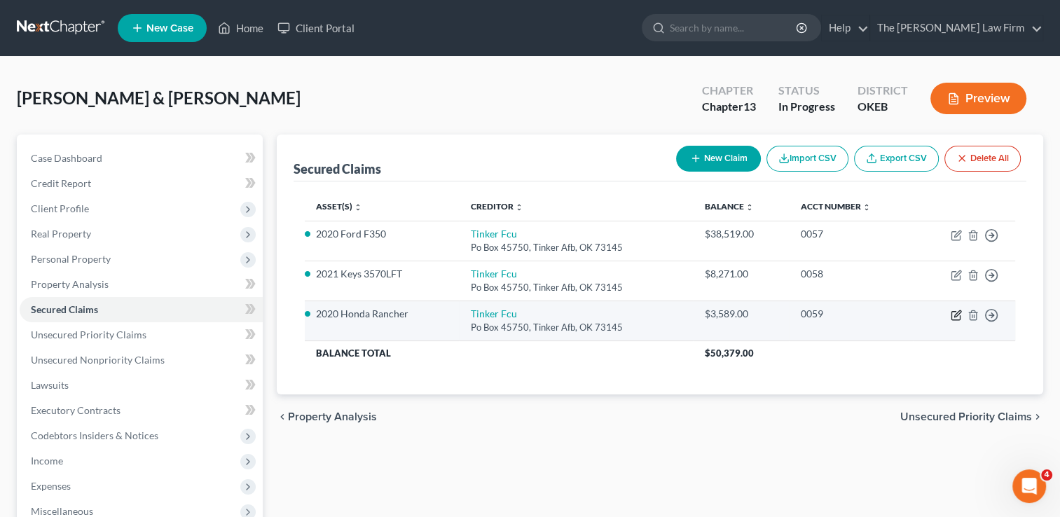
click at [955, 315] on icon "button" at bounding box center [957, 313] width 6 height 6
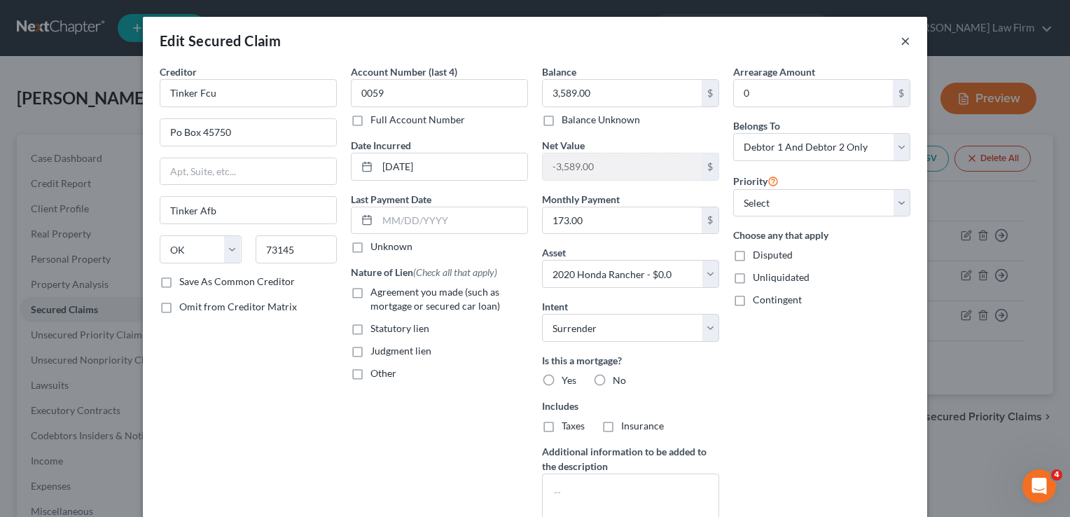
click at [902, 43] on button "×" at bounding box center [906, 40] width 10 height 17
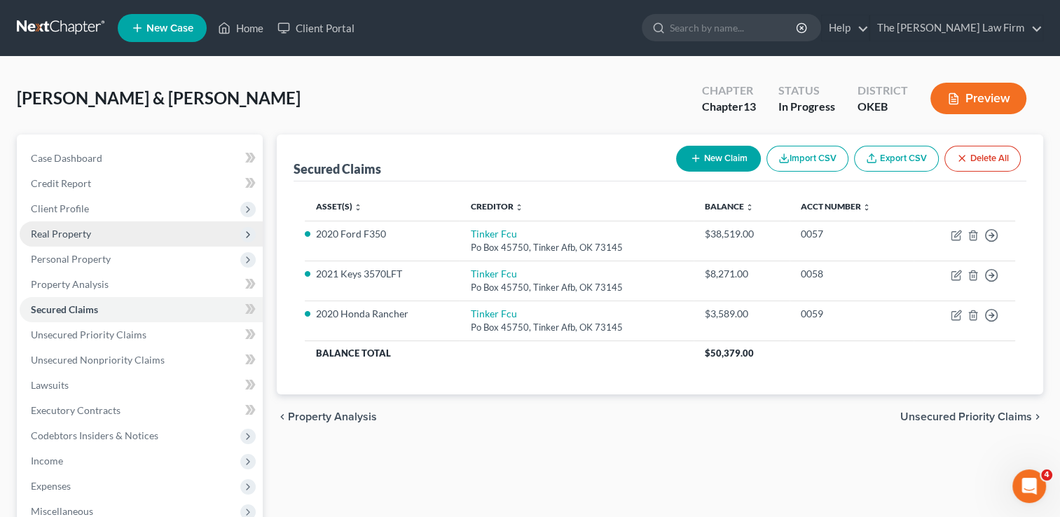
click at [81, 235] on span "Real Property" at bounding box center [61, 234] width 60 height 12
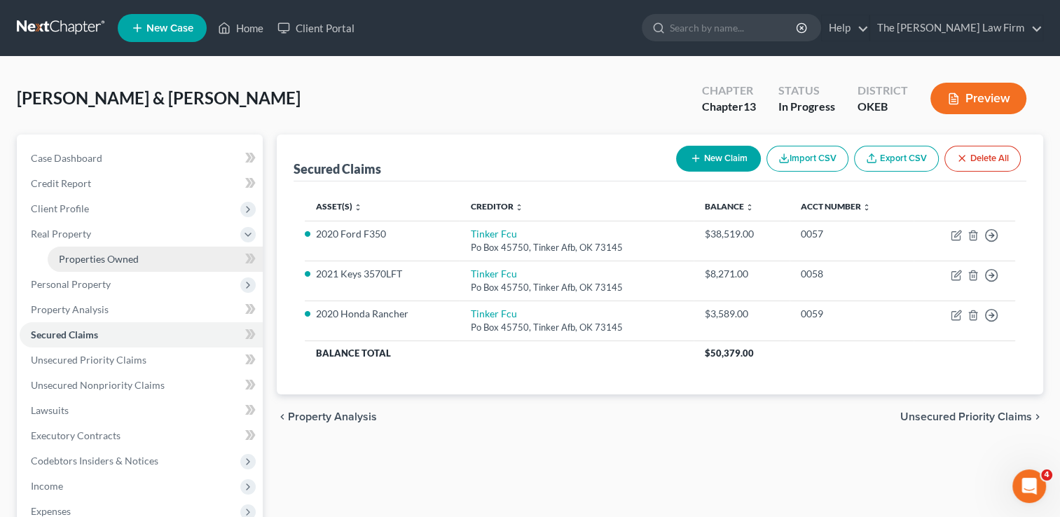
click at [95, 255] on span "Properties Owned" at bounding box center [99, 259] width 80 height 12
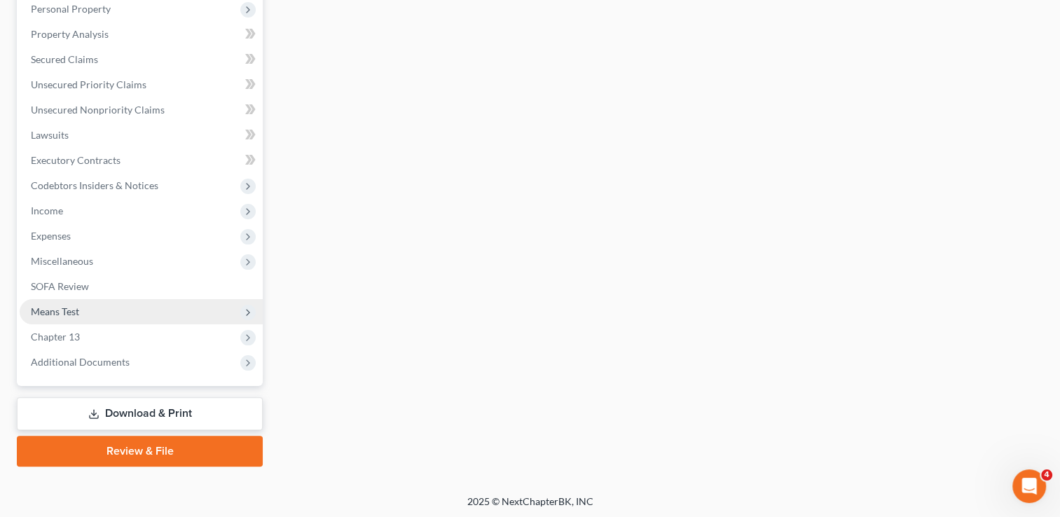
scroll to position [277, 0]
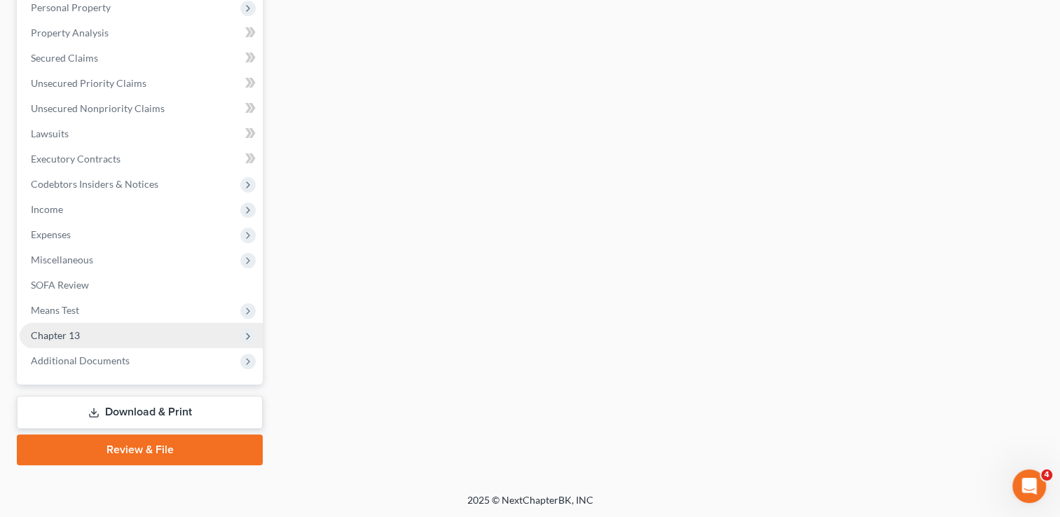
click at [69, 335] on span "Chapter 13" at bounding box center [55, 335] width 49 height 12
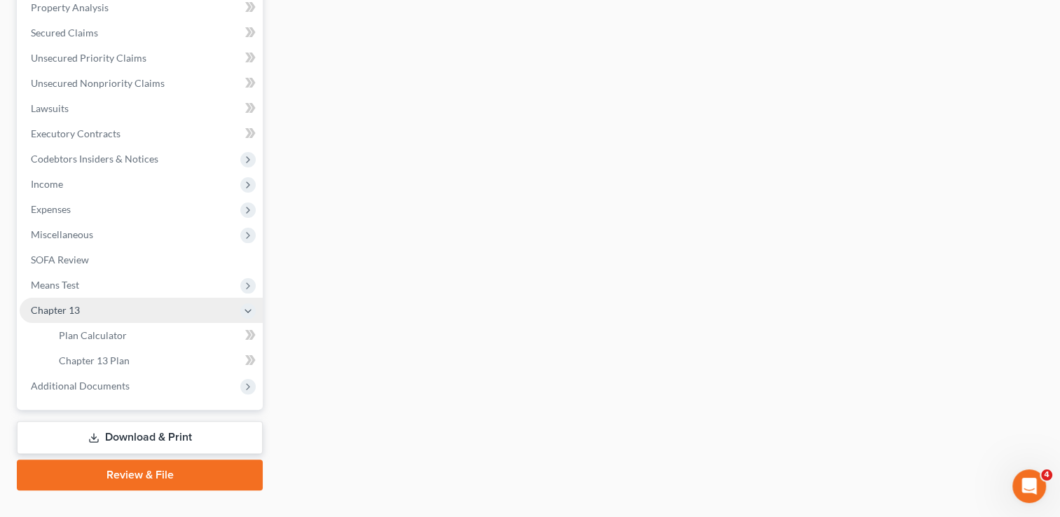
scroll to position [251, 0]
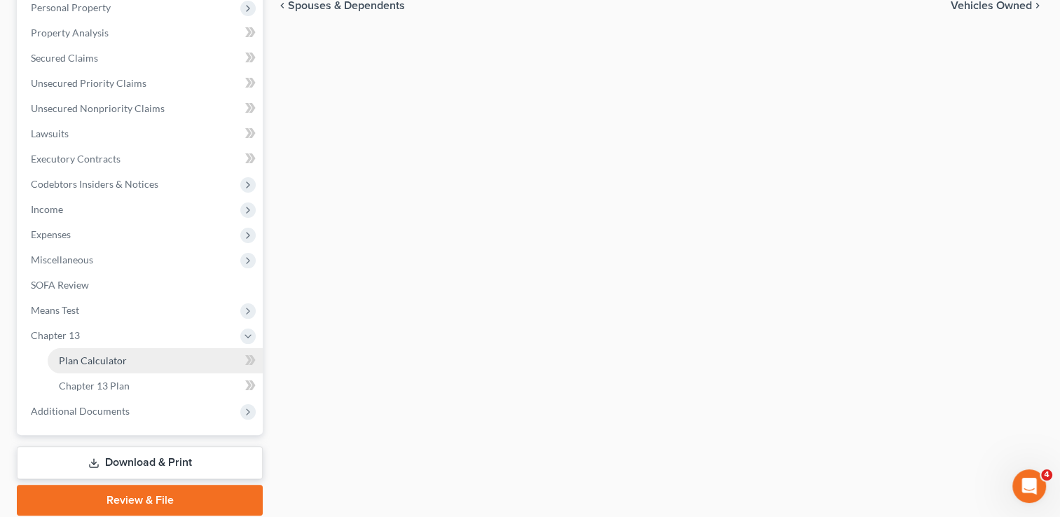
drag, startPoint x: 99, startPoint y: 359, endPoint x: 176, endPoint y: 356, distance: 77.1
click at [99, 359] on span "Plan Calculator" at bounding box center [93, 360] width 68 height 12
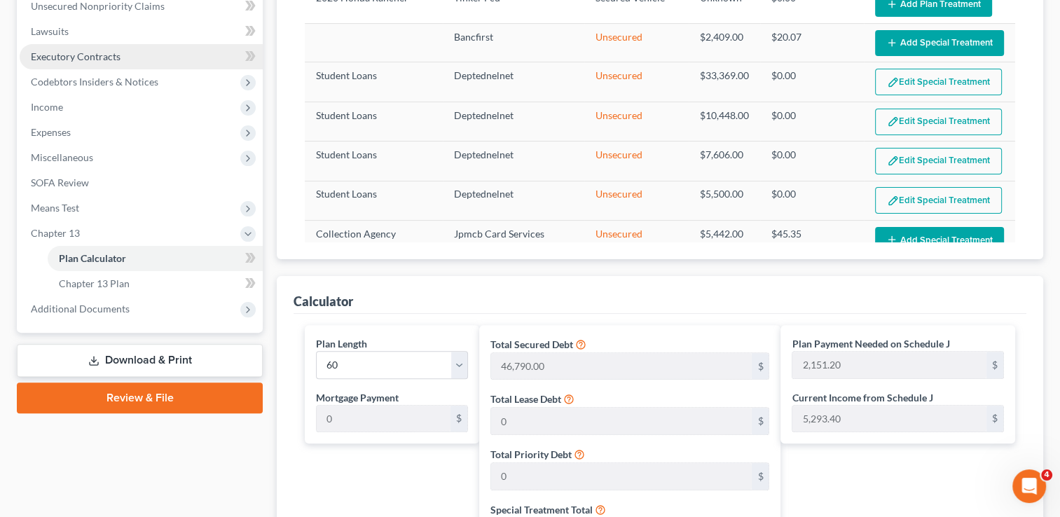
scroll to position [140, 0]
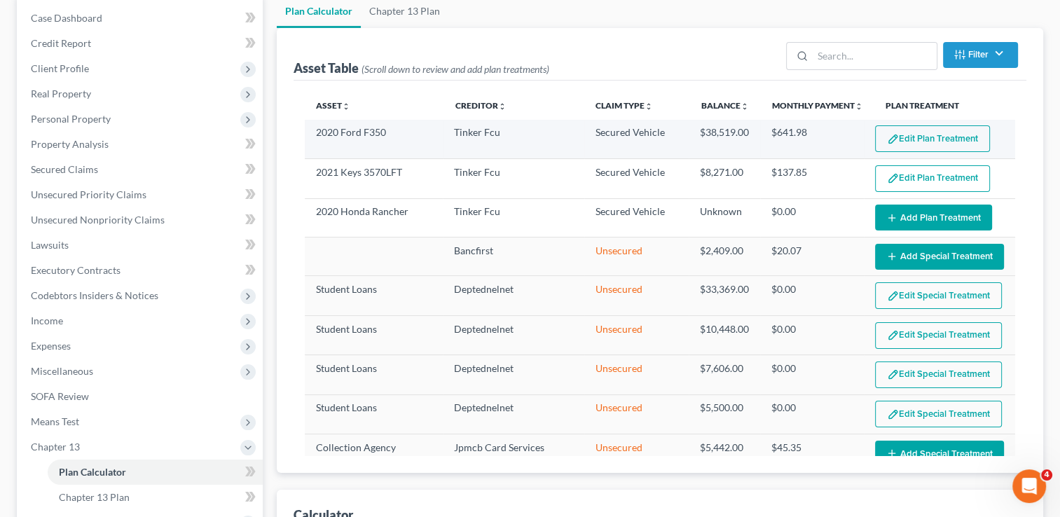
click at [930, 139] on button "Edit Plan Treatment" at bounding box center [932, 138] width 115 height 27
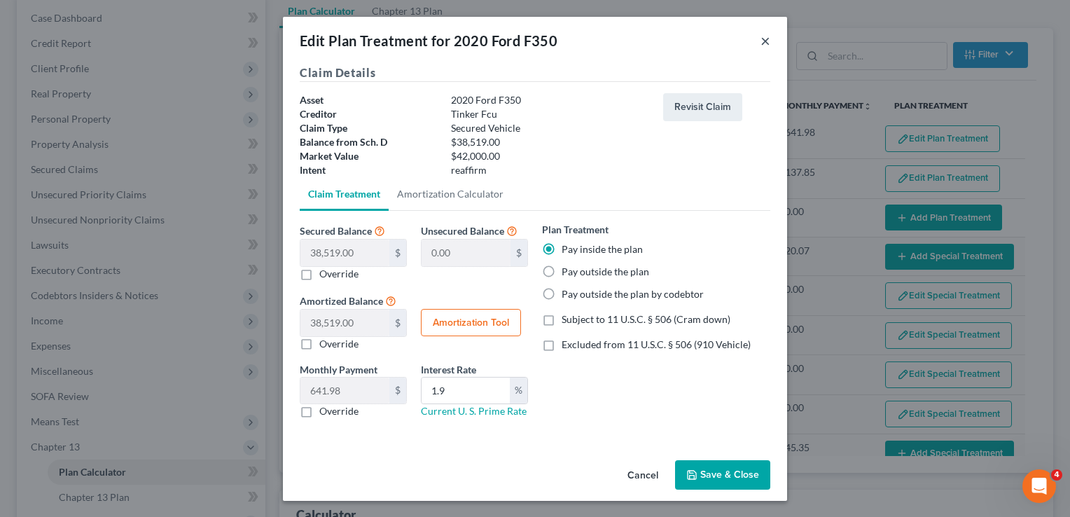
drag, startPoint x: 762, startPoint y: 43, endPoint x: 779, endPoint y: 66, distance: 29.0
click at [762, 43] on button "×" at bounding box center [766, 40] width 10 height 17
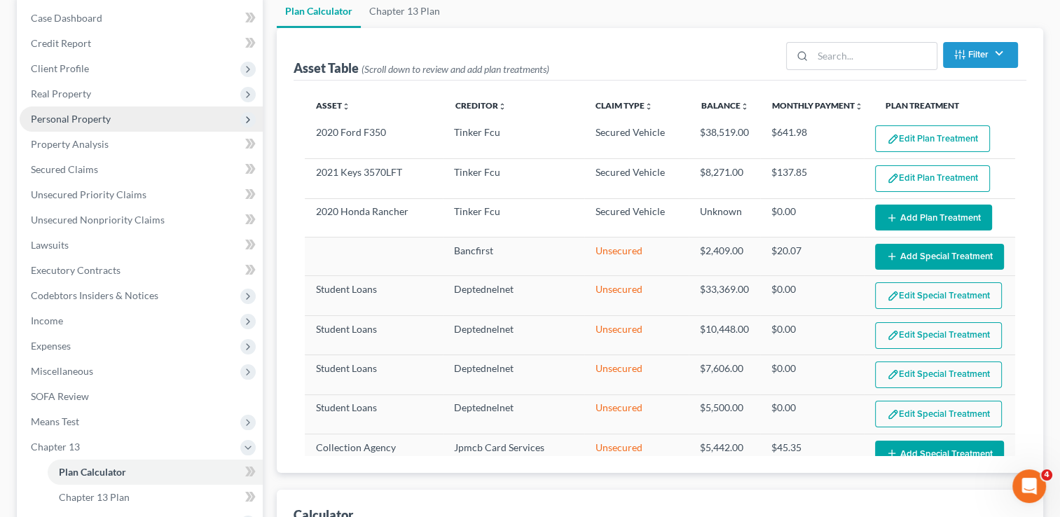
click at [113, 116] on span "Personal Property" at bounding box center [141, 118] width 243 height 25
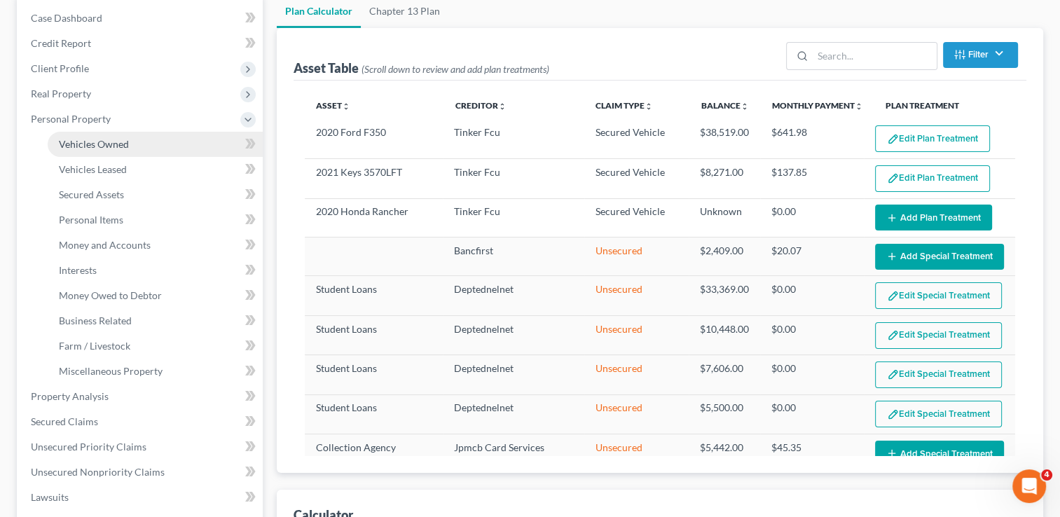
click at [135, 139] on link "Vehicles Owned" at bounding box center [155, 144] width 215 height 25
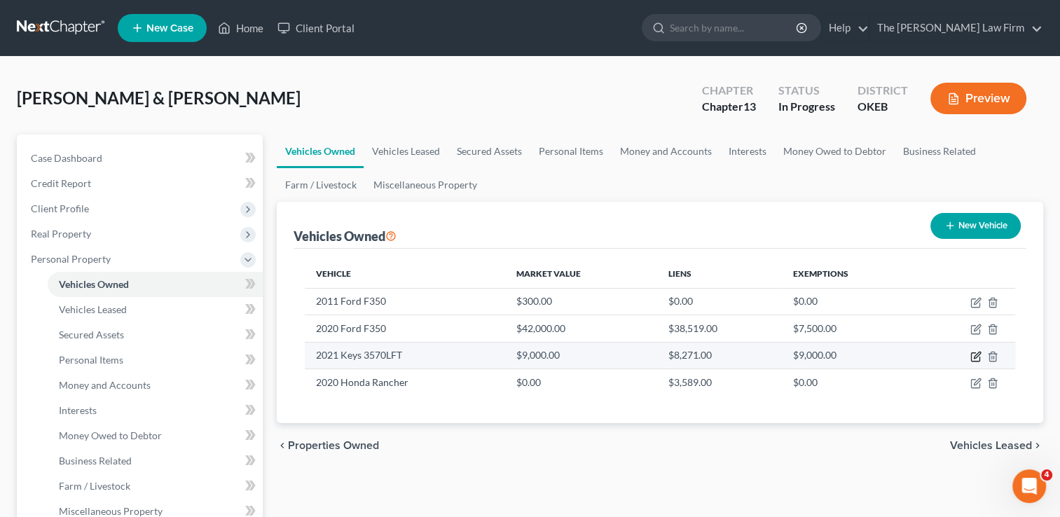
click at [975, 355] on icon "button" at bounding box center [975, 356] width 11 height 11
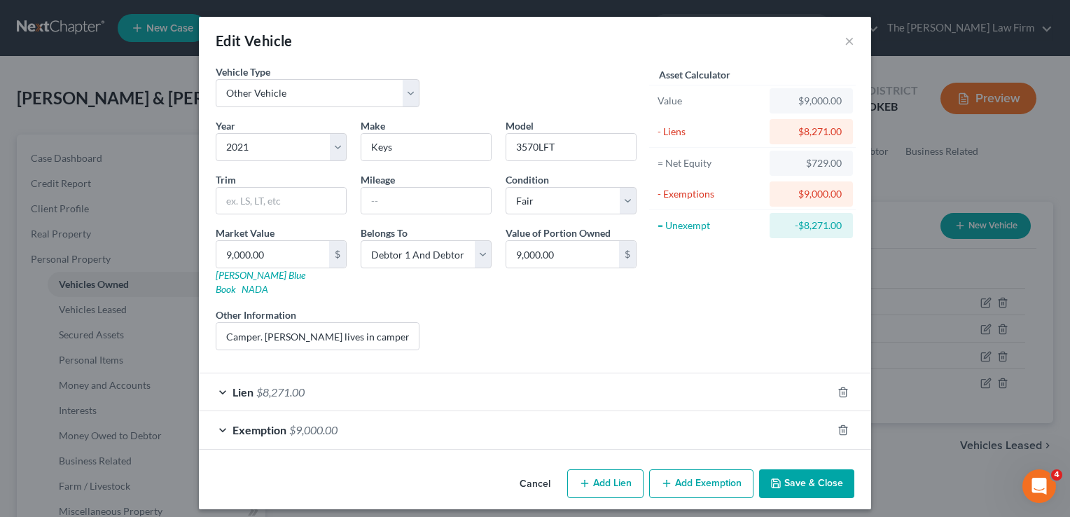
click at [322, 382] on div "Lien $8,271.00" at bounding box center [515, 391] width 633 height 37
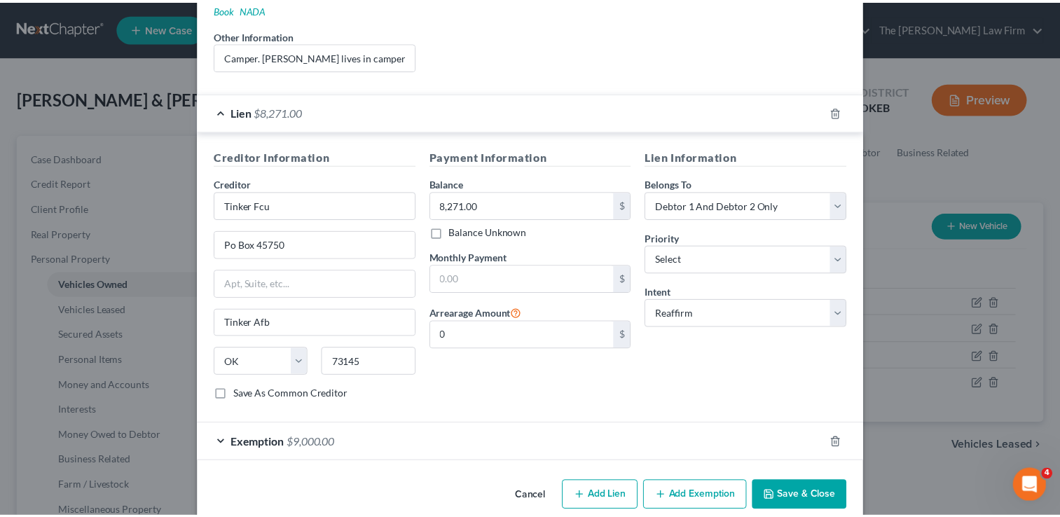
scroll to position [284, 0]
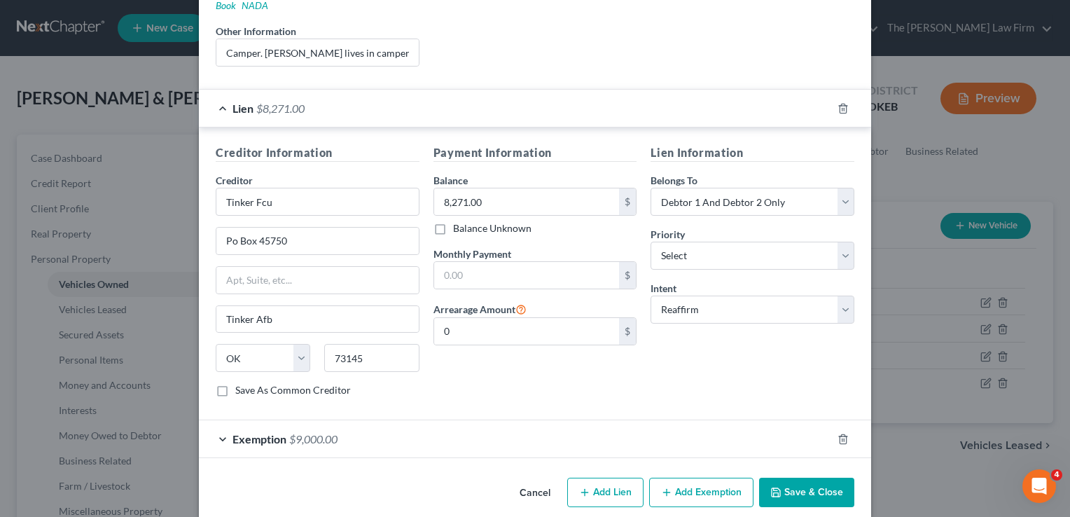
click at [518, 479] on button "Cancel" at bounding box center [534, 493] width 53 height 28
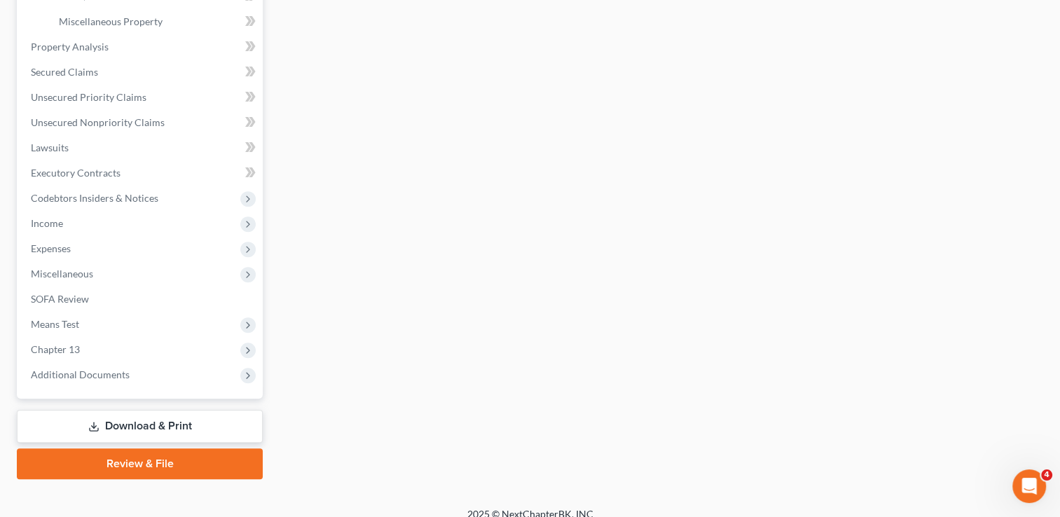
scroll to position [504, 0]
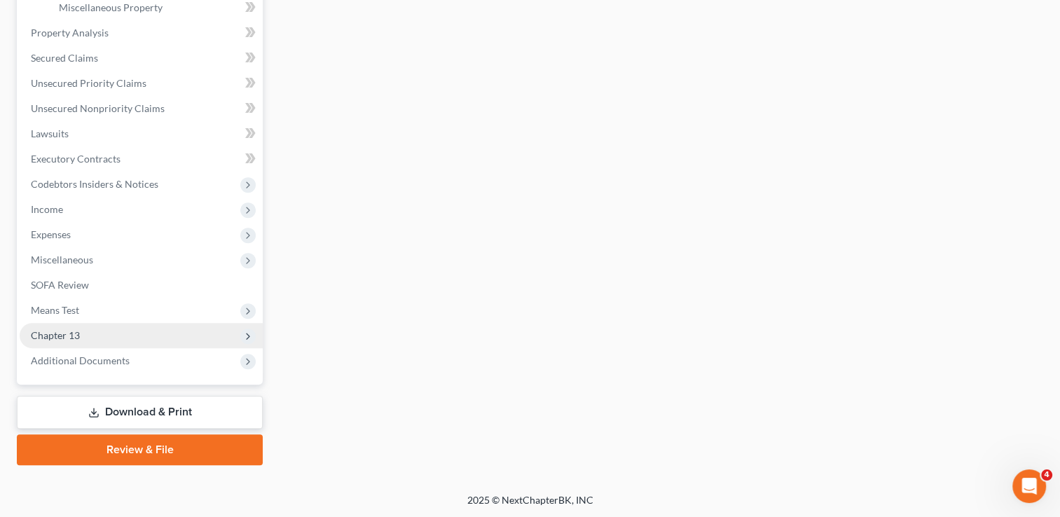
click at [98, 335] on span "Chapter 13" at bounding box center [141, 335] width 243 height 25
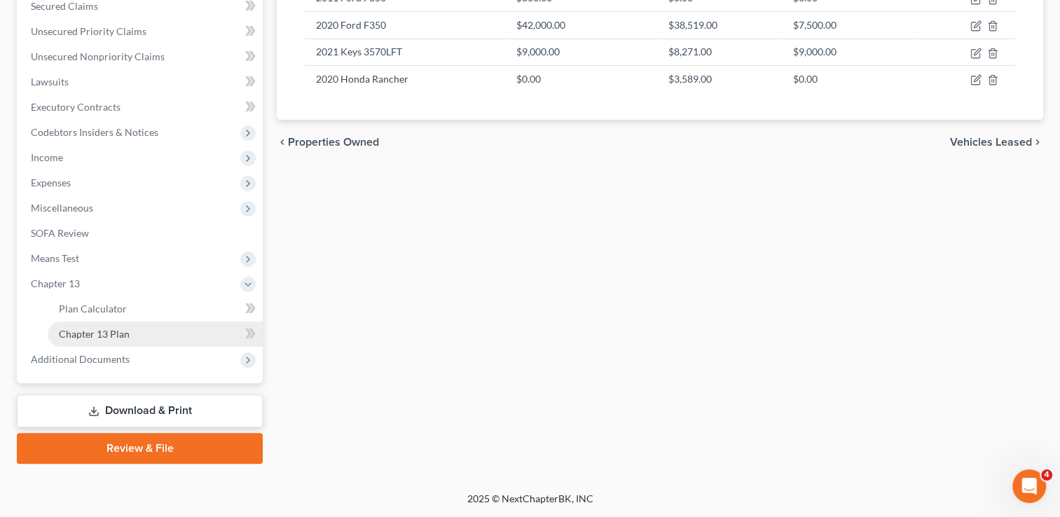
scroll to position [301, 0]
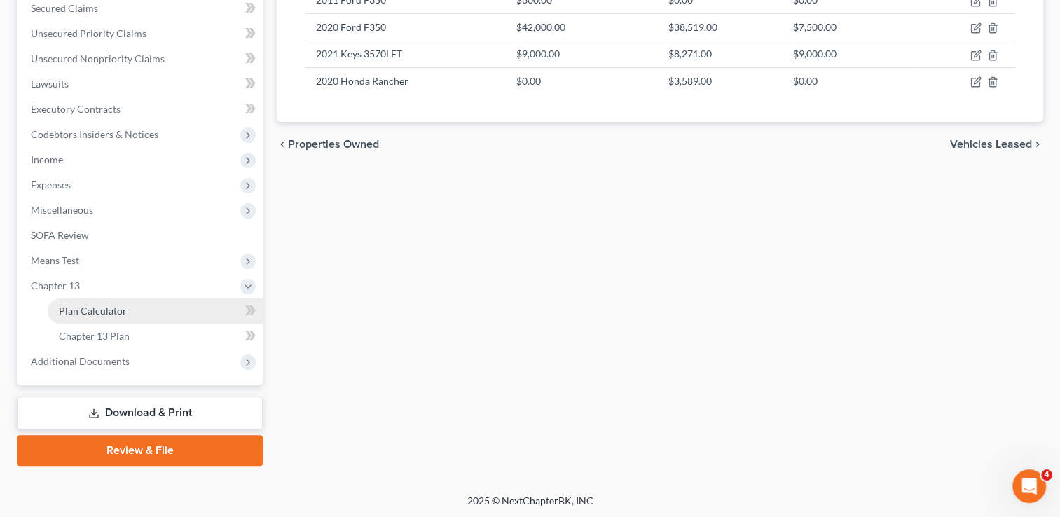
click at [136, 308] on link "Plan Calculator" at bounding box center [155, 310] width 215 height 25
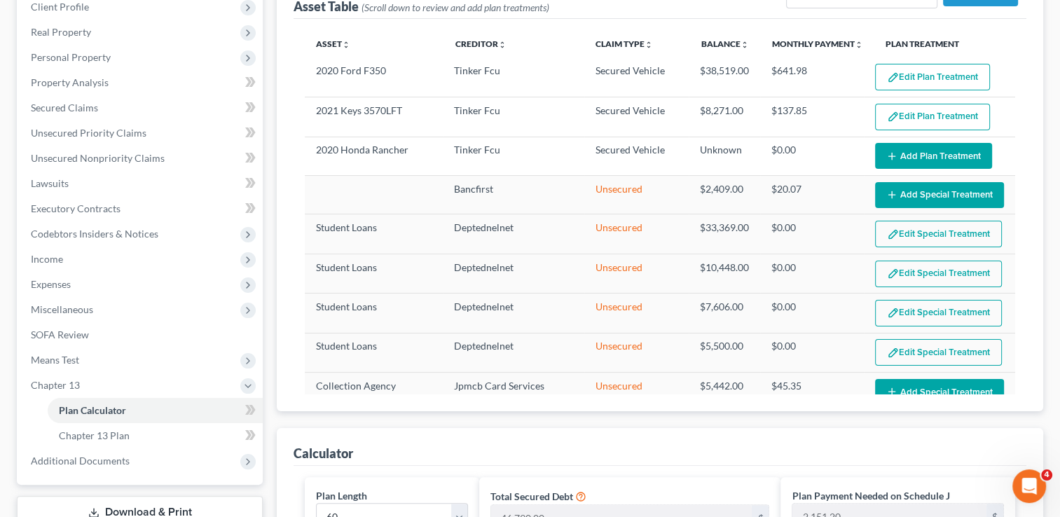
scroll to position [210, 0]
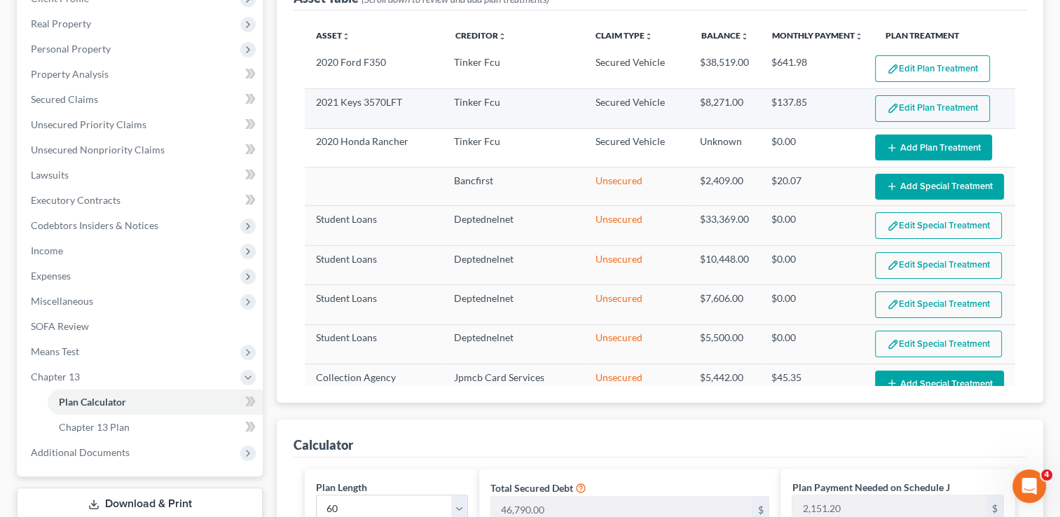
click at [922, 108] on button "Edit Plan Treatment" at bounding box center [932, 108] width 115 height 27
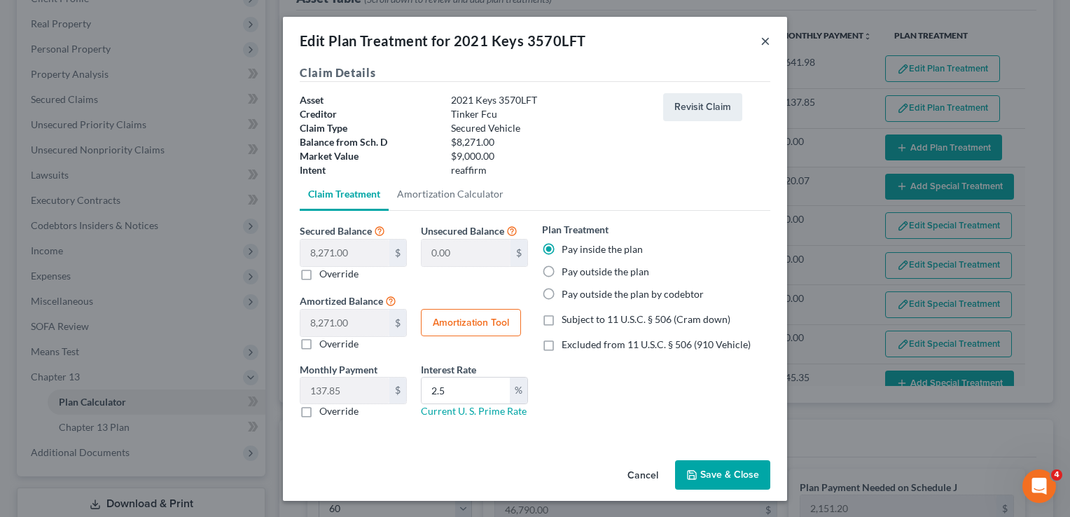
click at [767, 41] on button "×" at bounding box center [766, 40] width 10 height 17
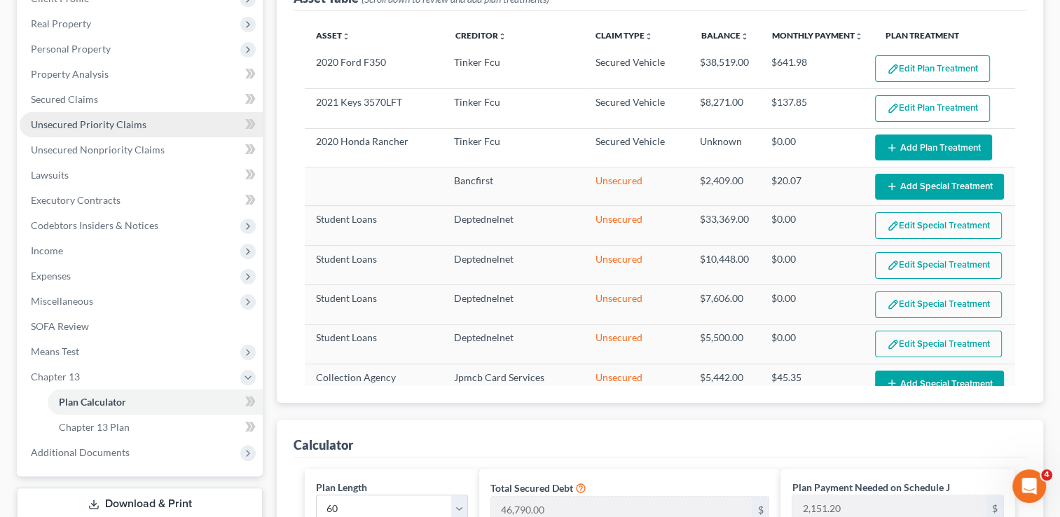
click at [115, 124] on span "Unsecured Priority Claims" at bounding box center [89, 124] width 116 height 12
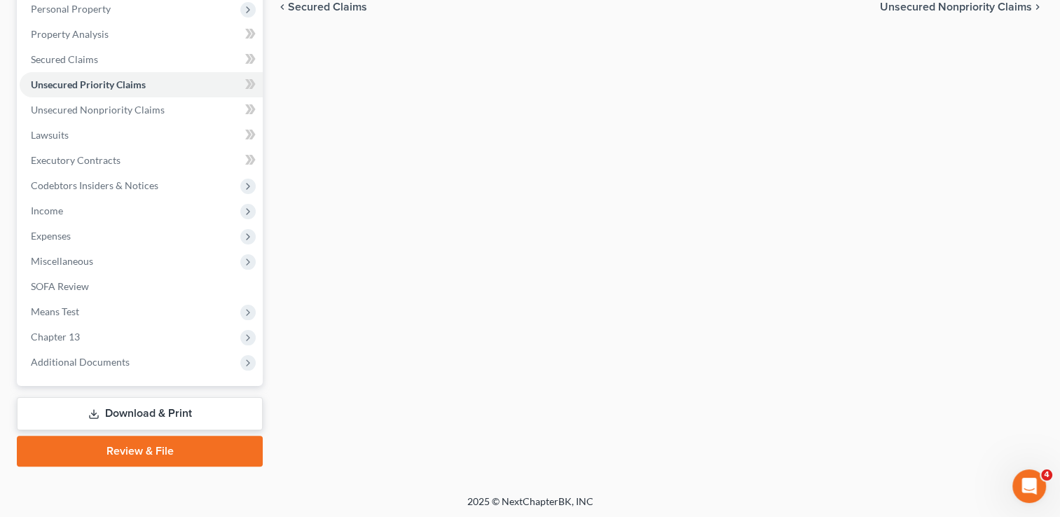
scroll to position [251, 0]
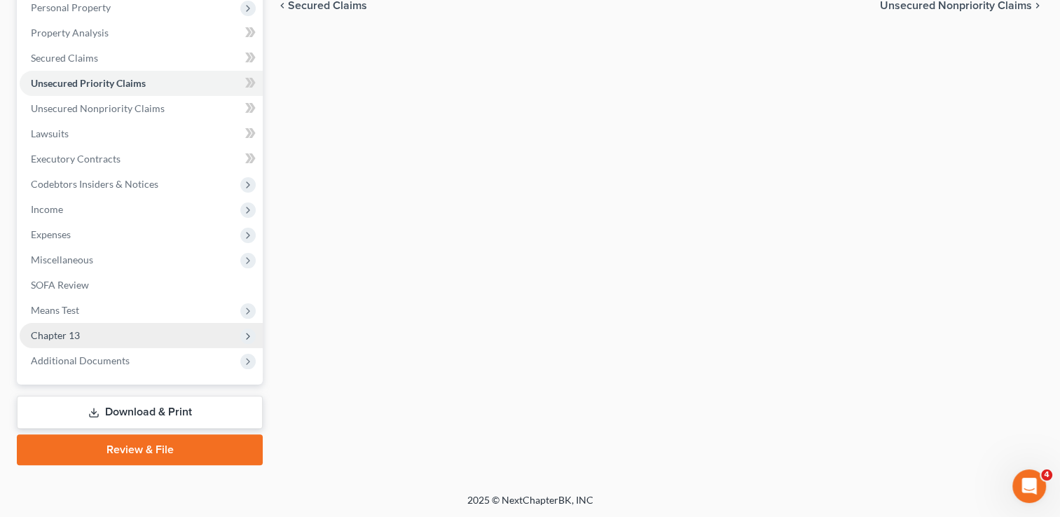
click at [92, 332] on span "Chapter 13" at bounding box center [141, 335] width 243 height 25
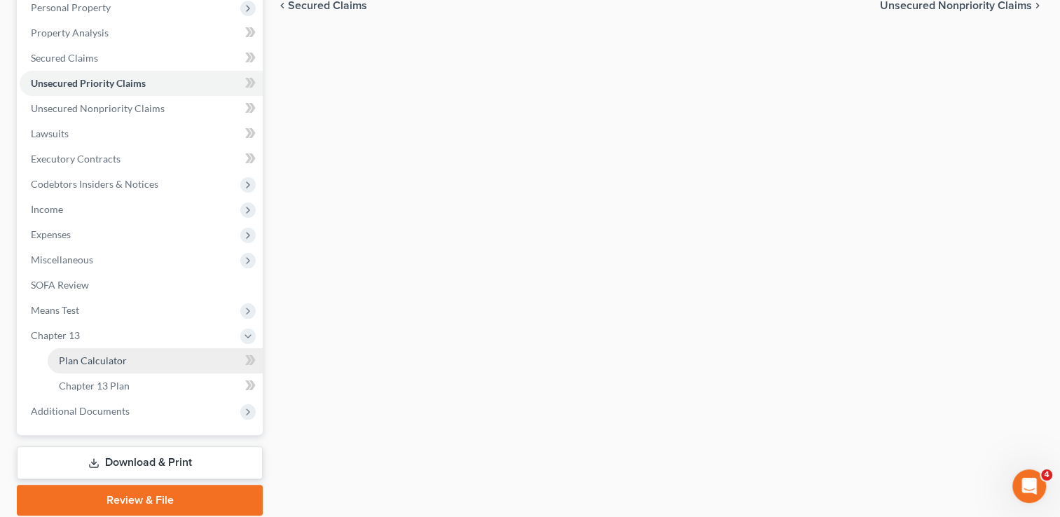
click at [123, 365] on span "Plan Calculator" at bounding box center [93, 360] width 68 height 12
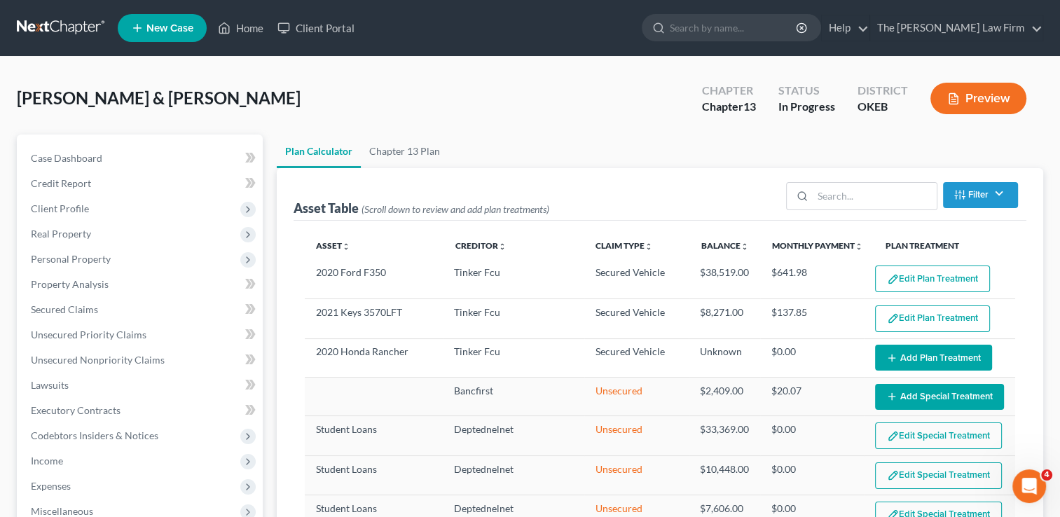
drag, startPoint x: 43, startPoint y: 27, endPoint x: 239, endPoint y: 64, distance: 199.0
click at [43, 27] on link at bounding box center [62, 27] width 90 height 25
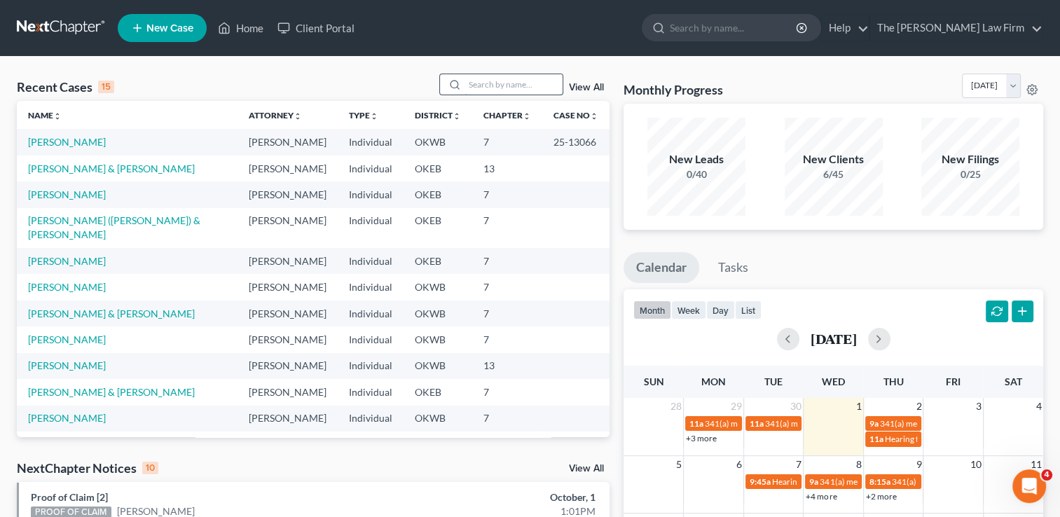
click at [501, 87] on input "search" at bounding box center [513, 84] width 98 height 20
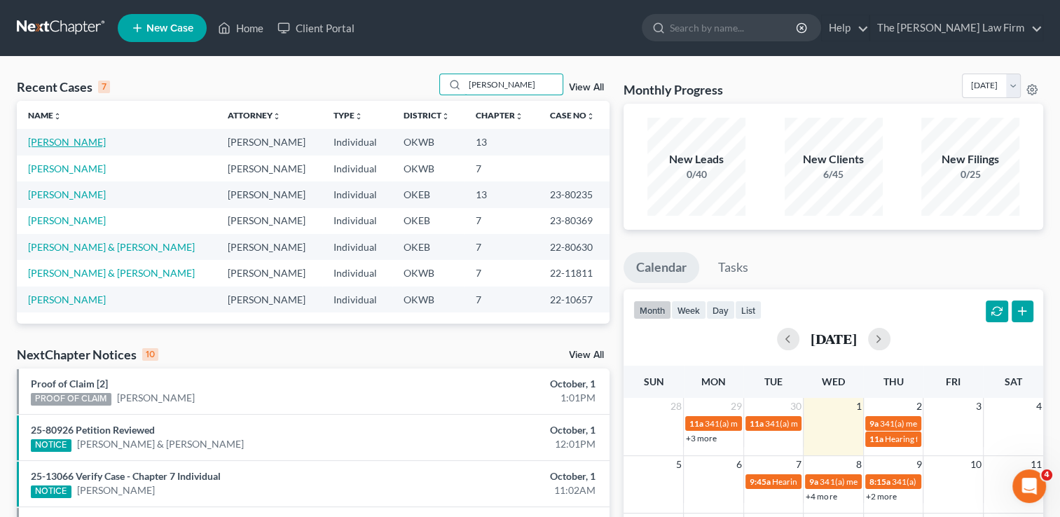
type input "[PERSON_NAME]"
click at [59, 142] on link "[PERSON_NAME]" at bounding box center [67, 142] width 78 height 12
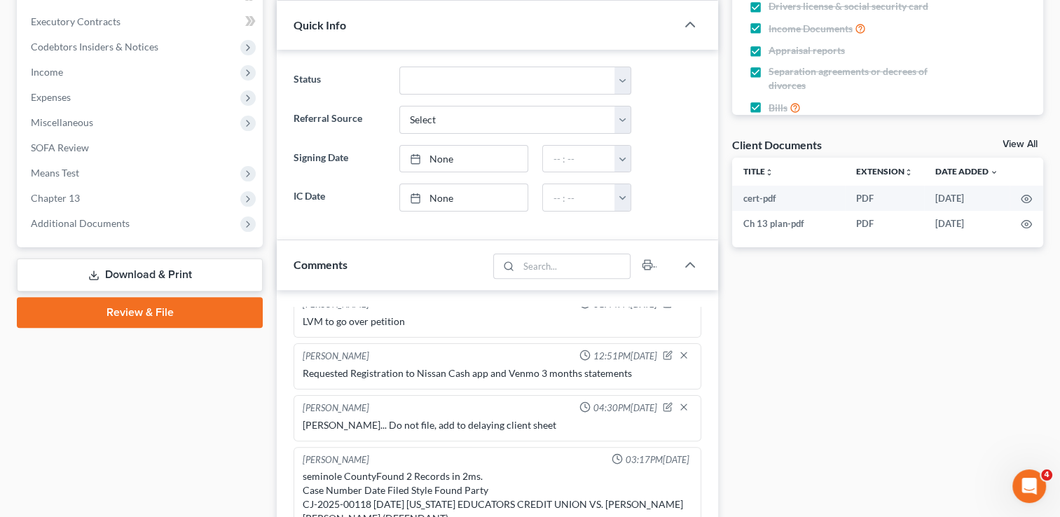
scroll to position [420, 0]
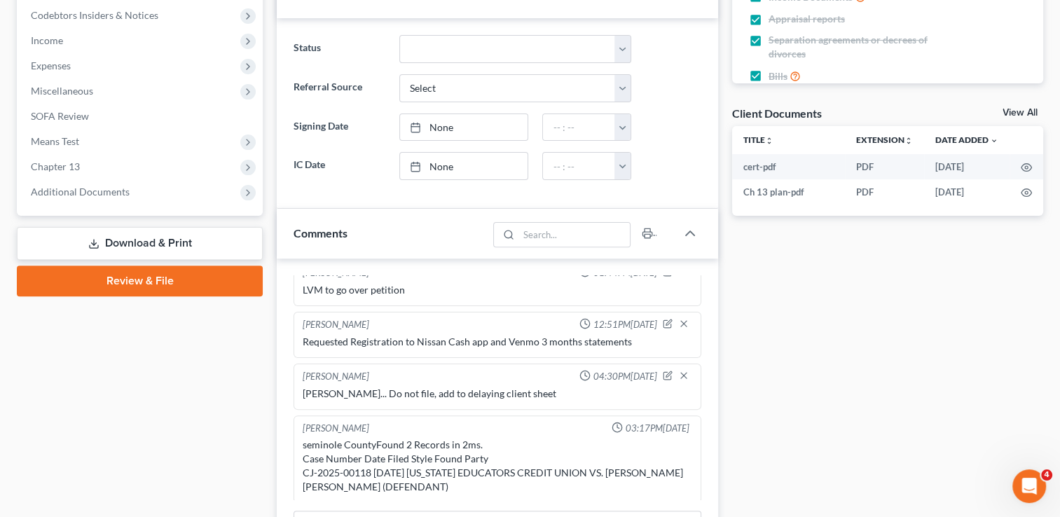
click at [162, 277] on link "Review & File" at bounding box center [140, 280] width 246 height 31
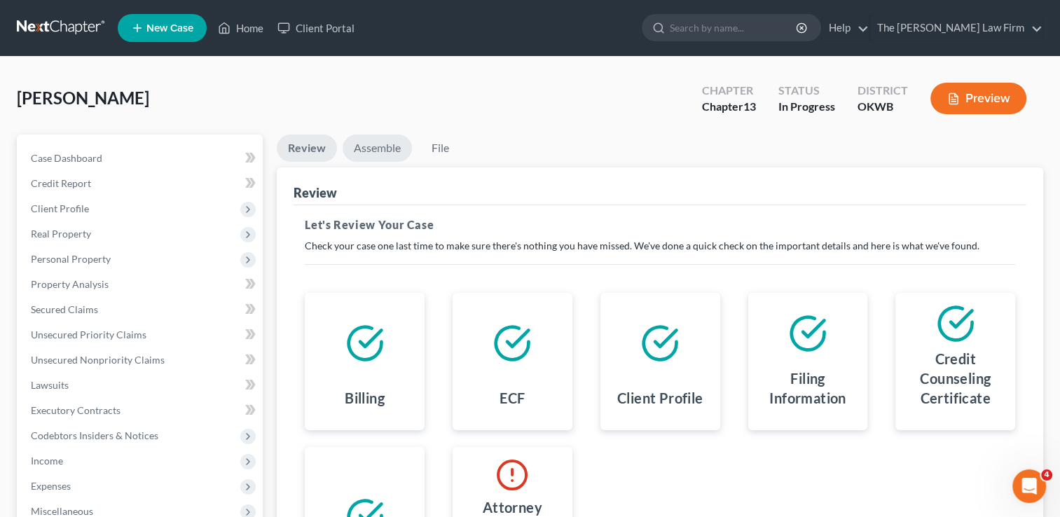
click at [369, 148] on link "Assemble" at bounding box center [376, 147] width 69 height 27
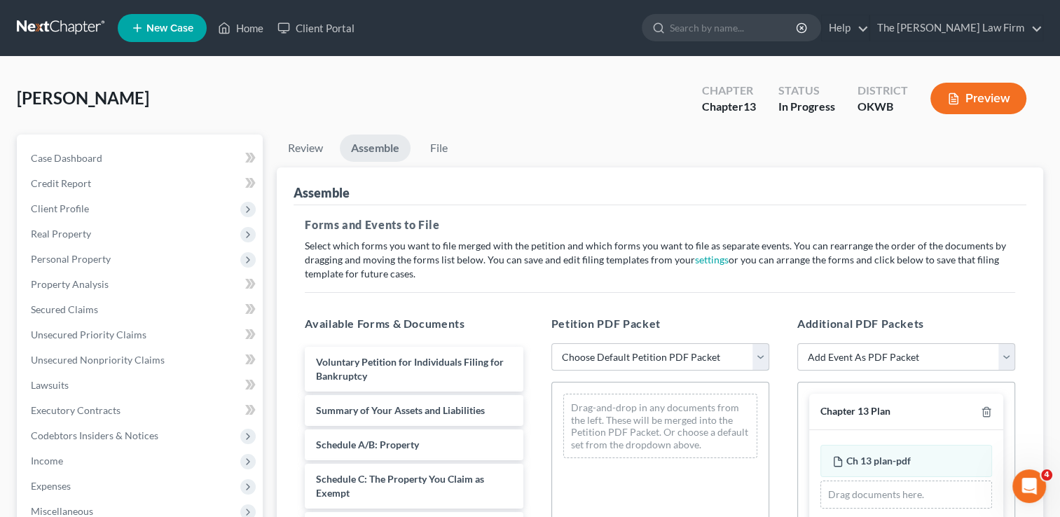
click at [635, 354] on select "Choose Default Petition PDF Packet Complete Bankruptcy Petition (all forms and …" at bounding box center [660, 357] width 218 height 28
select select "0"
click at [551, 343] on select "Choose Default Petition PDF Packet Complete Bankruptcy Petition (all forms and …" at bounding box center [660, 357] width 218 height 28
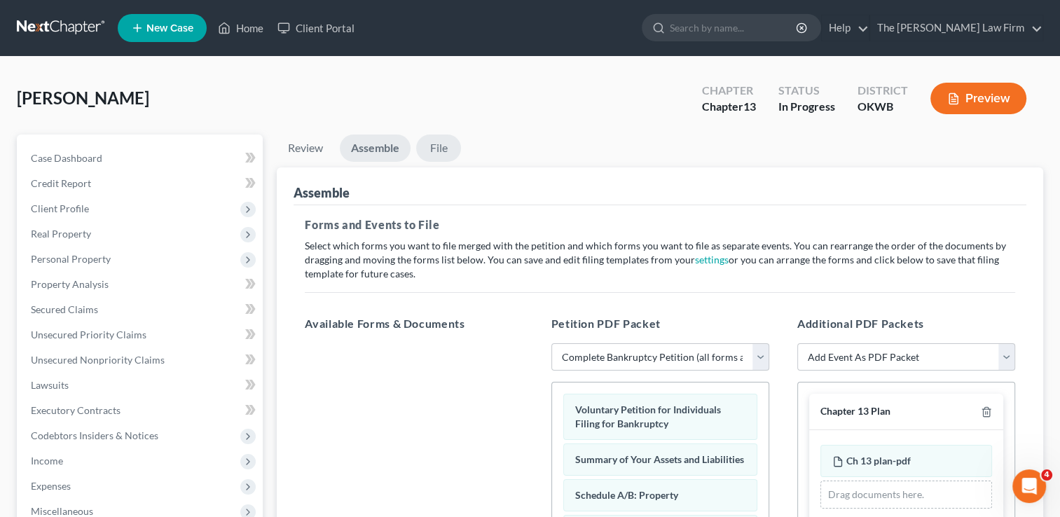
click at [438, 139] on link "File" at bounding box center [438, 147] width 45 height 27
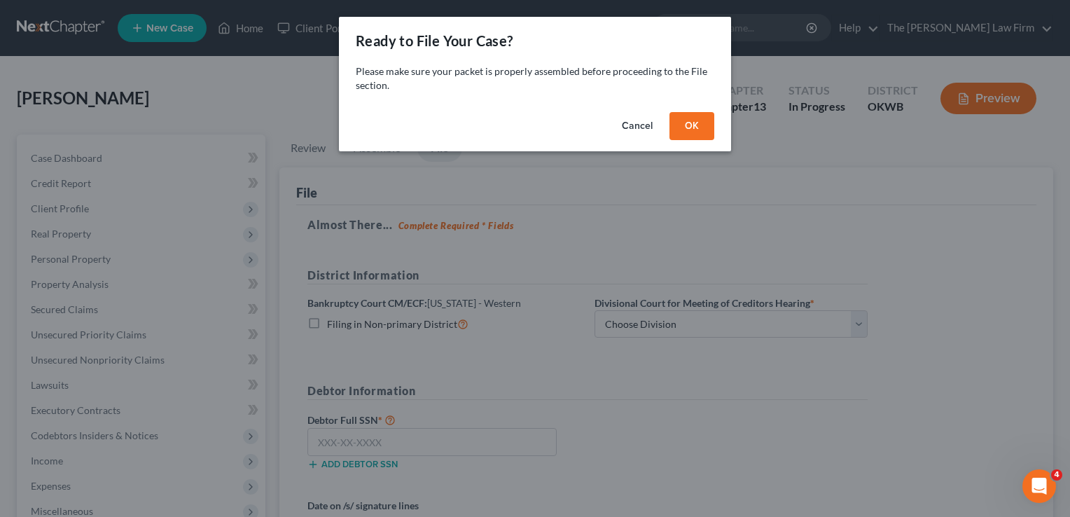
click at [679, 129] on button "OK" at bounding box center [691, 126] width 45 height 28
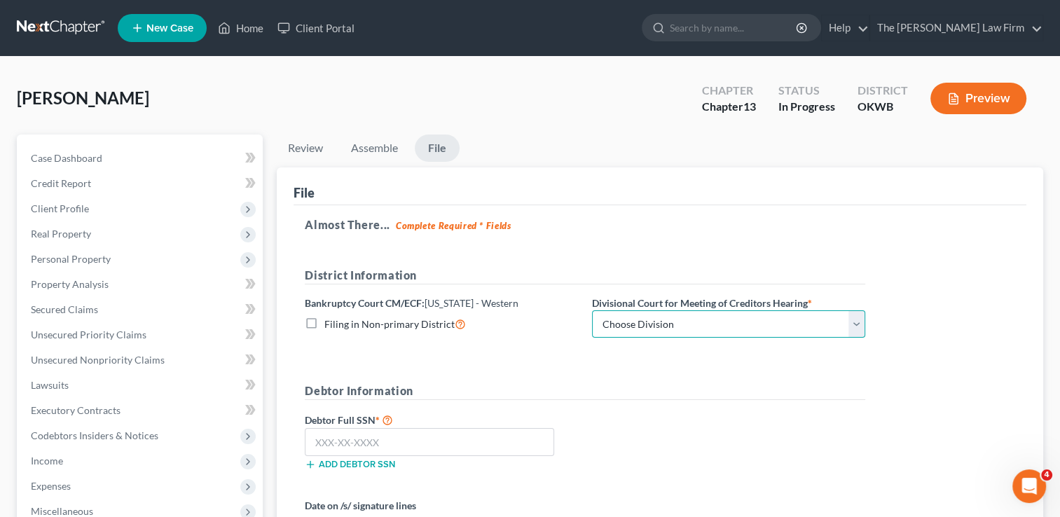
click at [675, 324] on select "Choose Division [US_STATE][GEOGRAPHIC_DATA]" at bounding box center [728, 324] width 273 height 28
select select "0"
click at [592, 310] on select "Choose Division [US_STATE][GEOGRAPHIC_DATA]" at bounding box center [728, 324] width 273 height 28
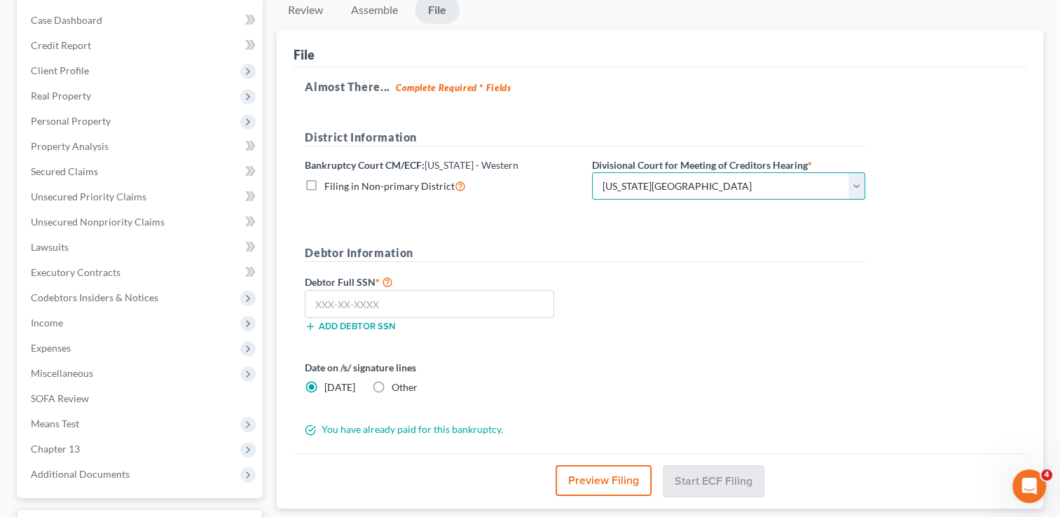
scroll to position [140, 0]
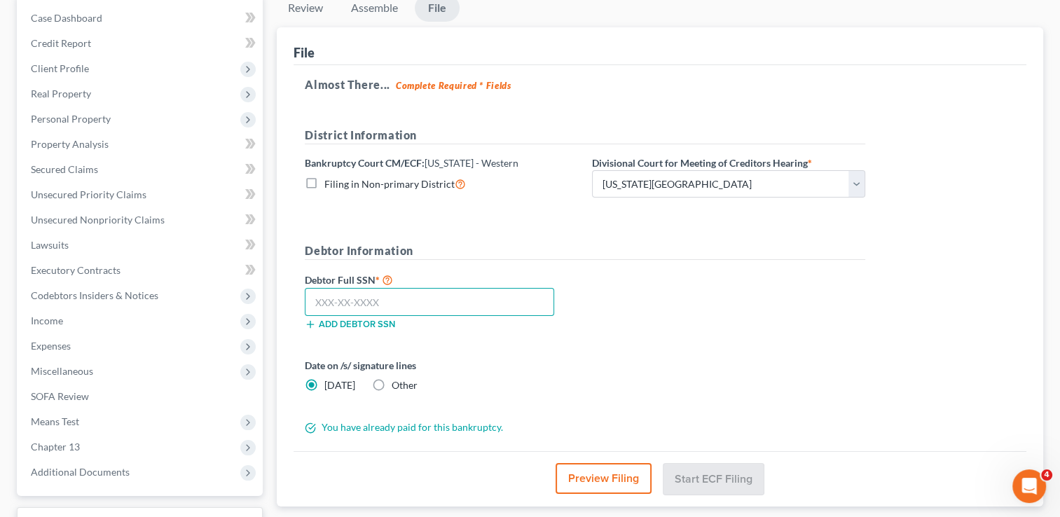
click at [422, 305] on input "text" at bounding box center [429, 302] width 249 height 28
type input "440-80-1596"
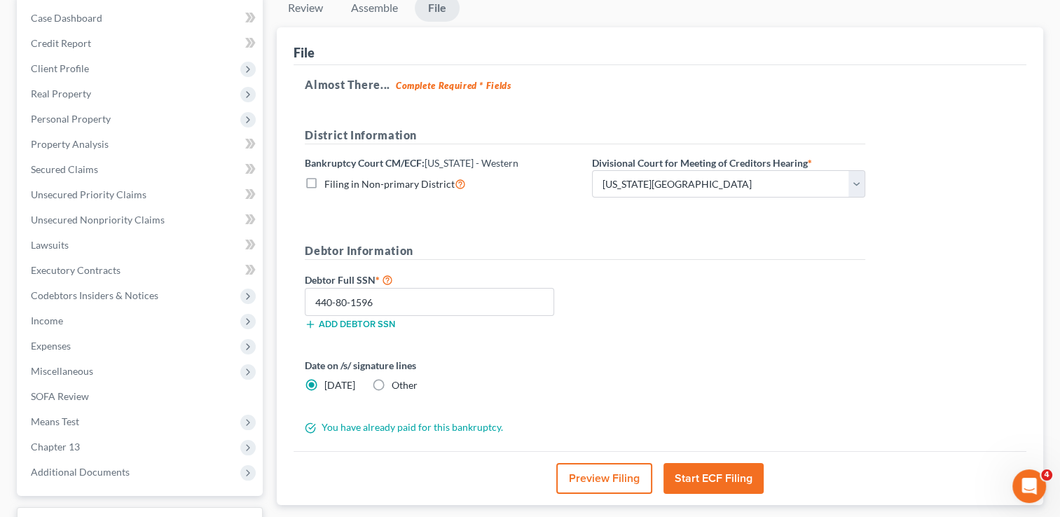
click at [391, 385] on label "Other" at bounding box center [404, 385] width 26 height 14
click at [397, 385] on input "Other" at bounding box center [401, 382] width 9 height 9
radio input "true"
radio input "false"
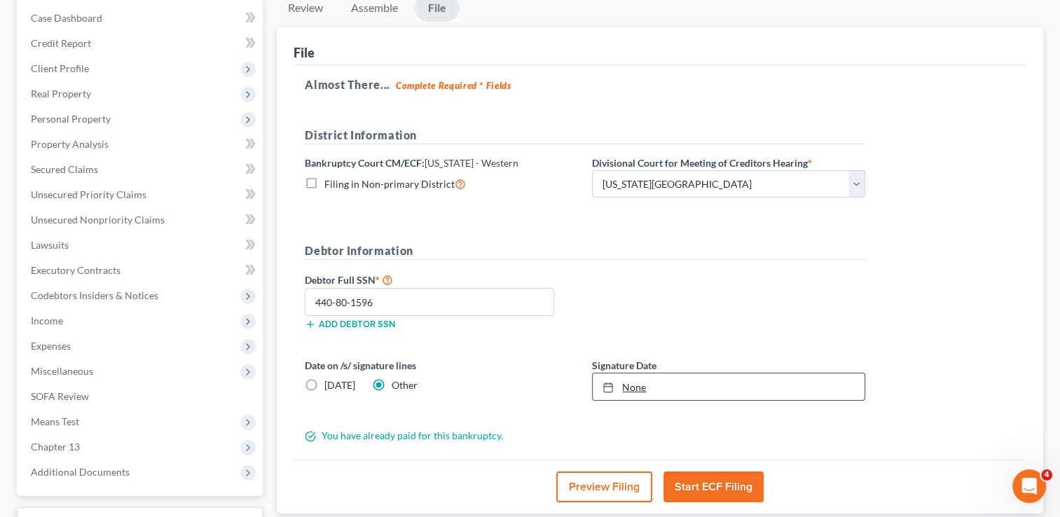
type input "10/1/2025"
click at [645, 385] on link "None" at bounding box center [728, 386] width 272 height 27
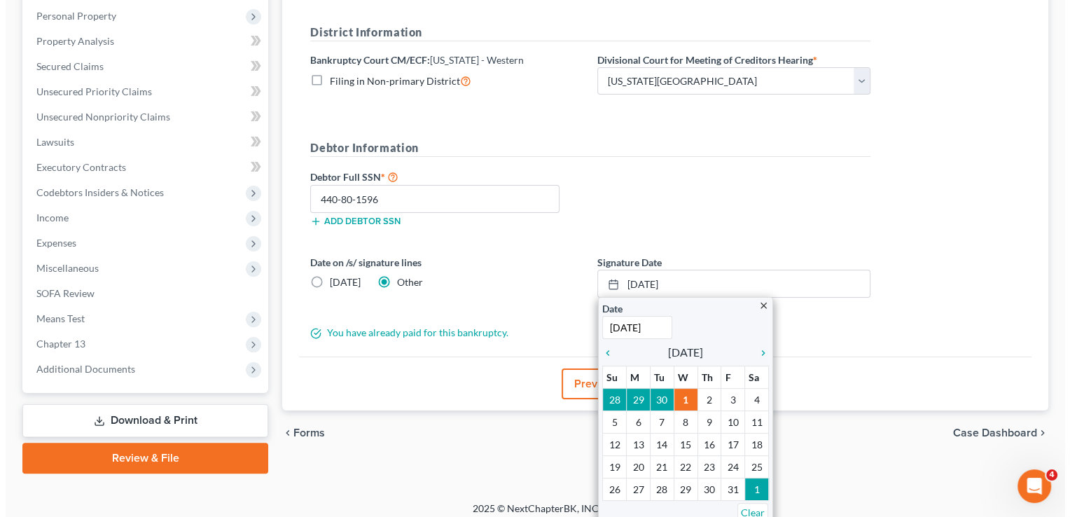
scroll to position [251, 0]
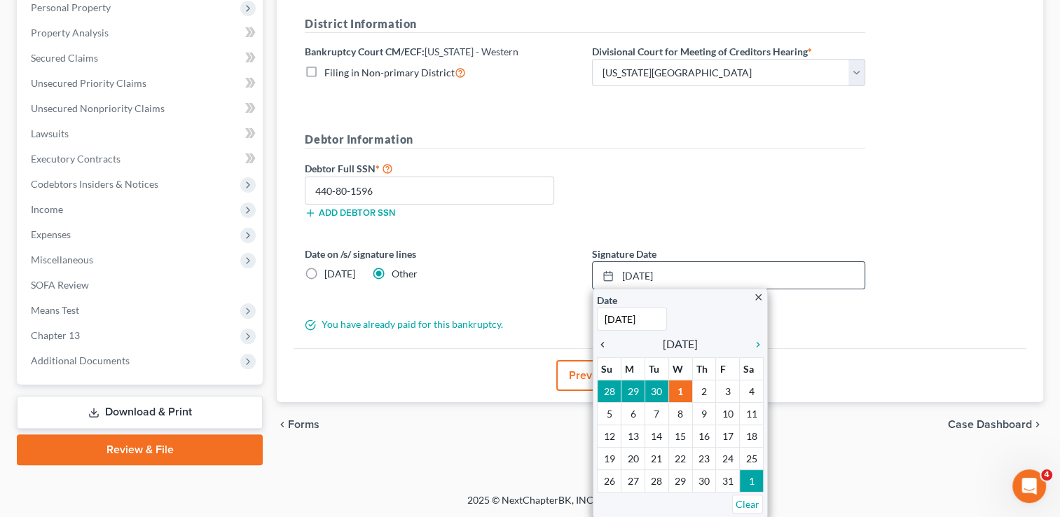
click at [602, 343] on icon "chevron_left" at bounding box center [606, 344] width 18 height 11
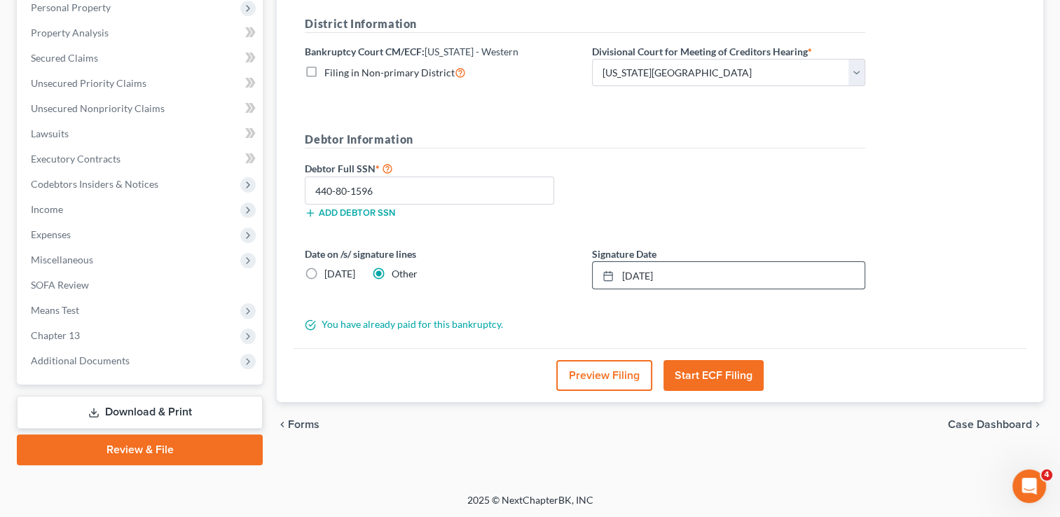
click at [724, 370] on button "Start ECF Filing" at bounding box center [713, 375] width 100 height 31
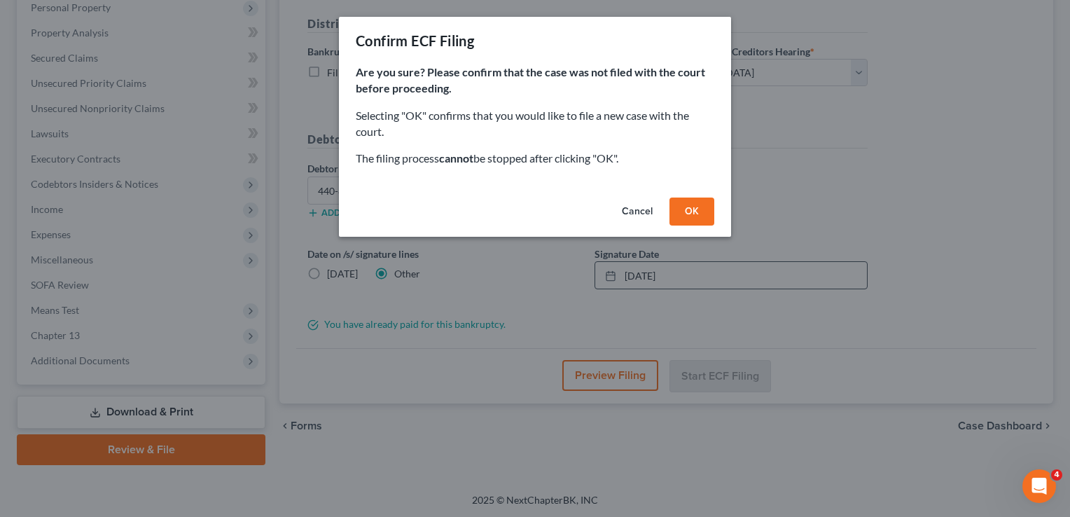
click at [695, 209] on button "OK" at bounding box center [691, 211] width 45 height 28
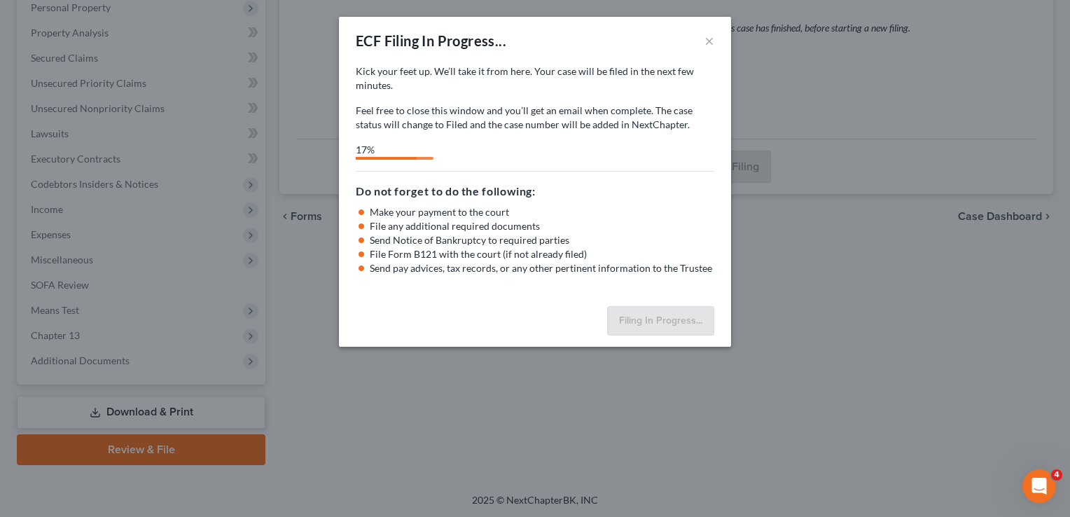
select select "0"
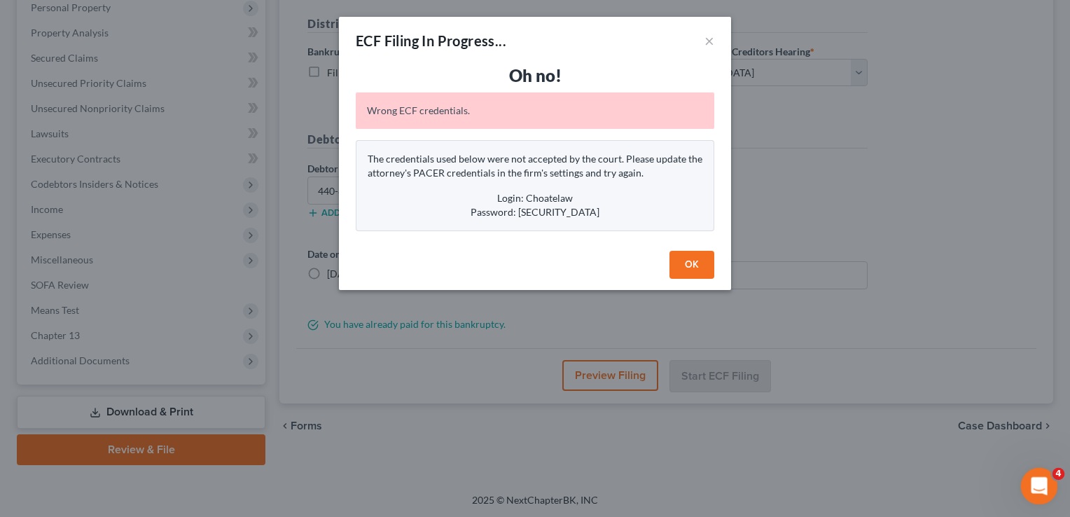
click at [1039, 479] on icon "Open Intercom Messenger" at bounding box center [1037, 484] width 23 height 23
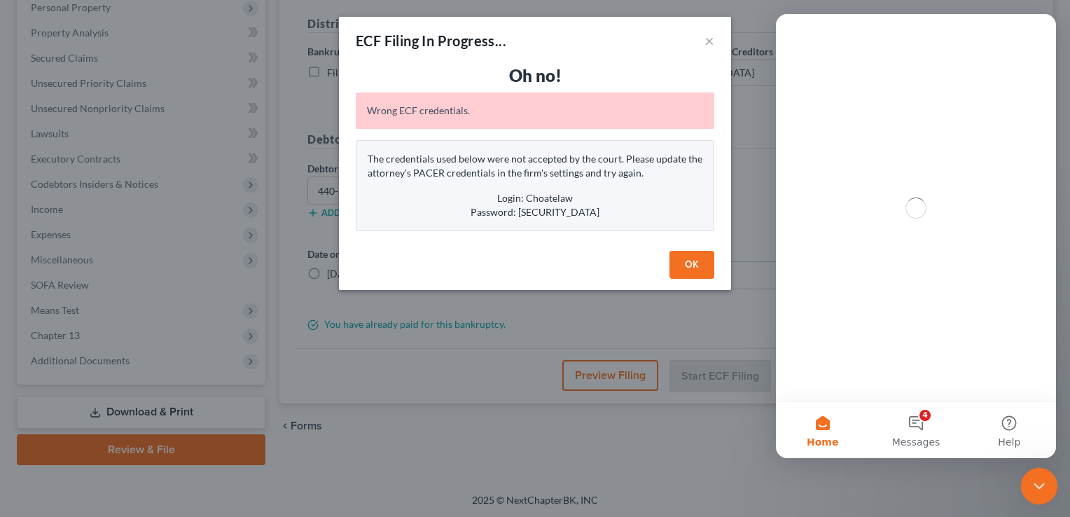
scroll to position [0, 0]
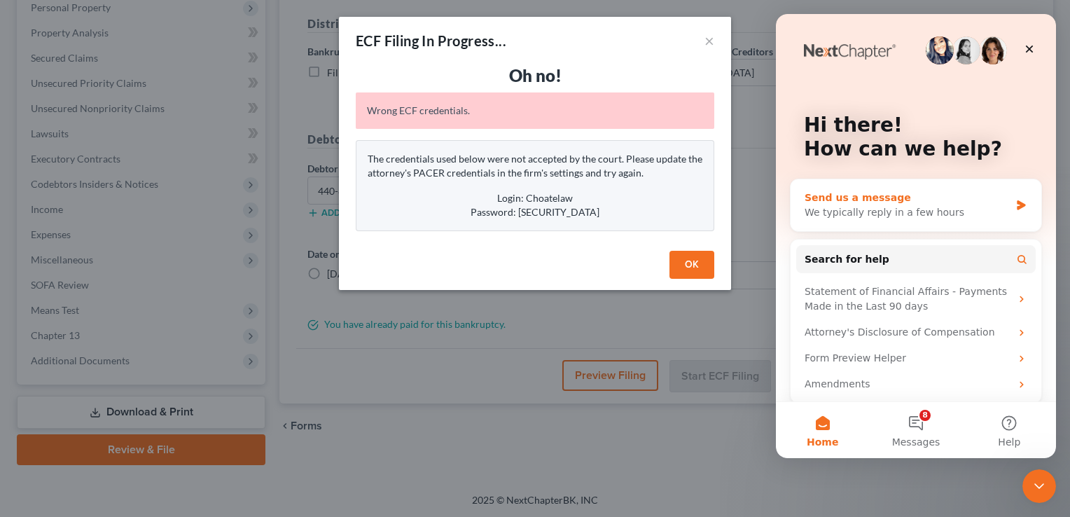
click at [876, 195] on div "Send us a message" at bounding box center [907, 197] width 205 height 15
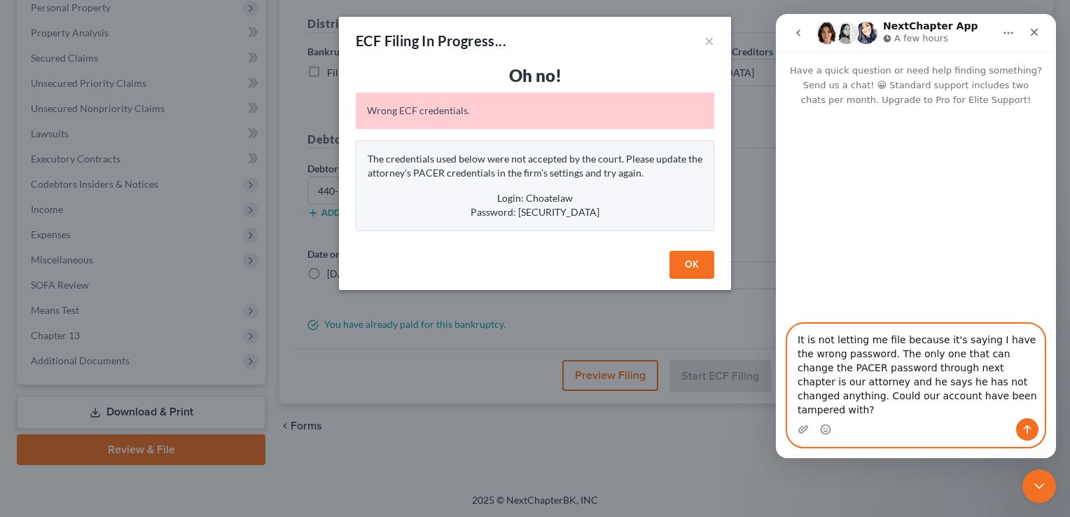
type textarea "It is not letting me file because it's saying I have the wrong password. The on…"
click at [1025, 426] on icon "Send a message…" at bounding box center [1027, 429] width 11 height 11
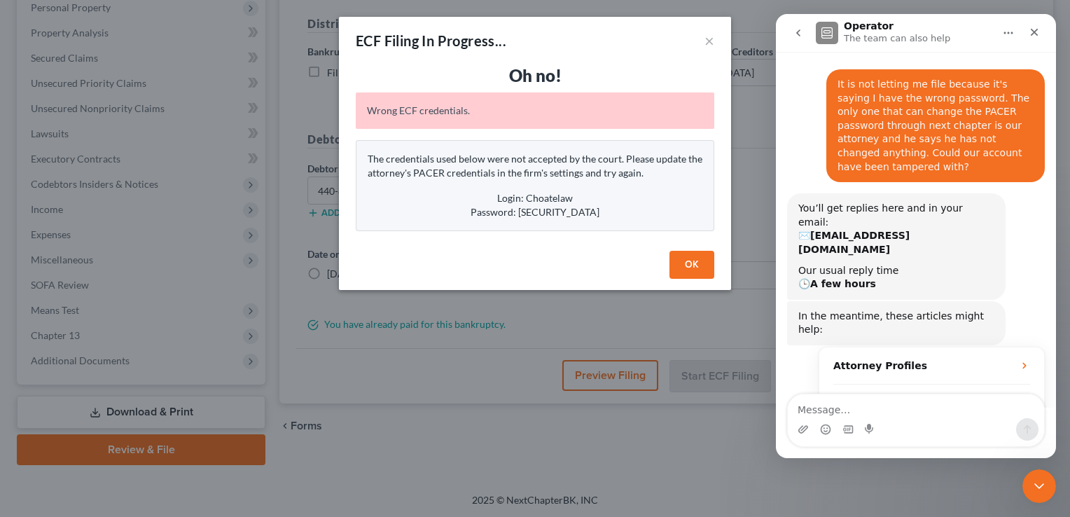
scroll to position [113, 0]
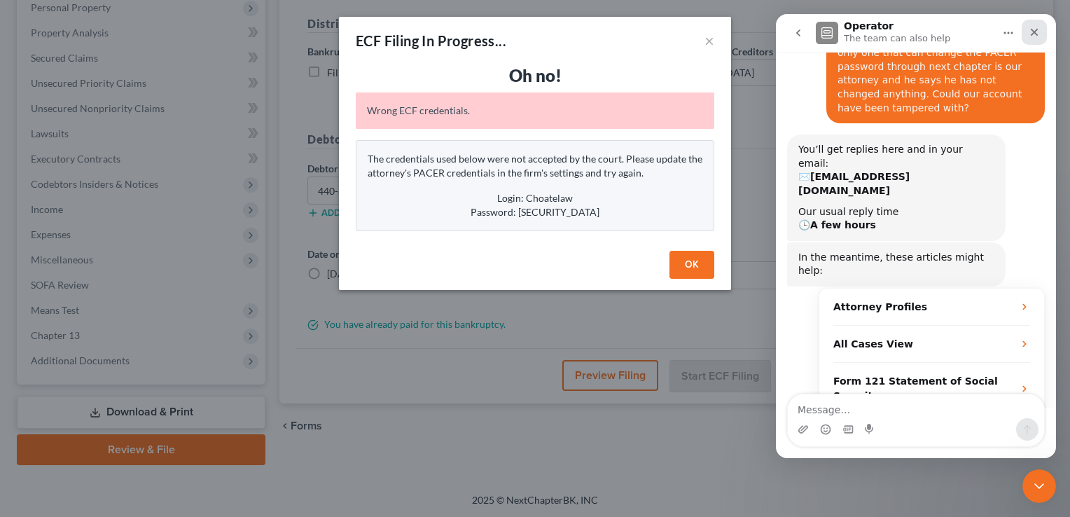
click at [1036, 34] on icon "Close" at bounding box center [1035, 33] width 8 height 8
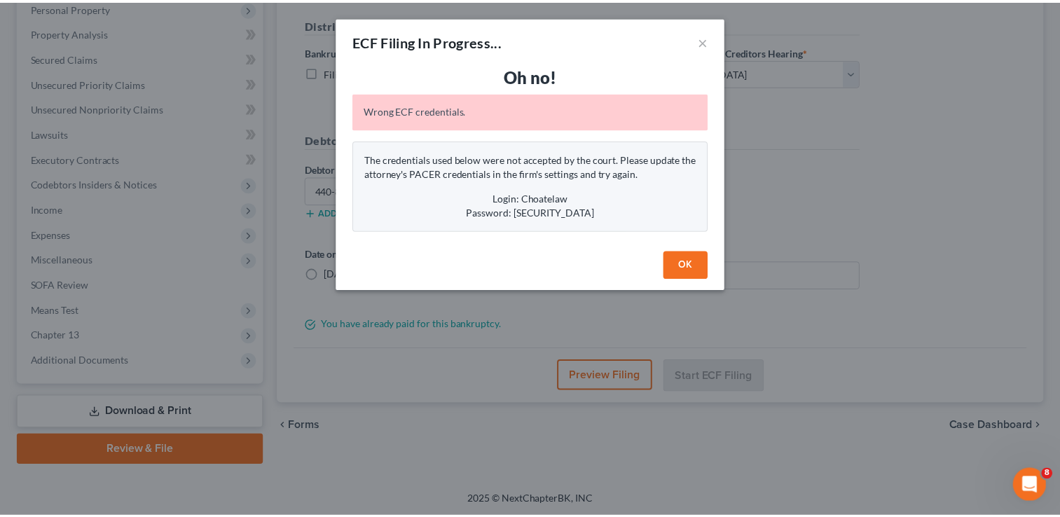
scroll to position [137, 0]
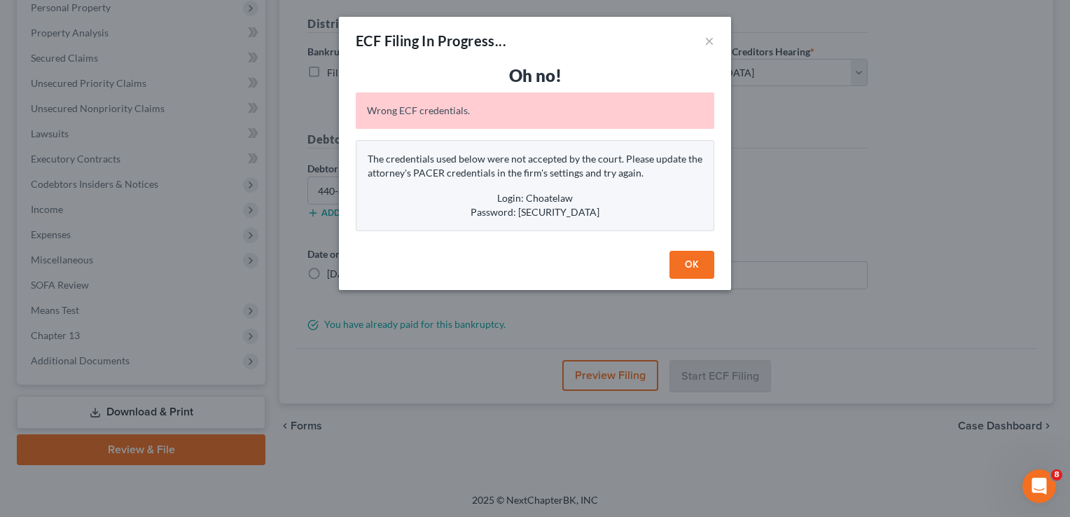
click at [698, 258] on button "OK" at bounding box center [691, 265] width 45 height 28
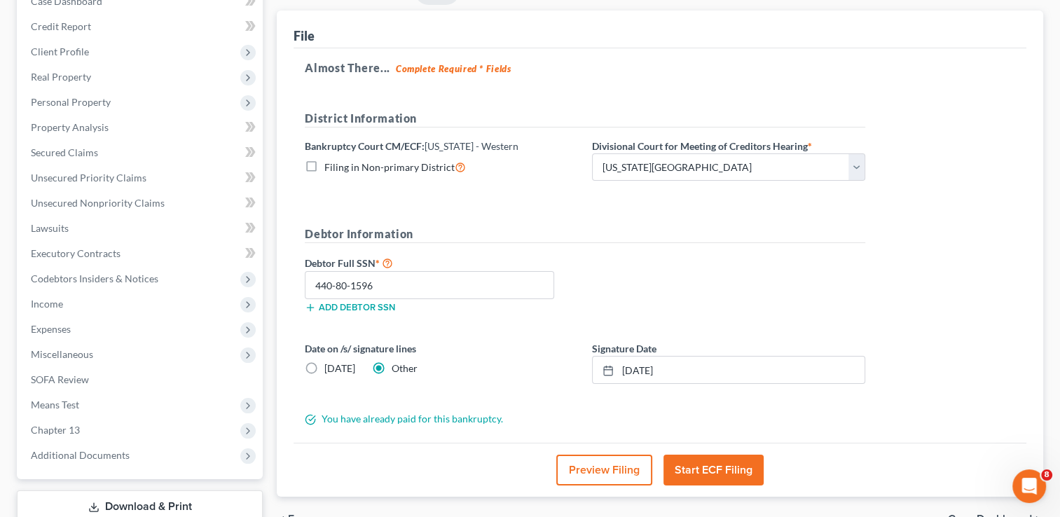
scroll to position [0, 0]
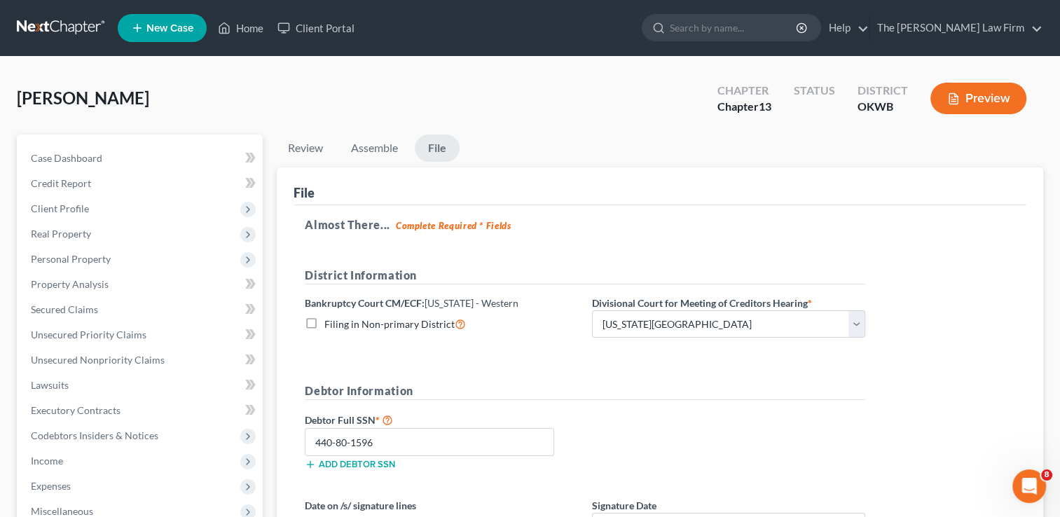
click at [60, 27] on link at bounding box center [62, 27] width 90 height 25
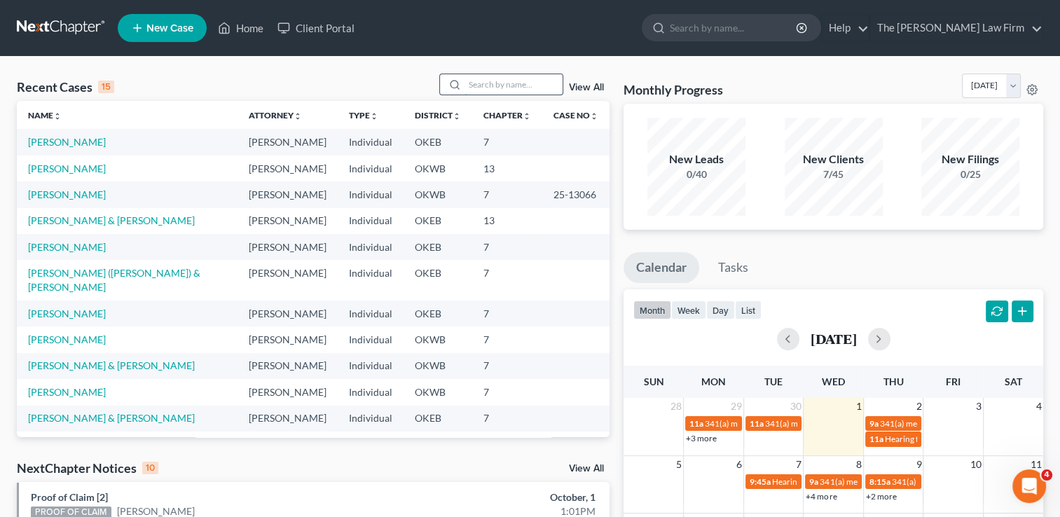
click at [490, 81] on input "search" at bounding box center [513, 84] width 98 height 20
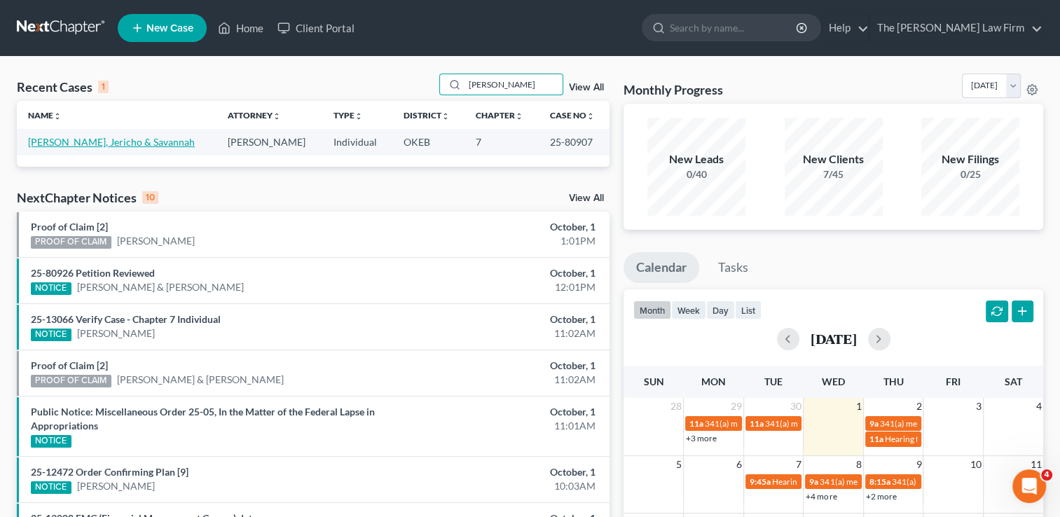
type input "[PERSON_NAME]"
click at [98, 144] on link "[PERSON_NAME], Jericho & Savannah" at bounding box center [111, 142] width 167 height 12
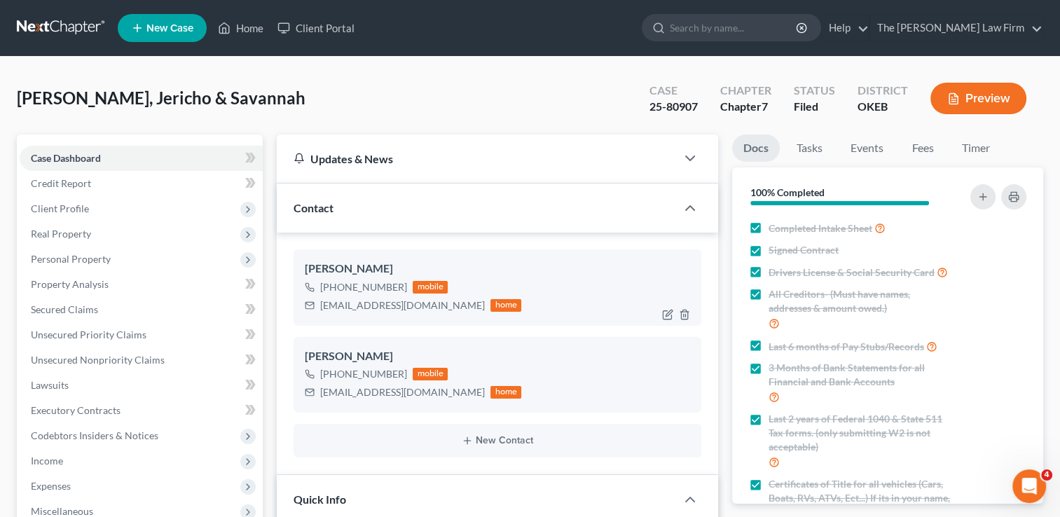
scroll to position [1078, 0]
drag, startPoint x: 319, startPoint y: 304, endPoint x: 441, endPoint y: 312, distance: 122.1
click at [441, 312] on div "[EMAIL_ADDRESS][DOMAIN_NAME] home" at bounding box center [413, 305] width 216 height 18
drag, startPoint x: 441, startPoint y: 312, endPoint x: 412, endPoint y: 304, distance: 30.6
copy div "[EMAIL_ADDRESS][DOMAIN_NAME]"
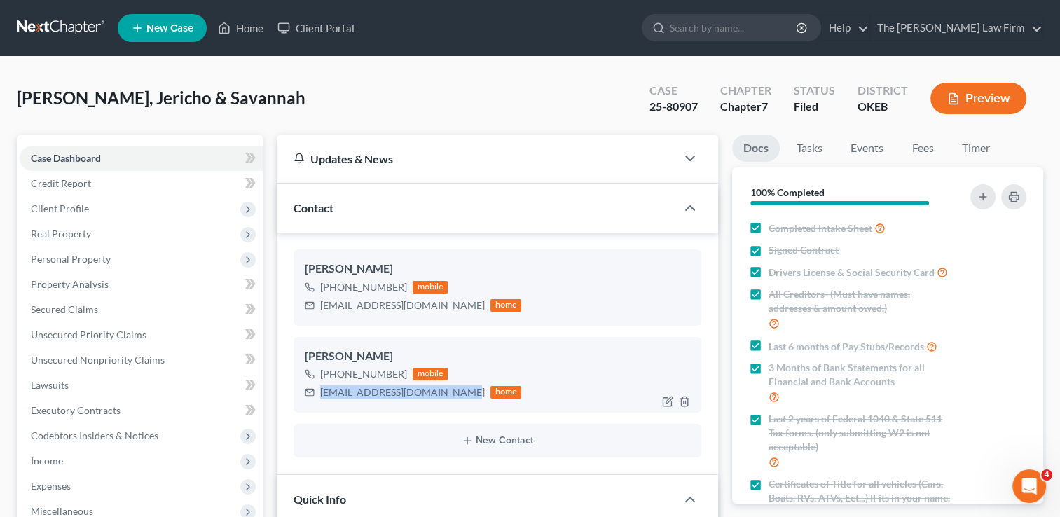
drag, startPoint x: 321, startPoint y: 391, endPoint x: 455, endPoint y: 396, distance: 134.6
click at [455, 396] on div "[EMAIL_ADDRESS][DOMAIN_NAME]" at bounding box center [402, 392] width 165 height 14
drag, startPoint x: 455, startPoint y: 396, endPoint x: 435, endPoint y: 391, distance: 20.9
copy div "[EMAIL_ADDRESS][DOMAIN_NAME]"
drag, startPoint x: 669, startPoint y: 106, endPoint x: 702, endPoint y: 106, distance: 33.6
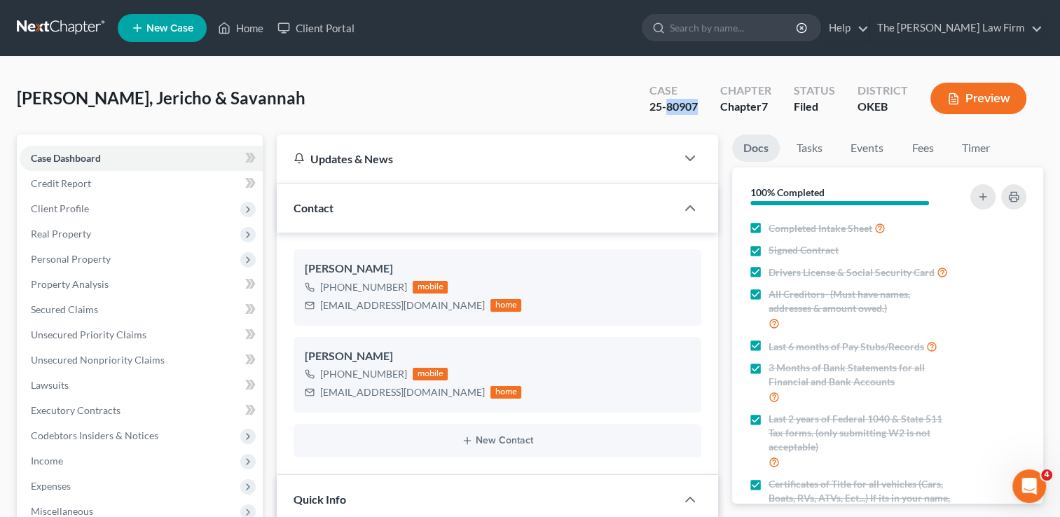
click at [703, 106] on div "Case 25-80907" at bounding box center [673, 99] width 71 height 41
drag, startPoint x: 702, startPoint y: 106, endPoint x: 681, endPoint y: 108, distance: 21.1
copy div "80907"
click at [869, 148] on link "Events" at bounding box center [866, 147] width 55 height 27
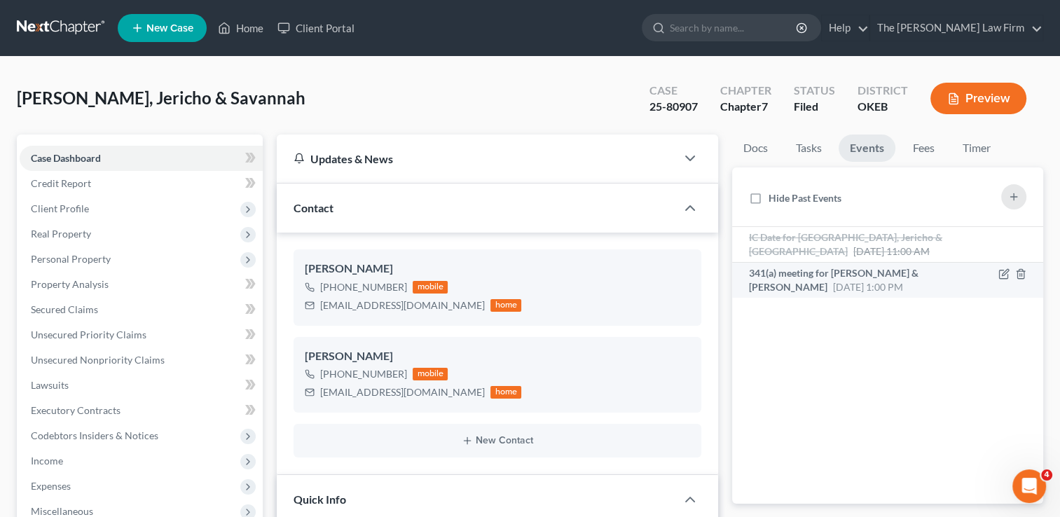
click at [794, 282] on span "341(a) meeting for [PERSON_NAME] & [PERSON_NAME]" at bounding box center [833, 280] width 169 height 26
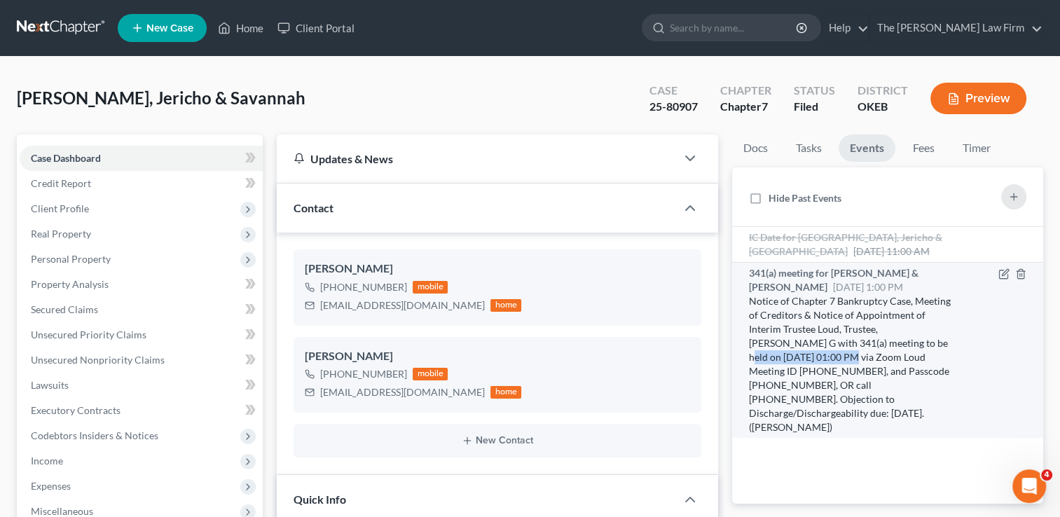
drag, startPoint x: 876, startPoint y: 341, endPoint x: 791, endPoint y: 359, distance: 87.4
click at [791, 359] on div "Notice of Chapter 7 Bankruptcy Case, Meeting of Creditors & Notice of Appointme…" at bounding box center [851, 364] width 204 height 140
drag, startPoint x: 791, startPoint y: 359, endPoint x: 768, endPoint y: 353, distance: 23.3
copy div "10/22/2025 at 01:00 PM"
drag, startPoint x: 911, startPoint y: 356, endPoint x: 772, endPoint y: 373, distance: 140.3
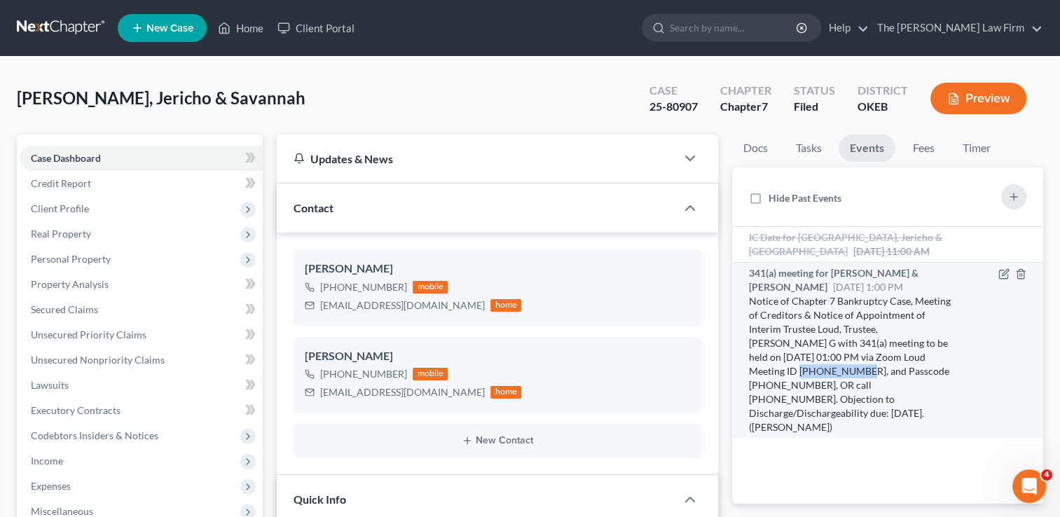
click at [772, 373] on div "Notice of Chapter 7 Bankruptcy Case, Meeting of Creditors & Notice of Appointme…" at bounding box center [851, 364] width 204 height 140
drag, startPoint x: 772, startPoint y: 373, endPoint x: 762, endPoint y: 371, distance: 9.9
copy div "613 552 0107"
drag, startPoint x: 836, startPoint y: 367, endPoint x: 891, endPoint y: 368, distance: 54.6
click at [891, 368] on div "Notice of Chapter 7 Bankruptcy Case, Meeting of Creditors & Notice of Appointme…" at bounding box center [851, 364] width 204 height 140
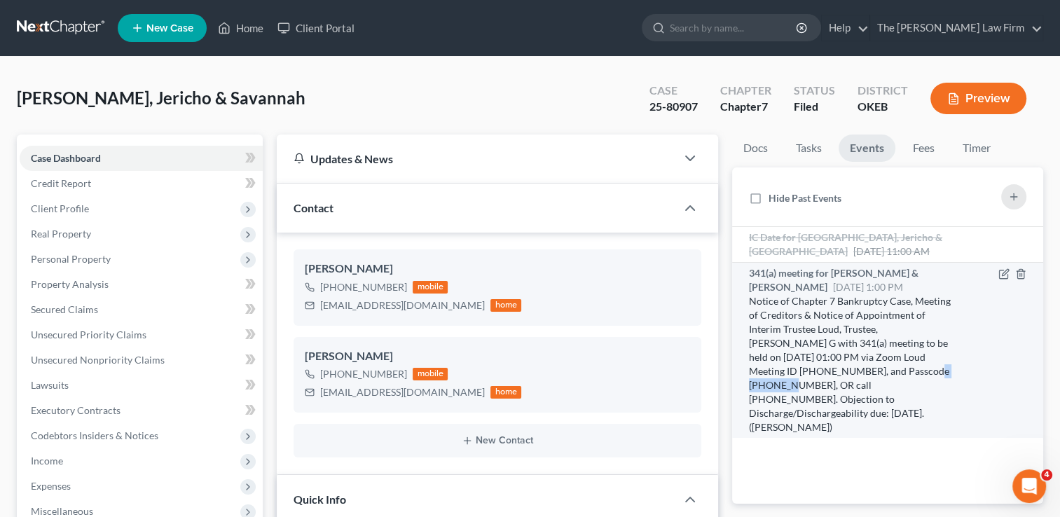
drag, startPoint x: 891, startPoint y: 368, endPoint x: 872, endPoint y: 370, distance: 19.0
copy div "3540266742"
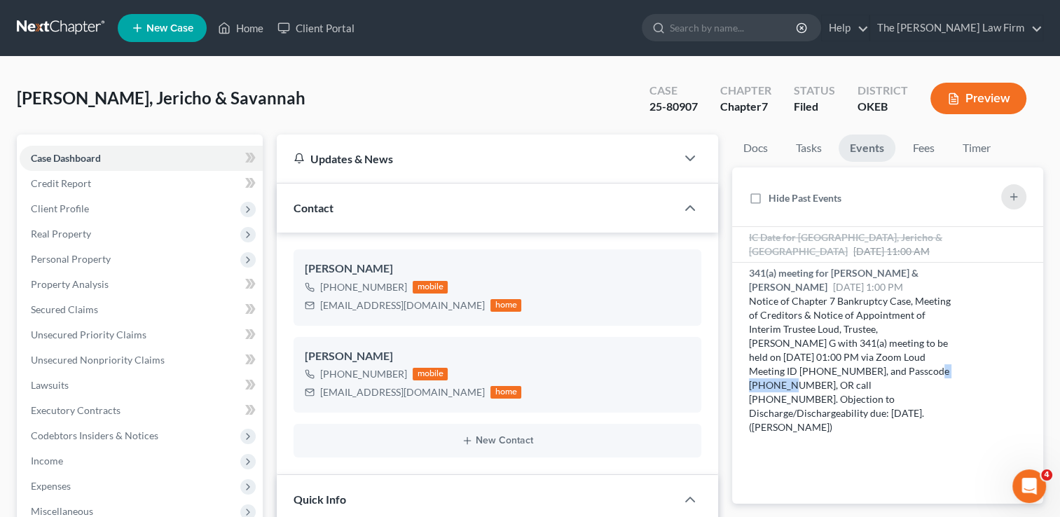
click at [78, 24] on link at bounding box center [62, 27] width 90 height 25
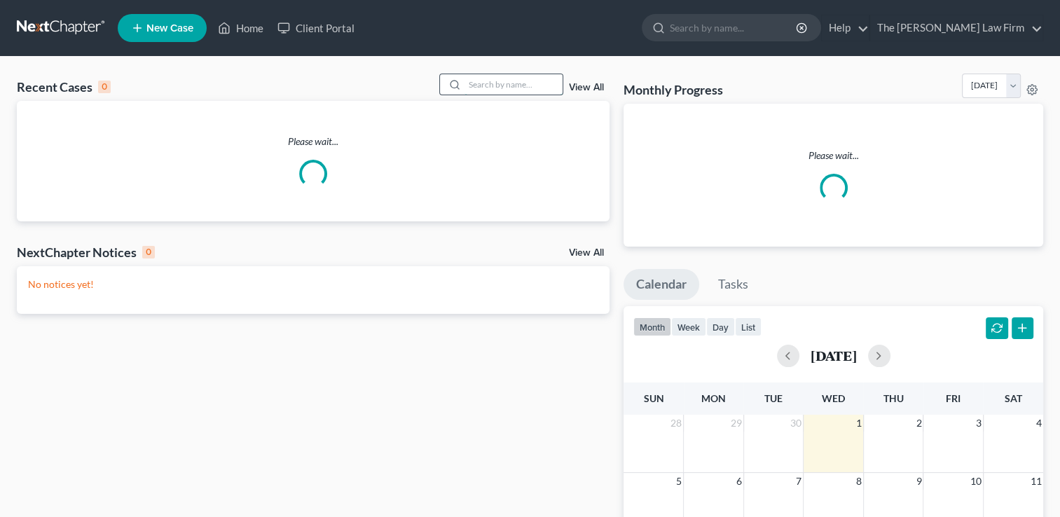
click at [504, 80] on input "search" at bounding box center [513, 84] width 98 height 20
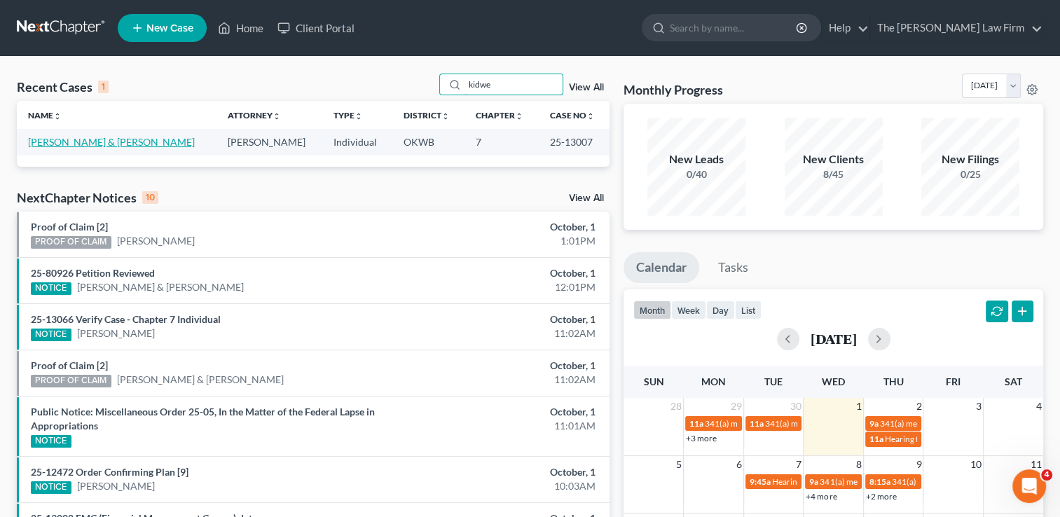
type input "kidwe"
click at [67, 140] on link "[PERSON_NAME] & [PERSON_NAME]" at bounding box center [111, 142] width 167 height 12
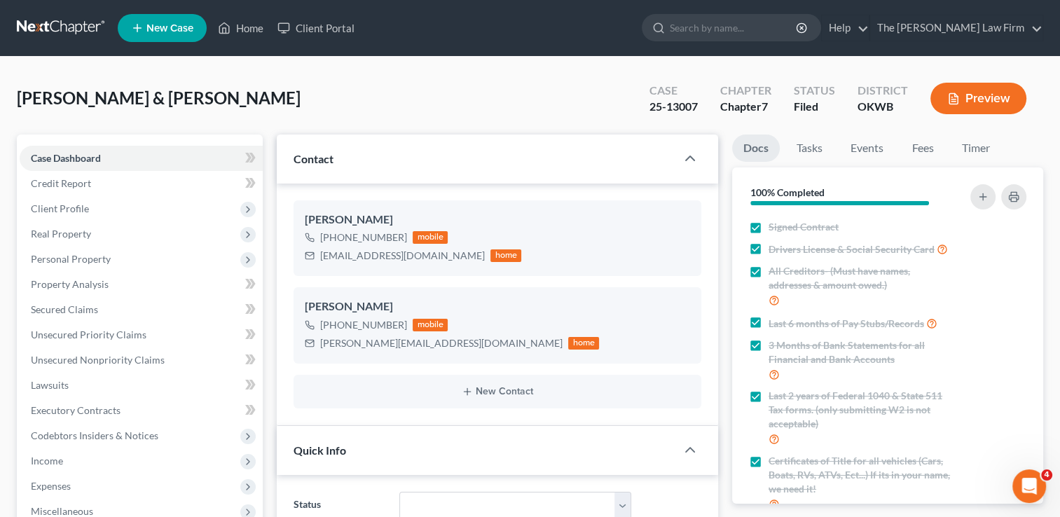
scroll to position [1434, 0]
drag, startPoint x: 321, startPoint y: 256, endPoint x: 433, endPoint y: 259, distance: 112.1
click at [433, 259] on div "[EMAIL_ADDRESS][DOMAIN_NAME]" at bounding box center [402, 256] width 165 height 14
drag, startPoint x: 433, startPoint y: 259, endPoint x: 411, endPoint y: 254, distance: 22.4
copy div "[EMAIL_ADDRESS][DOMAIN_NAME]"
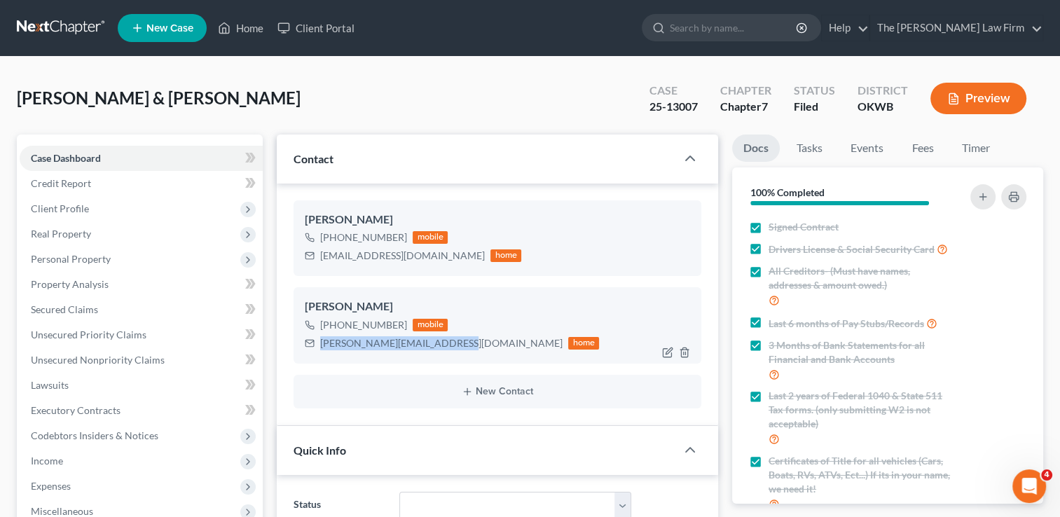
drag, startPoint x: 319, startPoint y: 343, endPoint x: 448, endPoint y: 357, distance: 129.6
click at [448, 357] on div "[PERSON_NAME] [PHONE_NUMBER] mobile [PERSON_NAME][EMAIL_ADDRESS][DOMAIN_NAME] h…" at bounding box center [497, 325] width 408 height 76
drag, startPoint x: 448, startPoint y: 357, endPoint x: 424, endPoint y: 340, distance: 29.7
copy div "[PERSON_NAME][EMAIL_ADDRESS][DOMAIN_NAME]"
click at [461, 94] on div "[PERSON_NAME] & [PERSON_NAME] Upgraded Case 25-13007 Chapter Chapter 7 Status F…" at bounding box center [530, 104] width 1026 height 61
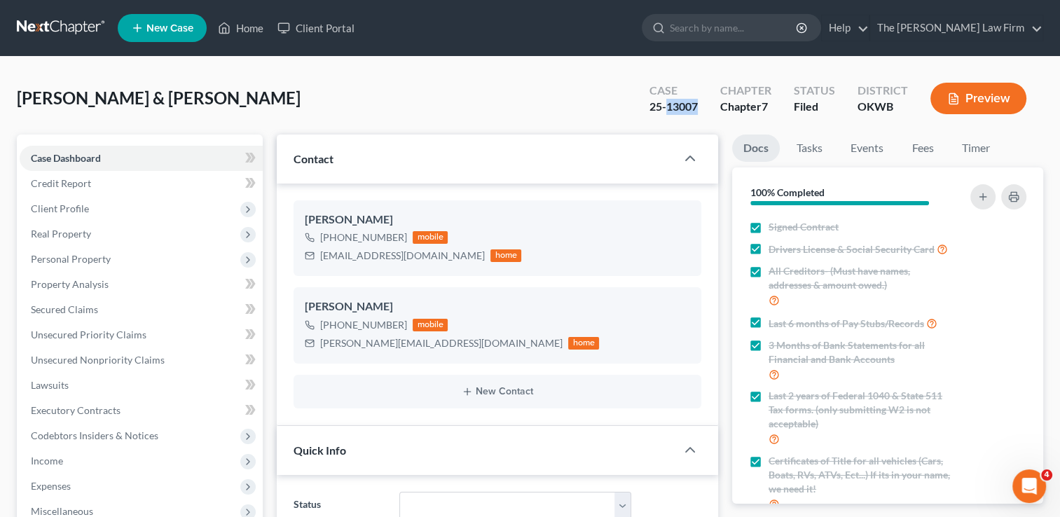
drag, startPoint x: 669, startPoint y: 108, endPoint x: 701, endPoint y: 108, distance: 32.2
click at [701, 108] on div "Case 25-13007" at bounding box center [673, 99] width 71 height 41
drag, startPoint x: 701, startPoint y: 108, endPoint x: 681, endPoint y: 107, distance: 20.3
copy div "13007"
drag, startPoint x: 321, startPoint y: 256, endPoint x: 438, endPoint y: 263, distance: 117.1
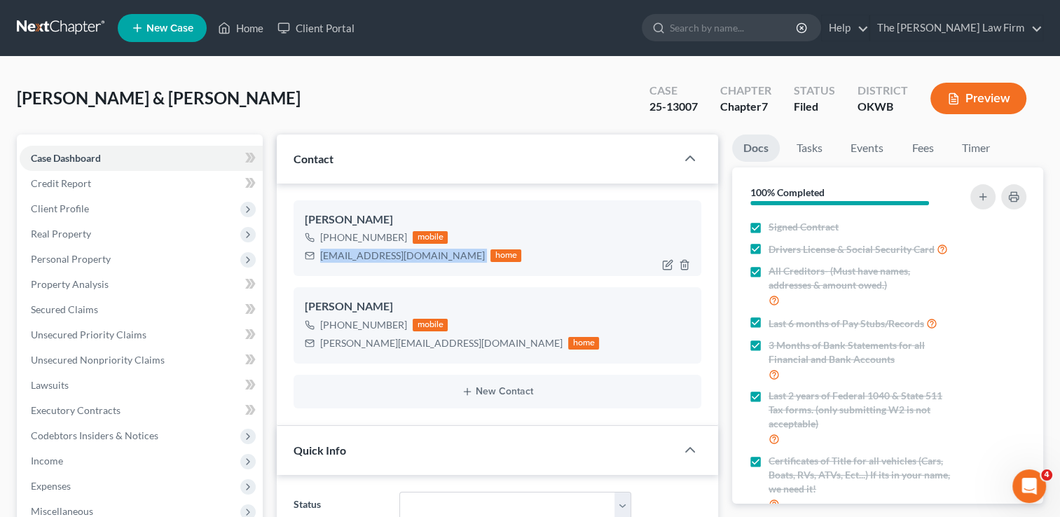
click at [438, 263] on div "[EMAIL_ADDRESS][DOMAIN_NAME] home" at bounding box center [413, 256] width 216 height 18
drag, startPoint x: 438, startPoint y: 263, endPoint x: 364, endPoint y: 256, distance: 74.5
copy div "[EMAIL_ADDRESS][DOMAIN_NAME]"
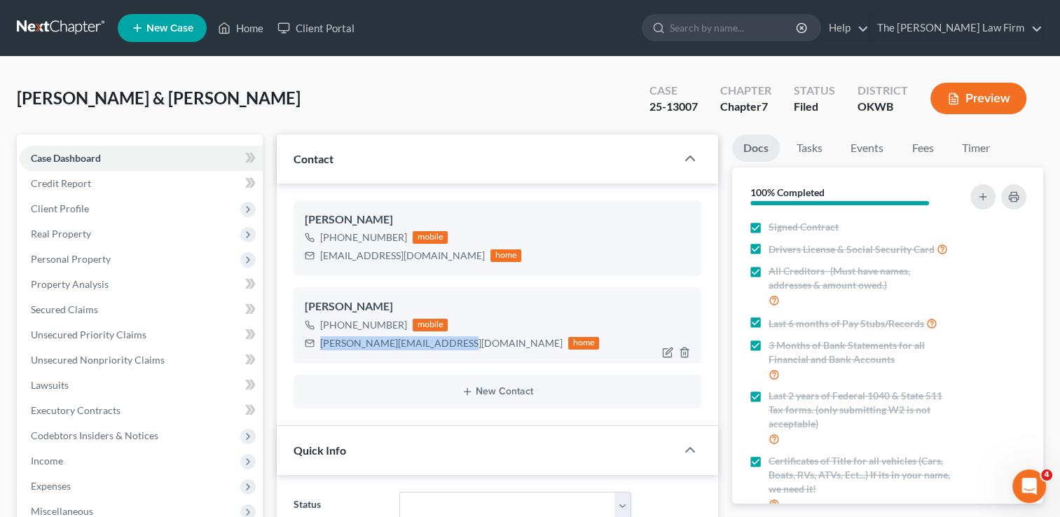
drag, startPoint x: 321, startPoint y: 342, endPoint x: 447, endPoint y: 349, distance: 126.2
click at [447, 349] on div "annette.kidwell68@gmail.com" at bounding box center [441, 343] width 242 height 14
drag, startPoint x: 447, startPoint y: 349, endPoint x: 424, endPoint y: 344, distance: 23.6
copy div "annette.kidwell68@gmail.com"
drag, startPoint x: 669, startPoint y: 107, endPoint x: 697, endPoint y: 110, distance: 27.5
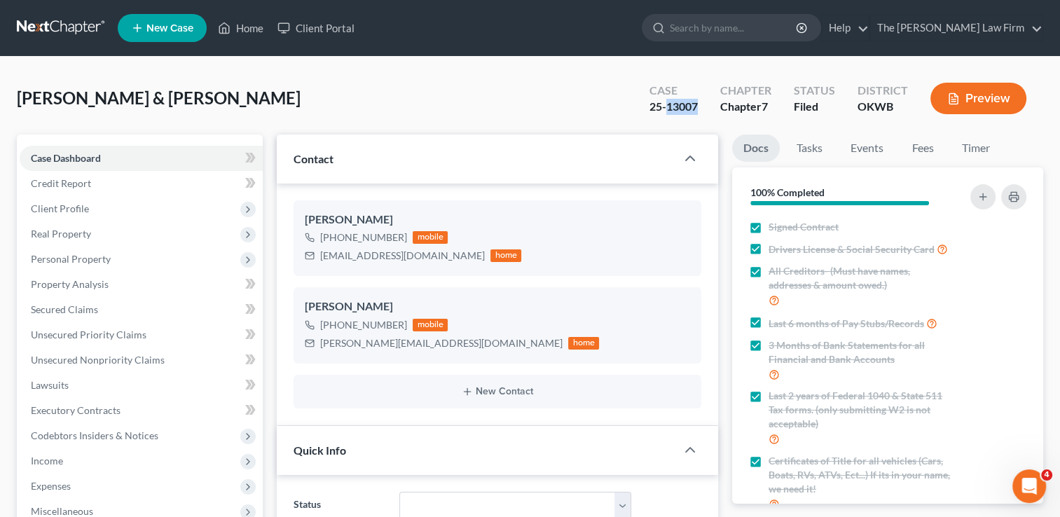
click at [697, 110] on div "25-13007" at bounding box center [673, 107] width 48 height 16
drag, startPoint x: 697, startPoint y: 110, endPoint x: 688, endPoint y: 109, distance: 8.5
copy div "13007"
click at [860, 146] on link "Events" at bounding box center [866, 147] width 55 height 27
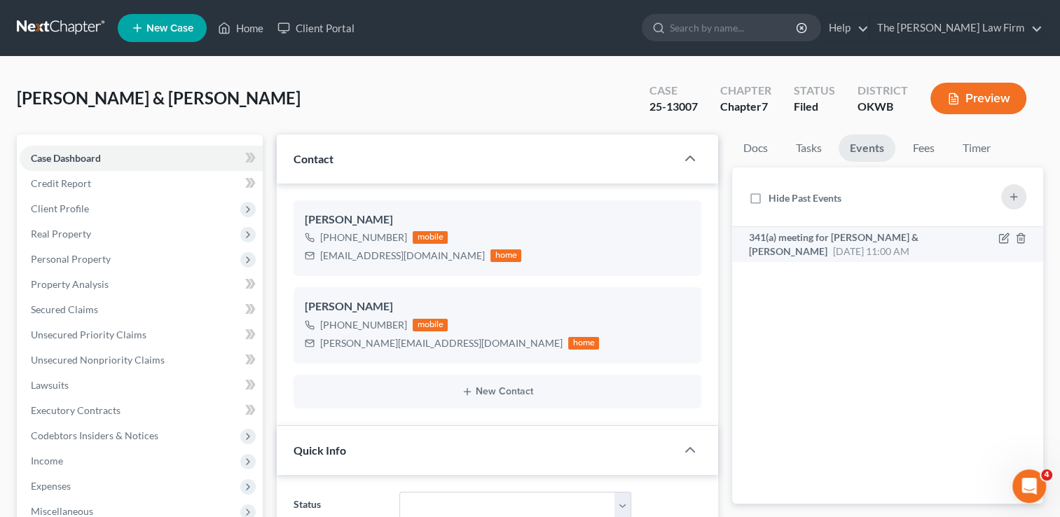
click at [845, 232] on span "341(a) meeting for [PERSON_NAME] & [PERSON_NAME]" at bounding box center [833, 244] width 169 height 26
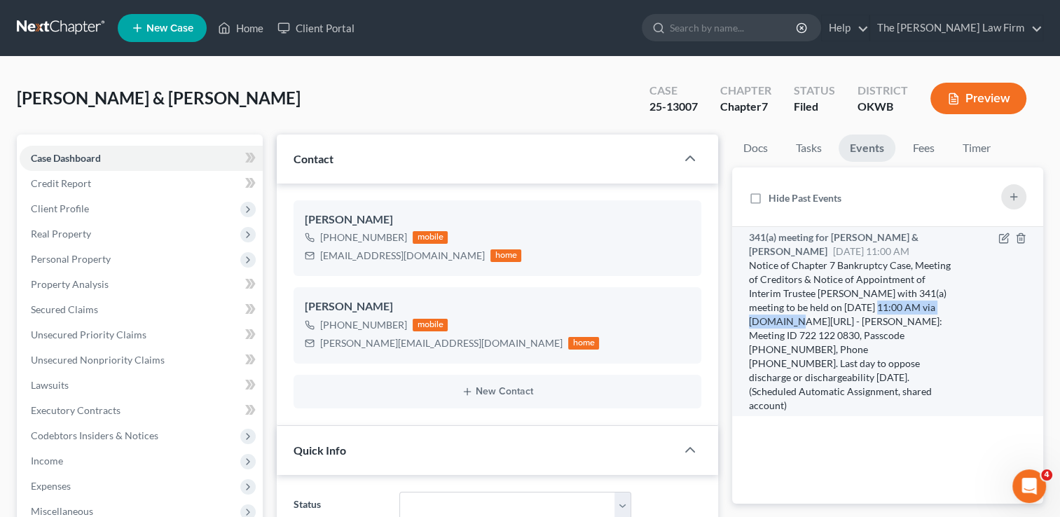
drag, startPoint x: 842, startPoint y: 307, endPoint x: 947, endPoint y: 309, distance: 105.1
click at [947, 309] on div "Notice of Chapter 7 Bankruptcy Case, Meeting of Creditors & Notice of Appointme…" at bounding box center [851, 335] width 204 height 154
drag, startPoint x: 947, startPoint y: 309, endPoint x: 922, endPoint y: 307, distance: 25.3
copy div "10/28/2025 at 11:00 AM"
drag, startPoint x: 920, startPoint y: 321, endPoint x: 789, endPoint y: 338, distance: 132.0
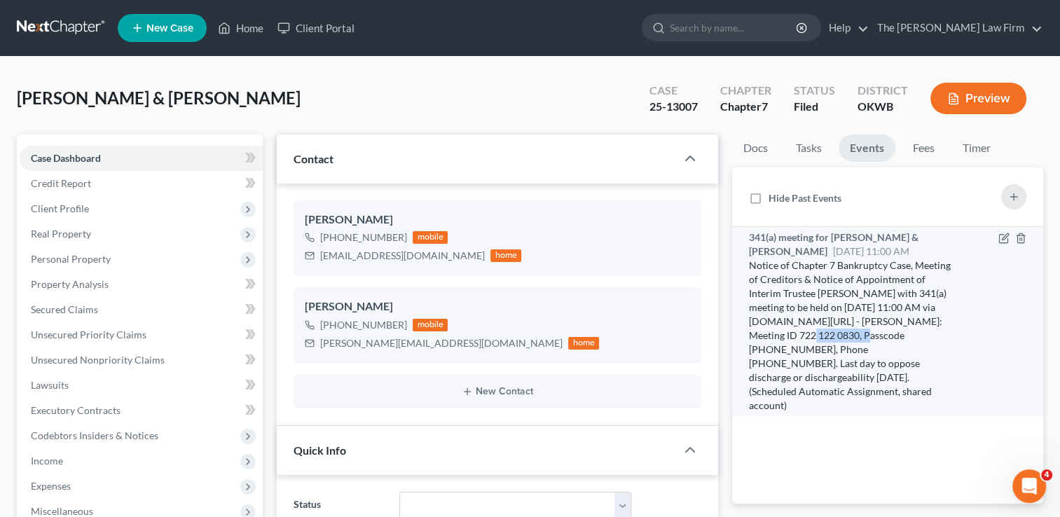
click at [789, 338] on div "Notice of Chapter 7 Bankruptcy Case, Meeting of Creditors & Notice of Appointme…" at bounding box center [851, 335] width 204 height 154
drag, startPoint x: 789, startPoint y: 338, endPoint x: 773, endPoint y: 335, distance: 16.2
copy div "722 122 0830"
drag, startPoint x: 847, startPoint y: 335, endPoint x: 891, endPoint y: 336, distance: 43.4
click at [891, 336] on div "Notice of Chapter 7 Bankruptcy Case, Meeting of Creditors & Notice of Appointme…" at bounding box center [851, 335] width 204 height 154
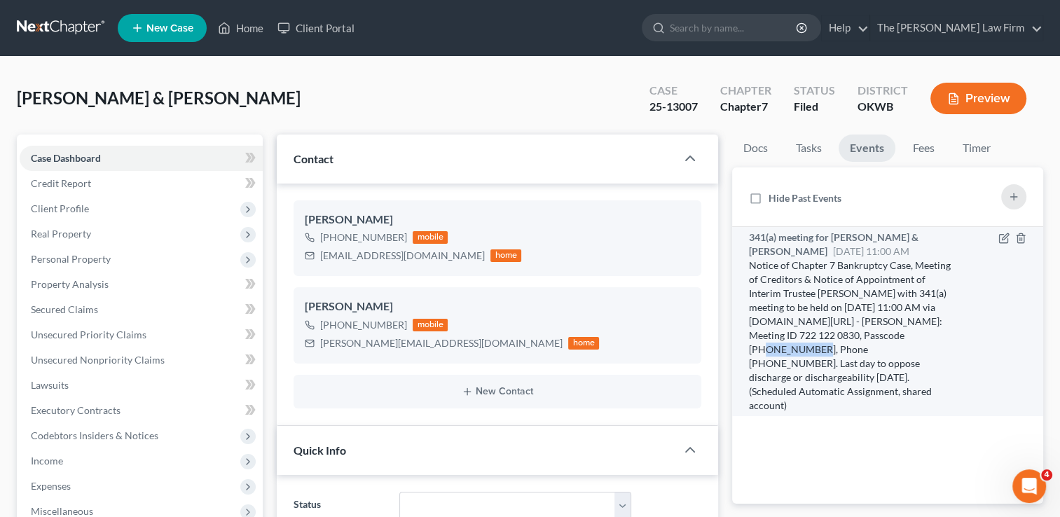
drag, startPoint x: 891, startPoint y: 336, endPoint x: 877, endPoint y: 334, distance: 13.5
copy div "4765056125"
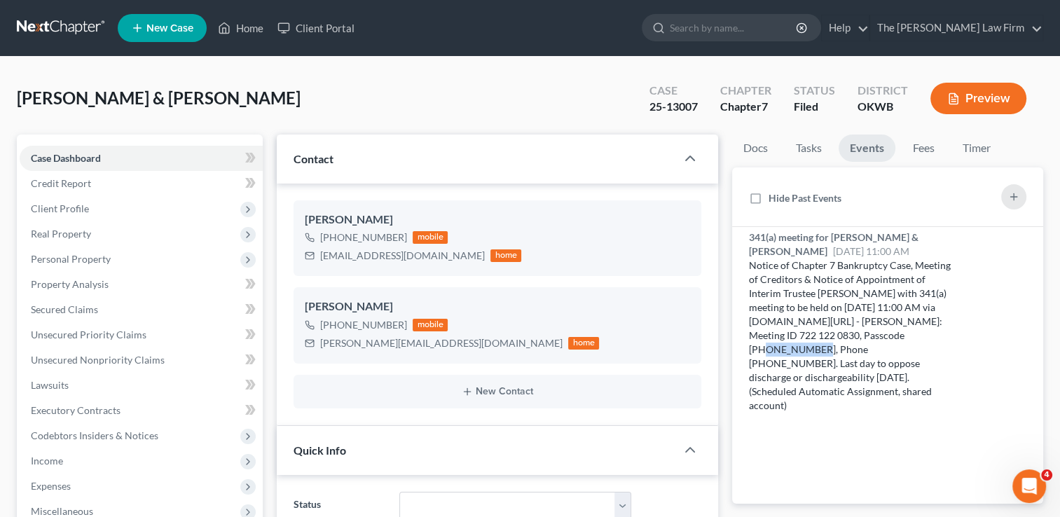
click at [56, 27] on link at bounding box center [62, 27] width 90 height 25
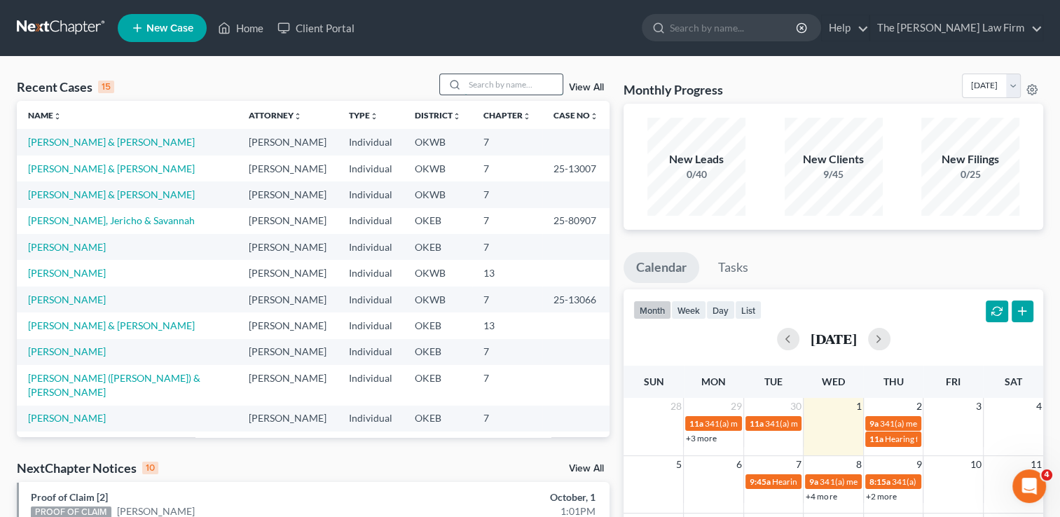
click at [492, 80] on input "search" at bounding box center [513, 84] width 98 height 20
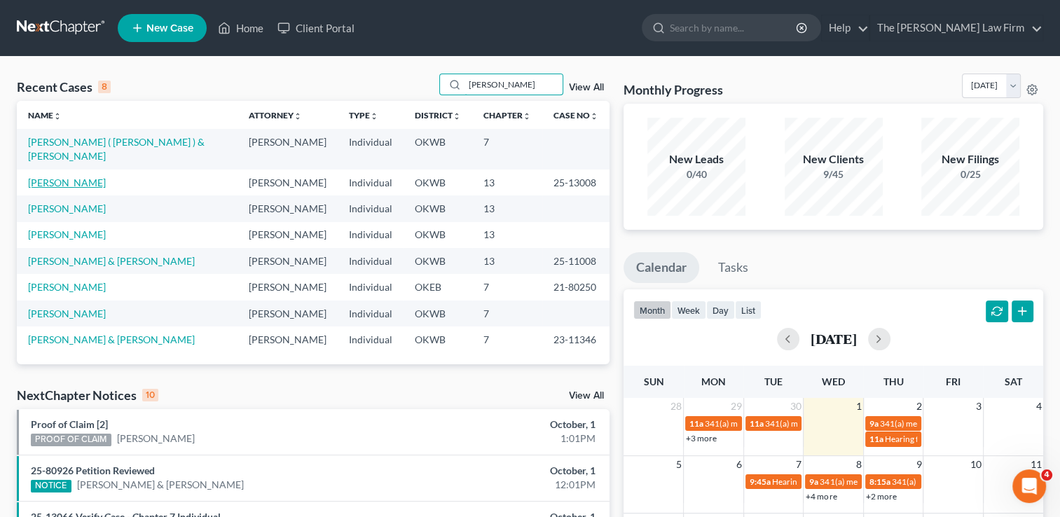
type input "[PERSON_NAME]"
click at [67, 176] on link "[PERSON_NAME]" at bounding box center [67, 182] width 78 height 12
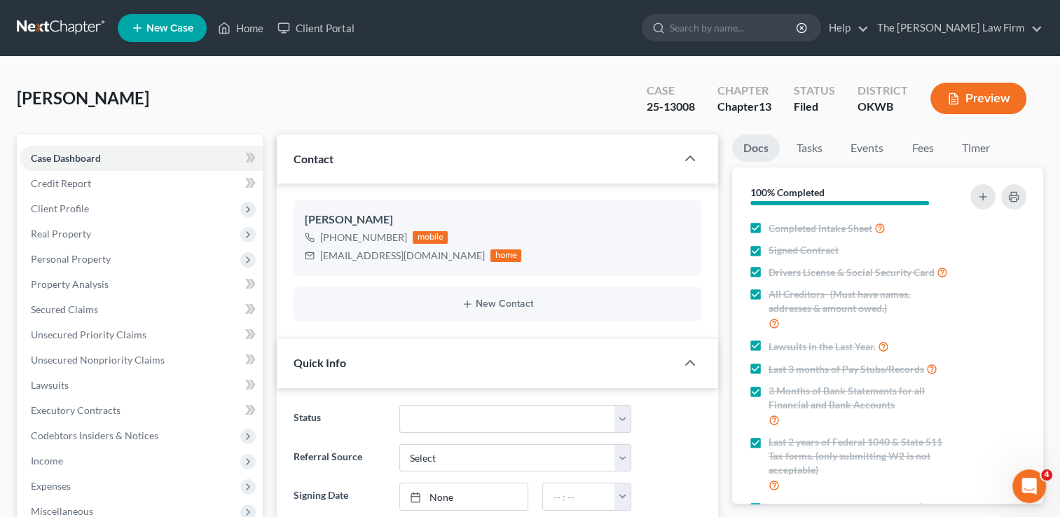
scroll to position [179, 0]
drag, startPoint x: 320, startPoint y: 256, endPoint x: 446, endPoint y: 258, distance: 126.1
click at [446, 258] on div "[EMAIL_ADDRESS][DOMAIN_NAME]" at bounding box center [402, 256] width 165 height 14
drag, startPoint x: 446, startPoint y: 258, endPoint x: 434, endPoint y: 254, distance: 12.6
copy div "[EMAIL_ADDRESS][DOMAIN_NAME]"
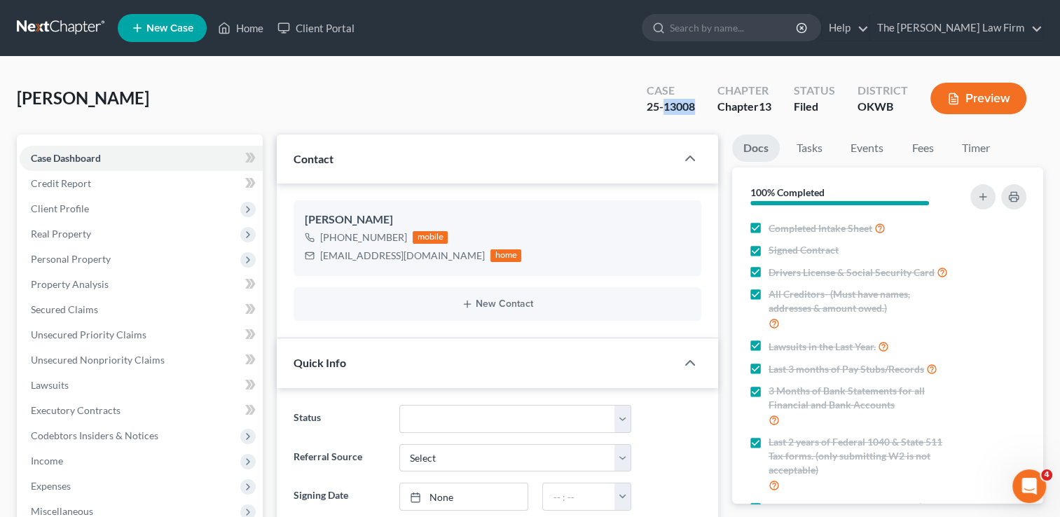
drag, startPoint x: 663, startPoint y: 106, endPoint x: 693, endPoint y: 105, distance: 30.1
click at [693, 105] on div "25-13008" at bounding box center [670, 107] width 48 height 16
drag, startPoint x: 693, startPoint y: 105, endPoint x: 681, endPoint y: 104, distance: 11.9
copy div "13008"
click at [868, 146] on link "Events" at bounding box center [866, 147] width 55 height 27
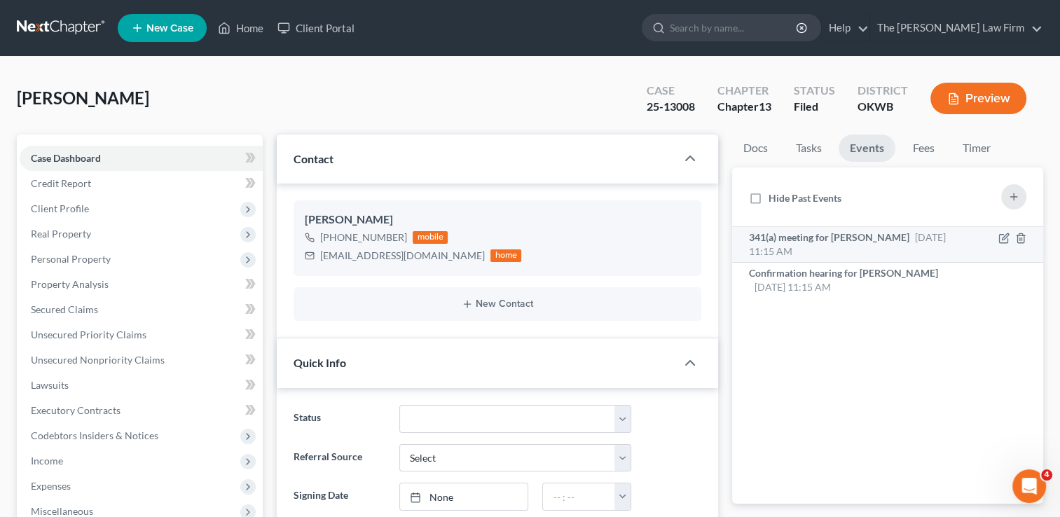
click at [869, 249] on div "341(a) meeting for [PERSON_NAME] [DATE] 11:15 AM" at bounding box center [851, 244] width 204 height 28
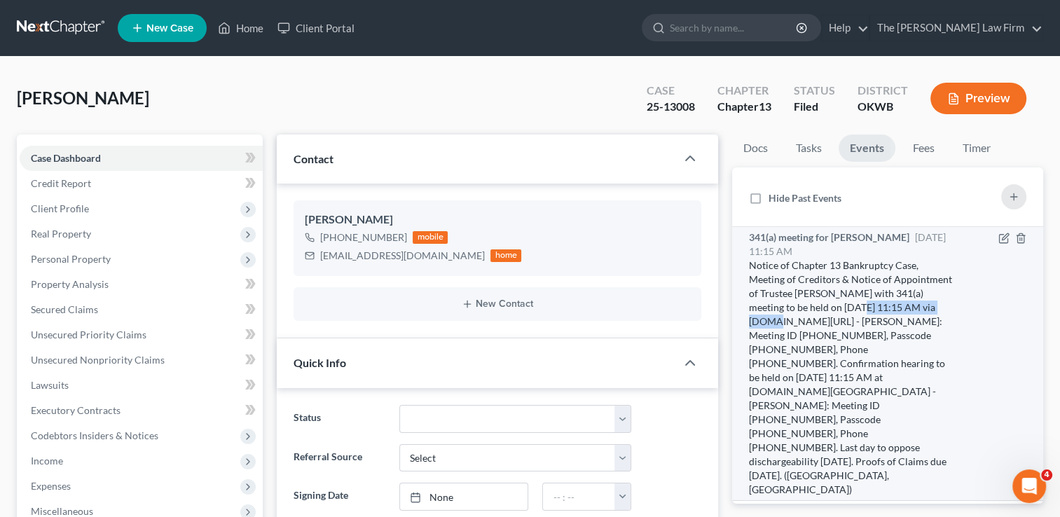
drag, startPoint x: 843, startPoint y: 307, endPoint x: 944, endPoint y: 308, distance: 100.9
click at [944, 308] on div "Notice of Chapter 13 Bankruptcy Case, Meeting of Creditors & Notice of Appointm…" at bounding box center [851, 377] width 204 height 238
drag, startPoint x: 944, startPoint y: 308, endPoint x: 888, endPoint y: 302, distance: 56.4
copy div "[DATE] 11:15 AM"
drag, startPoint x: 926, startPoint y: 321, endPoint x: 790, endPoint y: 332, distance: 137.0
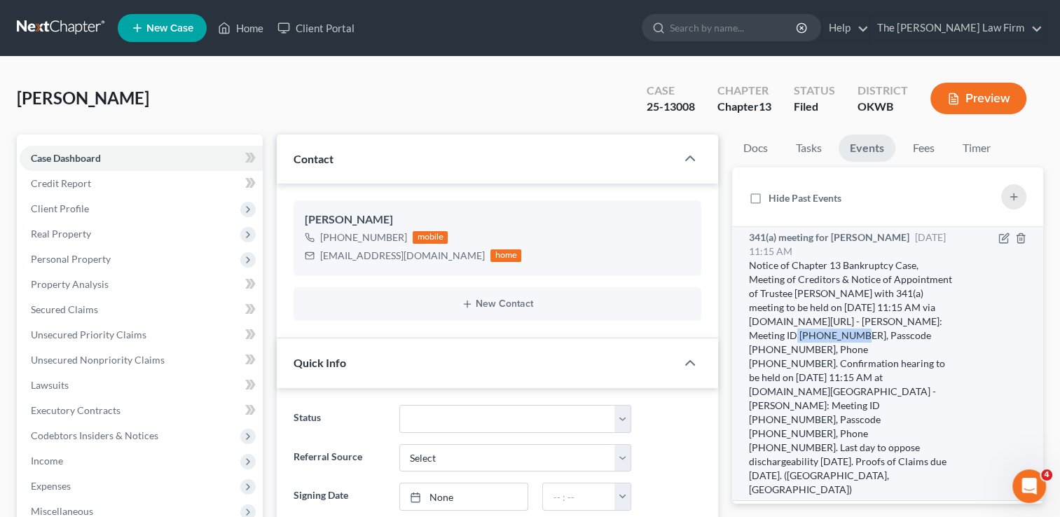
click at [790, 332] on div "Notice of Chapter 13 Bankruptcy Case, Meeting of Creditors & Notice of Appointm…" at bounding box center [851, 377] width 204 height 238
drag, startPoint x: 790, startPoint y: 332, endPoint x: 776, endPoint y: 335, distance: 14.3
copy div "[PHONE_NUMBER]"
drag, startPoint x: 838, startPoint y: 335, endPoint x: 892, endPoint y: 334, distance: 54.6
click at [892, 334] on div "Notice of Chapter 13 Bankruptcy Case, Meeting of Creditors & Notice of Appointm…" at bounding box center [851, 377] width 204 height 238
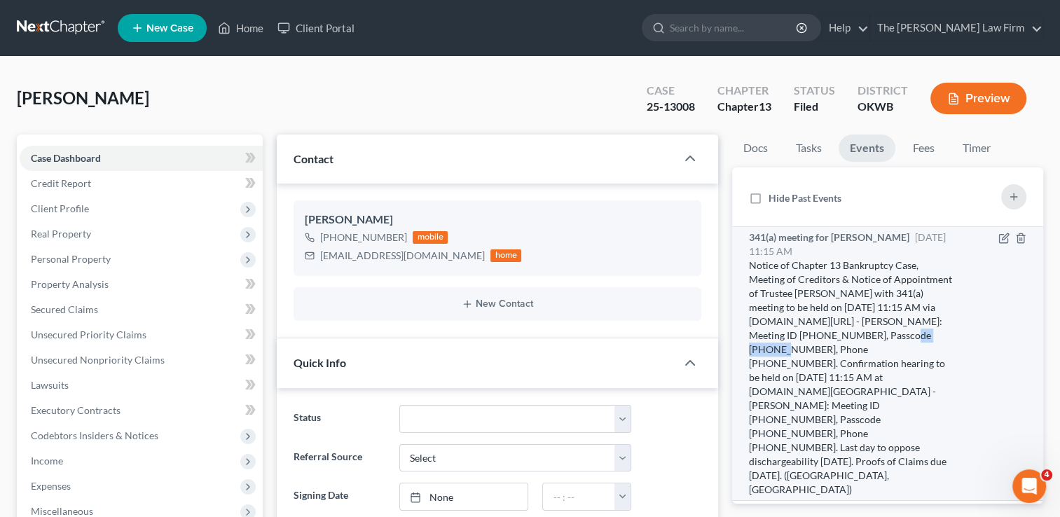
drag, startPoint x: 891, startPoint y: 334, endPoint x: 880, endPoint y: 336, distance: 12.1
copy div "1283125580"
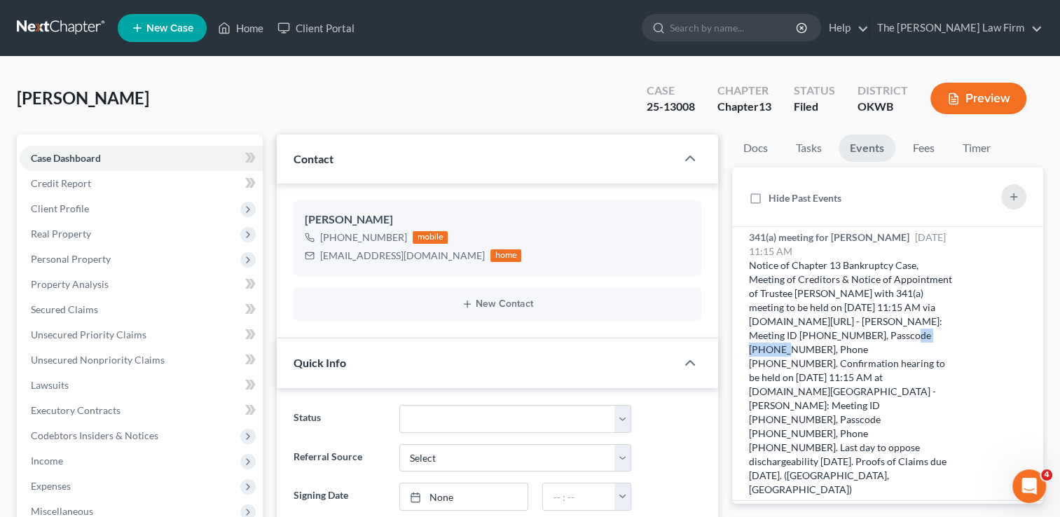
click at [72, 29] on link at bounding box center [62, 27] width 90 height 25
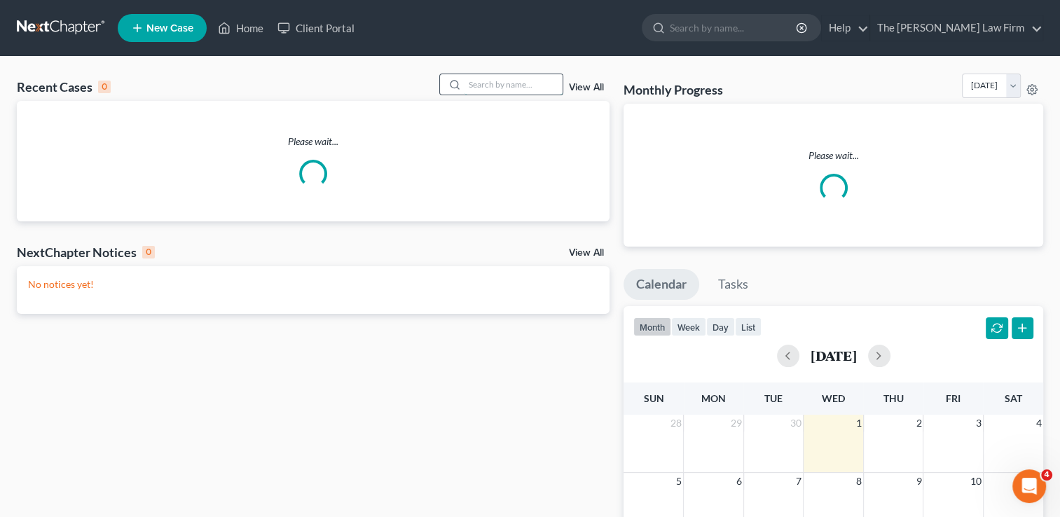
click at [510, 83] on input "search" at bounding box center [513, 84] width 98 height 20
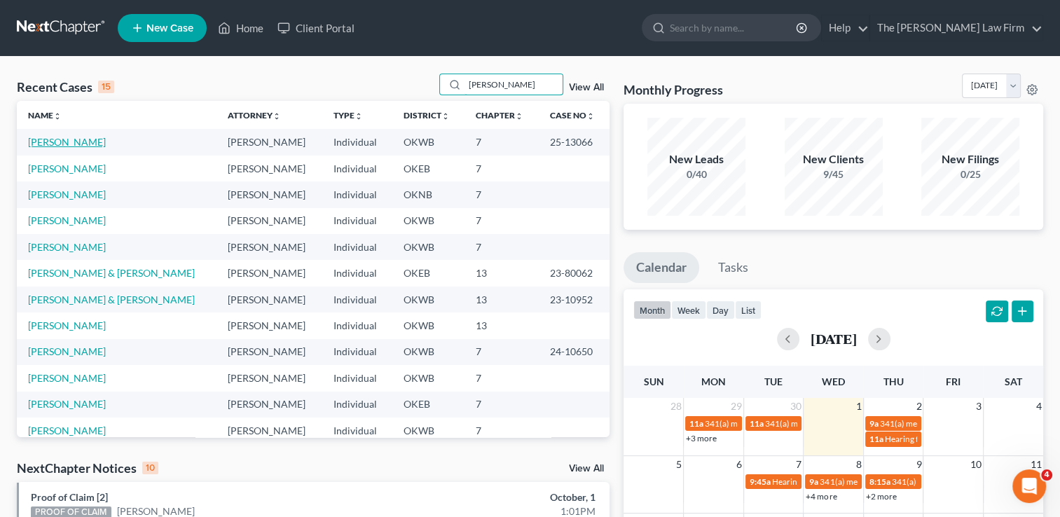
type input "[PERSON_NAME]"
click at [60, 143] on link "[PERSON_NAME]" at bounding box center [67, 142] width 78 height 12
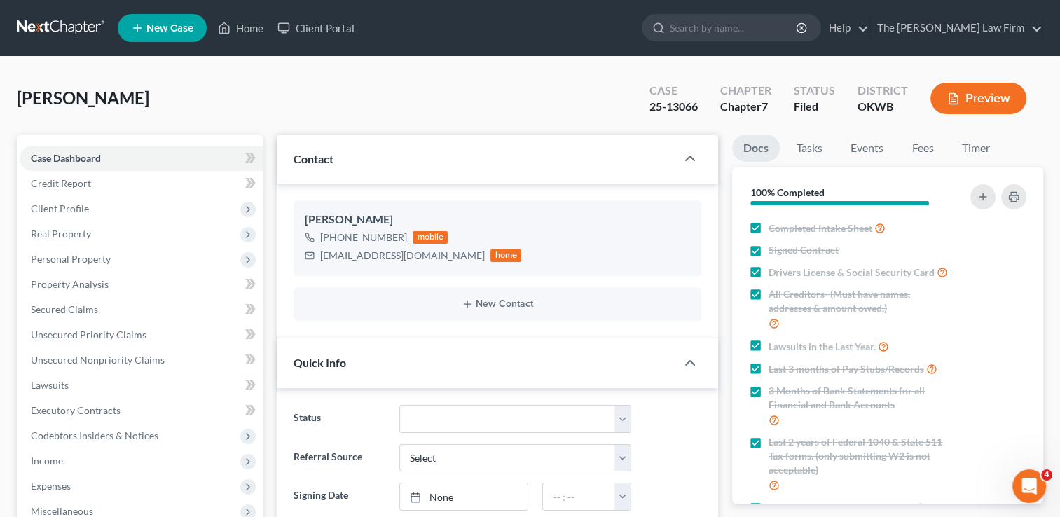
scroll to position [351, 0]
drag, startPoint x: 320, startPoint y: 258, endPoint x: 438, endPoint y: 259, distance: 117.7
click at [438, 259] on div "[EMAIL_ADDRESS][DOMAIN_NAME]" at bounding box center [402, 256] width 165 height 14
drag, startPoint x: 438, startPoint y: 259, endPoint x: 412, endPoint y: 256, distance: 25.4
copy div "[EMAIL_ADDRESS][DOMAIN_NAME]"
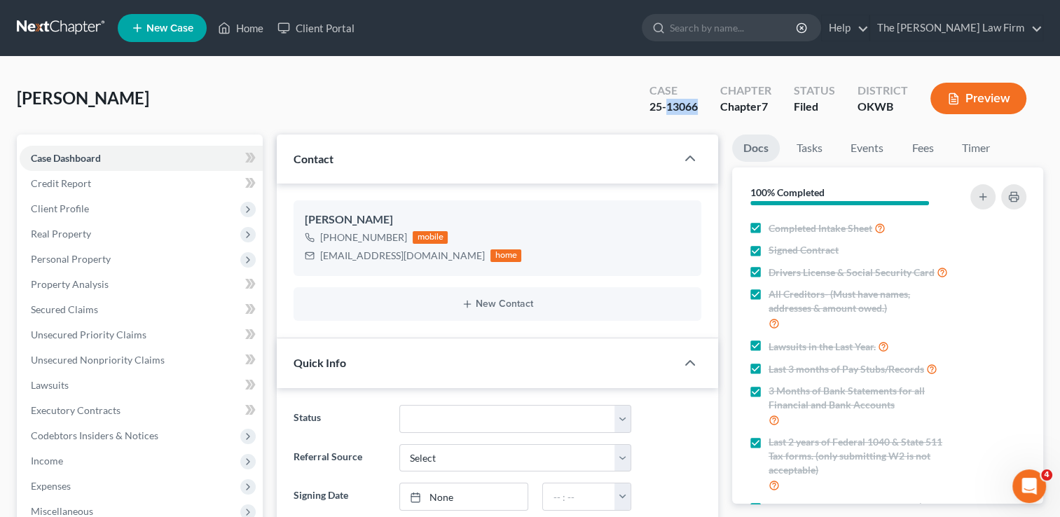
drag, startPoint x: 669, startPoint y: 105, endPoint x: 703, endPoint y: 106, distance: 33.6
click at [703, 106] on div "Case 25-13066" at bounding box center [673, 99] width 71 height 41
drag, startPoint x: 703, startPoint y: 106, endPoint x: 681, endPoint y: 108, distance: 21.8
copy div "13066"
click at [873, 148] on link "Events" at bounding box center [866, 147] width 55 height 27
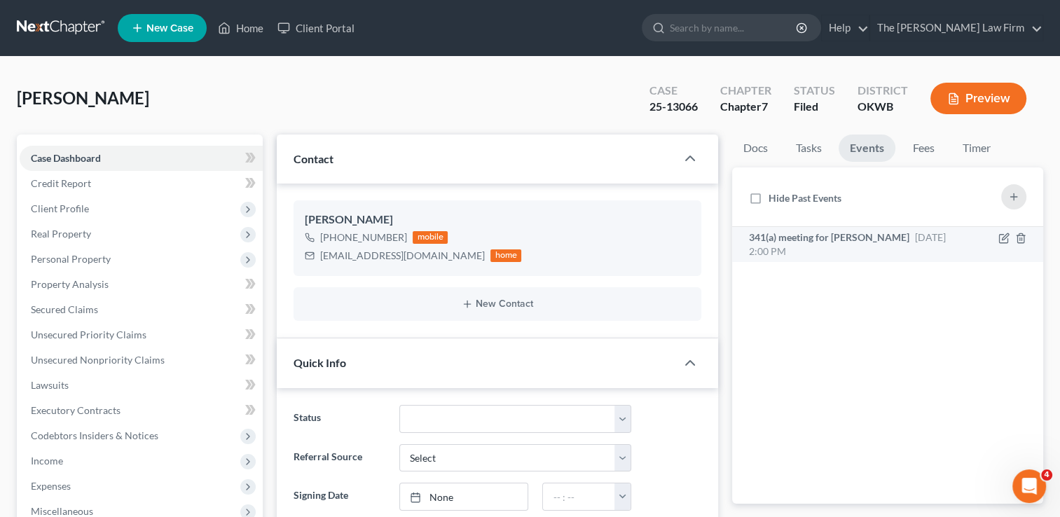
click at [899, 249] on div "341(a) meeting for Julian Davis Oct 29, 2025 2:00 PM" at bounding box center [851, 244] width 204 height 28
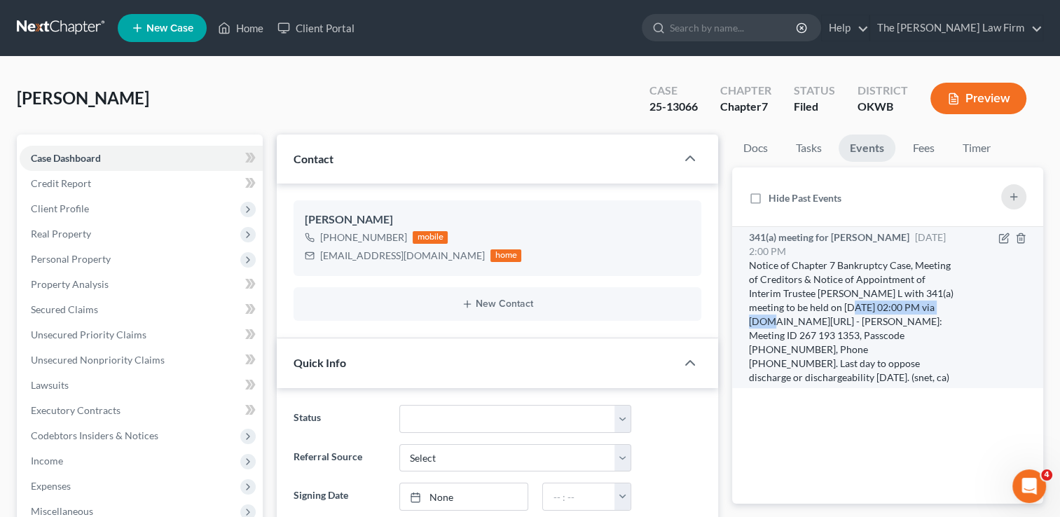
drag, startPoint x: 843, startPoint y: 306, endPoint x: 947, endPoint y: 307, distance: 103.7
click at [947, 307] on div "Notice of Chapter 7 Bankruptcy Case, Meeting of Creditors & Notice of Appointme…" at bounding box center [851, 321] width 204 height 126
drag, startPoint x: 947, startPoint y: 307, endPoint x: 891, endPoint y: 307, distance: 55.3
copy div "10/29/2025 at 02:00 PM"
drag, startPoint x: 914, startPoint y: 321, endPoint x: 770, endPoint y: 332, distance: 144.7
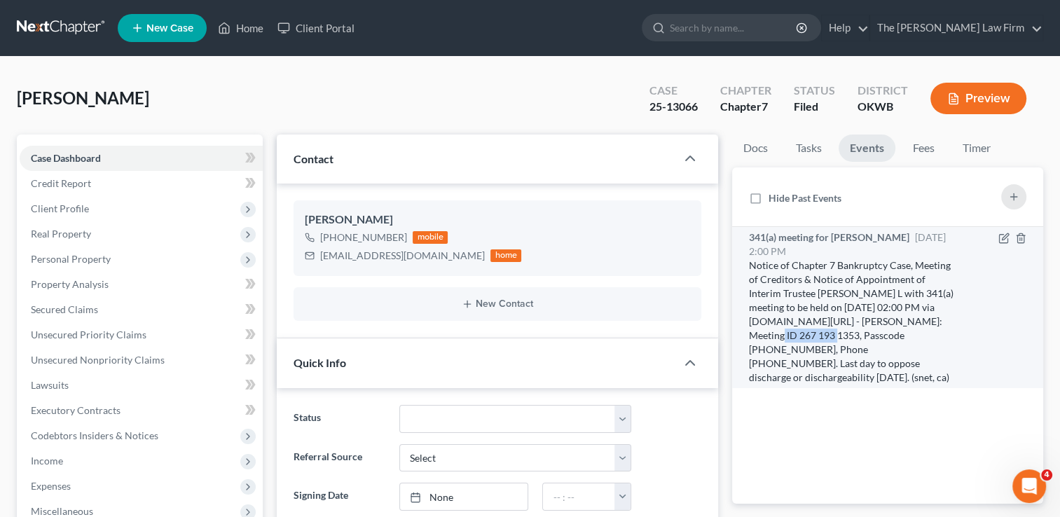
click at [770, 332] on div "Notice of Chapter 7 Bankruptcy Case, Meeting of Creditors & Notice of Appointme…" at bounding box center [851, 321] width 204 height 126
drag, startPoint x: 770, startPoint y: 332, endPoint x: 756, endPoint y: 332, distance: 14.0
copy div "267 193 1353"
drag, startPoint x: 817, startPoint y: 333, endPoint x: 872, endPoint y: 335, distance: 54.7
click at [872, 335] on div "Notice of Chapter 7 Bankruptcy Case, Meeting of Creditors & Notice of Appointme…" at bounding box center [851, 321] width 204 height 126
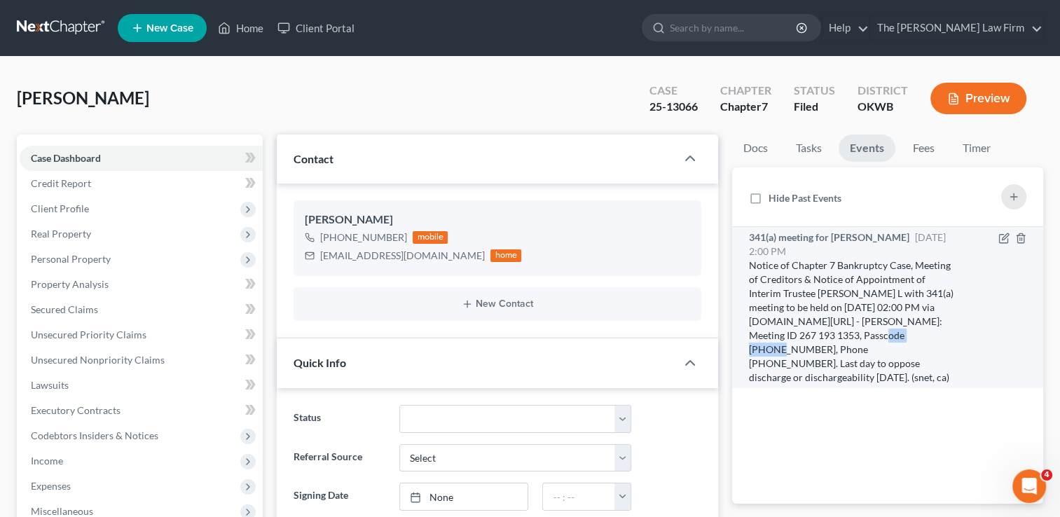
drag, startPoint x: 872, startPoint y: 335, endPoint x: 841, endPoint y: 331, distance: 31.1
copy div "3612349360"
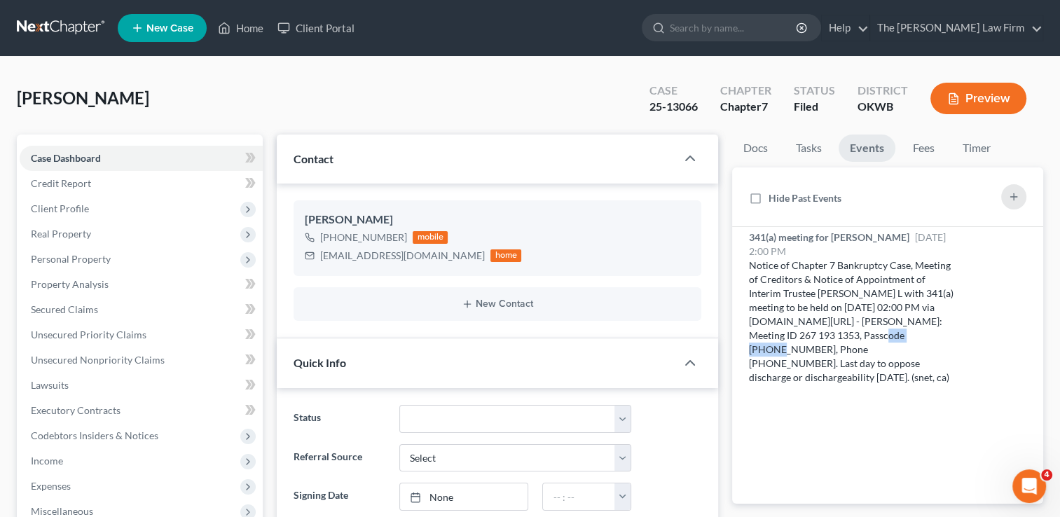
click at [54, 24] on link at bounding box center [62, 27] width 90 height 25
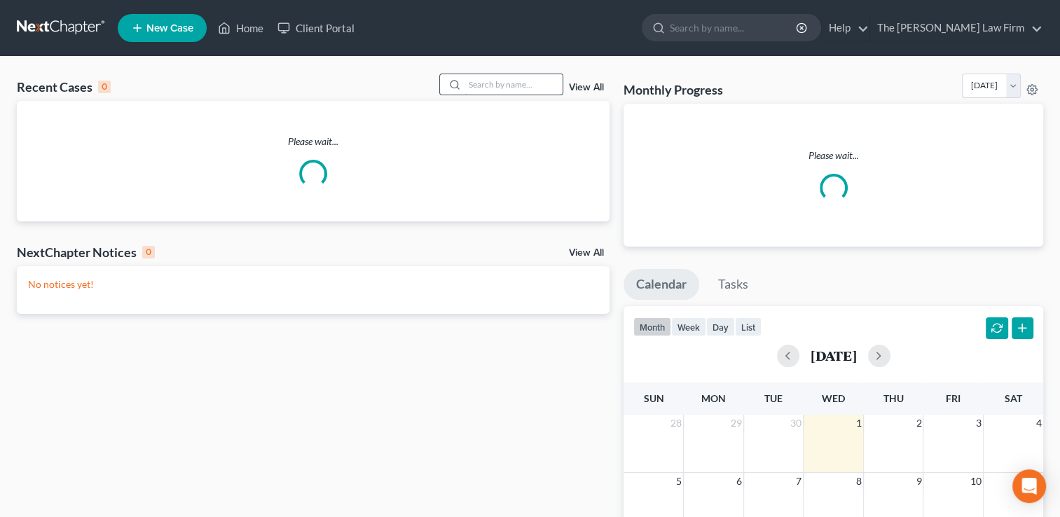
click at [524, 81] on input "search" at bounding box center [513, 84] width 98 height 20
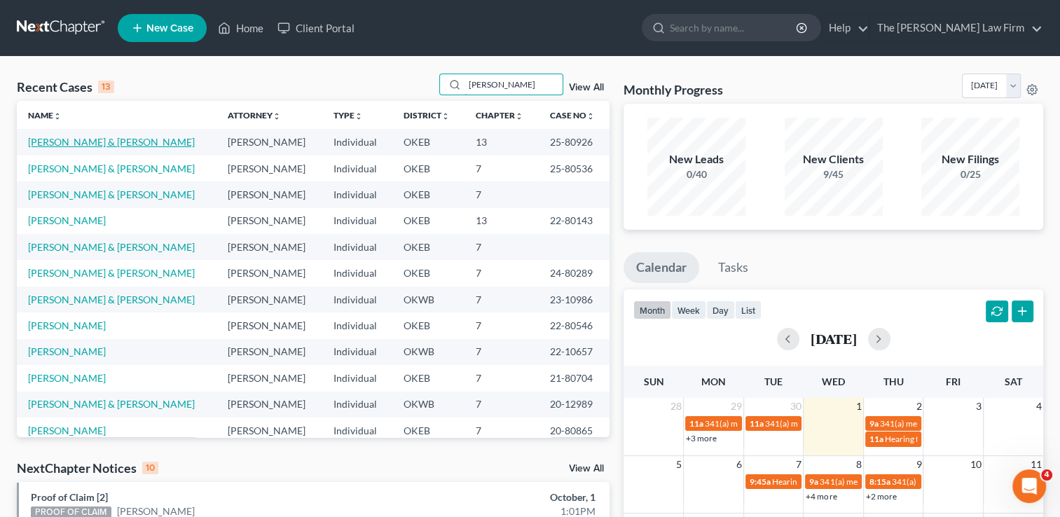
type input "[PERSON_NAME]"
click at [74, 140] on link "[PERSON_NAME] & [PERSON_NAME]" at bounding box center [111, 142] width 167 height 12
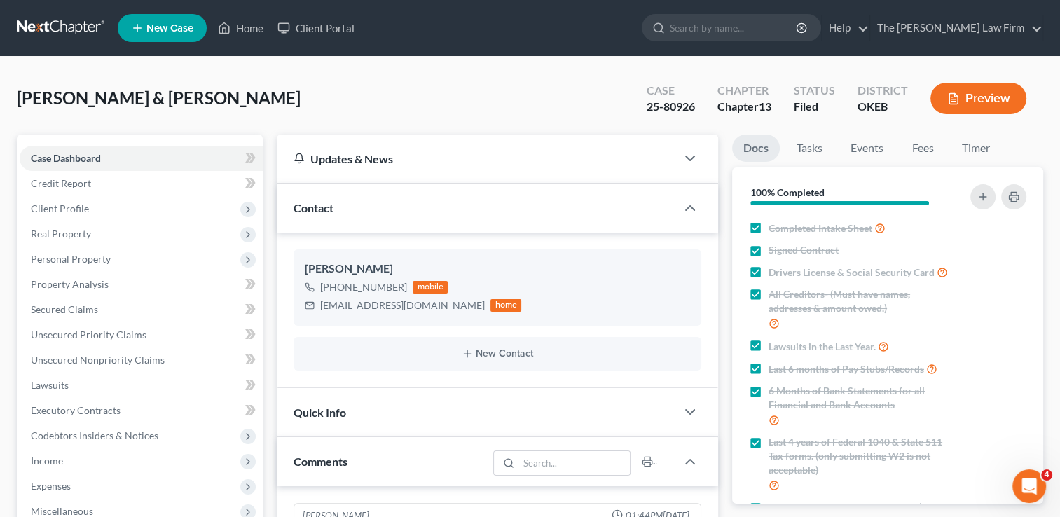
scroll to position [963, 0]
click at [326, 307] on div "[EMAIL_ADDRESS][DOMAIN_NAME]" at bounding box center [402, 305] width 165 height 14
drag, startPoint x: 326, startPoint y: 307, endPoint x: 326, endPoint y: 325, distance: 18.2
click at [326, 325] on ng-include "[PERSON_NAME] [PHONE_NUMBER] mobile [EMAIL_ADDRESS][DOMAIN_NAME] home New Conta…" at bounding box center [497, 309] width 408 height 120
drag, startPoint x: 319, startPoint y: 305, endPoint x: 439, endPoint y: 309, distance: 119.8
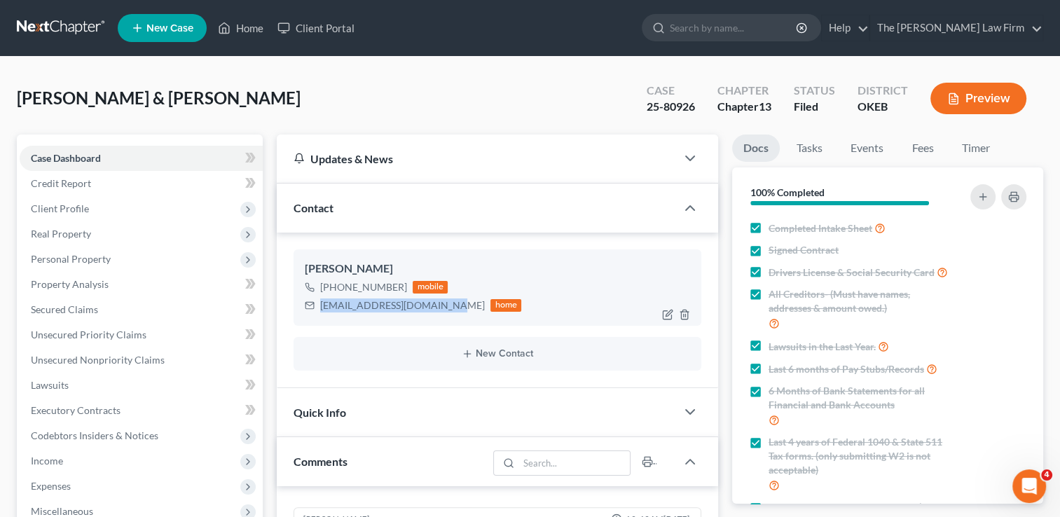
click at [439, 309] on div "[EMAIL_ADDRESS][DOMAIN_NAME]" at bounding box center [402, 305] width 165 height 14
drag, startPoint x: 439, startPoint y: 309, endPoint x: 415, endPoint y: 301, distance: 25.7
copy div "[EMAIL_ADDRESS][DOMAIN_NAME]"
drag, startPoint x: 663, startPoint y: 108, endPoint x: 693, endPoint y: 109, distance: 29.4
click at [693, 109] on div "25-80926" at bounding box center [670, 107] width 48 height 16
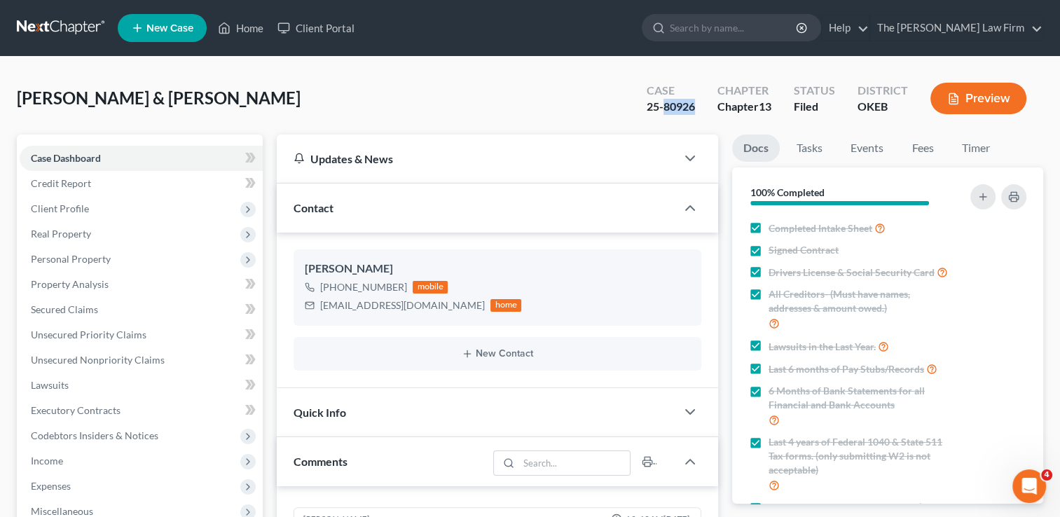
drag, startPoint x: 693, startPoint y: 109, endPoint x: 679, endPoint y: 109, distance: 14.0
copy div "80926"
click at [869, 148] on link "Events" at bounding box center [866, 147] width 55 height 27
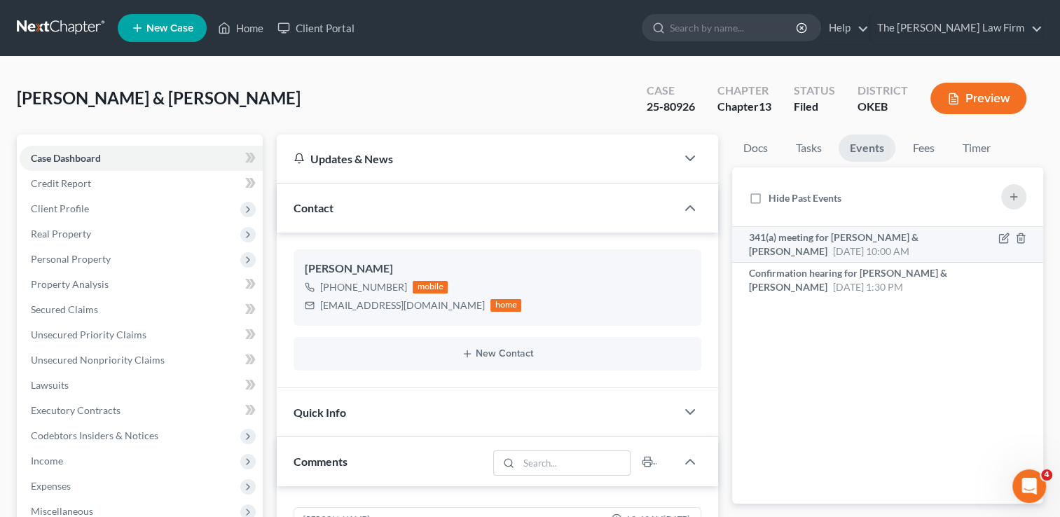
click at [903, 243] on div "341(a) meeting for Jesse Scott & Ashley Scott Oct 30, 2025 10:00 AM" at bounding box center [851, 244] width 204 height 28
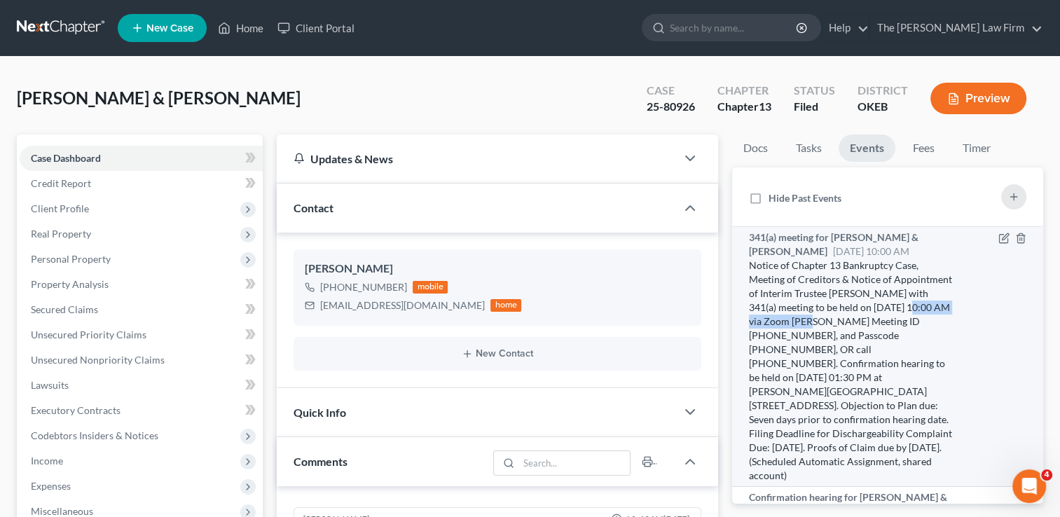
drag, startPoint x: 766, startPoint y: 319, endPoint x: 868, endPoint y: 326, distance: 102.4
click at [868, 326] on div "Notice of Chapter 13 Bankruptcy Case, Meeting of Creditors & Notice of Appointm…" at bounding box center [851, 370] width 204 height 224
drag, startPoint x: 868, startPoint y: 326, endPoint x: 798, endPoint y: 355, distance: 76.6
click at [802, 357] on div "Notice of Chapter 13 Bankruptcy Case, Meeting of Creditors & Notice of Appointm…" at bounding box center [851, 370] width 204 height 224
drag, startPoint x: 798, startPoint y: 355, endPoint x: 762, endPoint y: 319, distance: 50.5
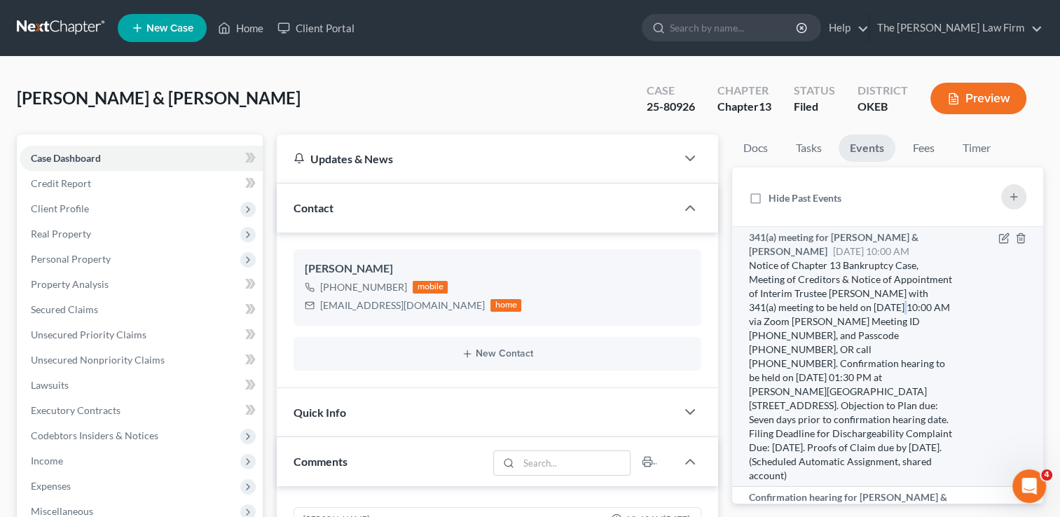
click at [762, 319] on div "Notice of Chapter 13 Bankruptcy Case, Meeting of Creditors & Notice of Appointm…" at bounding box center [851, 370] width 204 height 224
click at [788, 295] on div "Notice of Chapter 13 Bankruptcy Case, Meeting of Creditors & Notice of Appointm…" at bounding box center [851, 370] width 204 height 224
drag, startPoint x: 765, startPoint y: 320, endPoint x: 866, endPoint y: 324, distance: 101.6
click at [868, 324] on div "Notice of Chapter 13 Bankruptcy Case, Meeting of Creditors & Notice of Appointm…" at bounding box center [851, 370] width 204 height 224
drag, startPoint x: 866, startPoint y: 324, endPoint x: 854, endPoint y: 319, distance: 13.5
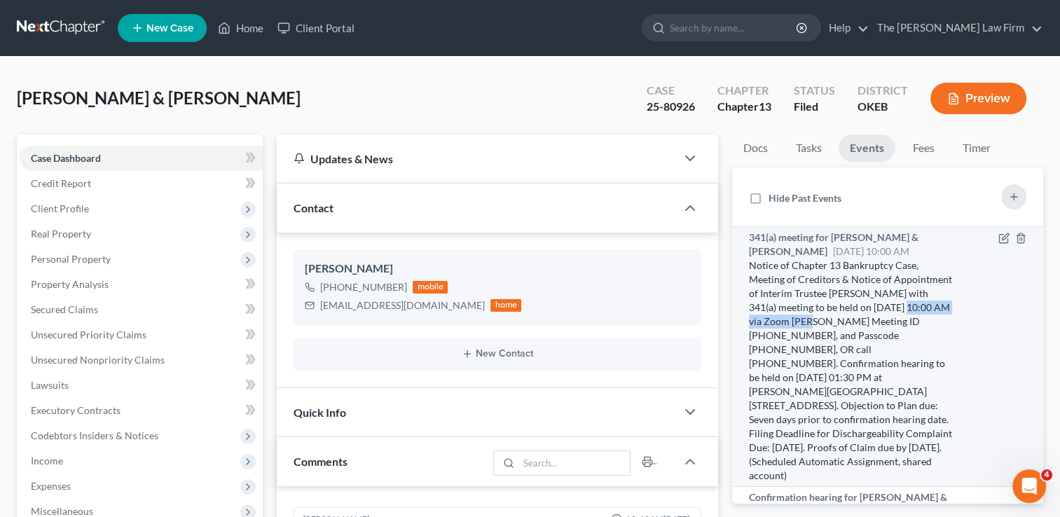
copy div "[DATE] 10:00 AM"
drag, startPoint x: 833, startPoint y: 333, endPoint x: 894, endPoint y: 338, distance: 61.1
click at [894, 338] on div "Notice of Chapter 13 Bankruptcy Case, Meeting of Creditors & Notice of Appointm…" at bounding box center [851, 370] width 204 height 224
drag, startPoint x: 894, startPoint y: 338, endPoint x: 878, endPoint y: 334, distance: 15.8
copy div "[PHONE_NUMBER]"
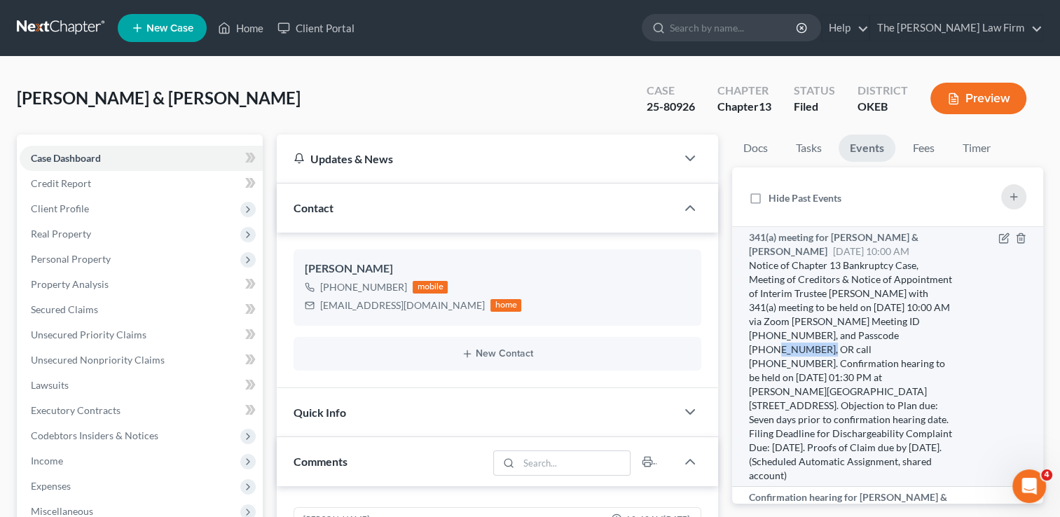
drag, startPoint x: 791, startPoint y: 348, endPoint x: 846, endPoint y: 349, distance: 54.6
click at [846, 349] on div "Notice of Chapter 13 Bankruptcy Case, Meeting of Creditors & Notice of Appointm…" at bounding box center [851, 370] width 204 height 224
drag, startPoint x: 846, startPoint y: 349, endPoint x: 835, endPoint y: 349, distance: 10.5
copy div "4079075518"
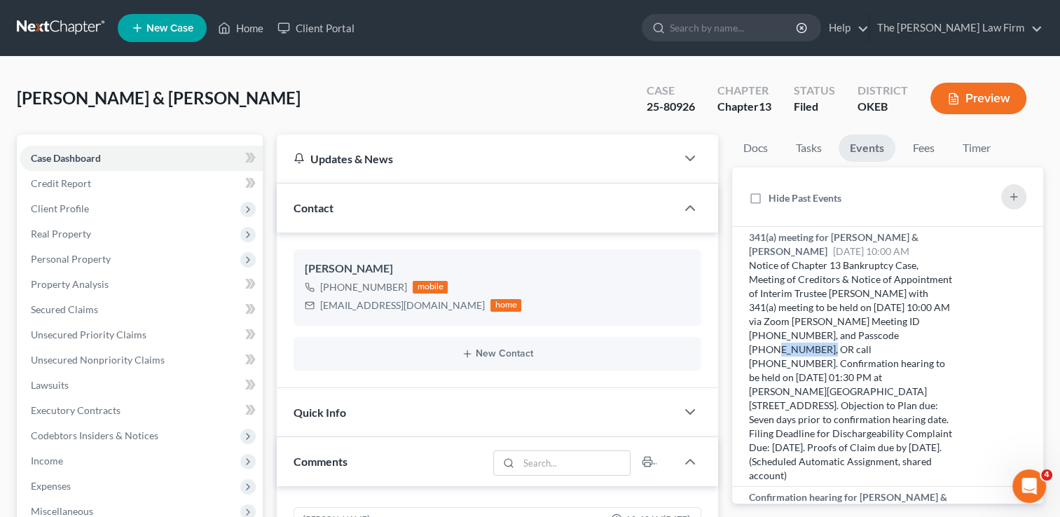
click at [56, 25] on link at bounding box center [62, 27] width 90 height 25
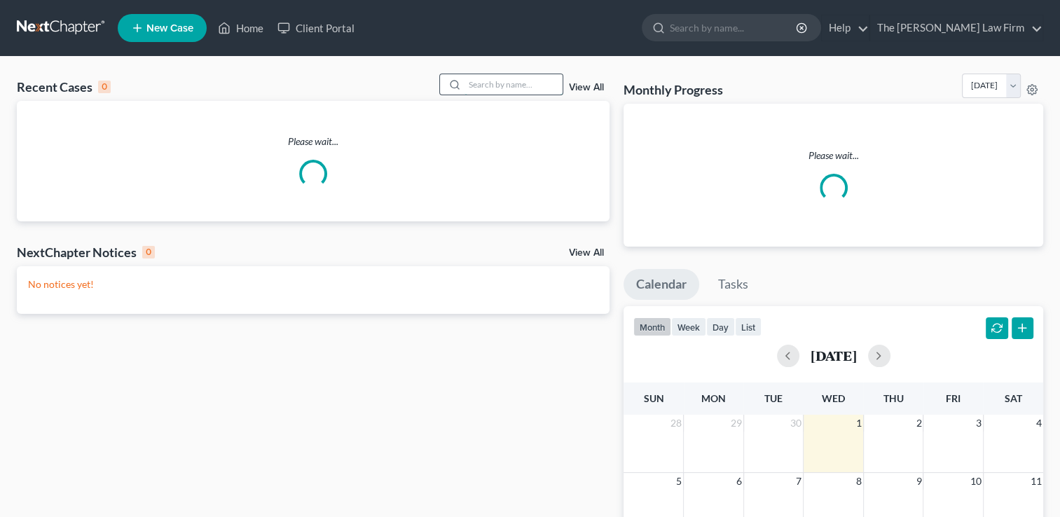
click at [501, 84] on input "search" at bounding box center [513, 84] width 98 height 20
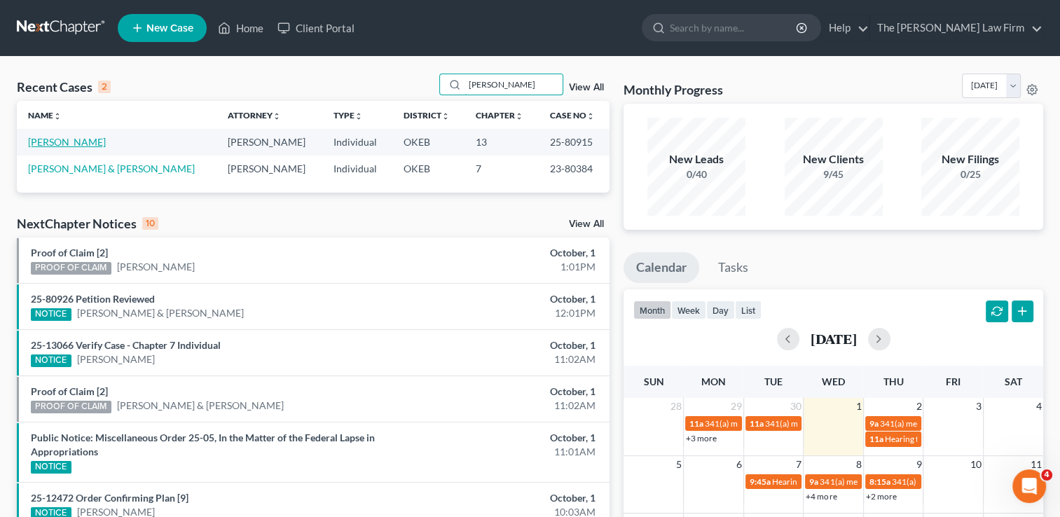
type input "[PERSON_NAME]"
click at [64, 141] on link "[PERSON_NAME]" at bounding box center [67, 142] width 78 height 12
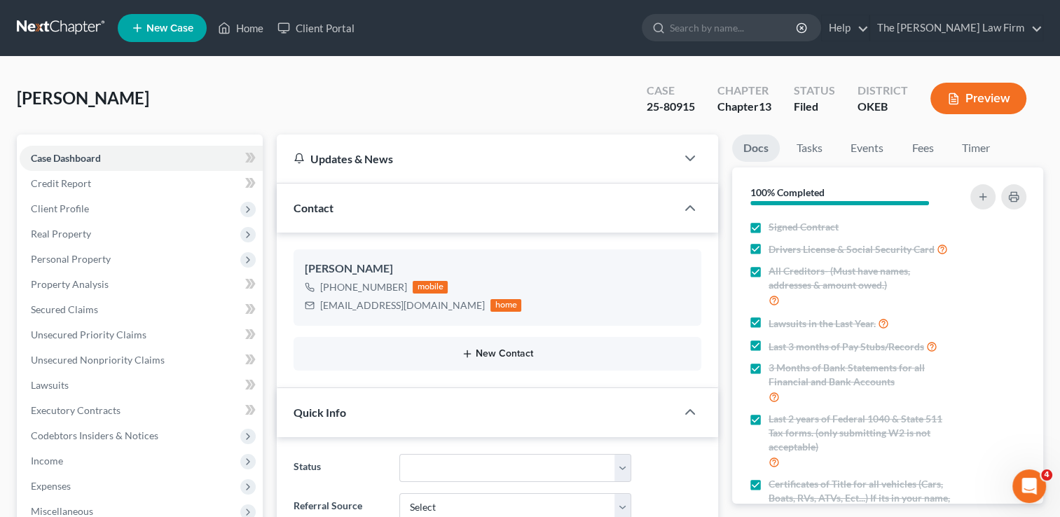
scroll to position [453, 0]
drag, startPoint x: 319, startPoint y: 306, endPoint x: 419, endPoint y: 307, distance: 100.1
click at [419, 307] on div "[EMAIL_ADDRESS][DOMAIN_NAME]" at bounding box center [402, 305] width 165 height 14
drag, startPoint x: 419, startPoint y: 307, endPoint x: 401, endPoint y: 304, distance: 19.1
drag, startPoint x: 668, startPoint y: 106, endPoint x: 695, endPoint y: 109, distance: 26.8
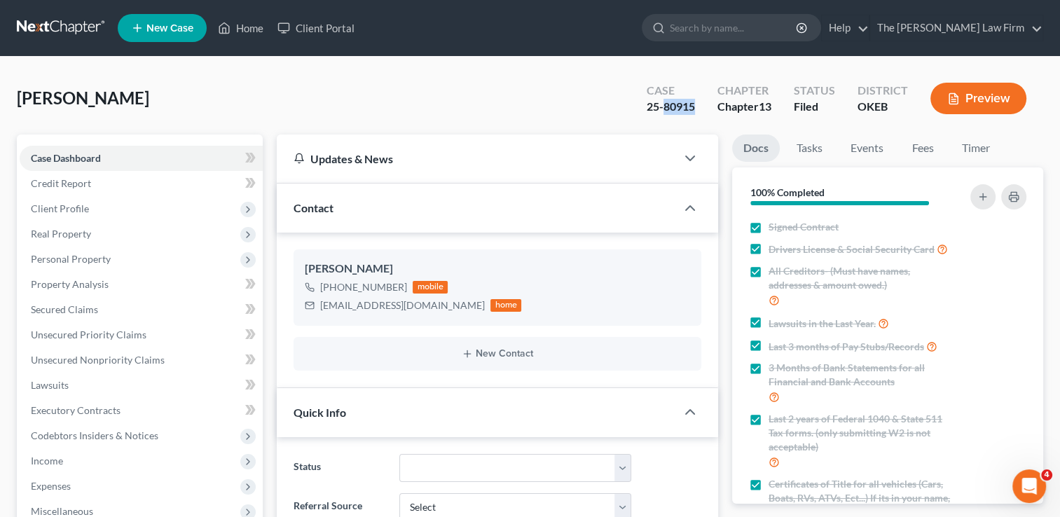
click at [695, 109] on div "Case 25-80915" at bounding box center [670, 99] width 71 height 41
drag, startPoint x: 693, startPoint y: 109, endPoint x: 683, endPoint y: 106, distance: 10.4
copy div "80915"
click at [870, 149] on link "Events" at bounding box center [866, 147] width 55 height 27
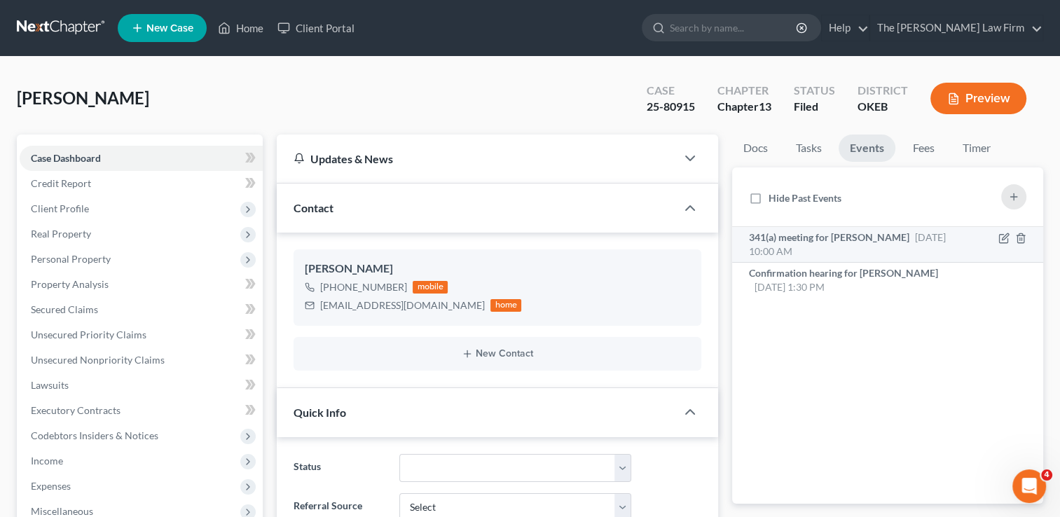
click at [868, 243] on div "341(a) meeting for [PERSON_NAME] [DATE] 10:00 AM" at bounding box center [851, 244] width 204 height 28
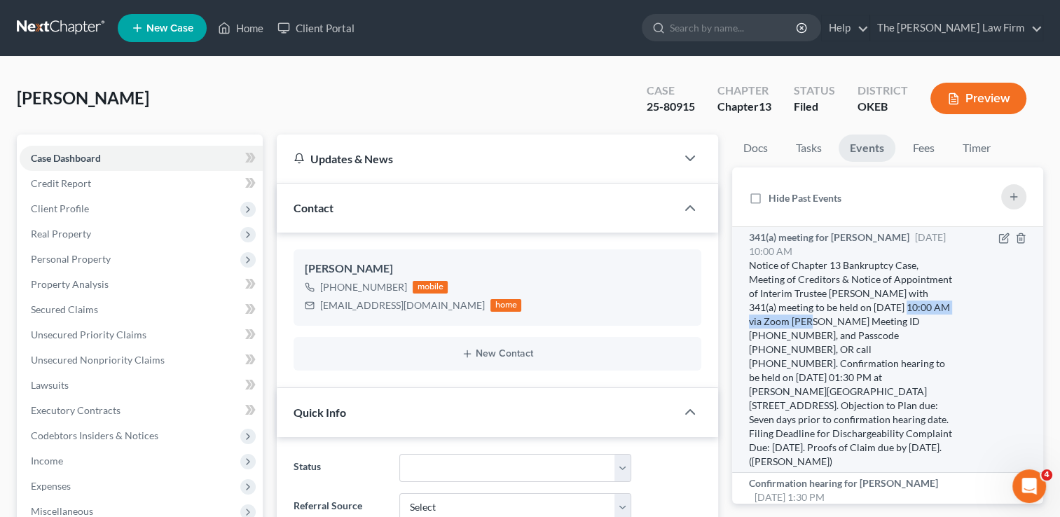
drag, startPoint x: 763, startPoint y: 320, endPoint x: 869, endPoint y: 321, distance: 106.5
click at [869, 321] on div "Notice of Chapter 13 Bankruptcy Case, Meeting of Creditors & Notice of Appointm…" at bounding box center [851, 363] width 204 height 210
drag, startPoint x: 868, startPoint y: 321, endPoint x: 835, endPoint y: 320, distance: 32.9
copy div "[DATE] 10:00 AM"
drag, startPoint x: 833, startPoint y: 333, endPoint x: 894, endPoint y: 338, distance: 60.5
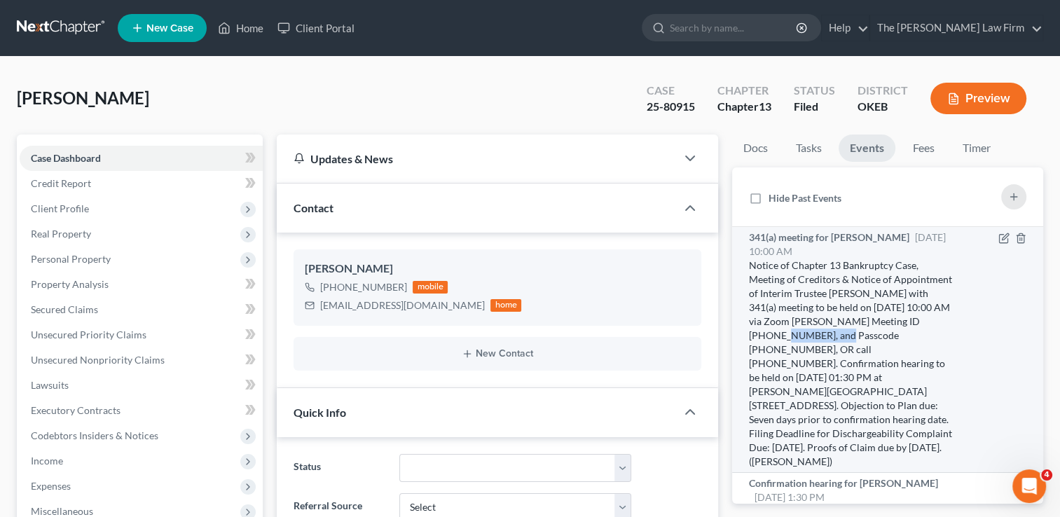
click at [894, 338] on div "Notice of Chapter 13 Bankruptcy Case, Meeting of Creditors & Notice of Appointm…" at bounding box center [851, 363] width 204 height 210
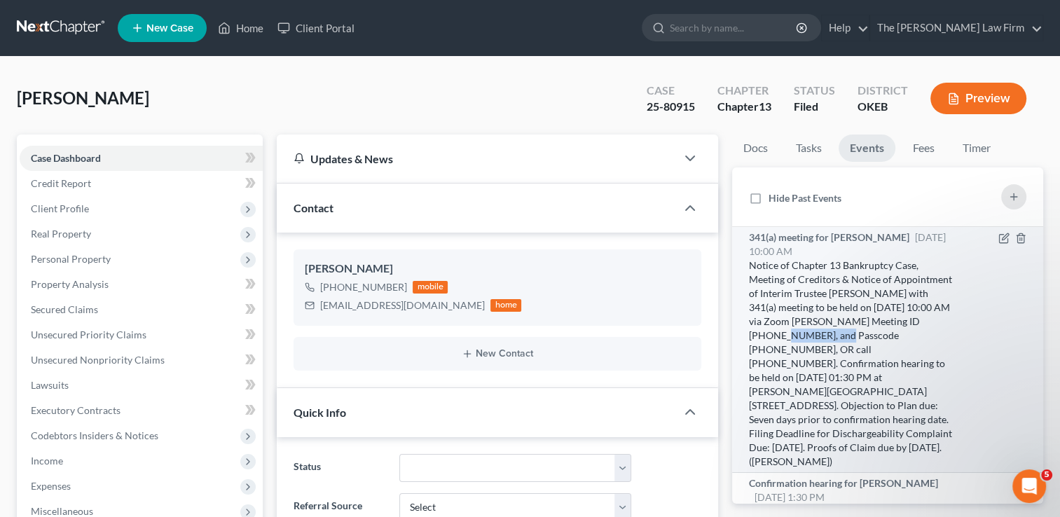
drag, startPoint x: 894, startPoint y: 338, endPoint x: 882, endPoint y: 336, distance: 11.4
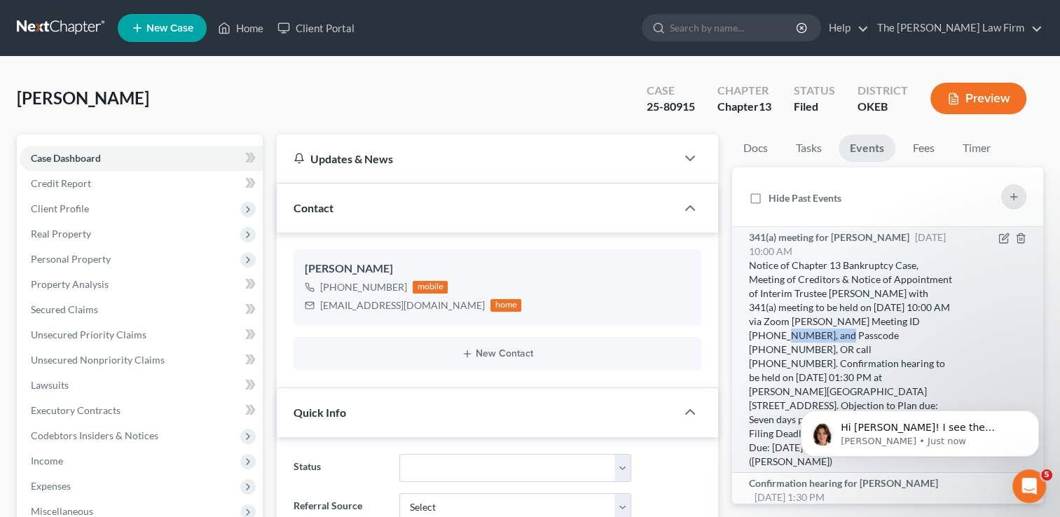
scroll to position [0, 0]
copy div "[PHONE_NUMBER]"
drag, startPoint x: 789, startPoint y: 348, endPoint x: 846, endPoint y: 352, distance: 56.8
click at [847, 352] on div "Notice of Chapter 13 Bankruptcy Case, Meeting of Creditors & Notice of Appointm…" at bounding box center [851, 363] width 204 height 210
drag, startPoint x: 846, startPoint y: 352, endPoint x: 827, endPoint y: 346, distance: 19.7
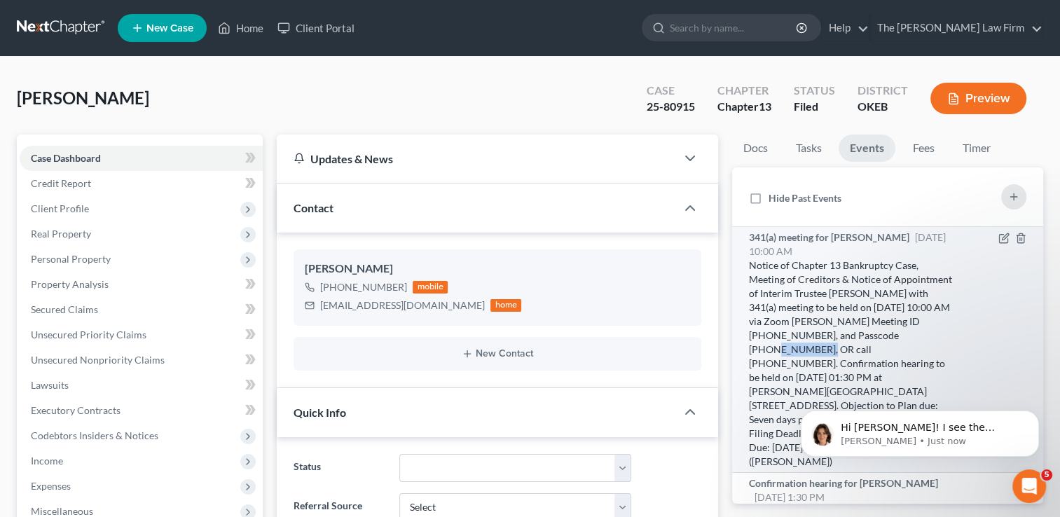
copy div "4079075518"
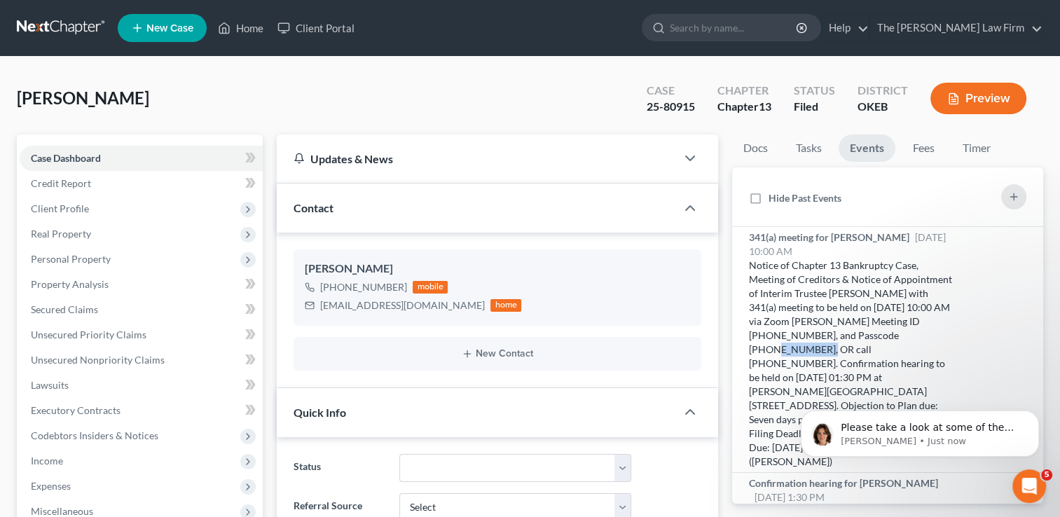
click at [45, 20] on link at bounding box center [62, 27] width 90 height 25
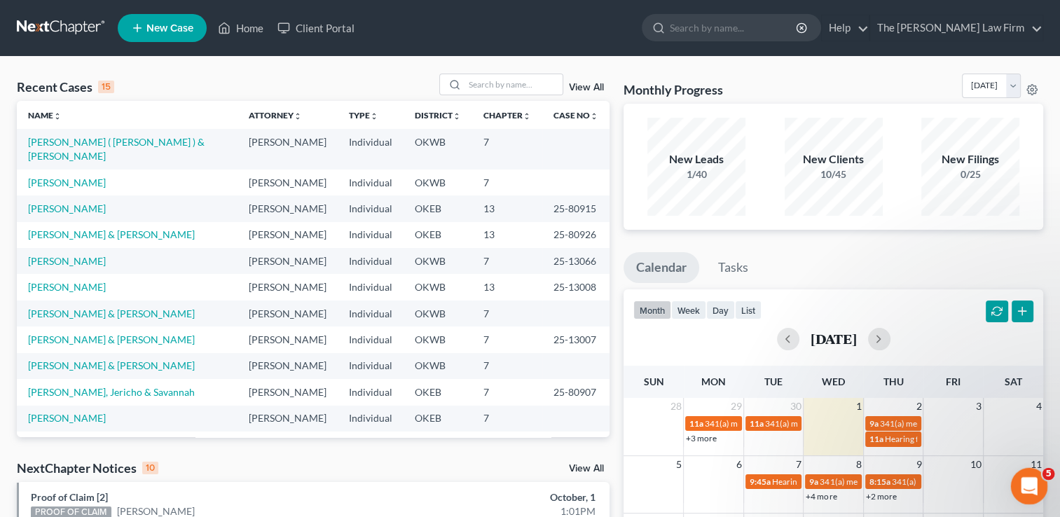
click at [1029, 481] on icon "Open Intercom Messenger" at bounding box center [1026, 484] width 23 height 23
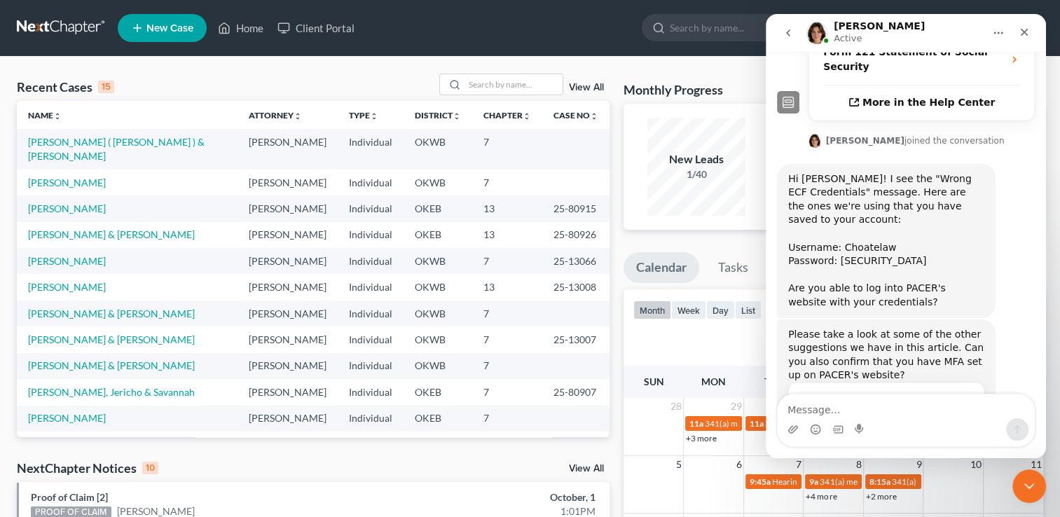
scroll to position [451, 0]
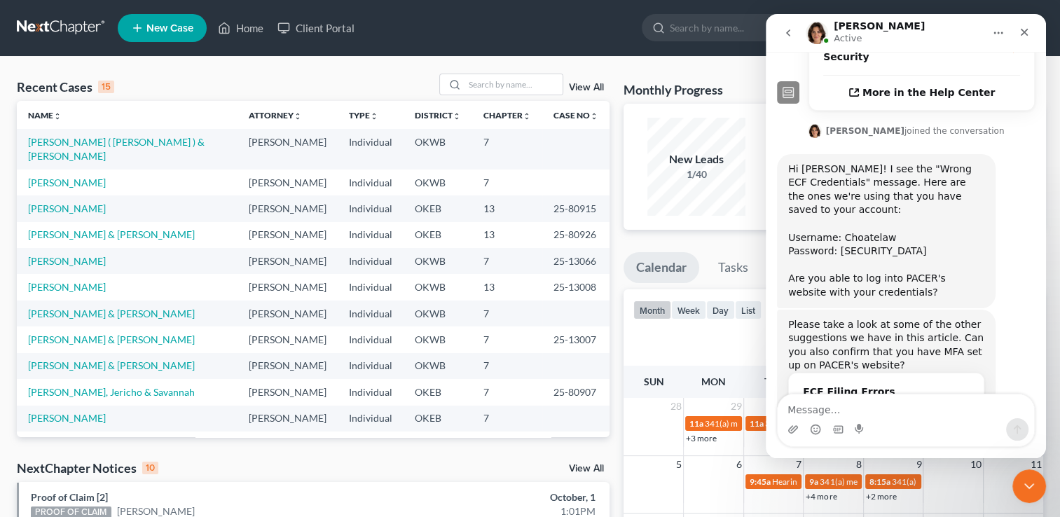
click at [844, 411] on textarea "Message…" at bounding box center [905, 406] width 256 height 24
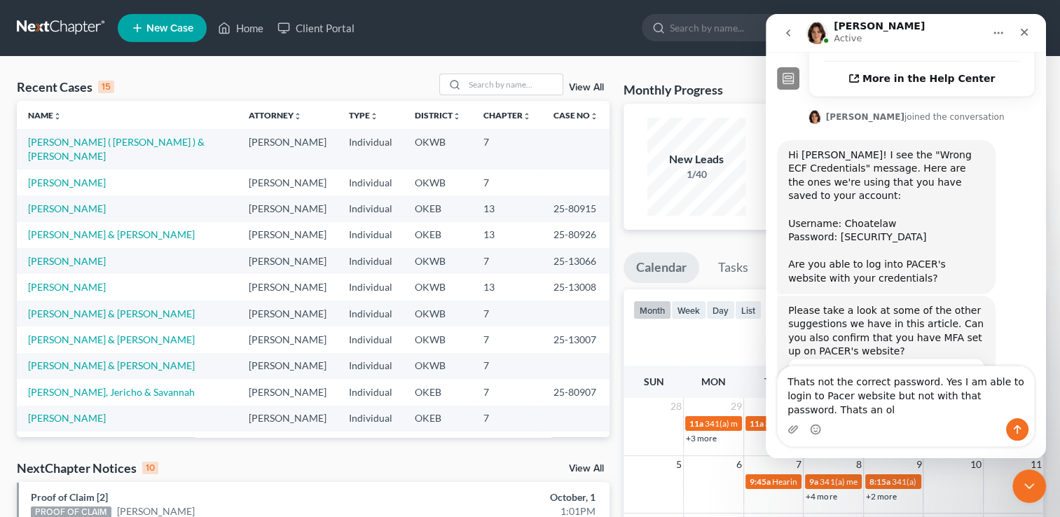
scroll to position [479, 0]
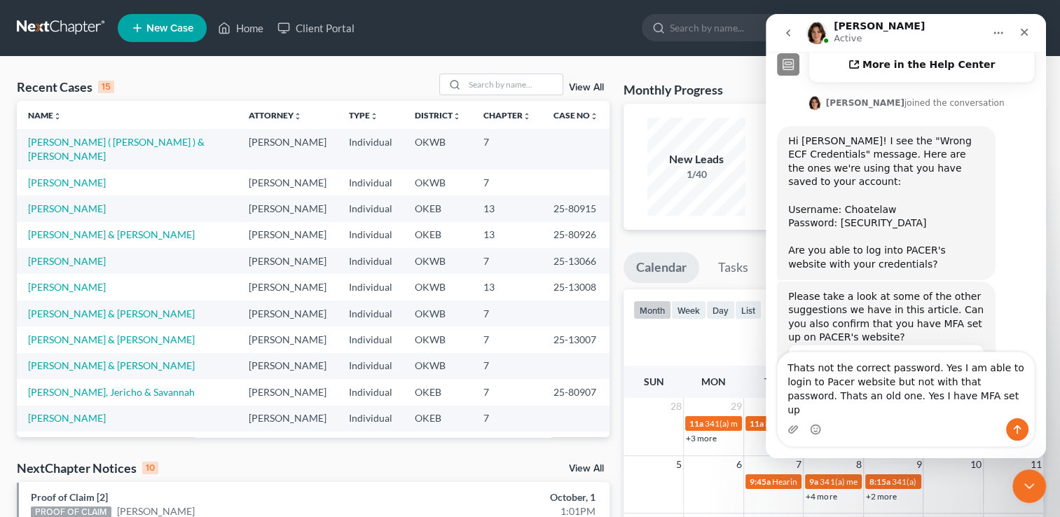
type textarea "Thats not the correct password. Yes I am able to login to Pacer website but not…"
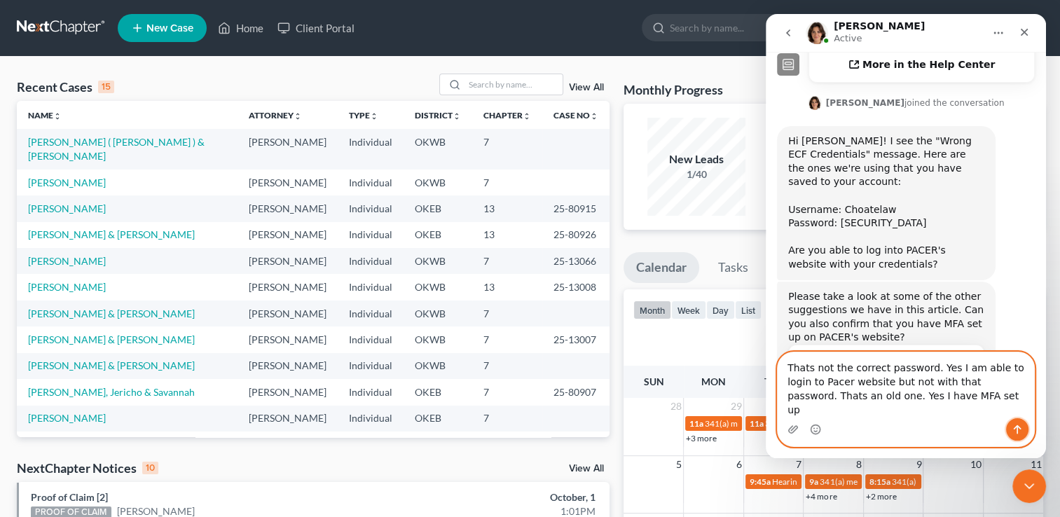
click at [1012, 430] on icon "Send a message…" at bounding box center [1016, 429] width 11 height 11
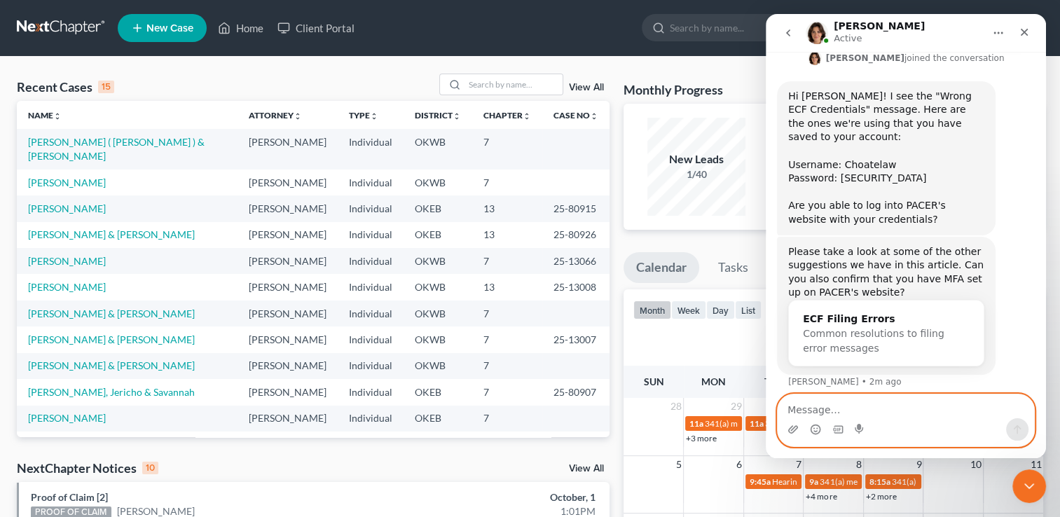
scroll to position [534, 0]
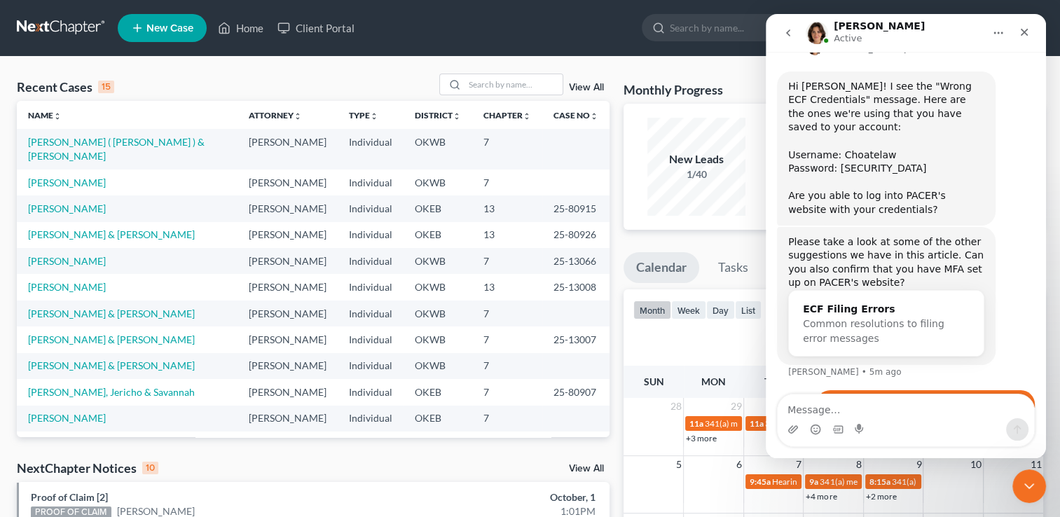
click at [569, 31] on ul "New Case Home Client Portal - No Result - See all results Or Press Enter... Hel…" at bounding box center [580, 28] width 925 height 36
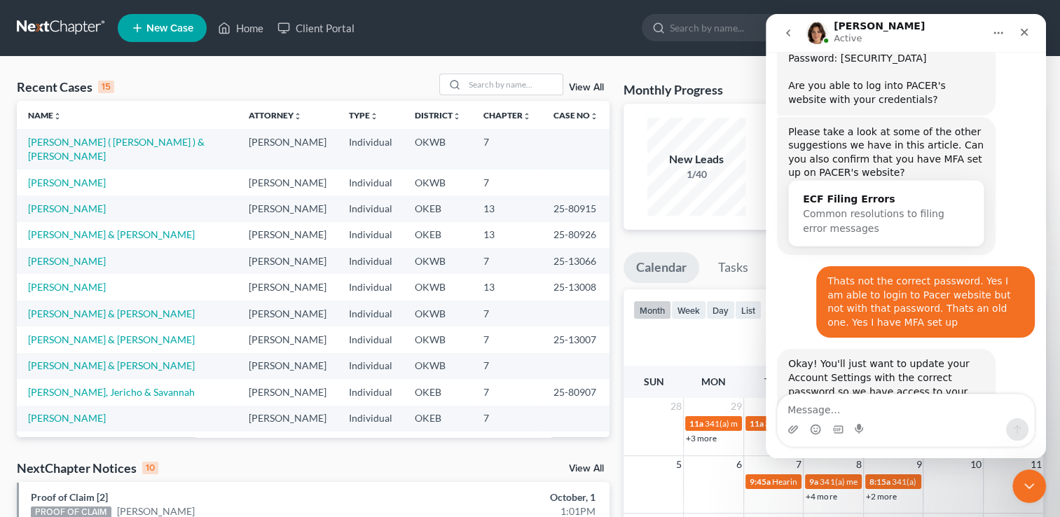
scroll to position [644, 0]
click at [870, 440] on link "Account Settings > My User Profile" at bounding box center [883, 445] width 171 height 11
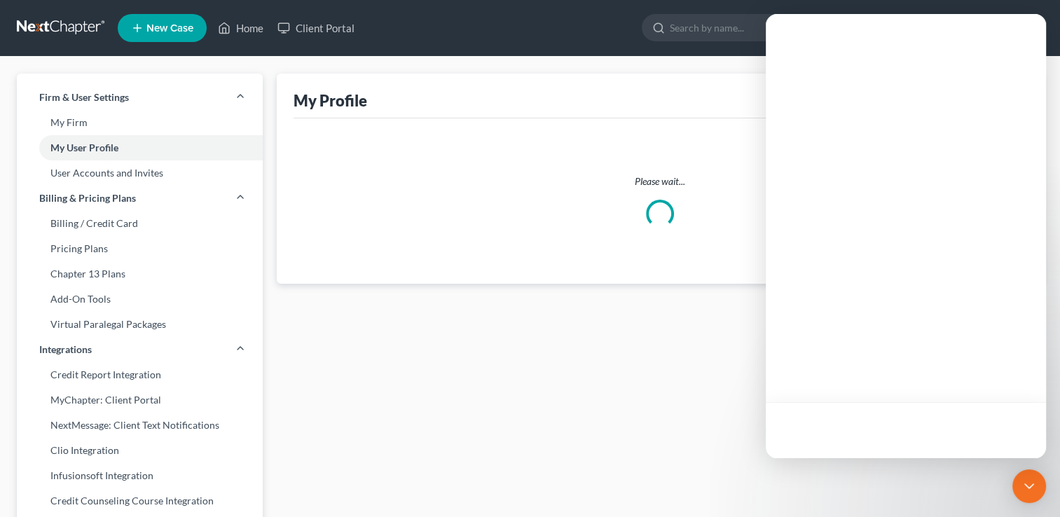
select select "37"
select select "assistant"
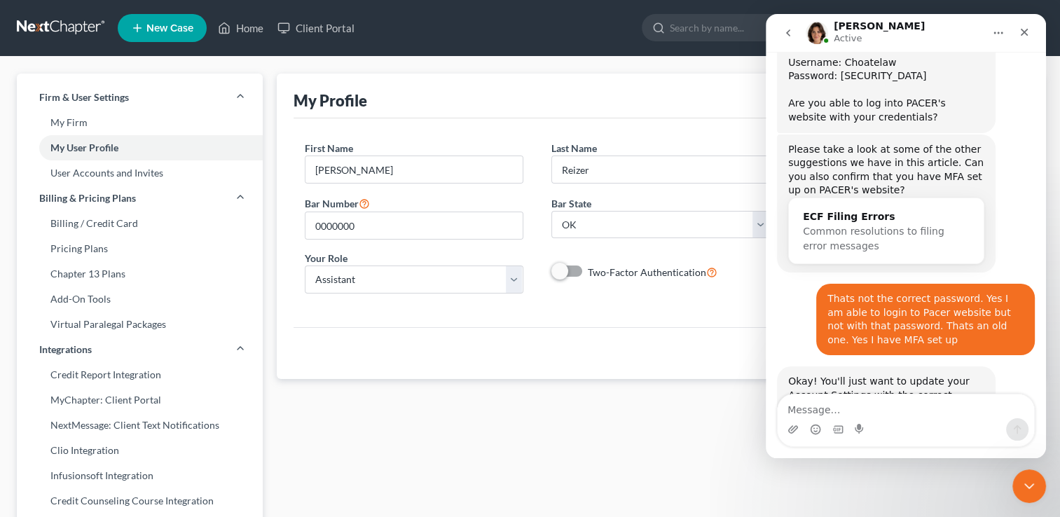
scroll to position [644, 0]
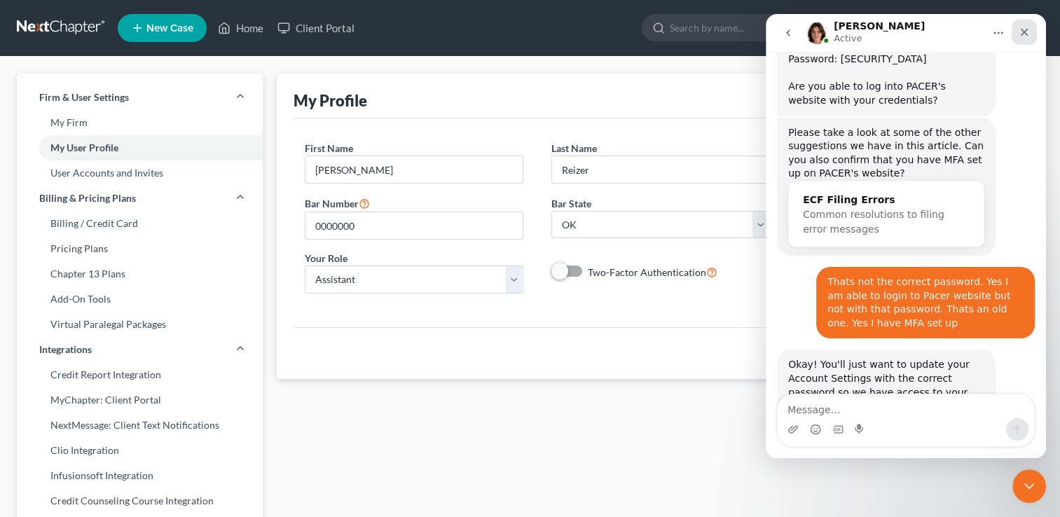
click at [1025, 32] on icon "Close" at bounding box center [1023, 32] width 11 height 11
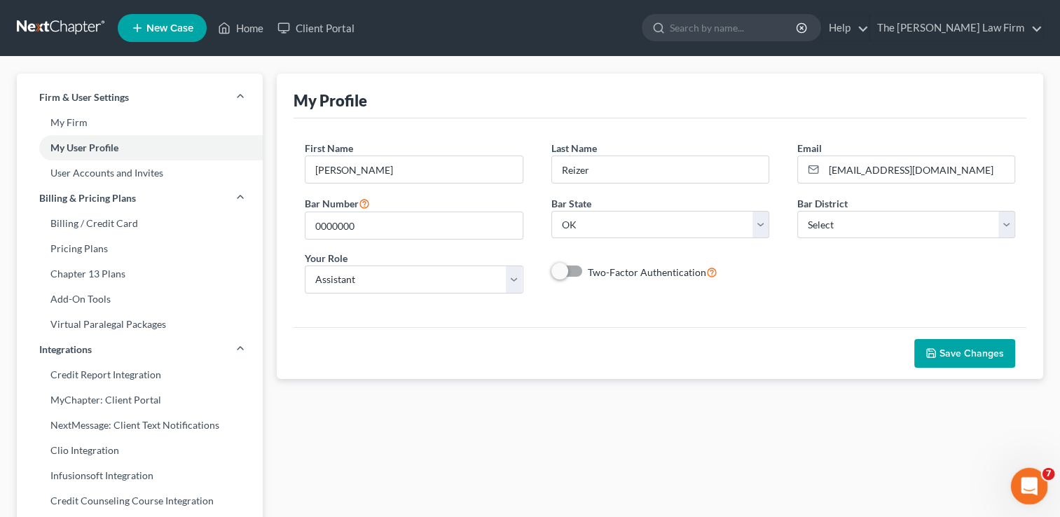
click at [1027, 483] on icon "Open Intercom Messenger" at bounding box center [1026, 484] width 23 height 23
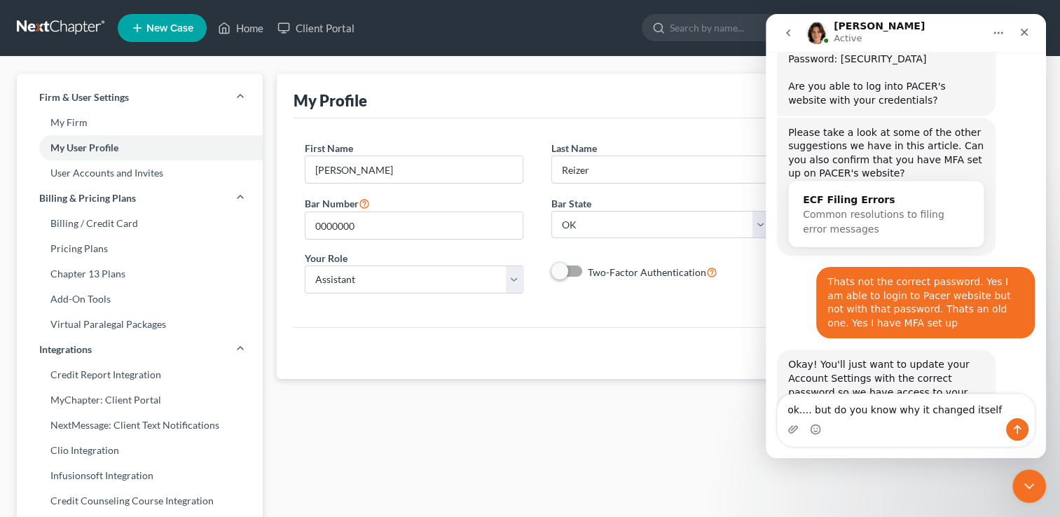
type textarea "ok.... but do you know why it changed itself"
click at [1018, 430] on icon "Send a message…" at bounding box center [1017, 429] width 8 height 9
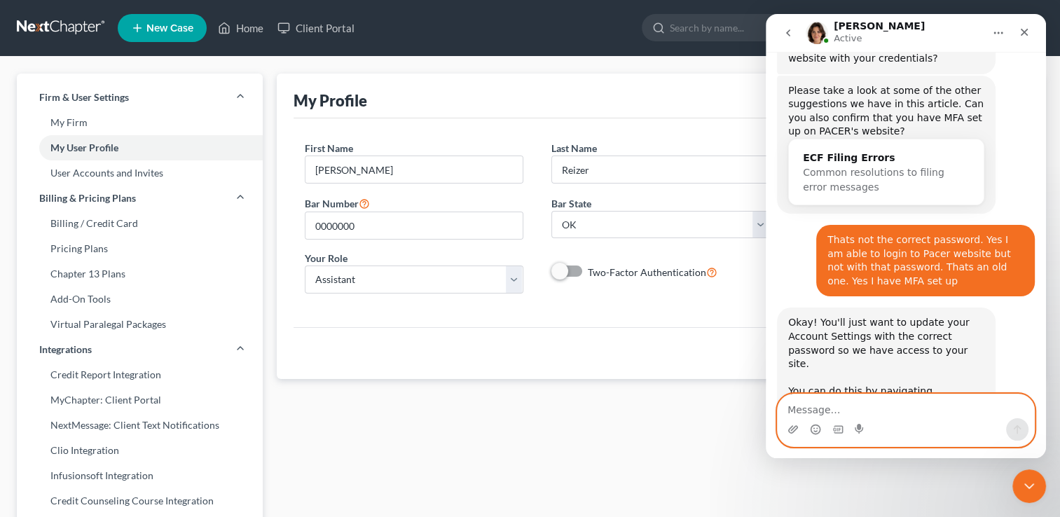
scroll to position [740, 0]
